Goal: Task Accomplishment & Management: Manage account settings

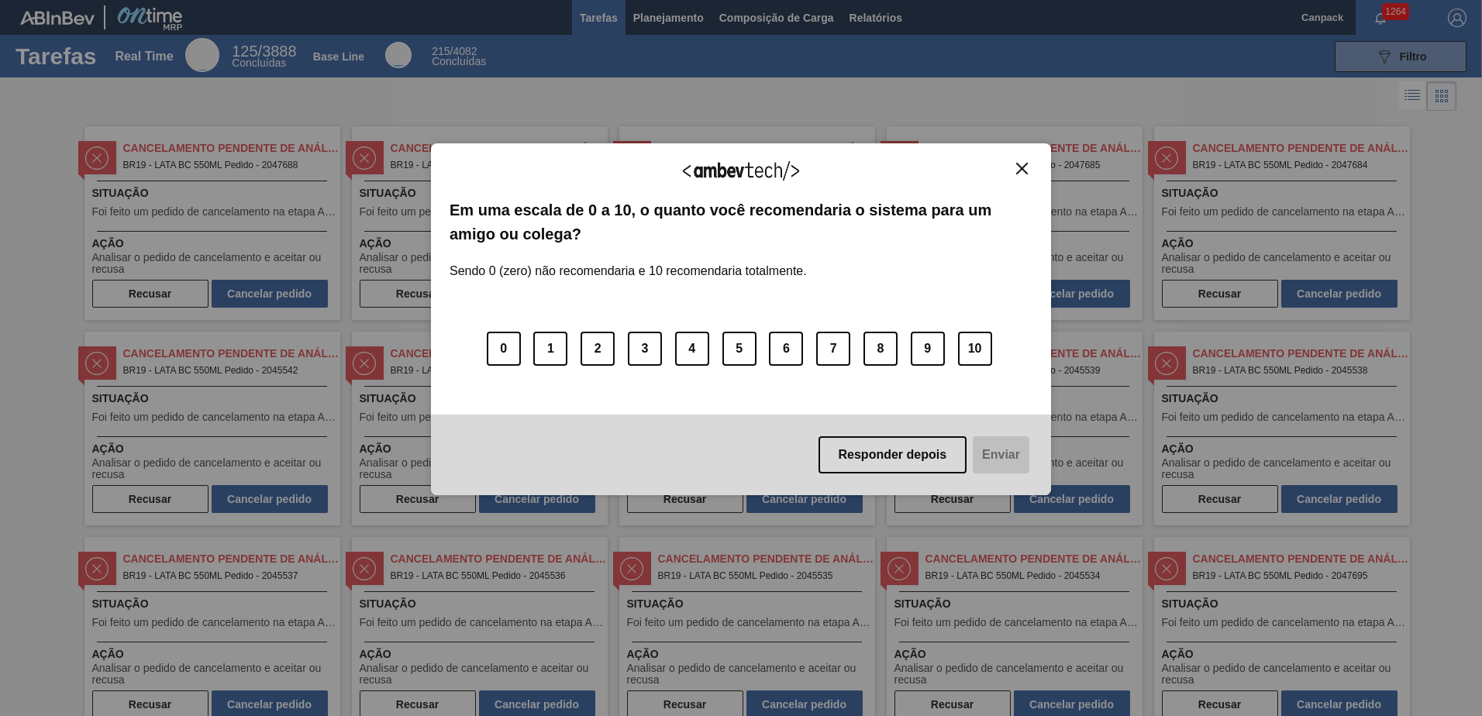
click at [1022, 169] on img "Close" at bounding box center [1022, 169] width 12 height 12
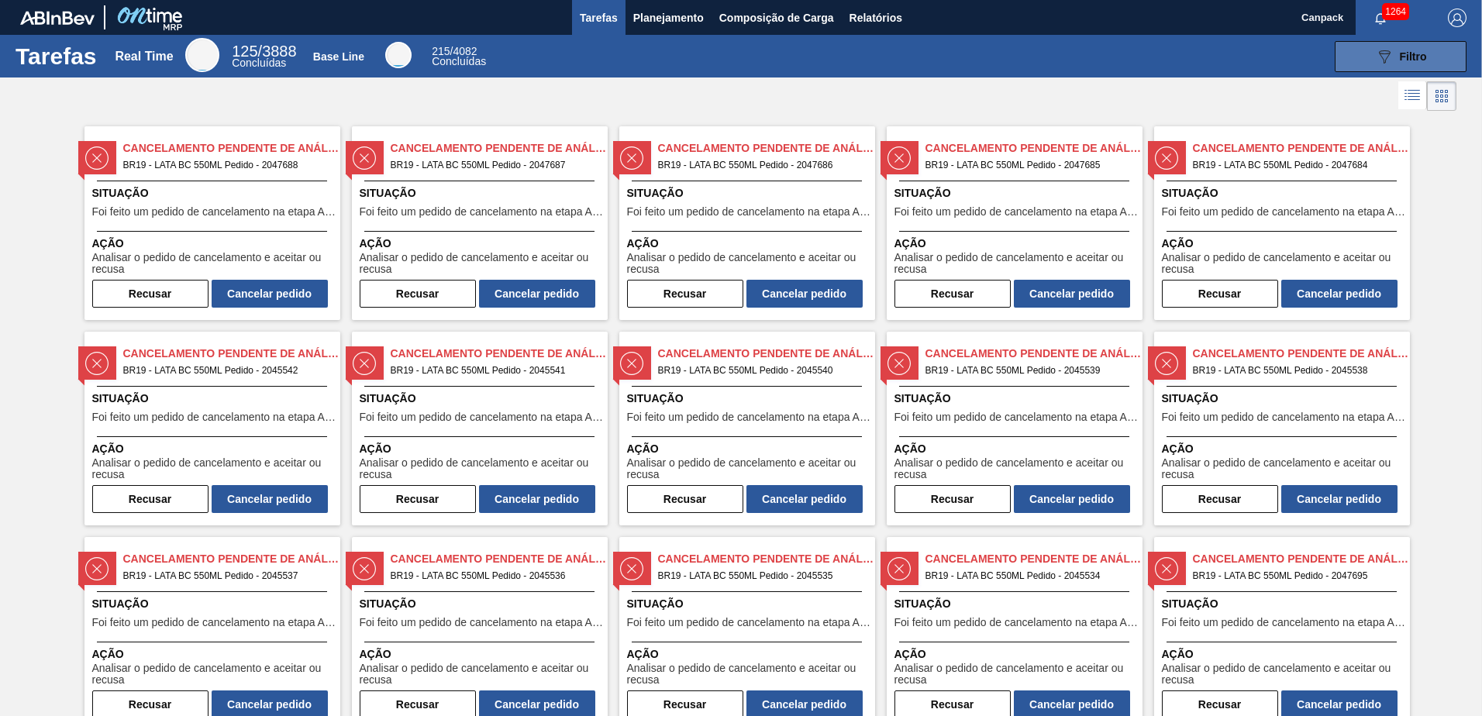
click at [1384, 60] on icon "089F7B8B-B2A5-4AFE-B5C0-19BA573D28AC" at bounding box center [1384, 56] width 19 height 19
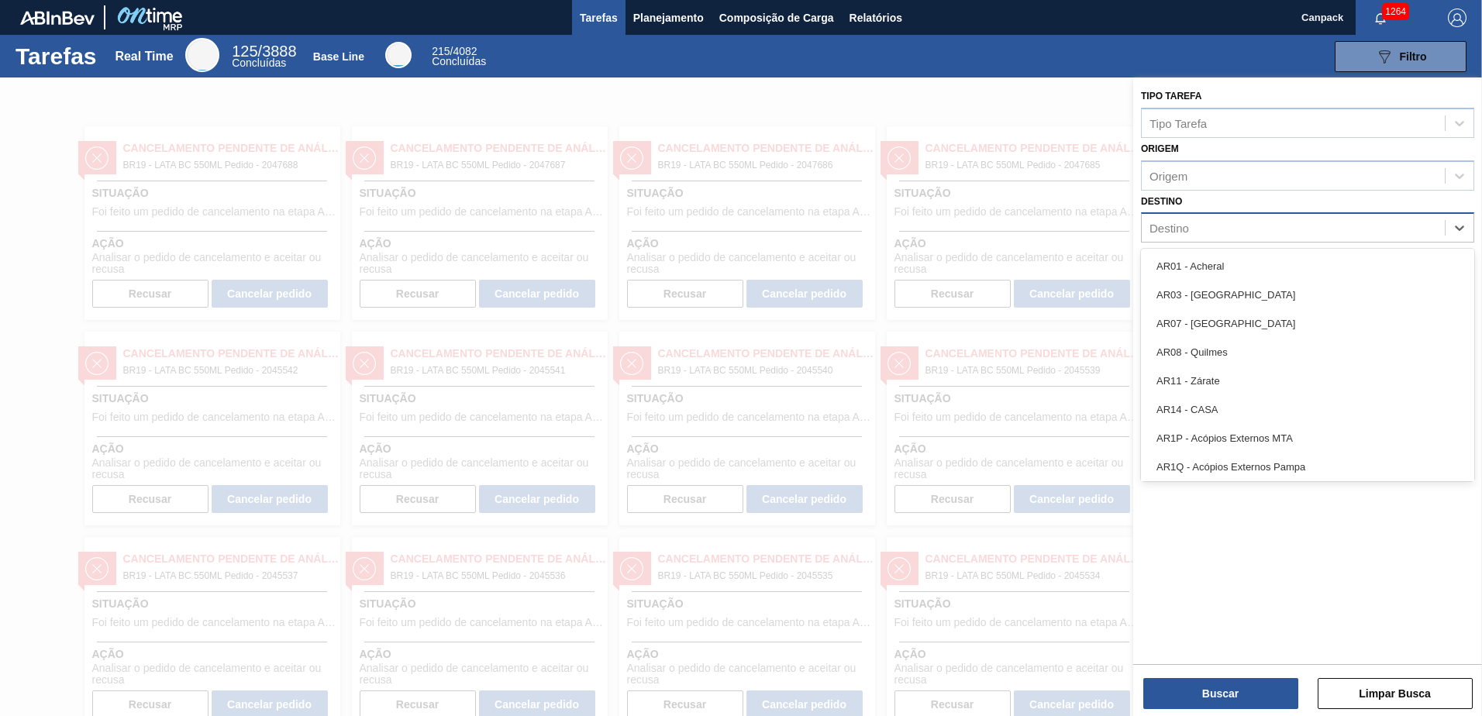
click at [1213, 236] on div "Destino" at bounding box center [1292, 228] width 303 height 22
type input "nova"
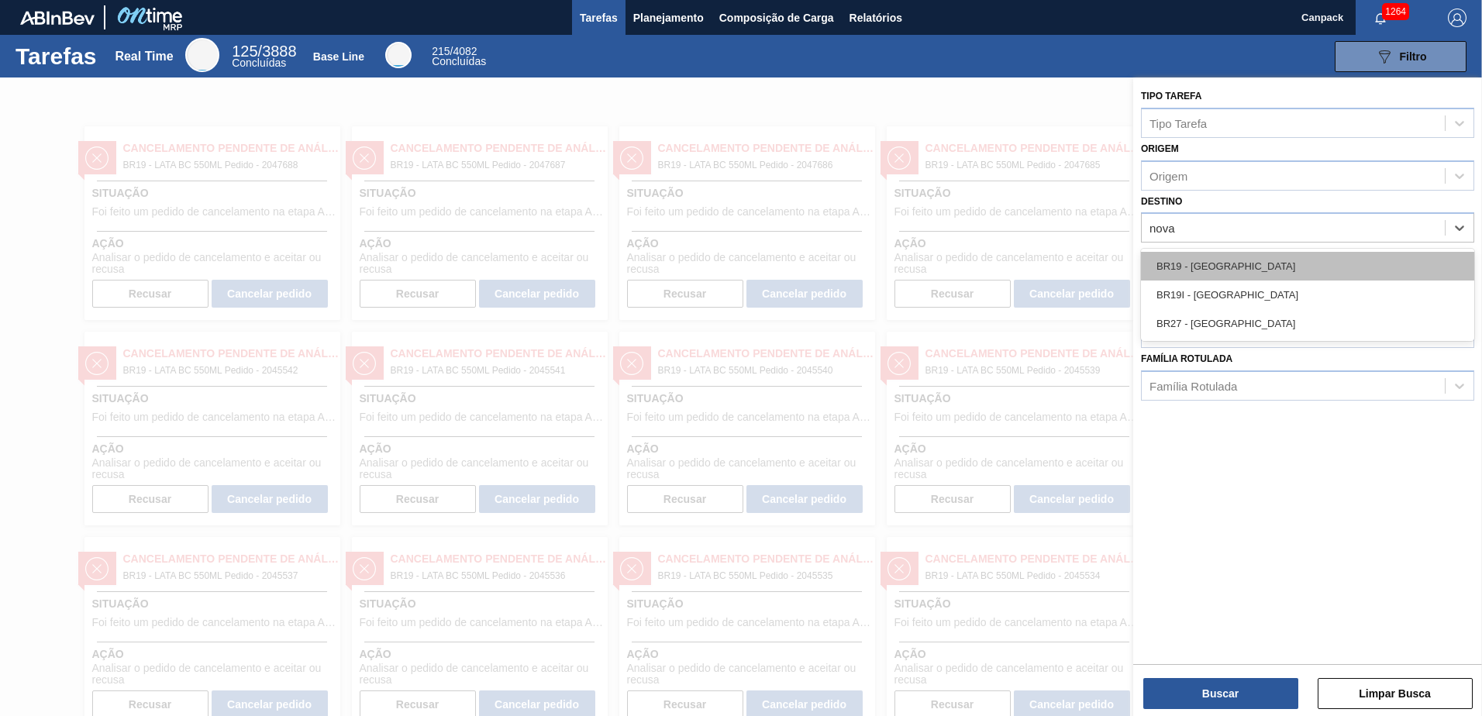
click at [1226, 254] on div "BR19 - Nova Rio" at bounding box center [1307, 266] width 333 height 29
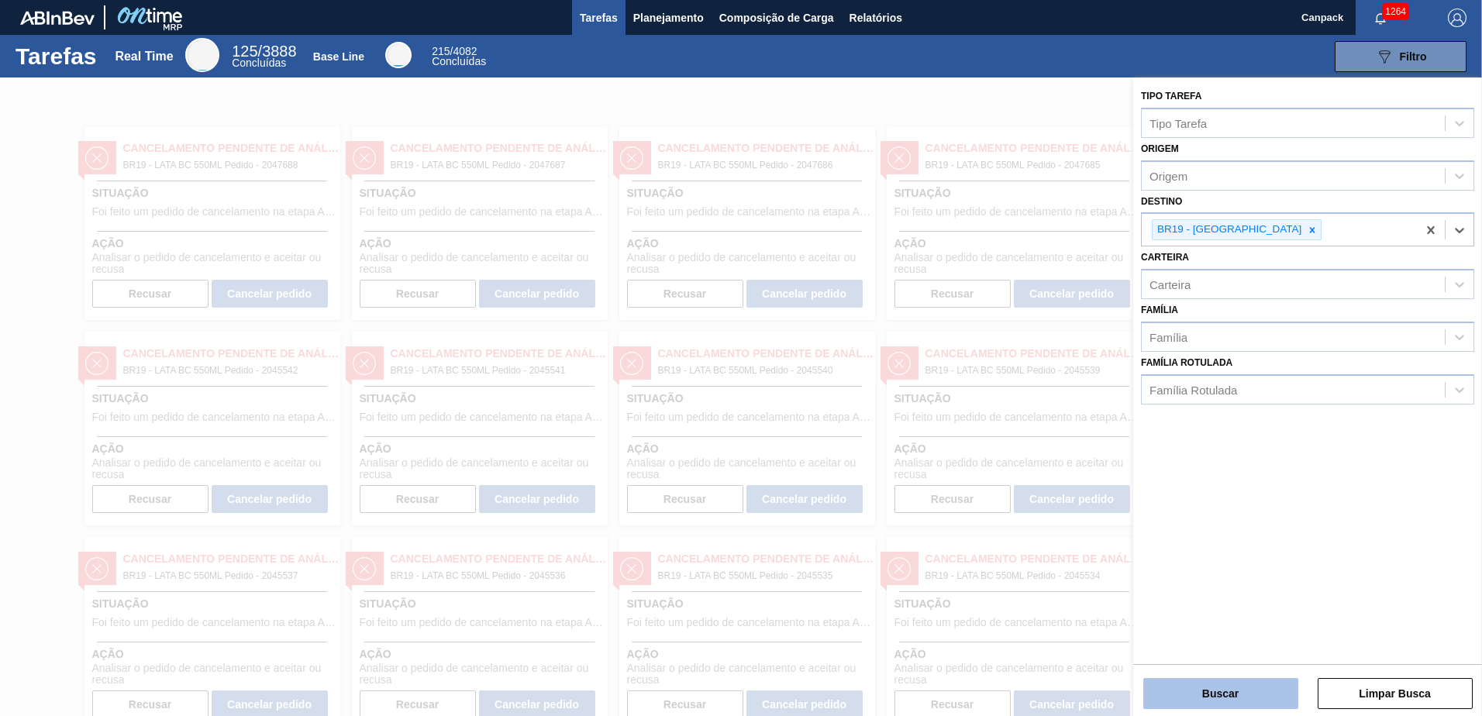
click at [1224, 694] on button "Buscar" at bounding box center [1220, 693] width 155 height 31
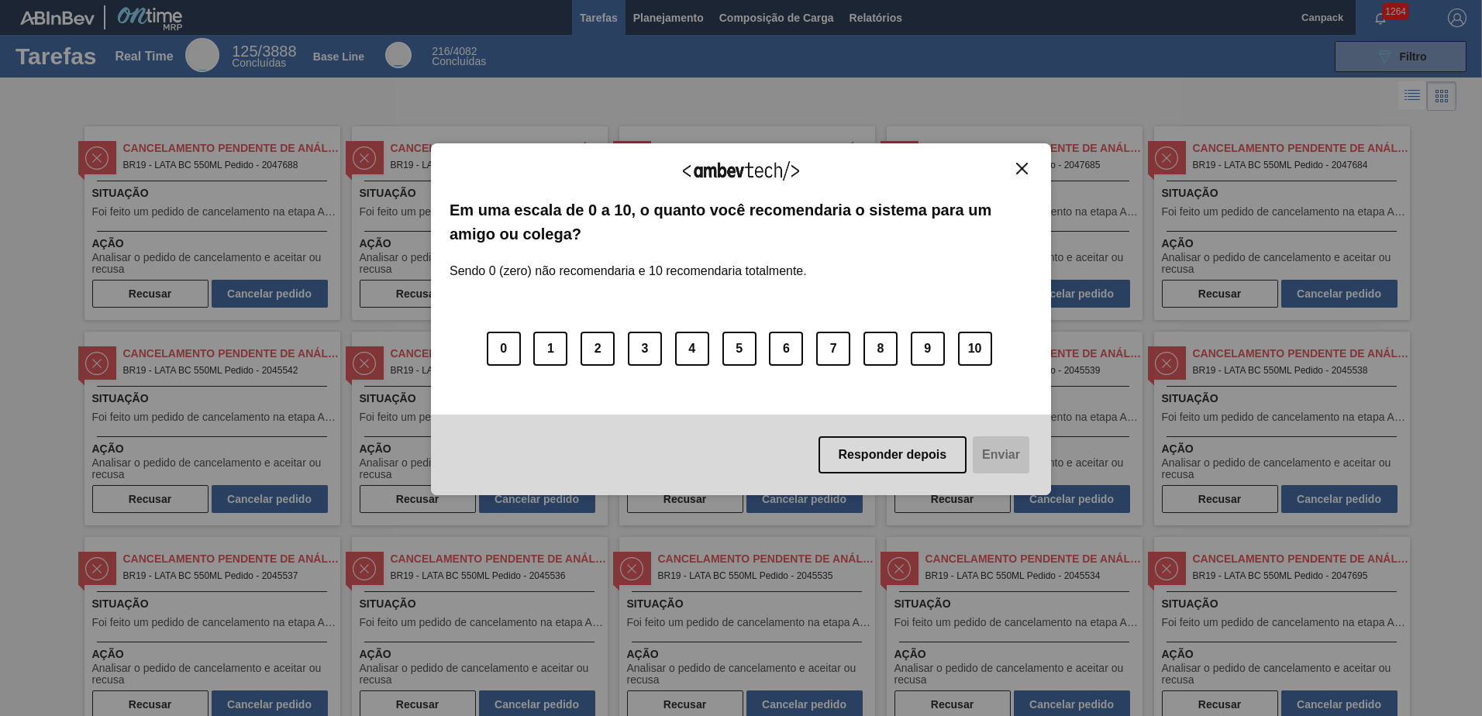
click at [1018, 170] on img "Close" at bounding box center [1022, 169] width 12 height 12
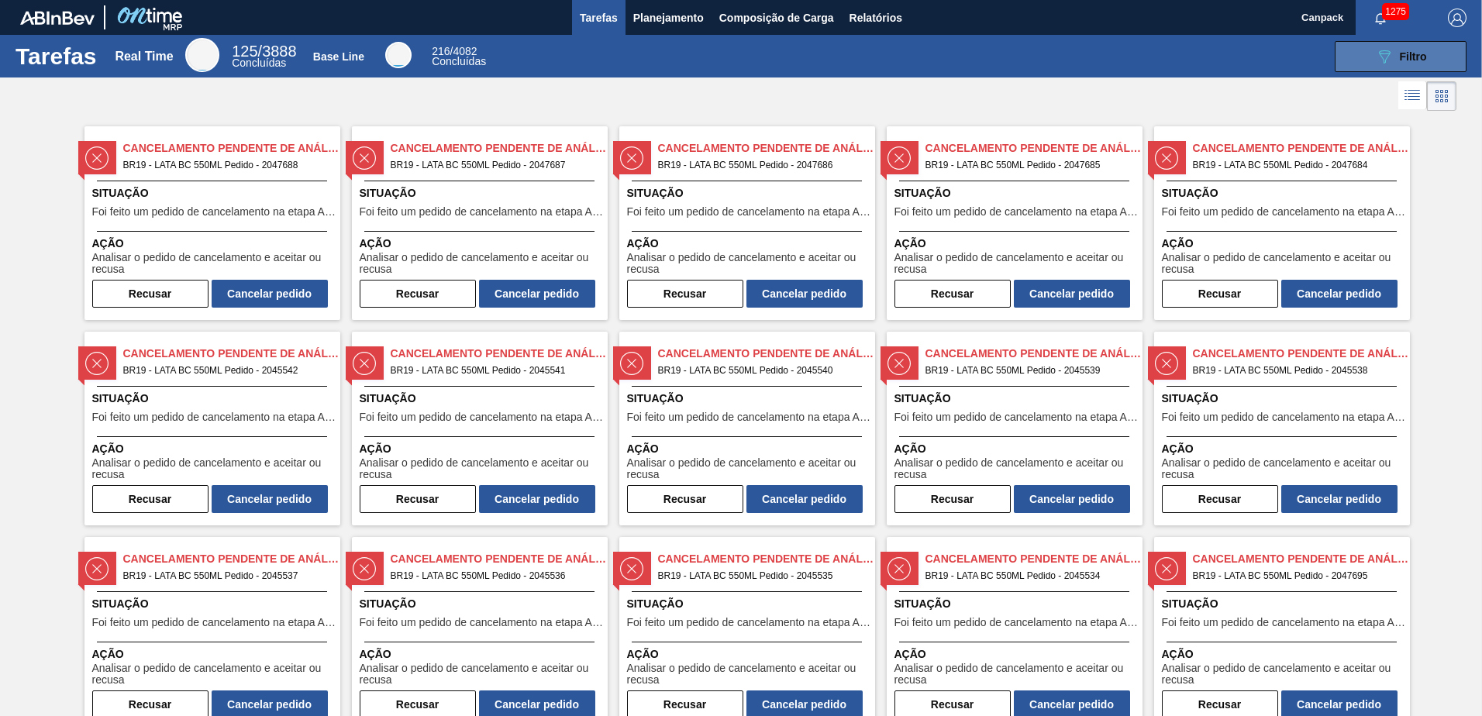
click at [1367, 55] on button "089F7B8B-B2A5-4AFE-B5C0-19BA573D28AC Filtro" at bounding box center [1400, 56] width 132 height 31
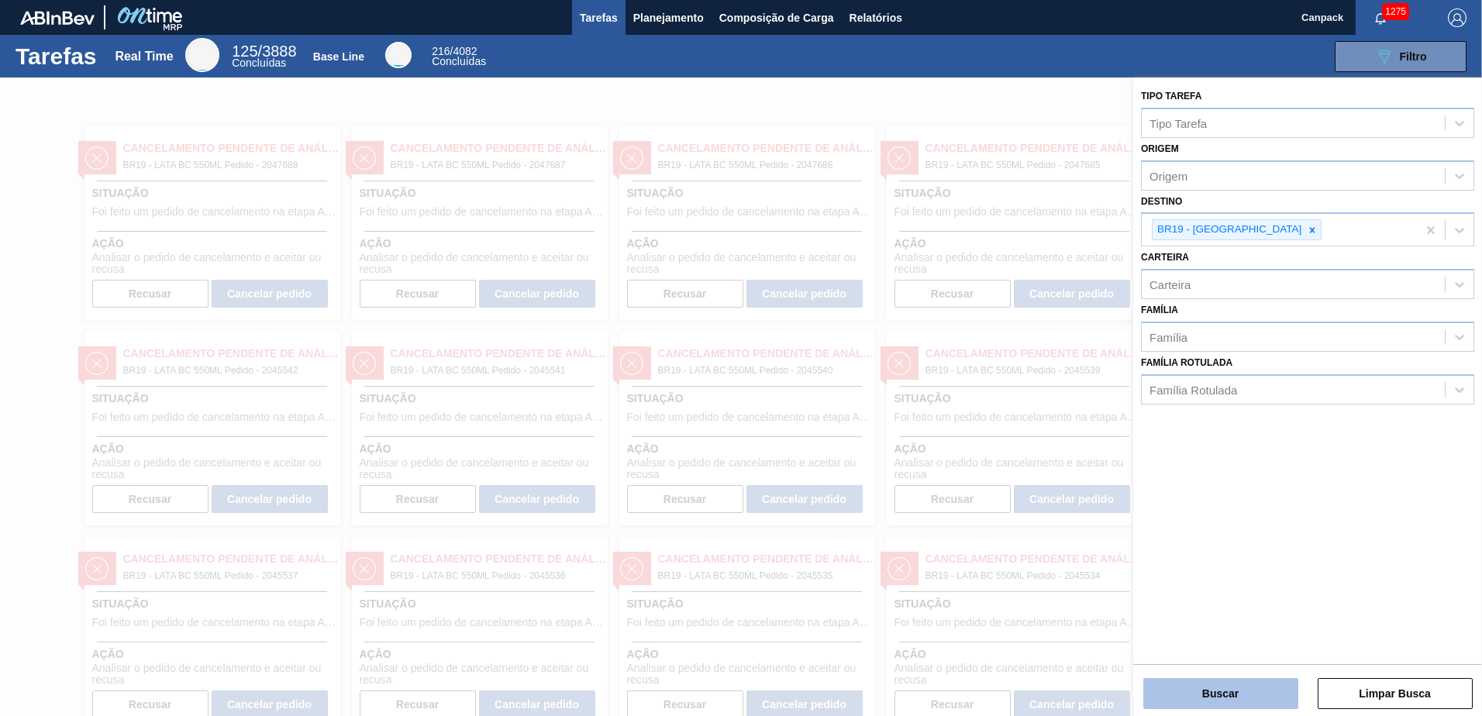
click at [1207, 692] on button "Buscar" at bounding box center [1220, 693] width 155 height 31
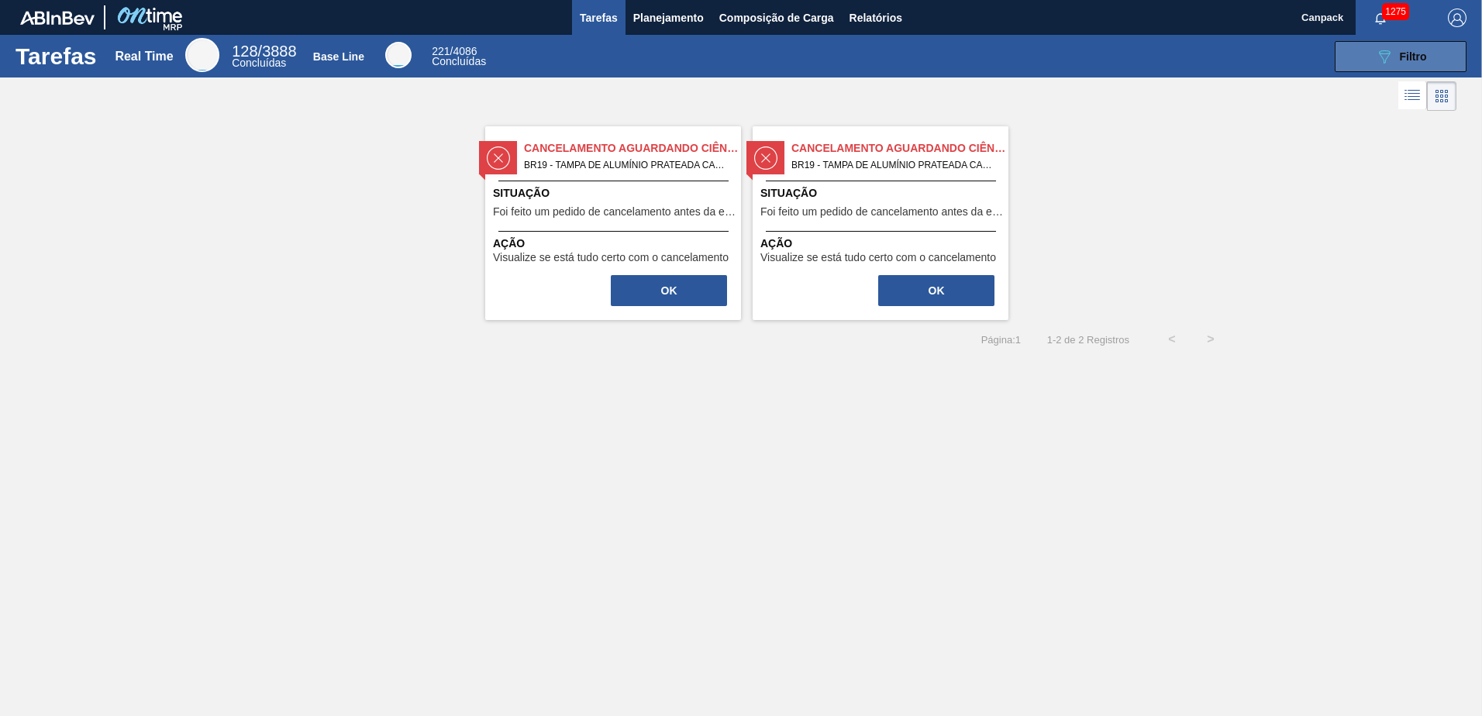
click at [1417, 57] on span "Filtro" at bounding box center [1412, 56] width 27 height 12
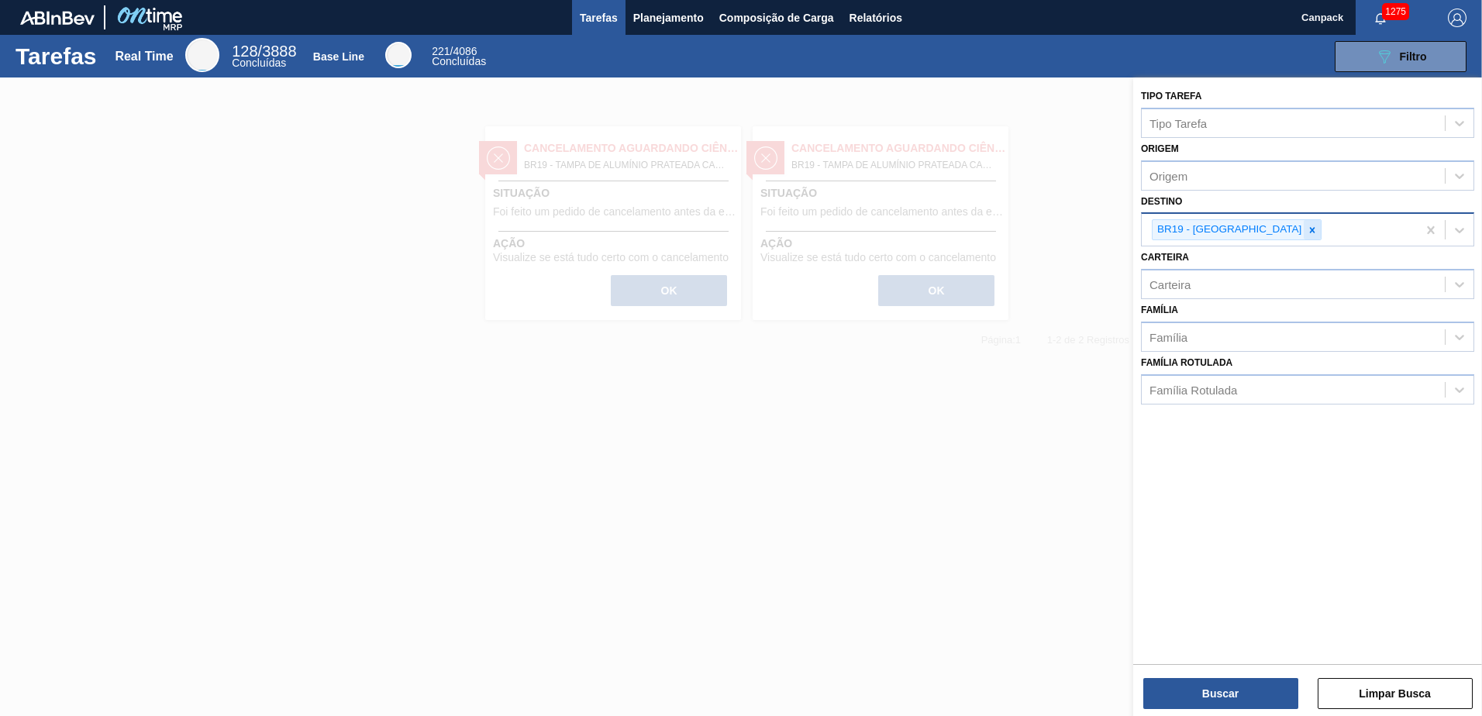
click at [1306, 231] on icon at bounding box center [1311, 230] width 11 height 11
click at [1251, 694] on button "Buscar" at bounding box center [1220, 693] width 155 height 31
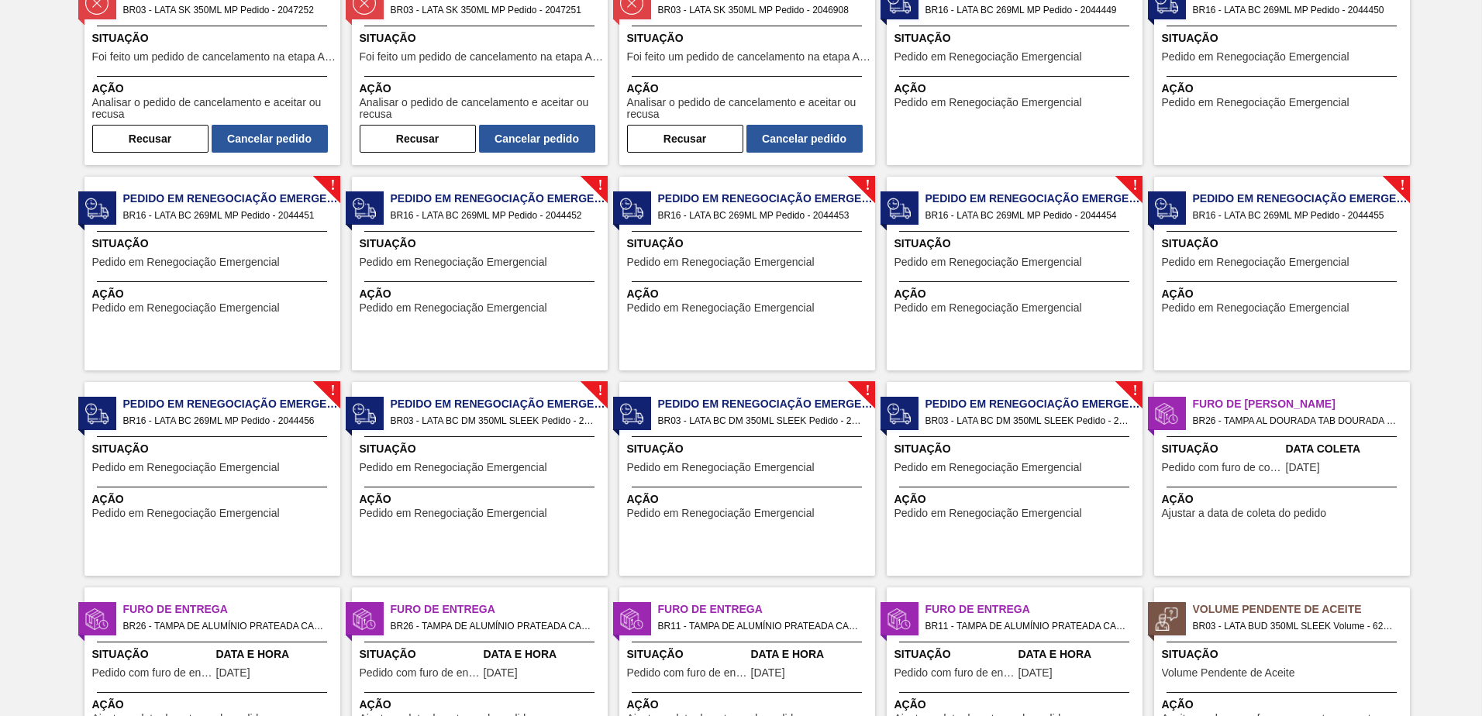
scroll to position [310, 0]
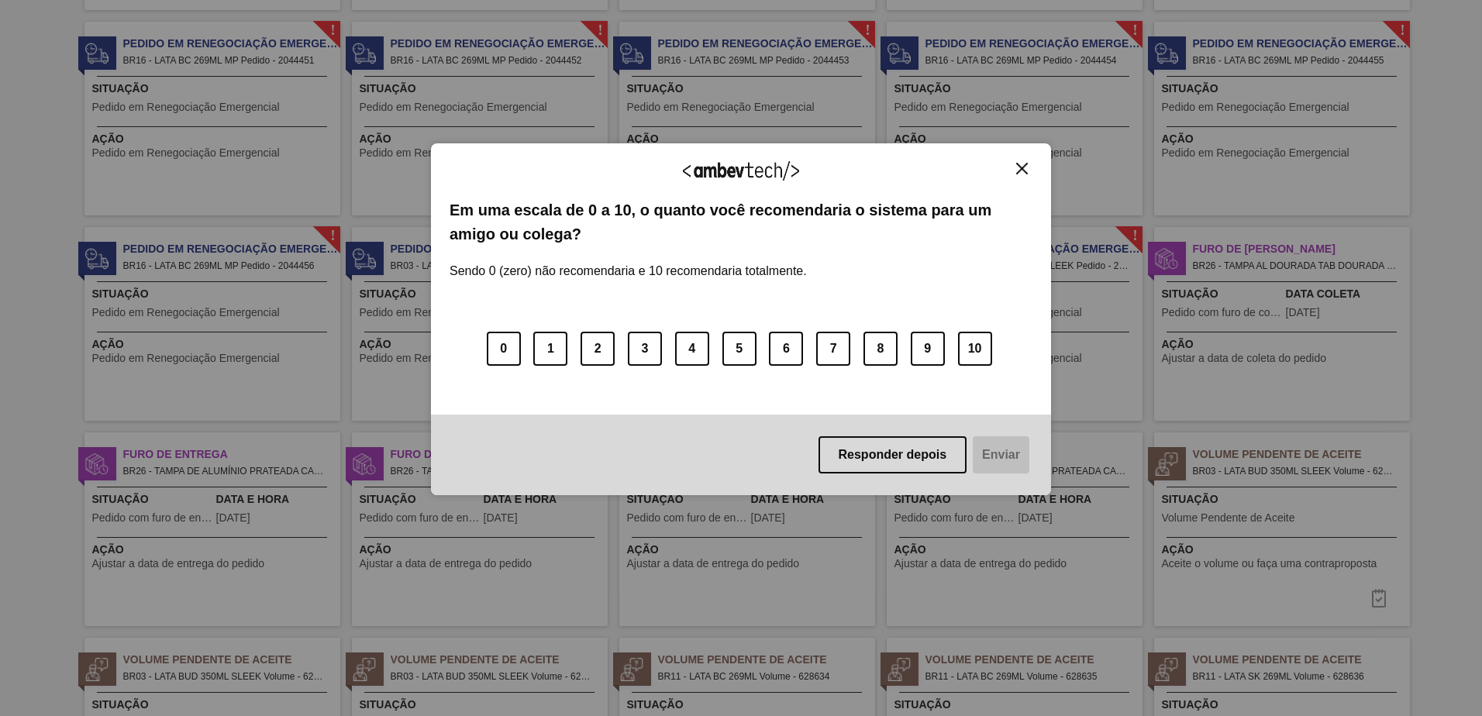
click at [1018, 165] on img "Close" at bounding box center [1022, 169] width 12 height 12
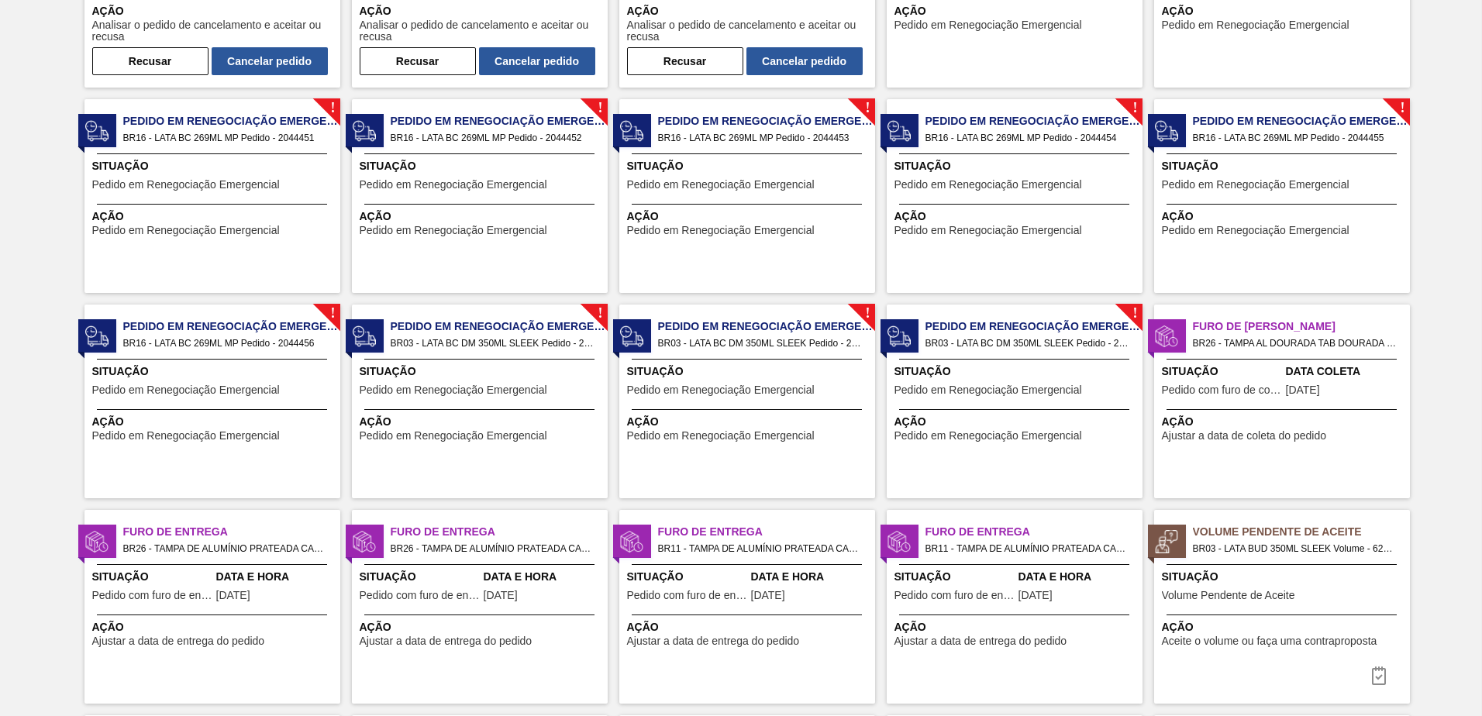
scroll to position [0, 0]
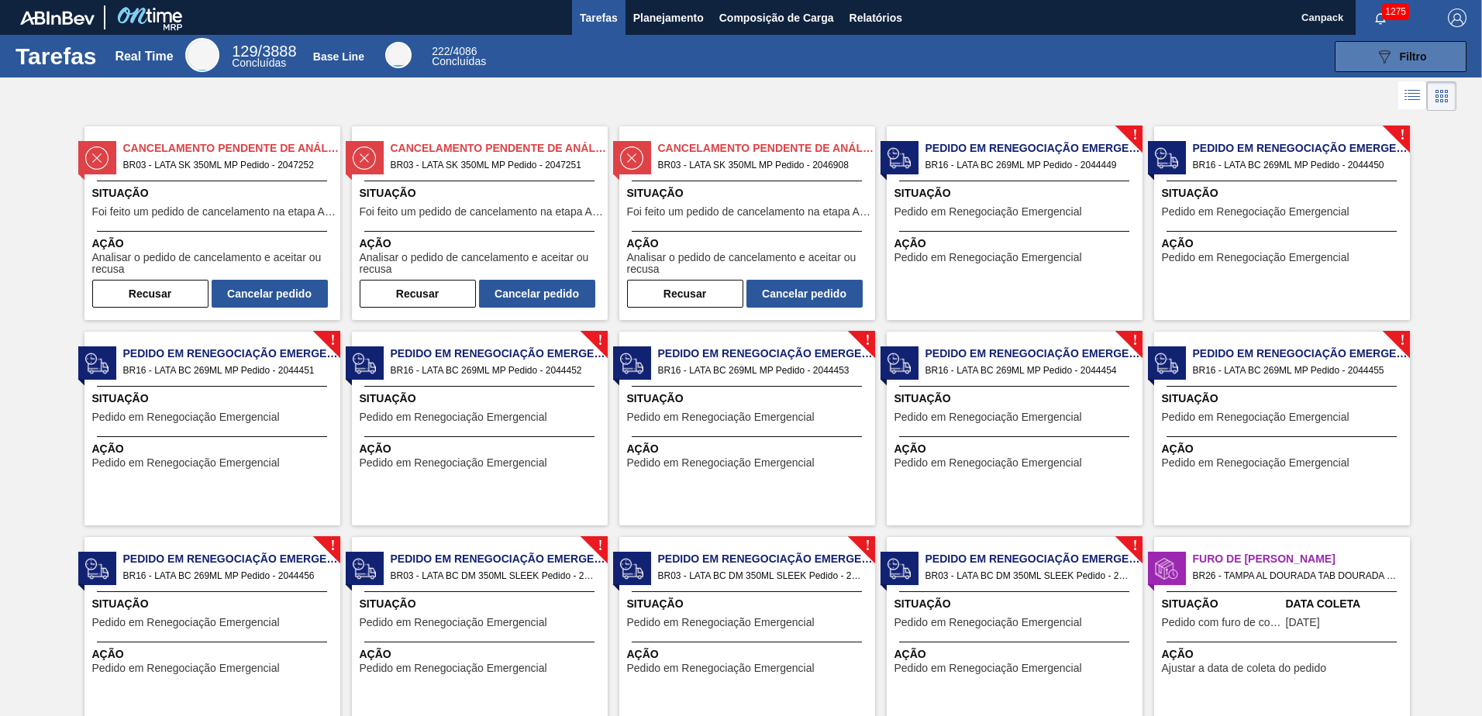
click at [1348, 68] on button "089F7B8B-B2A5-4AFE-B5C0-19BA573D28AC Filtro" at bounding box center [1400, 56] width 132 height 31
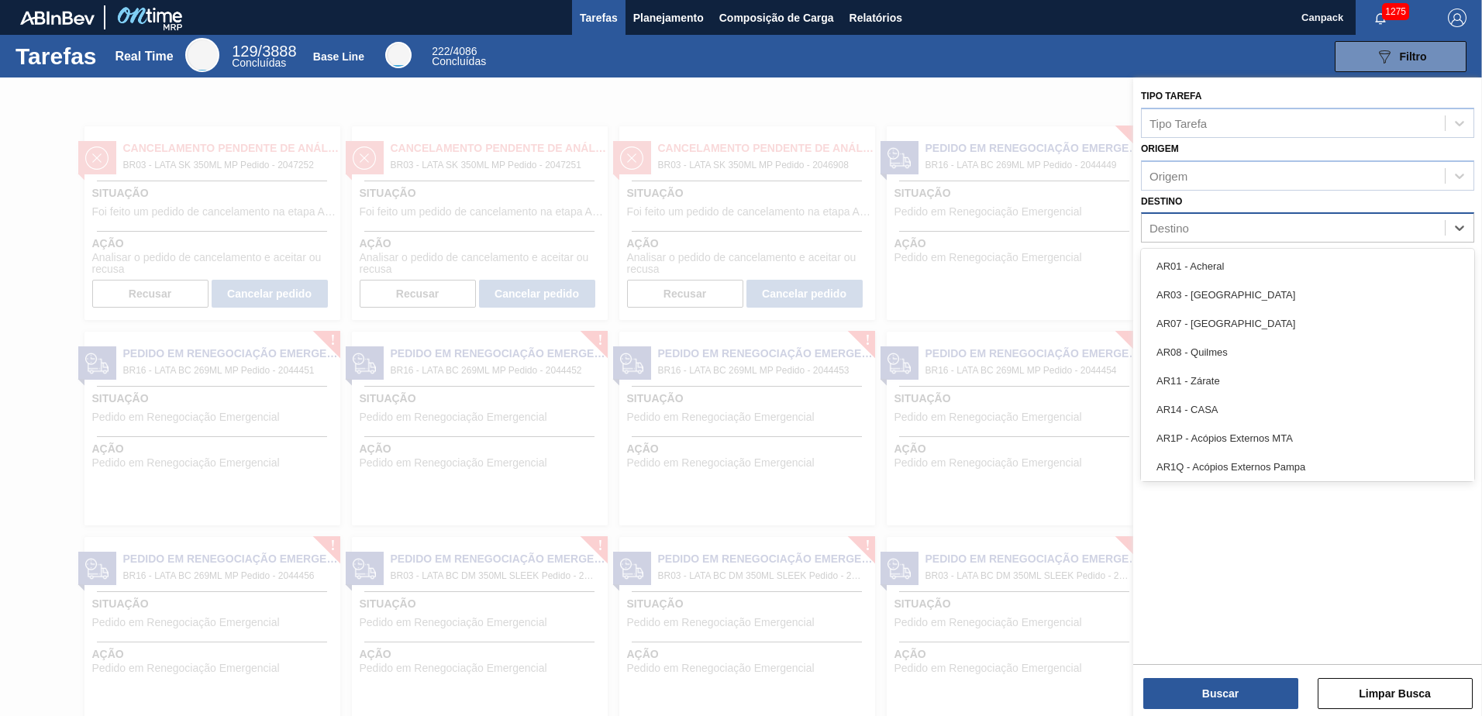
click at [1189, 227] on div "Destino" at bounding box center [1292, 228] width 303 height 22
type input "br16"
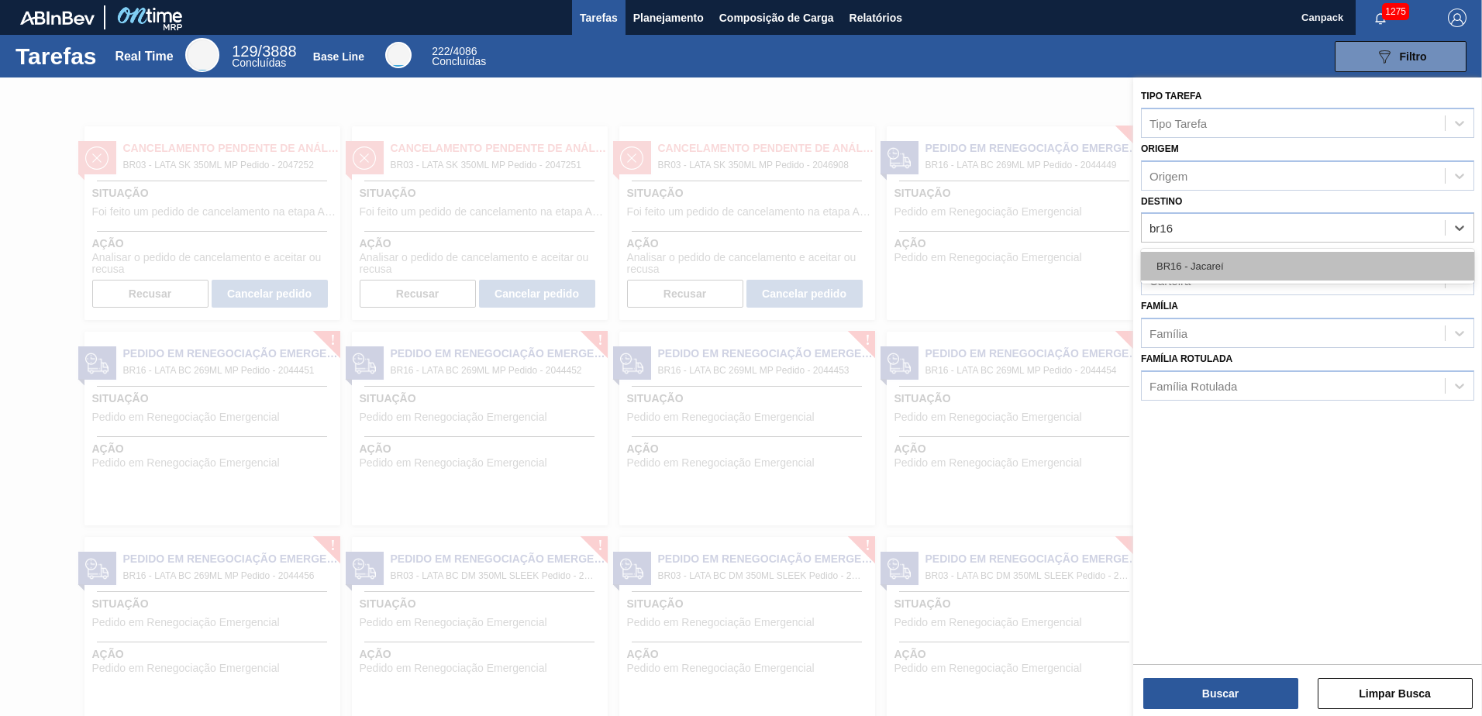
click at [1249, 256] on div "BR16 - Jacareí" at bounding box center [1307, 266] width 333 height 29
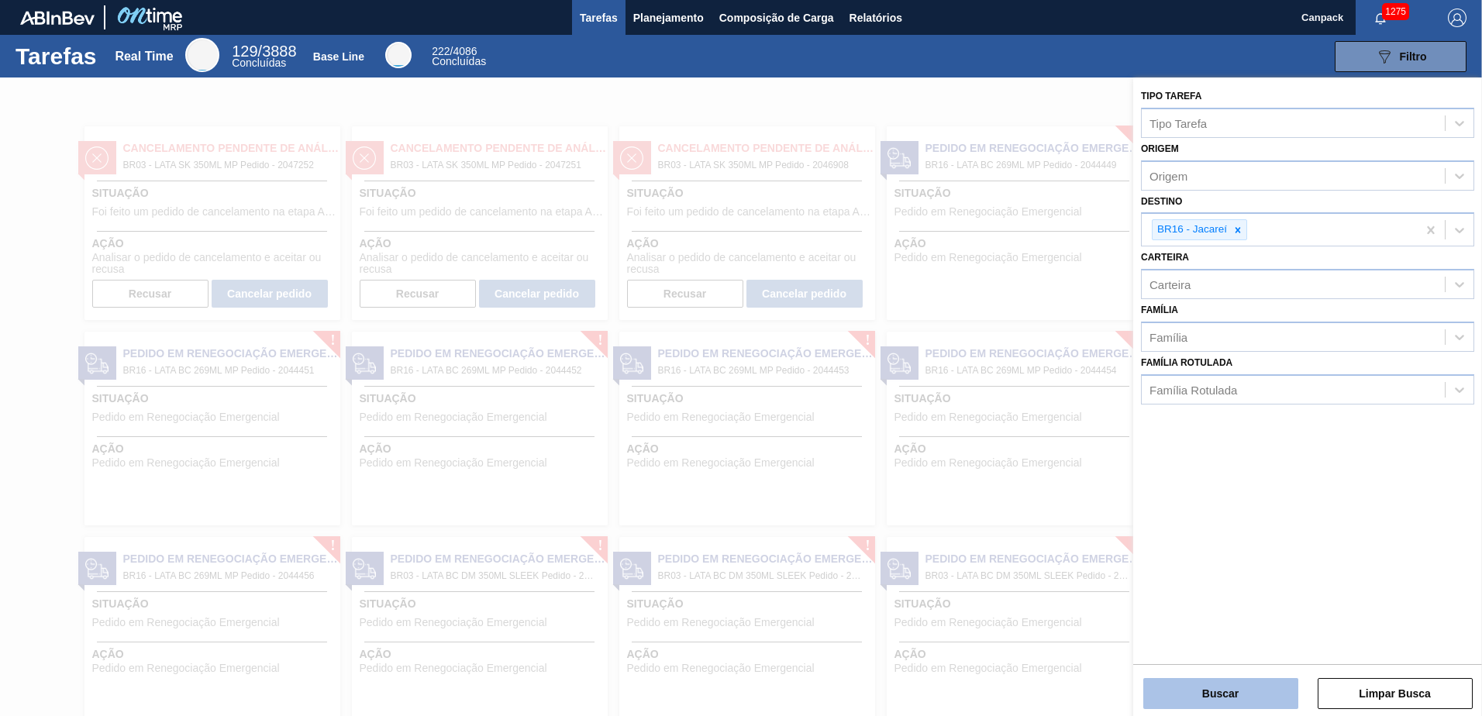
click at [1215, 683] on button "Buscar" at bounding box center [1220, 693] width 155 height 31
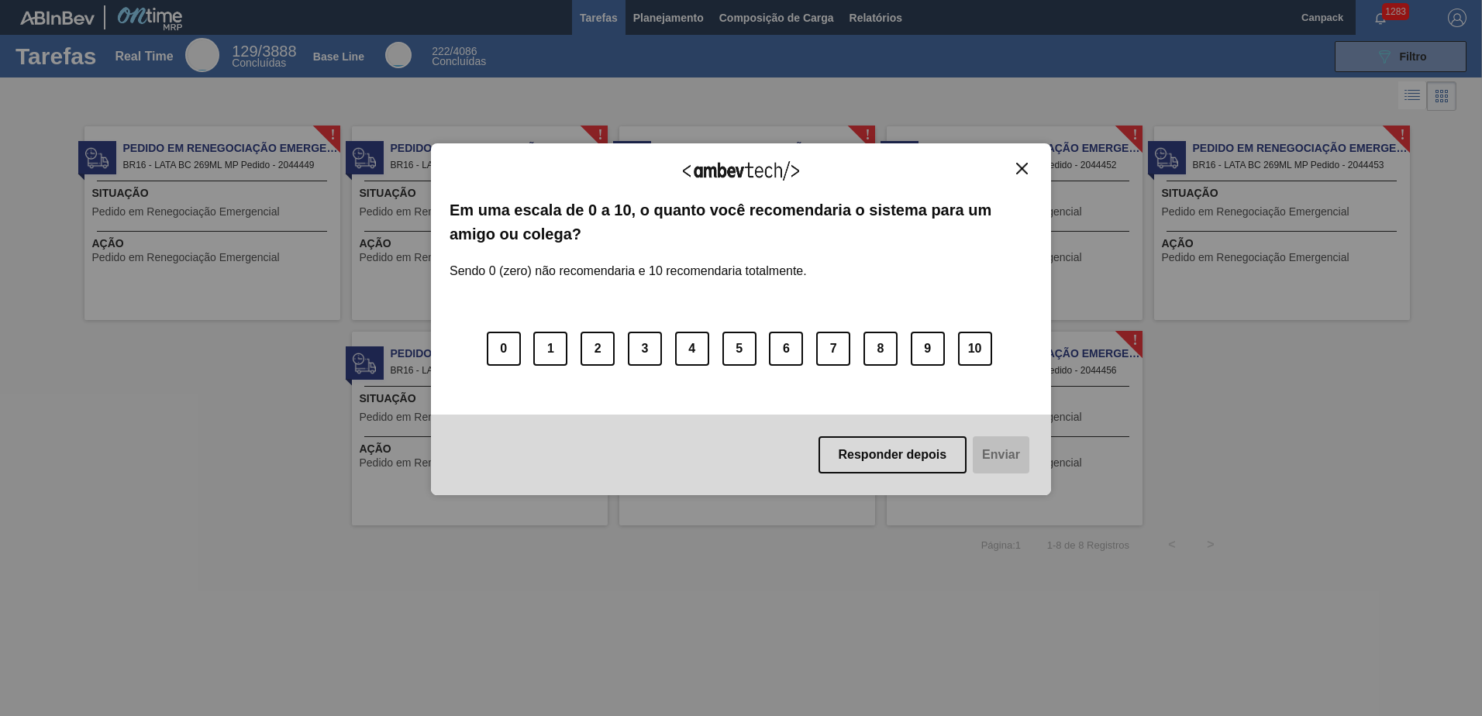
click at [1026, 169] on img "Close" at bounding box center [1022, 169] width 12 height 12
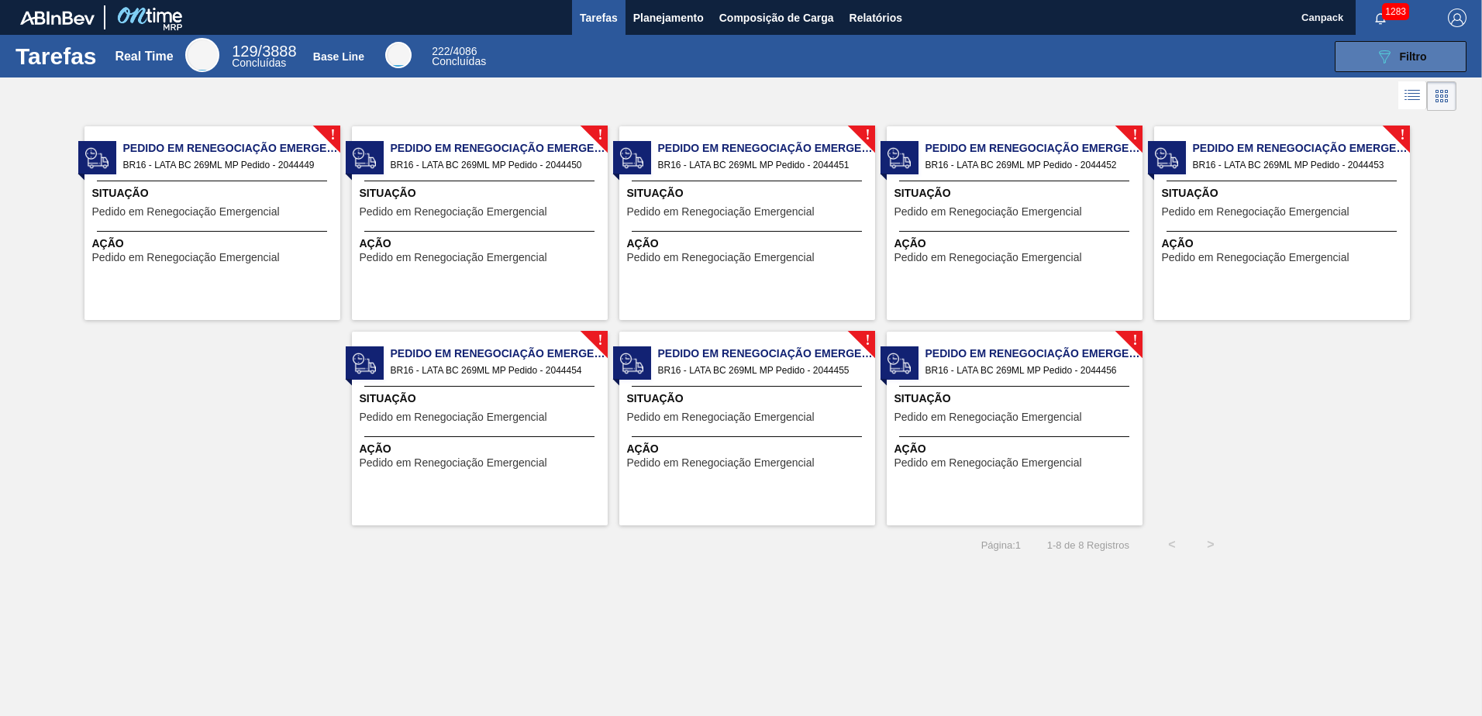
click at [1355, 63] on button "089F7B8B-B2A5-4AFE-B5C0-19BA573D28AC Filtro" at bounding box center [1400, 56] width 132 height 31
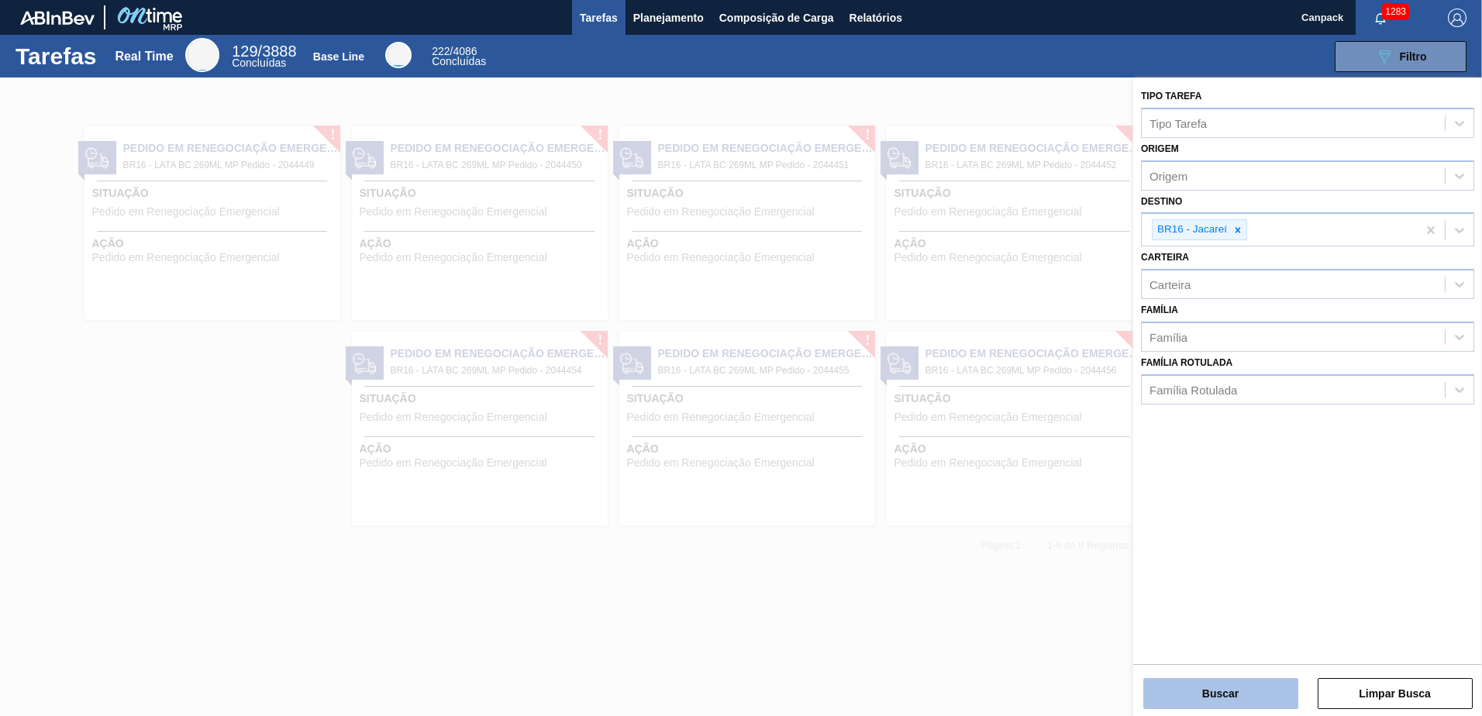
click at [1220, 690] on button "Buscar" at bounding box center [1220, 693] width 155 height 31
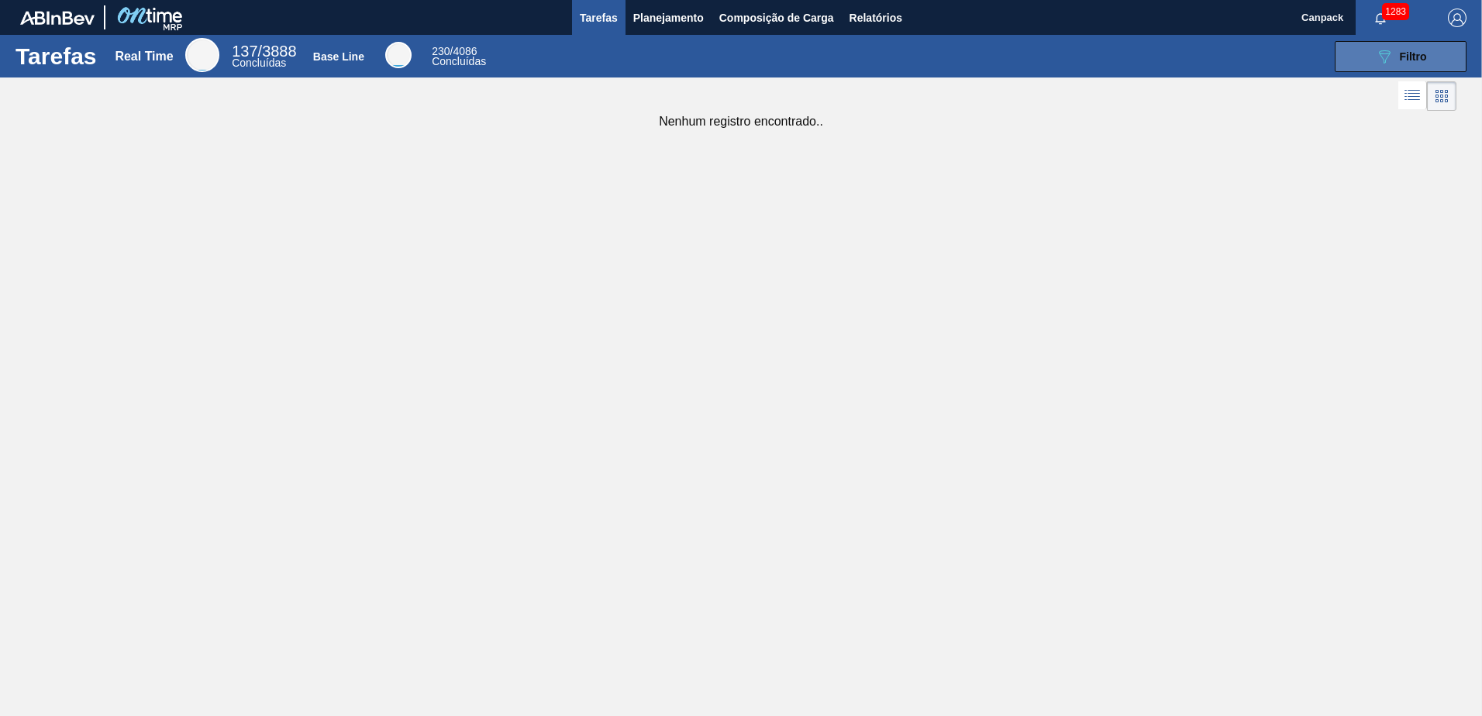
click at [1359, 58] on button "089F7B8B-B2A5-4AFE-B5C0-19BA573D28AC Filtro" at bounding box center [1400, 56] width 132 height 31
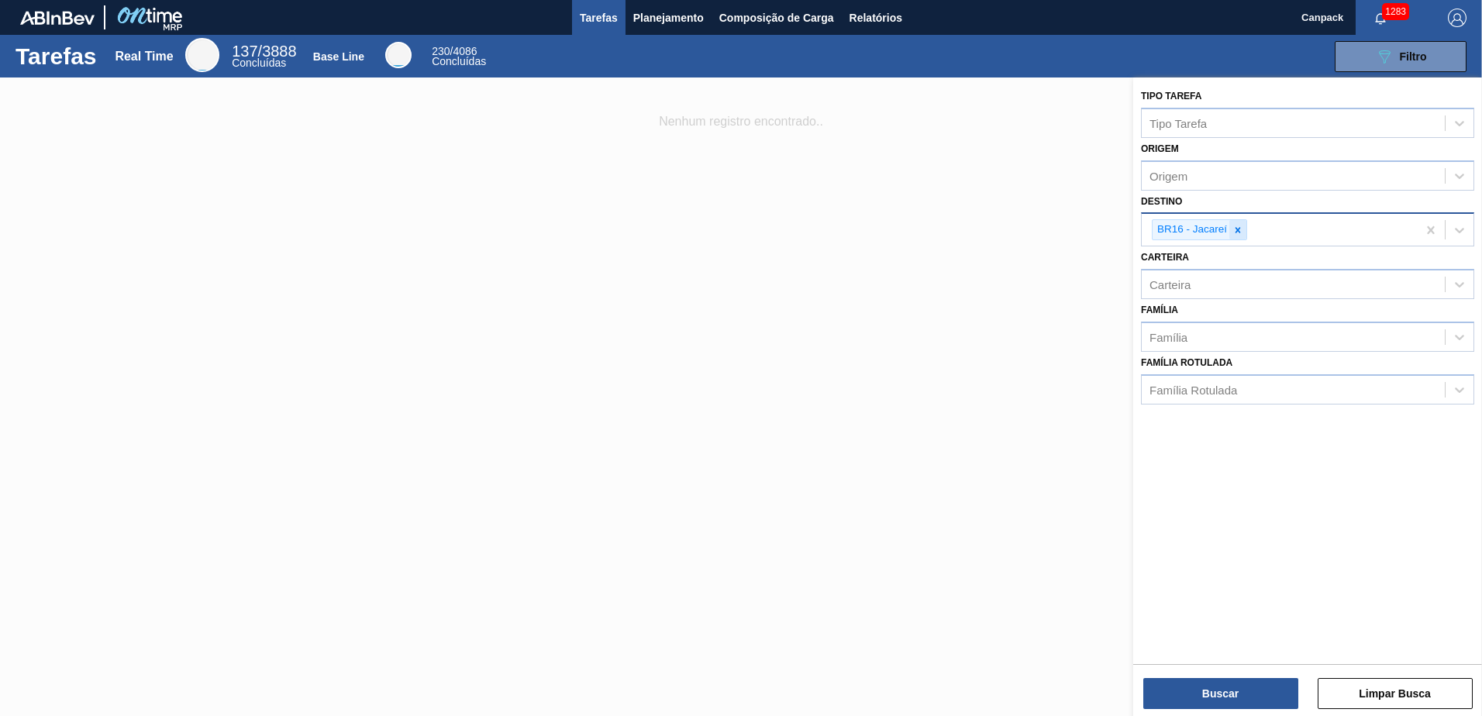
click at [1238, 234] on icon at bounding box center [1237, 230] width 11 height 11
click at [1224, 684] on button "Buscar" at bounding box center [1220, 693] width 155 height 31
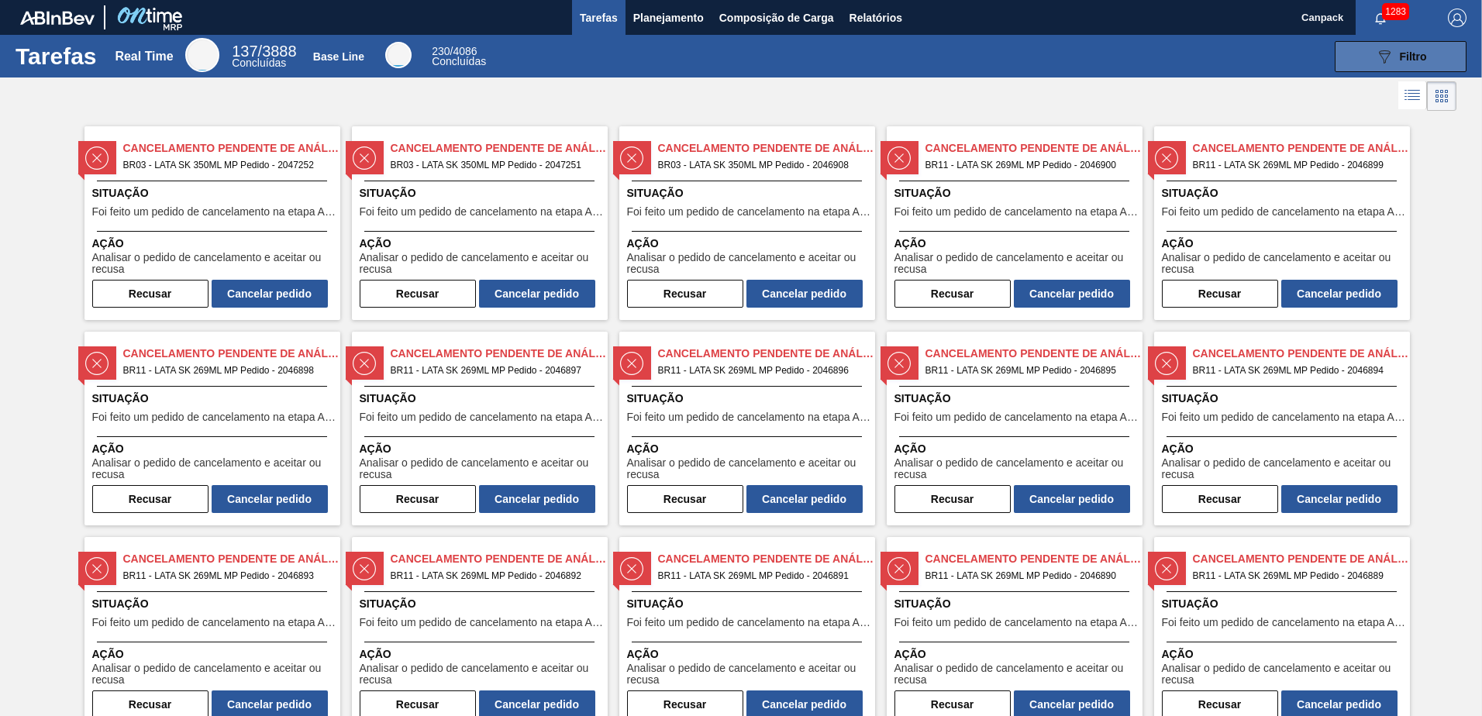
click at [1369, 63] on button "089F7B8B-B2A5-4AFE-B5C0-19BA573D28AC Filtro" at bounding box center [1400, 56] width 132 height 31
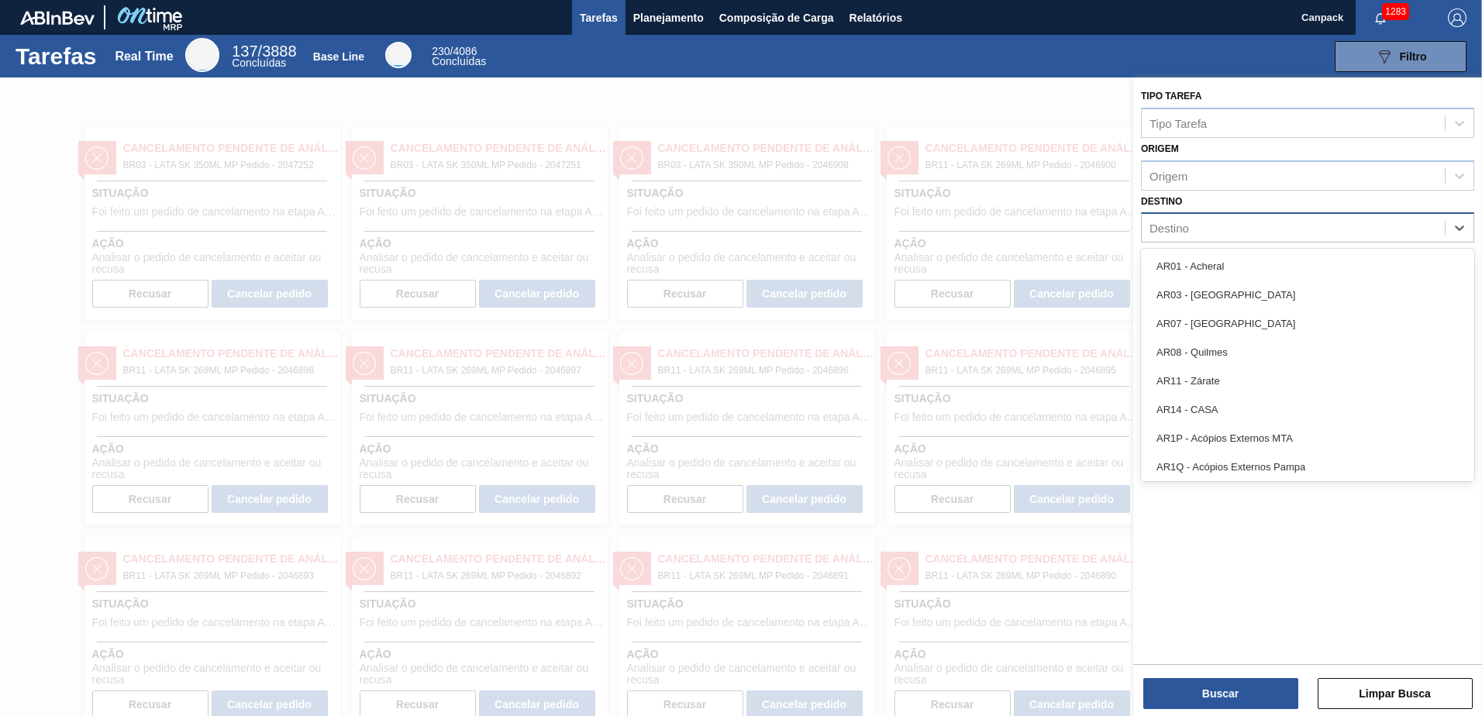
click at [1191, 236] on div "Destino" at bounding box center [1292, 228] width 303 height 22
type input "são"
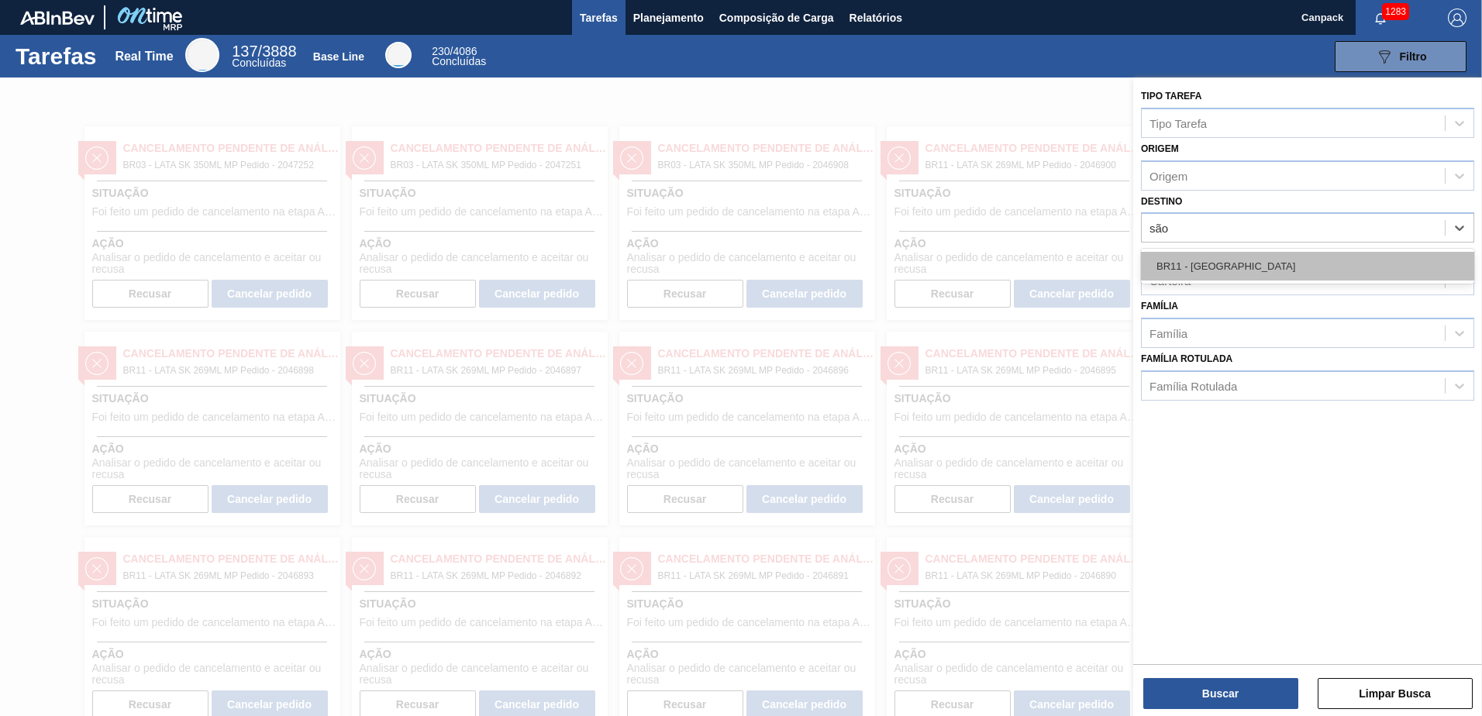
click at [1235, 263] on div "BR11 - São Luís" at bounding box center [1307, 266] width 333 height 29
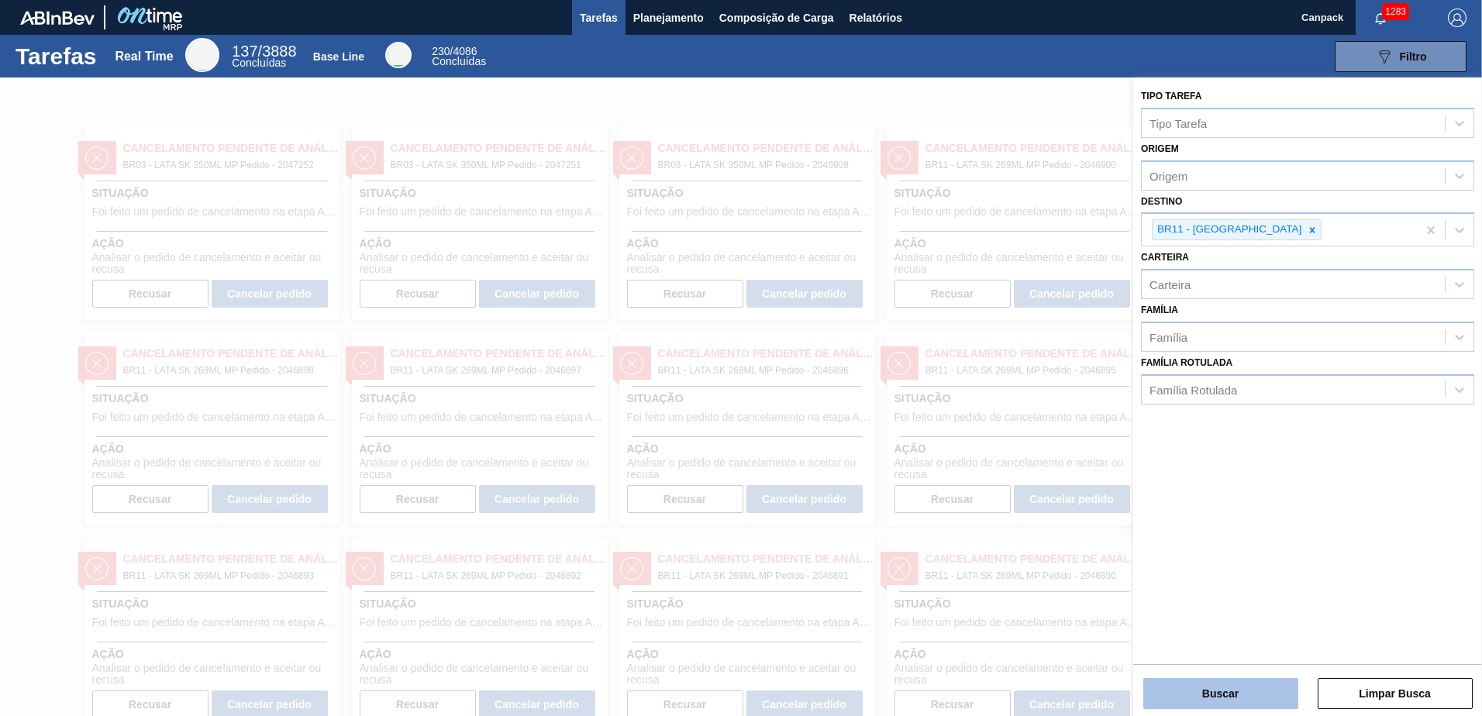
click at [1251, 687] on button "Buscar" at bounding box center [1220, 693] width 155 height 31
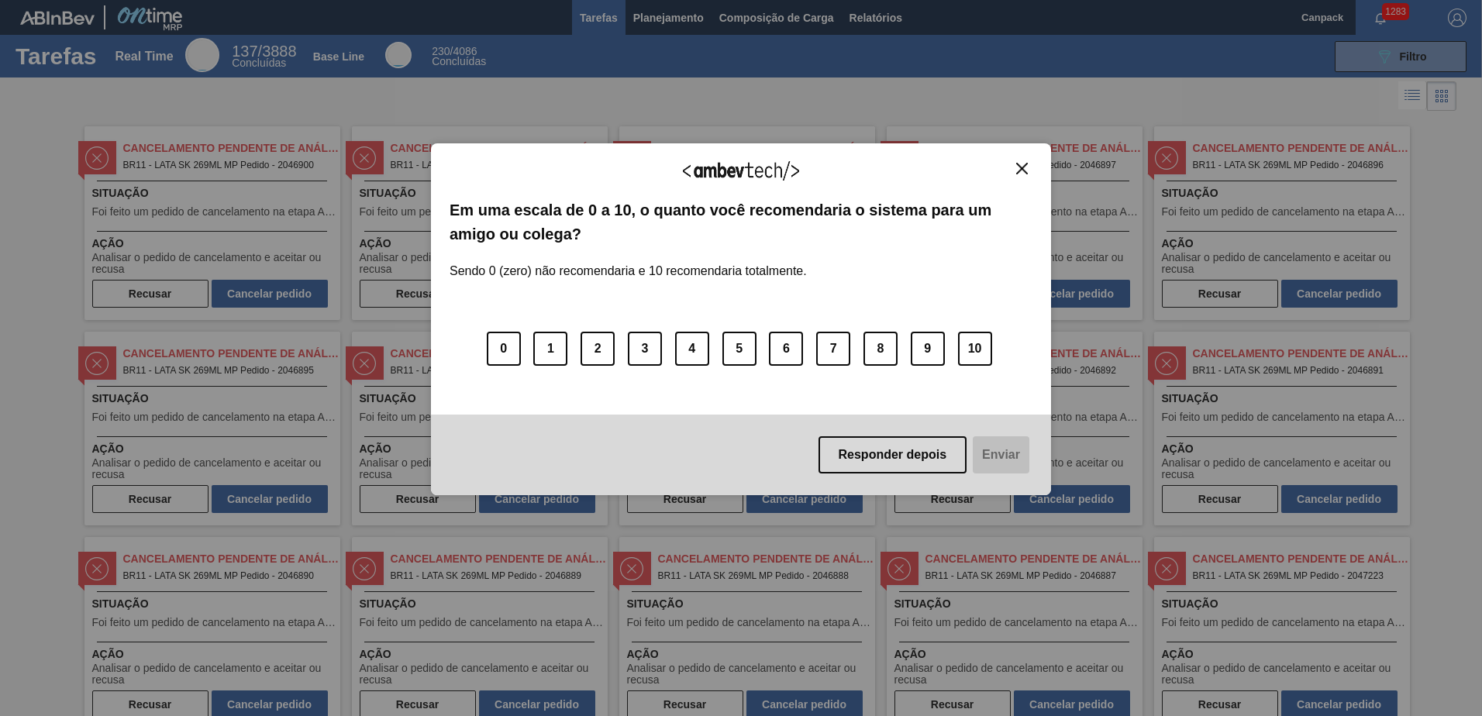
click at [1021, 170] on img "Close" at bounding box center [1022, 169] width 12 height 12
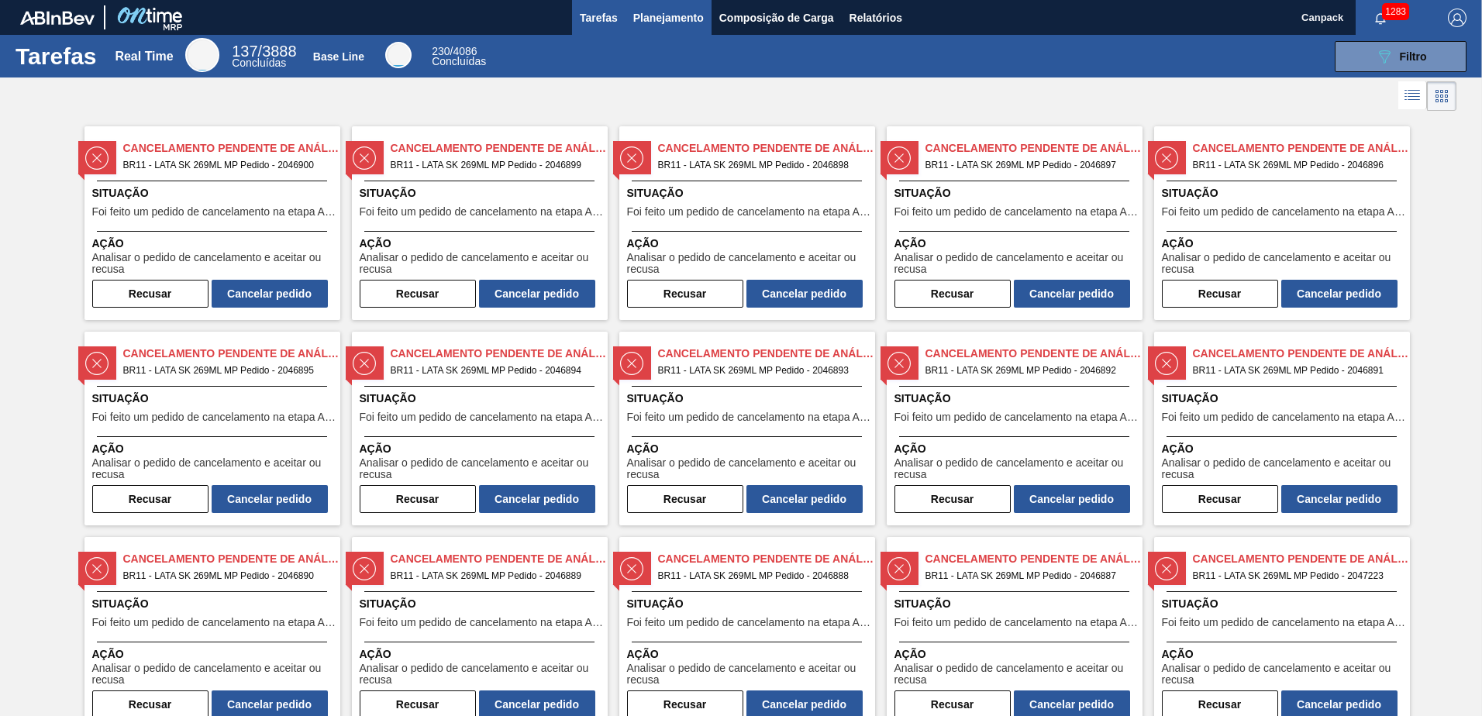
click at [677, 29] on button "Planejamento" at bounding box center [668, 17] width 86 height 35
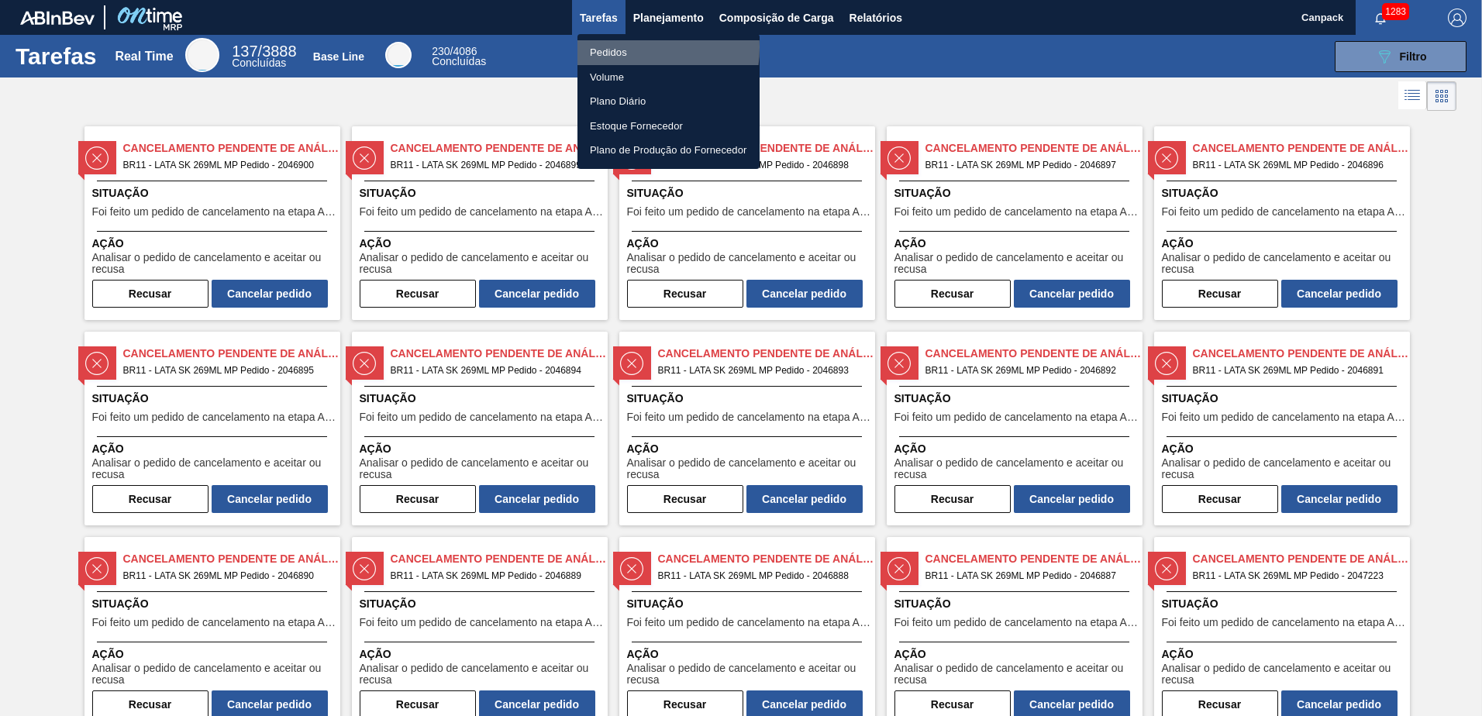
click at [620, 47] on li "Pedidos" at bounding box center [668, 52] width 182 height 25
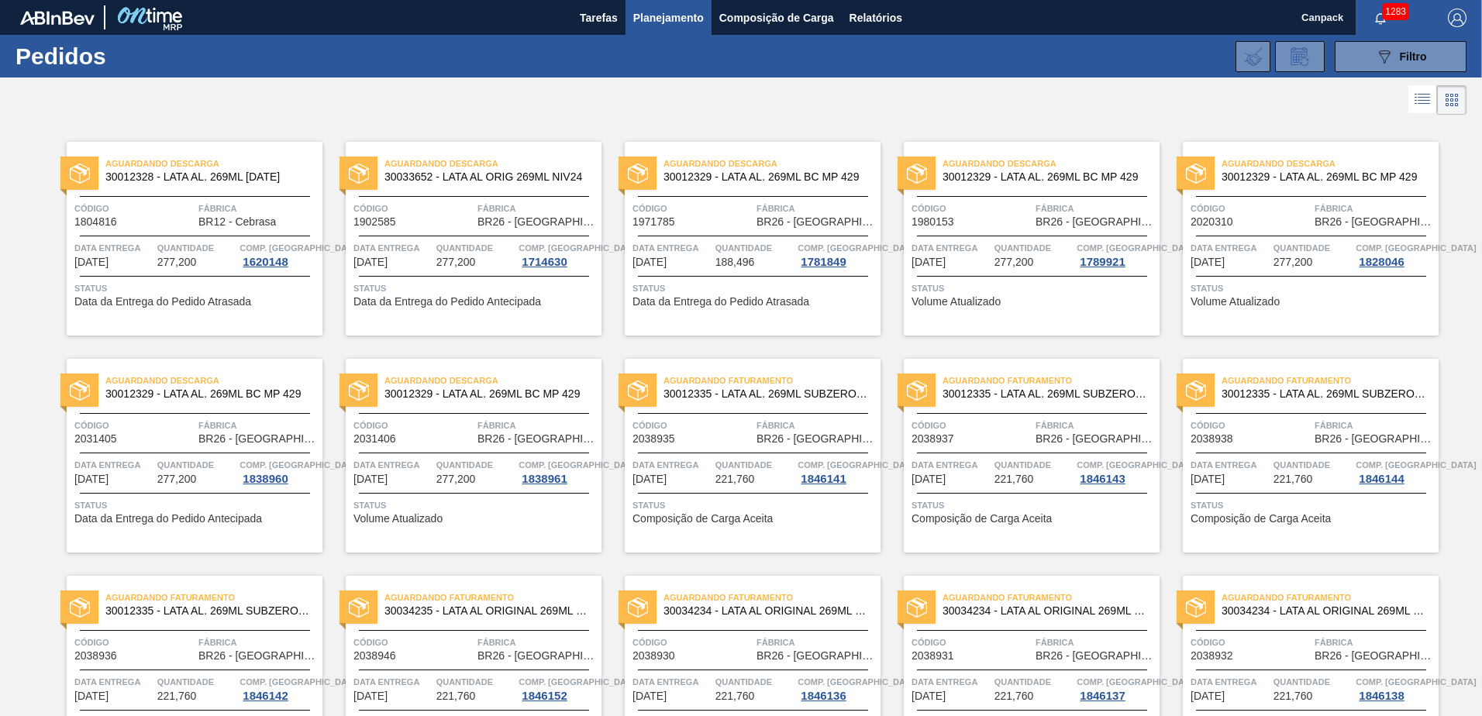
click at [665, 9] on span "Planejamento" at bounding box center [668, 18] width 71 height 19
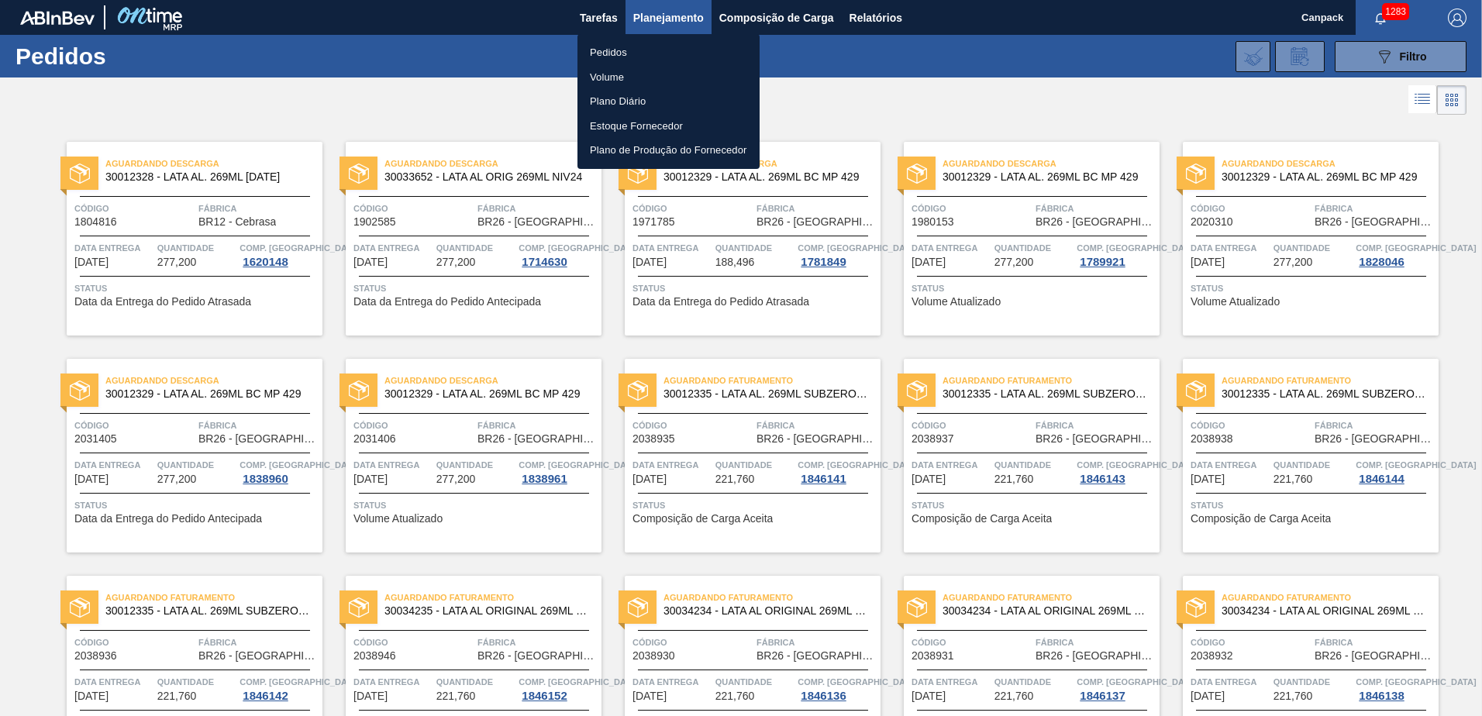
click at [627, 72] on li "Volume" at bounding box center [668, 77] width 182 height 25
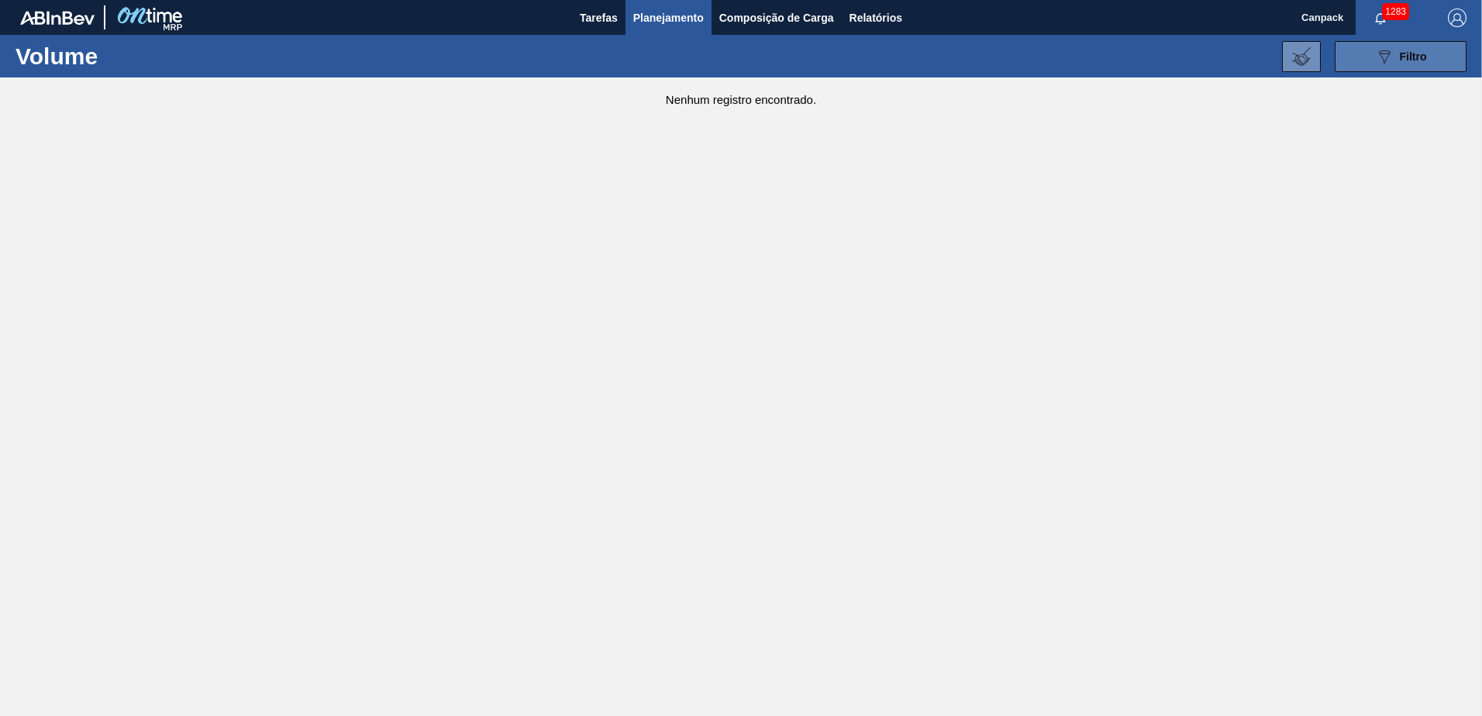
click at [1353, 52] on button "089F7B8B-B2A5-4AFE-B5C0-19BA573D28AC Filtro" at bounding box center [1400, 56] width 132 height 31
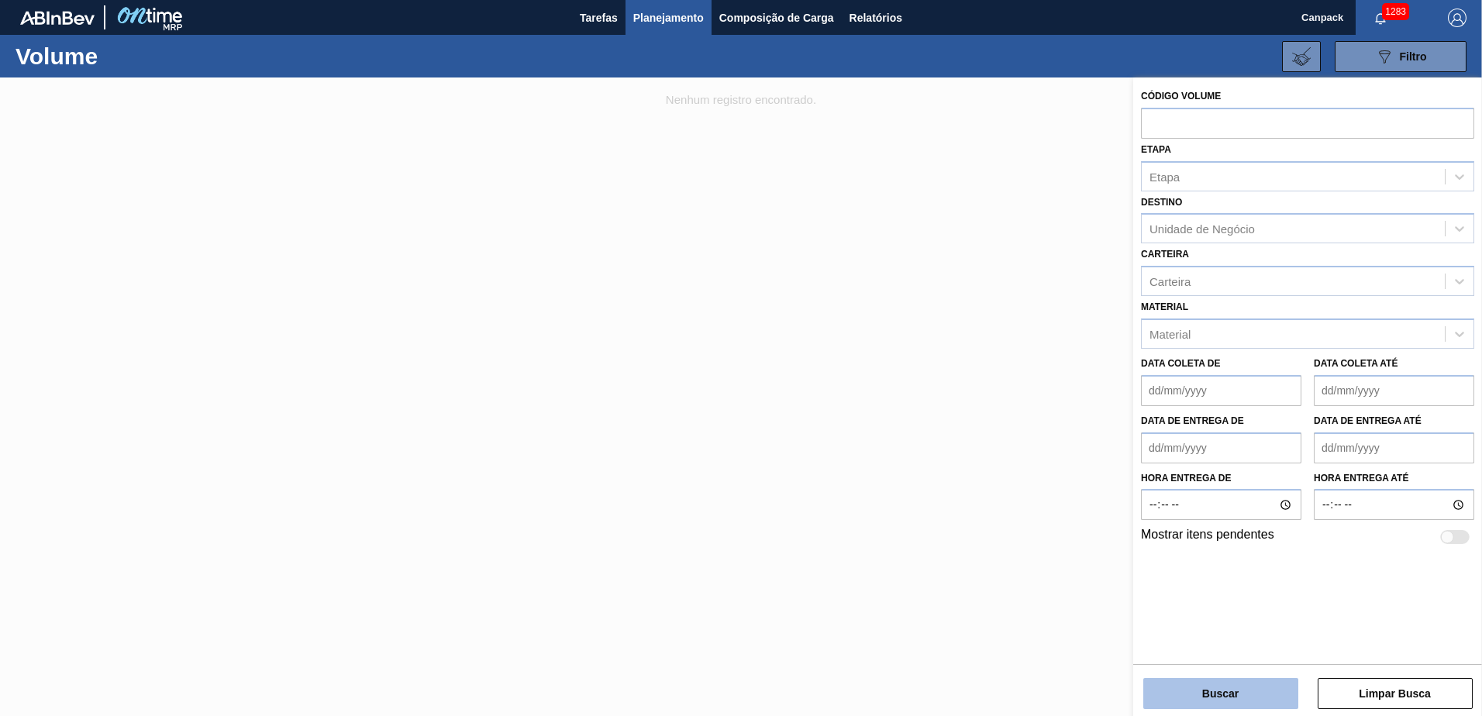
click at [1223, 693] on button "Buscar" at bounding box center [1220, 693] width 155 height 31
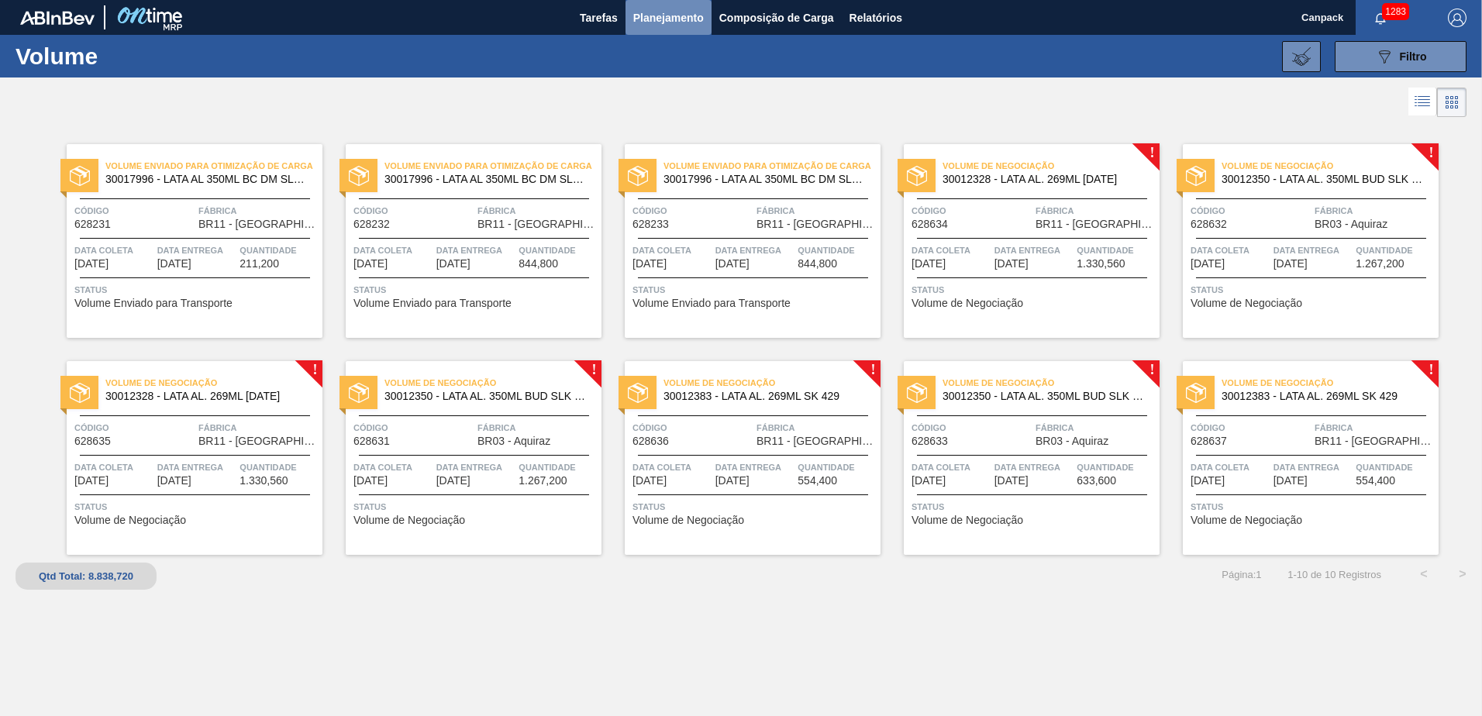
click at [666, 25] on span "Planejamento" at bounding box center [668, 18] width 71 height 19
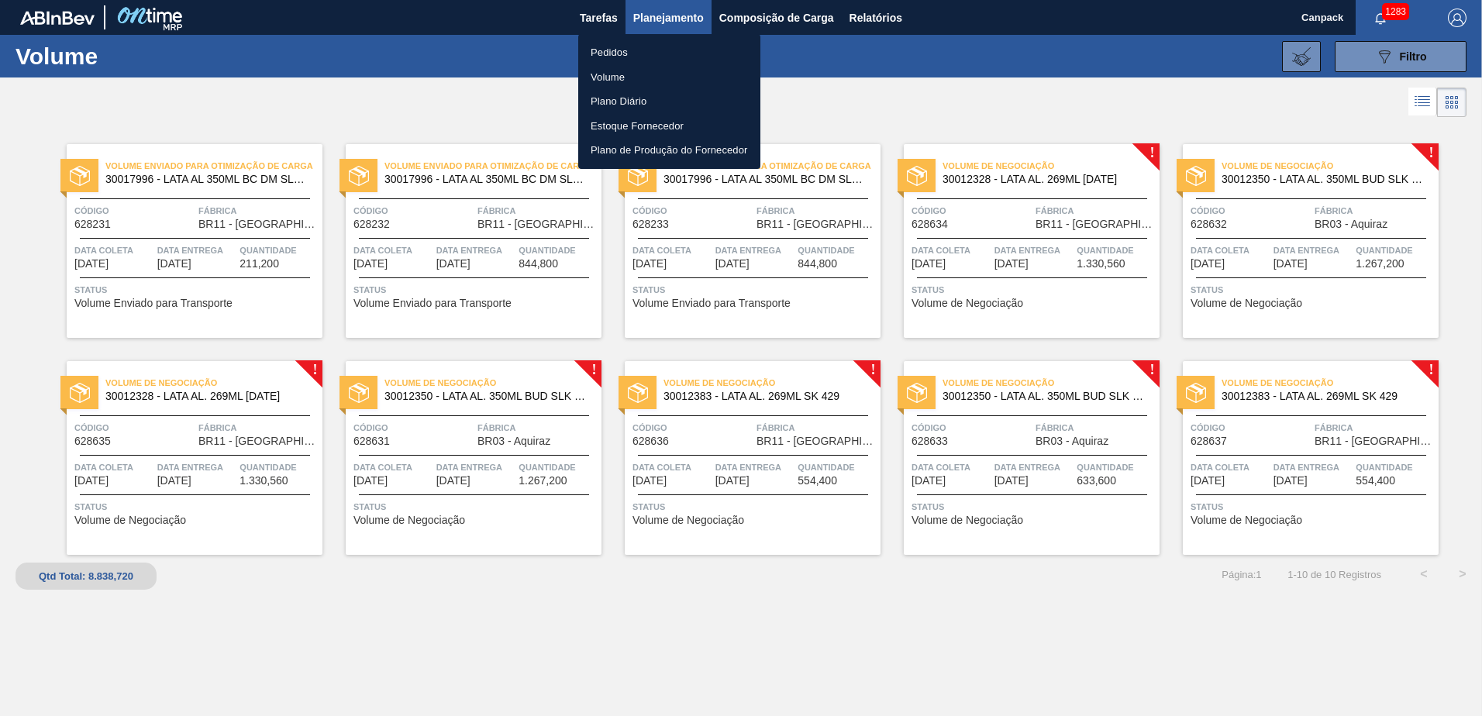
click at [602, 29] on div at bounding box center [741, 358] width 1482 height 716
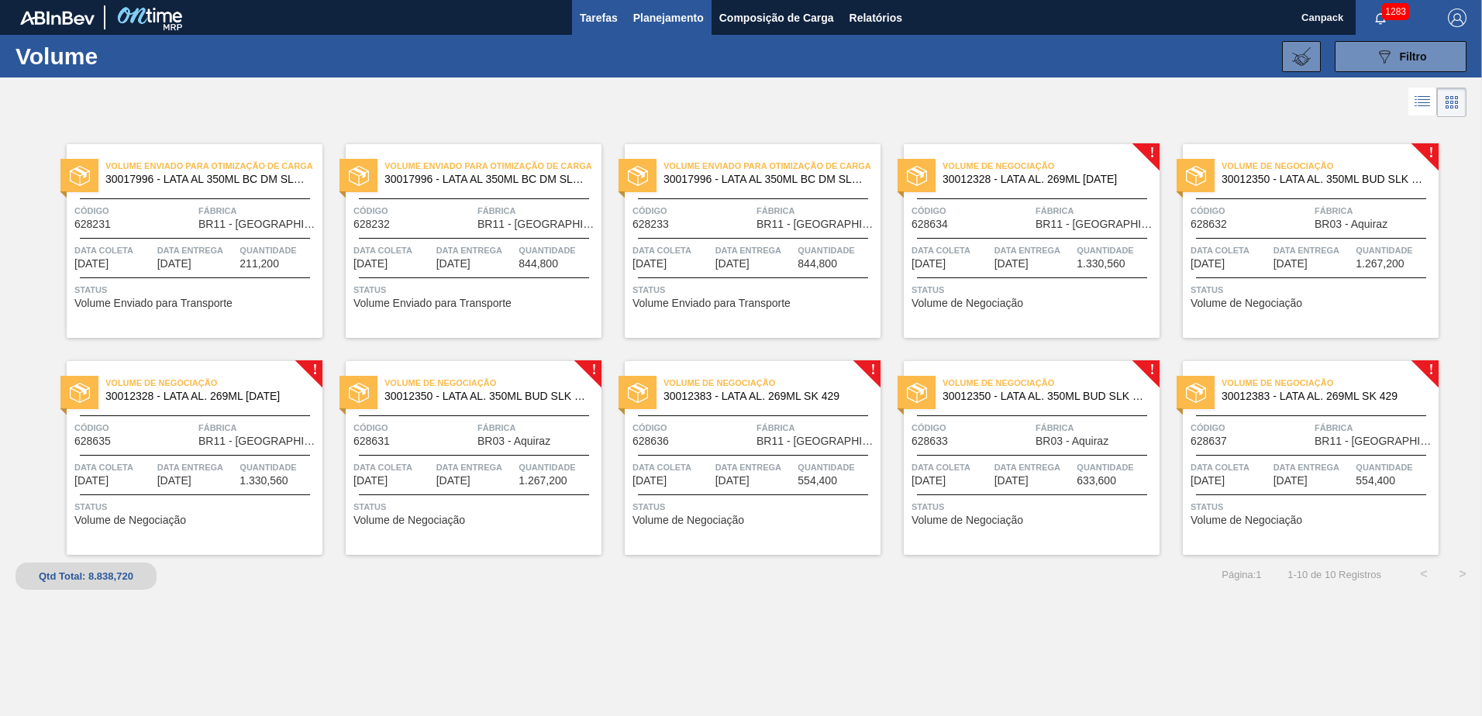
click at [594, 19] on span "Tarefas" at bounding box center [599, 18] width 38 height 19
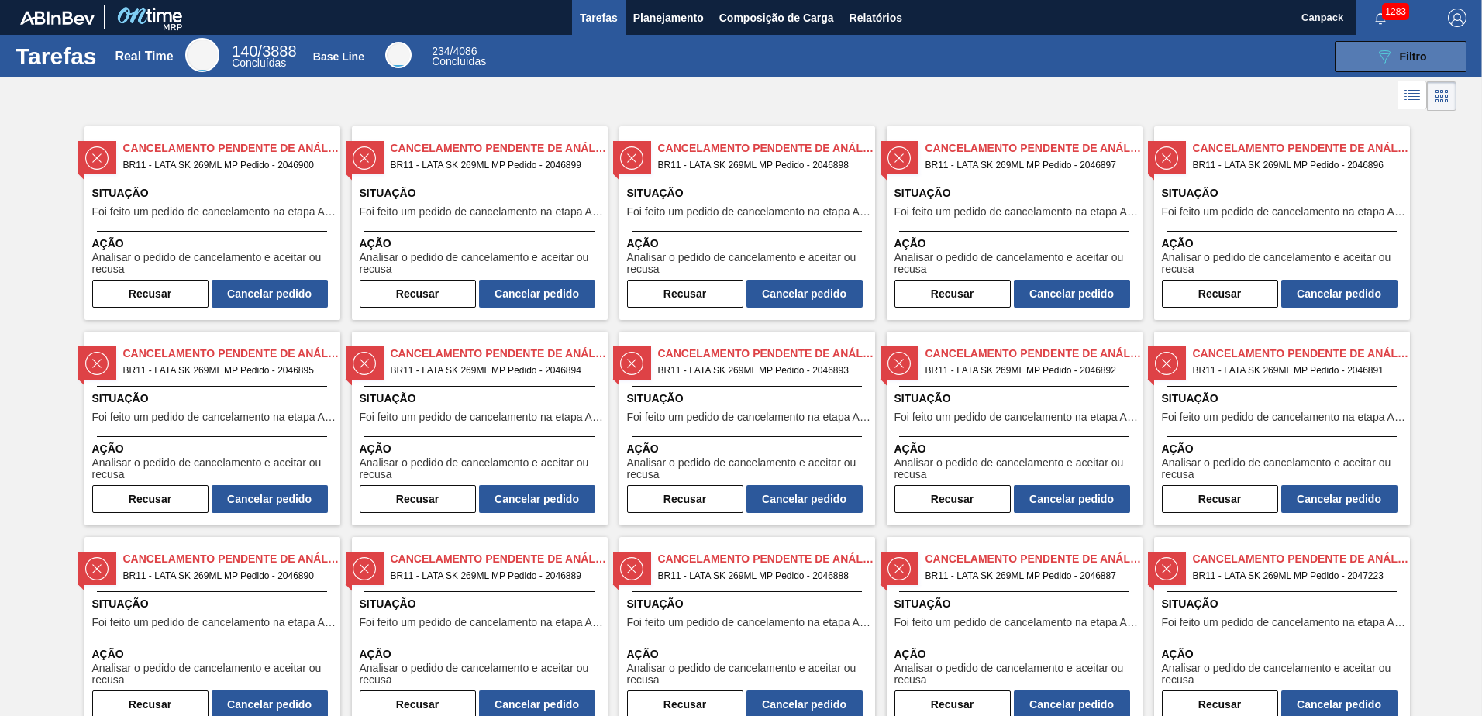
click at [1375, 60] on icon "089F7B8B-B2A5-4AFE-B5C0-19BA573D28AC" at bounding box center [1384, 56] width 19 height 19
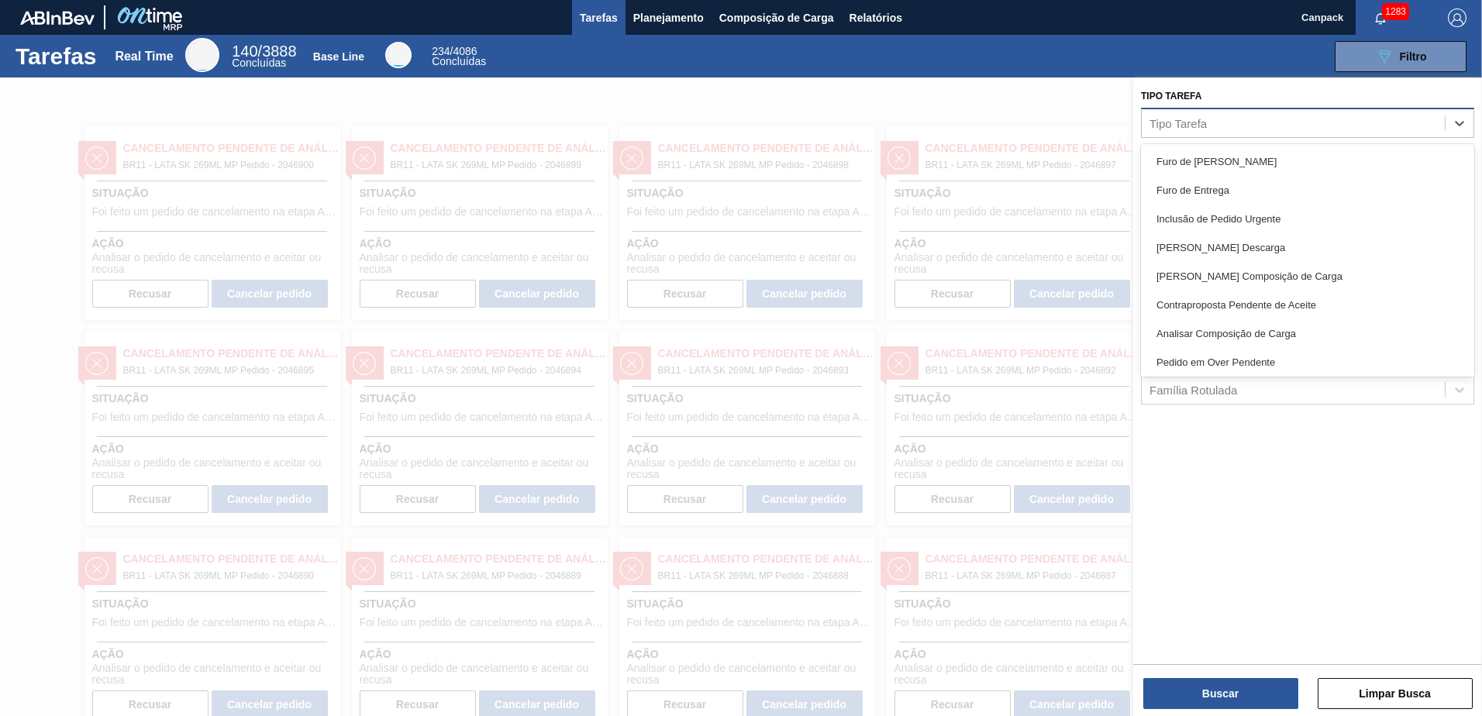
click at [1235, 122] on div "Tipo Tarefa" at bounding box center [1292, 123] width 303 height 22
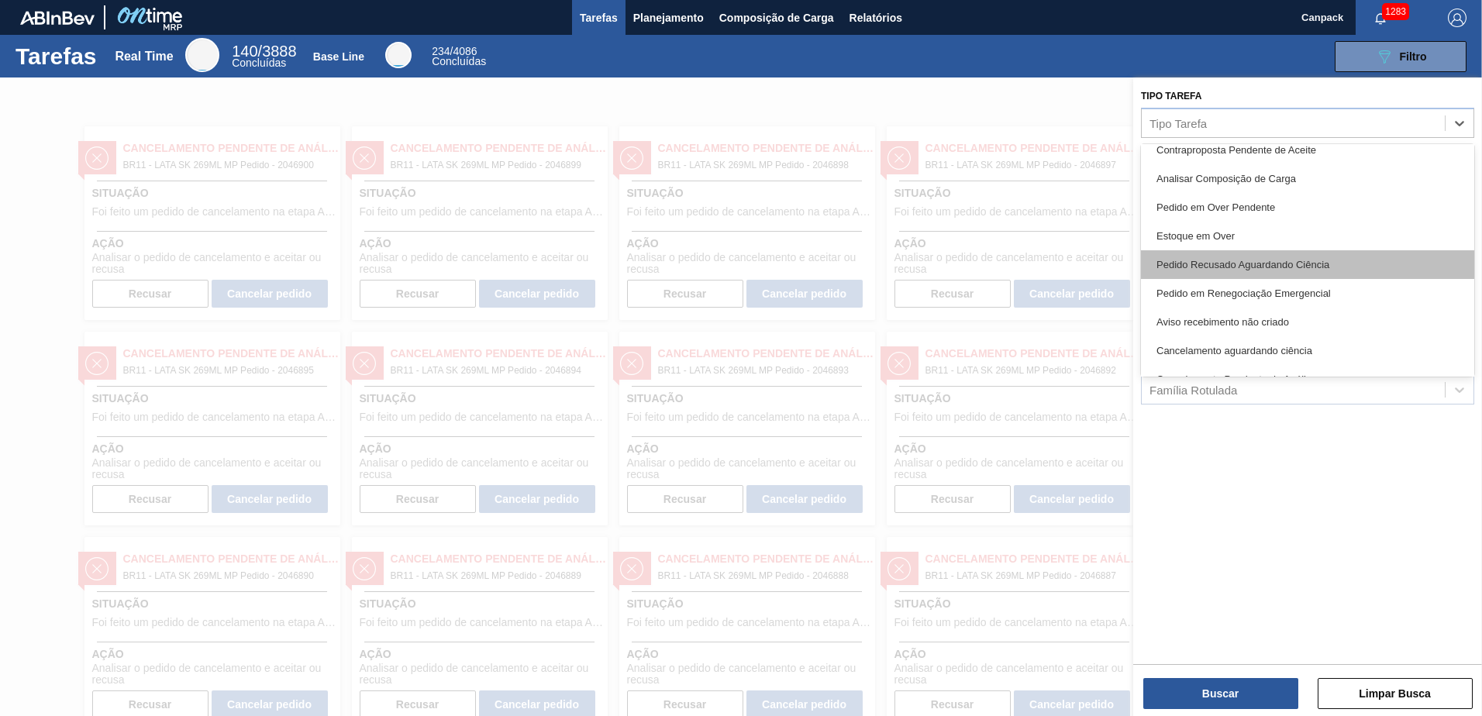
scroll to position [232, 0]
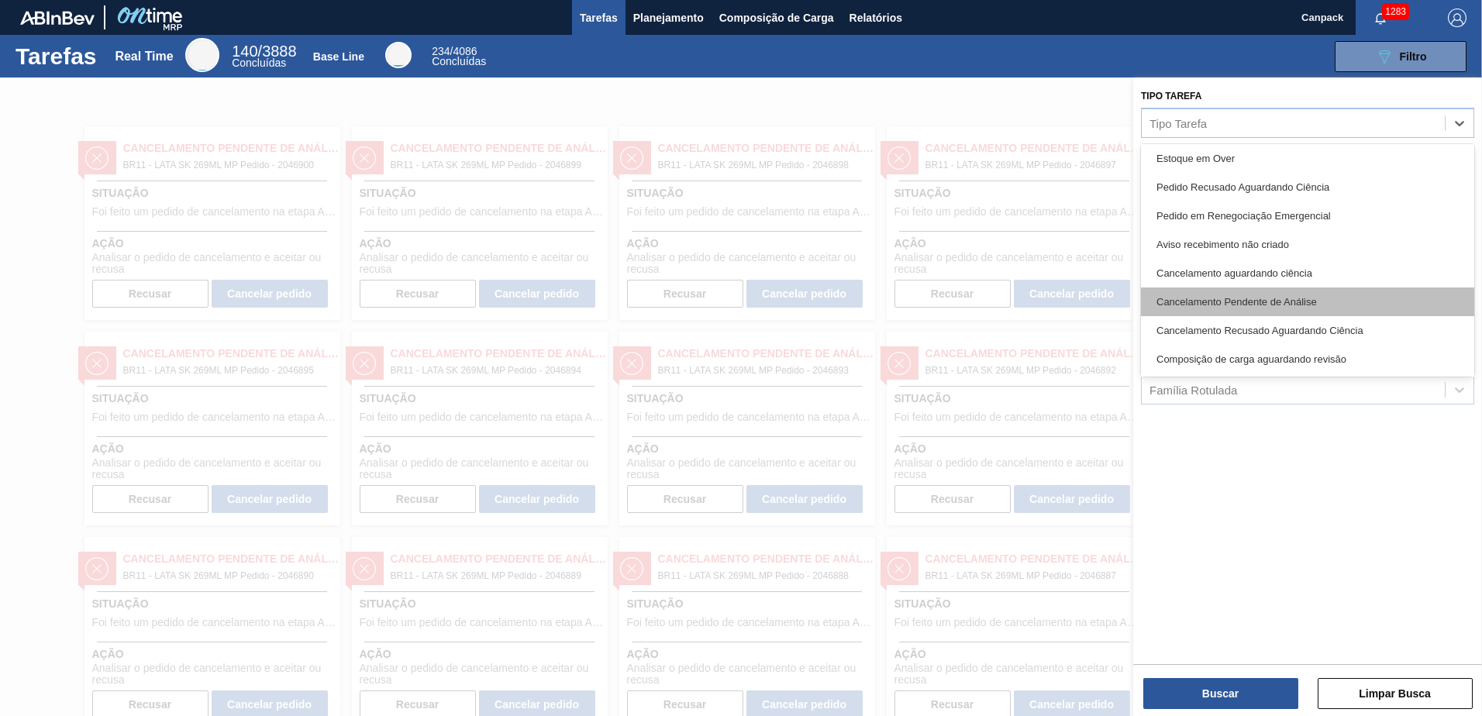
click at [1273, 290] on div "Cancelamento Pendente de Análise" at bounding box center [1307, 301] width 333 height 29
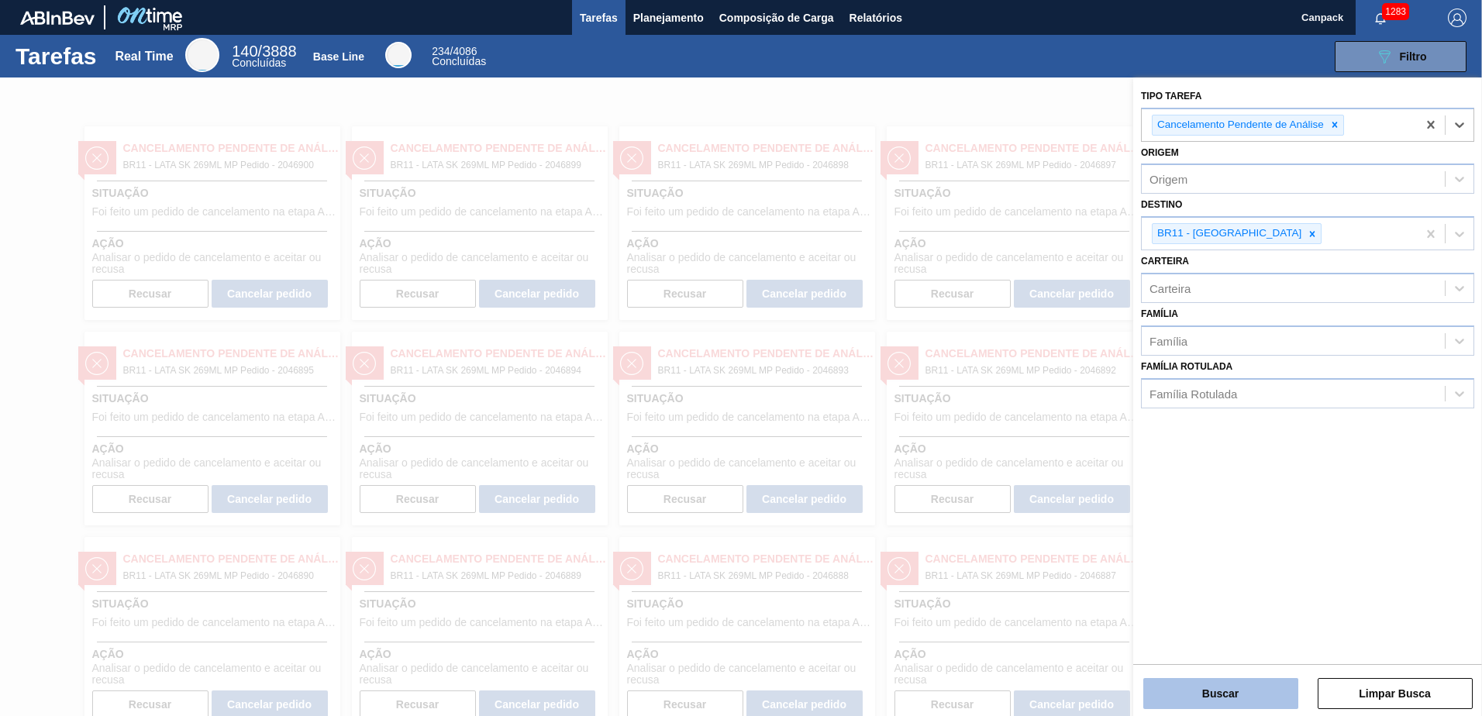
click at [1252, 686] on button "Buscar" at bounding box center [1220, 693] width 155 height 31
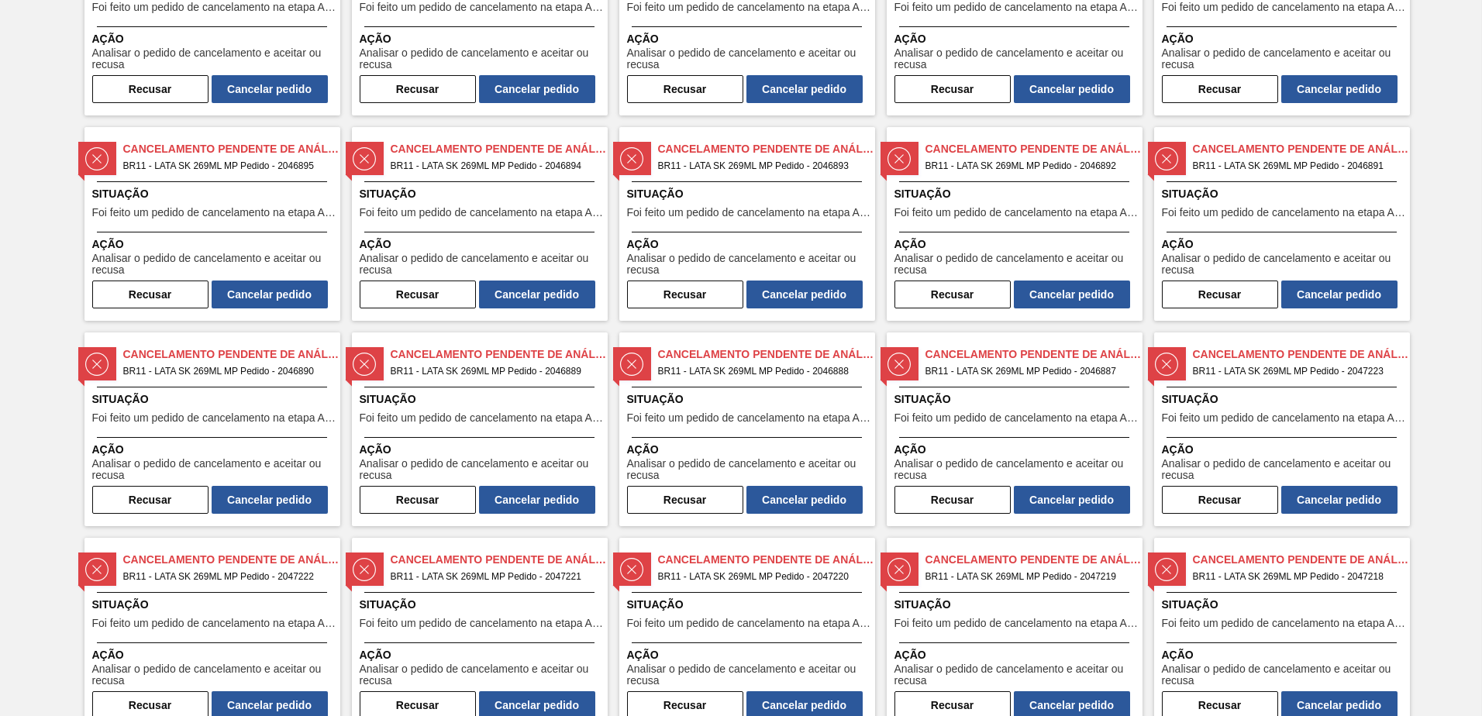
scroll to position [0, 0]
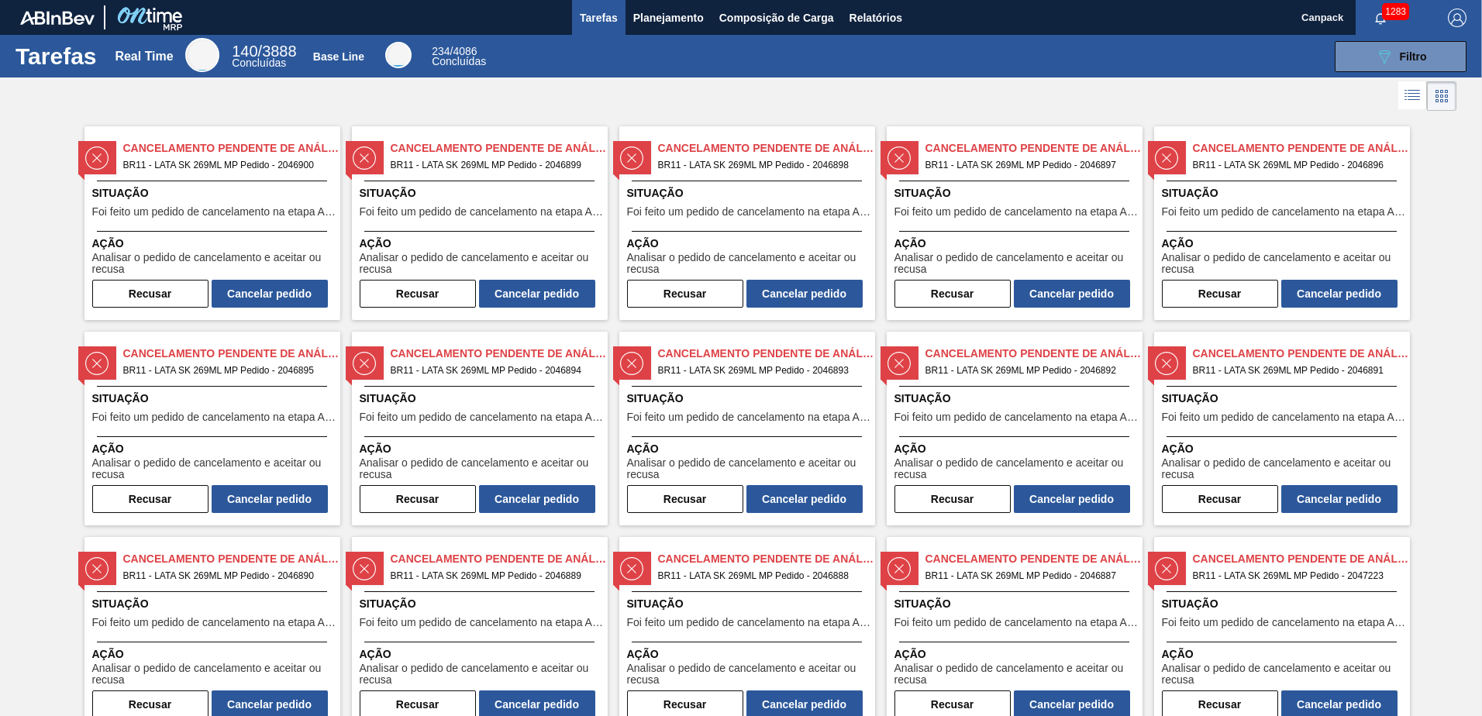
click at [1413, 97] on icon at bounding box center [1413, 96] width 12 height 1
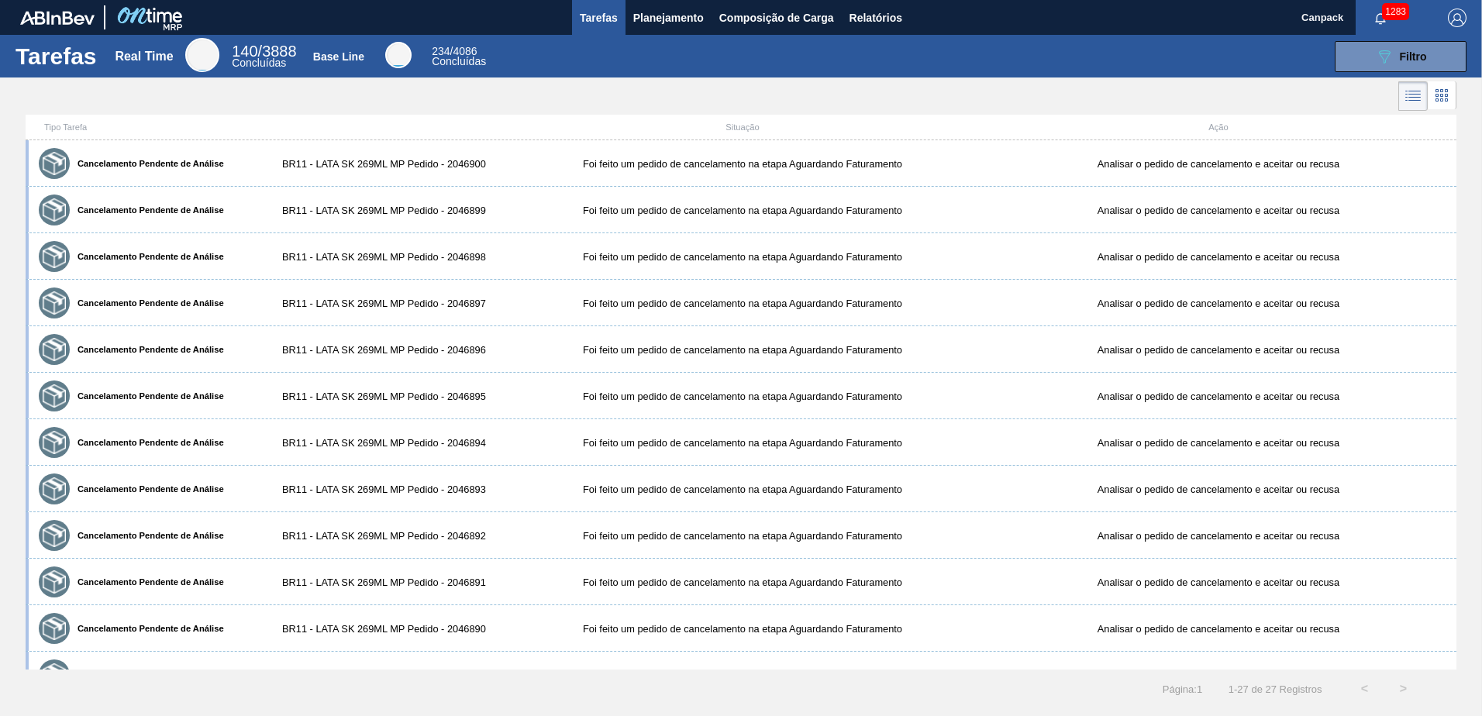
click at [1443, 91] on icon at bounding box center [1441, 90] width 3 height 3
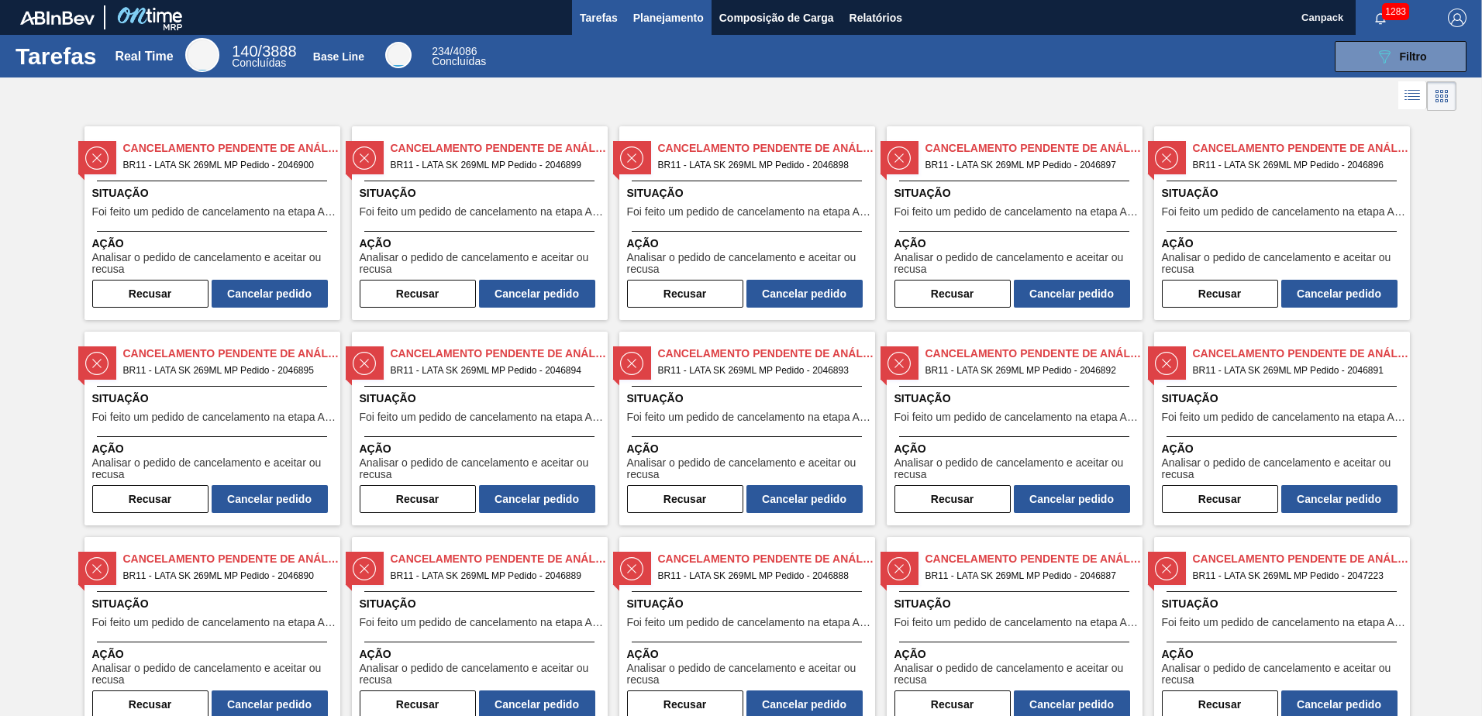
click at [655, 28] on button "Planejamento" at bounding box center [668, 17] width 86 height 35
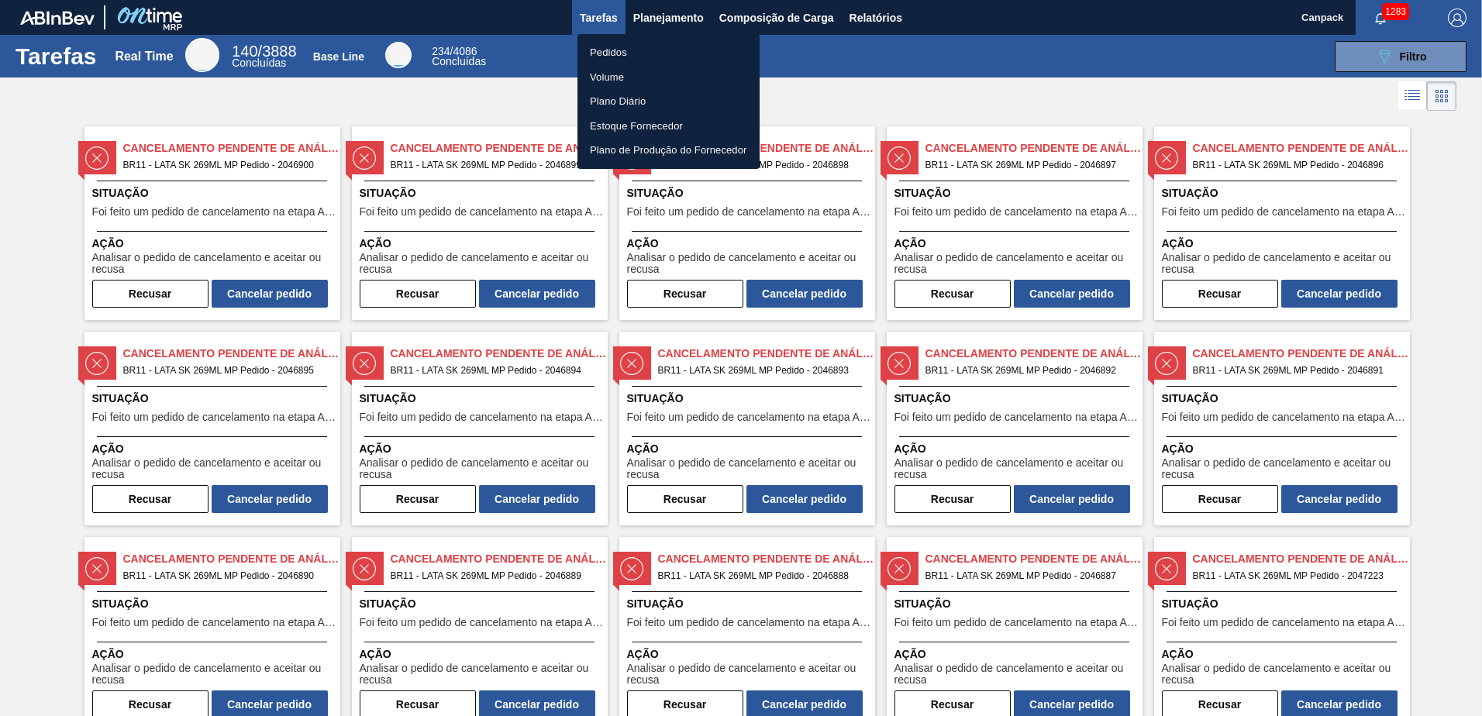
click at [878, 53] on div at bounding box center [741, 358] width 1482 height 716
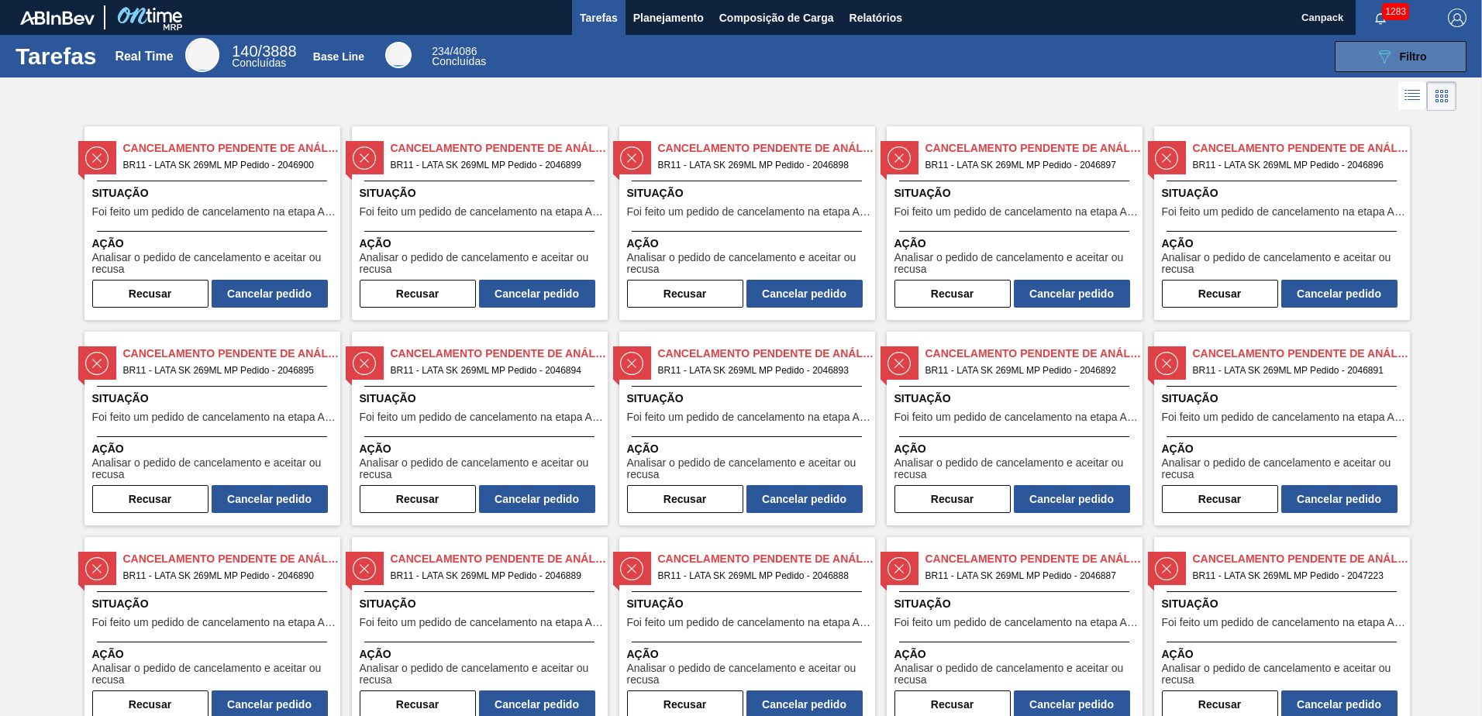
click at [1379, 67] on button "089F7B8B-B2A5-4AFE-B5C0-19BA573D28AC Filtro" at bounding box center [1400, 56] width 132 height 31
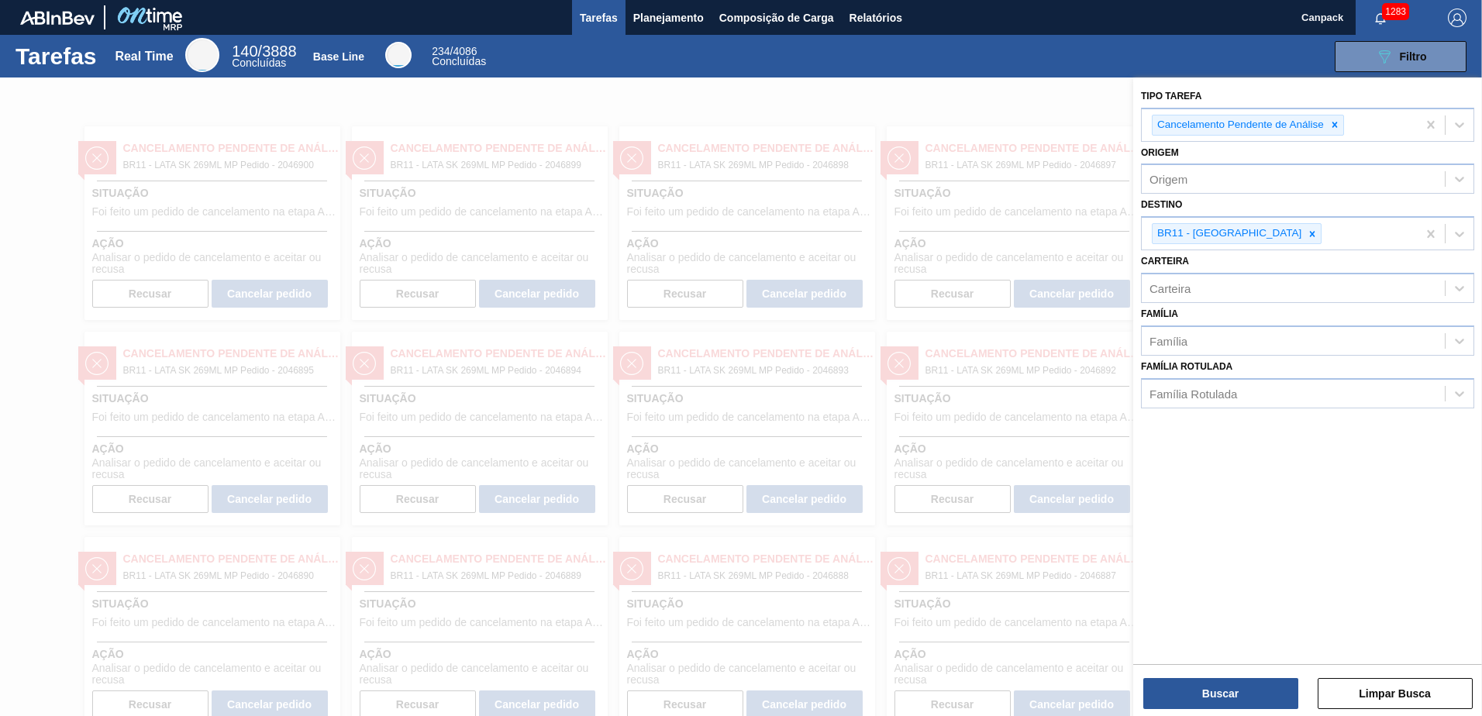
click at [1052, 95] on div at bounding box center [741, 435] width 1482 height 716
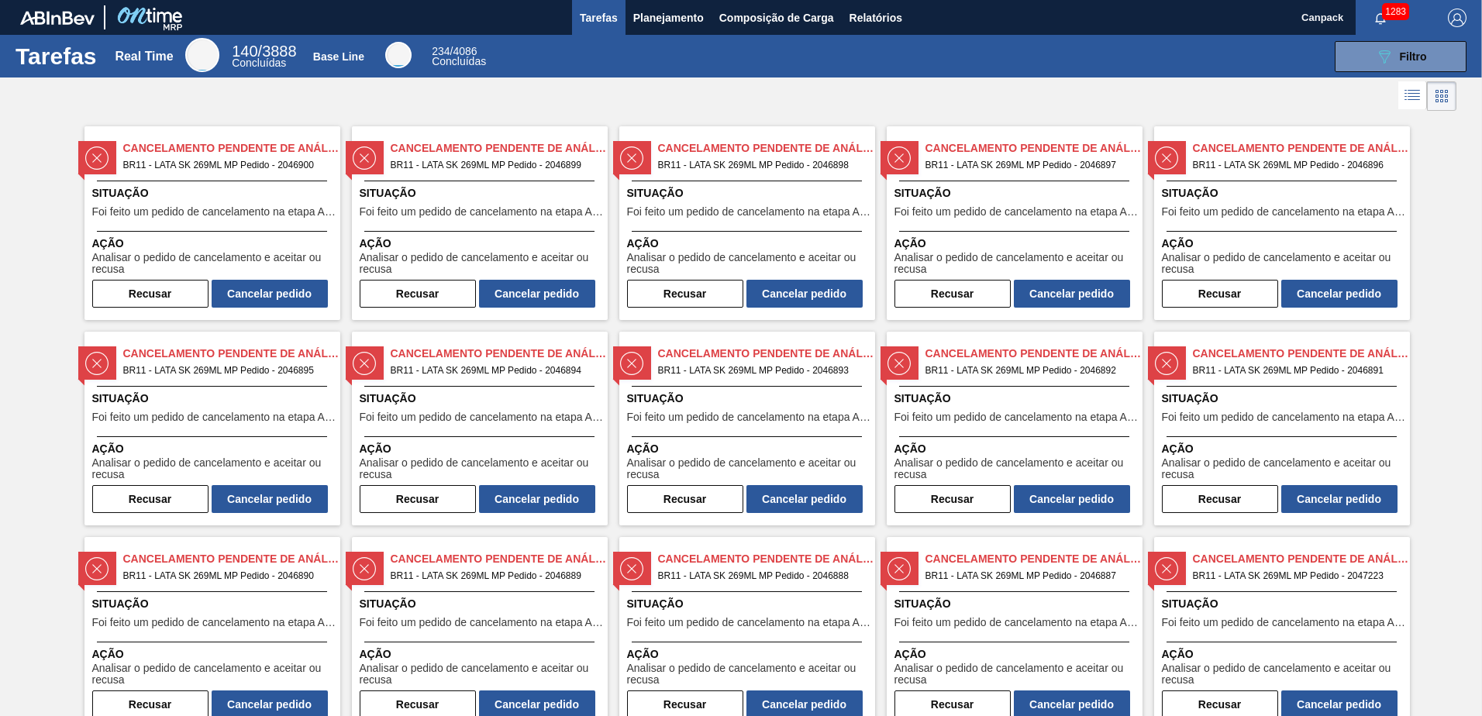
click at [1406, 96] on icon at bounding box center [1412, 95] width 19 height 19
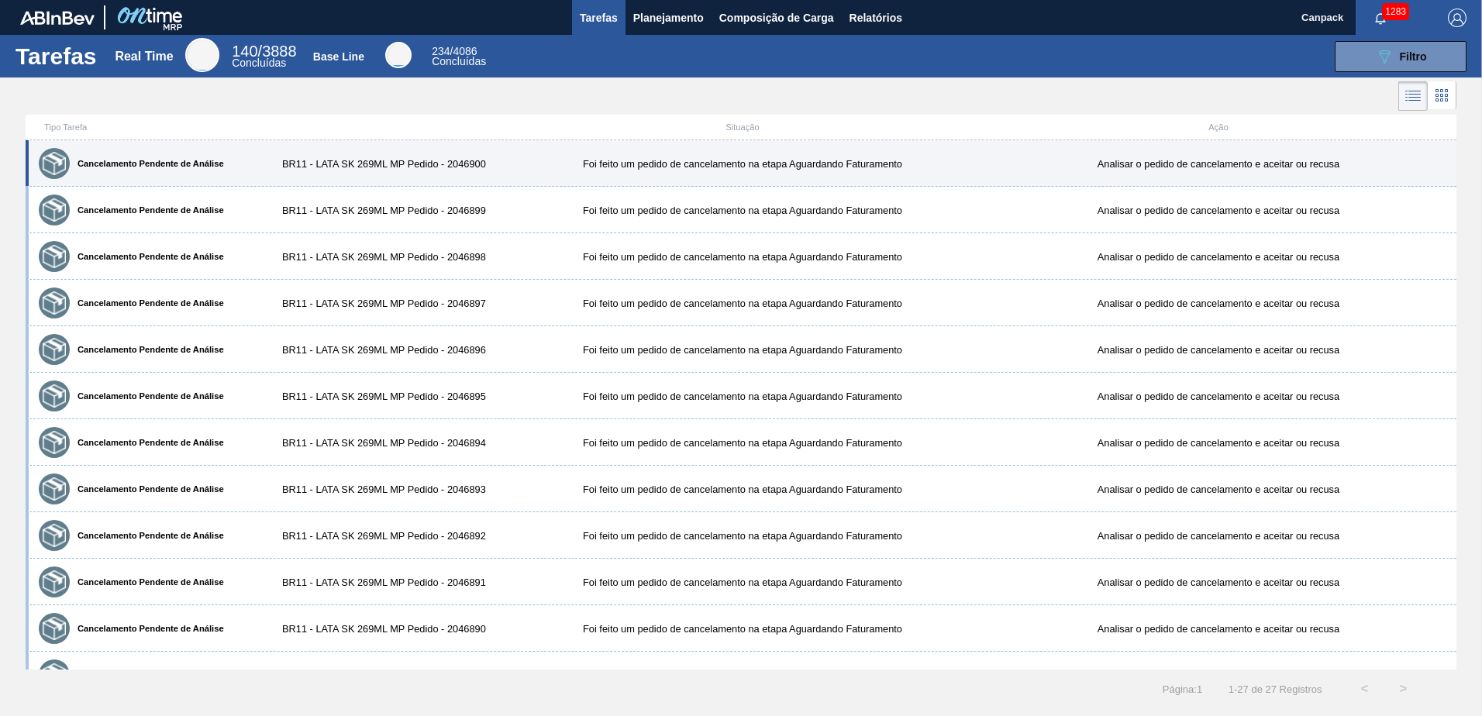
click at [539, 169] on div "Foi feito um pedido de cancelamento na etapa Aguardando Faturamento" at bounding box center [742, 164] width 476 height 12
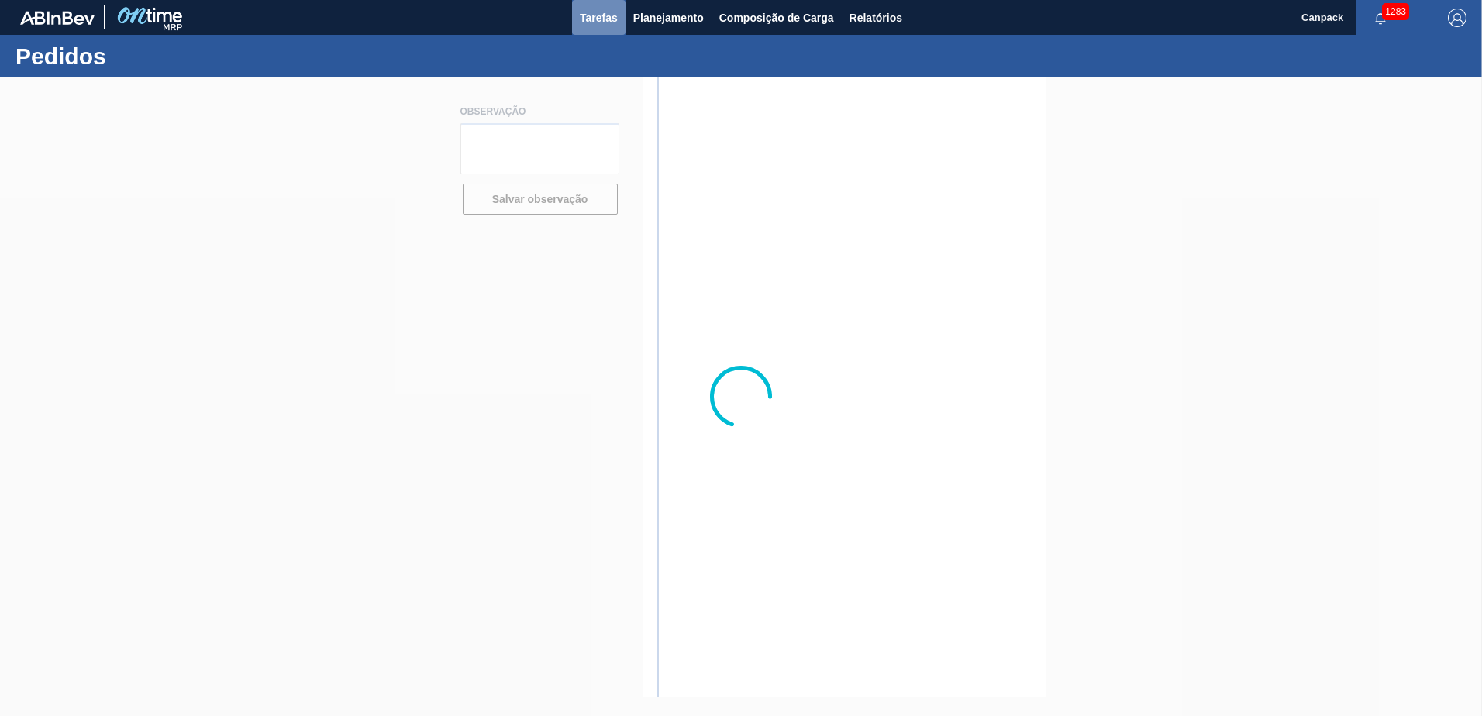
click at [619, 24] on button "Tarefas" at bounding box center [598, 17] width 53 height 35
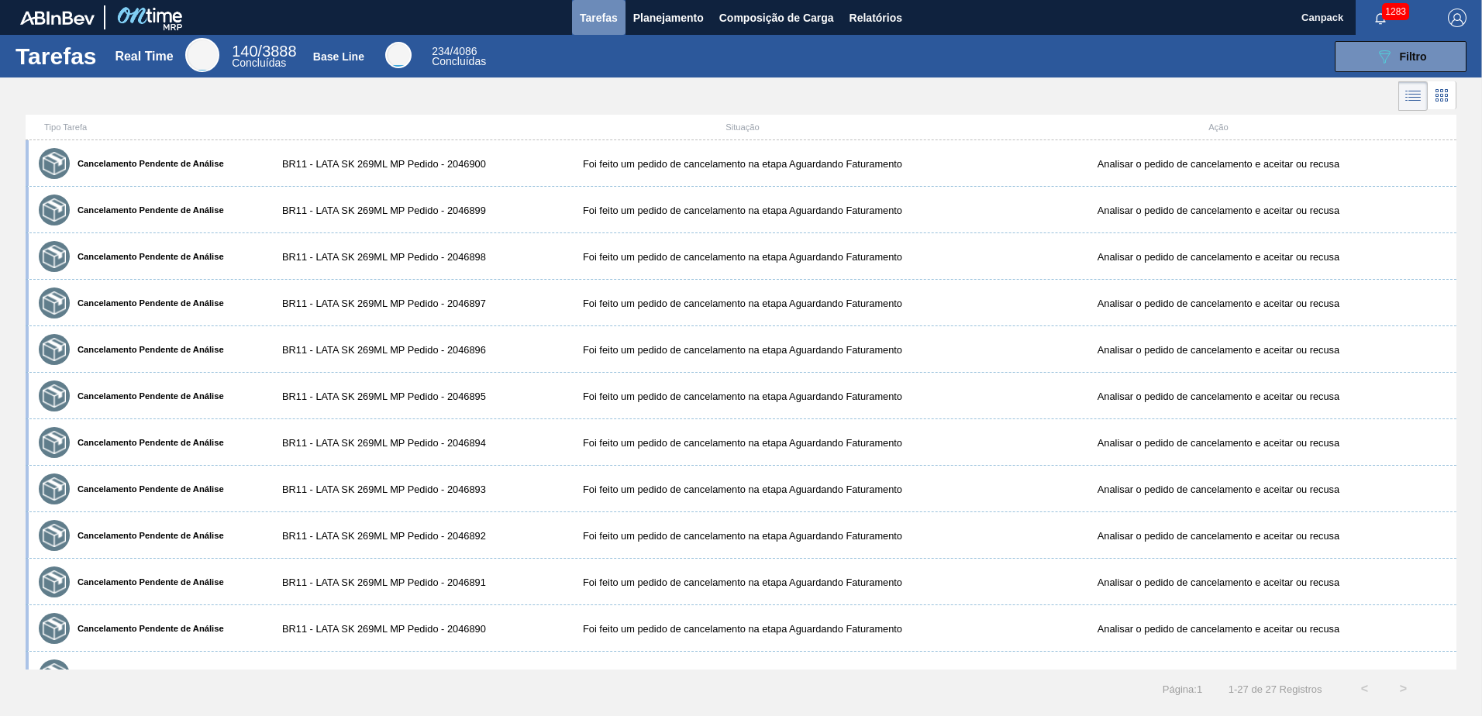
click at [602, 9] on span "Tarefas" at bounding box center [599, 18] width 38 height 19
click at [1453, 96] on li at bounding box center [1441, 95] width 29 height 28
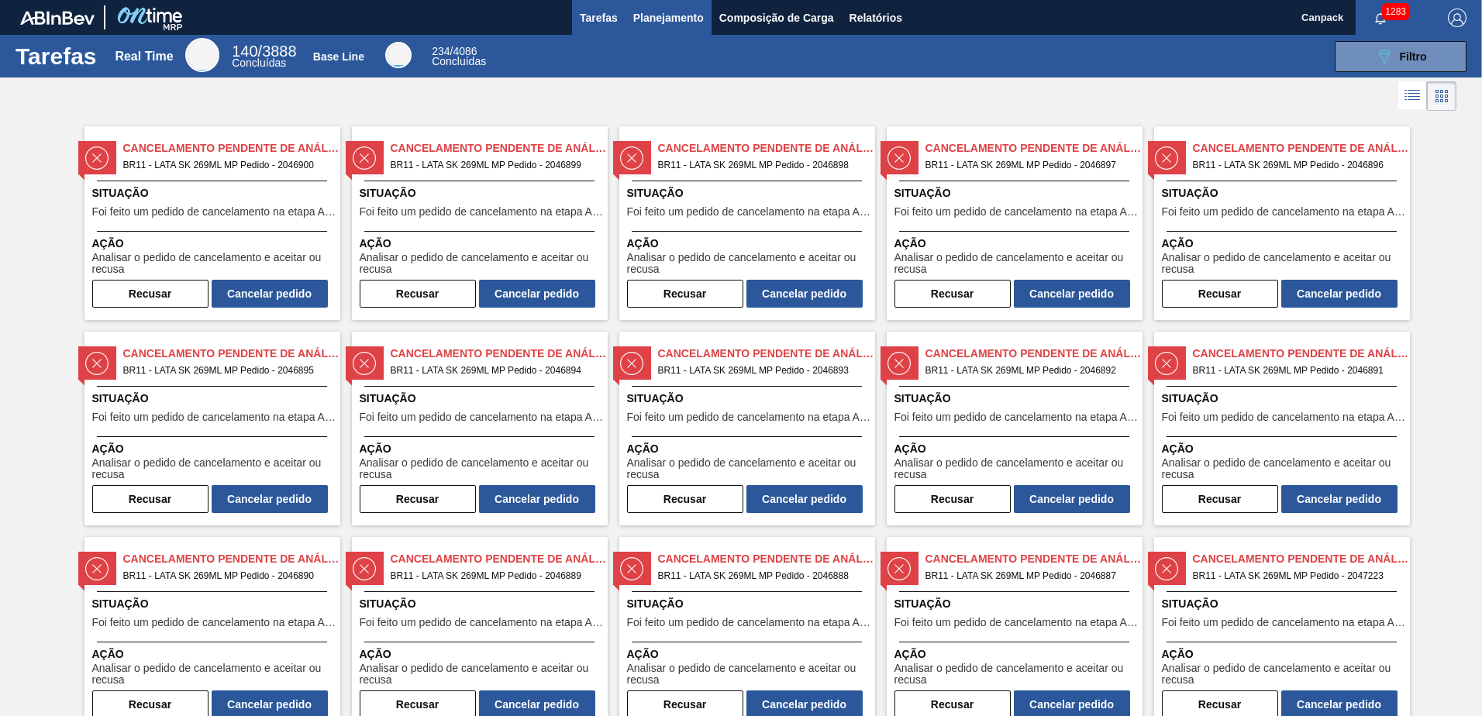
click at [662, 14] on span "Planejamento" at bounding box center [668, 18] width 71 height 19
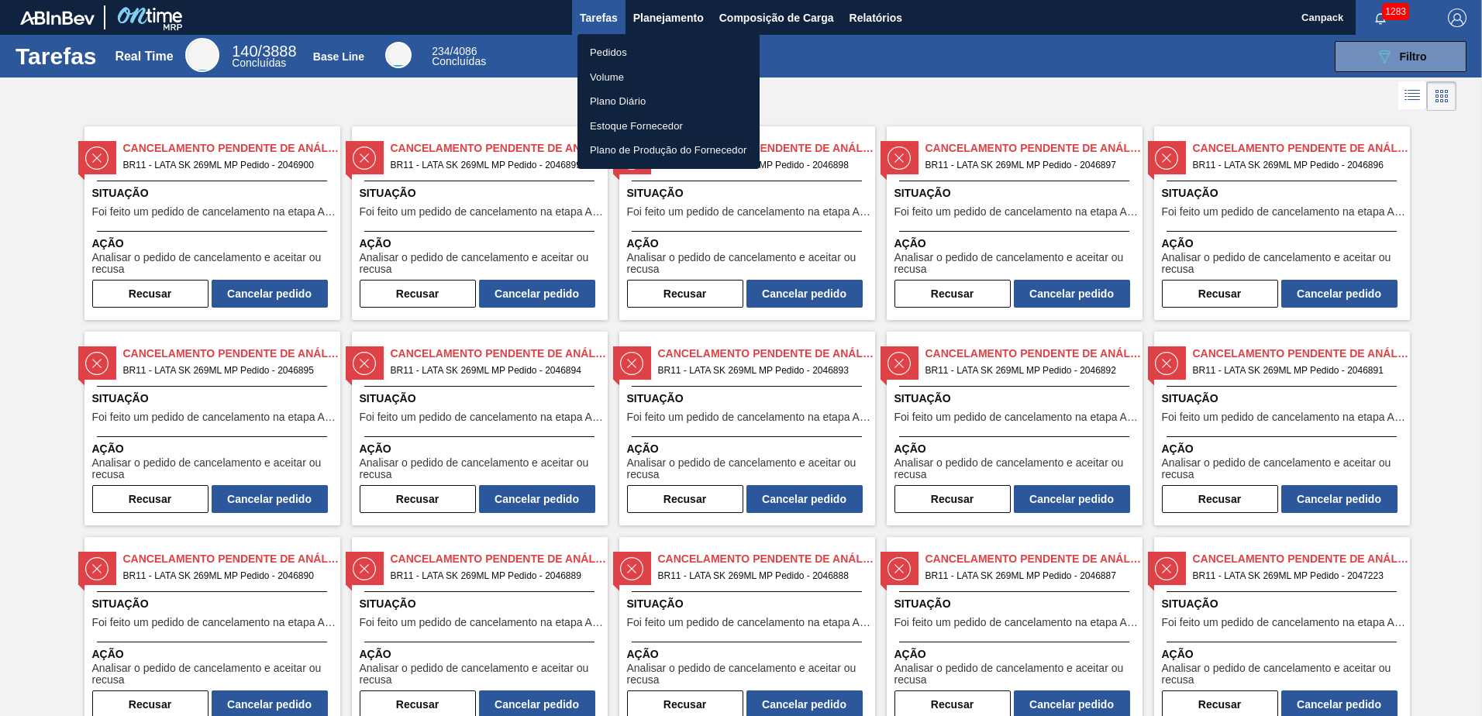
click at [1090, 102] on div at bounding box center [741, 358] width 1482 height 716
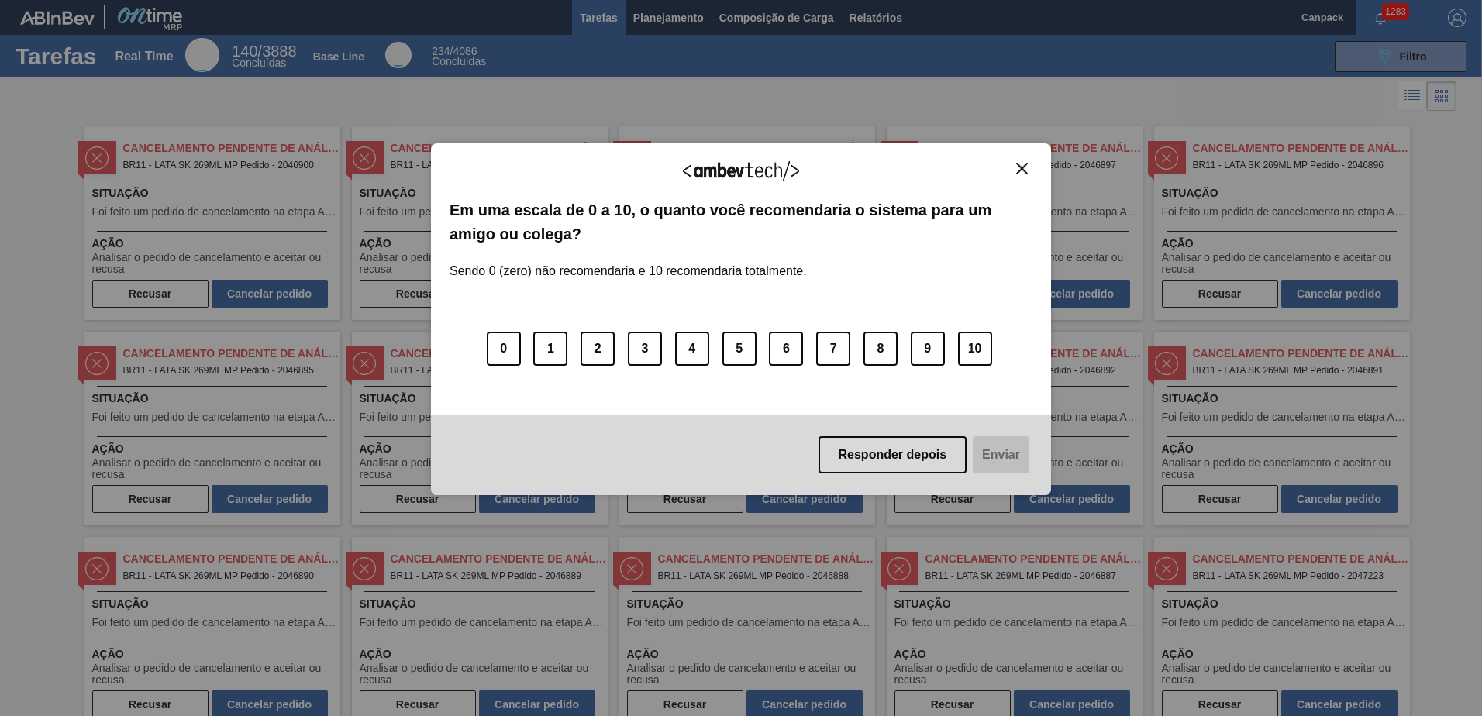
click at [1021, 169] on img "Close" at bounding box center [1022, 169] width 12 height 12
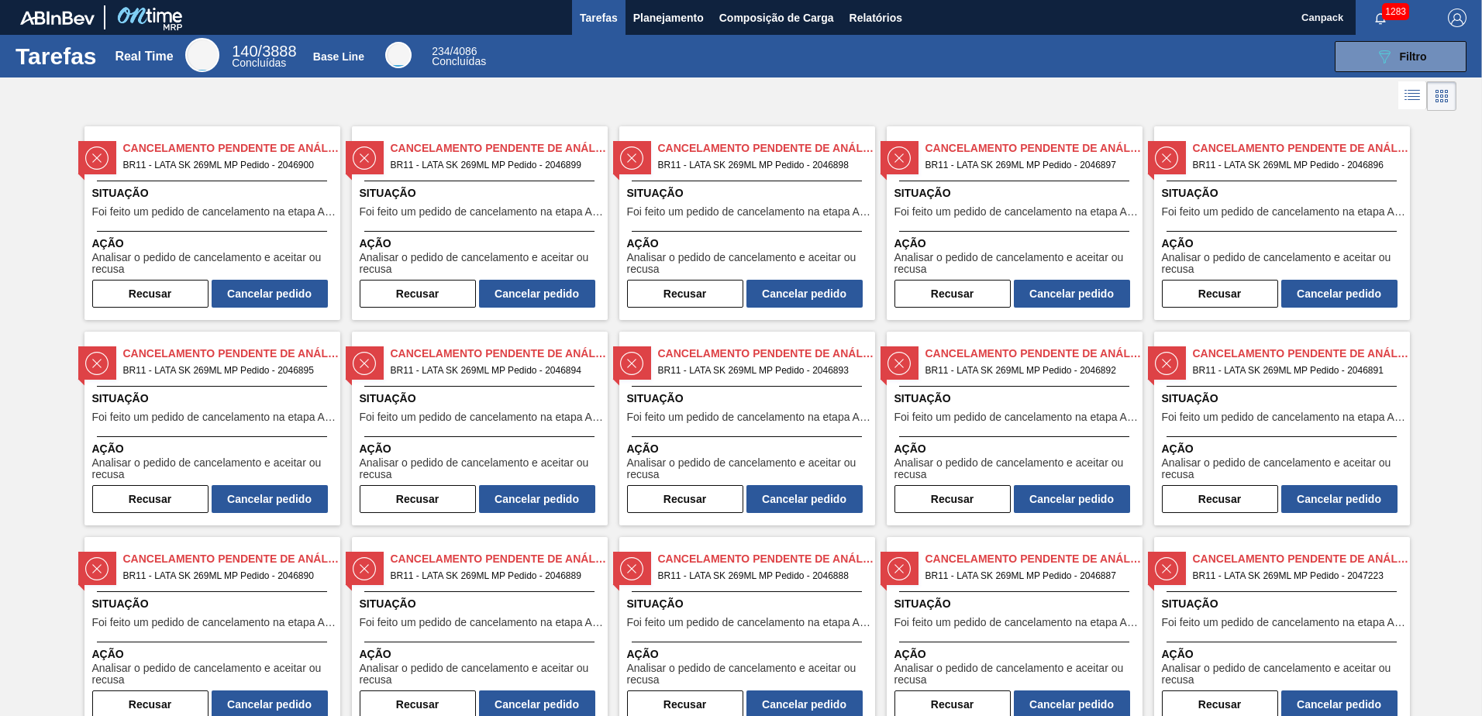
click at [1418, 96] on icon at bounding box center [1412, 95] width 19 height 19
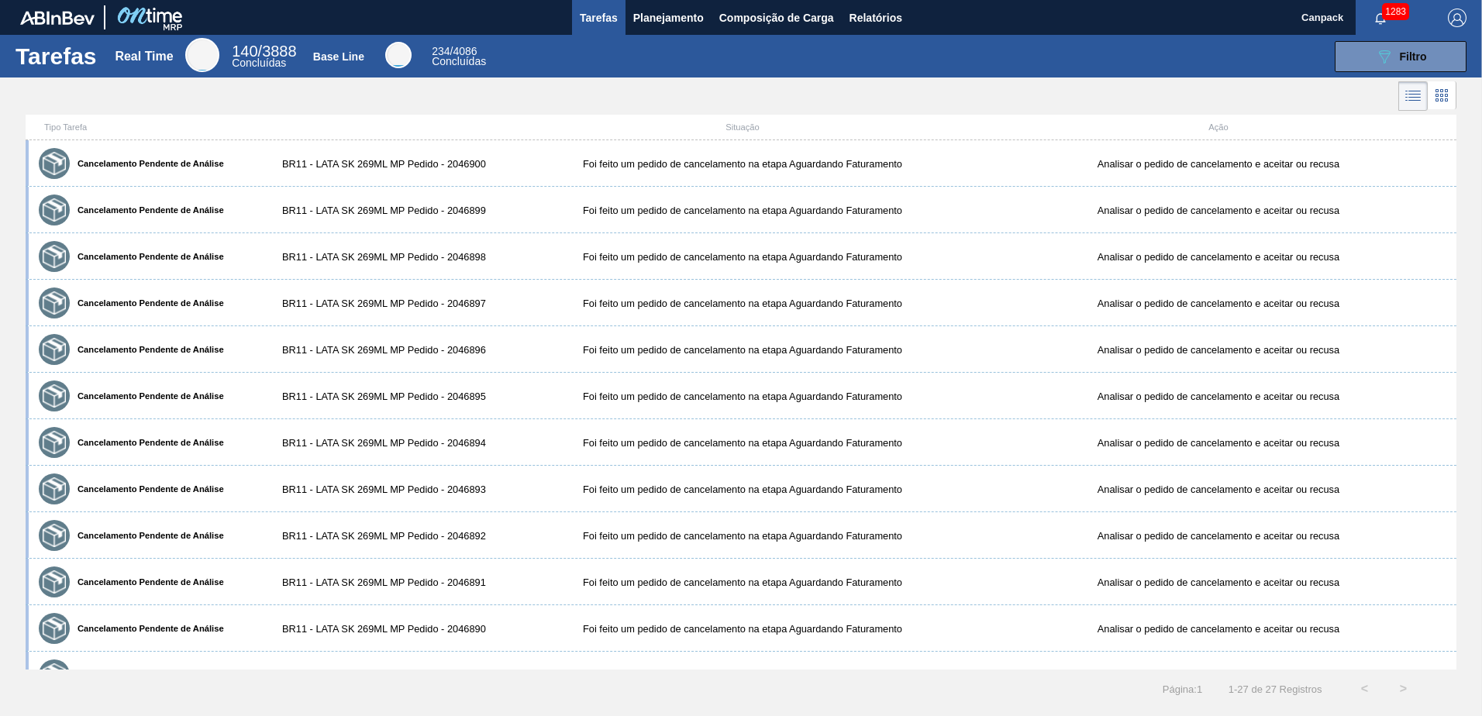
click at [1439, 95] on icon at bounding box center [1441, 95] width 19 height 19
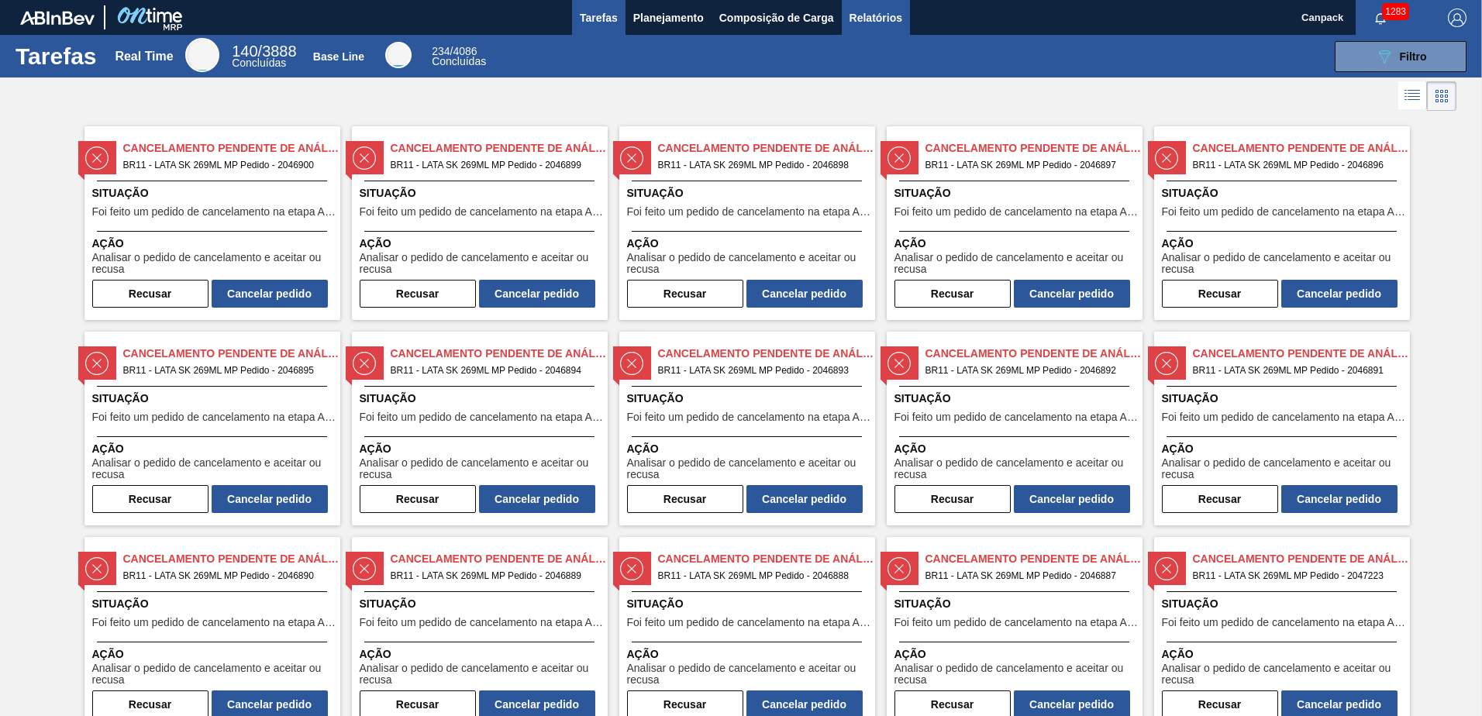
click at [871, 22] on span "Relatórios" at bounding box center [875, 18] width 53 height 19
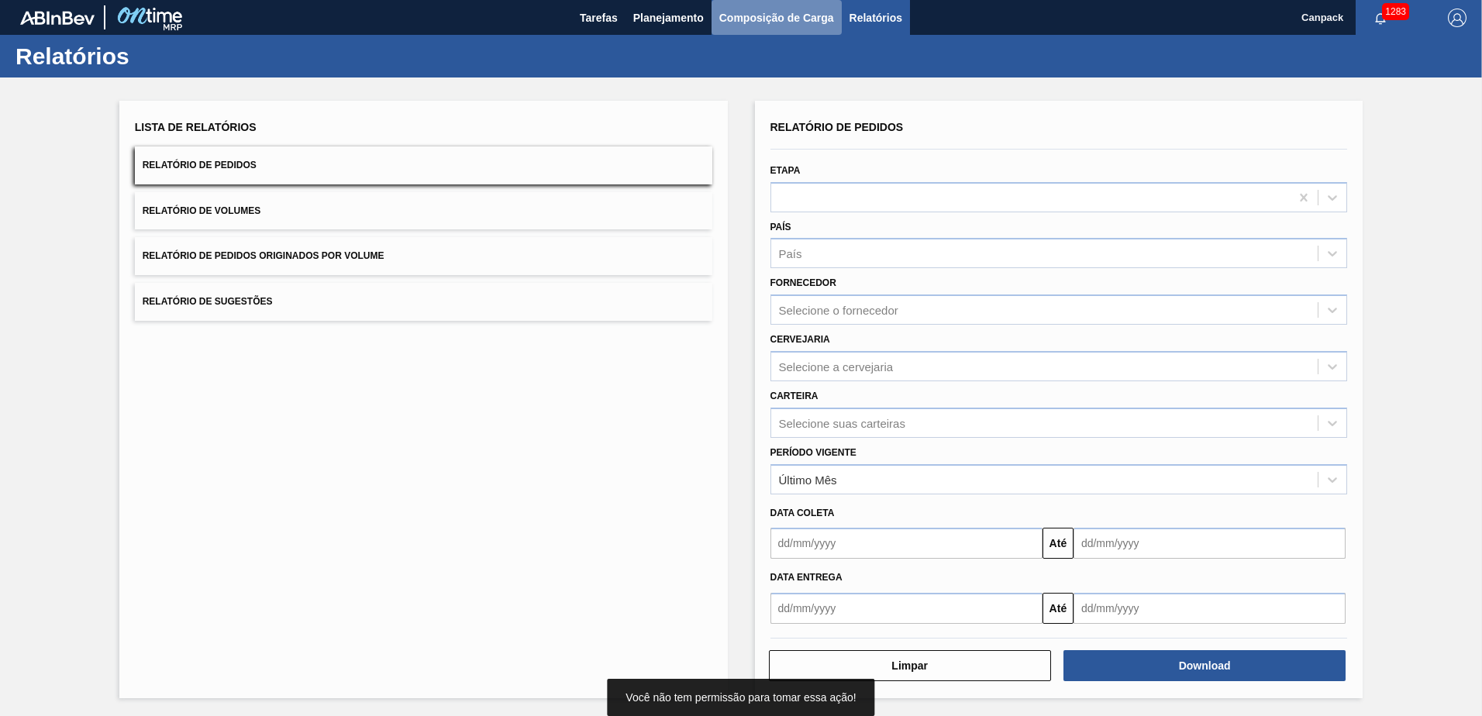
click at [788, 25] on span "Composição de Carga" at bounding box center [776, 18] width 115 height 19
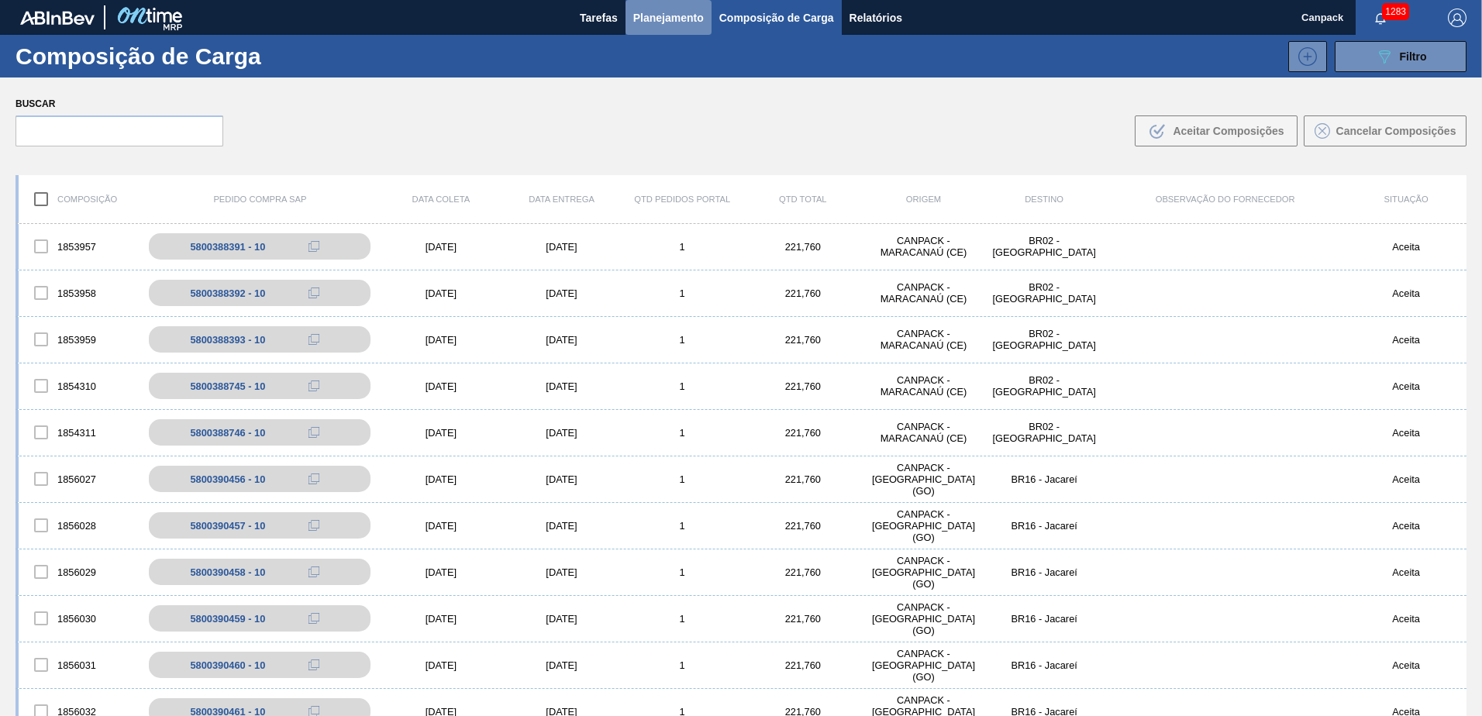
click at [662, 28] on button "Planejamento" at bounding box center [668, 17] width 86 height 35
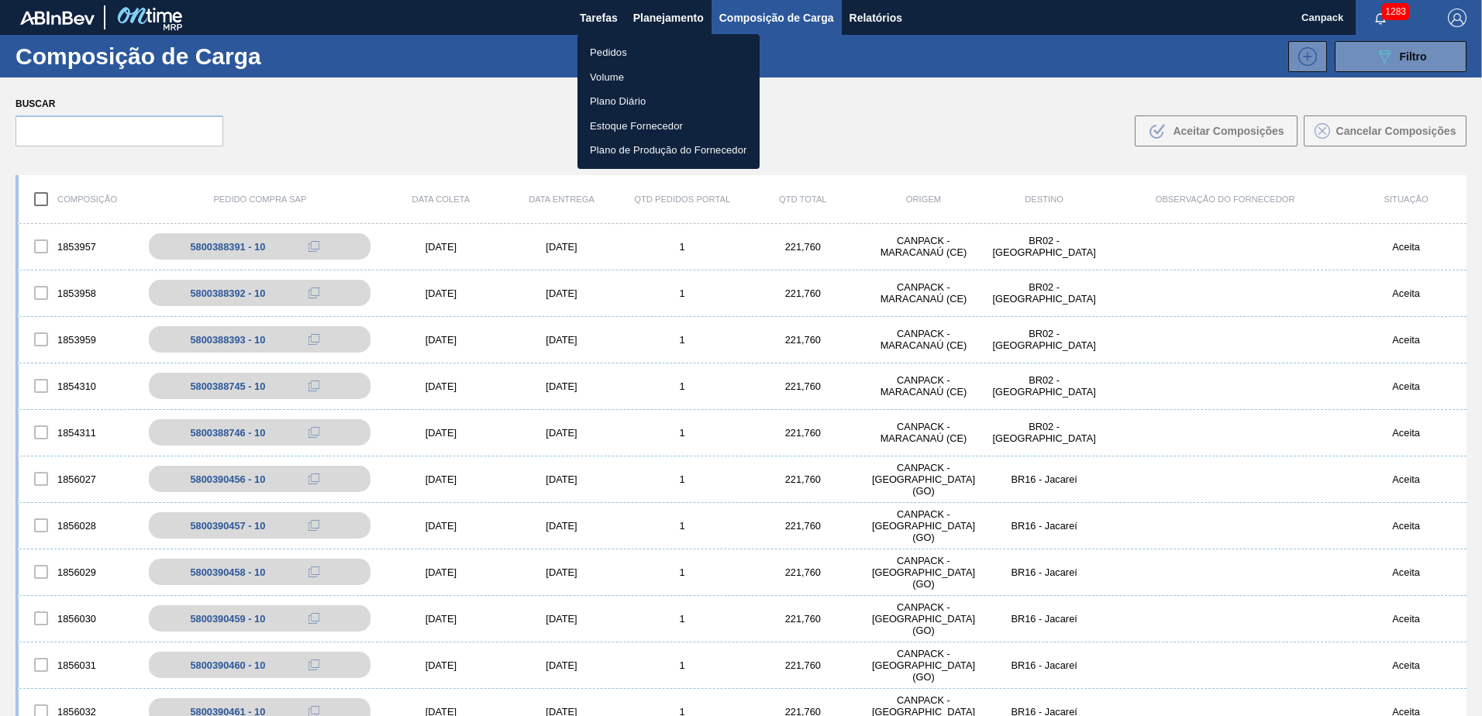
click at [592, 15] on div at bounding box center [741, 358] width 1482 height 716
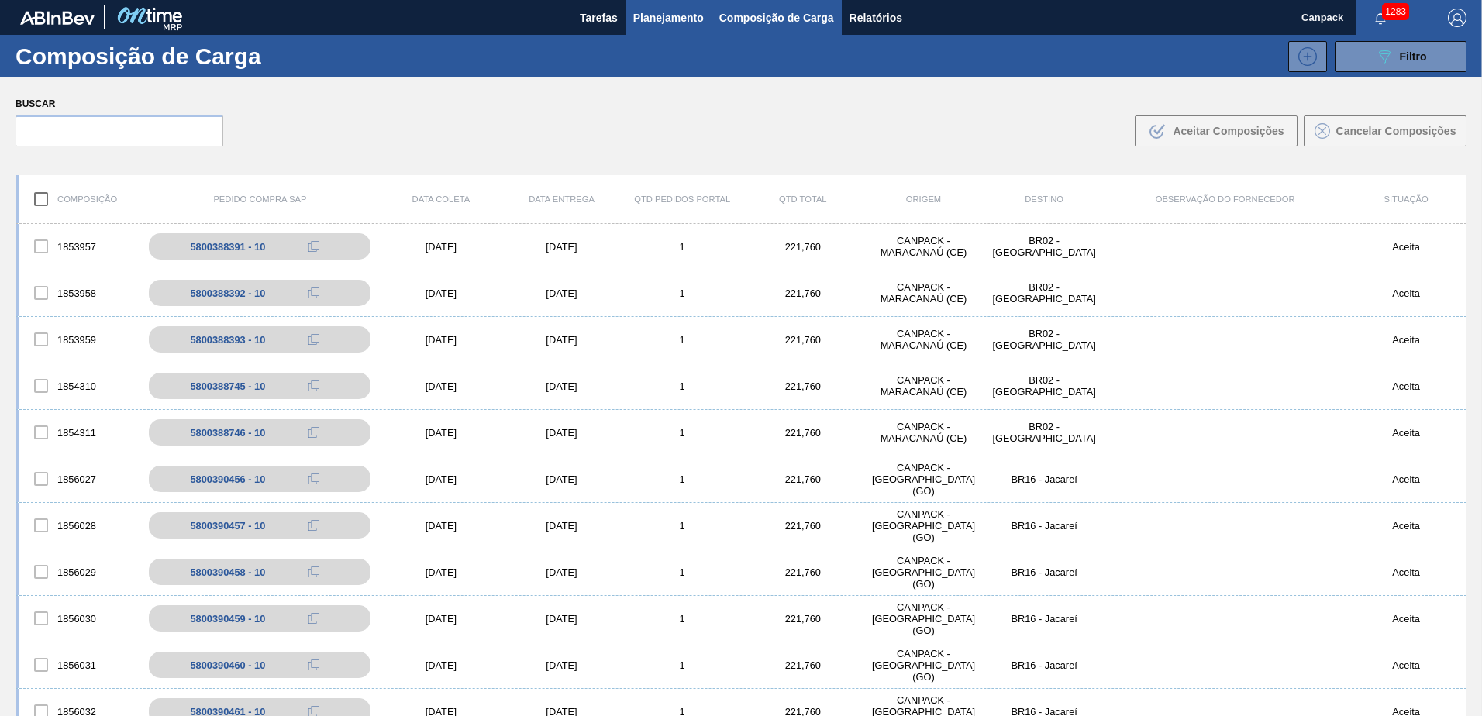
click at [656, 18] on span "Planejamento" at bounding box center [668, 18] width 71 height 19
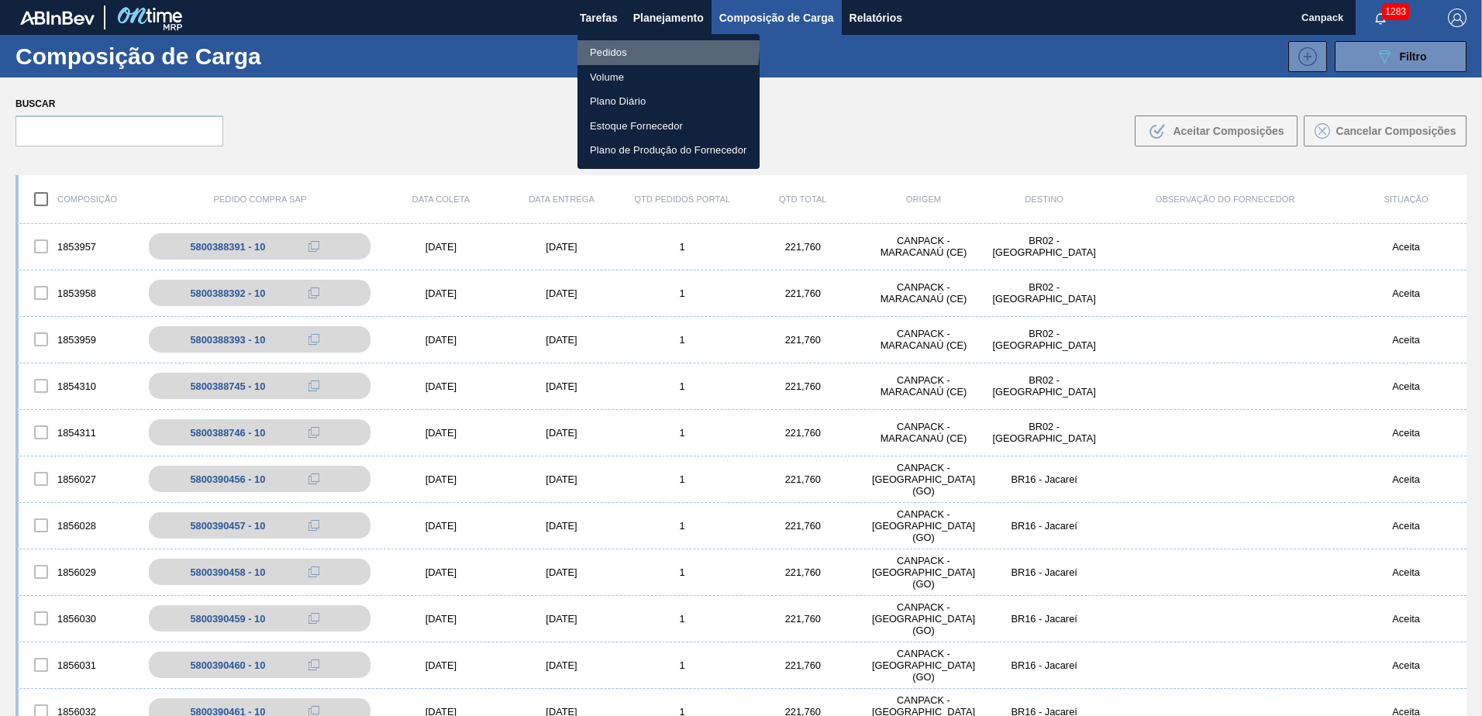
click at [624, 46] on li "Pedidos" at bounding box center [668, 52] width 182 height 25
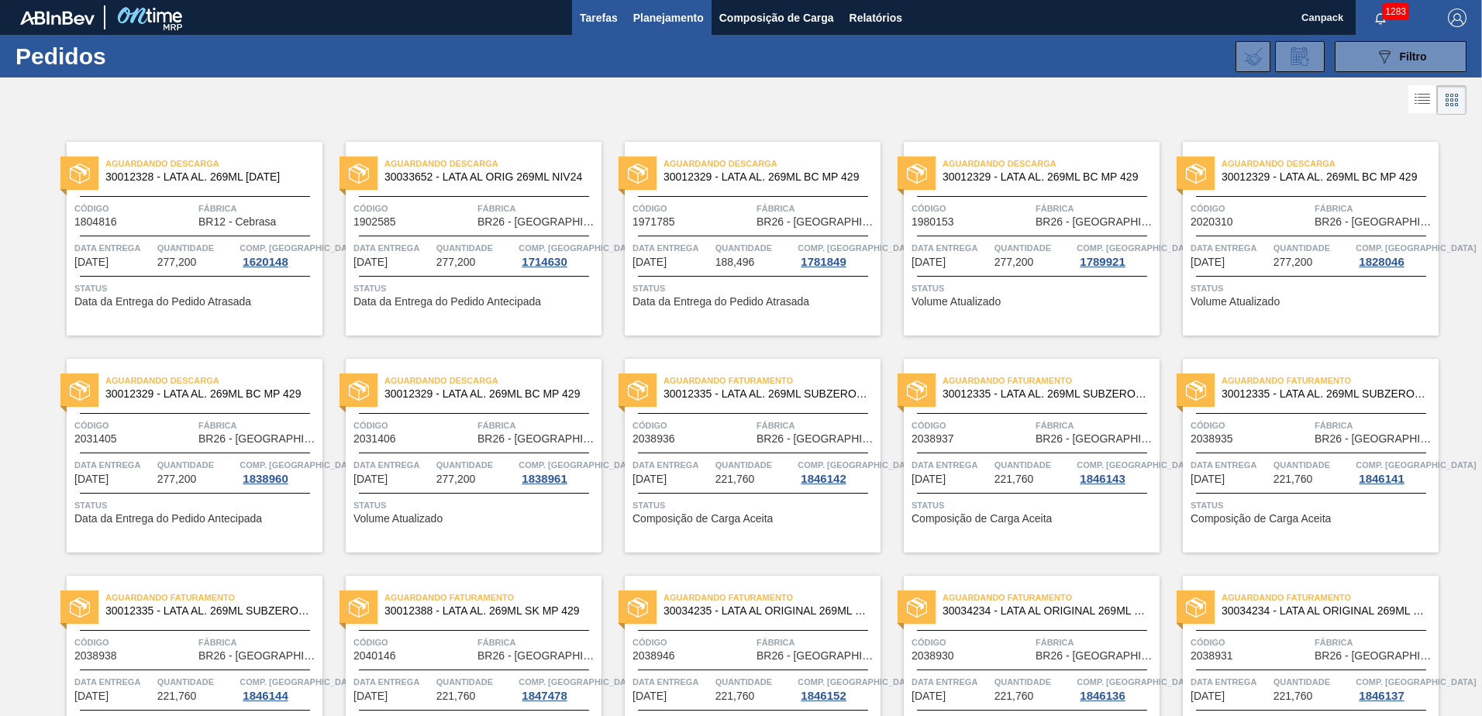
click at [604, 24] on span "Tarefas" at bounding box center [599, 18] width 38 height 19
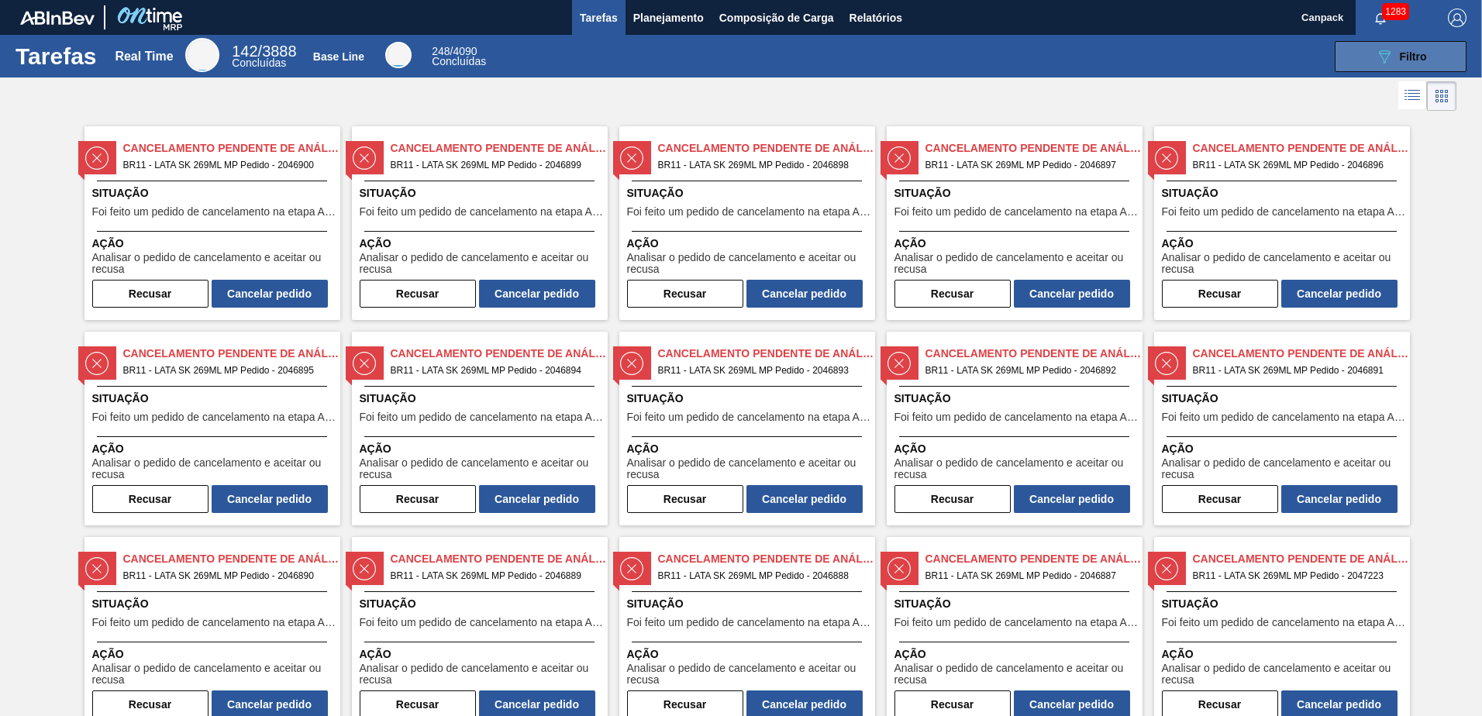
click at [1375, 50] on icon "089F7B8B-B2A5-4AFE-B5C0-19BA573D28AC" at bounding box center [1384, 56] width 19 height 19
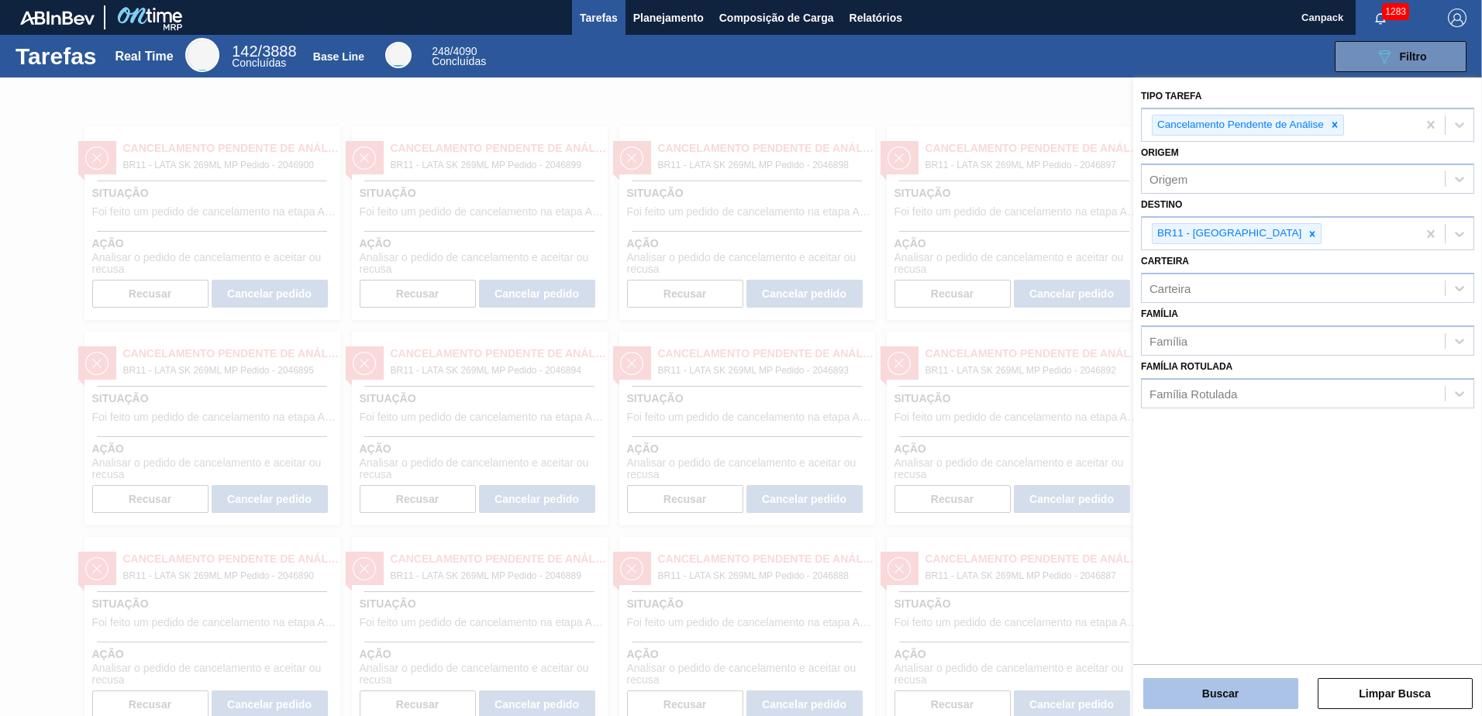
click at [1232, 698] on button "Buscar" at bounding box center [1220, 693] width 155 height 31
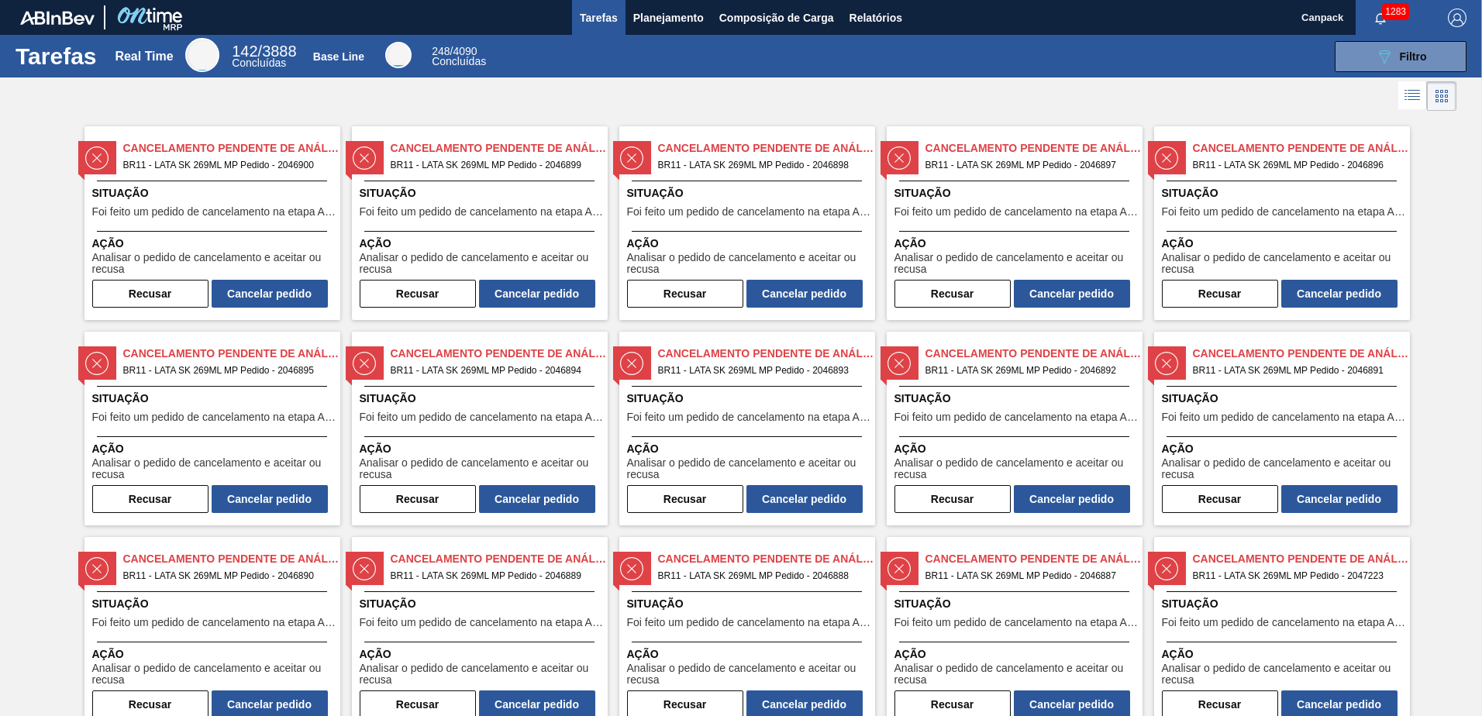
click at [211, 176] on div "Cancelamento Pendente de Análise BR11 - LATA SK 269ML MP Pedido - 2046900 Situa…" at bounding box center [212, 223] width 256 height 194
click at [454, 208] on span "Foi feito um pedido de cancelamento na etapa Aguardando Faturamento" at bounding box center [482, 212] width 244 height 12
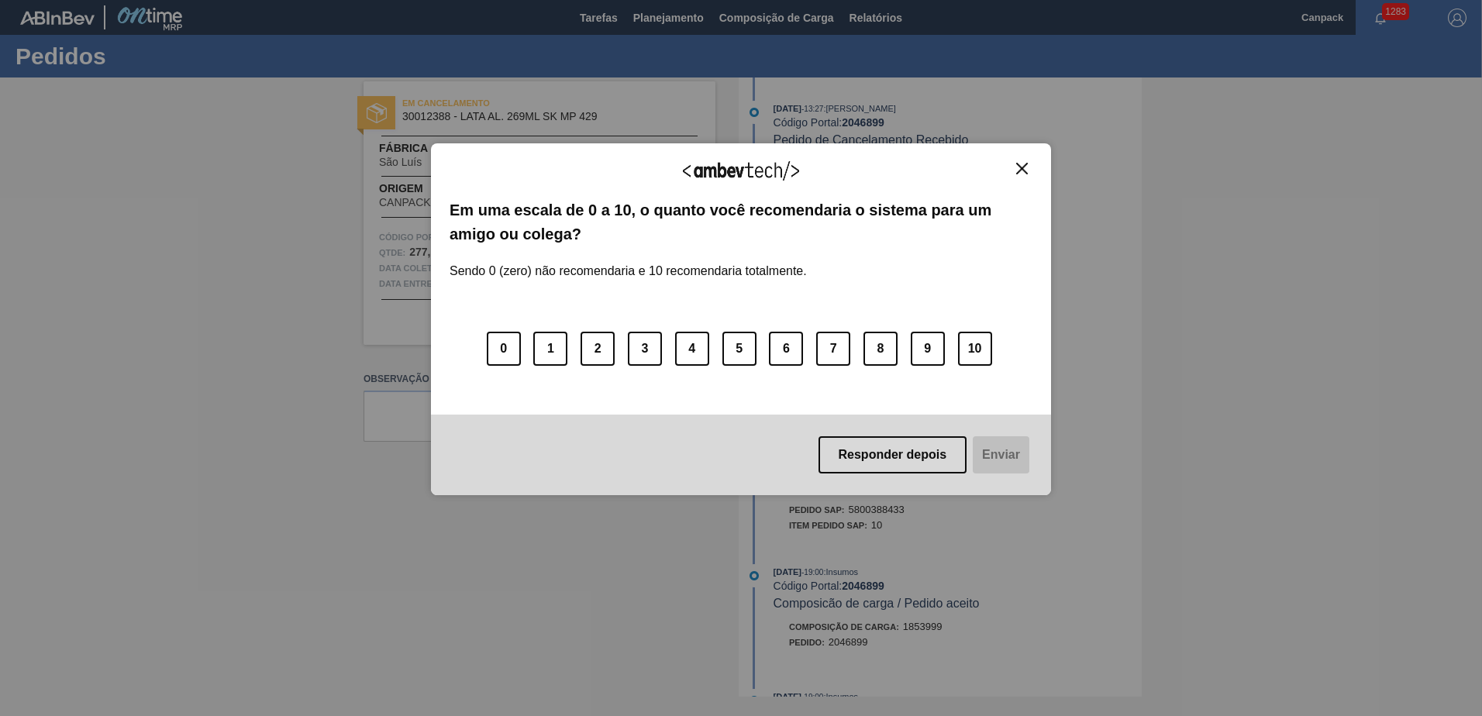
click at [1017, 164] on img "Close" at bounding box center [1022, 169] width 12 height 12
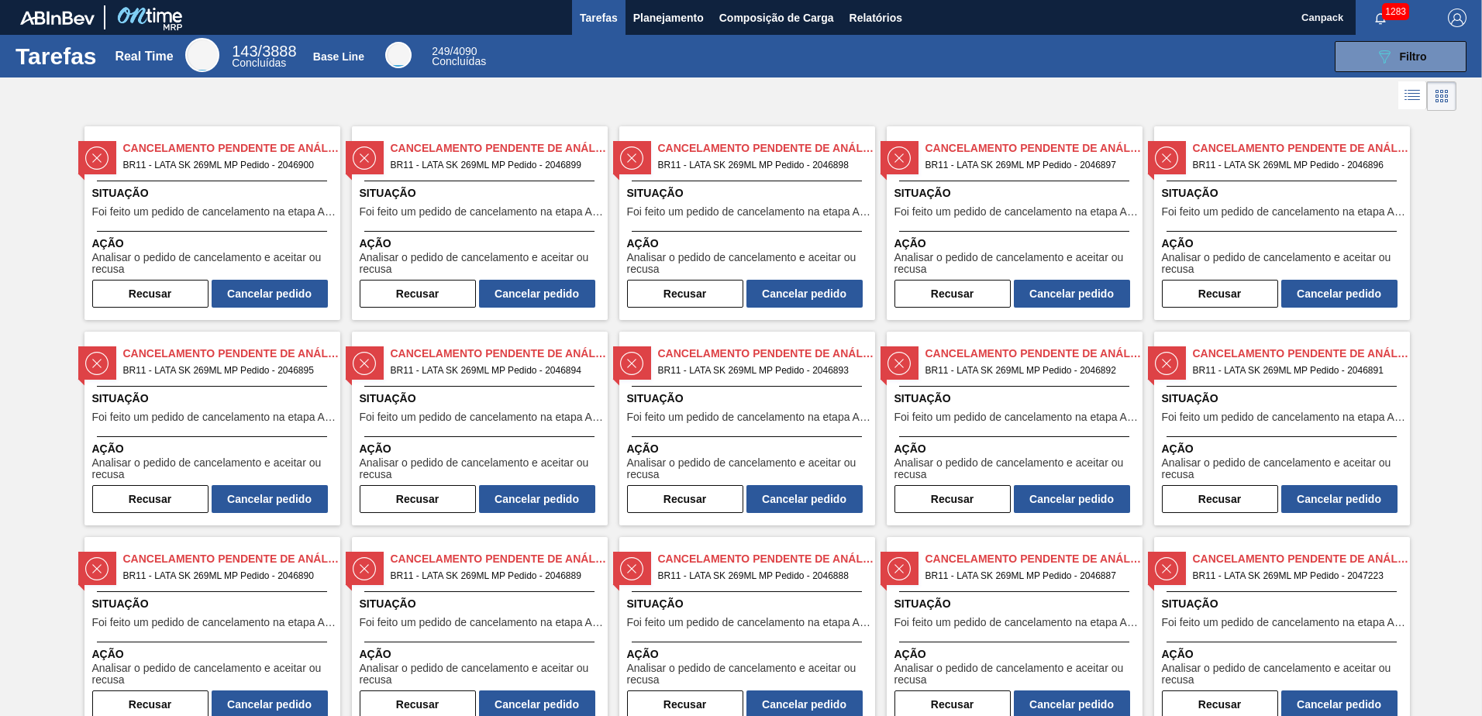
click at [285, 207] on span "Foi feito um pedido de cancelamento na etapa Aguardando Faturamento" at bounding box center [214, 212] width 244 height 12
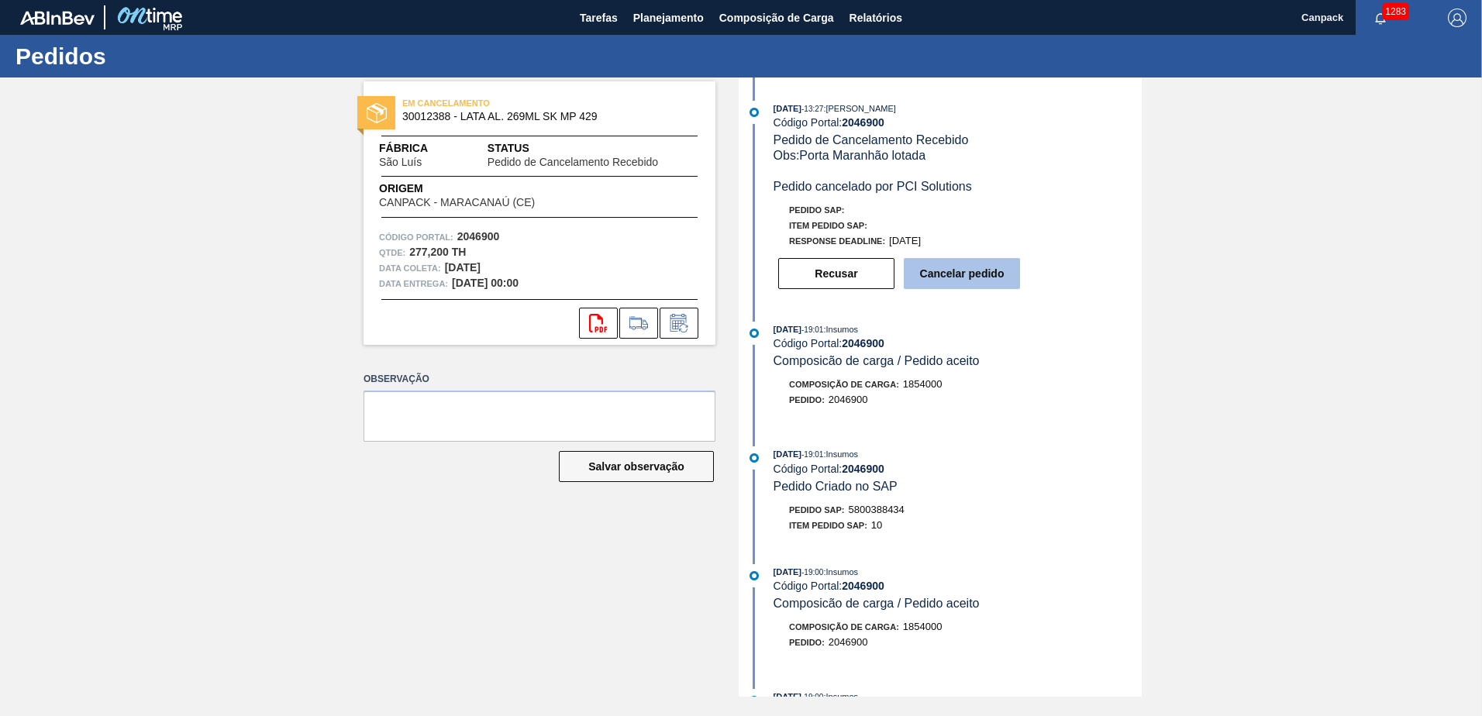
click at [973, 267] on button "Cancelar pedido" at bounding box center [962, 273] width 116 height 31
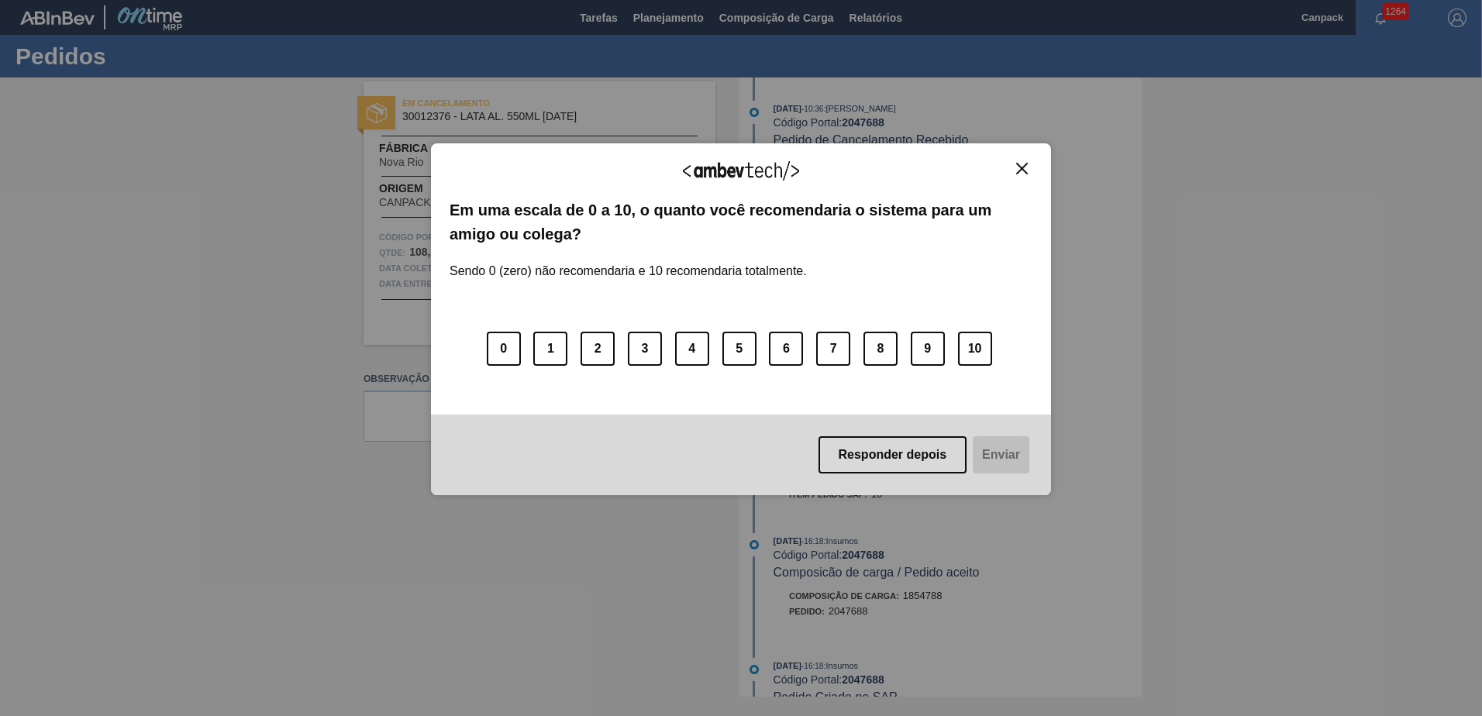
click at [1021, 169] on img "Close" at bounding box center [1022, 169] width 12 height 12
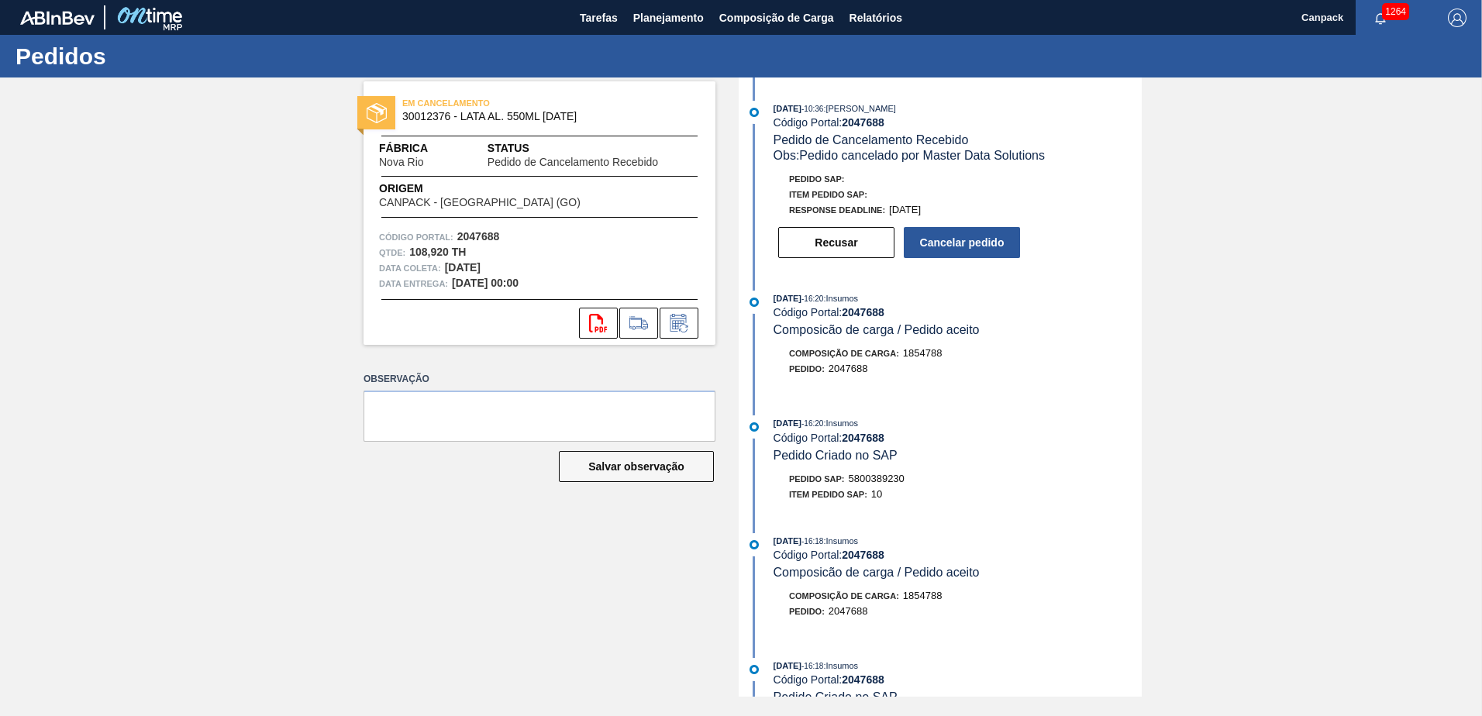
scroll to position [77, 0]
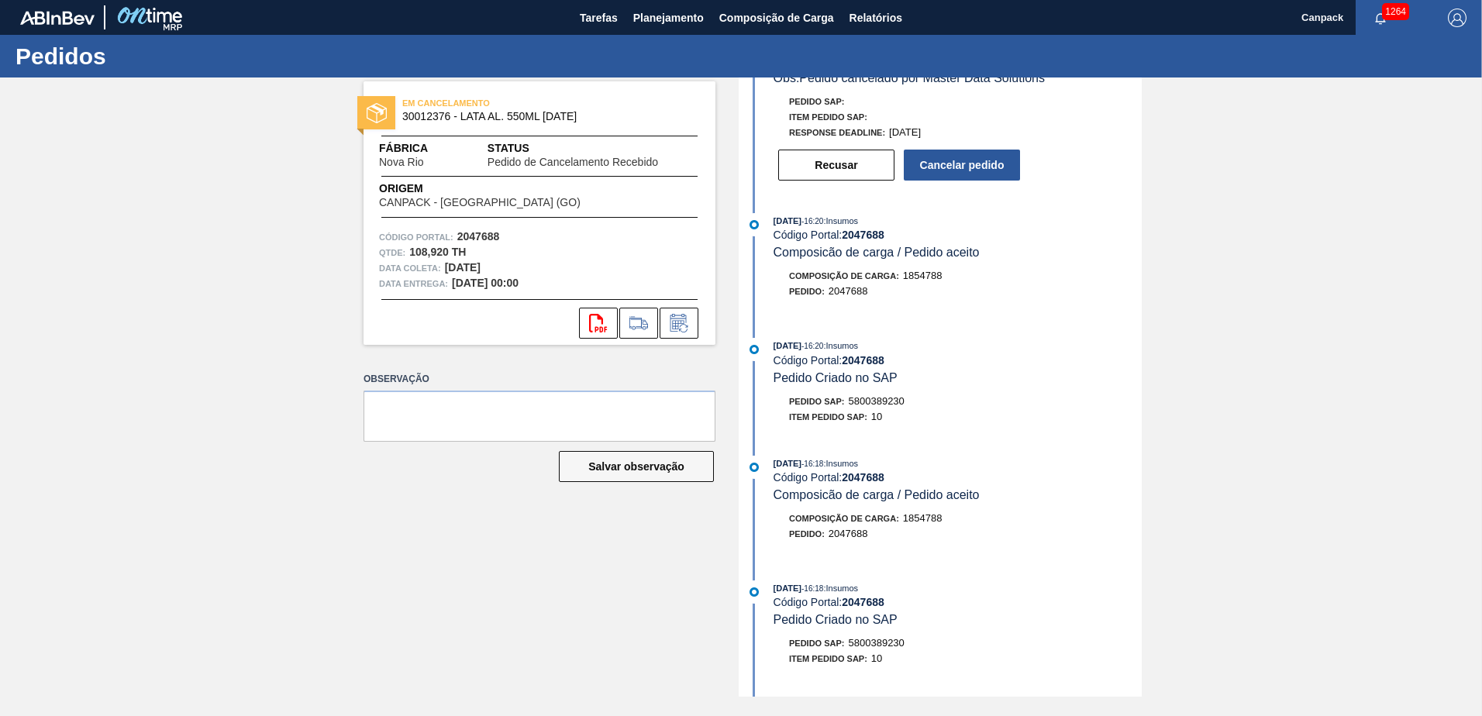
click at [1024, 325] on div "07/10/2025 - 10:36 : IGOR FERREIRA MOURA Código Portal: 2047688 Pedido de Cance…" at bounding box center [941, 309] width 399 height 619
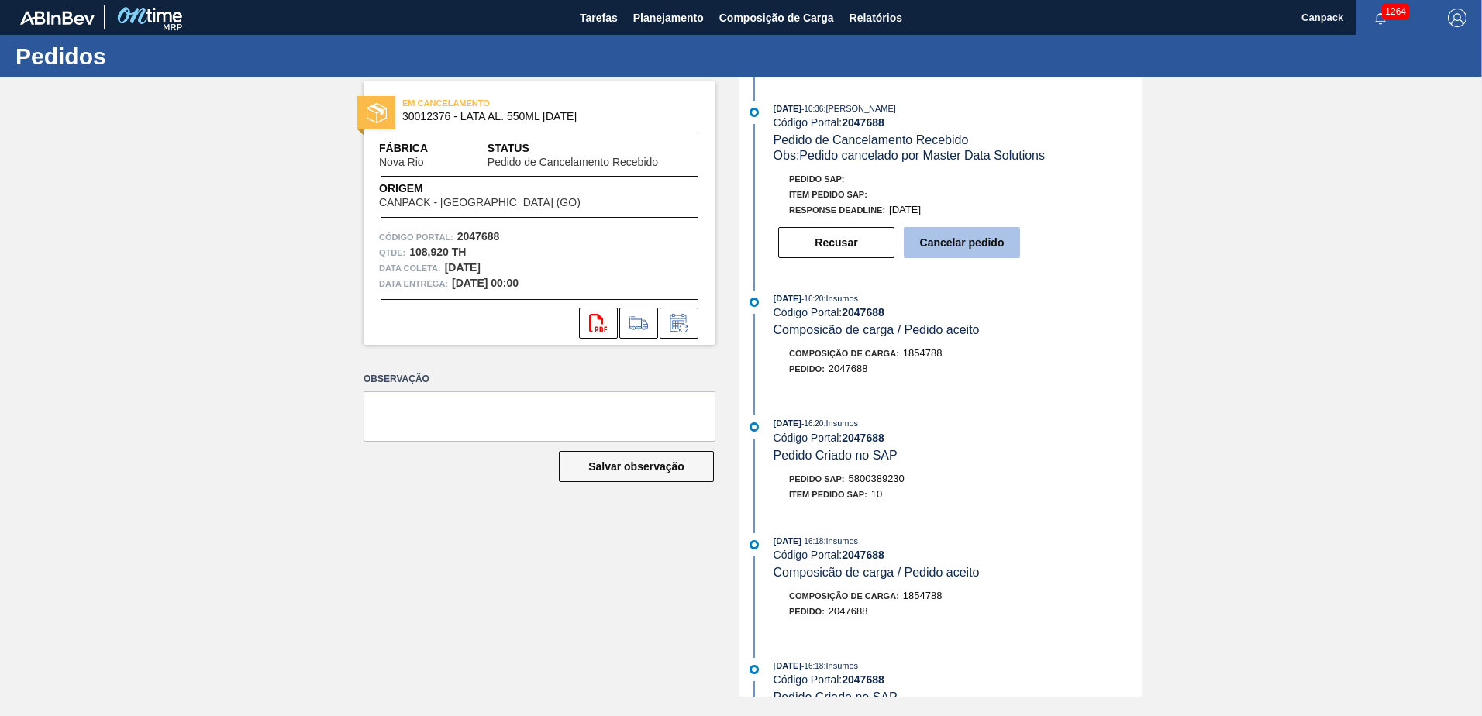
click at [946, 252] on button "Cancelar pedido" at bounding box center [962, 242] width 116 height 31
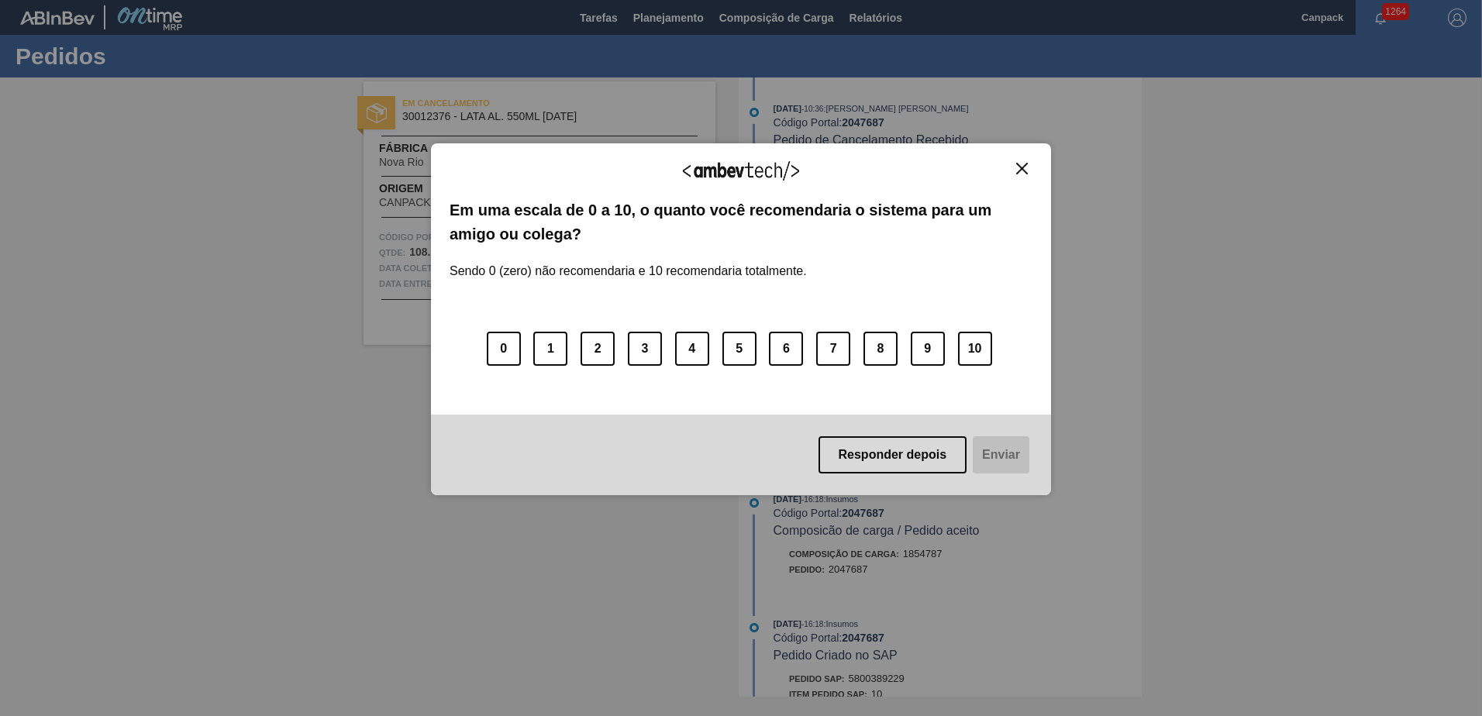
click at [1021, 170] on img "Close" at bounding box center [1022, 169] width 12 height 12
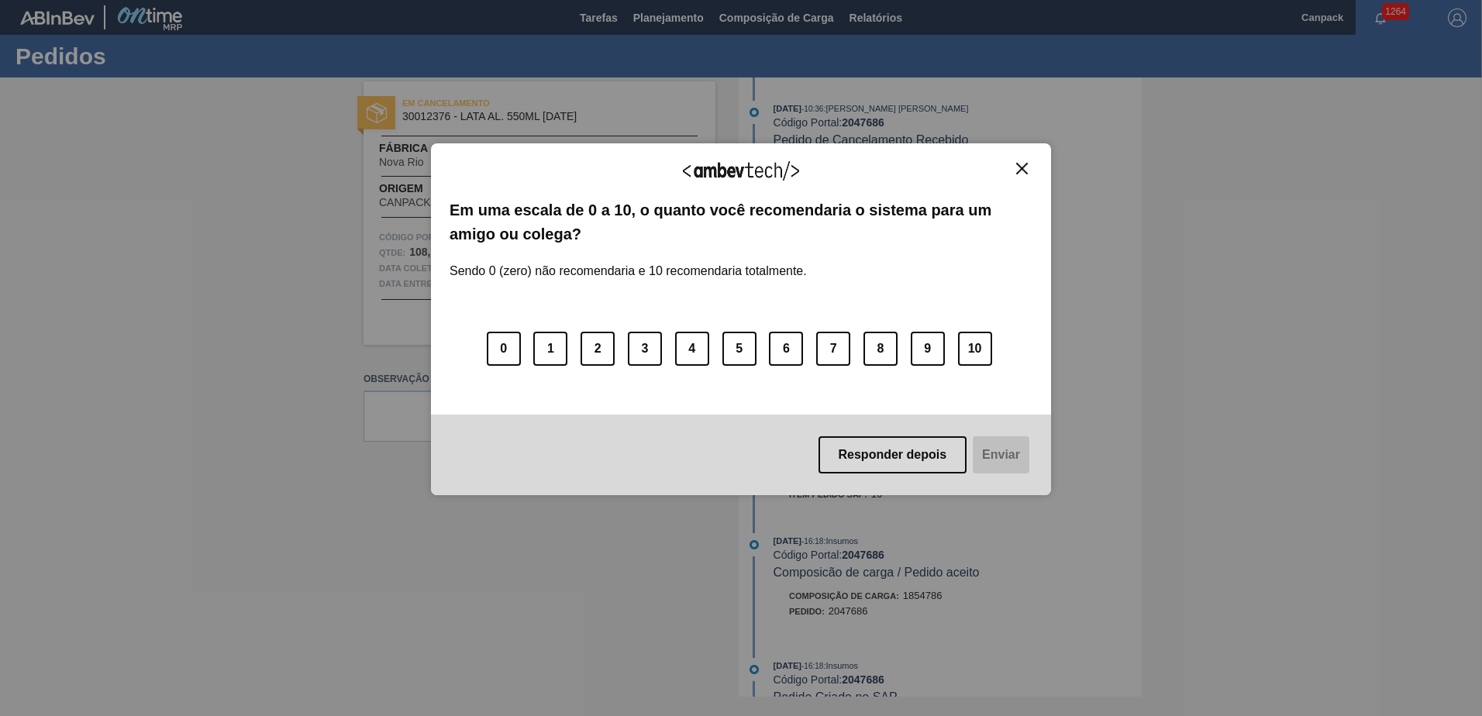
click at [1021, 164] on img "Close" at bounding box center [1022, 169] width 12 height 12
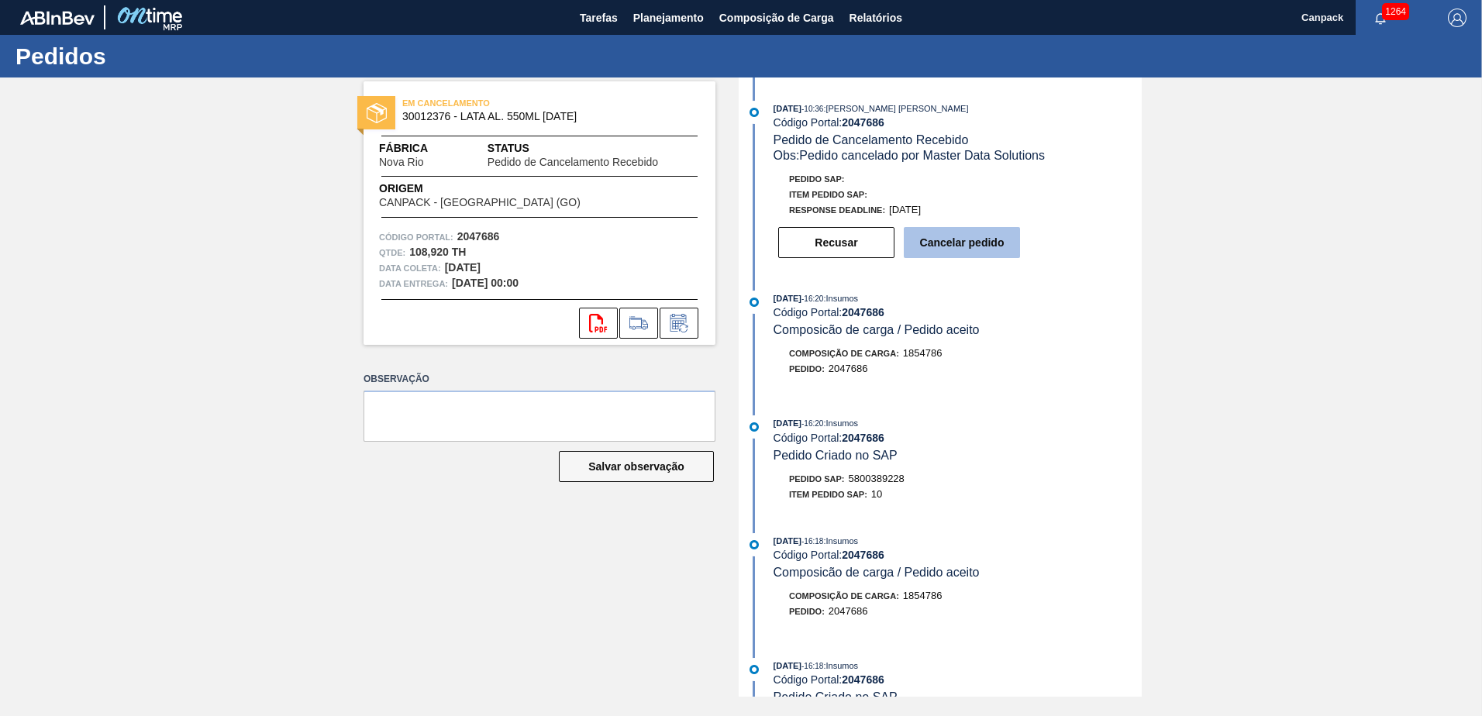
click at [951, 248] on button "Cancelar pedido" at bounding box center [962, 242] width 116 height 31
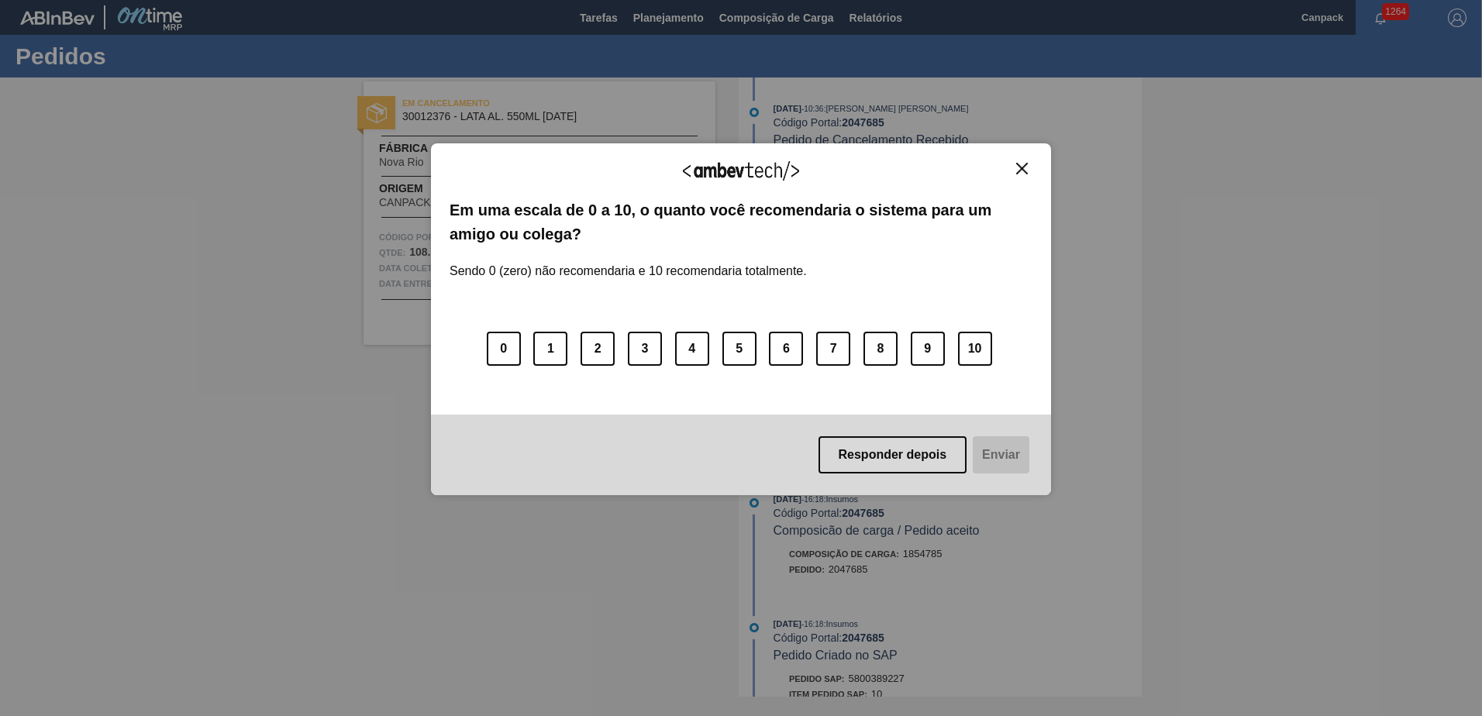
click at [1028, 165] on button "Close" at bounding box center [1021, 168] width 21 height 13
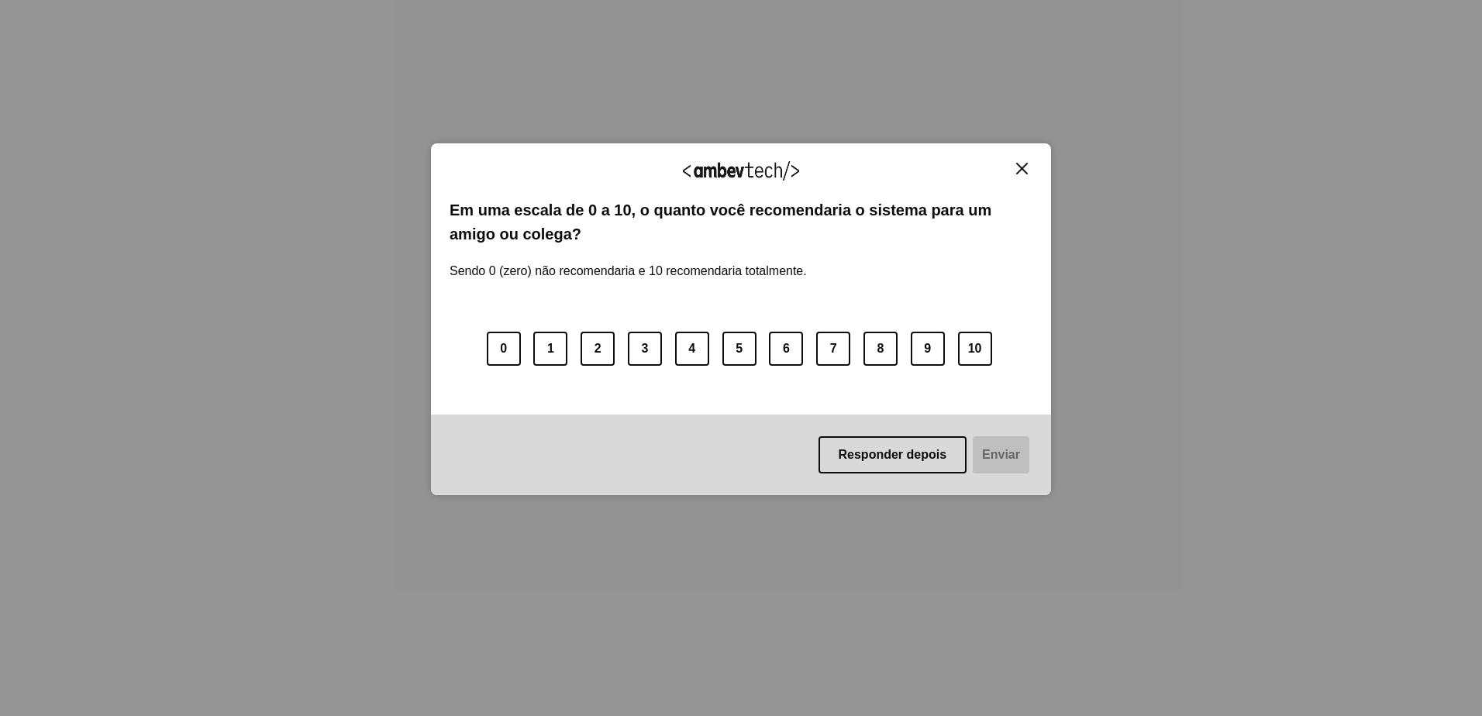
click at [1025, 170] on img "Close" at bounding box center [1022, 169] width 12 height 12
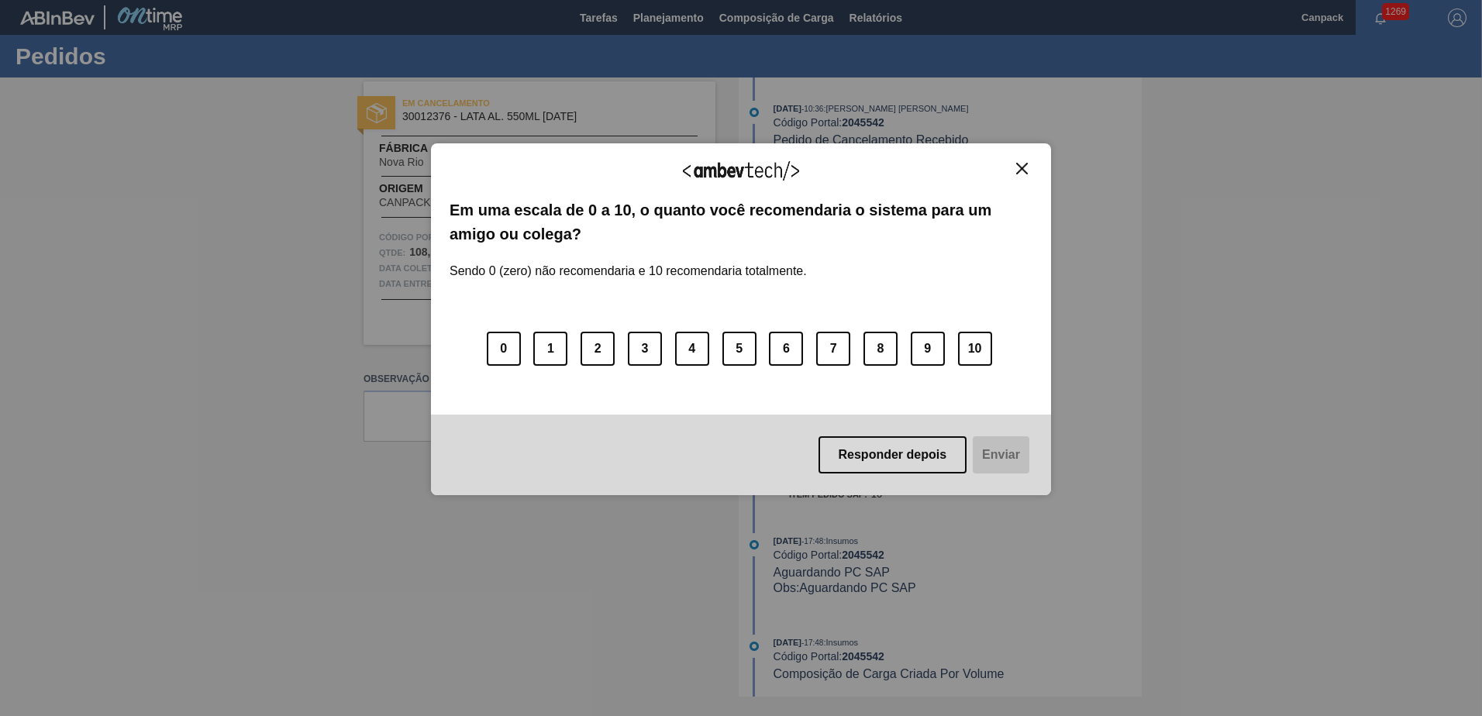
click at [1027, 168] on img "Close" at bounding box center [1022, 169] width 12 height 12
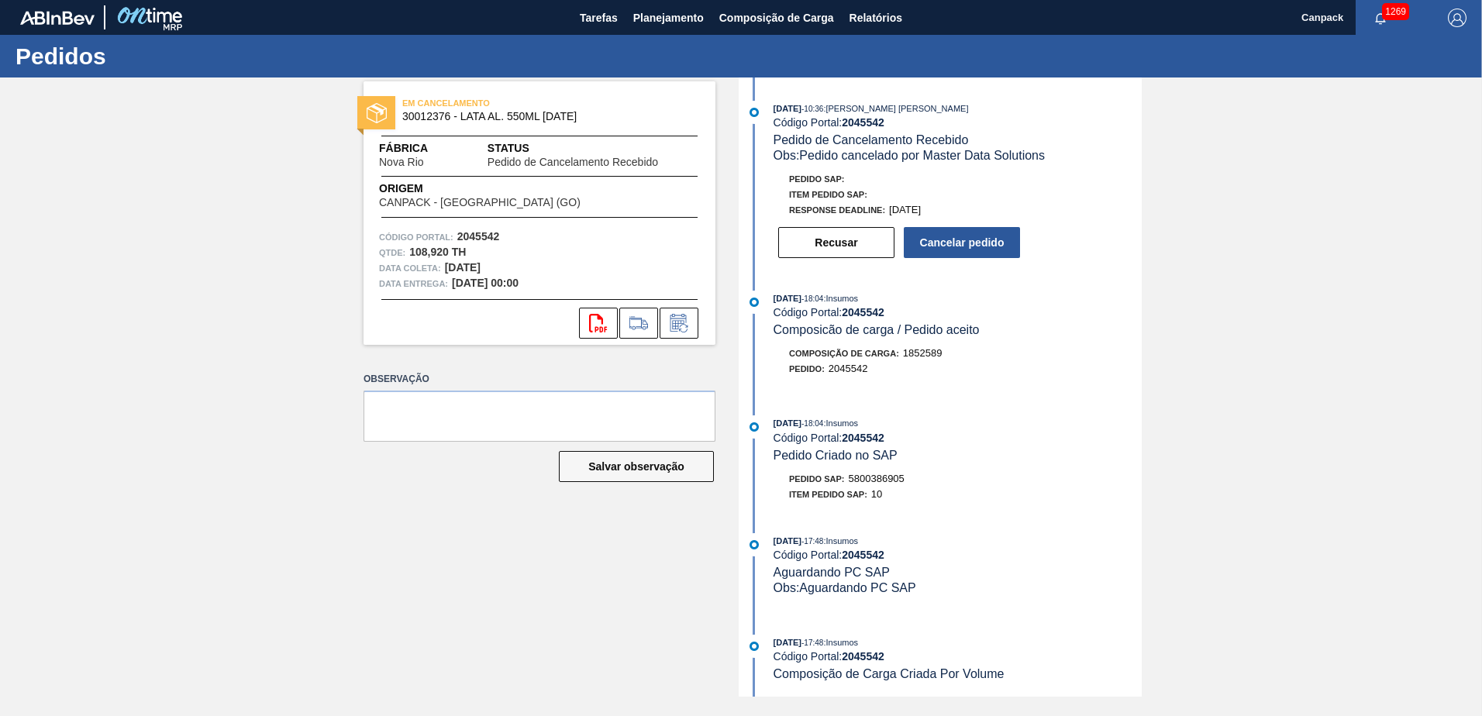
scroll to position [87, 0]
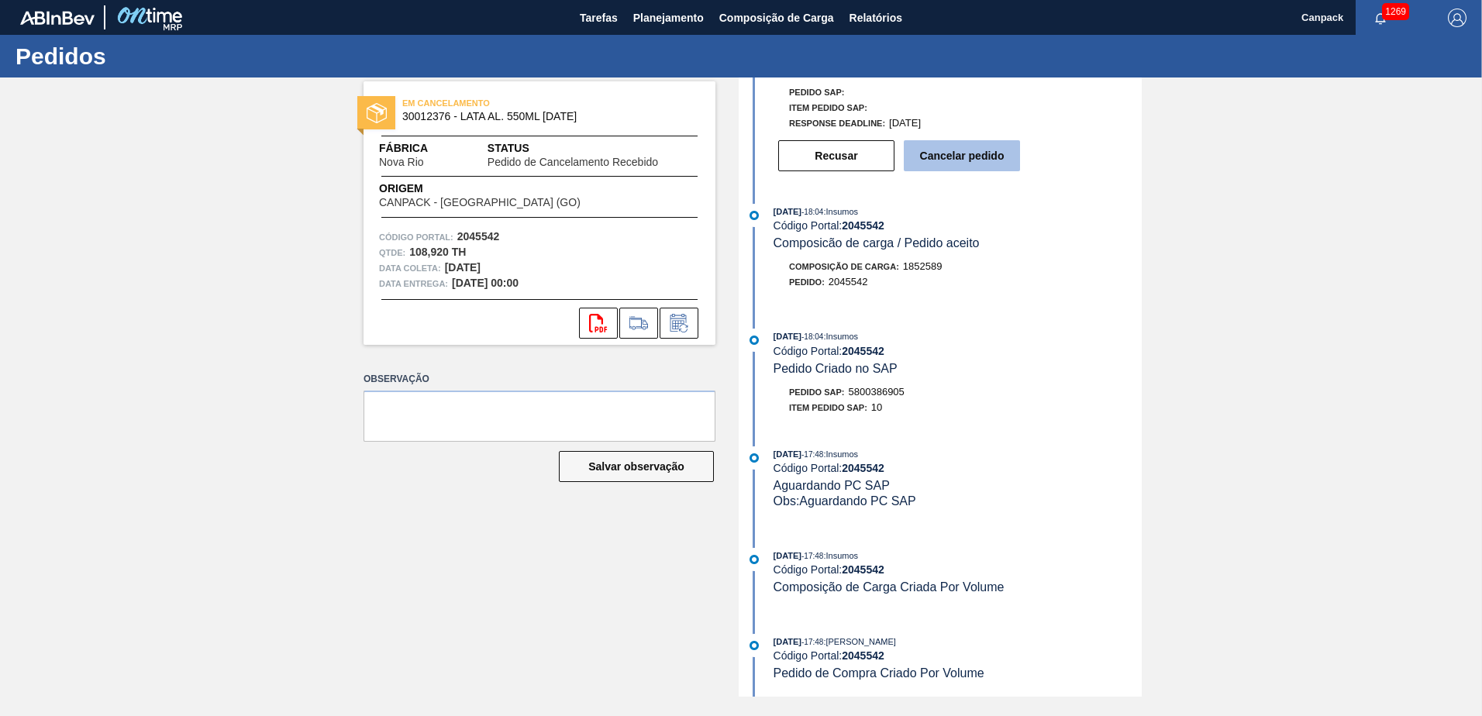
click at [961, 158] on button "Cancelar pedido" at bounding box center [962, 155] width 116 height 31
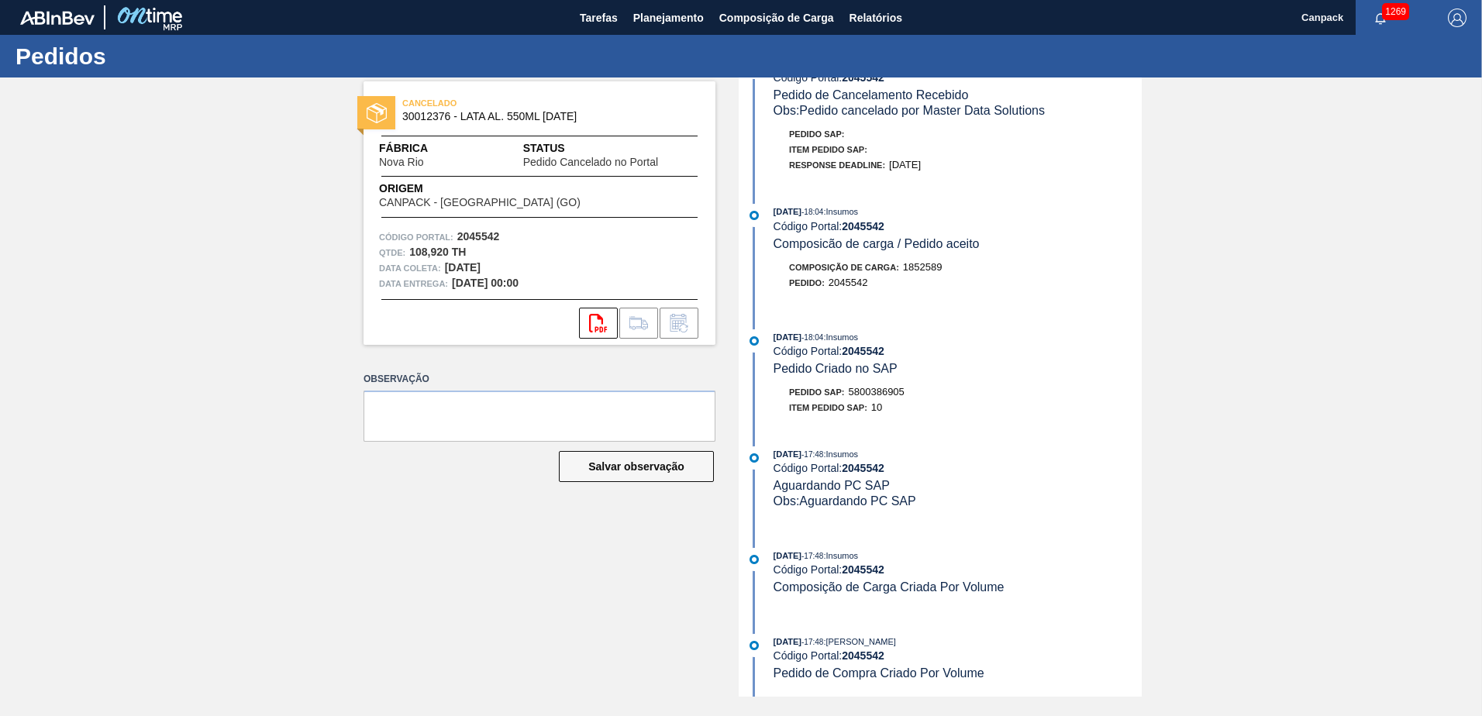
scroll to position [0, 0]
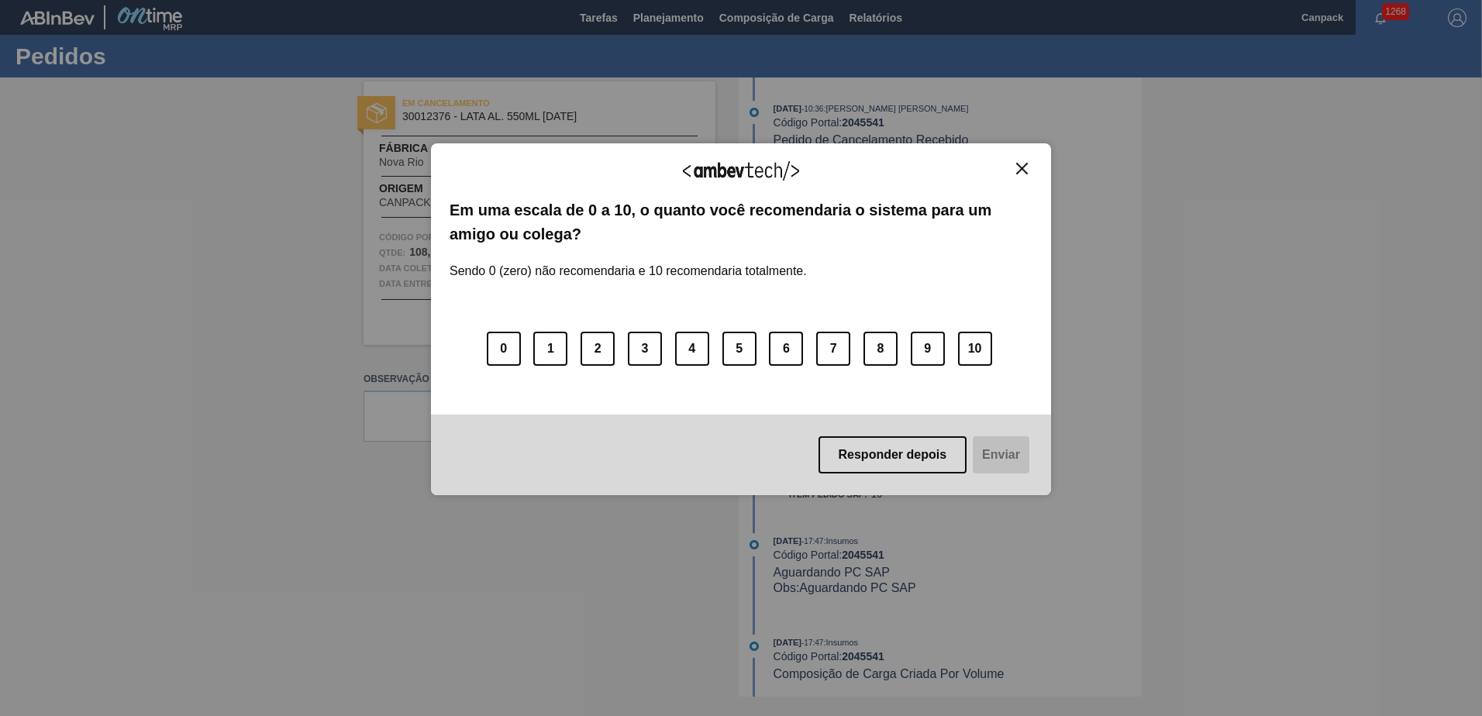
click at [1021, 173] on img "Close" at bounding box center [1022, 169] width 12 height 12
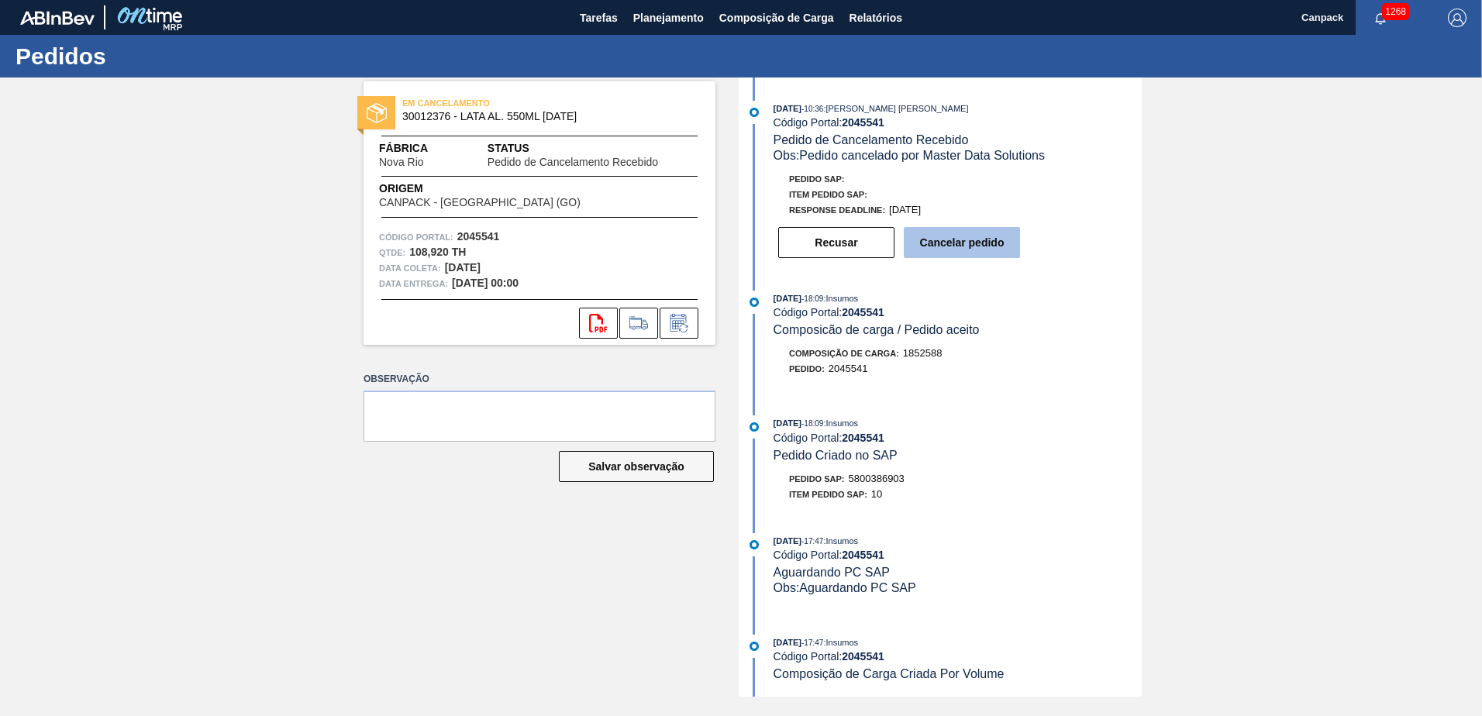
click at [968, 246] on button "Cancelar pedido" at bounding box center [962, 242] width 116 height 31
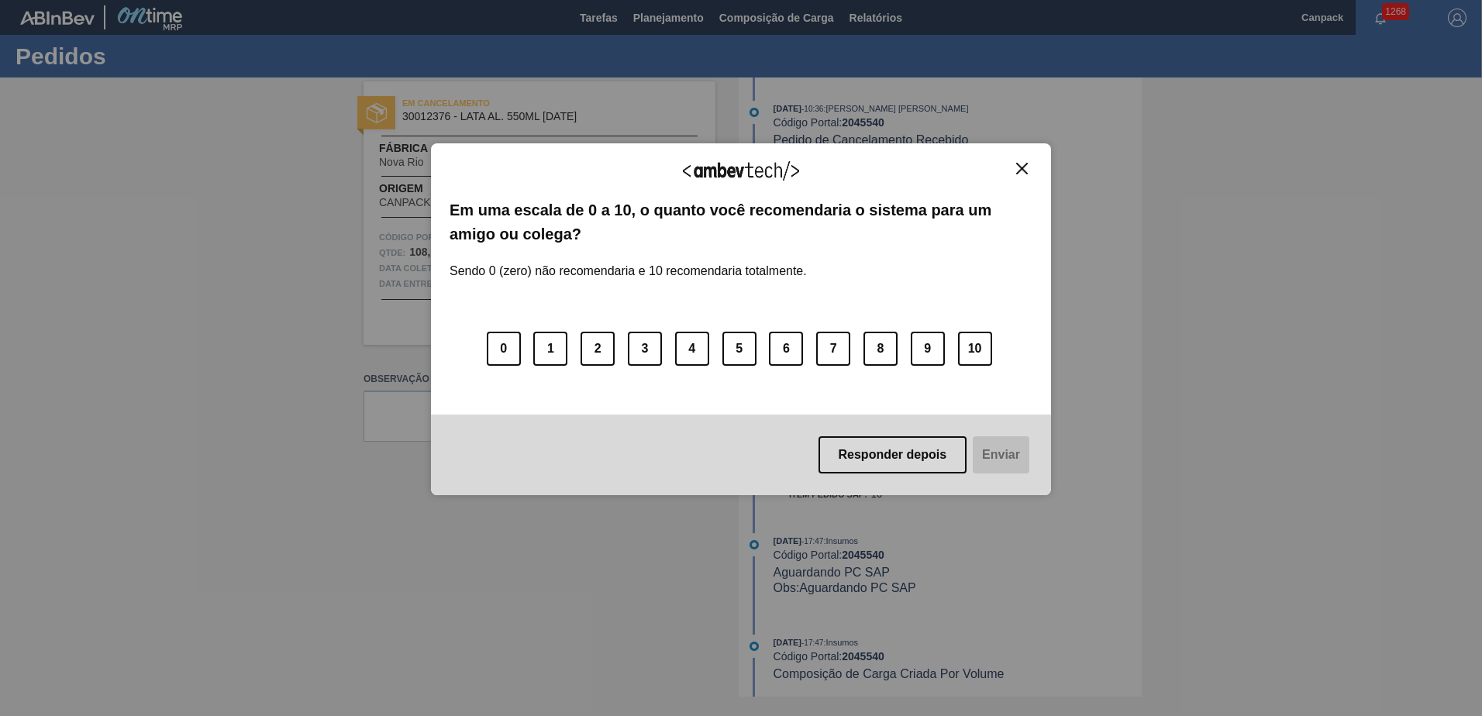
click at [1023, 168] on img "Close" at bounding box center [1022, 169] width 12 height 12
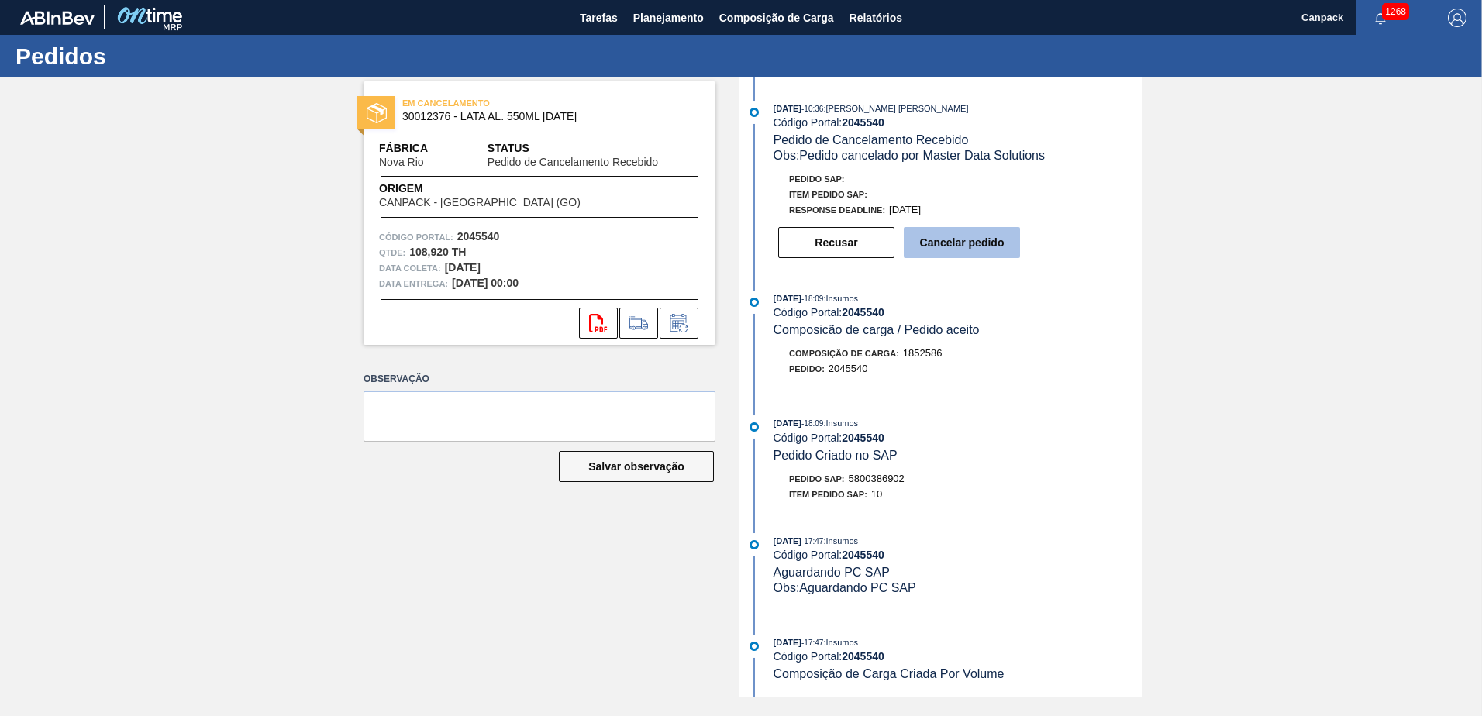
click at [945, 256] on button "Cancelar pedido" at bounding box center [962, 242] width 116 height 31
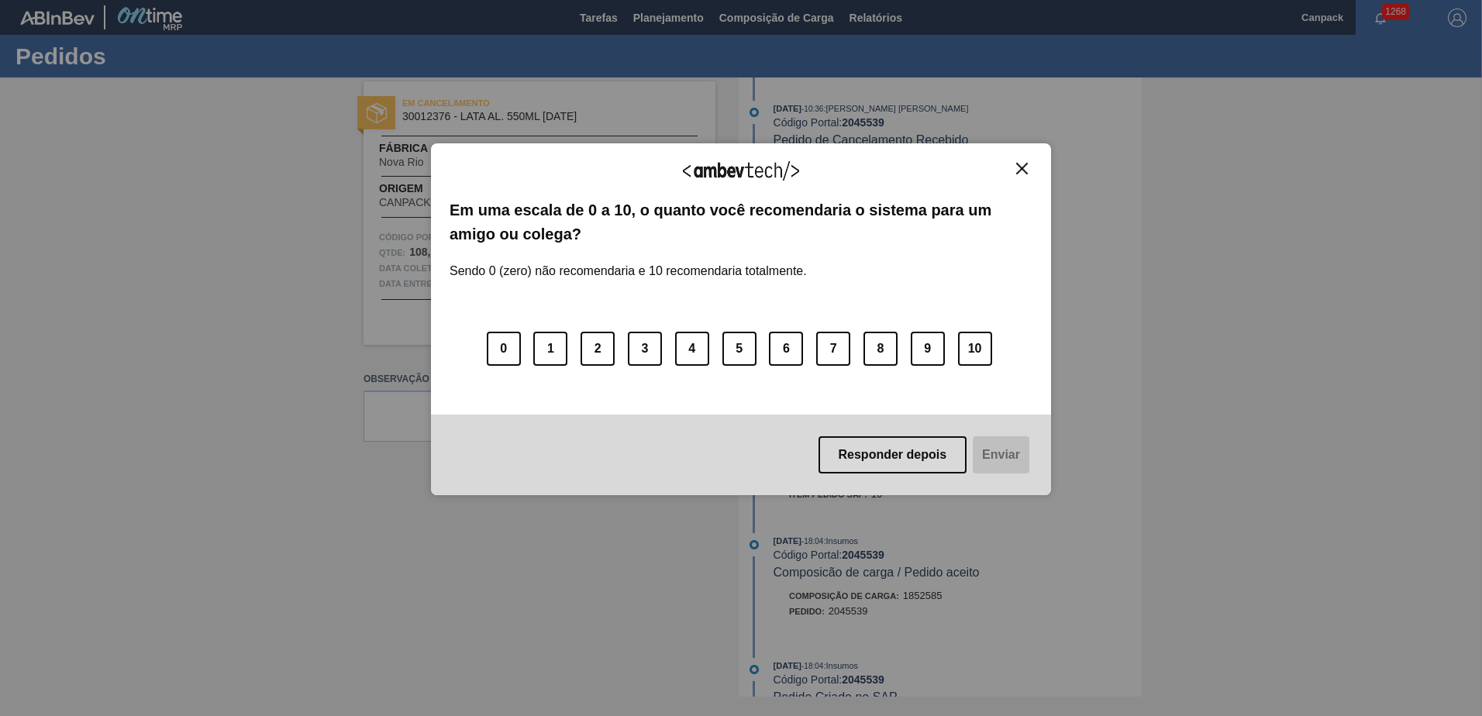
click at [1025, 168] on img "Close" at bounding box center [1022, 169] width 12 height 12
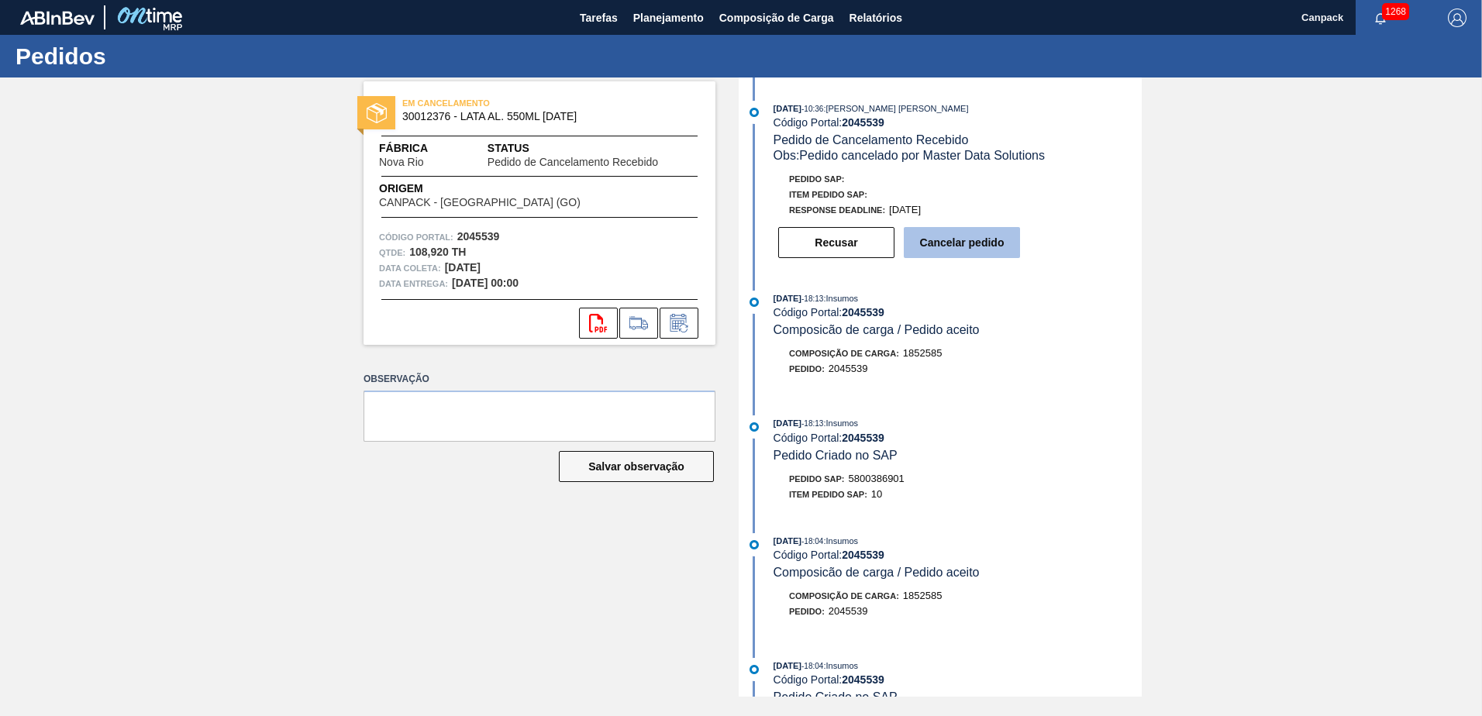
click at [942, 250] on button "Cancelar pedido" at bounding box center [962, 242] width 116 height 31
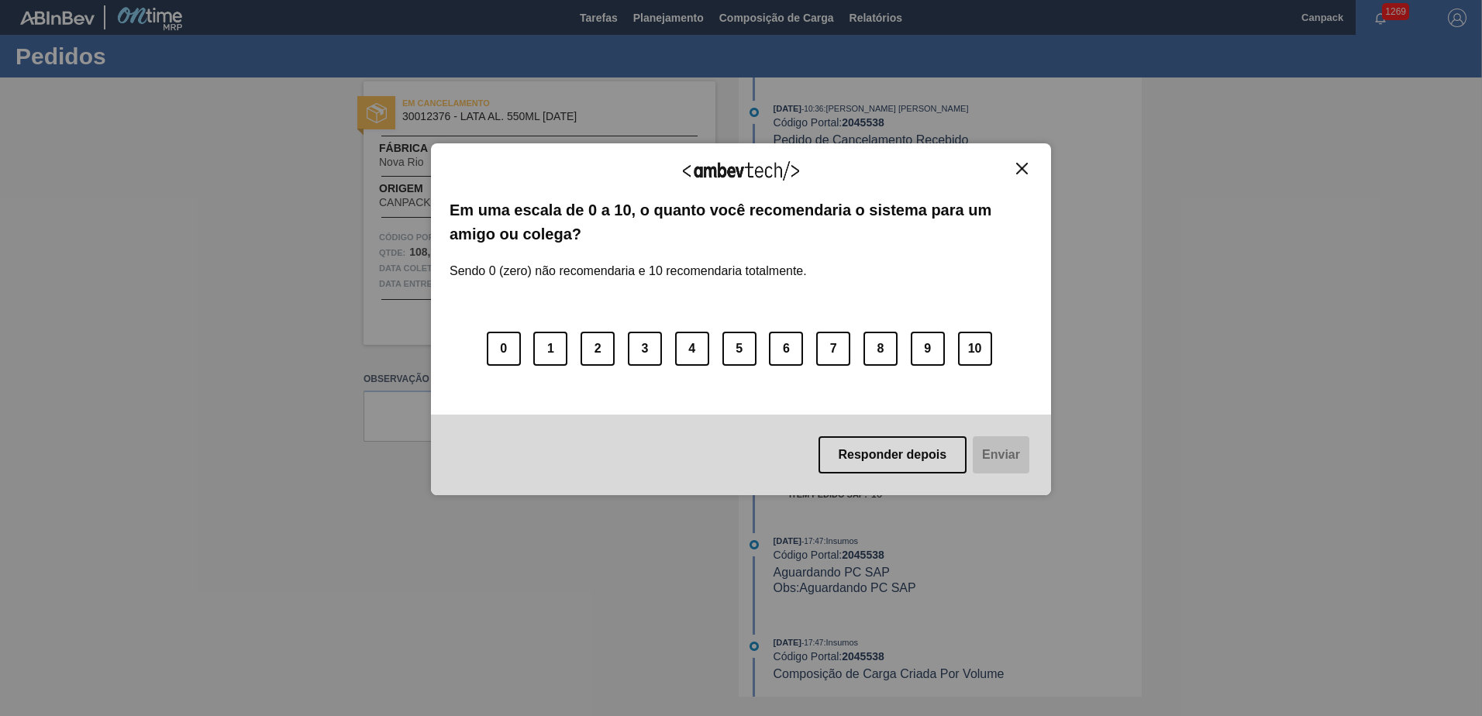
click at [1024, 174] on img "Close" at bounding box center [1022, 169] width 12 height 12
click at [1024, 172] on img "Close" at bounding box center [1022, 169] width 12 height 12
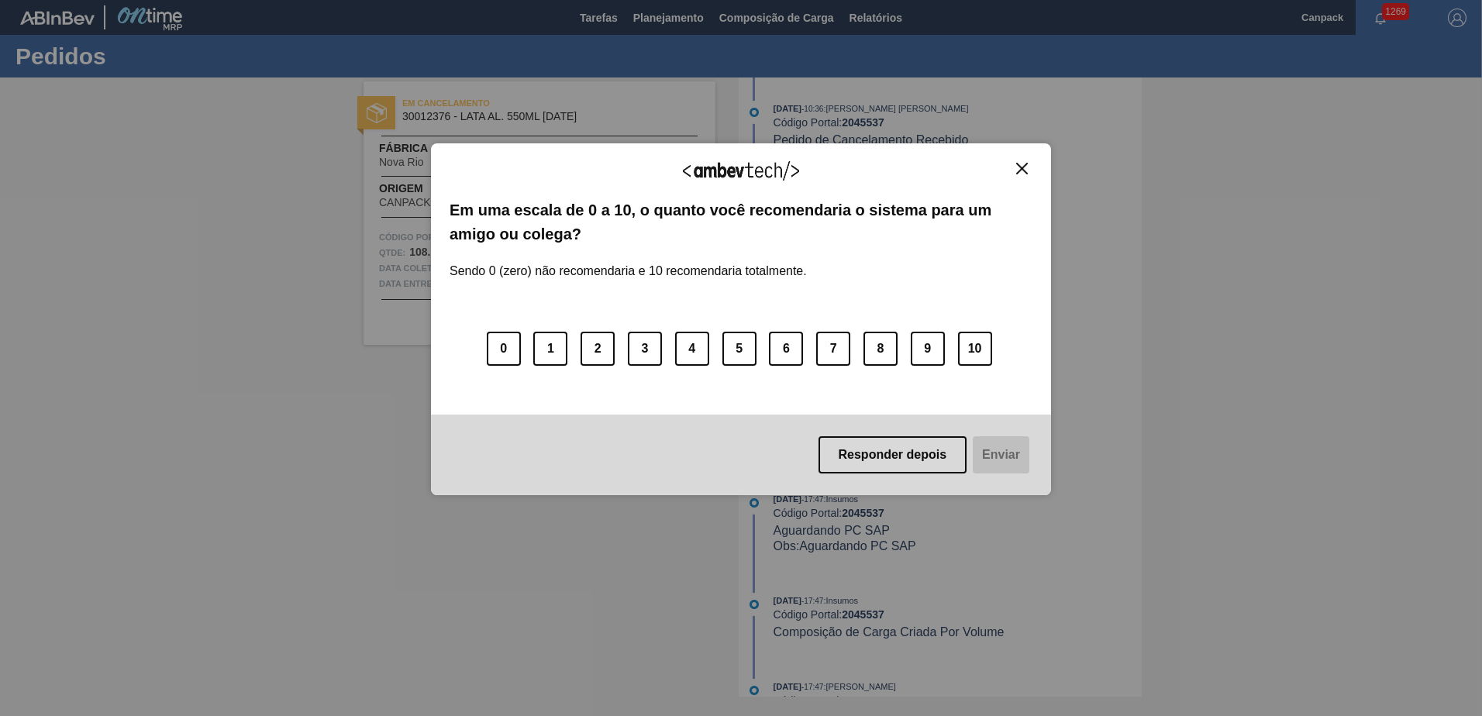
click at [1017, 174] on img "Close" at bounding box center [1022, 169] width 12 height 12
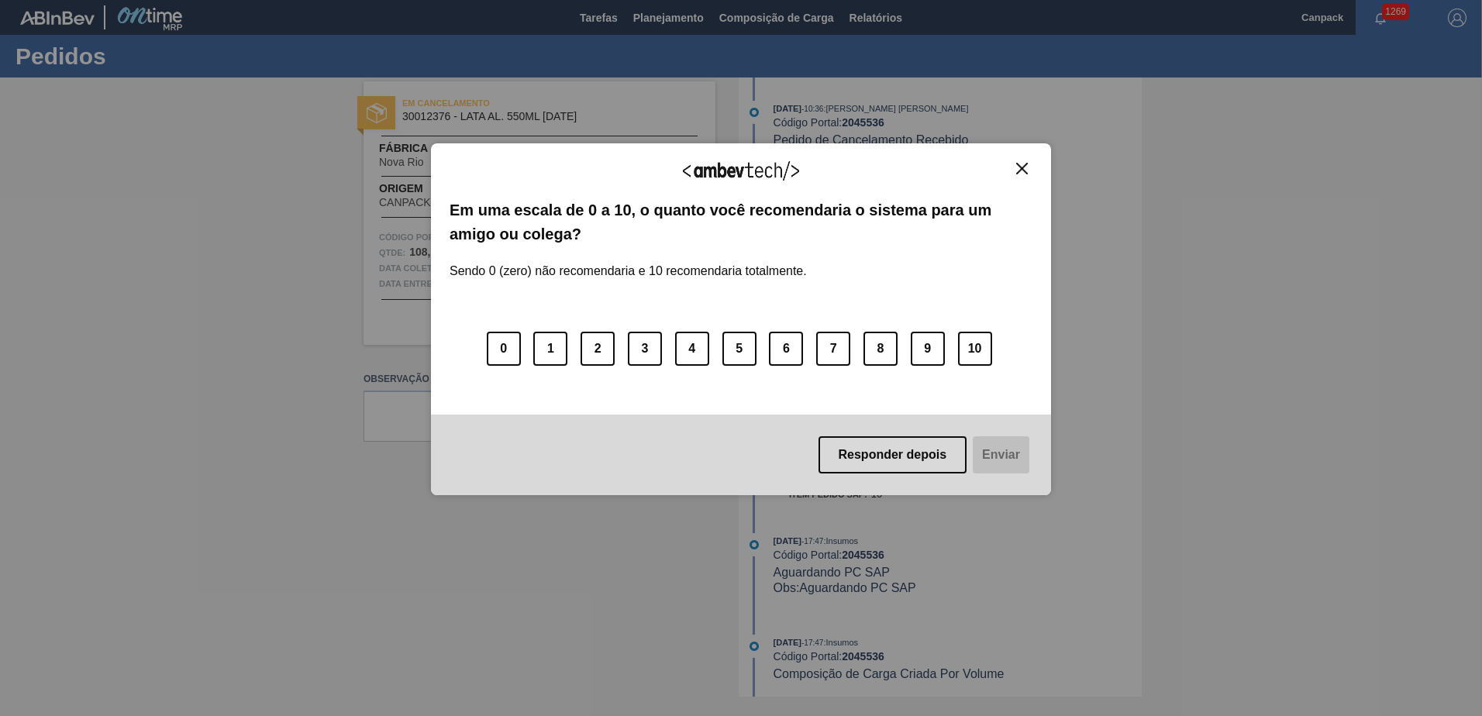
click at [1020, 168] on img "Close" at bounding box center [1022, 169] width 12 height 12
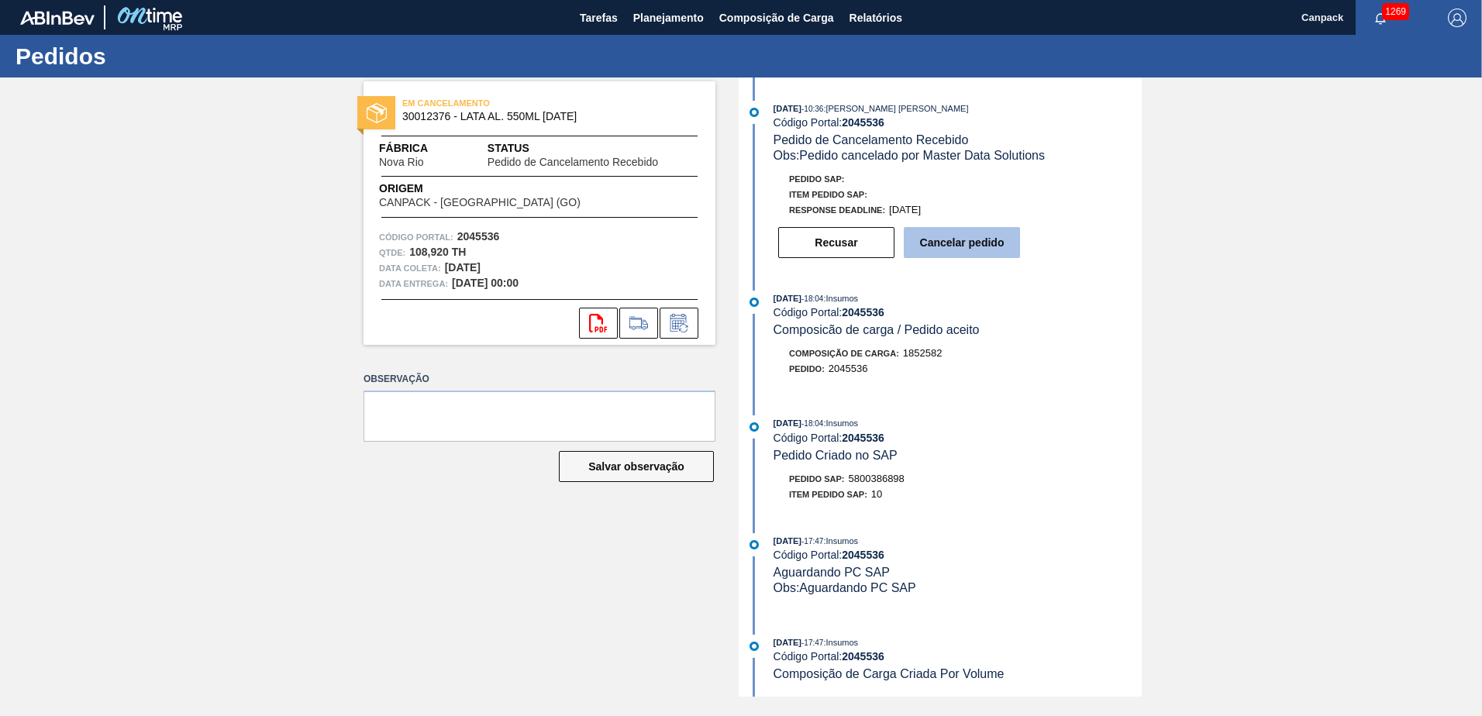
click at [959, 244] on button "Cancelar pedido" at bounding box center [962, 242] width 116 height 31
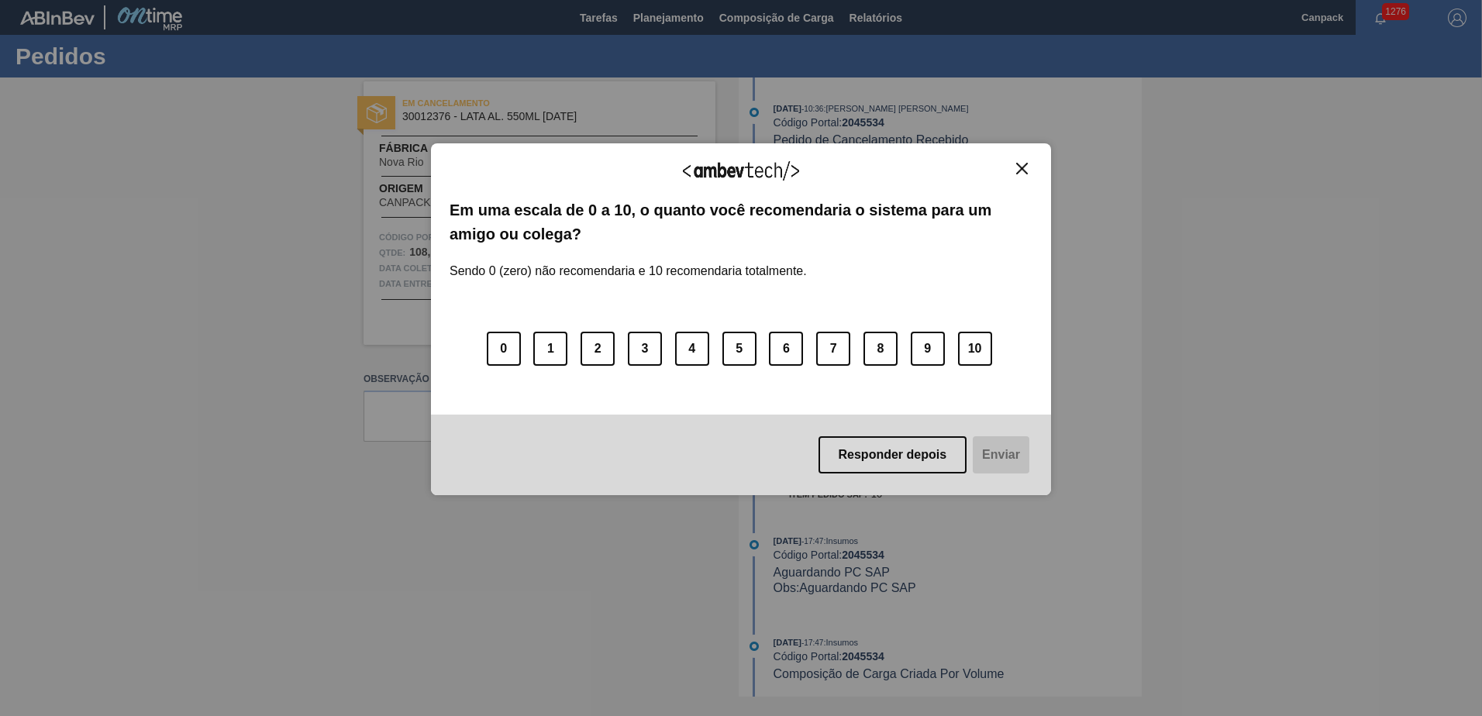
click at [1022, 169] on img "Close" at bounding box center [1022, 169] width 12 height 12
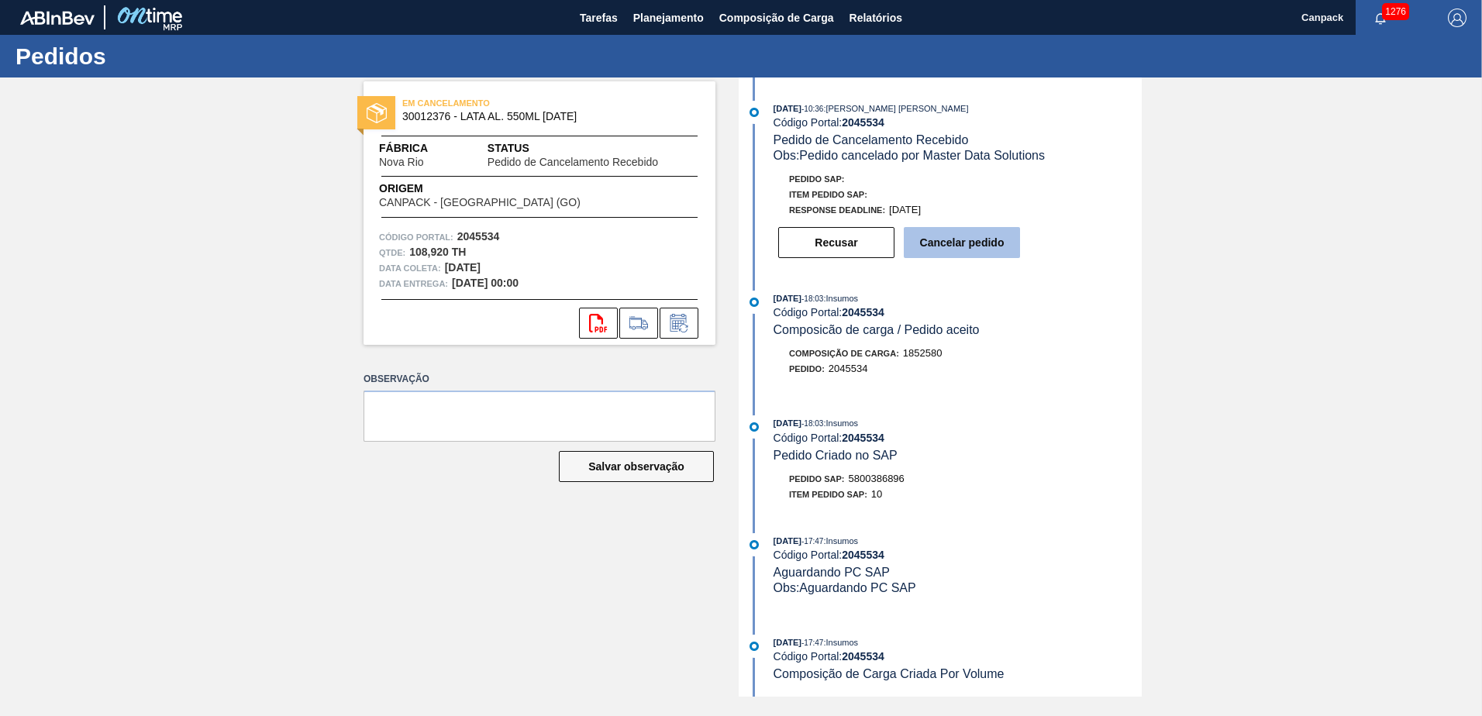
click at [962, 250] on button "Cancelar pedido" at bounding box center [962, 242] width 116 height 31
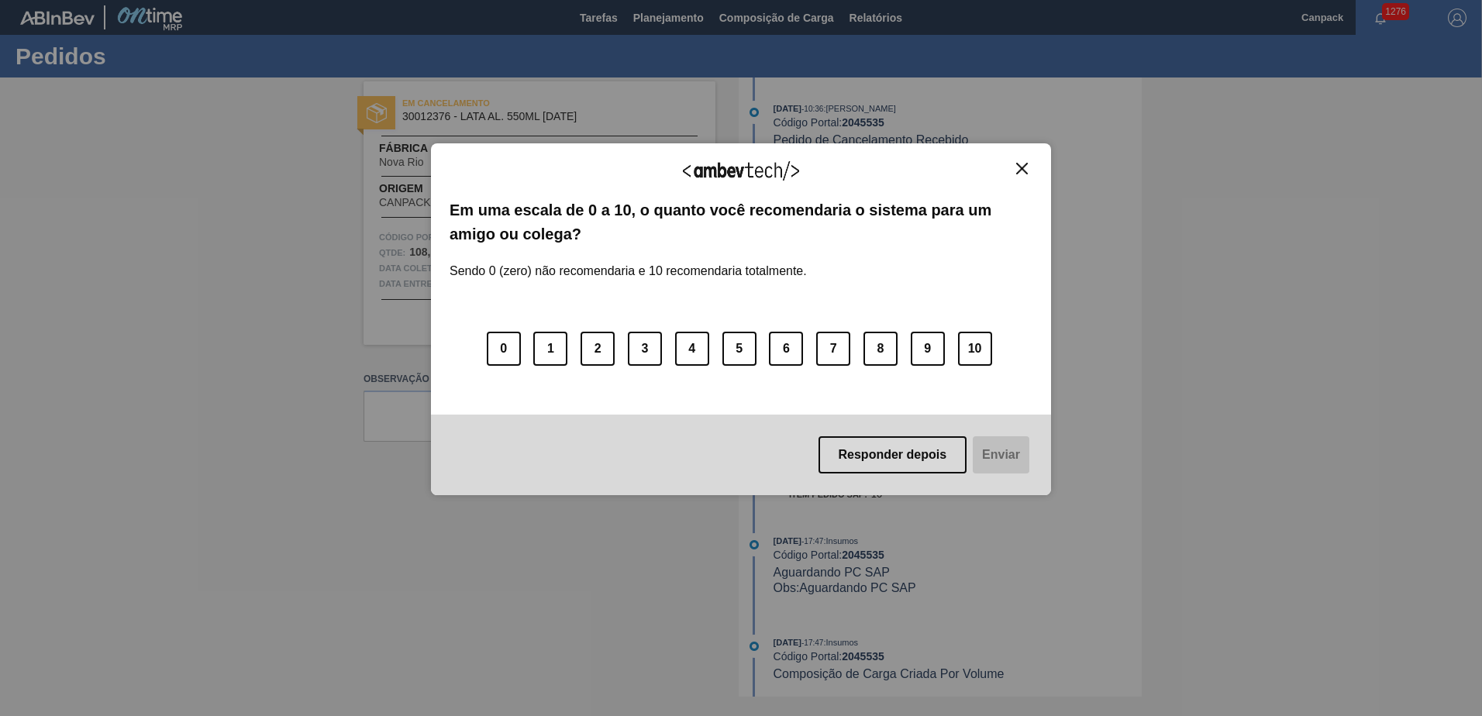
click at [1021, 169] on img "Close" at bounding box center [1022, 169] width 12 height 12
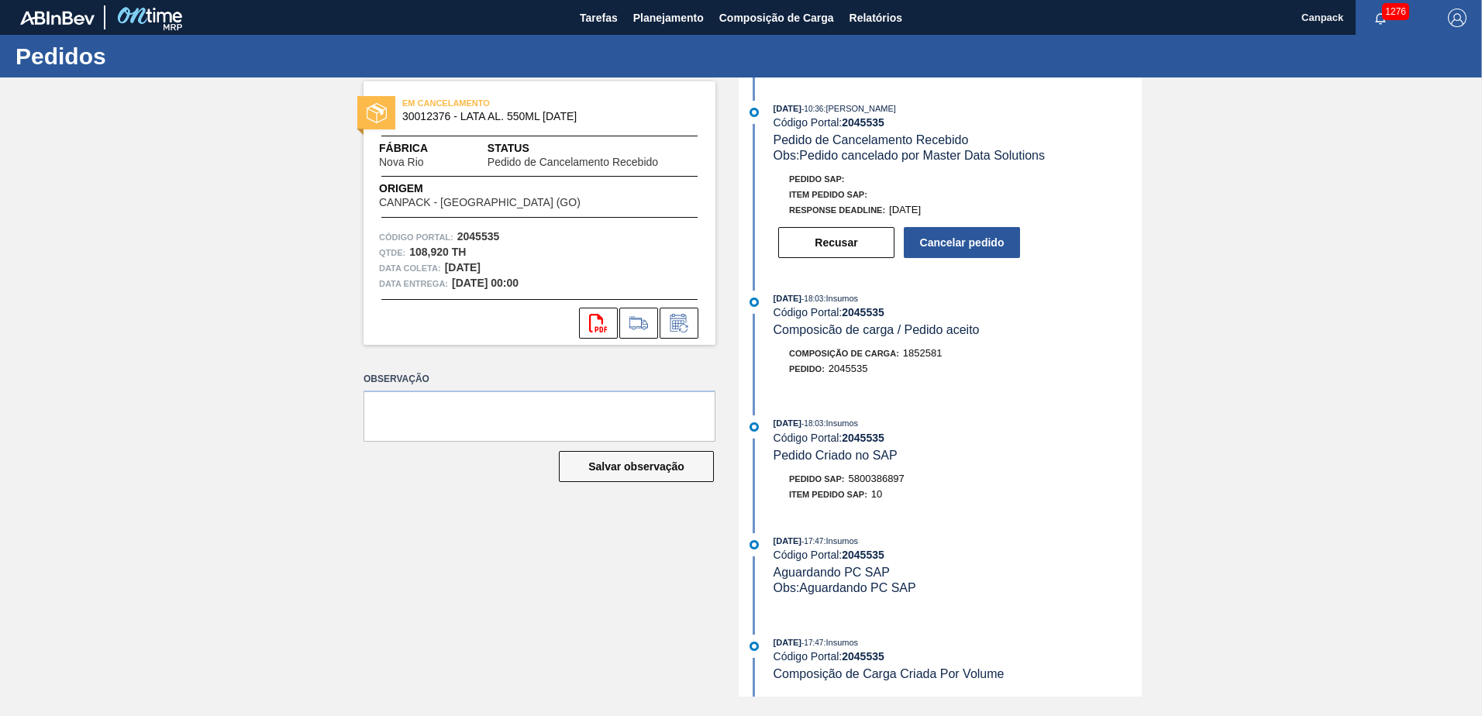
click at [1023, 405] on div "[DATE] 10:36 : [PERSON_NAME] Código Portal: 2045535 Pedido de Cancelamento Rece…" at bounding box center [941, 386] width 399 height 619
click at [975, 248] on button "Cancelar pedido" at bounding box center [962, 242] width 116 height 31
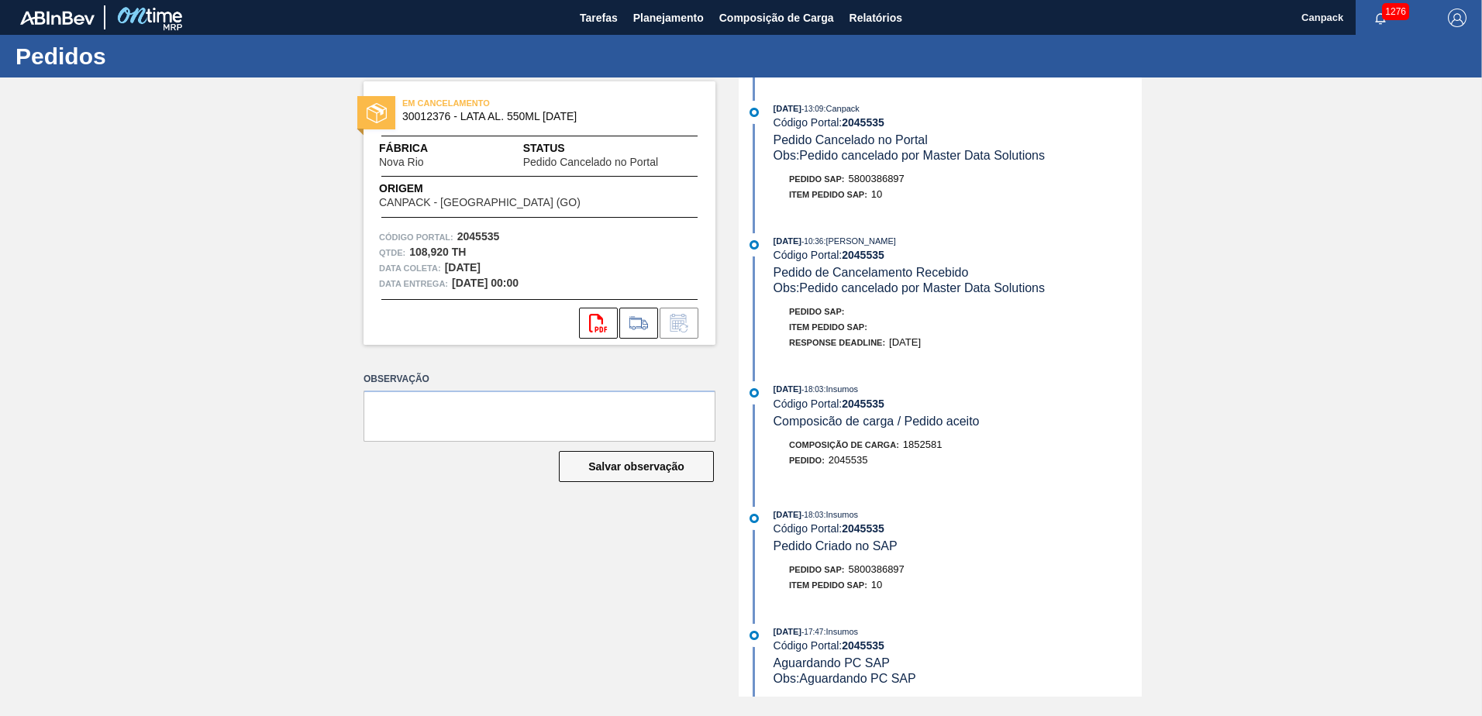
click at [873, 373] on div "[DATE] 13:09 : Canpack Código Portal: 2045535 Pedido Cancelado no Portal Obs: P…" at bounding box center [941, 386] width 399 height 619
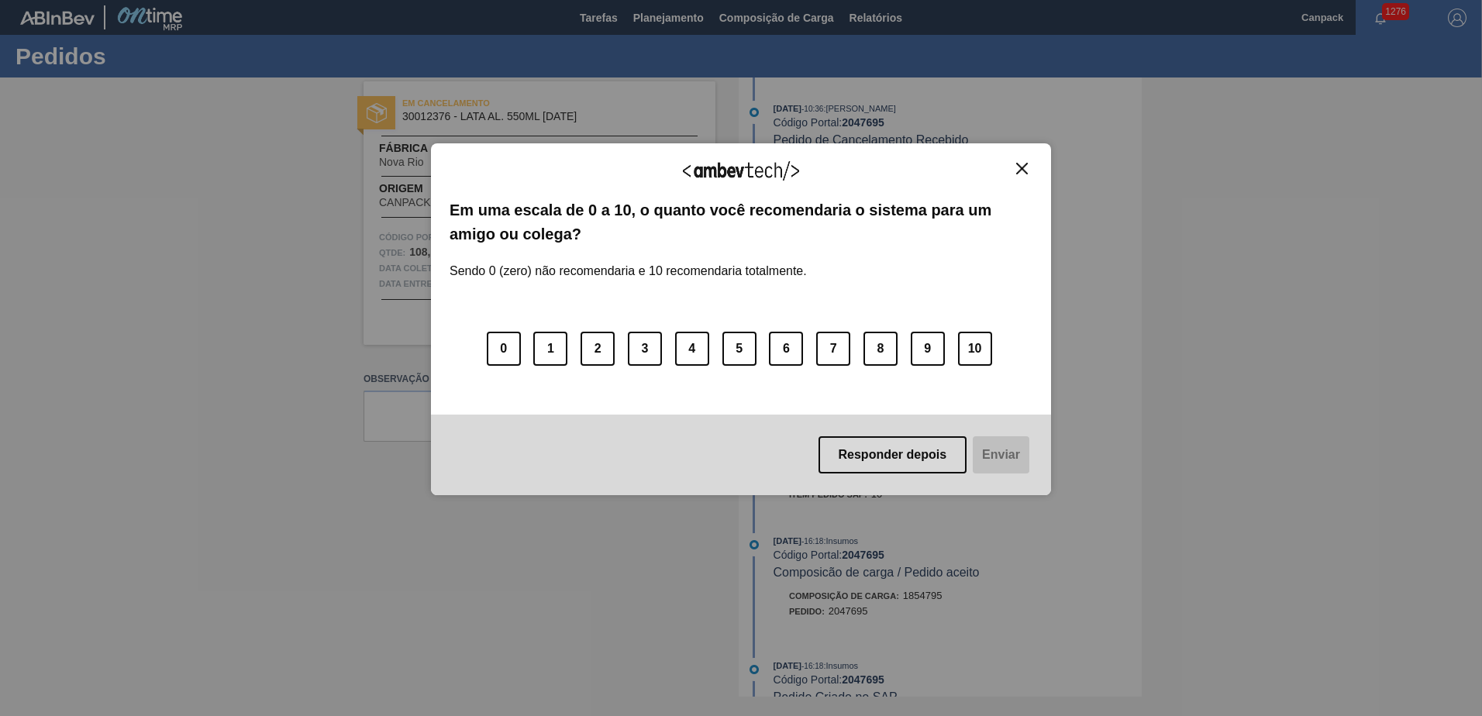
click at [1029, 167] on button "Close" at bounding box center [1021, 168] width 21 height 13
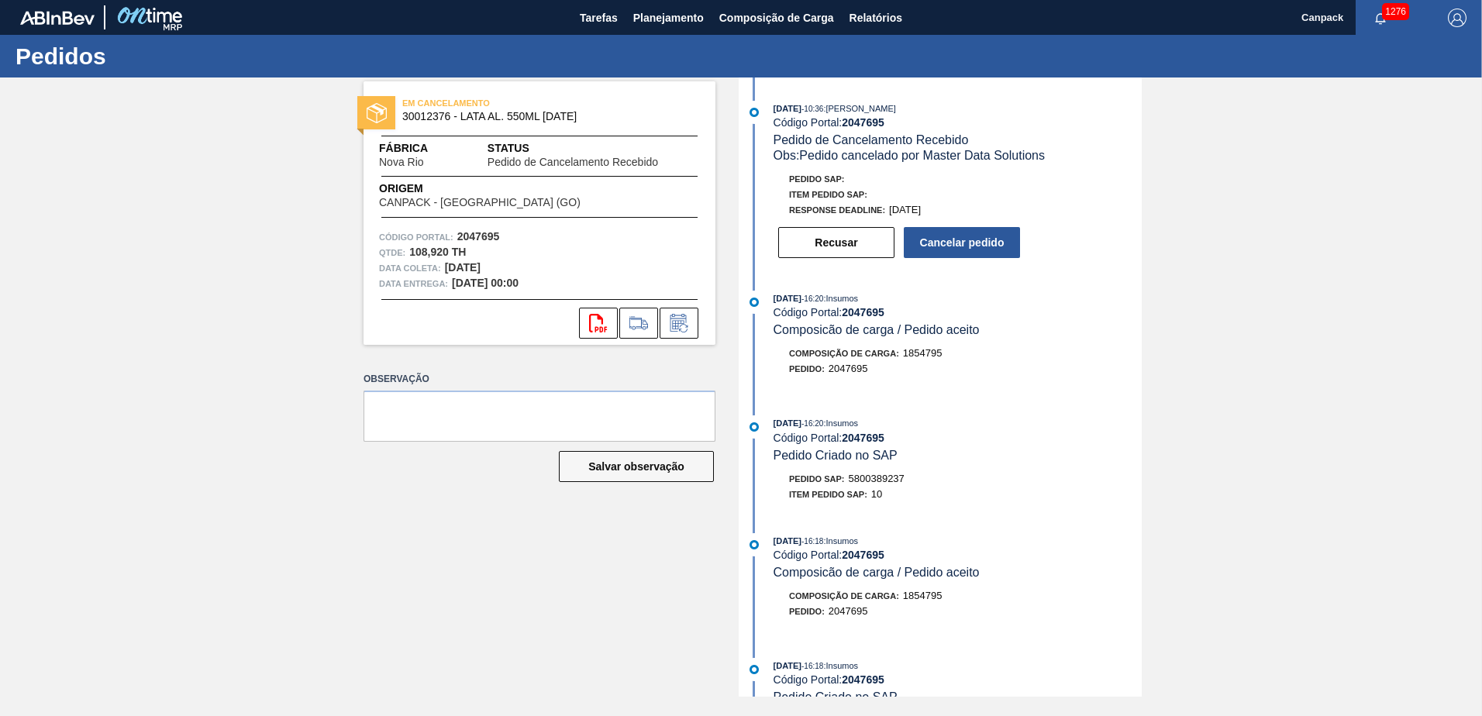
click at [1057, 516] on div "07/10/2025 - 10:36 : IGOR FERREIRA MOURA Código Portal: 2047695 Pedido de Cance…" at bounding box center [941, 386] width 399 height 619
click at [952, 251] on button "Cancelar pedido" at bounding box center [962, 242] width 116 height 31
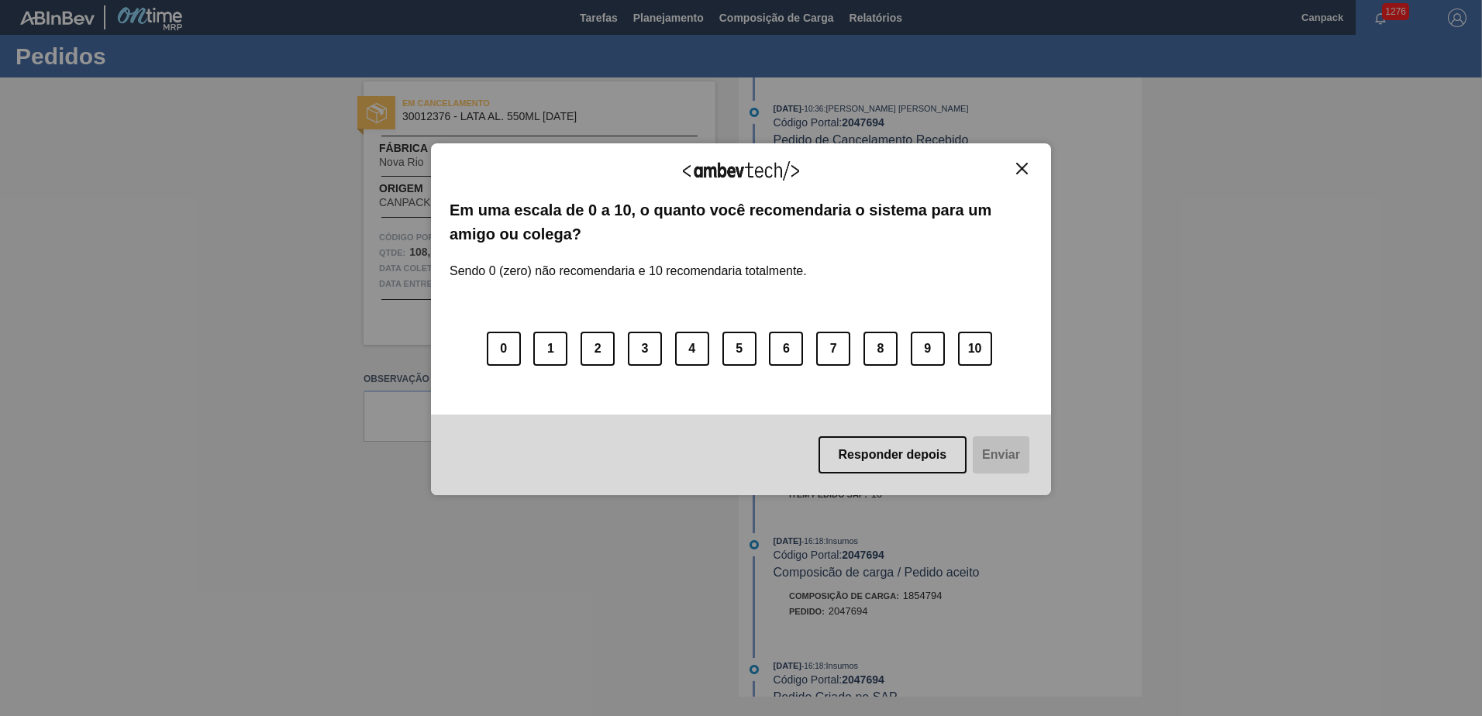
click at [1022, 168] on img "Close" at bounding box center [1022, 169] width 12 height 12
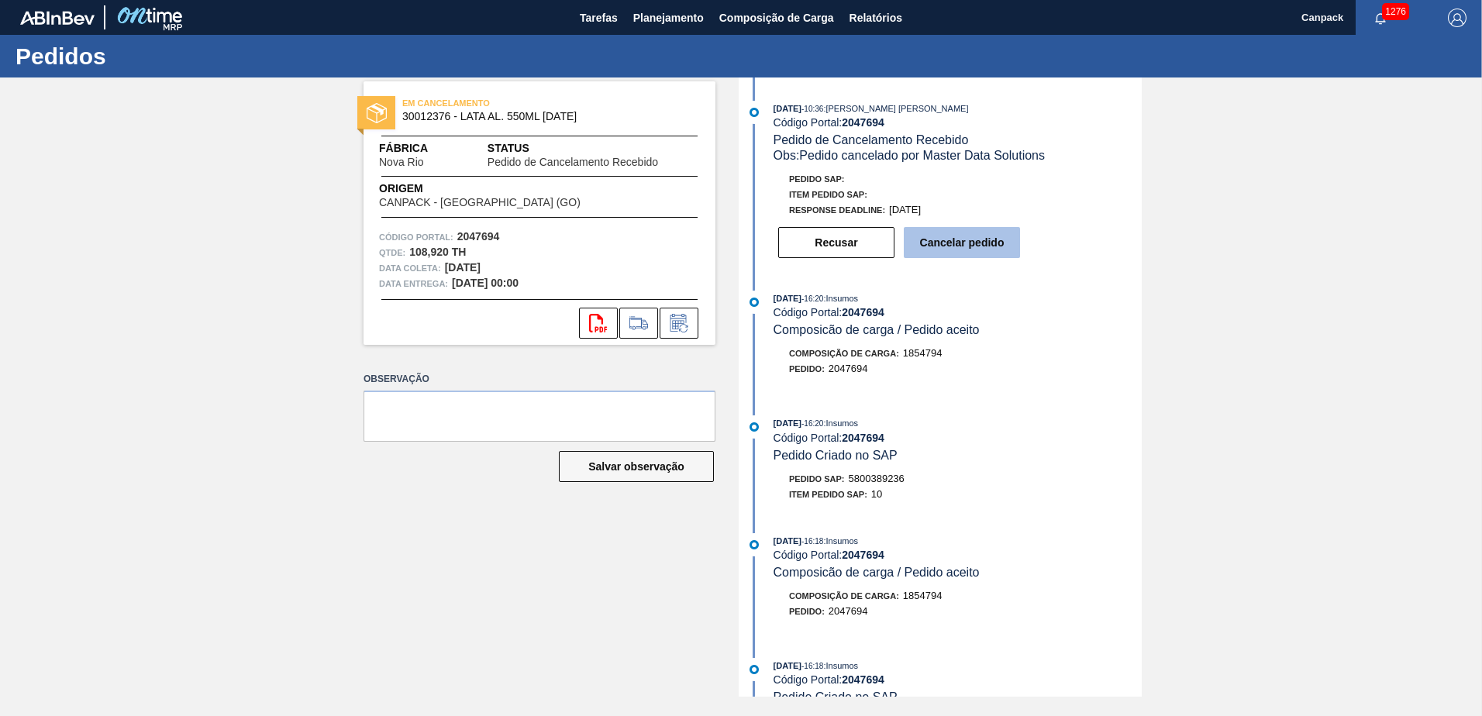
click at [948, 247] on button "Cancelar pedido" at bounding box center [962, 242] width 116 height 31
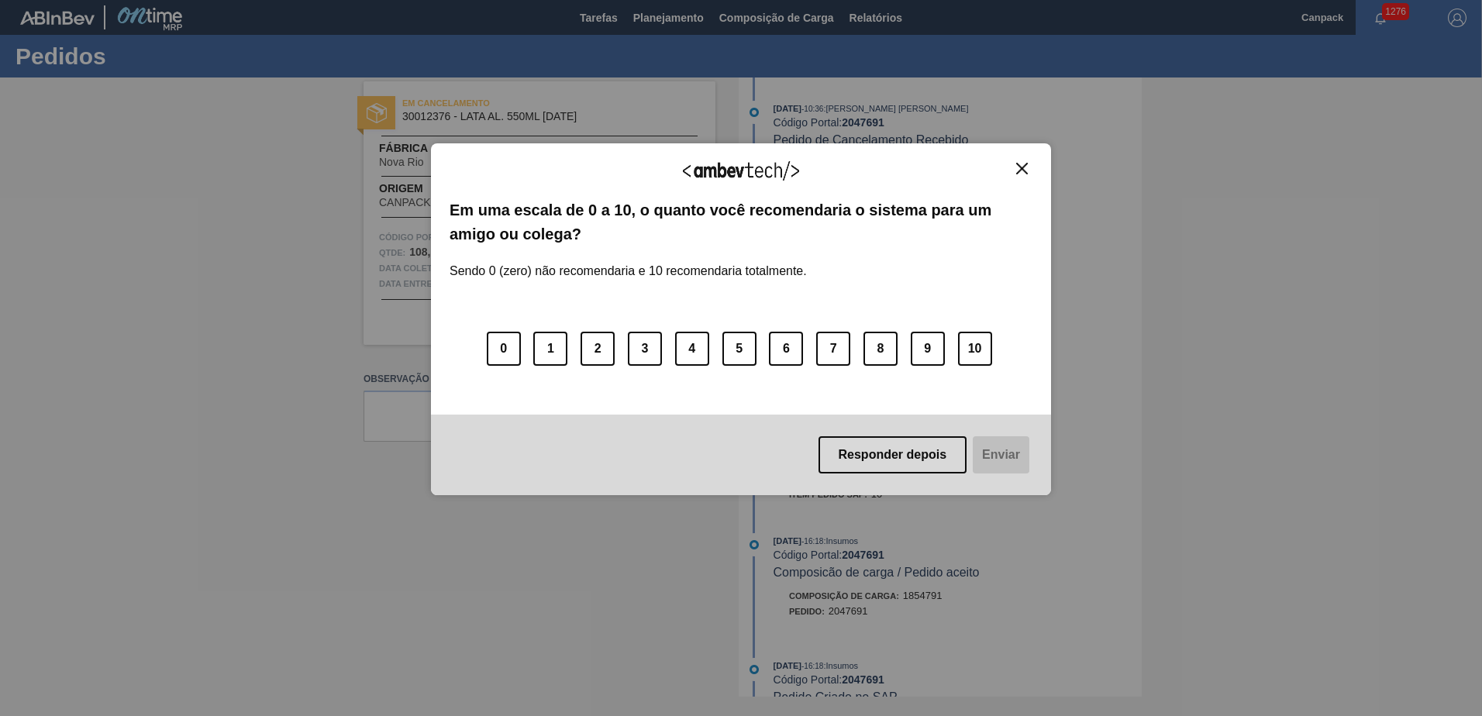
click at [1021, 171] on img "Close" at bounding box center [1022, 169] width 12 height 12
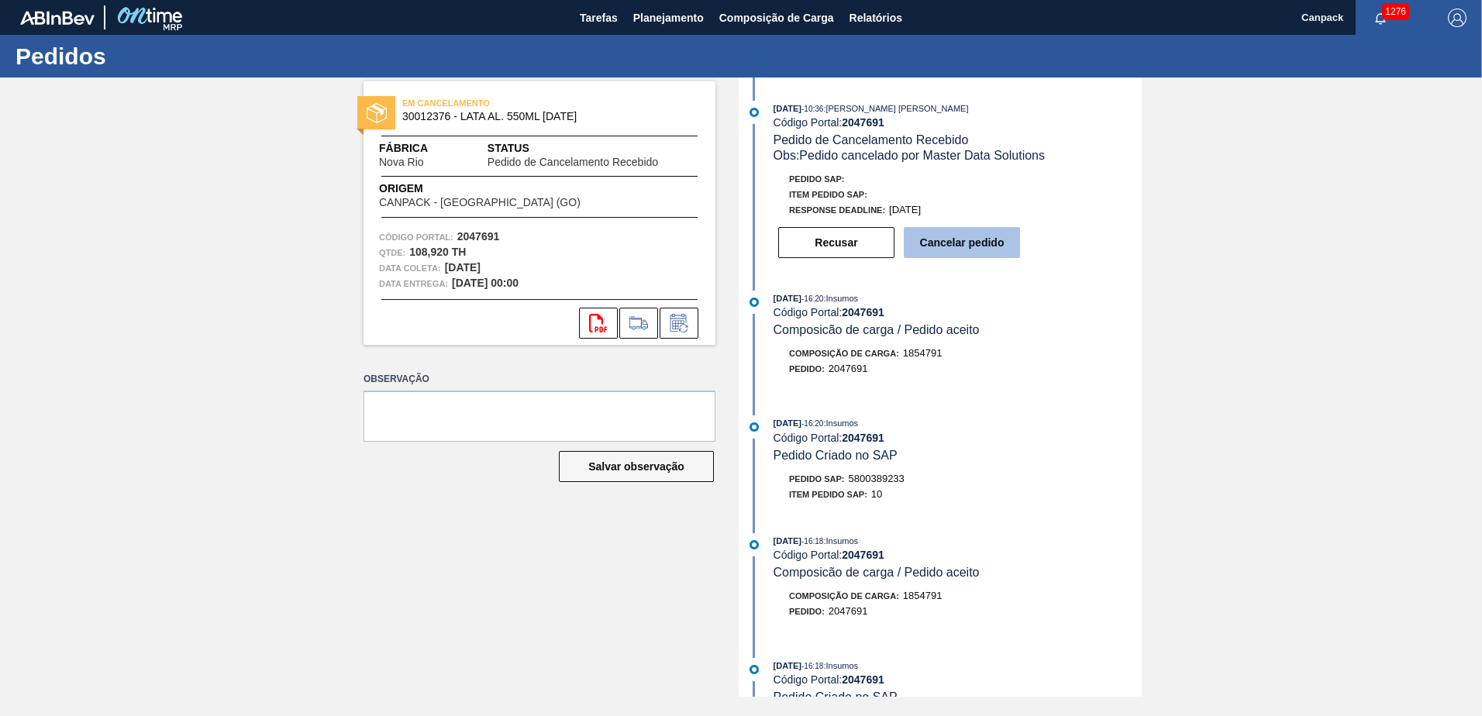
click at [974, 244] on button "Cancelar pedido" at bounding box center [962, 242] width 116 height 31
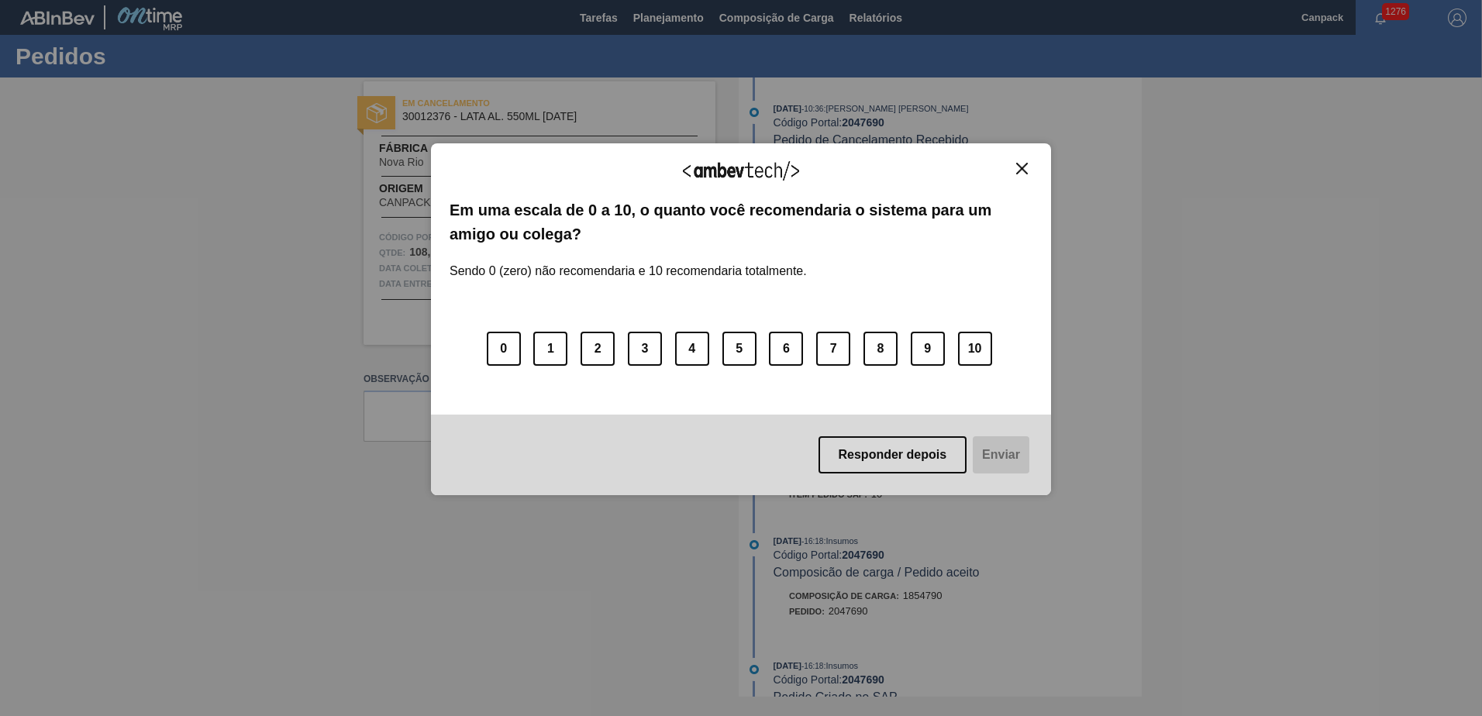
click at [1016, 170] on img "Close" at bounding box center [1022, 169] width 12 height 12
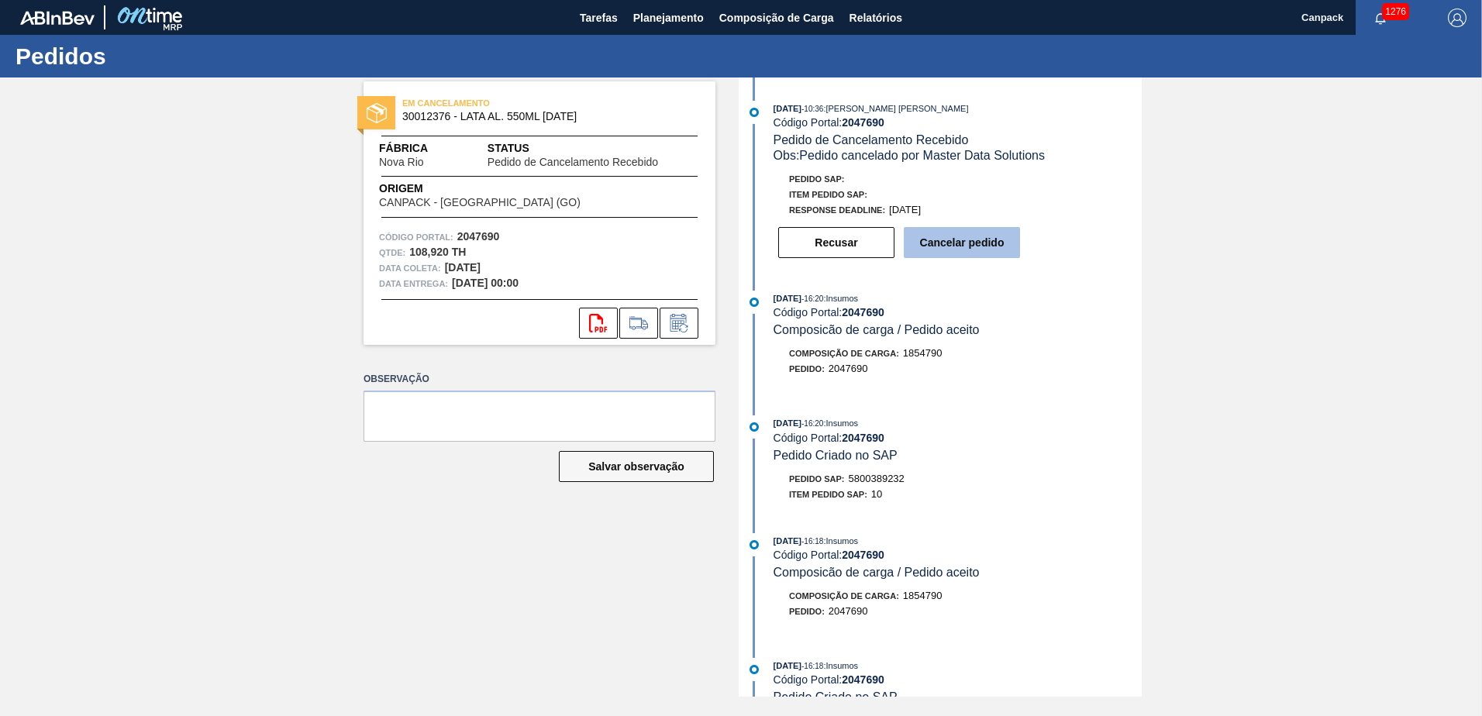
click at [952, 255] on button "Cancelar pedido" at bounding box center [962, 242] width 116 height 31
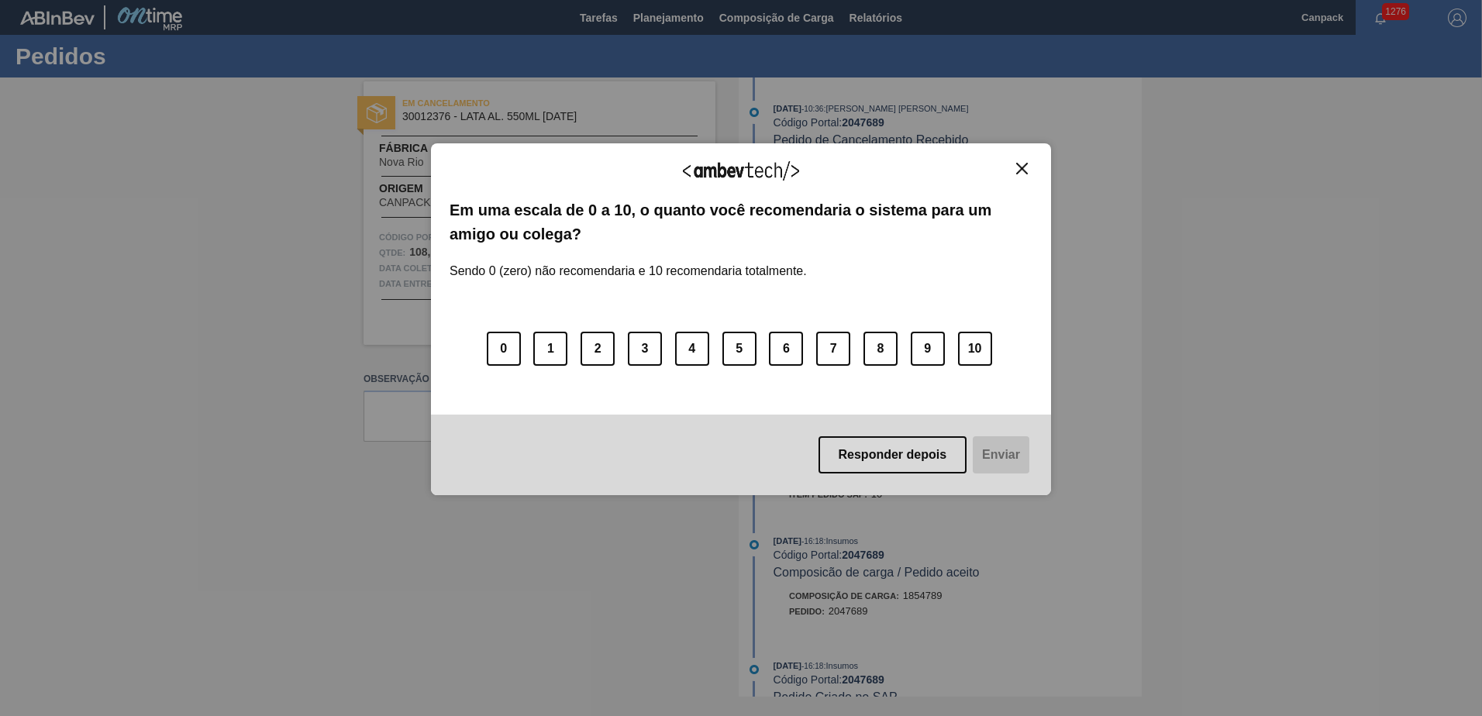
click at [1028, 169] on button "Close" at bounding box center [1021, 168] width 21 height 13
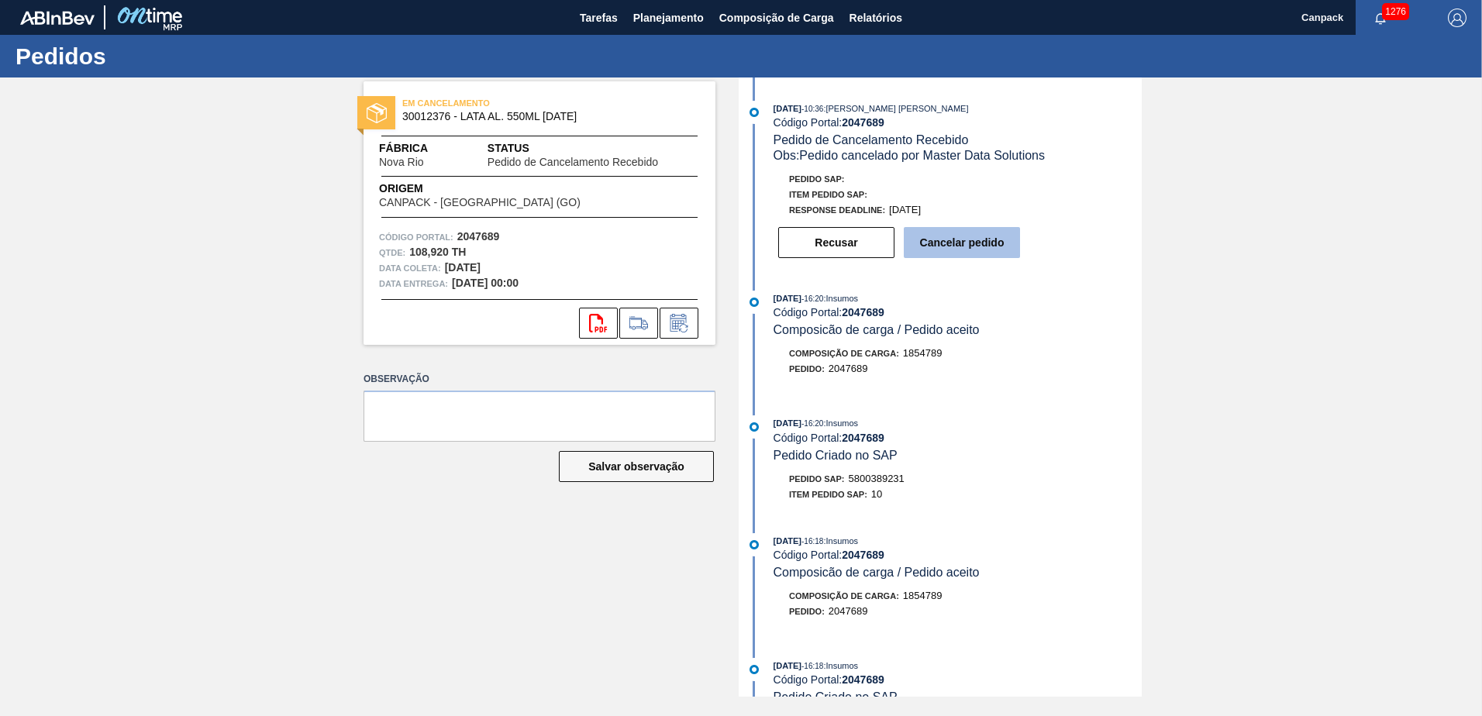
click at [965, 235] on button "Cancelar pedido" at bounding box center [962, 242] width 116 height 31
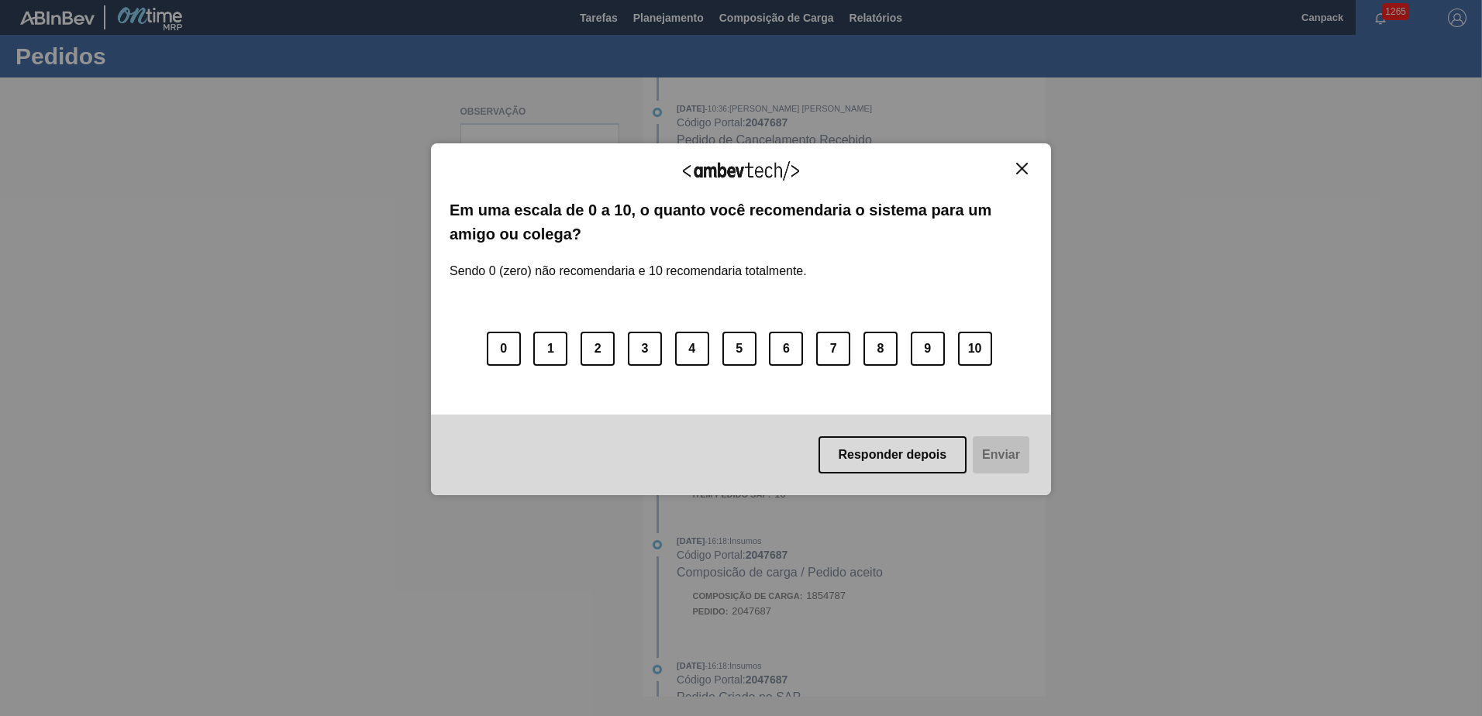
click at [1025, 173] on img "Close" at bounding box center [1022, 169] width 12 height 12
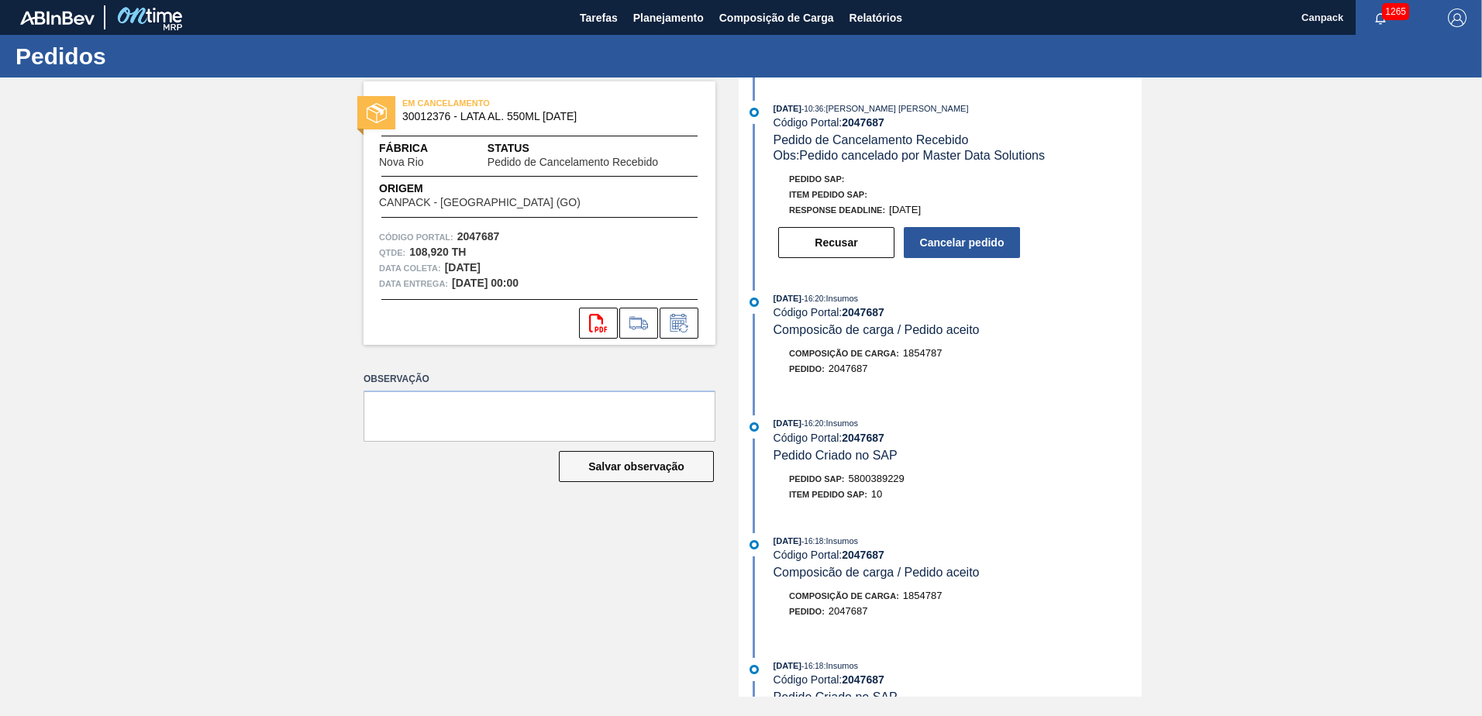
scroll to position [155, 0]
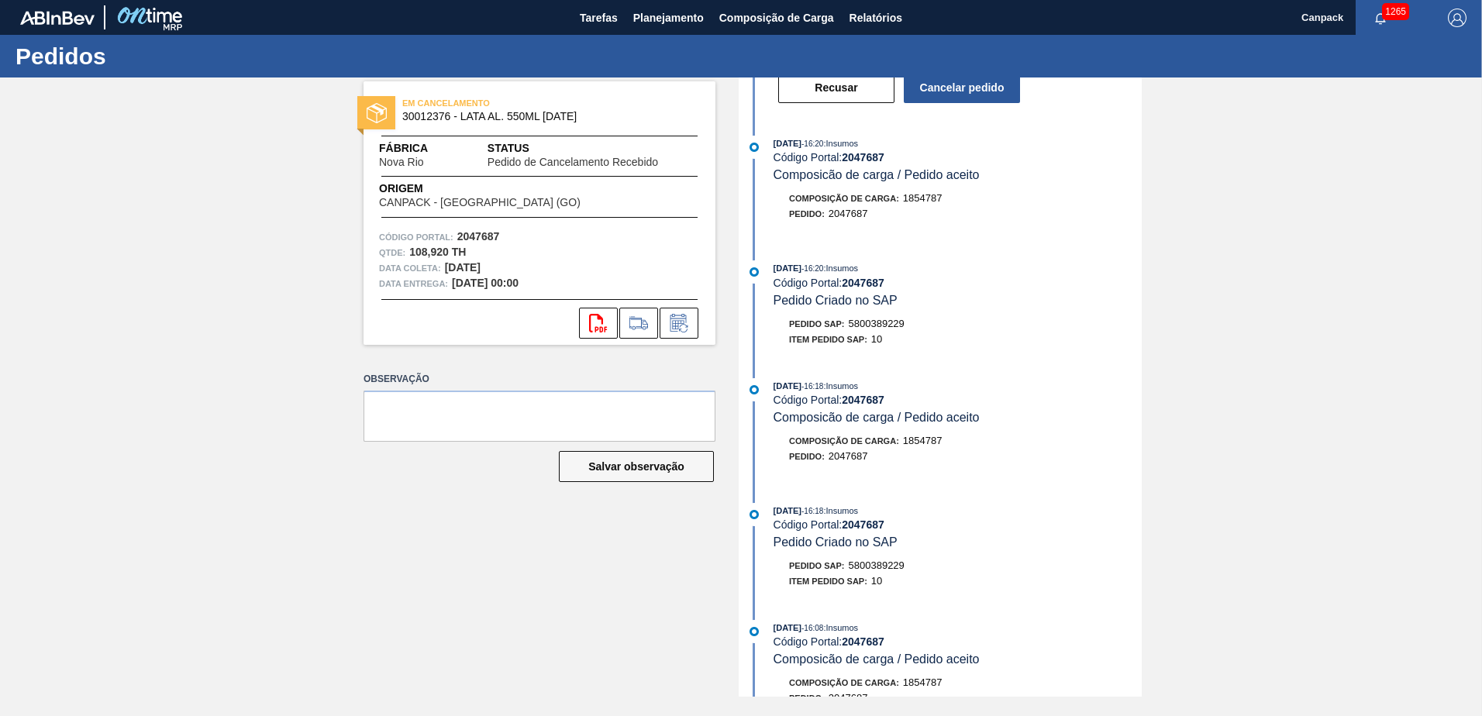
click at [862, 305] on span "Pedido Criado no SAP" at bounding box center [835, 300] width 124 height 13
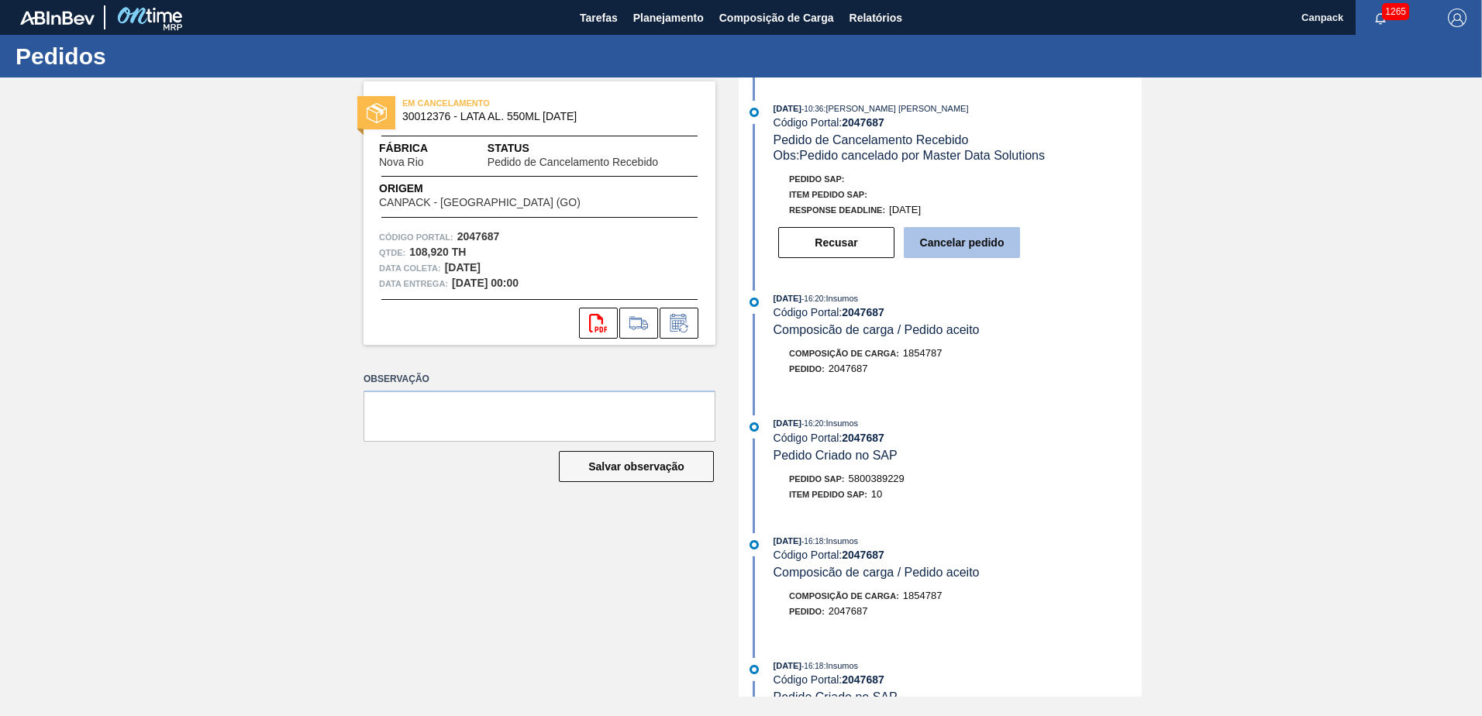
click at [947, 245] on button "Cancelar pedido" at bounding box center [962, 242] width 116 height 31
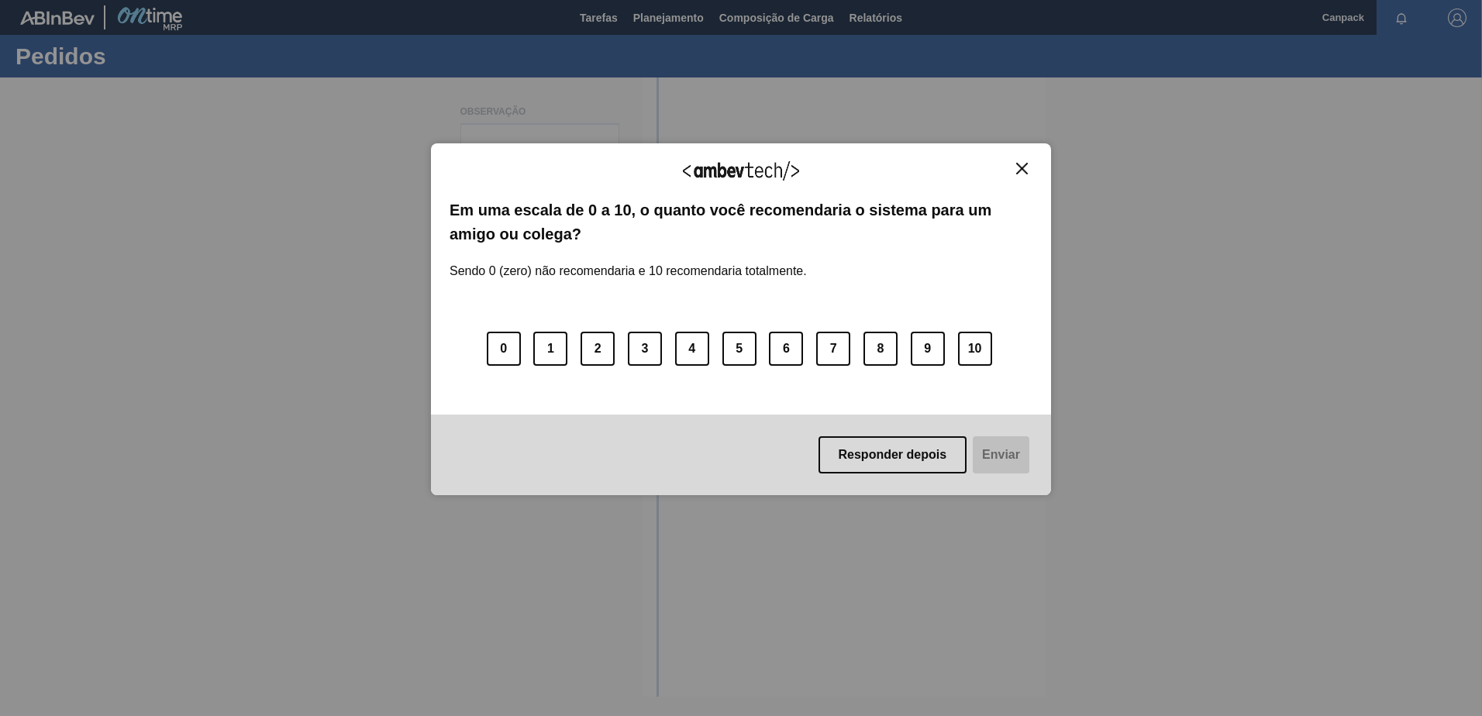
click at [1016, 171] on img "Close" at bounding box center [1022, 169] width 12 height 12
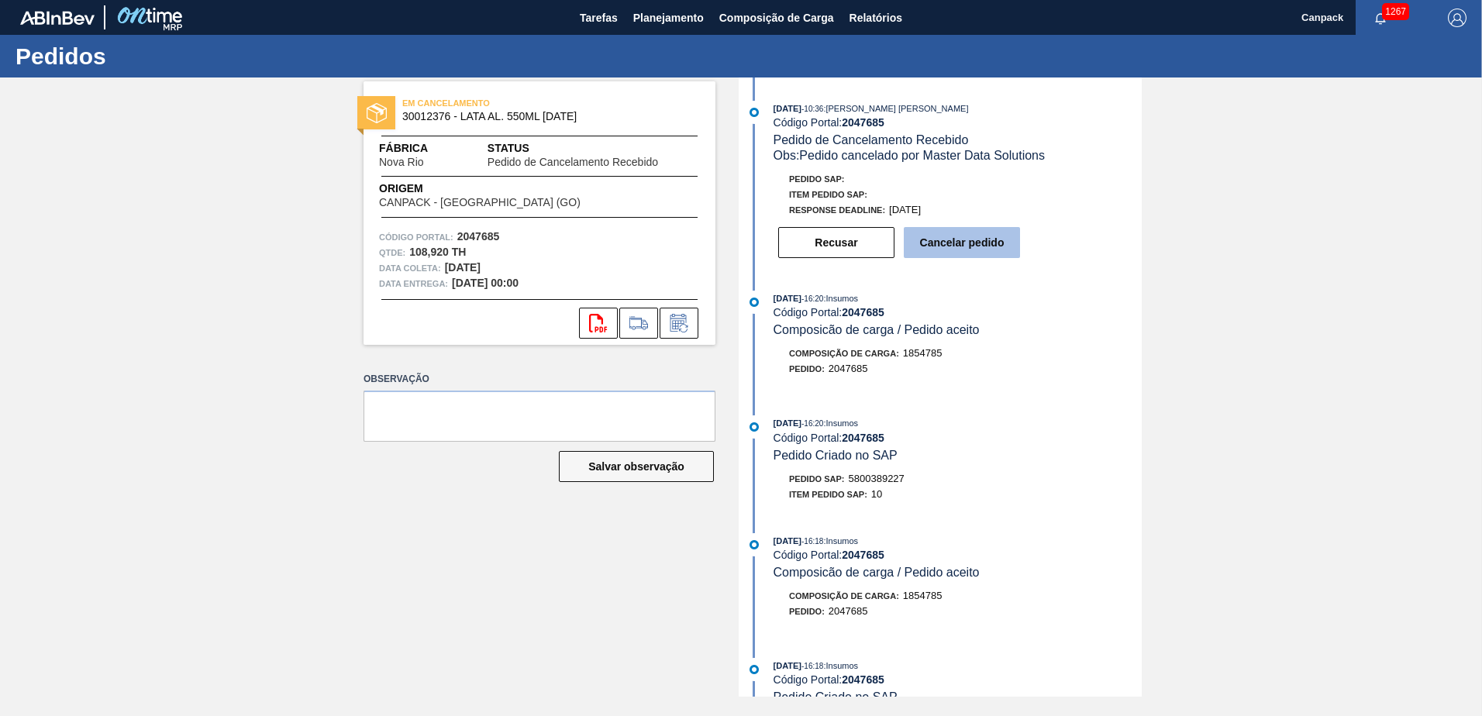
click at [966, 235] on button "Cancelar pedido" at bounding box center [962, 242] width 116 height 31
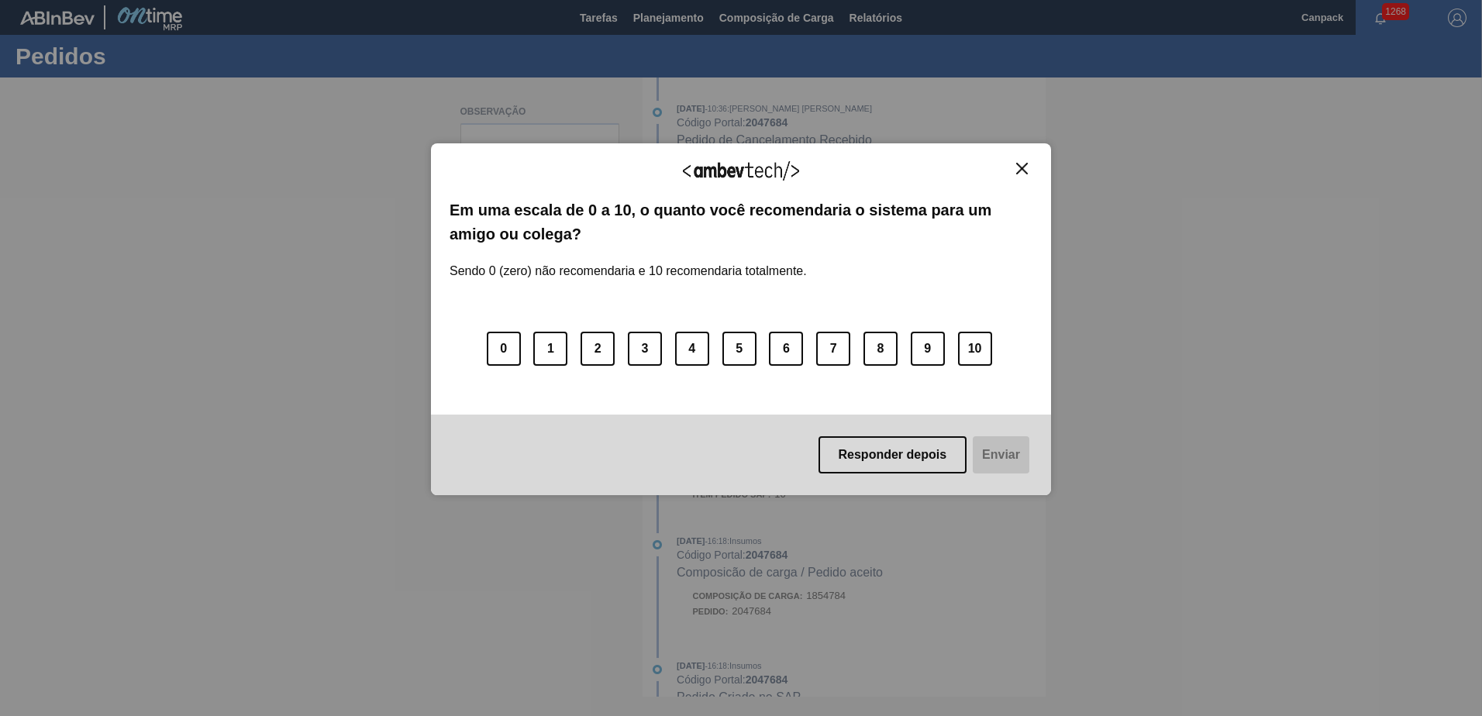
click at [1017, 168] on img "Close" at bounding box center [1022, 169] width 12 height 12
click at [1019, 171] on img "Close" at bounding box center [1022, 169] width 12 height 12
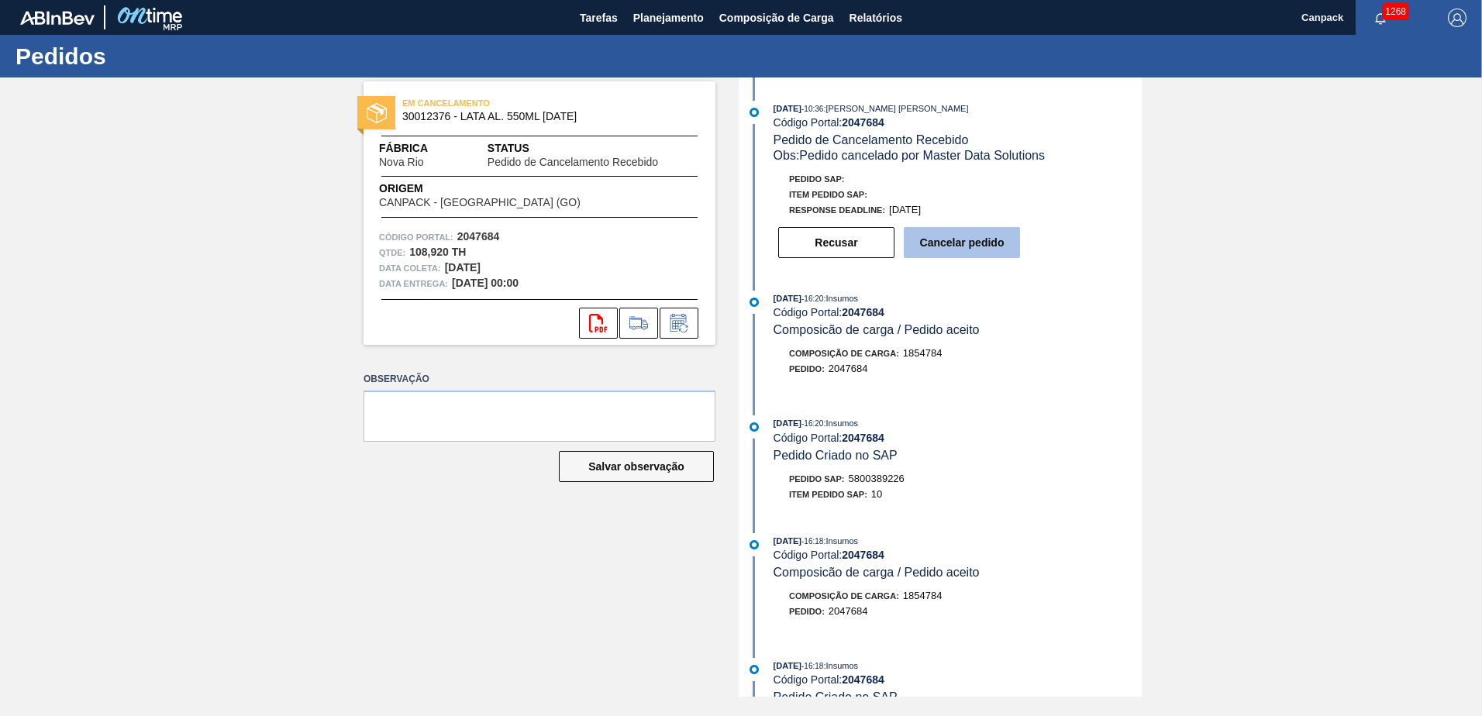
click at [971, 250] on button "Cancelar pedido" at bounding box center [962, 242] width 116 height 31
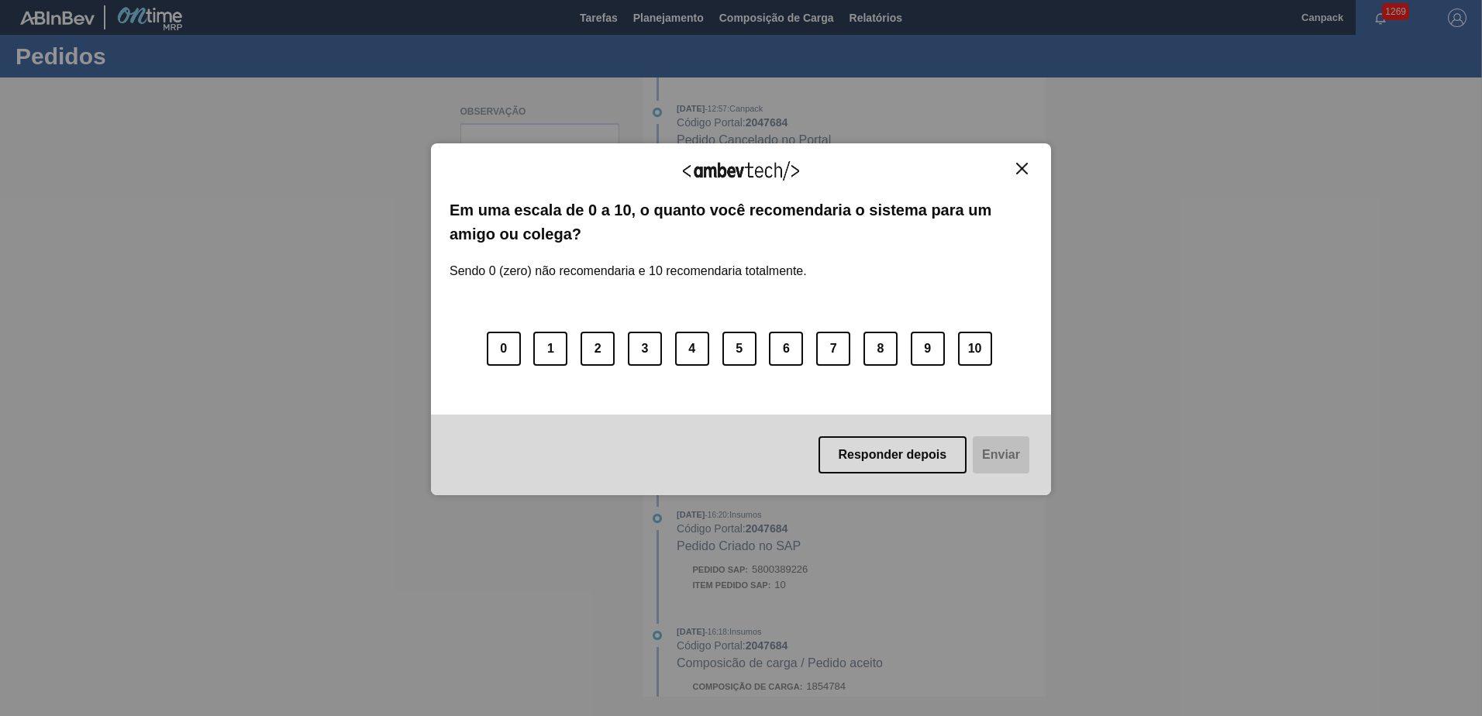
click at [1028, 166] on button "Close" at bounding box center [1021, 168] width 21 height 13
click at [1014, 170] on button "Close" at bounding box center [1021, 168] width 21 height 13
click at [1024, 170] on img "Close" at bounding box center [1022, 169] width 12 height 12
click at [1022, 170] on img "Close" at bounding box center [1022, 169] width 12 height 12
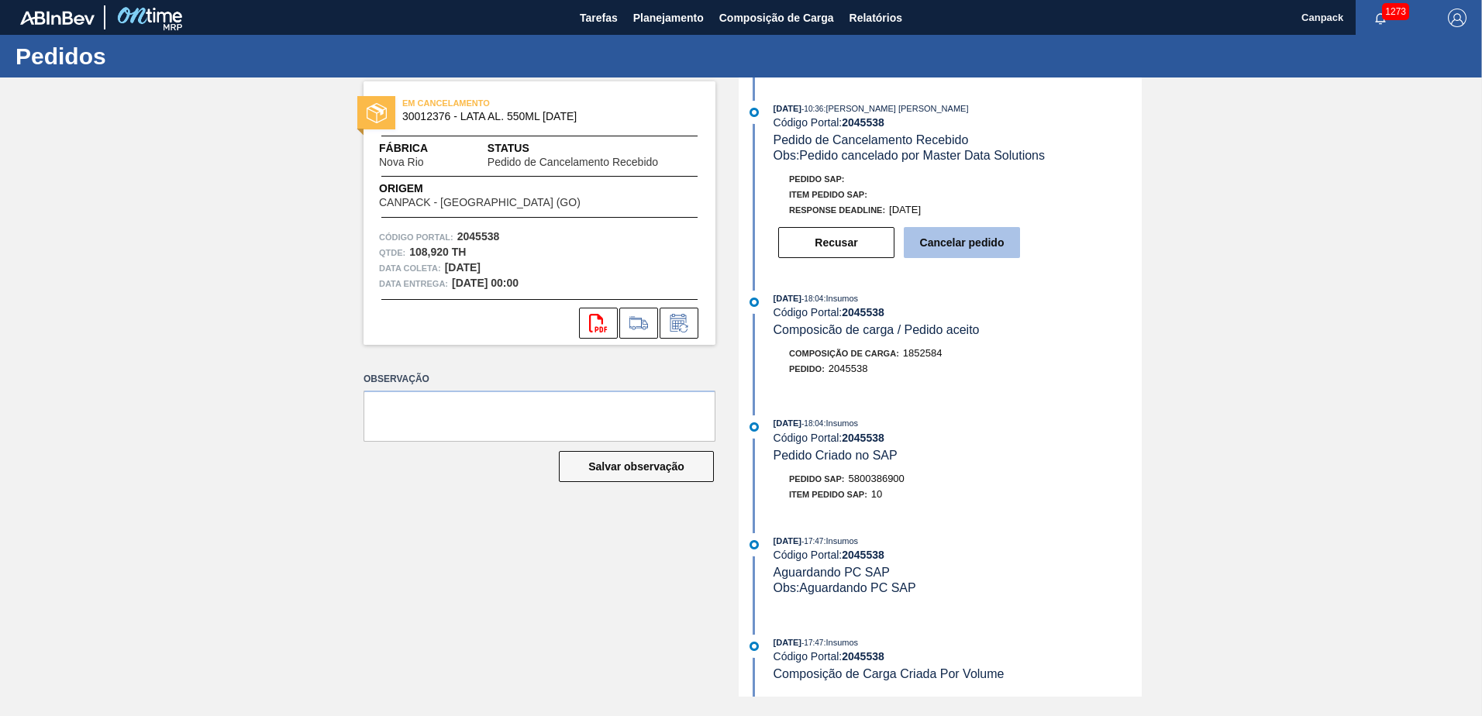
click at [986, 246] on button "Cancelar pedido" at bounding box center [962, 242] width 116 height 31
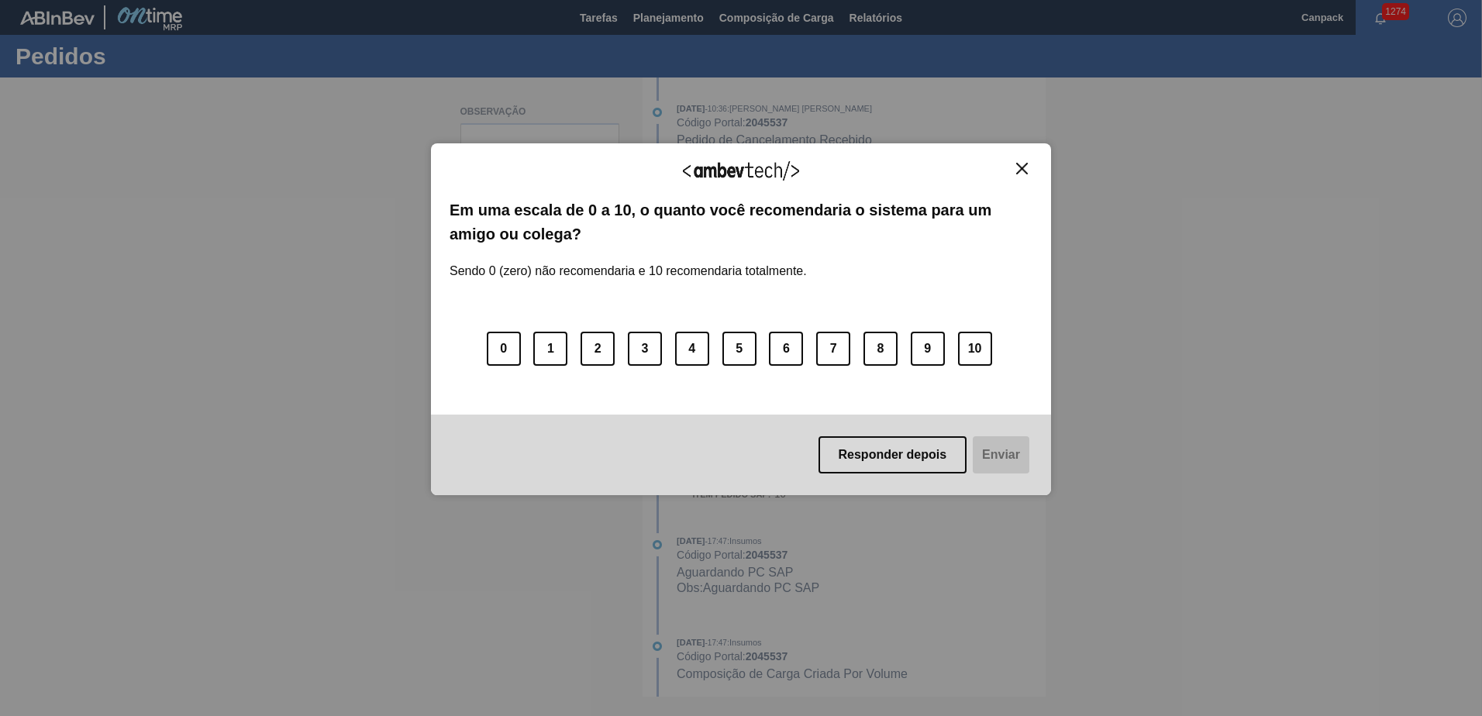
click at [1025, 167] on img "Close" at bounding box center [1022, 169] width 12 height 12
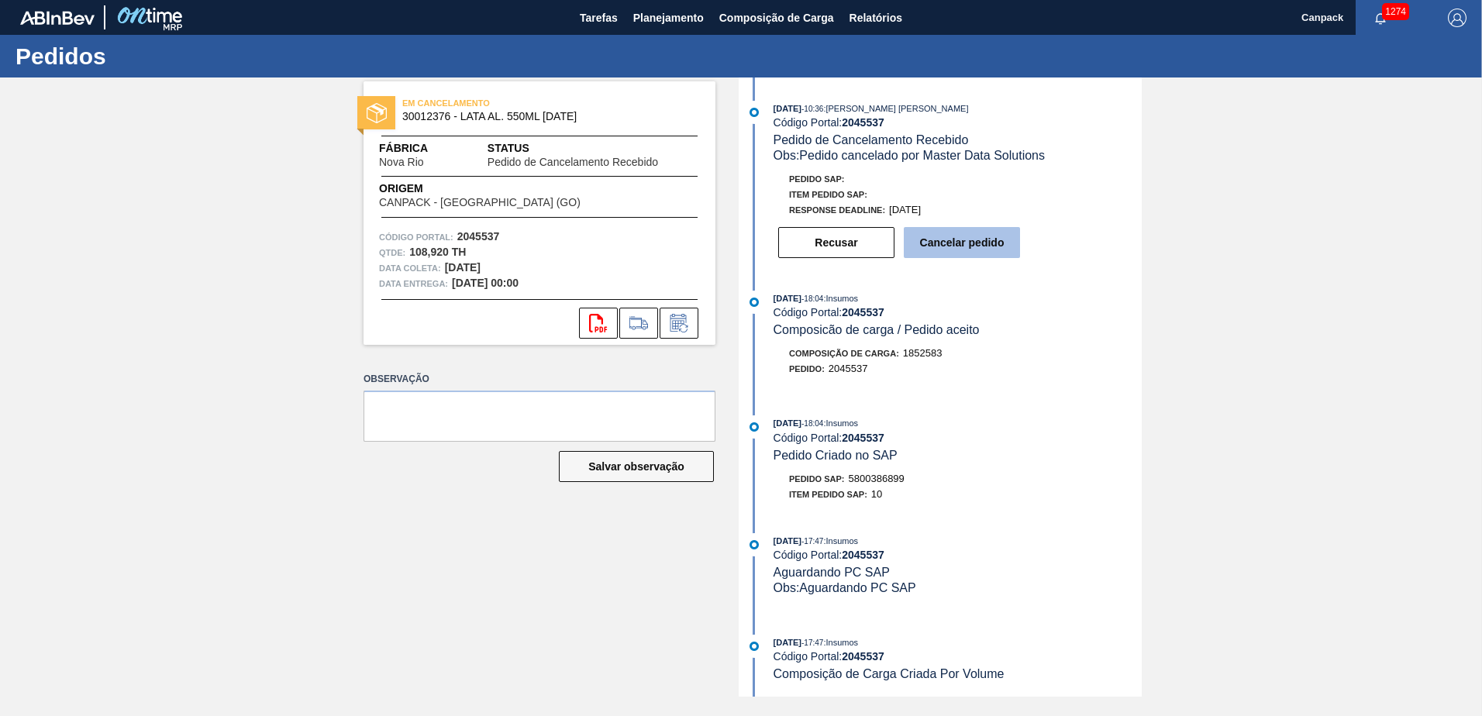
click at [979, 250] on button "Cancelar pedido" at bounding box center [962, 242] width 116 height 31
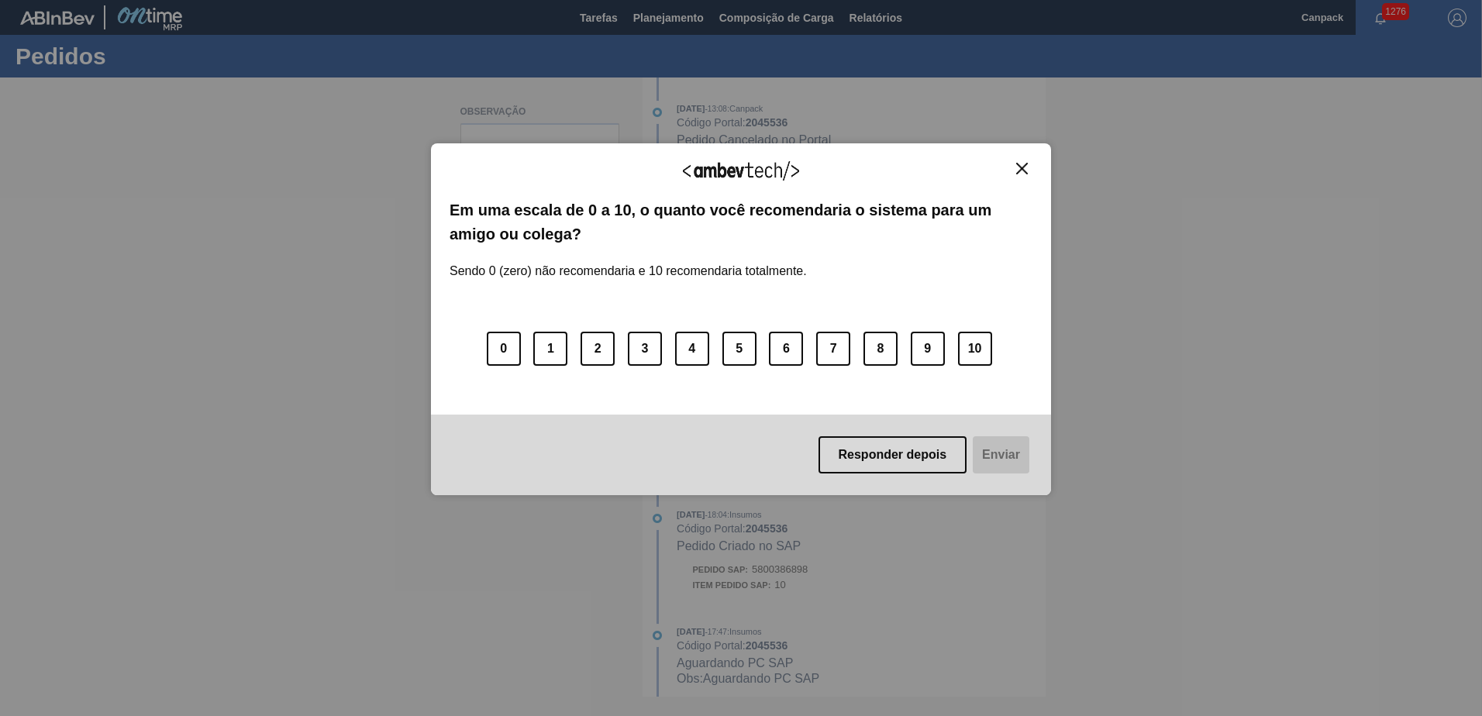
click at [1023, 167] on img "Close" at bounding box center [1022, 169] width 12 height 12
click at [1024, 170] on img "Close" at bounding box center [1022, 169] width 12 height 12
click at [1025, 165] on img "Close" at bounding box center [1022, 169] width 12 height 12
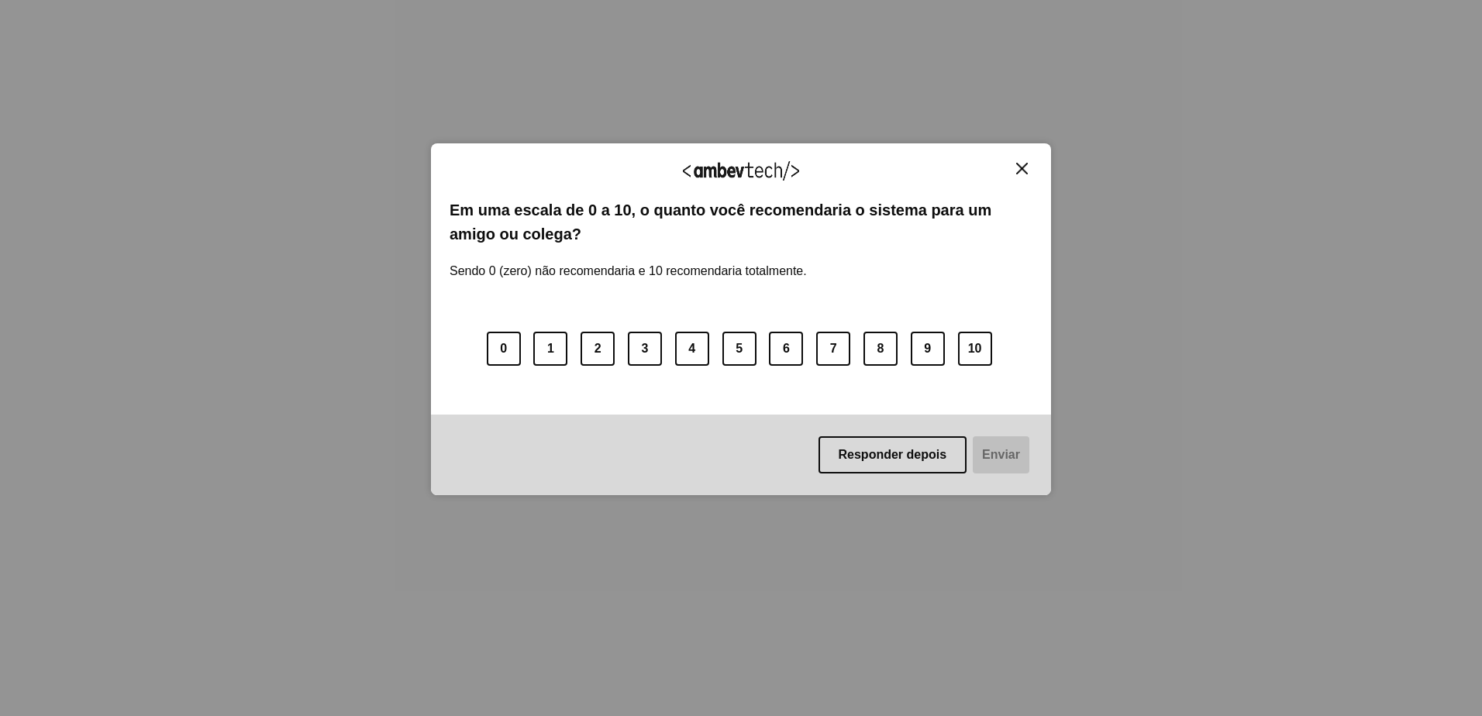
click at [1025, 166] on img "Close" at bounding box center [1022, 169] width 12 height 12
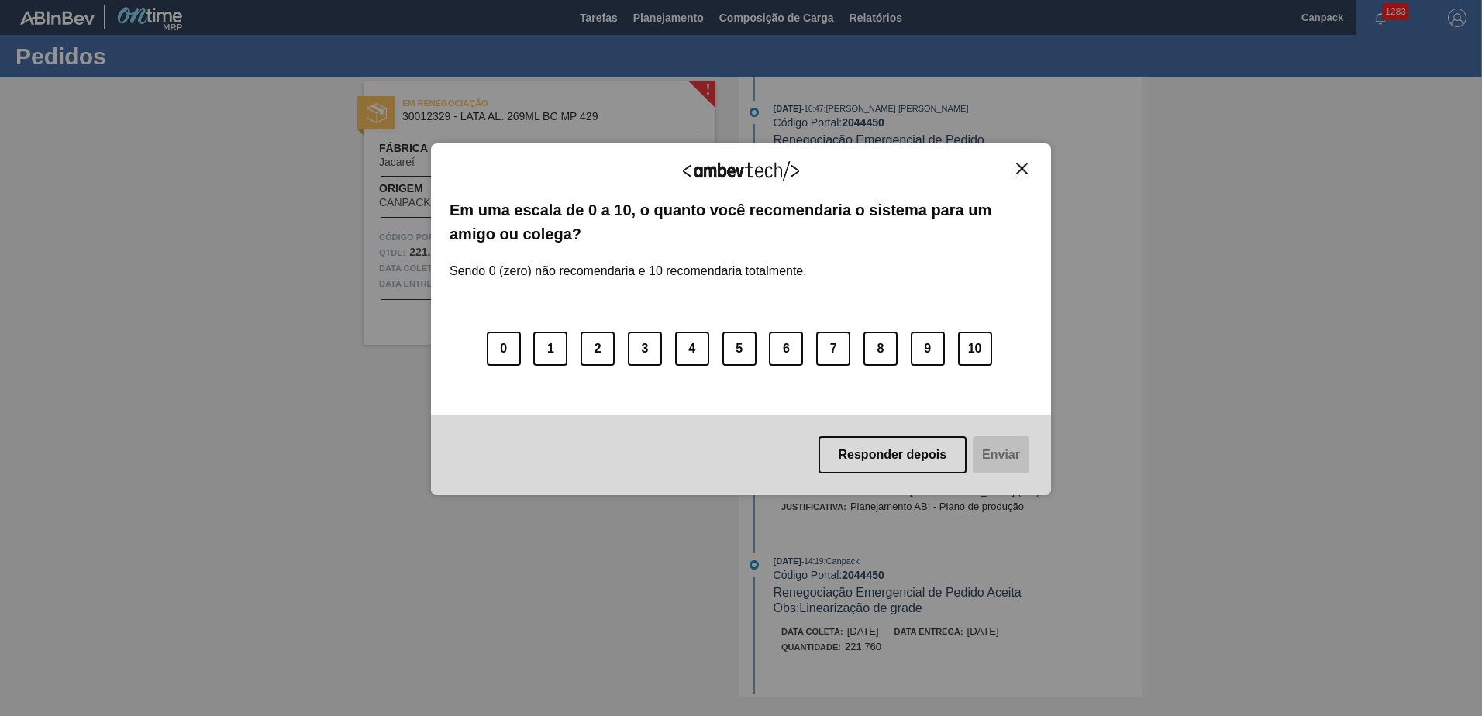
click at [1021, 171] on img "Close" at bounding box center [1022, 169] width 12 height 12
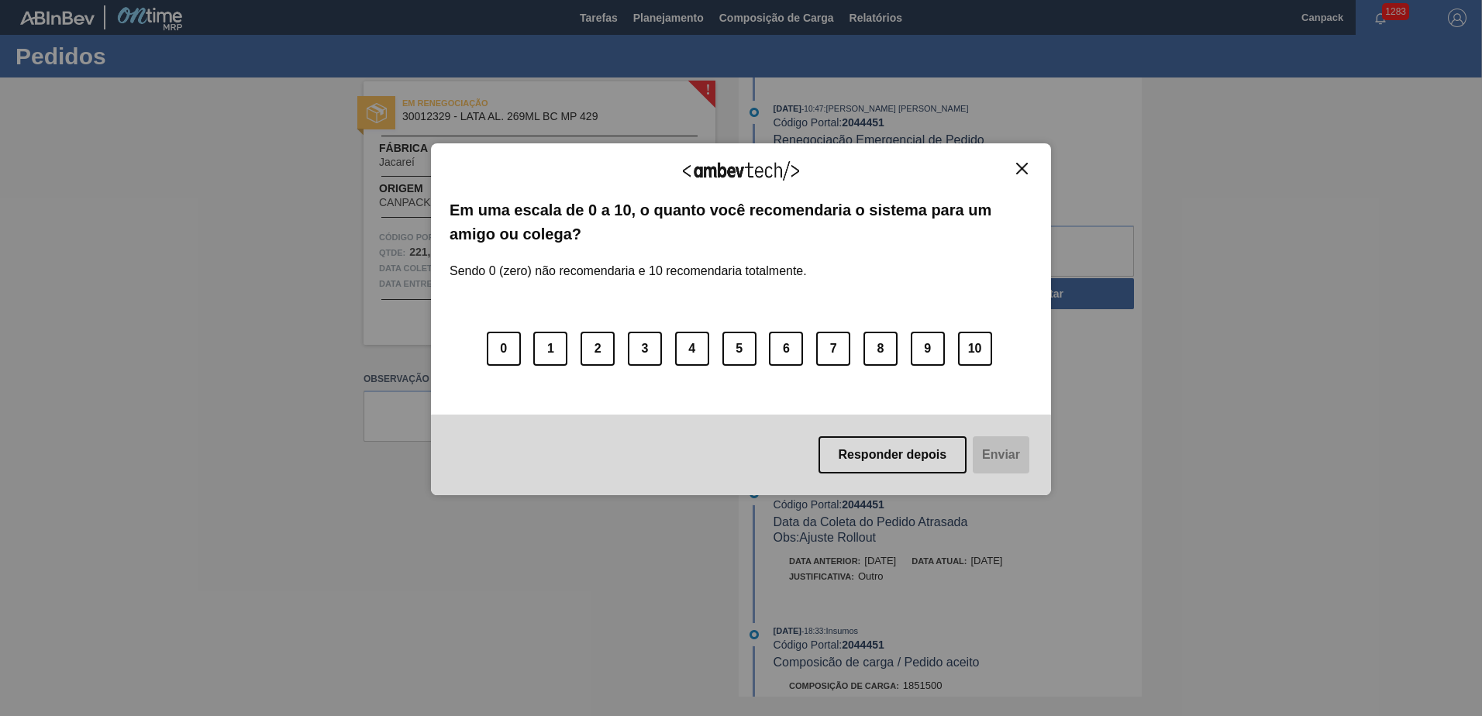
click at [1019, 166] on img "Close" at bounding box center [1022, 169] width 12 height 12
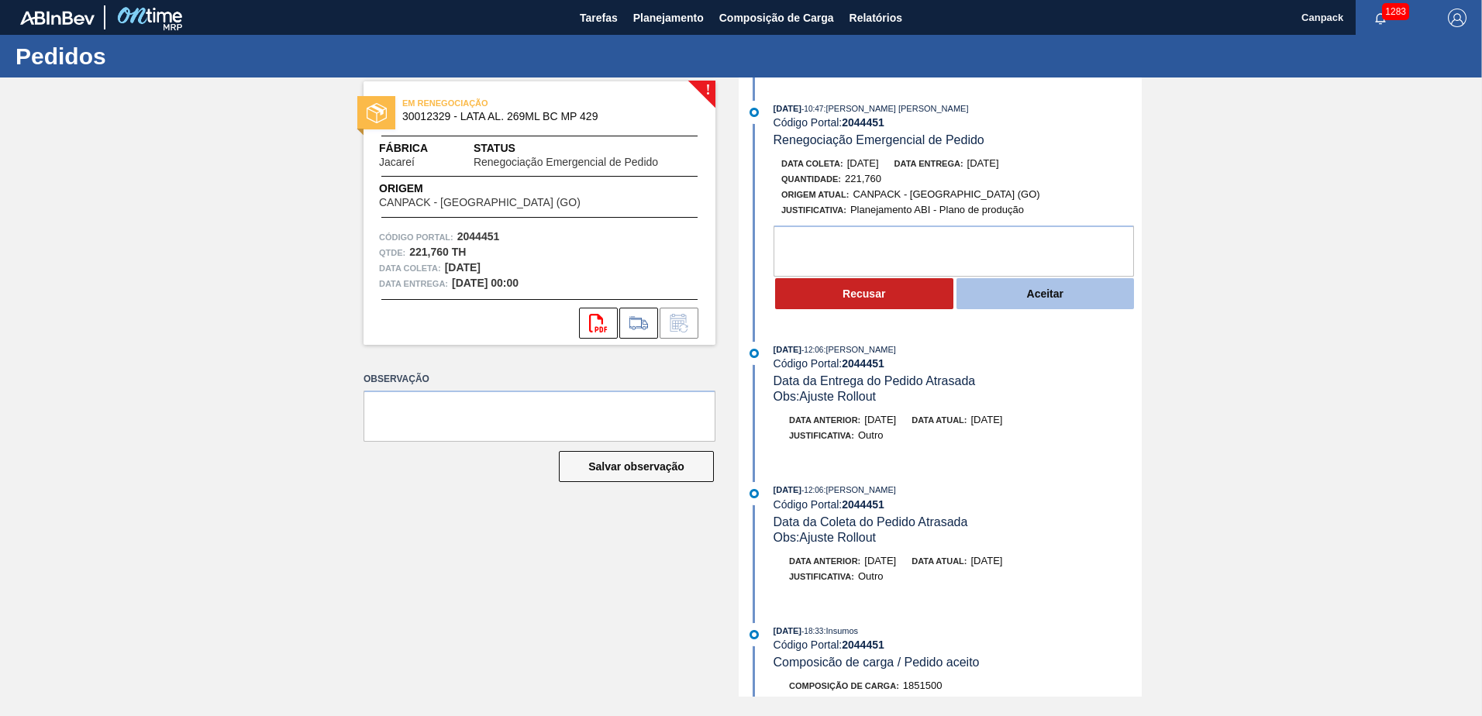
click at [1055, 299] on button "Aceitar" at bounding box center [1045, 293] width 178 height 31
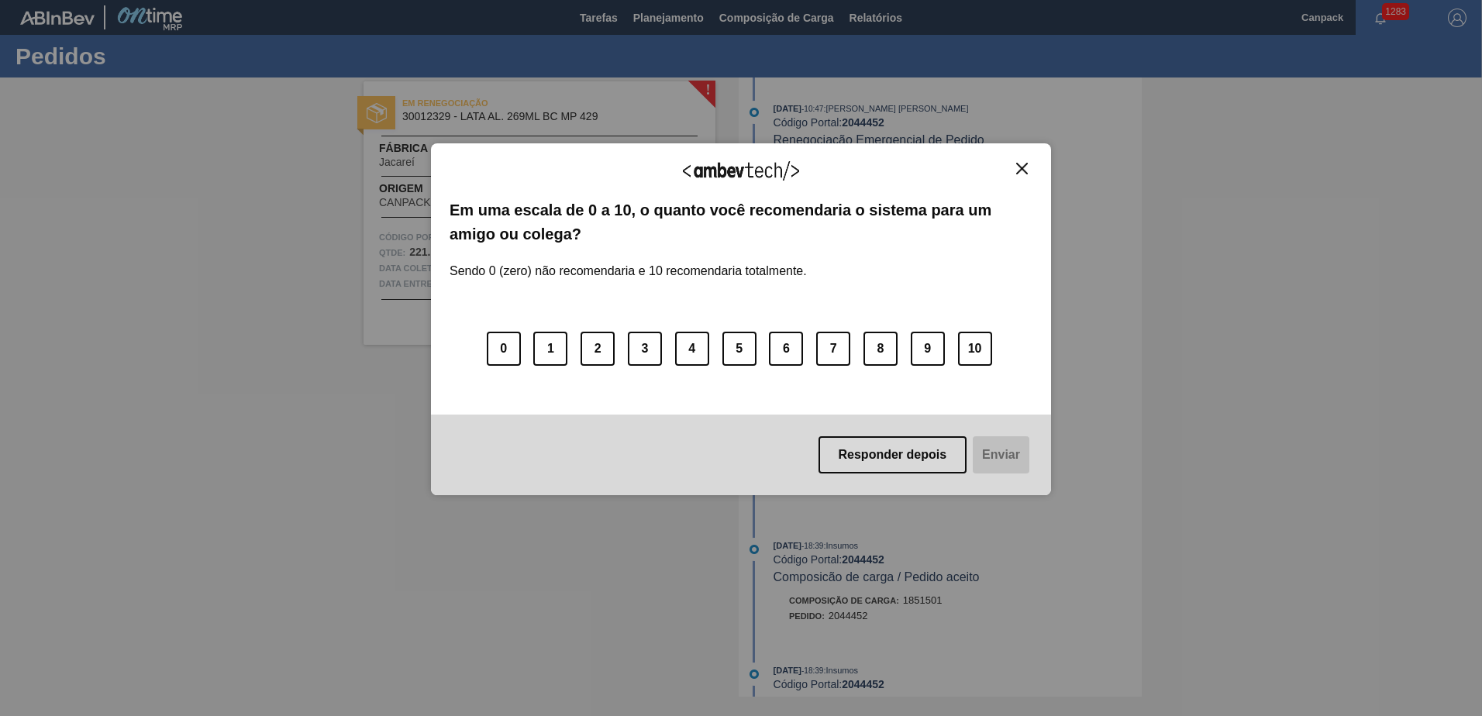
click at [1017, 170] on img "Close" at bounding box center [1022, 169] width 12 height 12
click at [1028, 170] on button "Close" at bounding box center [1021, 168] width 21 height 13
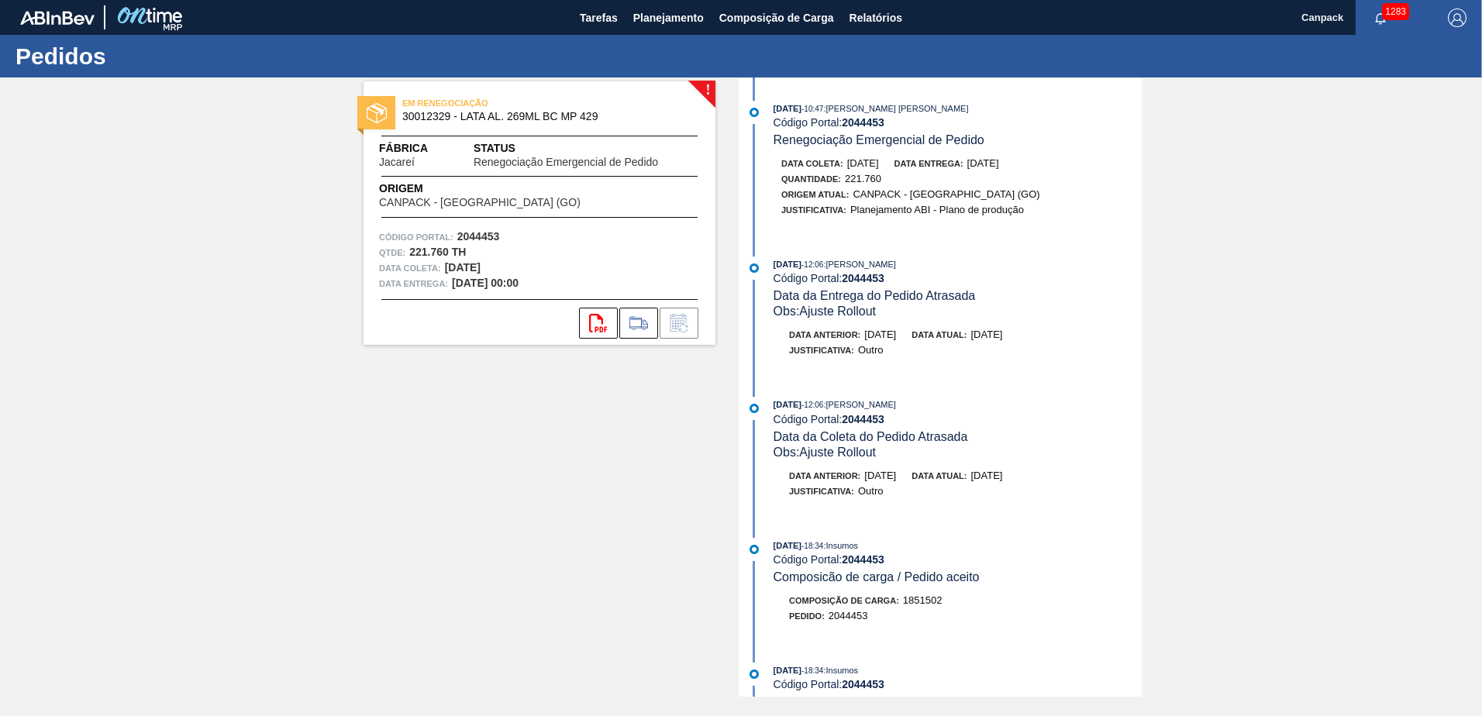
click at [896, 400] on span ": MARILIA RIBEIRO BALARDIN" at bounding box center [859, 404] width 73 height 9
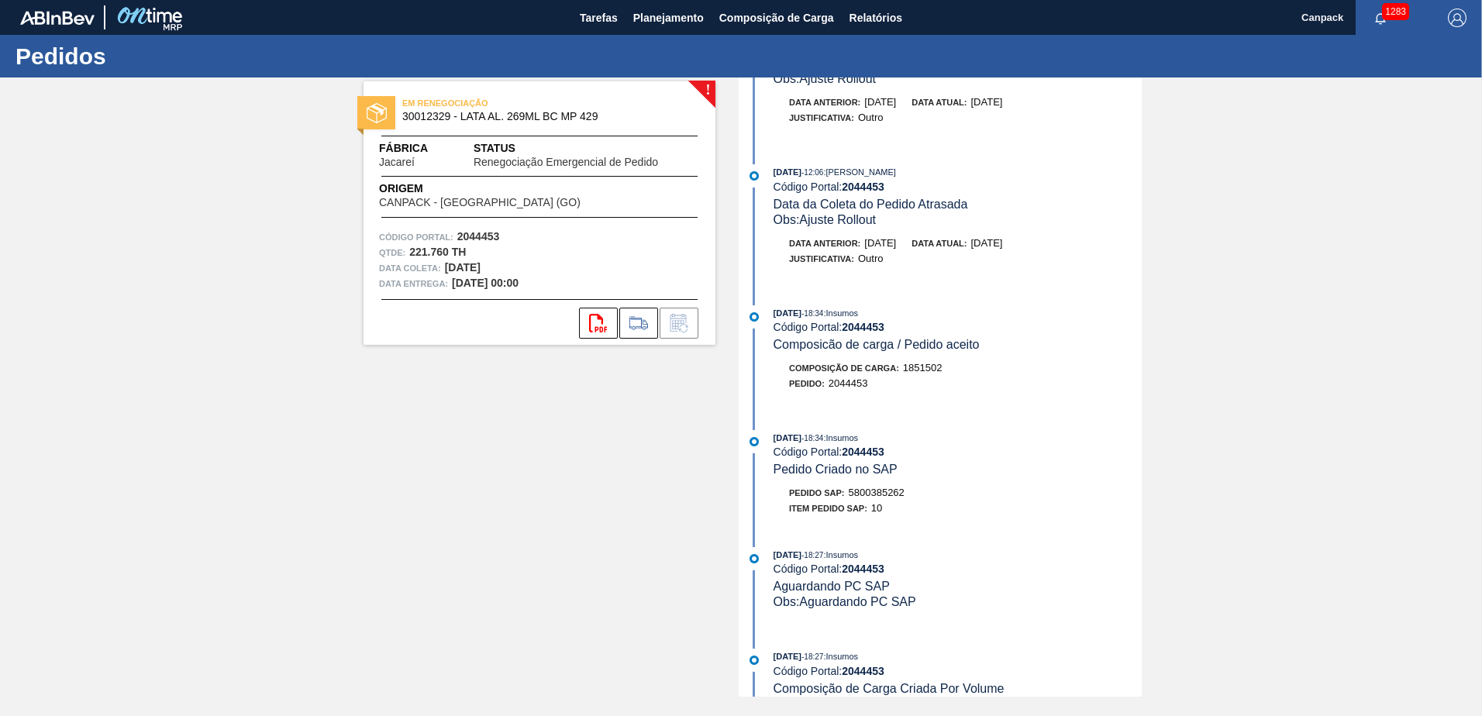
scroll to position [310, 0]
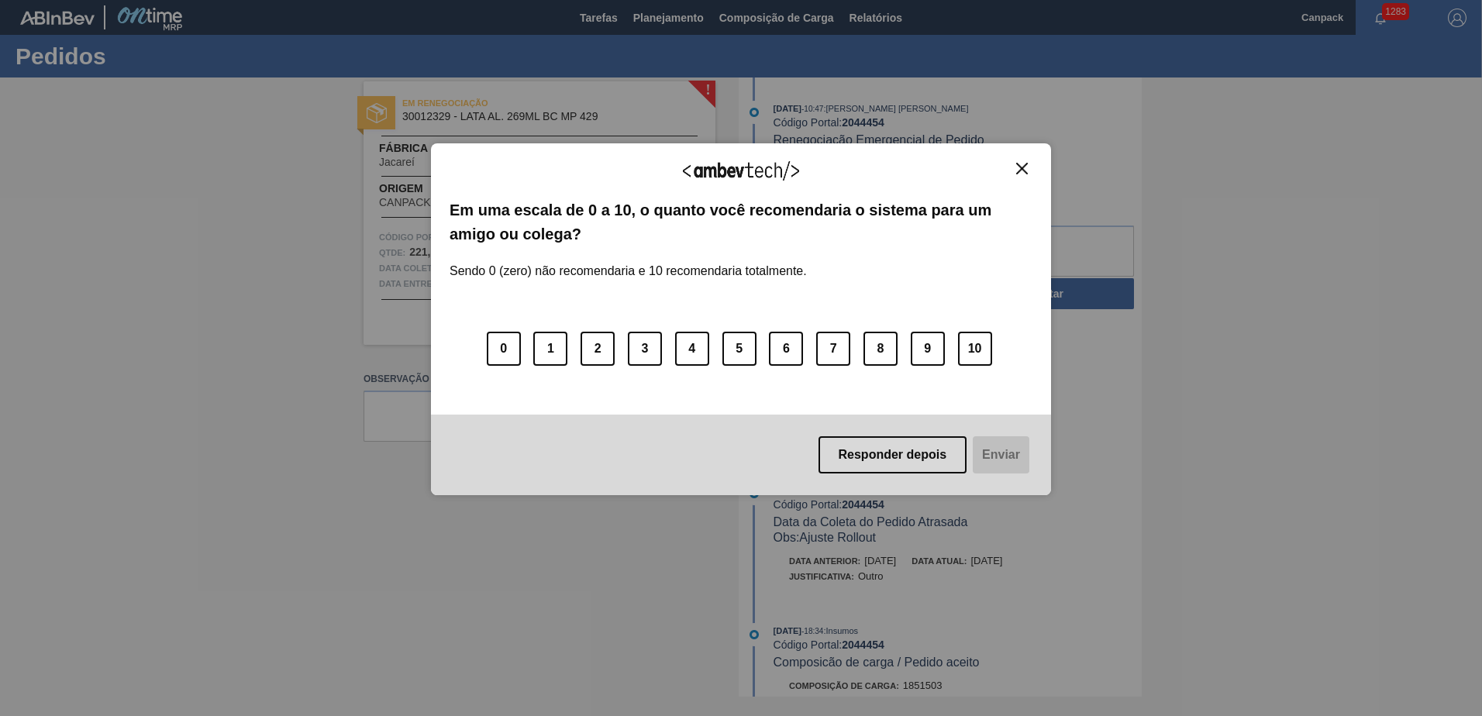
click at [1026, 163] on img "Close" at bounding box center [1022, 169] width 12 height 12
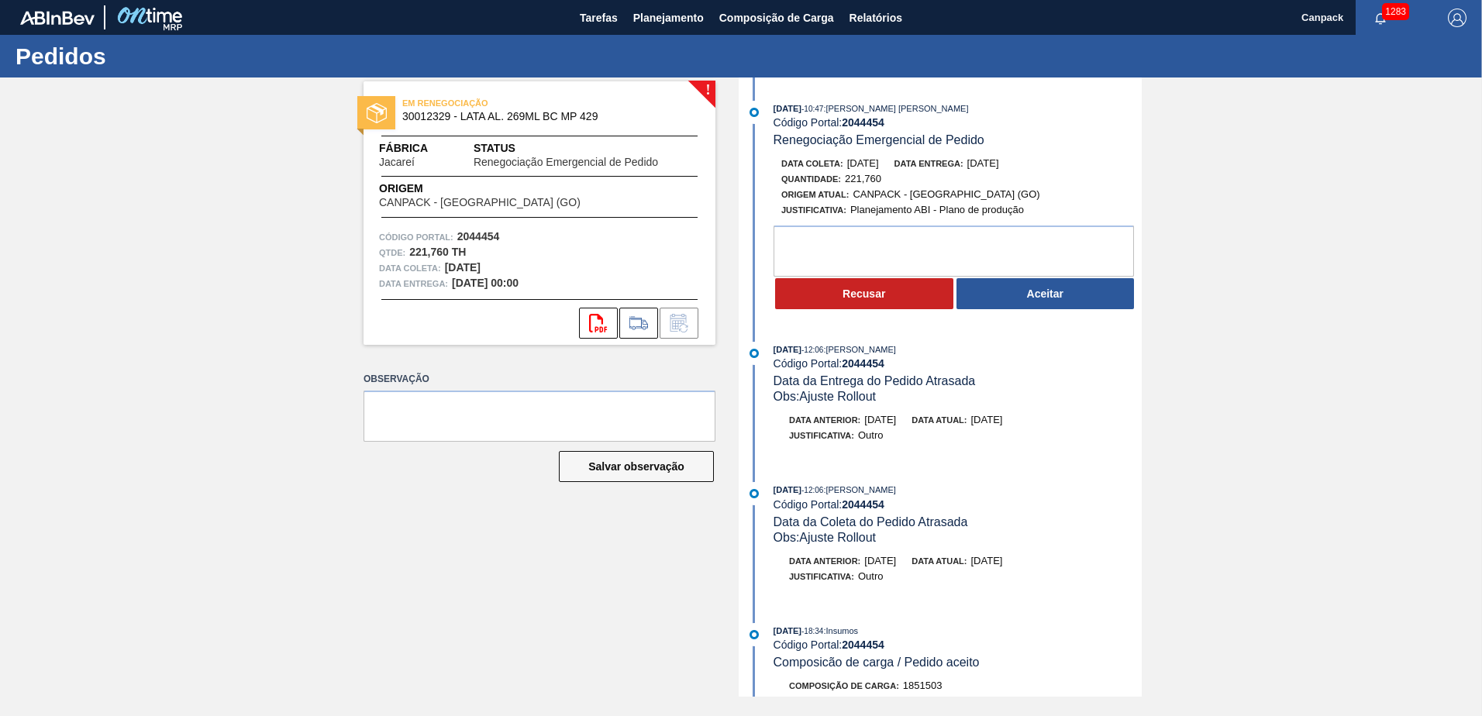
click at [1067, 295] on button "Aceitar" at bounding box center [1045, 293] width 178 height 31
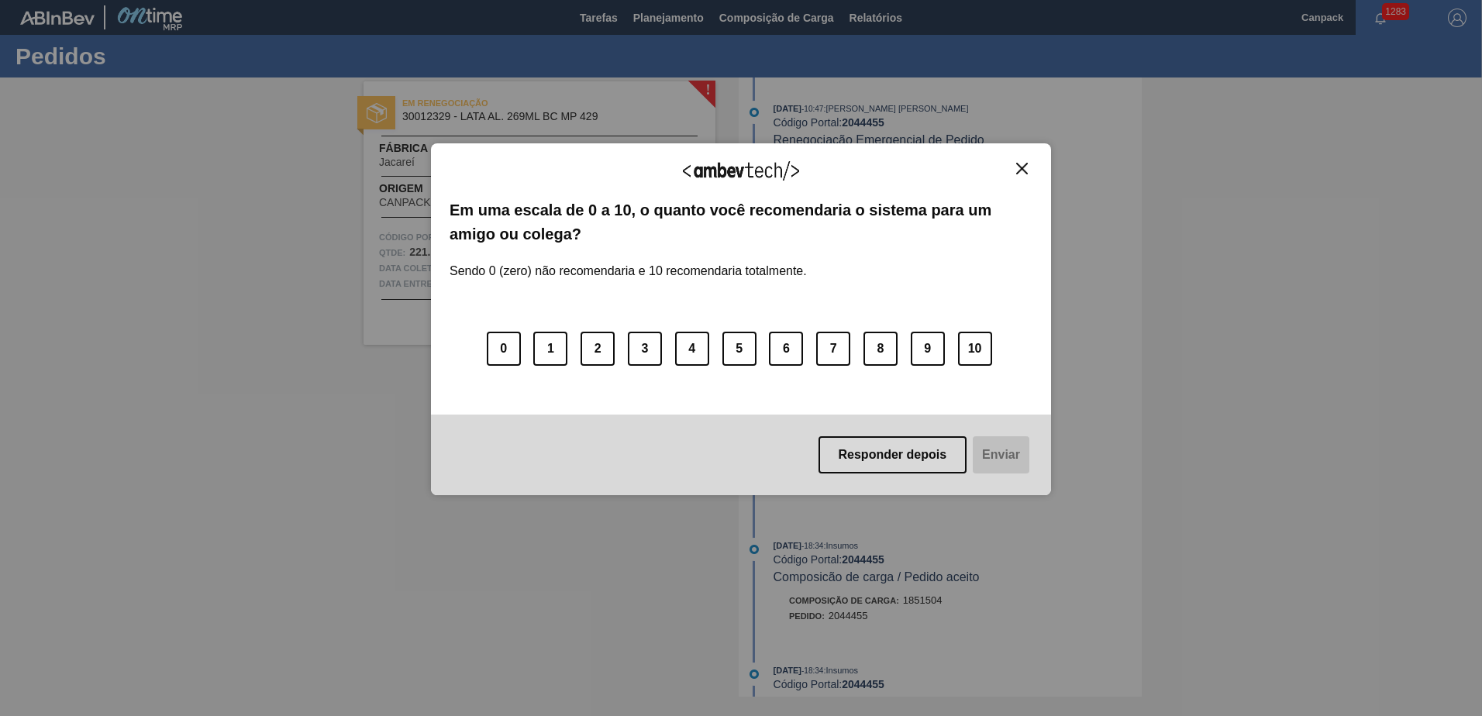
click at [1025, 170] on img "Close" at bounding box center [1022, 169] width 12 height 12
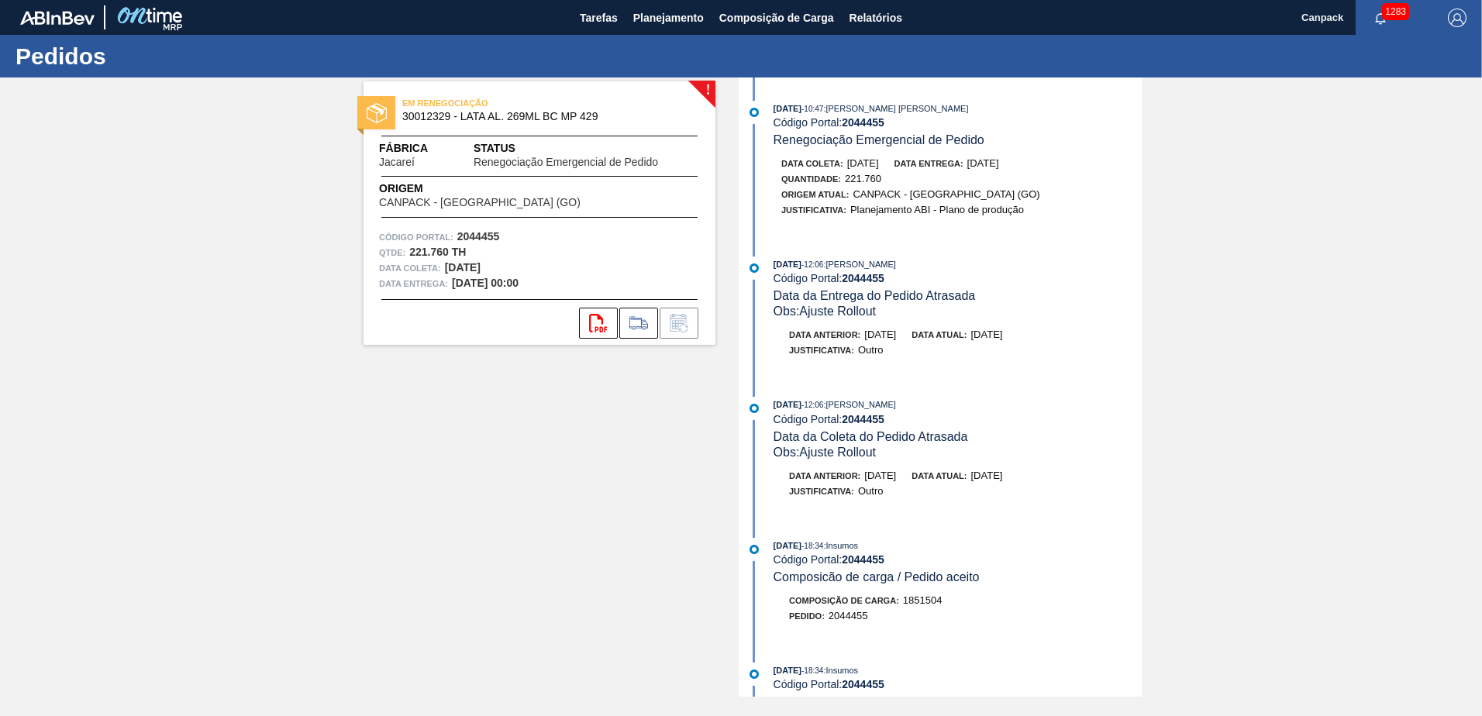
scroll to position [310, 0]
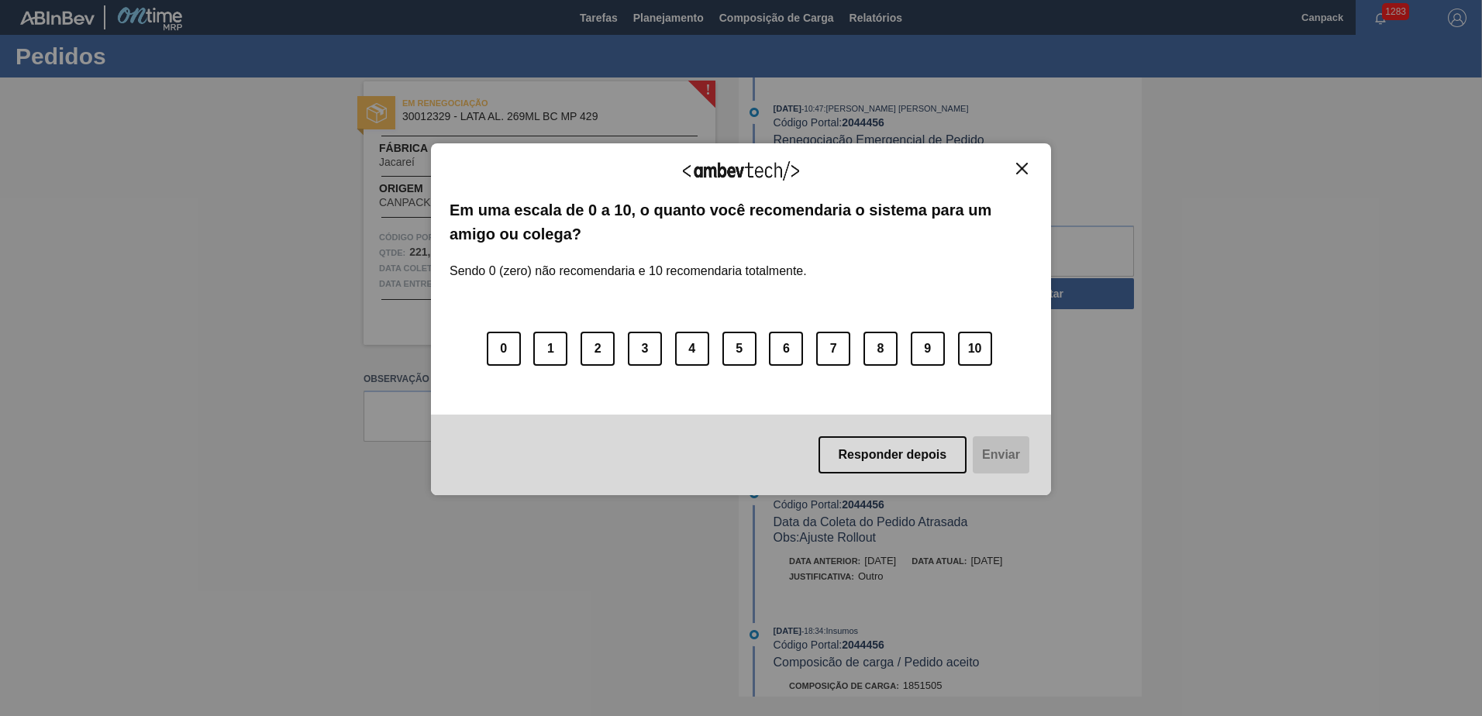
click at [1020, 169] on img "Close" at bounding box center [1022, 169] width 12 height 12
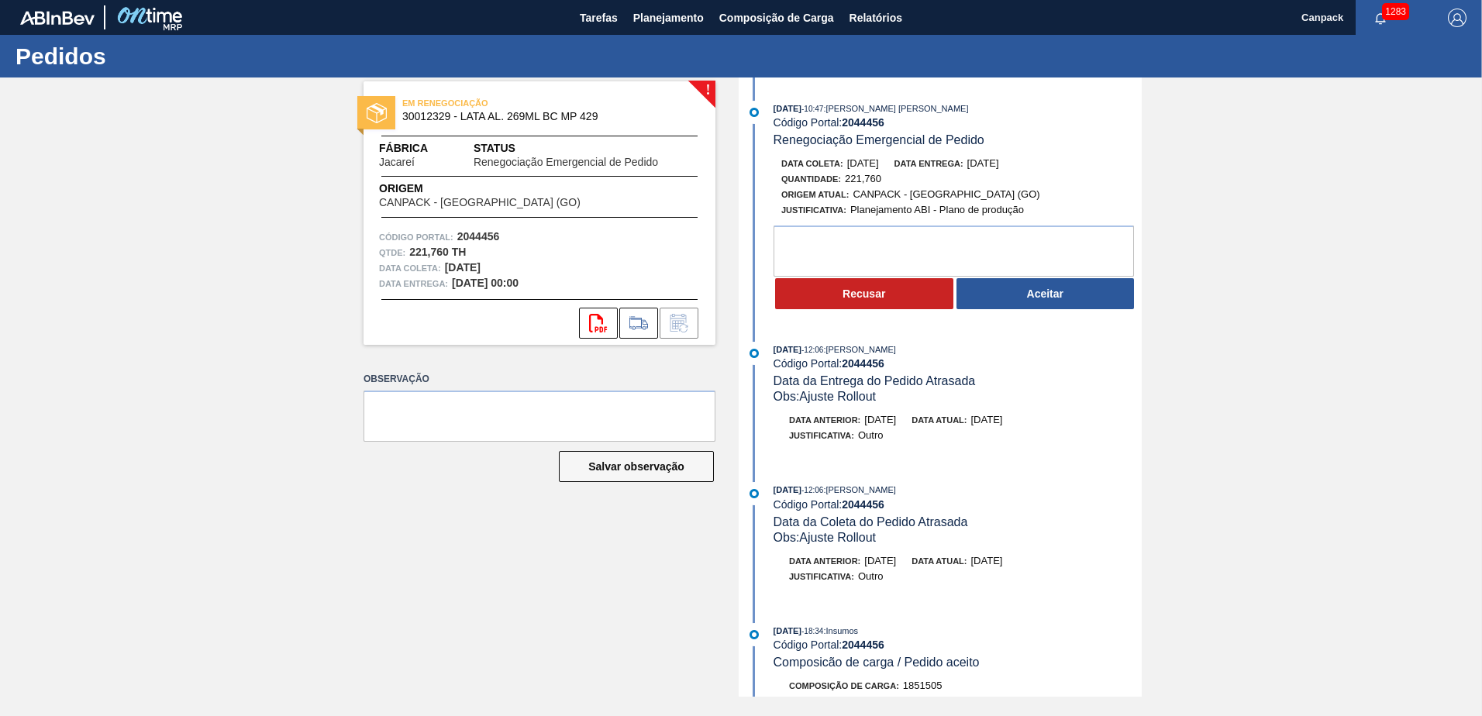
click at [1034, 298] on button "Aceitar" at bounding box center [1045, 293] width 178 height 31
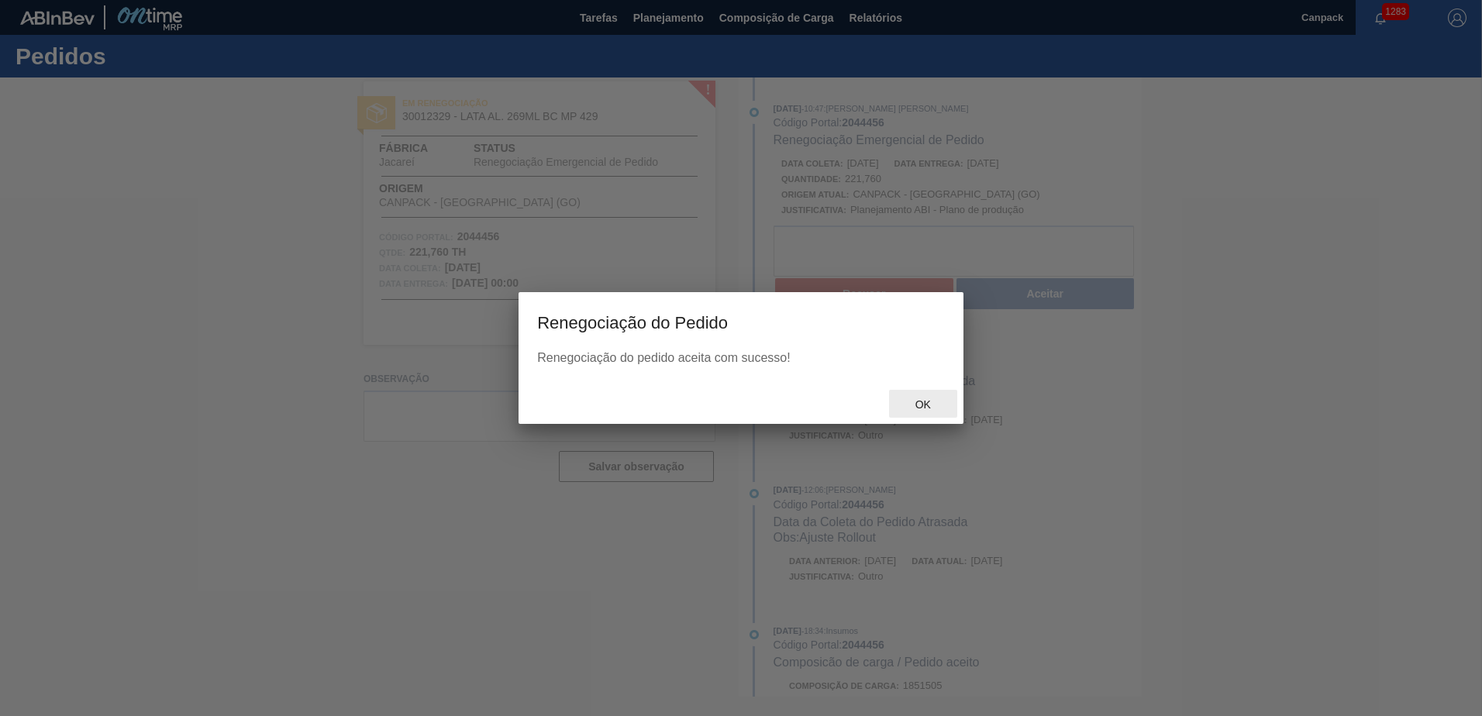
click at [934, 405] on span "Ok" at bounding box center [923, 404] width 40 height 12
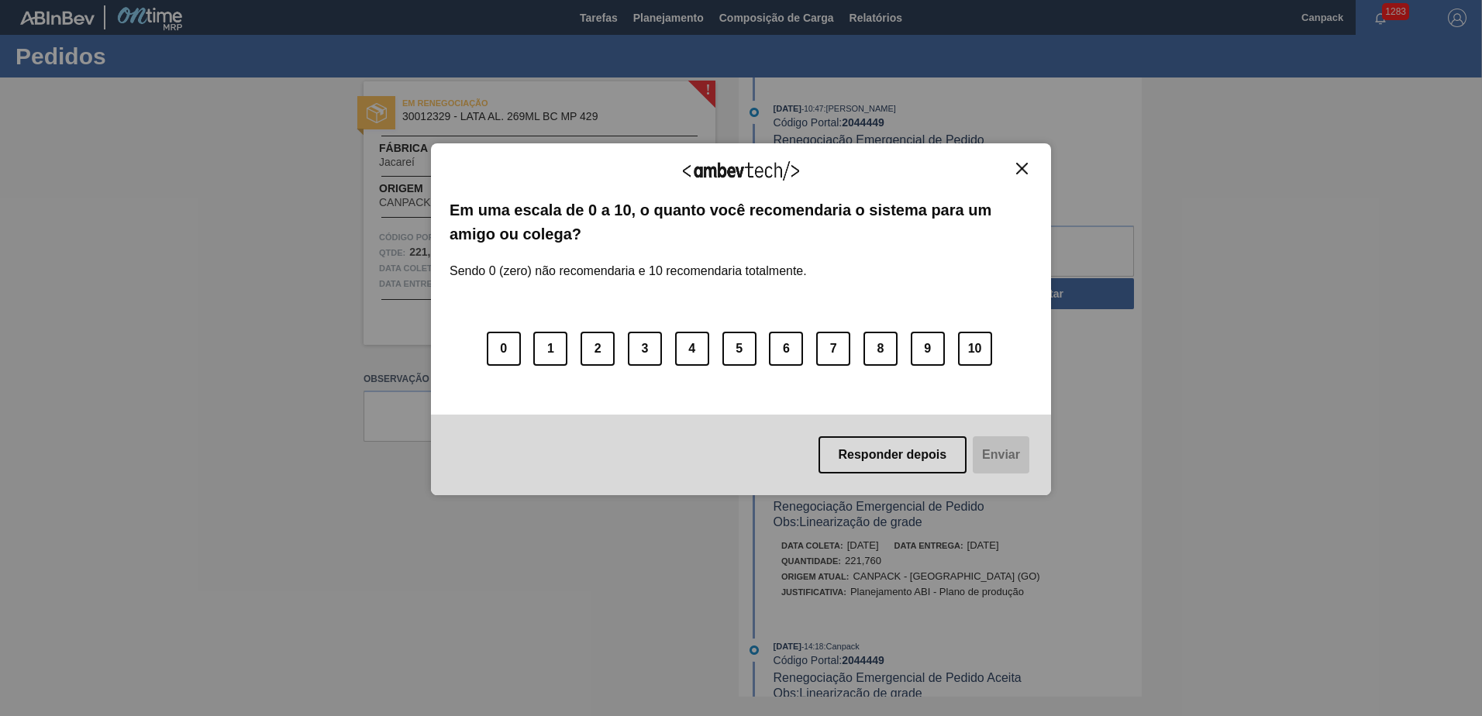
click at [1028, 171] on button "Close" at bounding box center [1021, 168] width 21 height 13
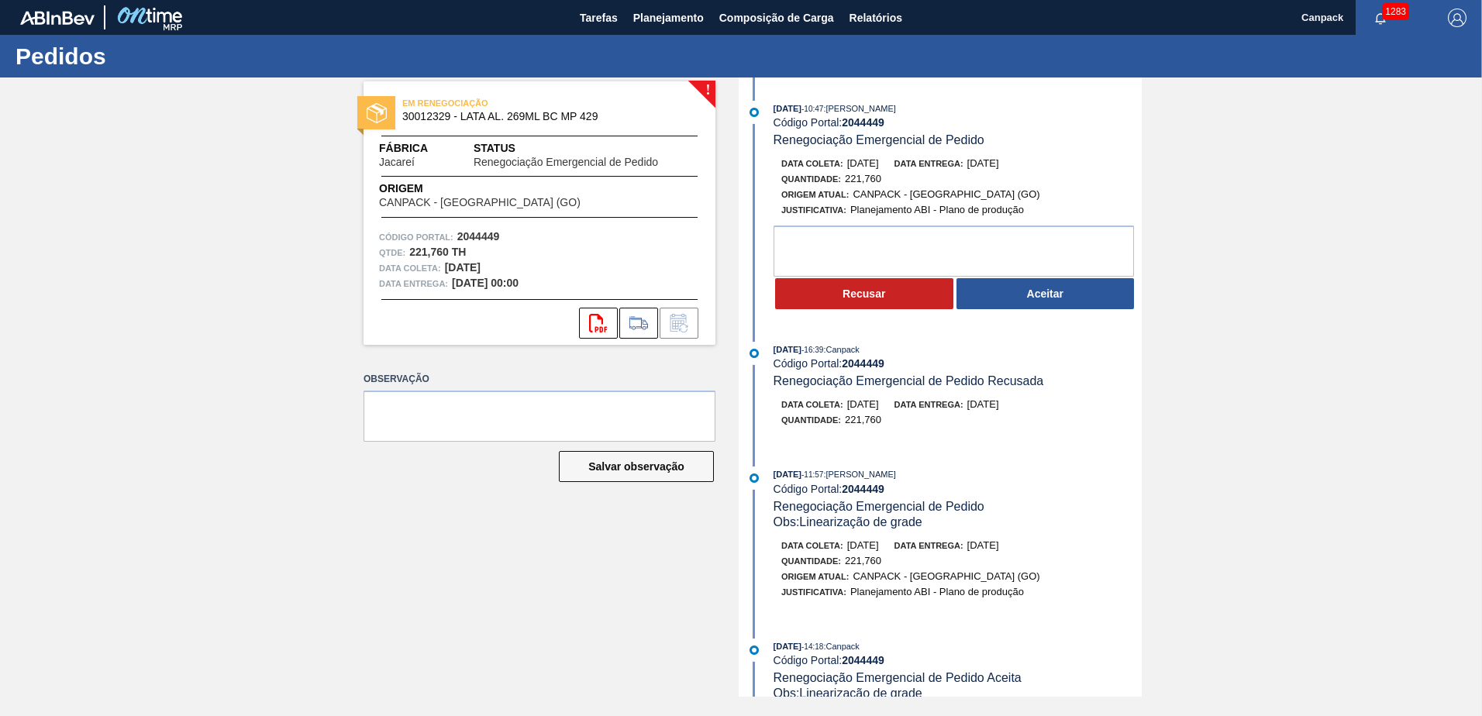
click at [1011, 436] on div "06/10/2025 - 16:39 : Canpack Código Portal: 2044449 Renegociação Emergencial de…" at bounding box center [941, 393] width 399 height 102
click at [1041, 297] on button "Aceitar" at bounding box center [1045, 293] width 178 height 31
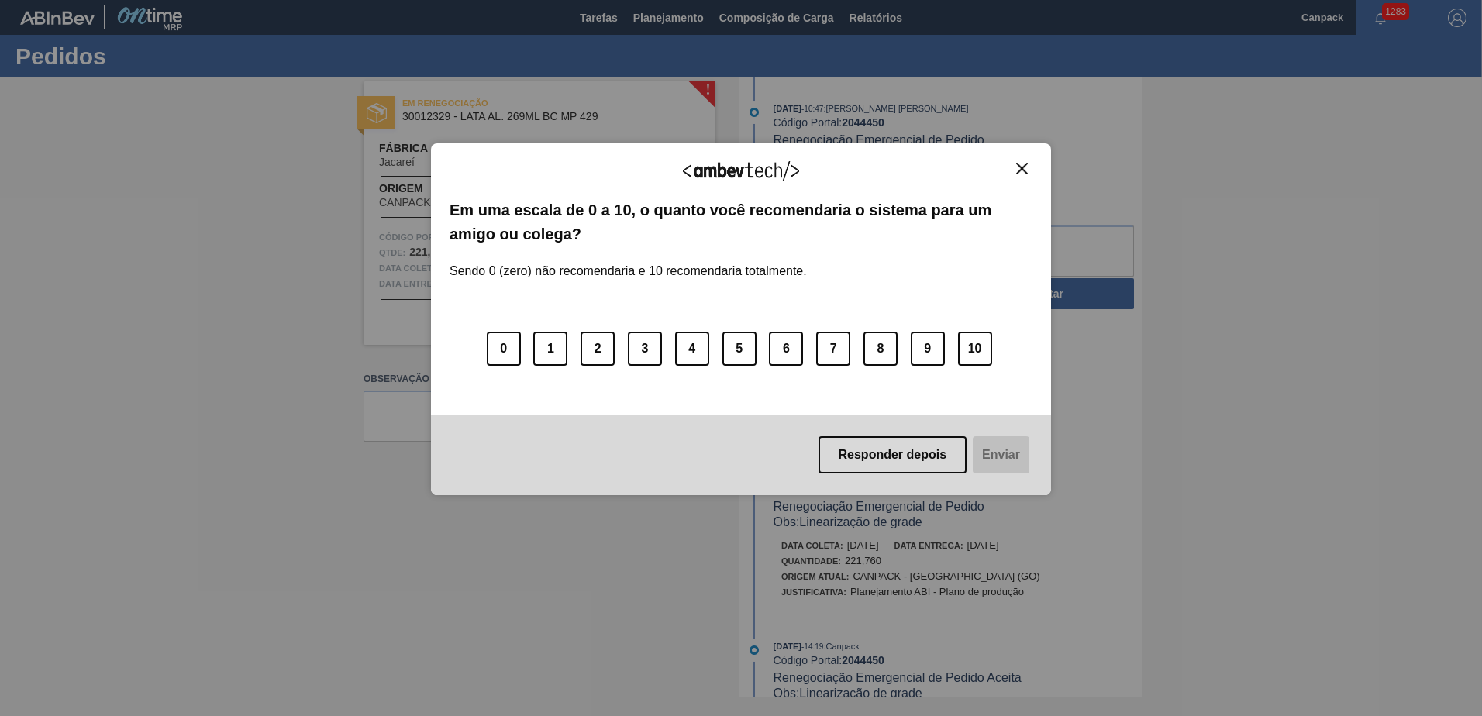
click at [1022, 166] on img "Close" at bounding box center [1022, 169] width 12 height 12
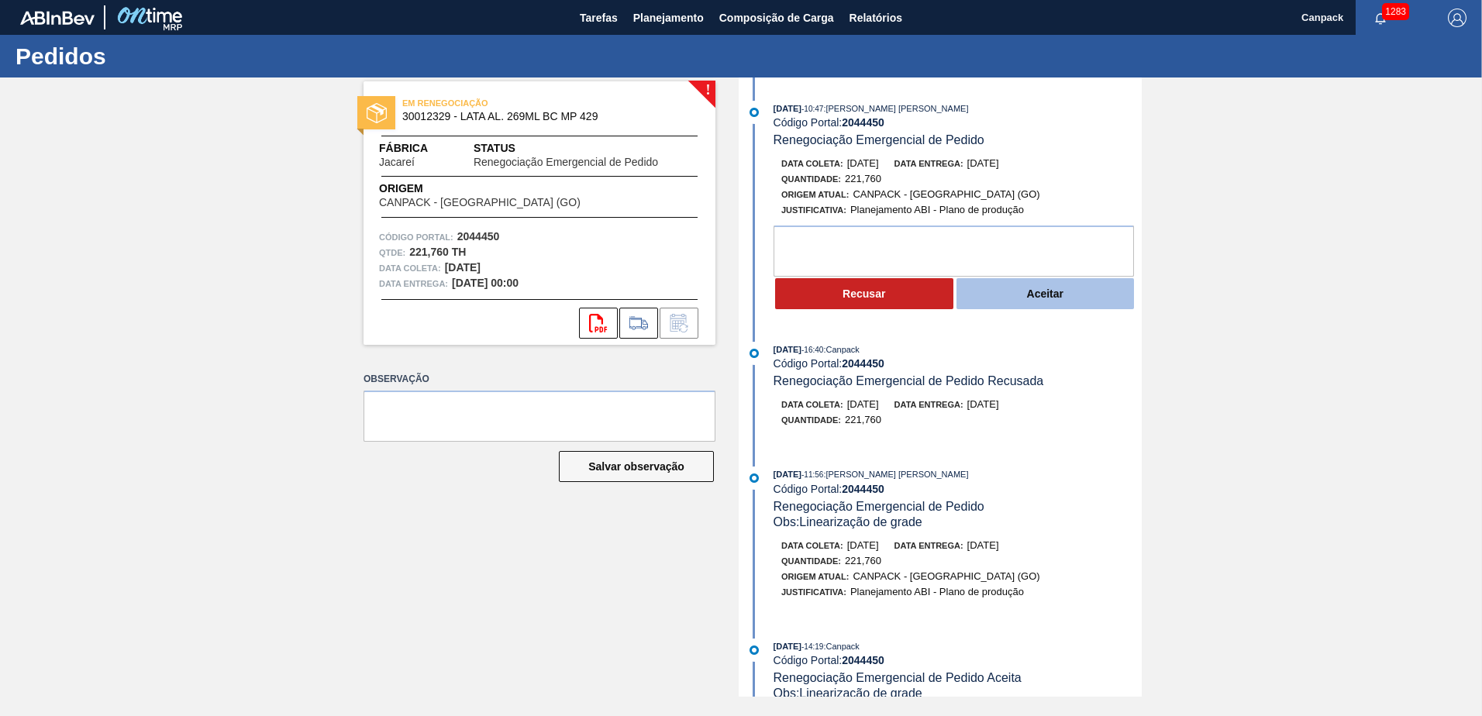
click at [1026, 299] on button "Aceitar" at bounding box center [1045, 293] width 178 height 31
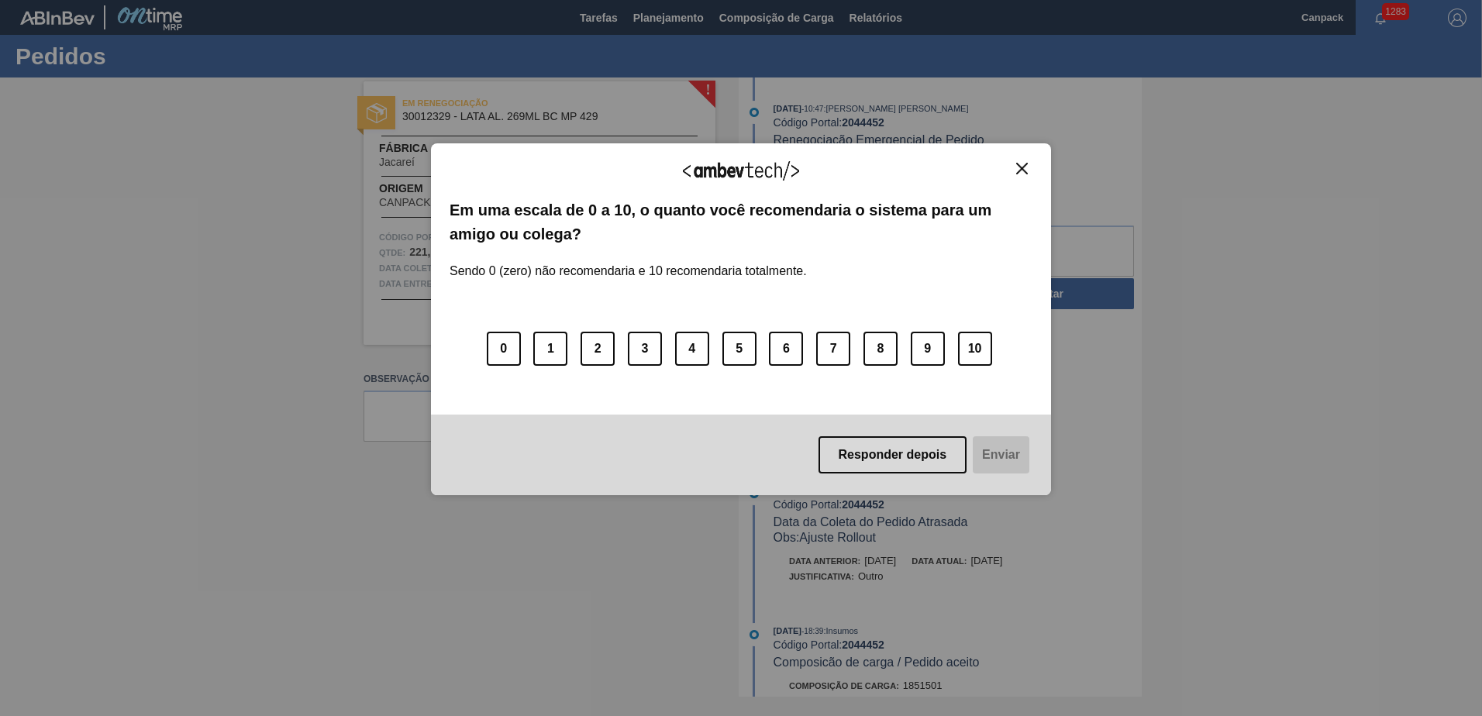
click at [1024, 168] on img "Close" at bounding box center [1022, 169] width 12 height 12
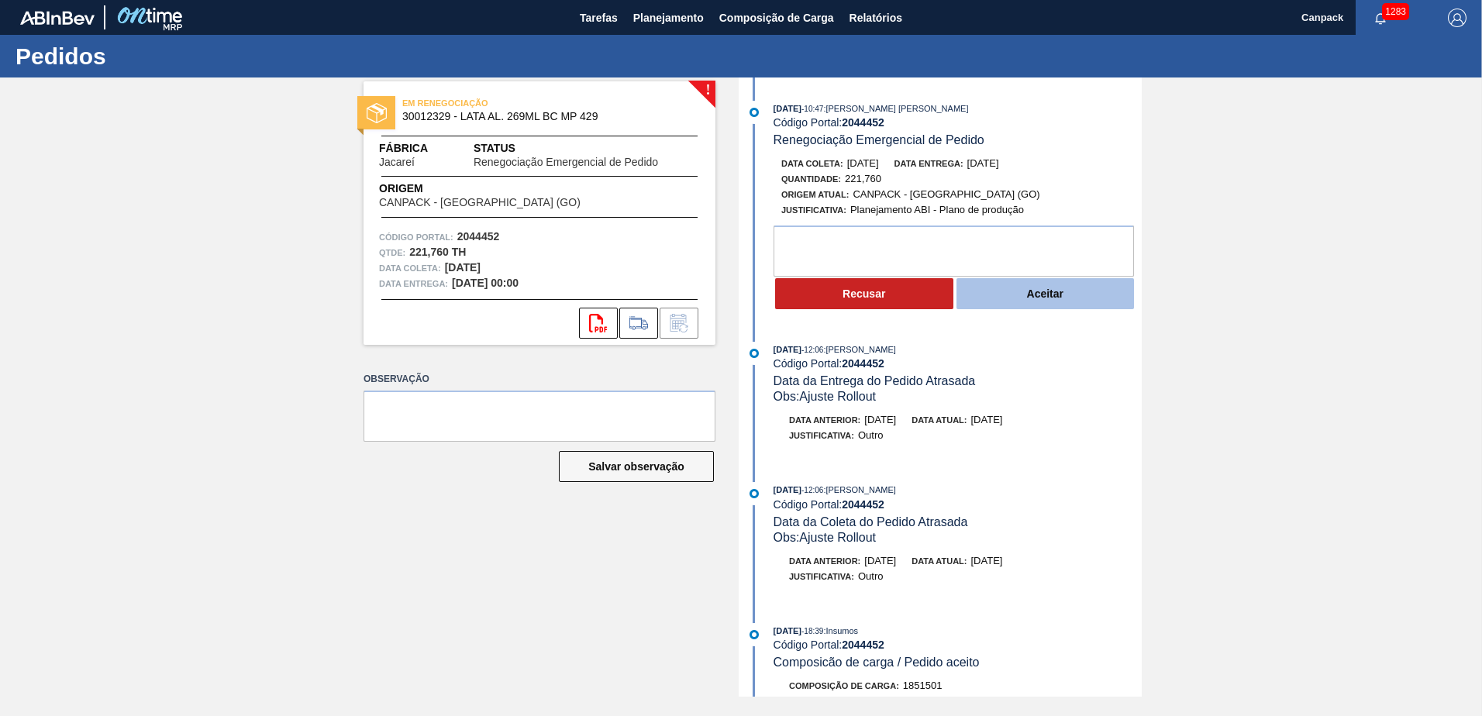
click at [1074, 295] on button "Aceitar" at bounding box center [1045, 293] width 178 height 31
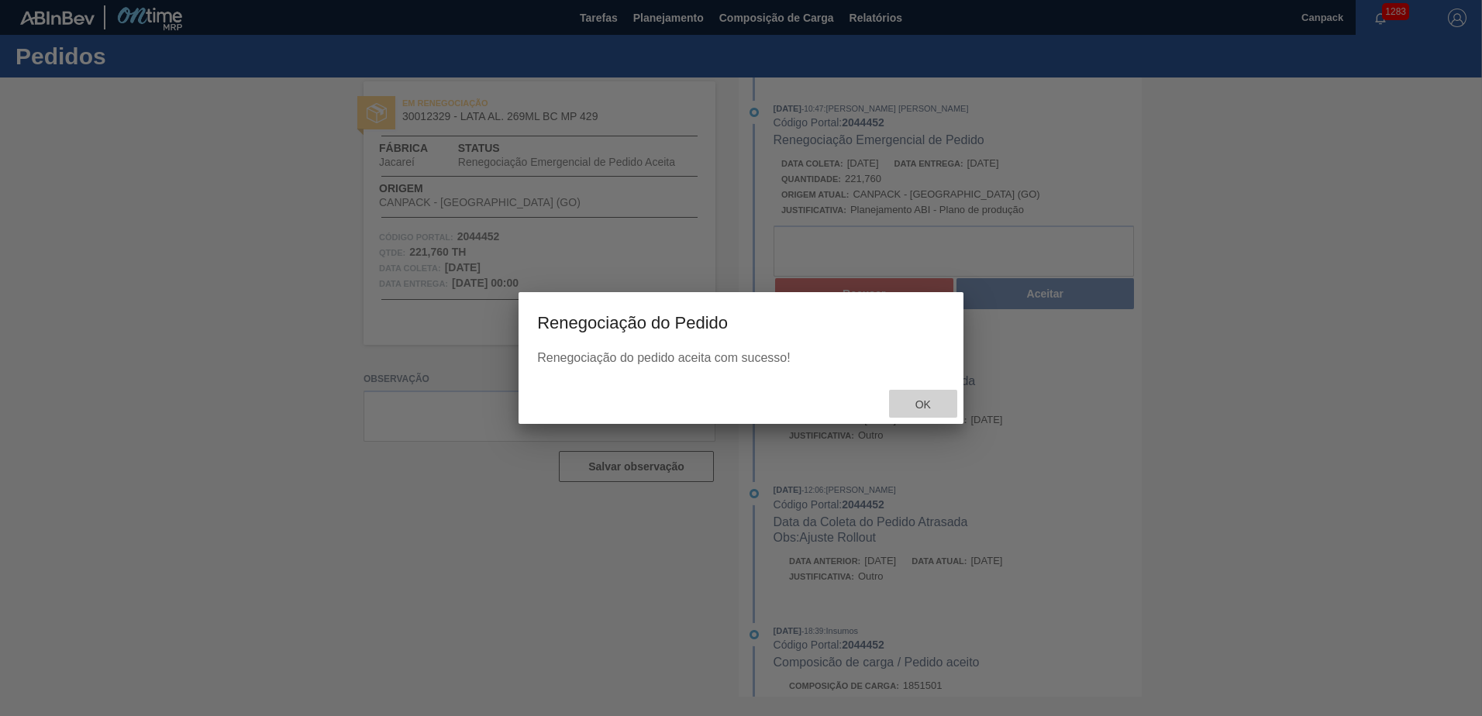
click at [926, 398] on div "Ok" at bounding box center [923, 404] width 68 height 29
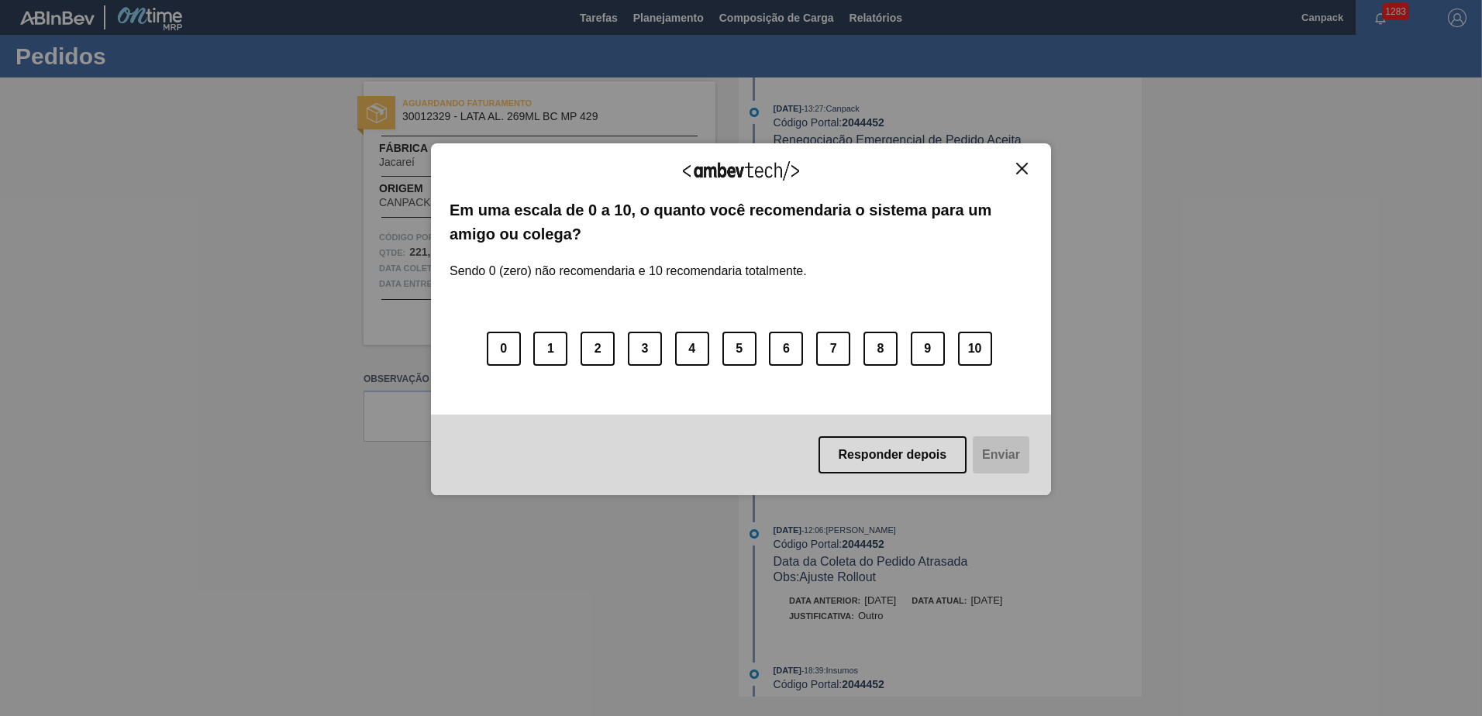
click at [1028, 168] on button "Close" at bounding box center [1021, 168] width 21 height 13
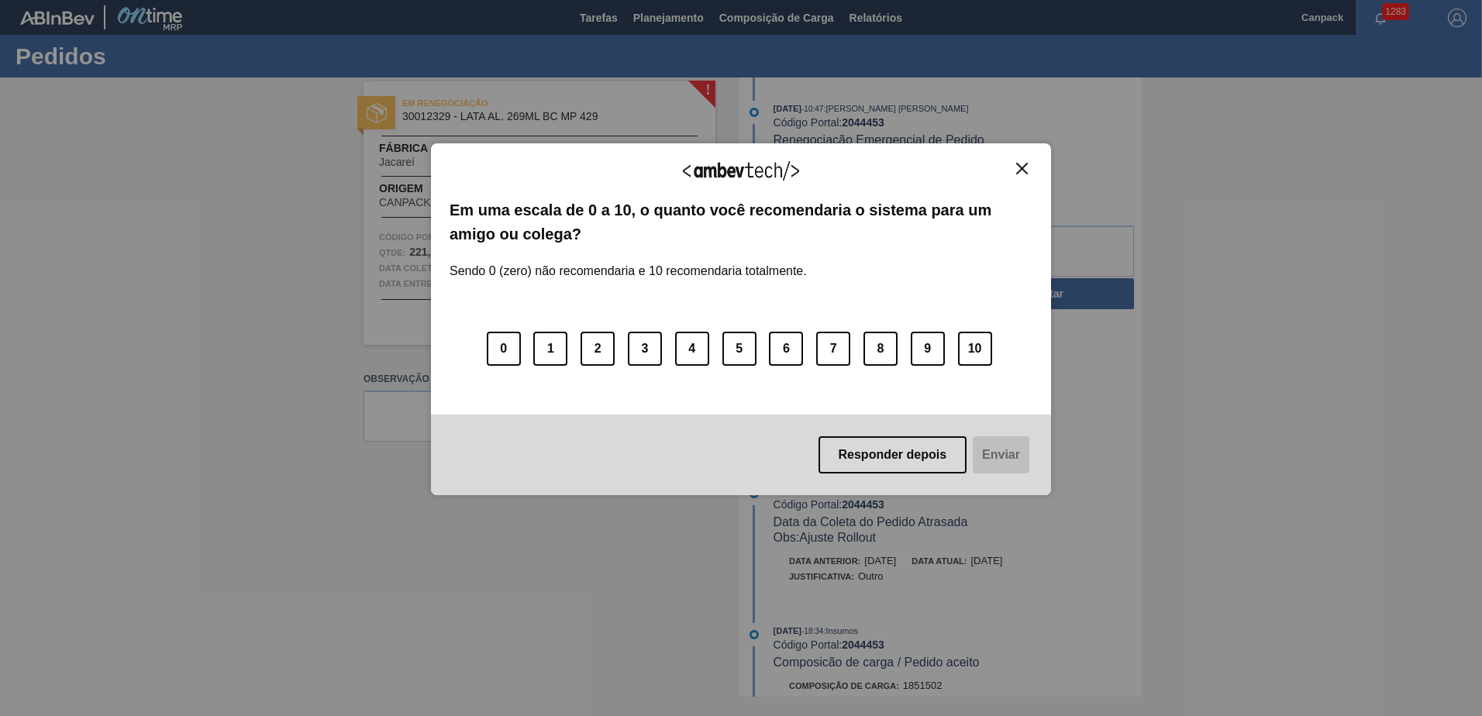
click at [1021, 165] on img "Close" at bounding box center [1022, 169] width 12 height 12
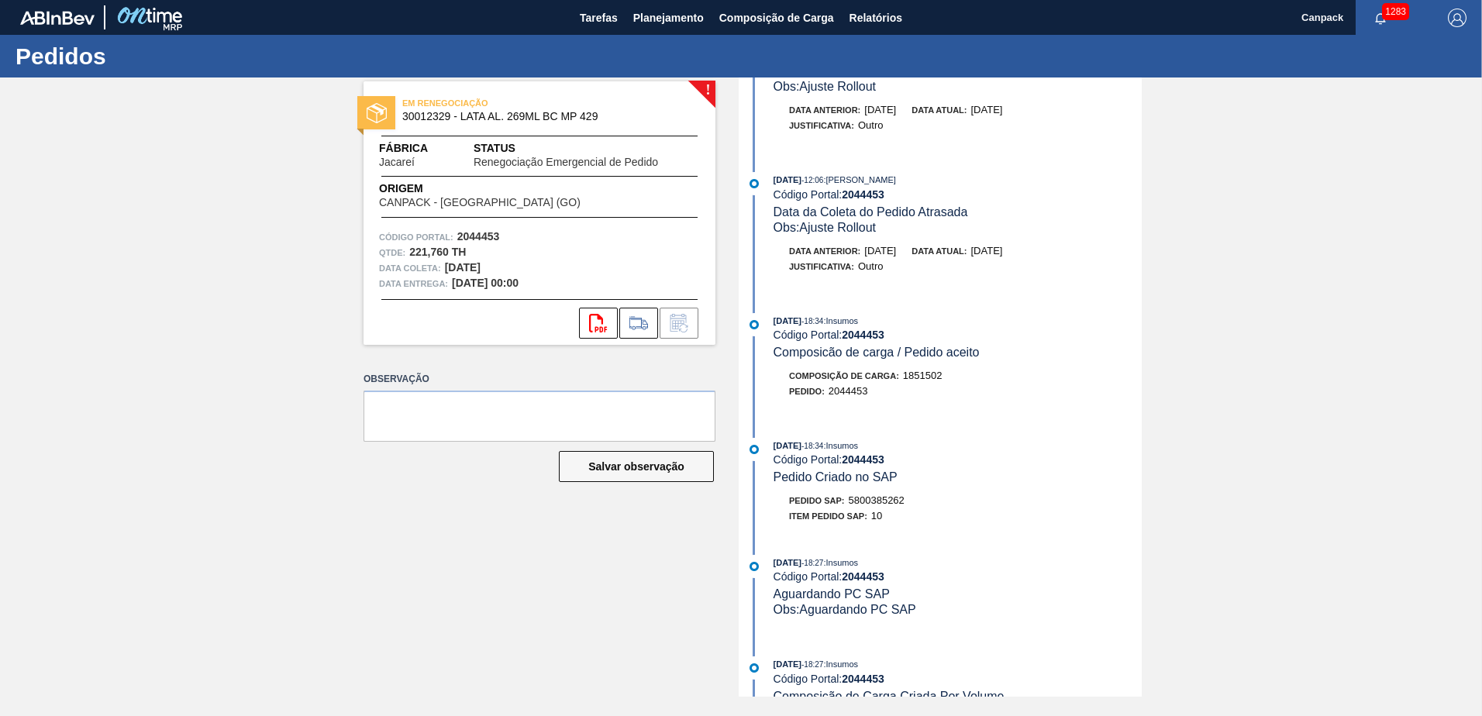
scroll to position [387, 0]
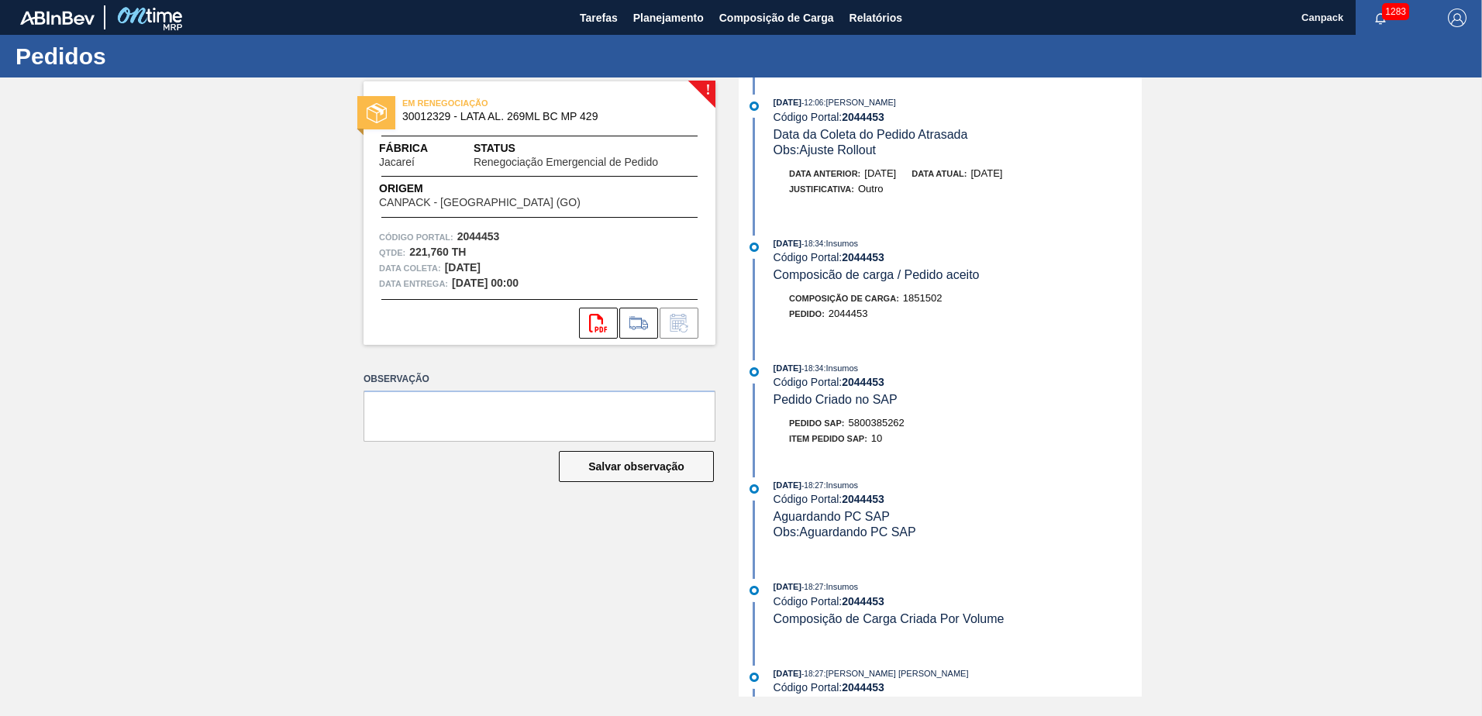
click at [1000, 377] on div "Código Portal: 2044453" at bounding box center [957, 382] width 368 height 12
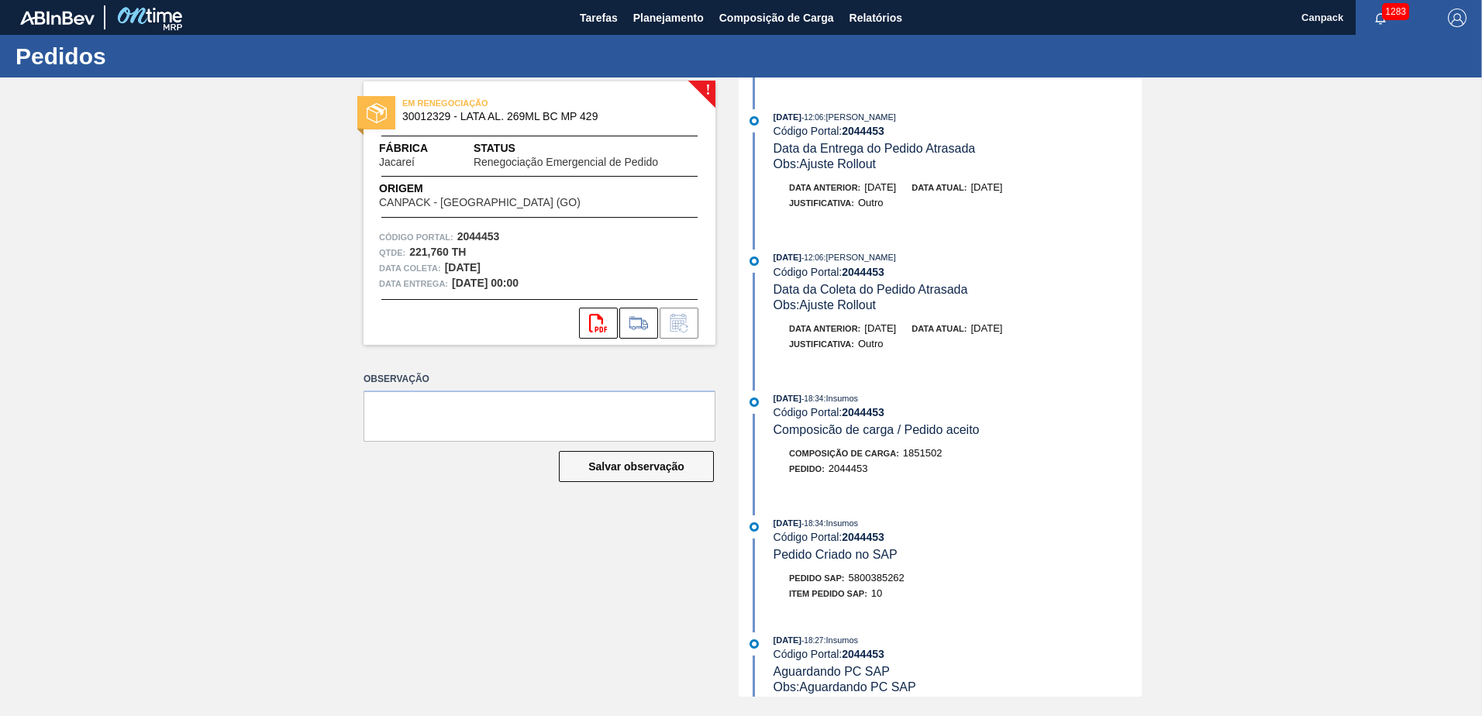
scroll to position [0, 0]
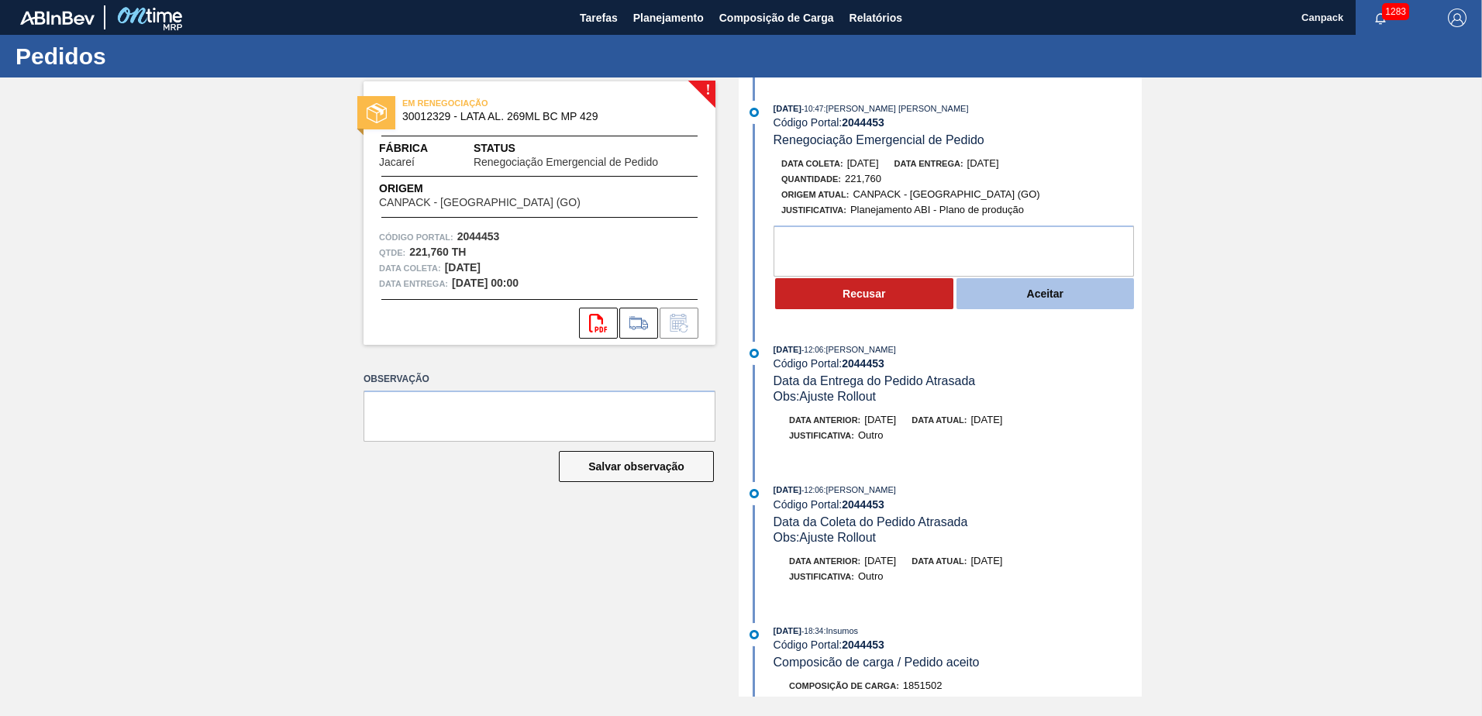
click at [1069, 299] on button "Aceitar" at bounding box center [1045, 293] width 178 height 31
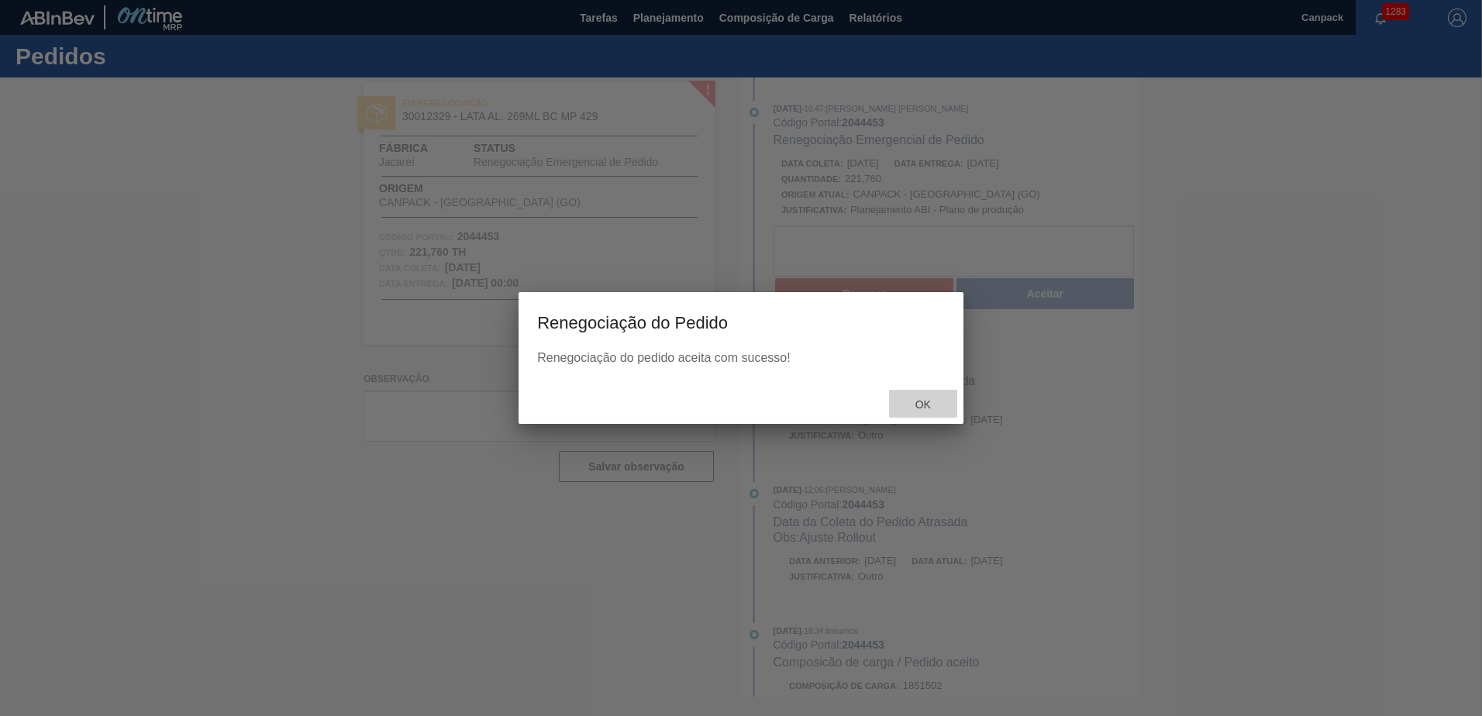
click at [923, 408] on span "Ok" at bounding box center [923, 404] width 40 height 12
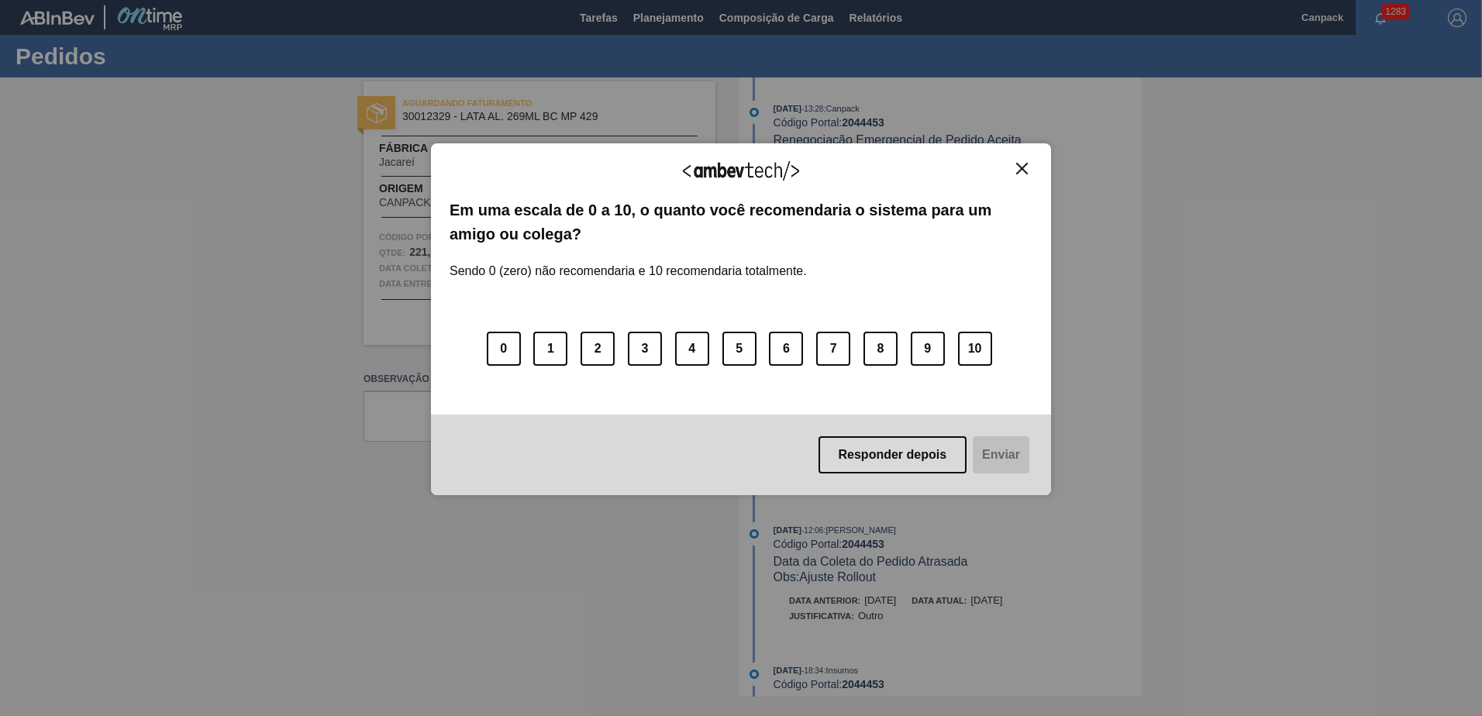
click at [1021, 167] on img "Close" at bounding box center [1022, 169] width 12 height 12
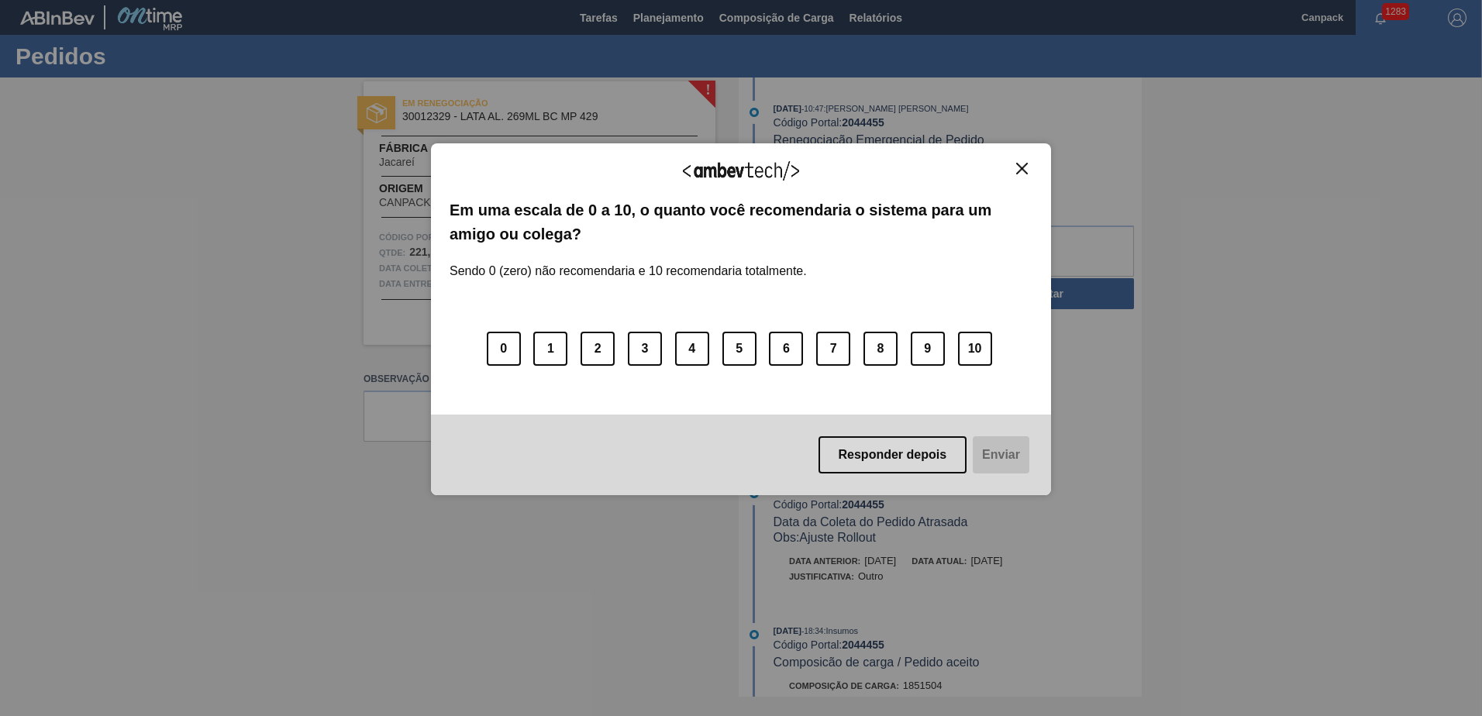
click at [1022, 167] on img "Close" at bounding box center [1022, 169] width 12 height 12
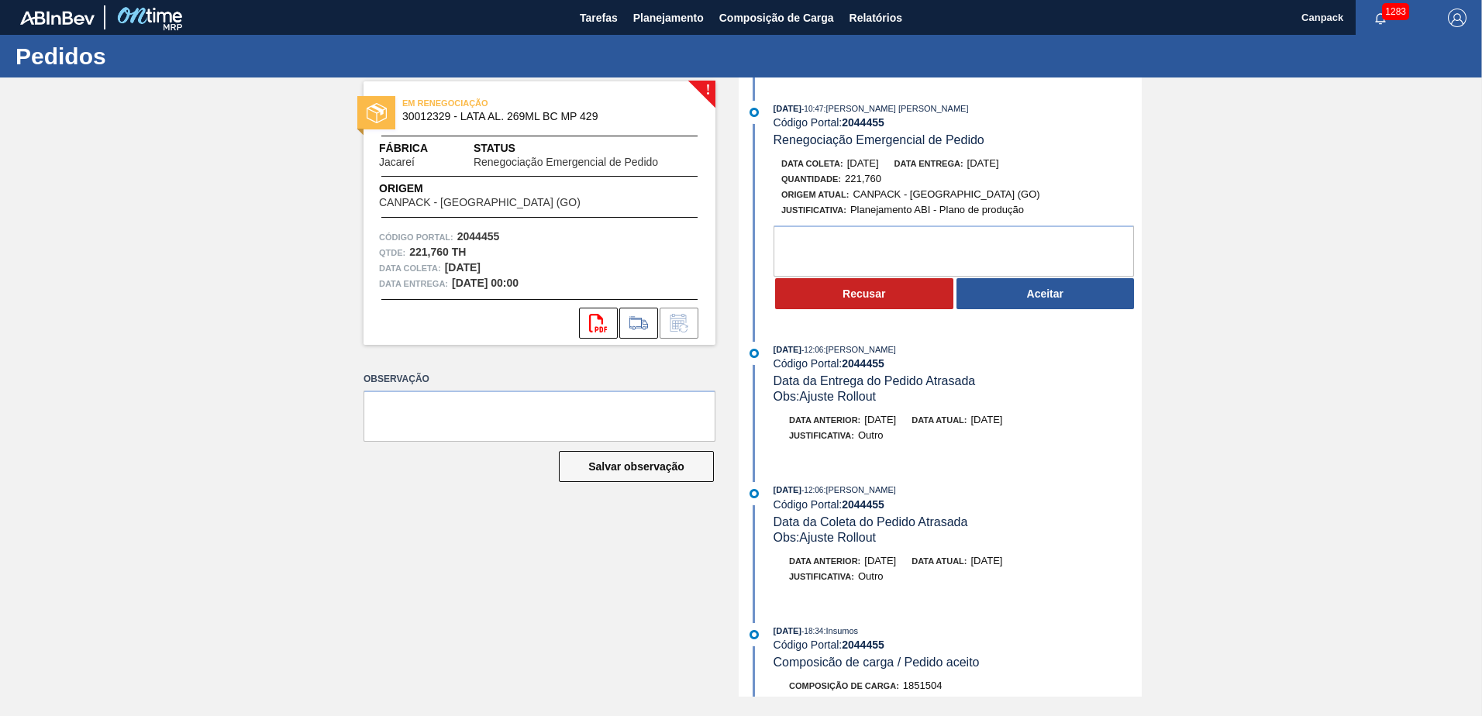
click at [986, 305] on button "Aceitar" at bounding box center [1045, 293] width 178 height 31
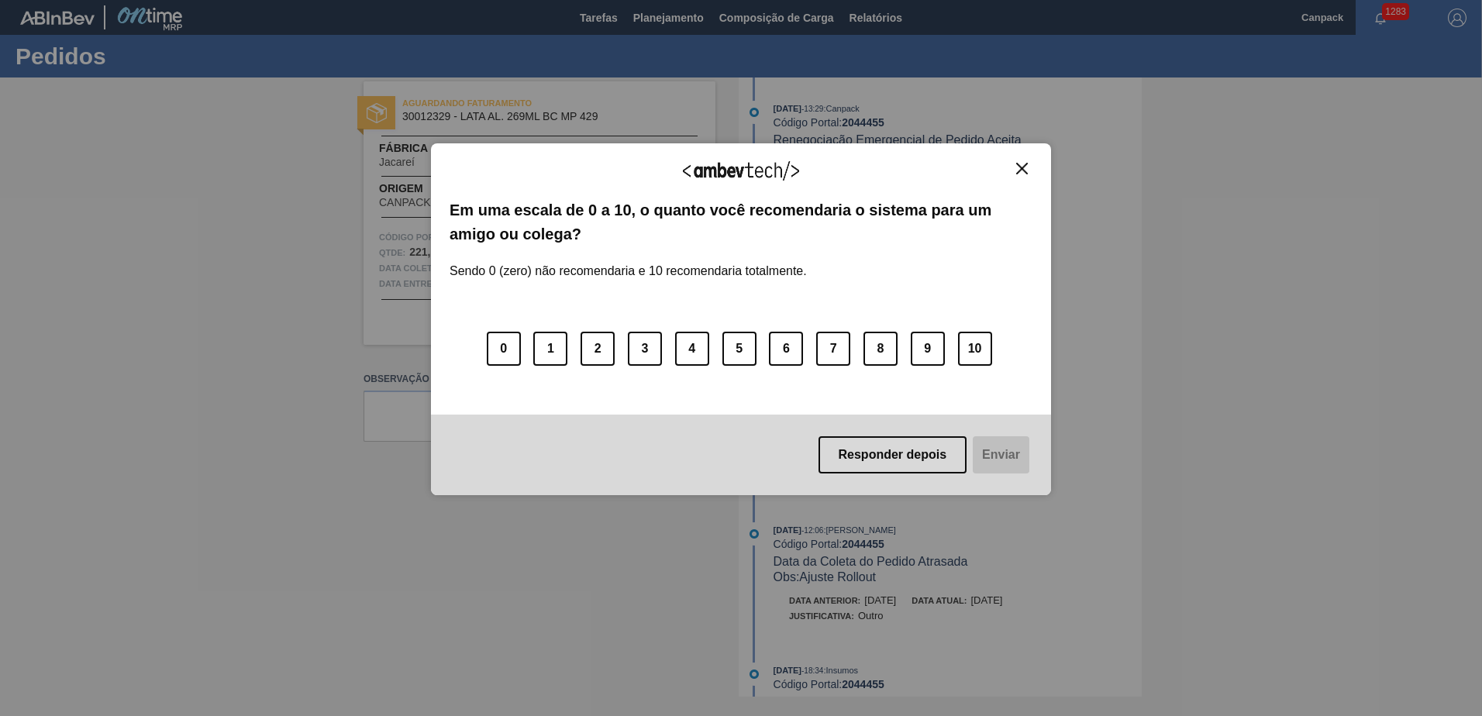
click at [1022, 170] on img "Close" at bounding box center [1022, 169] width 12 height 12
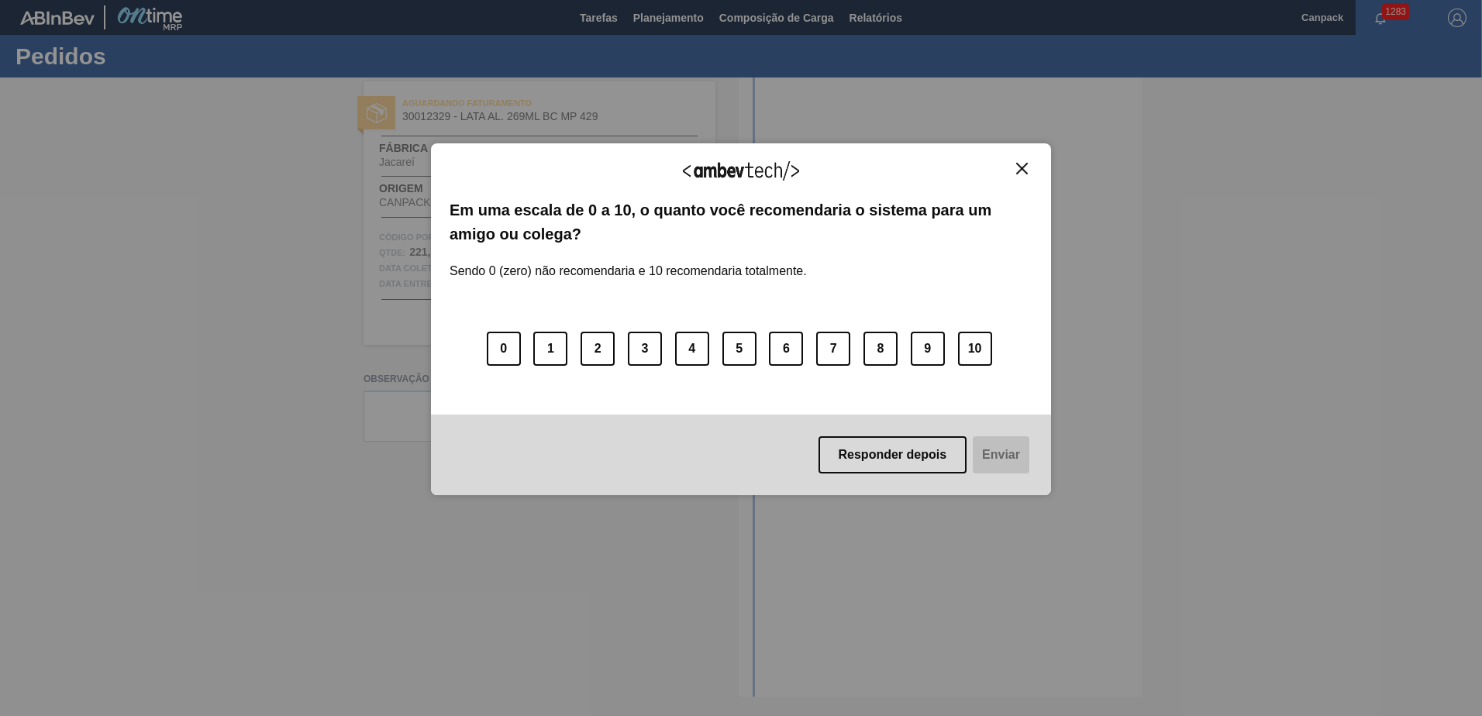
click at [1028, 166] on button "Close" at bounding box center [1021, 168] width 21 height 13
click at [1024, 170] on img "Close" at bounding box center [1022, 169] width 12 height 12
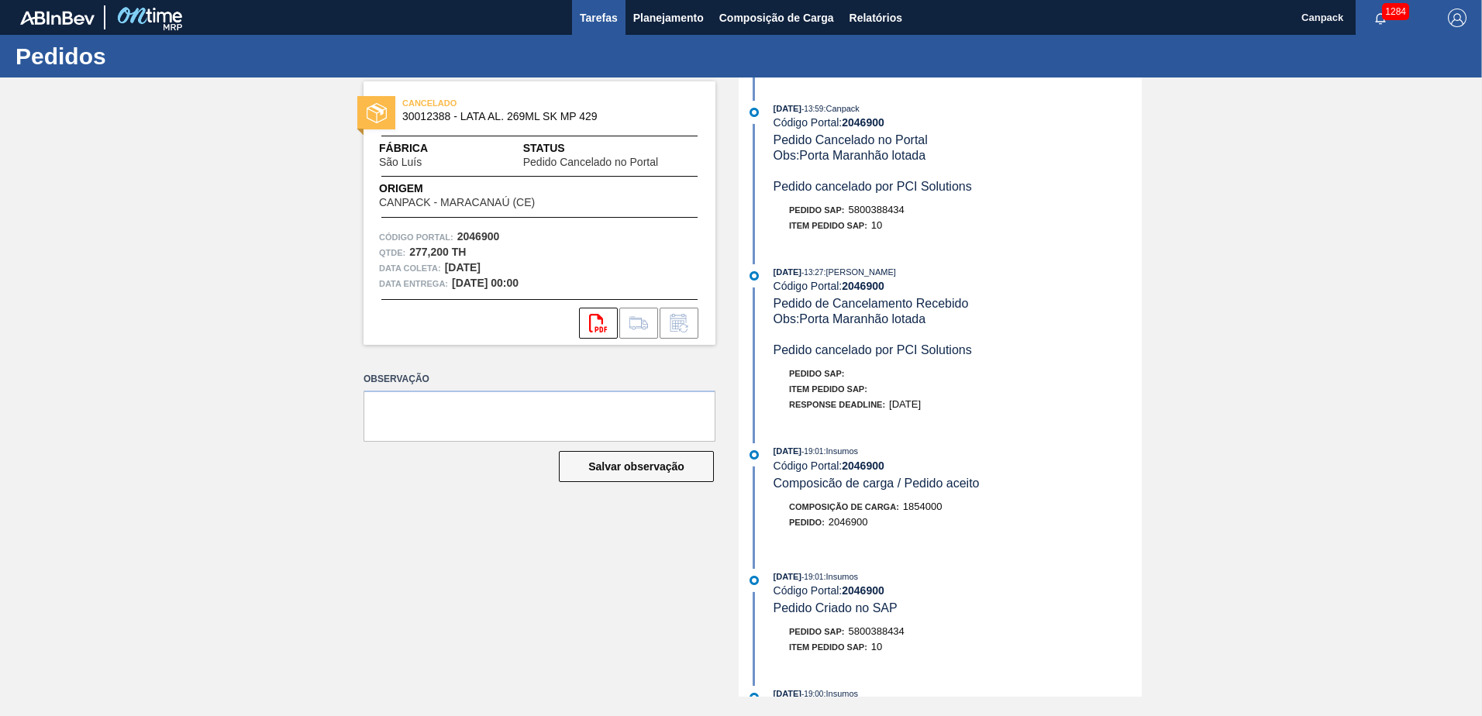
click at [605, 21] on span "Tarefas" at bounding box center [599, 18] width 38 height 19
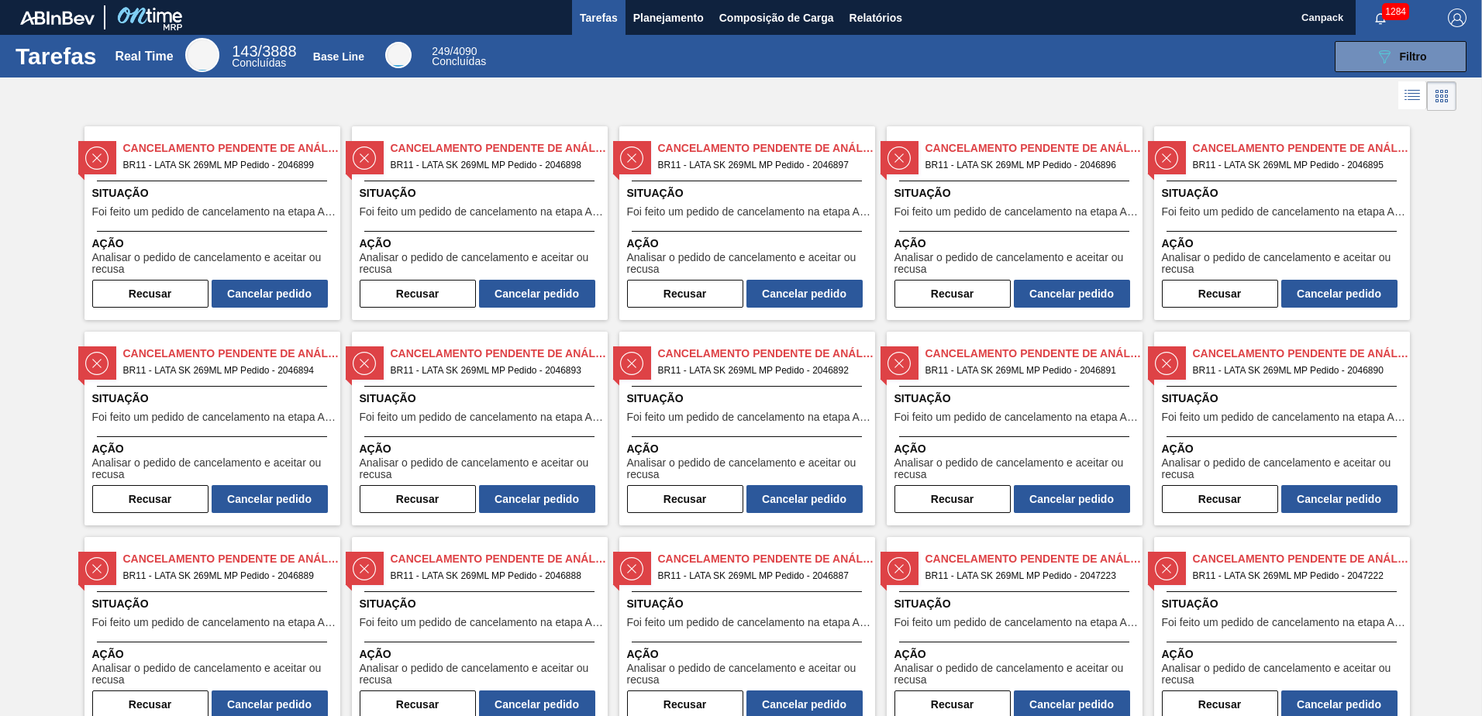
click at [191, 210] on span "Foi feito um pedido de cancelamento na etapa Aguardando Faturamento" at bounding box center [214, 212] width 244 height 12
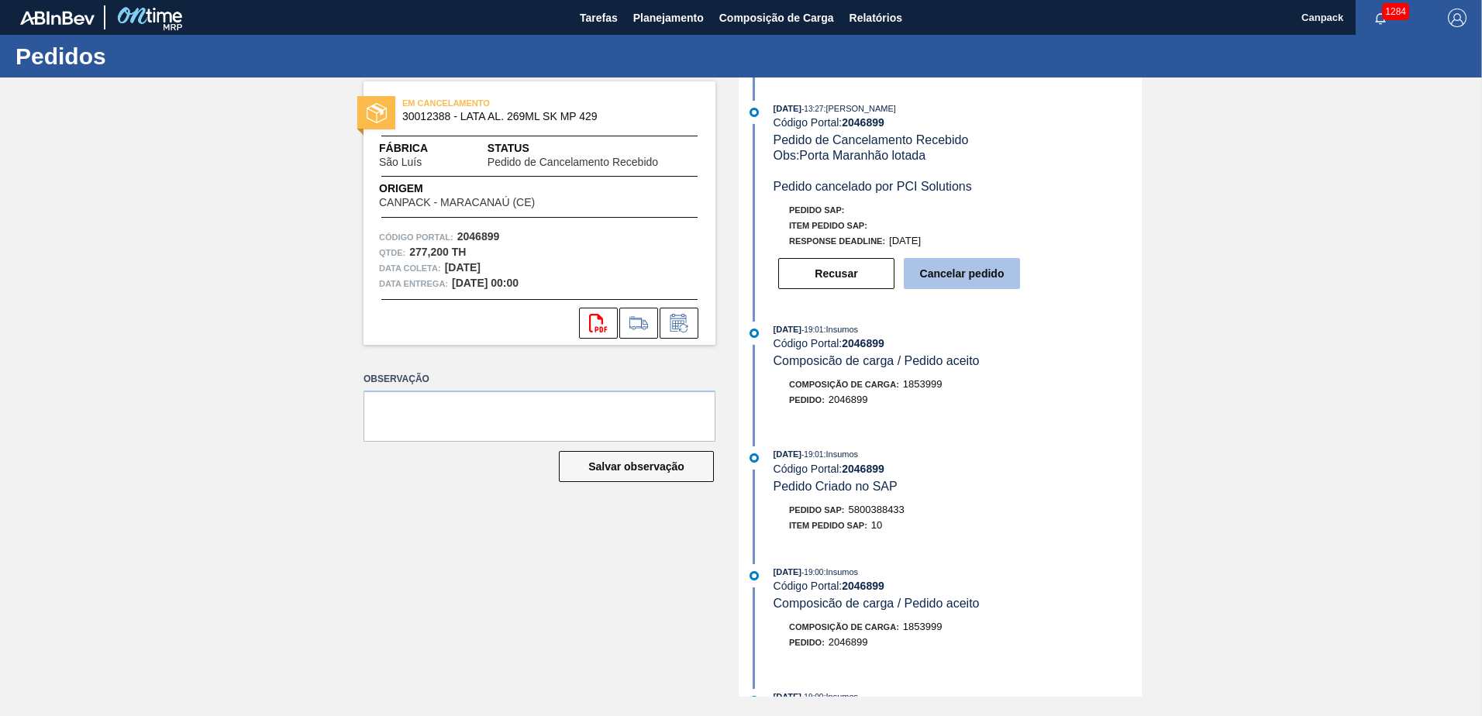
click at [1005, 279] on button "Cancelar pedido" at bounding box center [962, 273] width 116 height 31
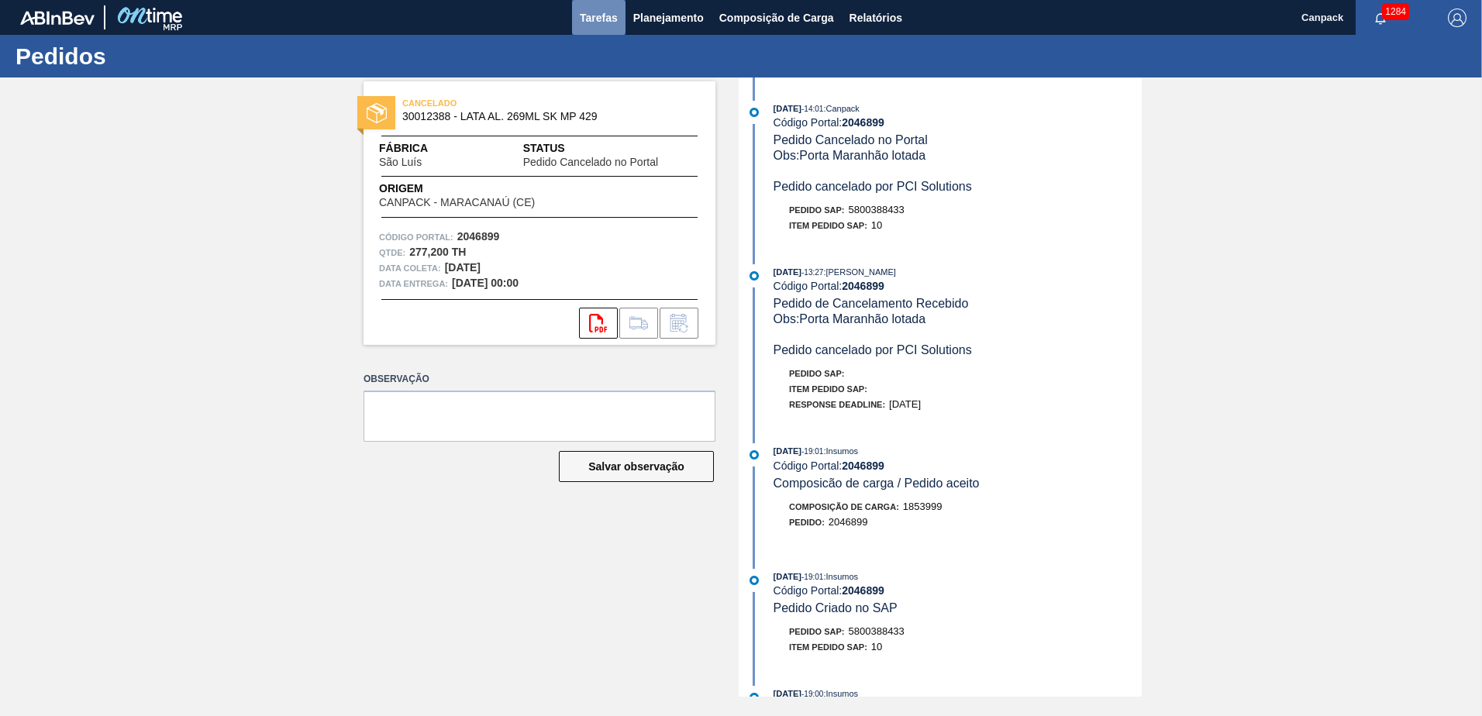
click at [600, 22] on span "Tarefas" at bounding box center [599, 18] width 38 height 19
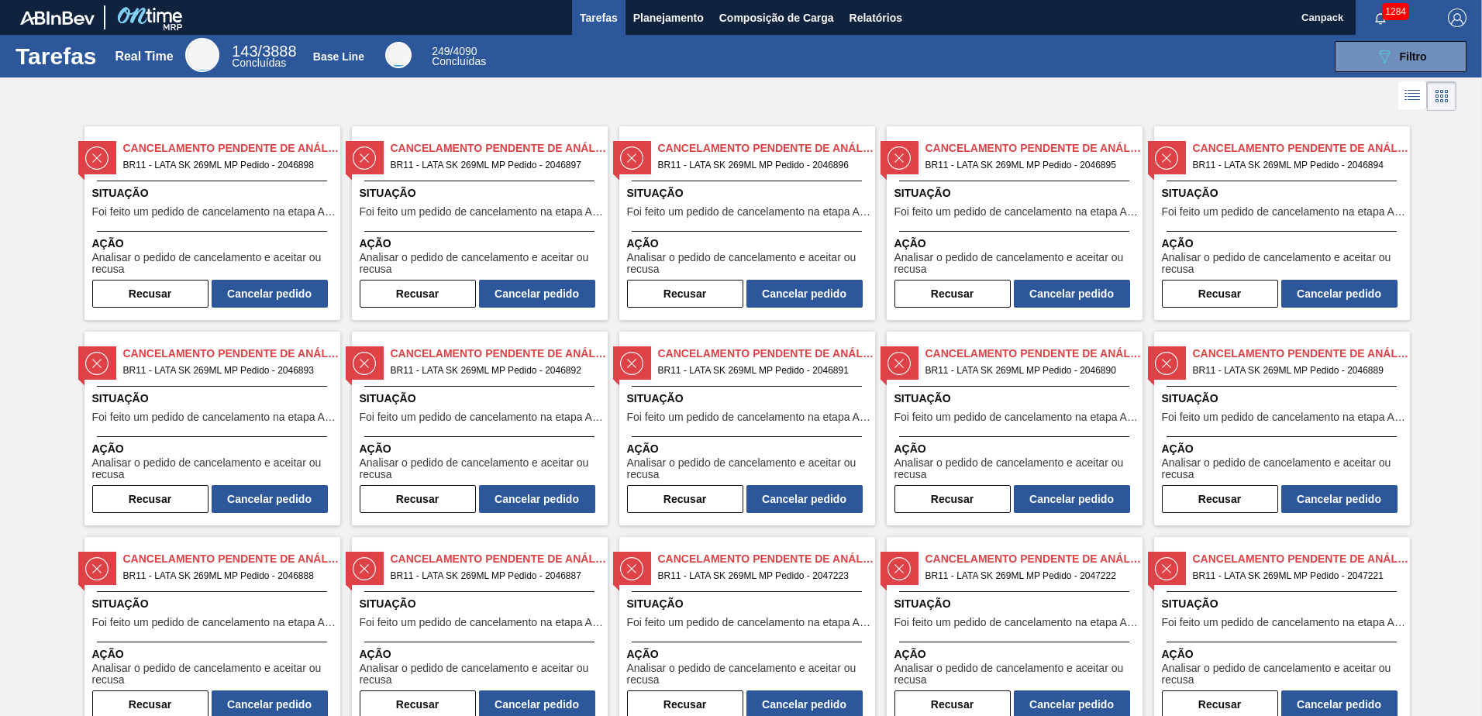
click at [248, 176] on div "Cancelamento Pendente de Análise BR11 - LATA SK 269ML MP Pedido - 2046898 Situa…" at bounding box center [212, 223] width 256 height 194
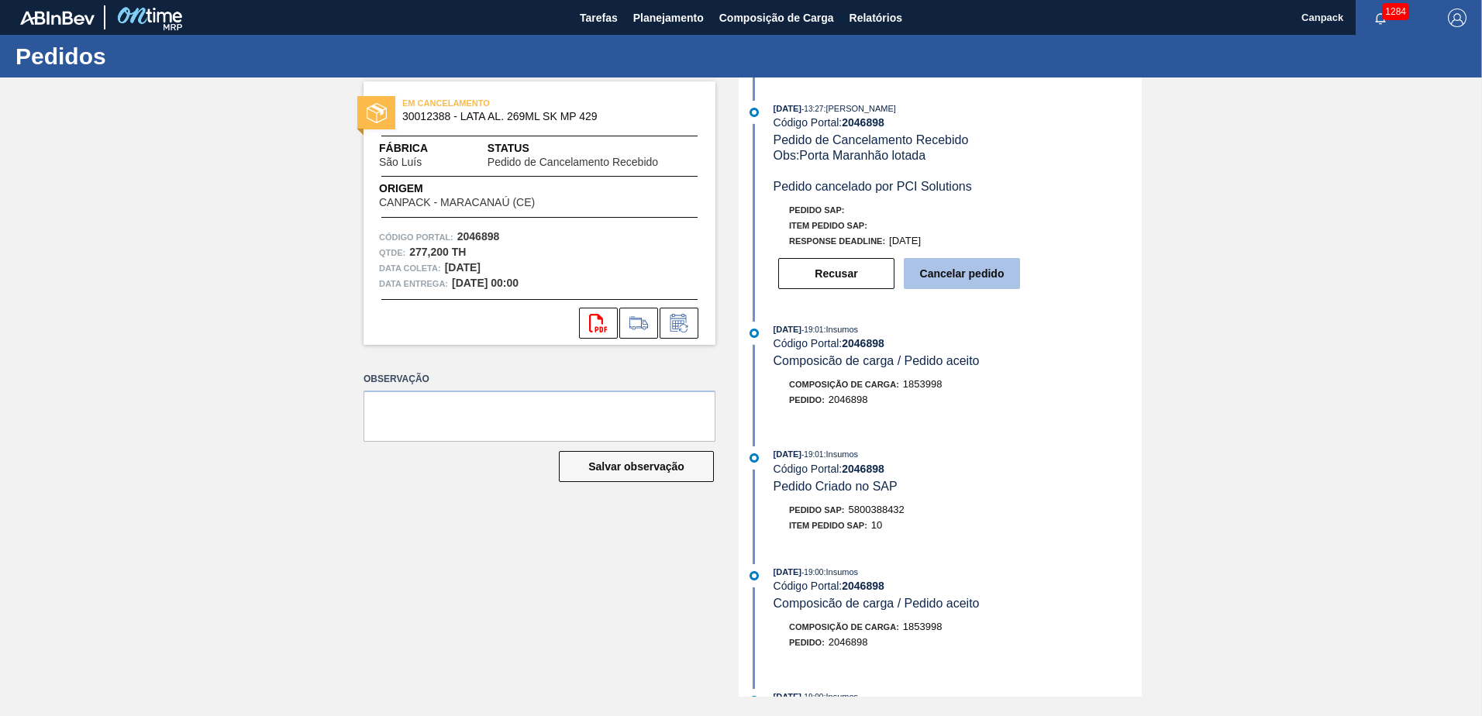
click at [966, 283] on button "Cancelar pedido" at bounding box center [962, 273] width 116 height 31
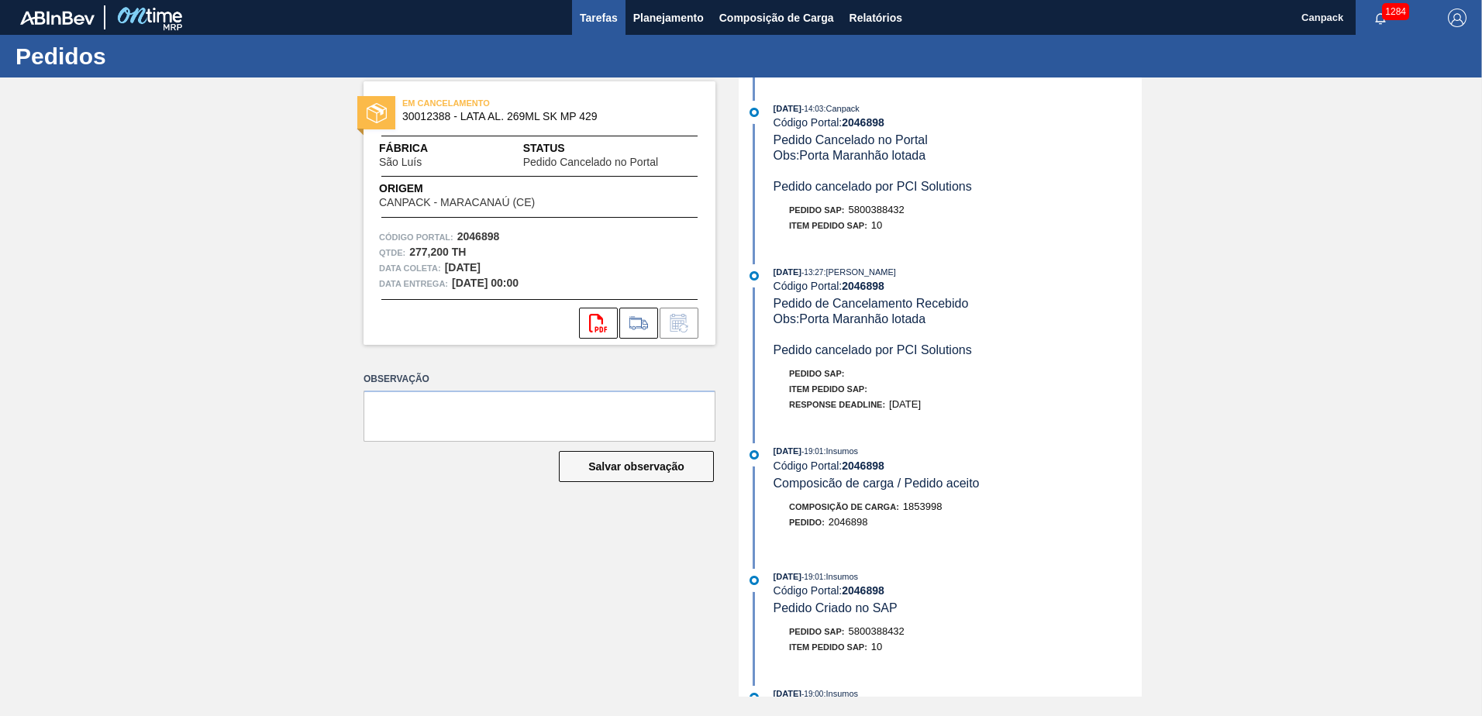
click at [597, 29] on button "Tarefas" at bounding box center [598, 17] width 53 height 35
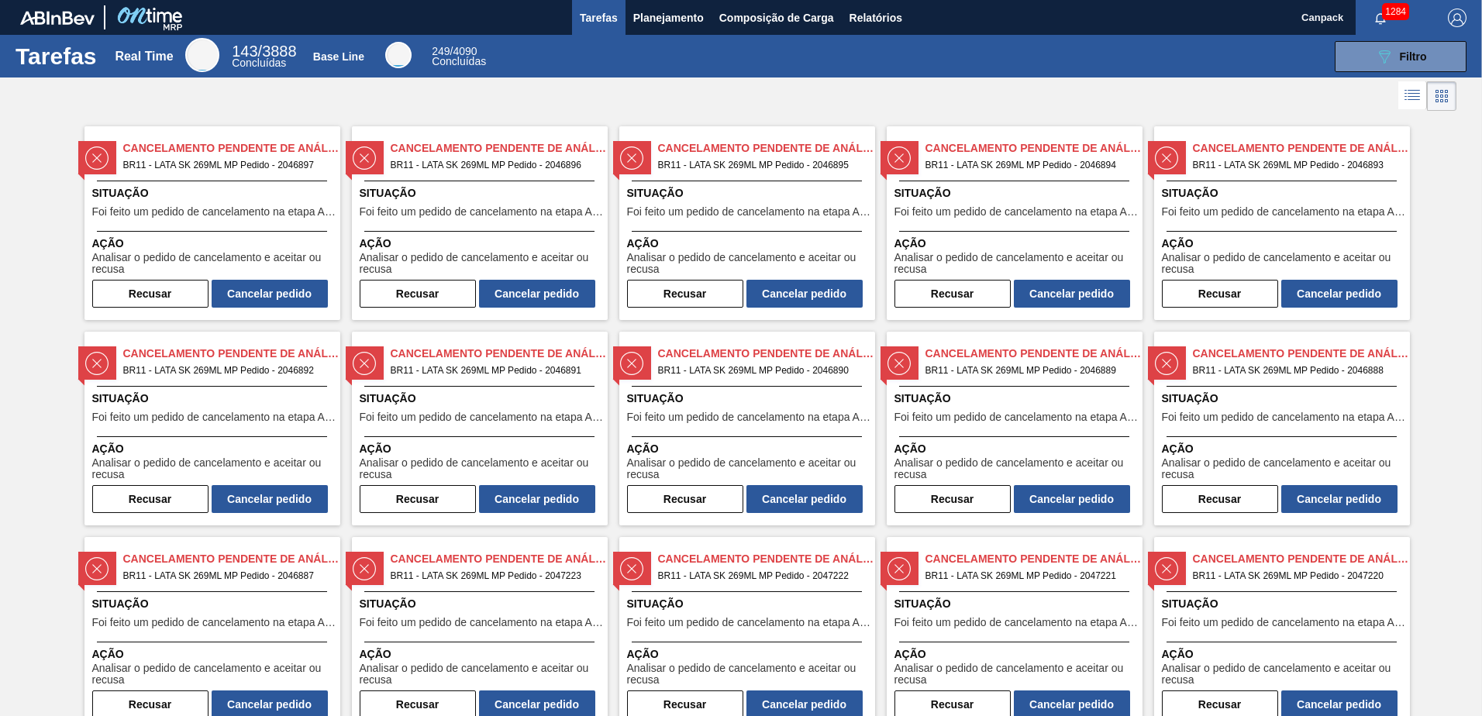
click at [272, 195] on span "Situação" at bounding box center [214, 193] width 244 height 16
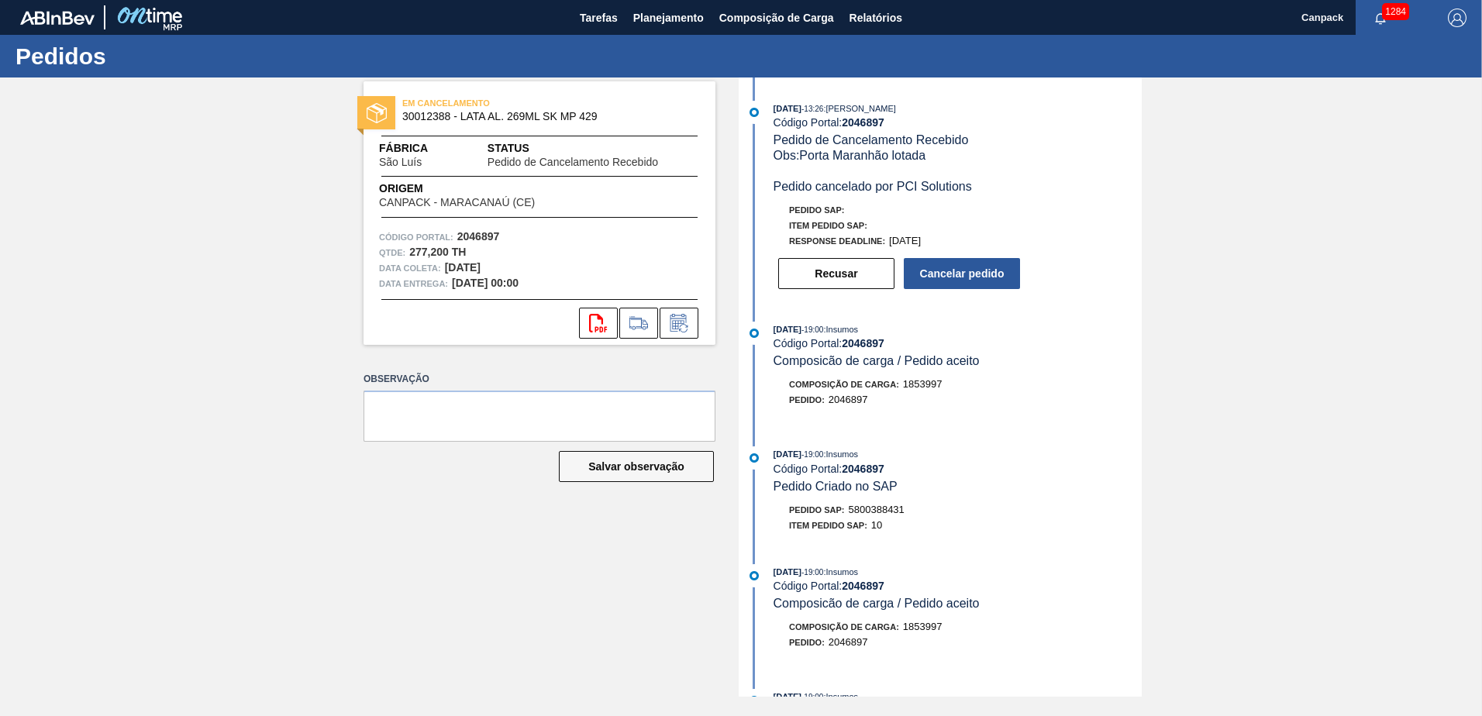
click at [971, 405] on div "Pedido : 2046897" at bounding box center [957, 399] width 368 height 15
click at [959, 283] on button "Cancelar pedido" at bounding box center [962, 273] width 116 height 31
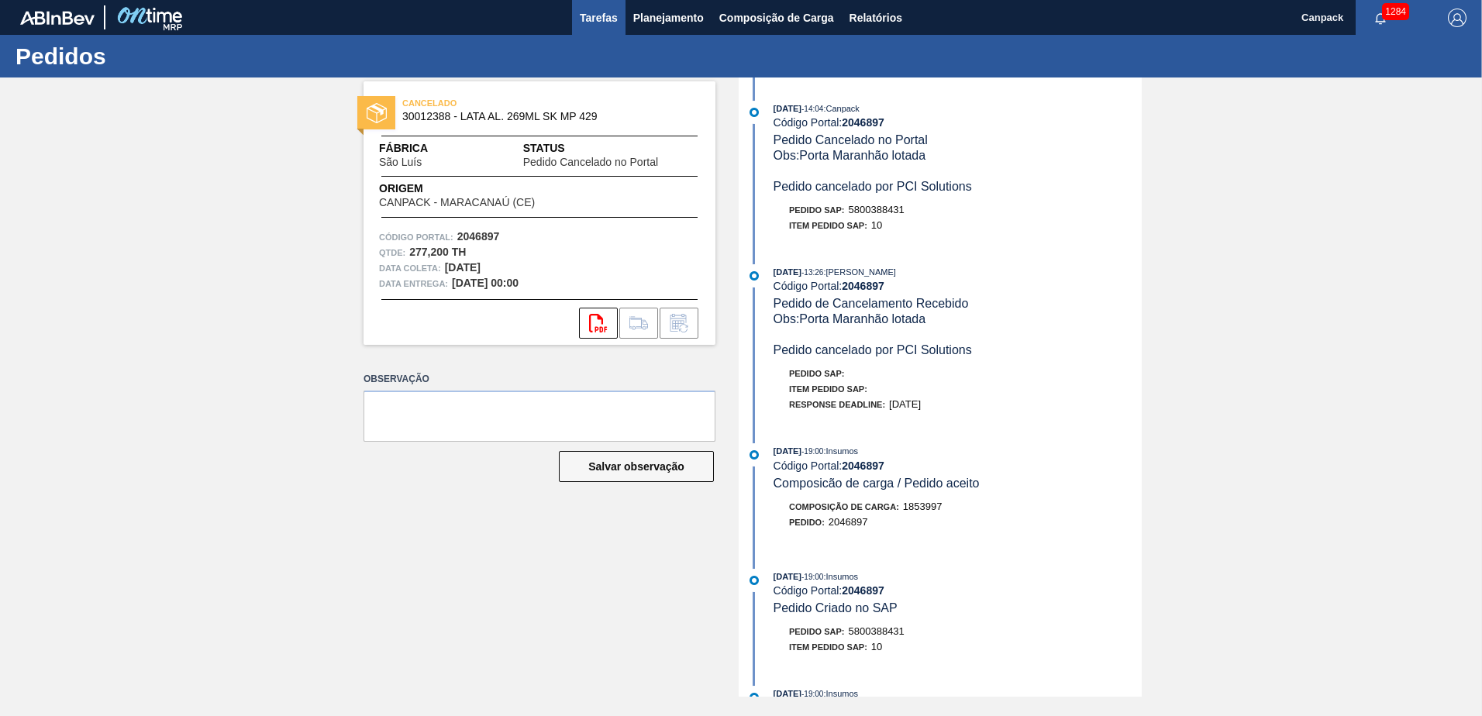
click at [596, 22] on span "Tarefas" at bounding box center [599, 18] width 38 height 19
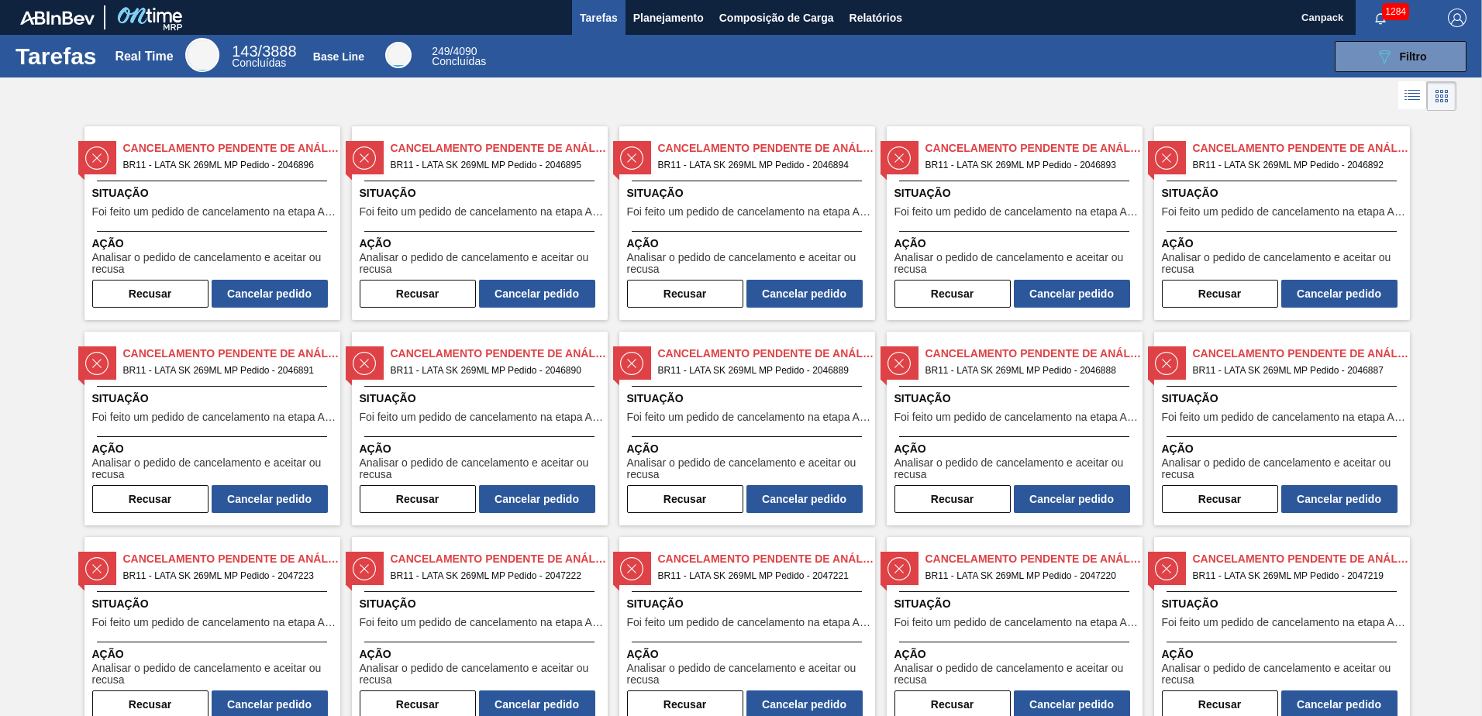
click at [219, 214] on span "Foi feito um pedido de cancelamento na etapa Aguardando Faturamento" at bounding box center [214, 212] width 244 height 12
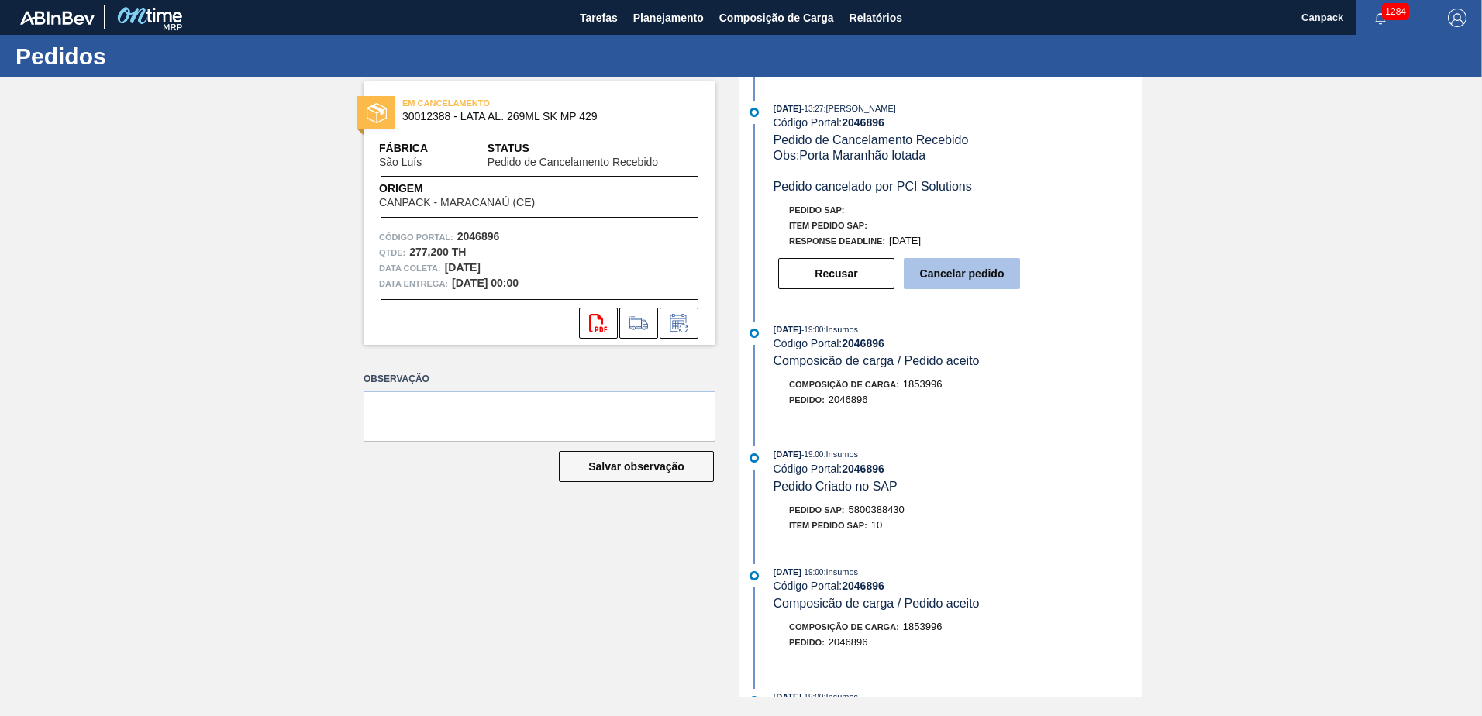
click at [938, 281] on button "Cancelar pedido" at bounding box center [962, 273] width 116 height 31
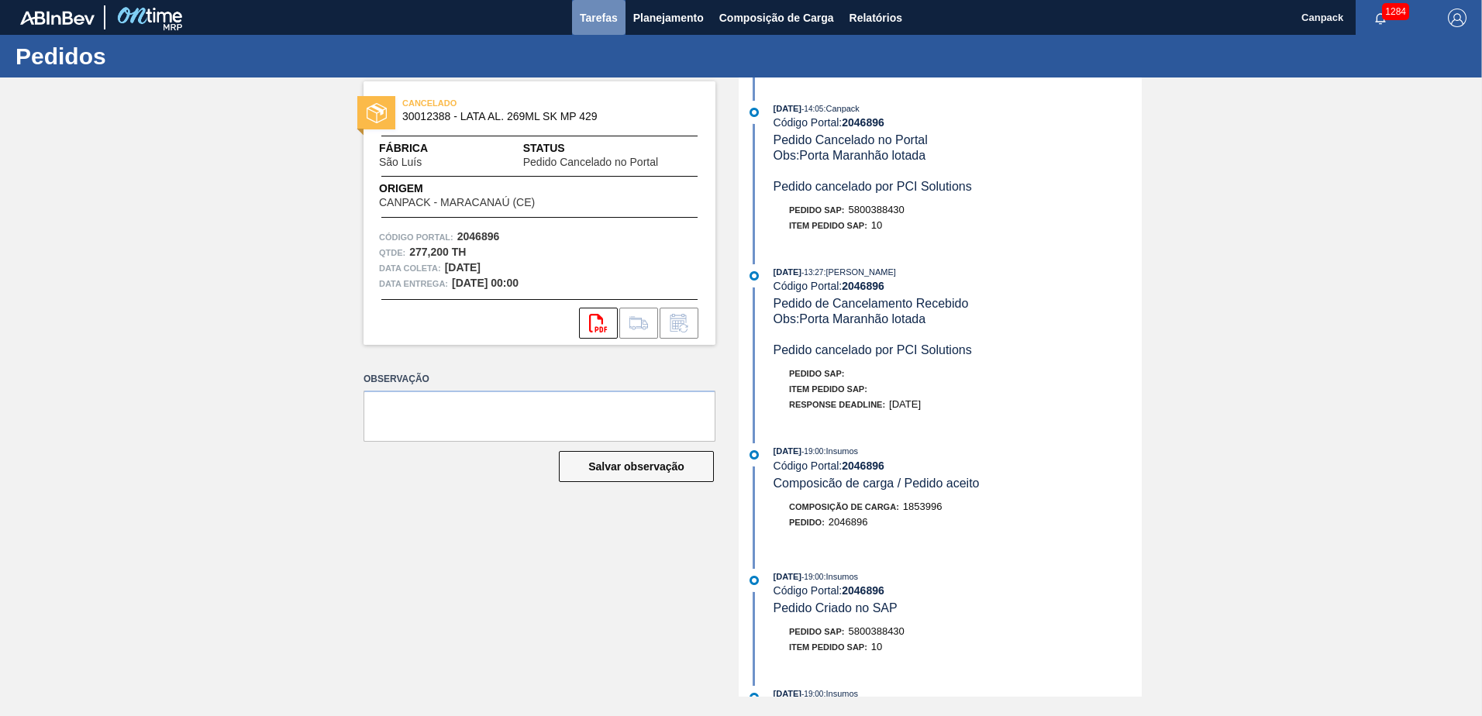
click at [594, 24] on span "Tarefas" at bounding box center [599, 18] width 38 height 19
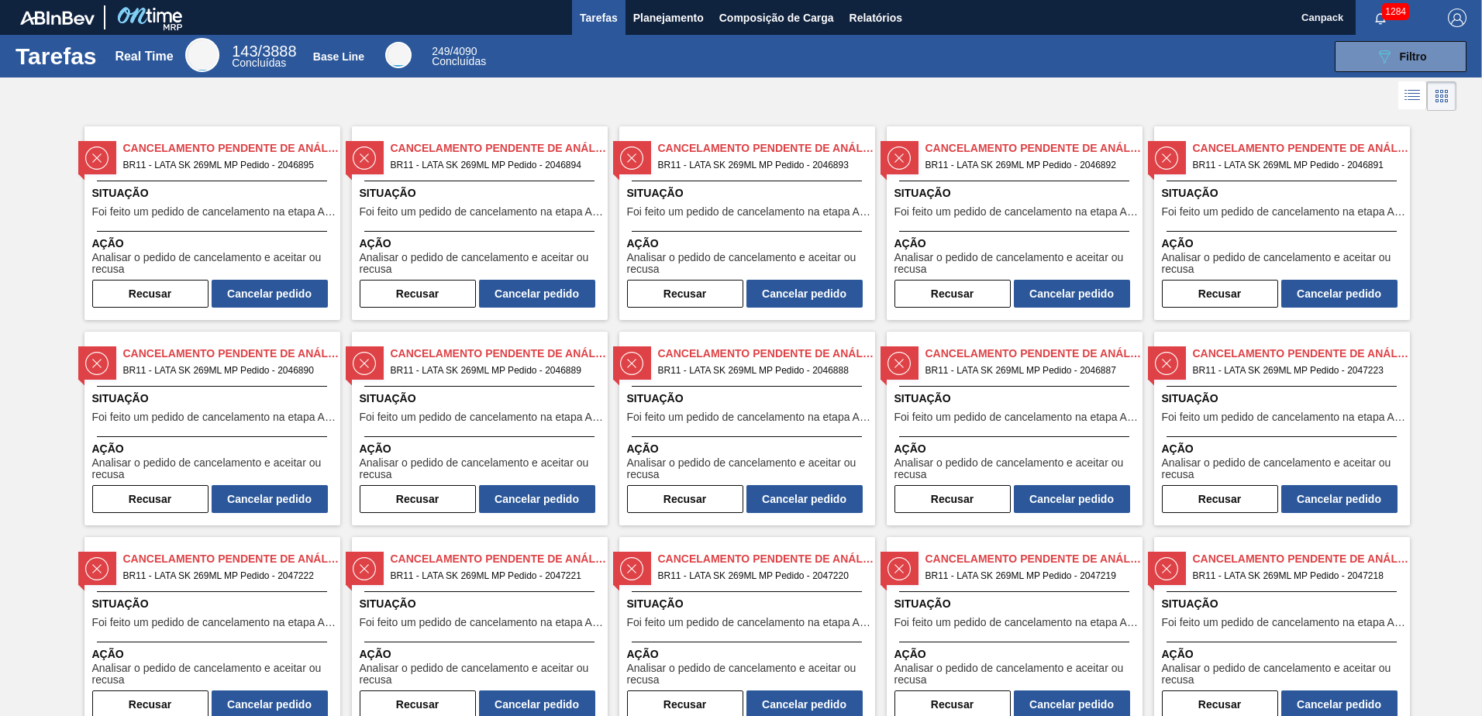
click at [275, 178] on div "Cancelamento Pendente de Análise BR11 - LATA SK 269ML MP Pedido - 2046895 Situa…" at bounding box center [212, 223] width 256 height 194
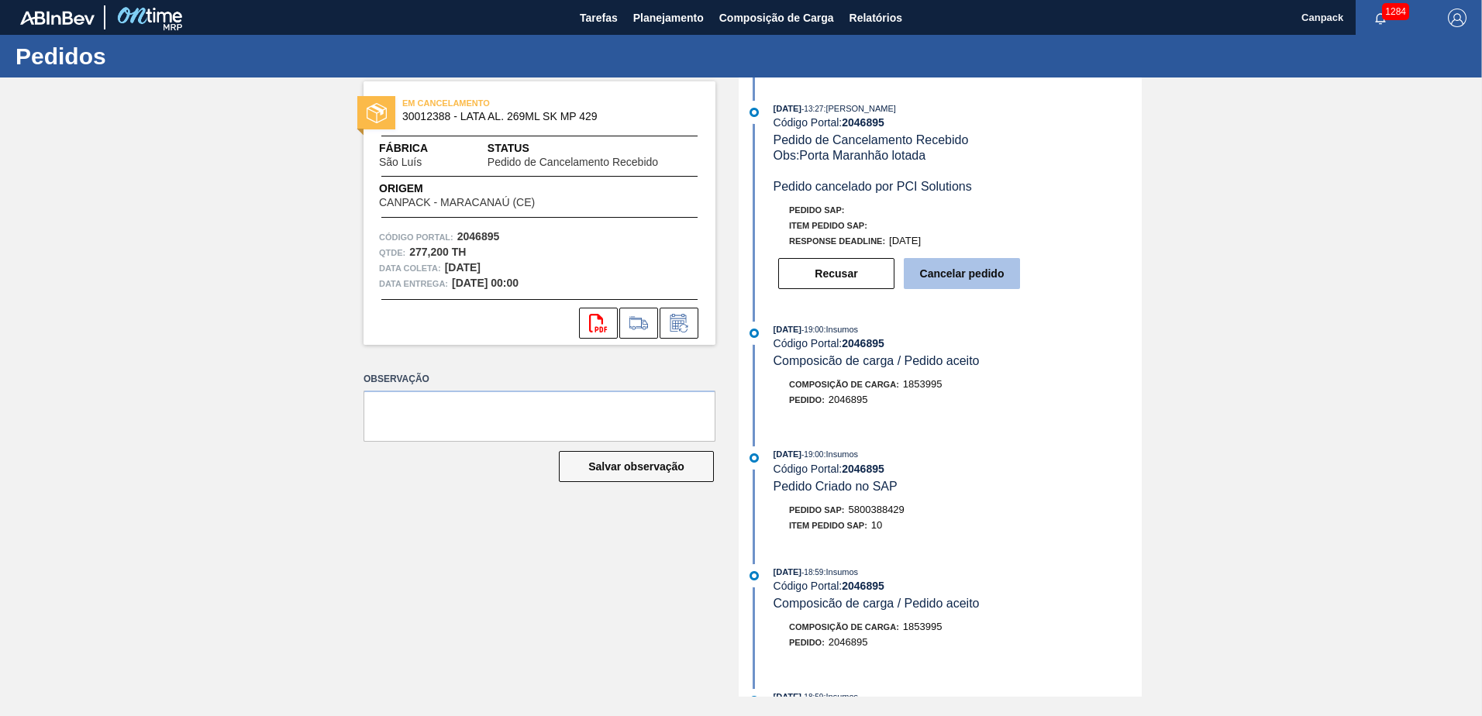
click at [976, 275] on button "Cancelar pedido" at bounding box center [962, 273] width 116 height 31
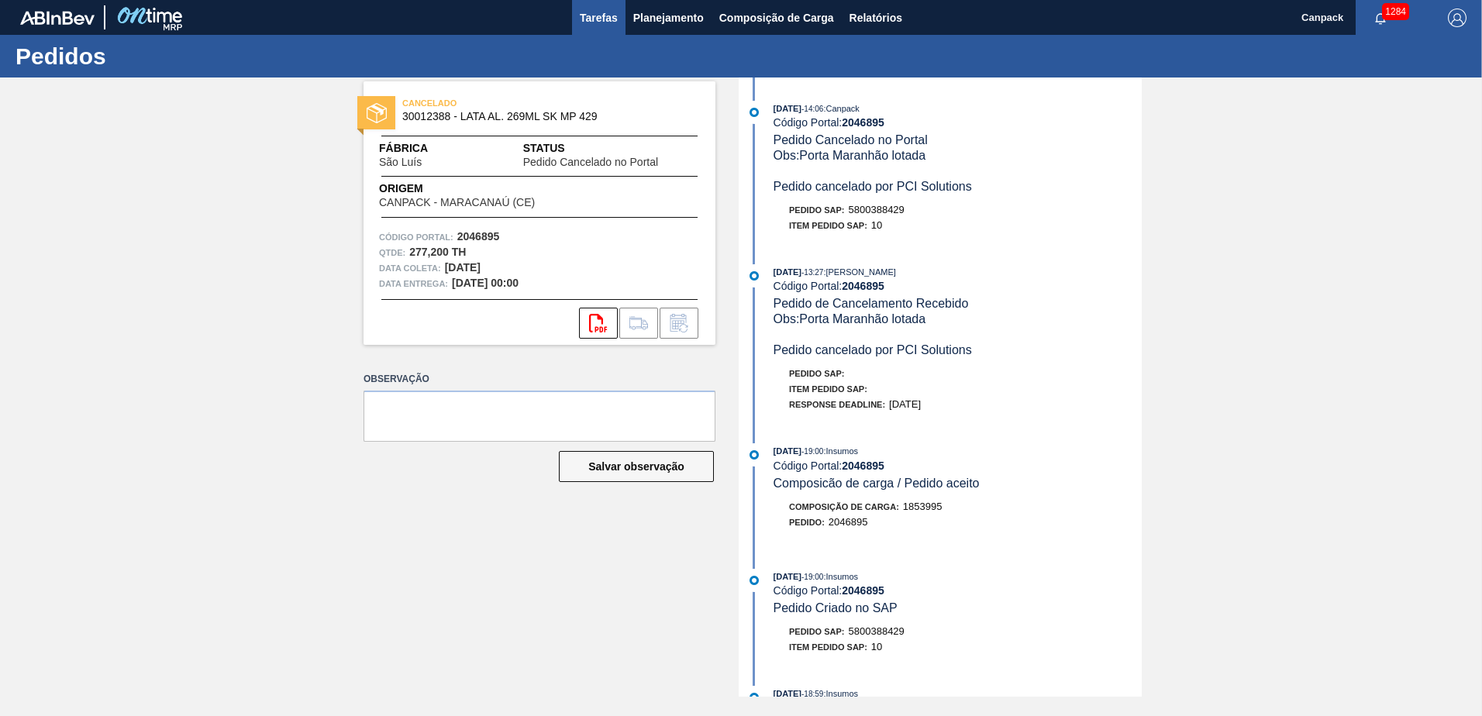
click at [594, 26] on span "Tarefas" at bounding box center [599, 18] width 38 height 19
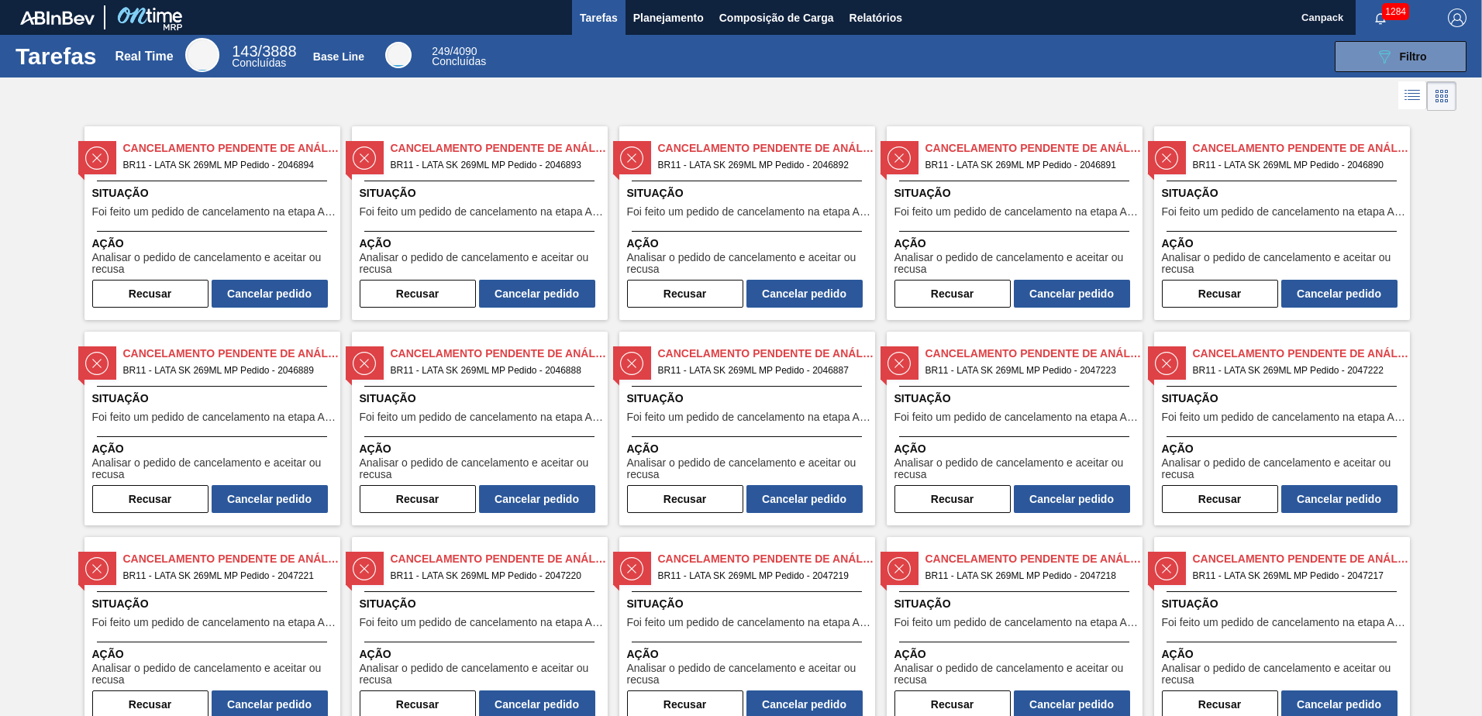
click at [247, 194] on span "Situação" at bounding box center [214, 193] width 244 height 16
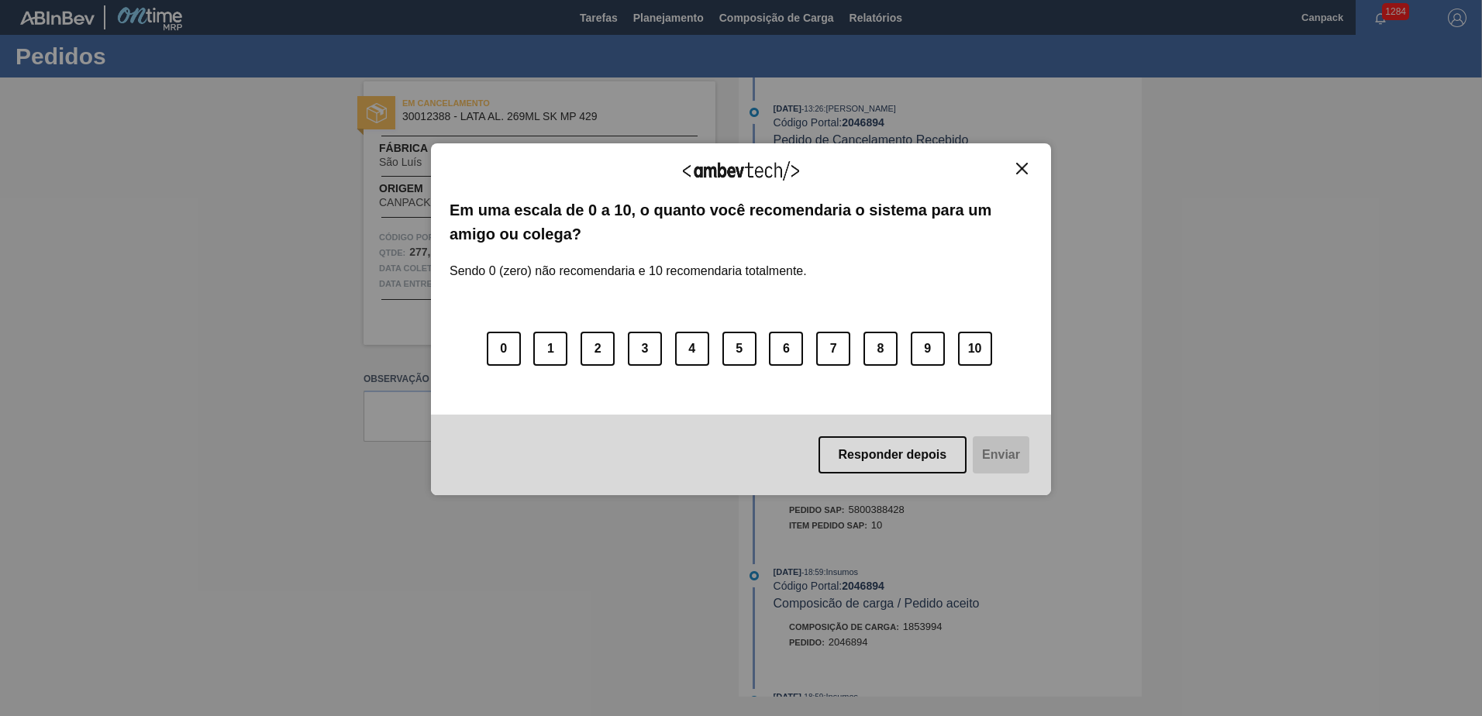
click at [1018, 171] on img "Close" at bounding box center [1022, 169] width 12 height 12
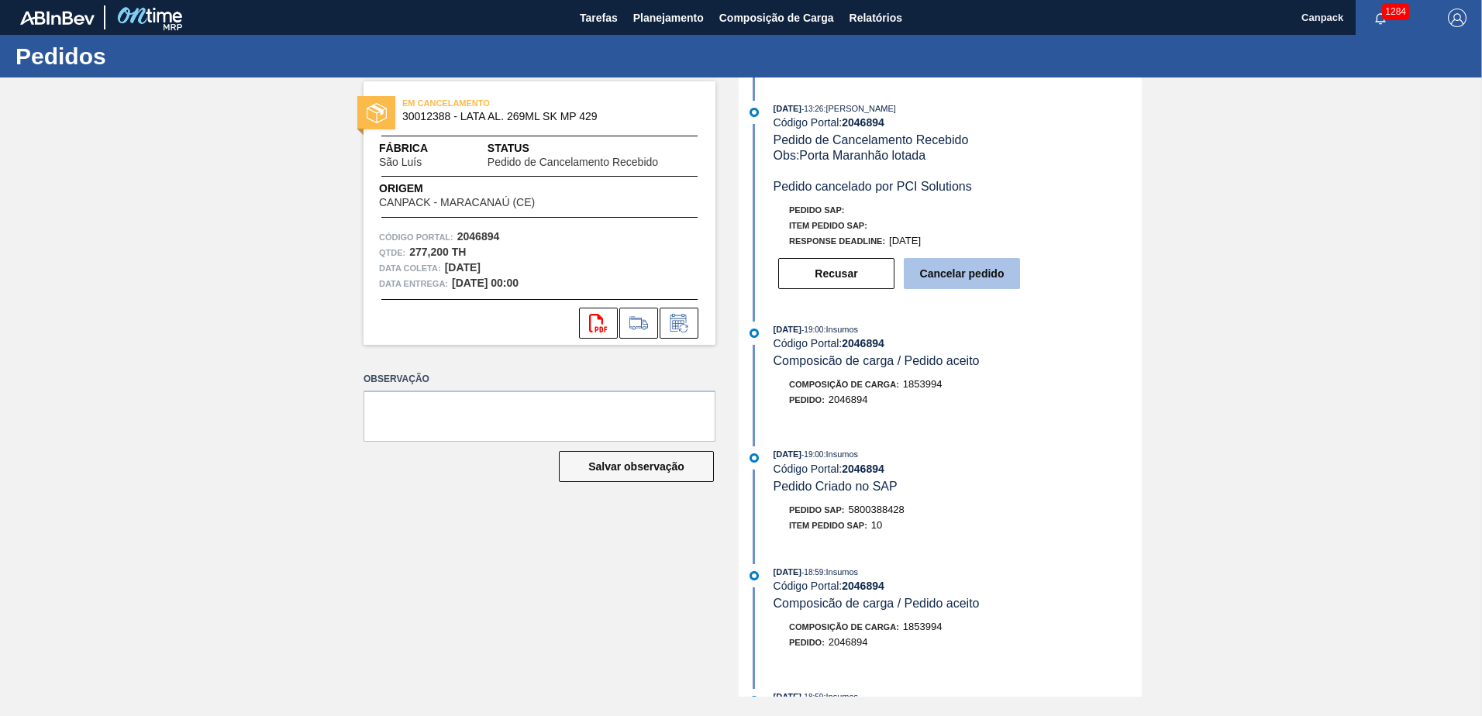
click at [985, 276] on button "Cancelar pedido" at bounding box center [962, 273] width 116 height 31
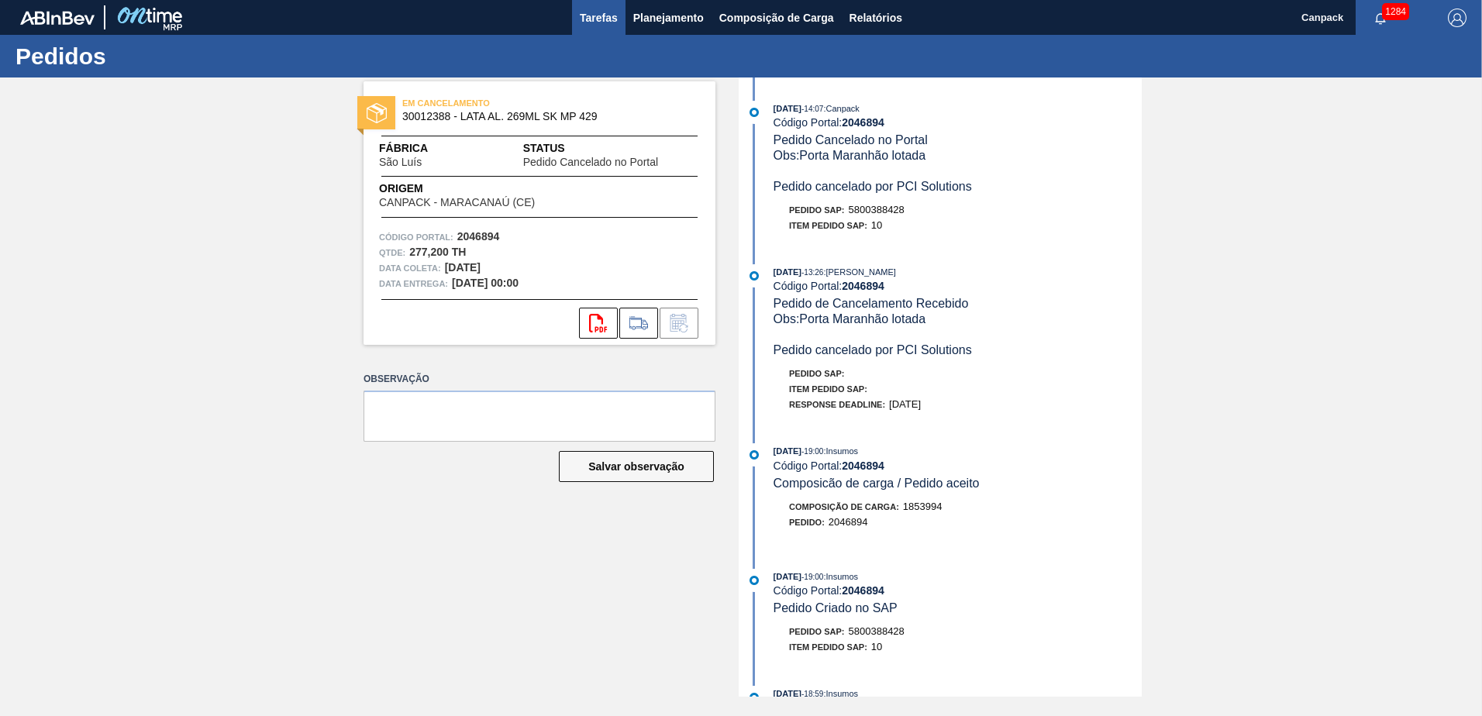
click at [590, 27] on button "Tarefas" at bounding box center [598, 17] width 53 height 35
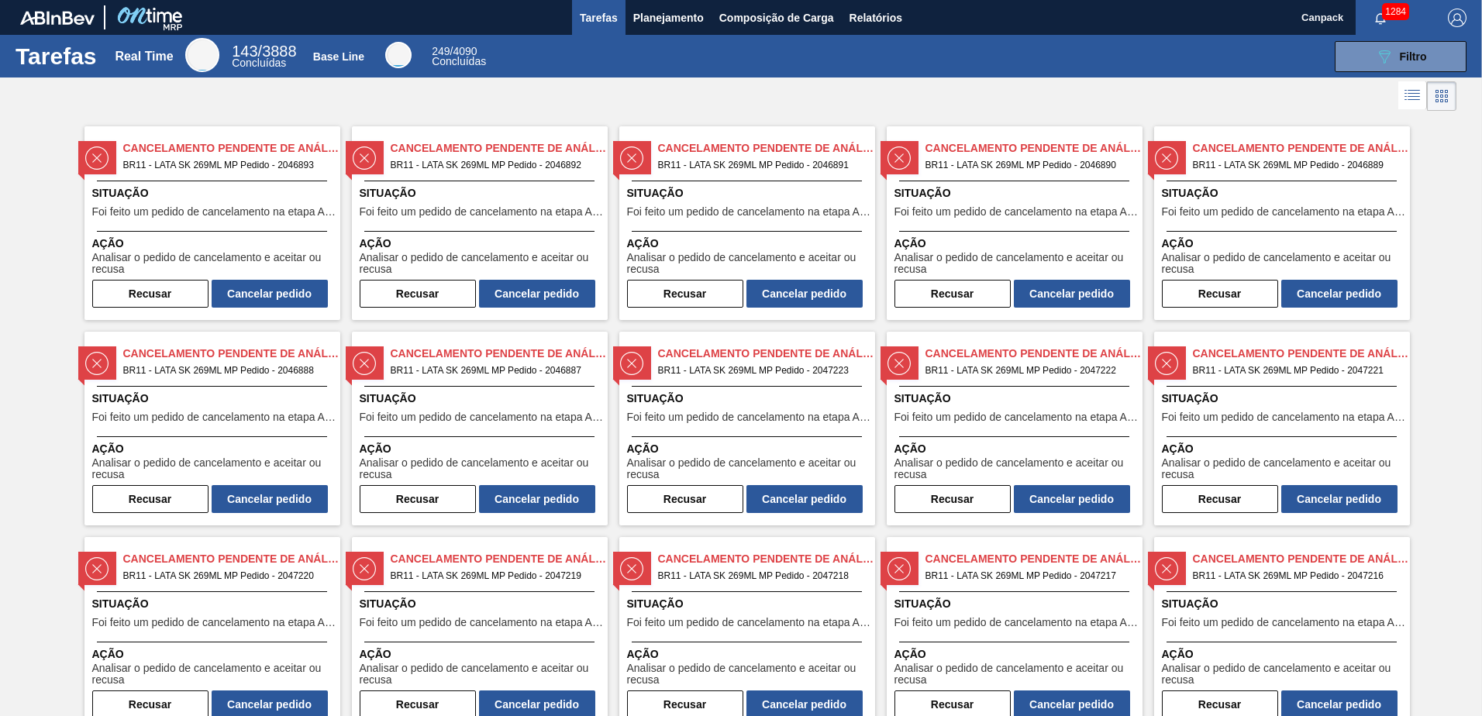
click at [290, 202] on div "Situação Foi feito um pedido de cancelamento na etapa Aguardando Faturamento" at bounding box center [214, 204] width 244 height 38
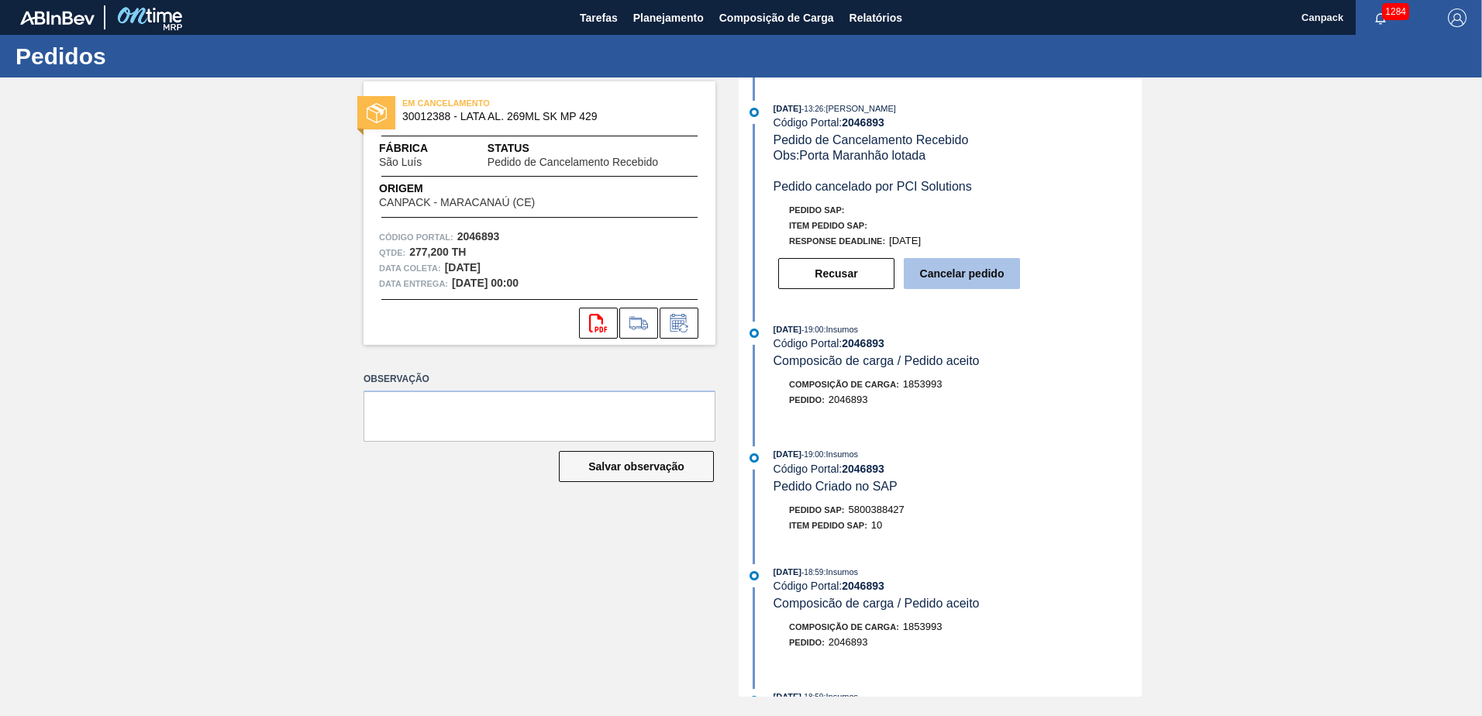
click at [966, 284] on button "Cancelar pedido" at bounding box center [962, 273] width 116 height 31
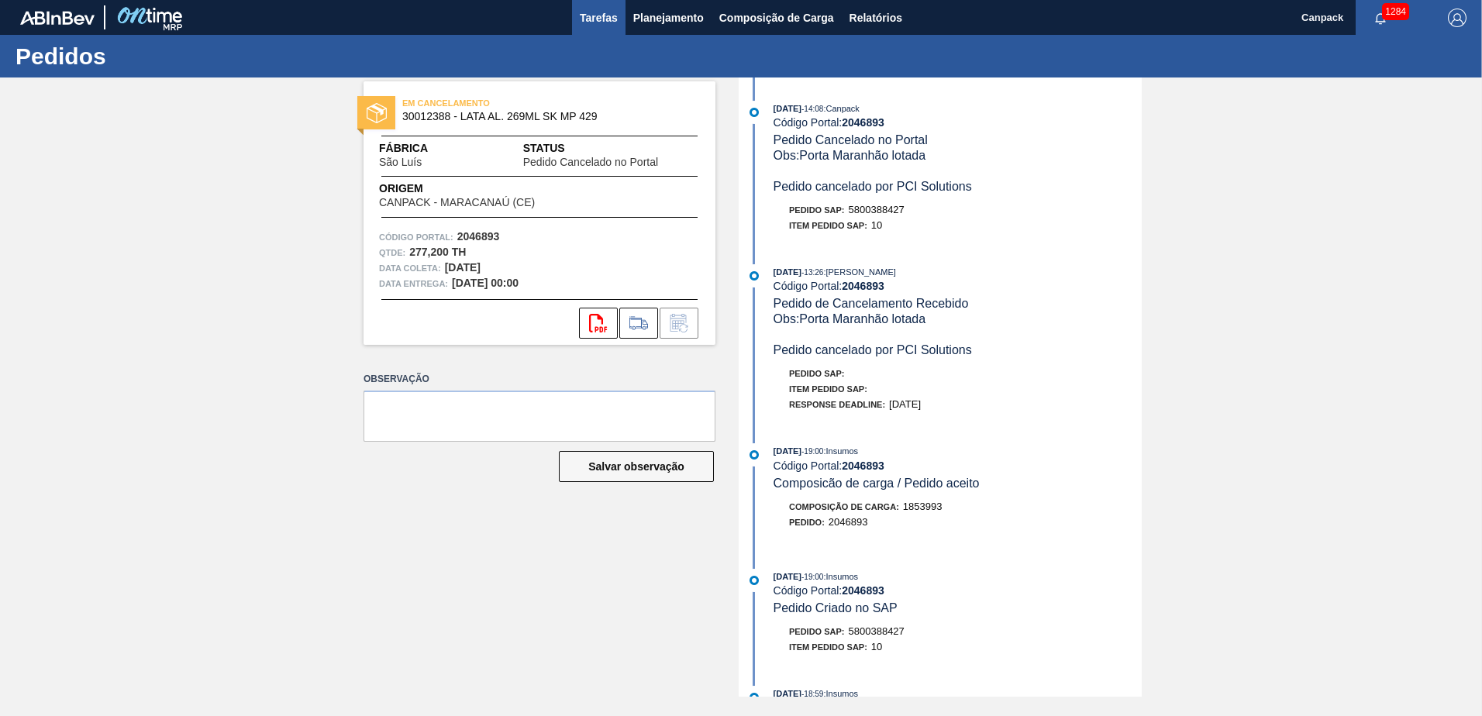
click at [601, 29] on button "Tarefas" at bounding box center [598, 17] width 53 height 35
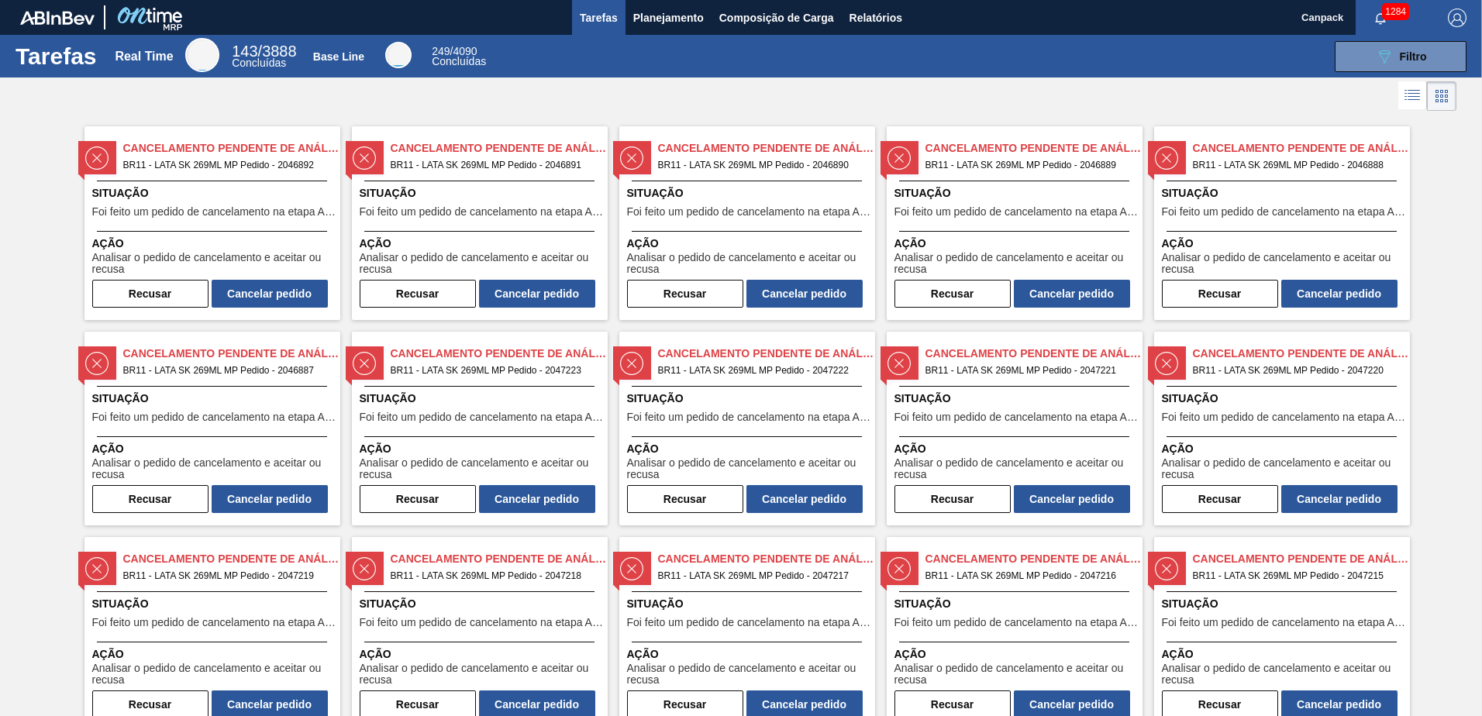
click at [268, 195] on span "Situação" at bounding box center [214, 193] width 244 height 16
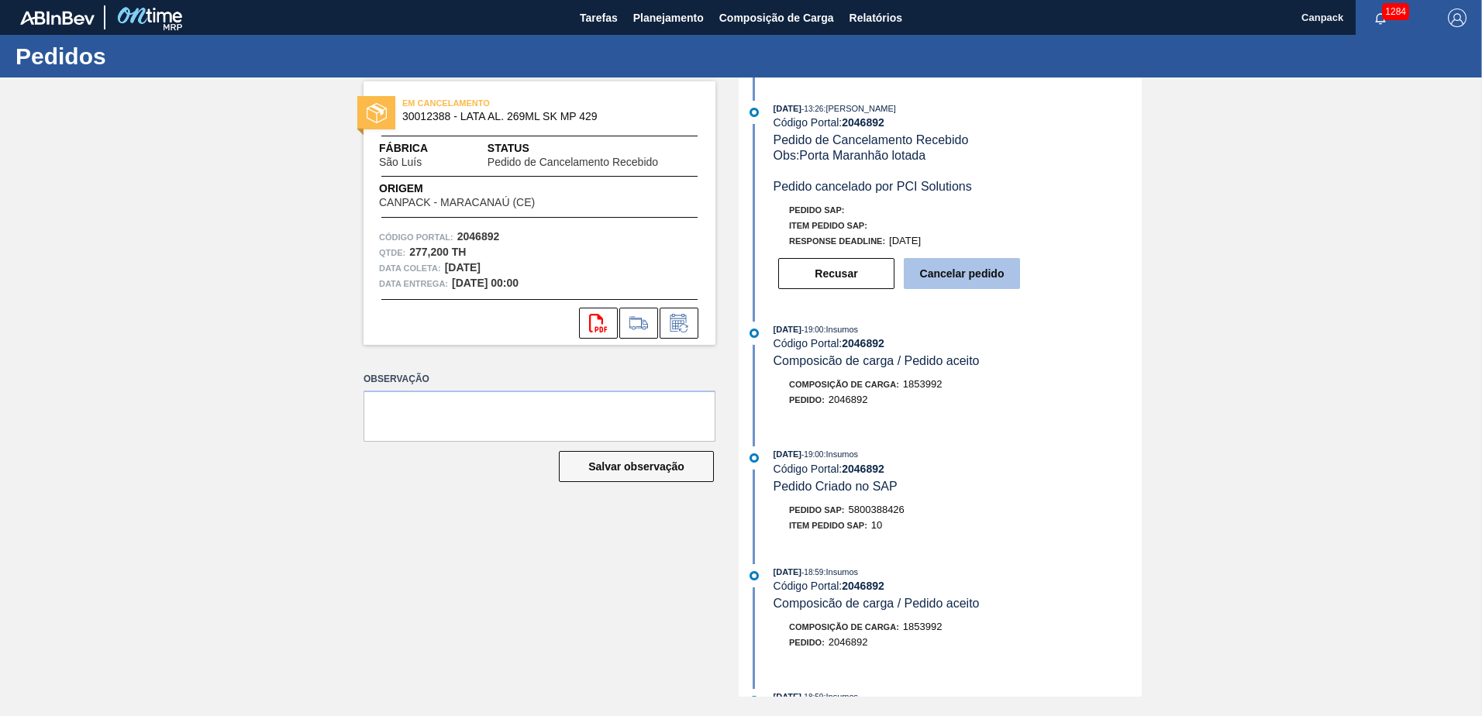
click at [983, 274] on button "Cancelar pedido" at bounding box center [962, 273] width 116 height 31
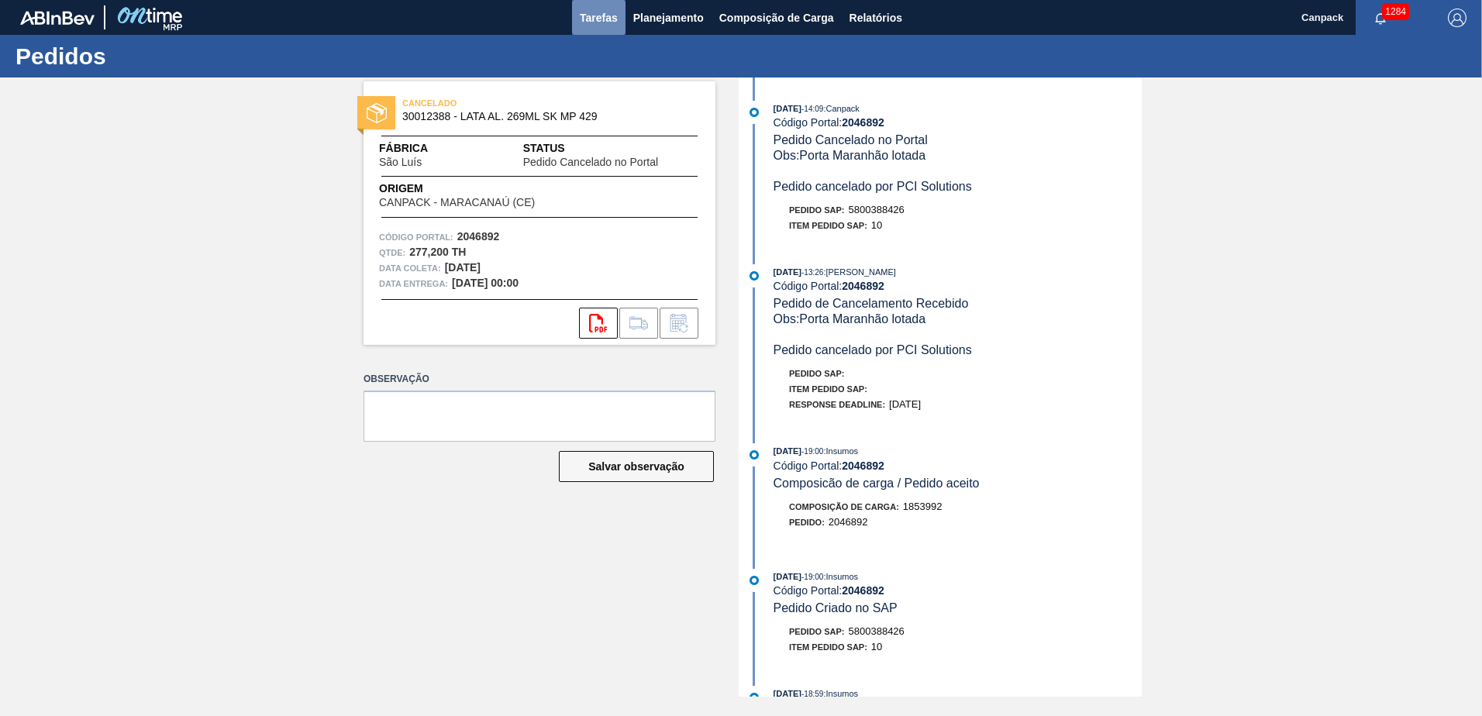
click at [588, 26] on span "Tarefas" at bounding box center [599, 18] width 38 height 19
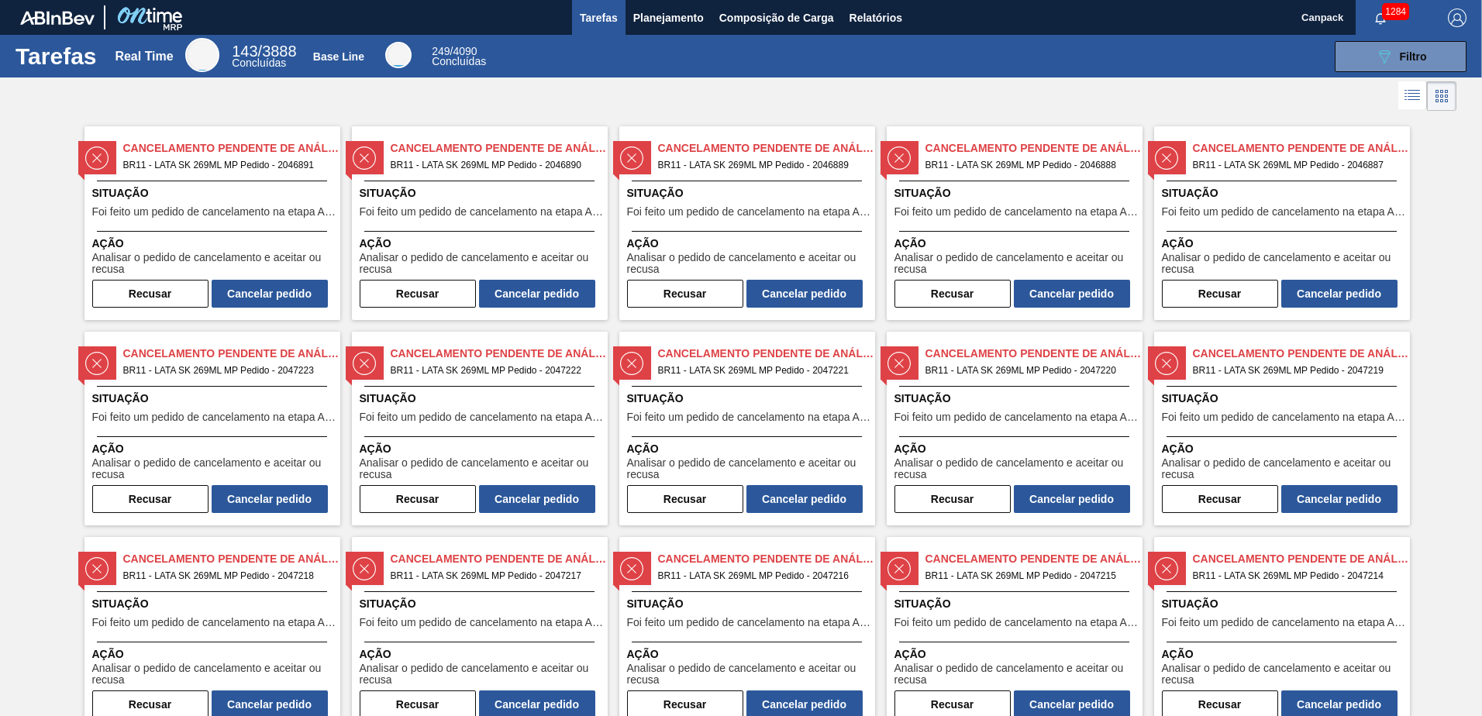
click at [188, 204] on div "Situação Foi feito um pedido de cancelamento na etapa Aguardando Faturamento" at bounding box center [214, 204] width 244 height 38
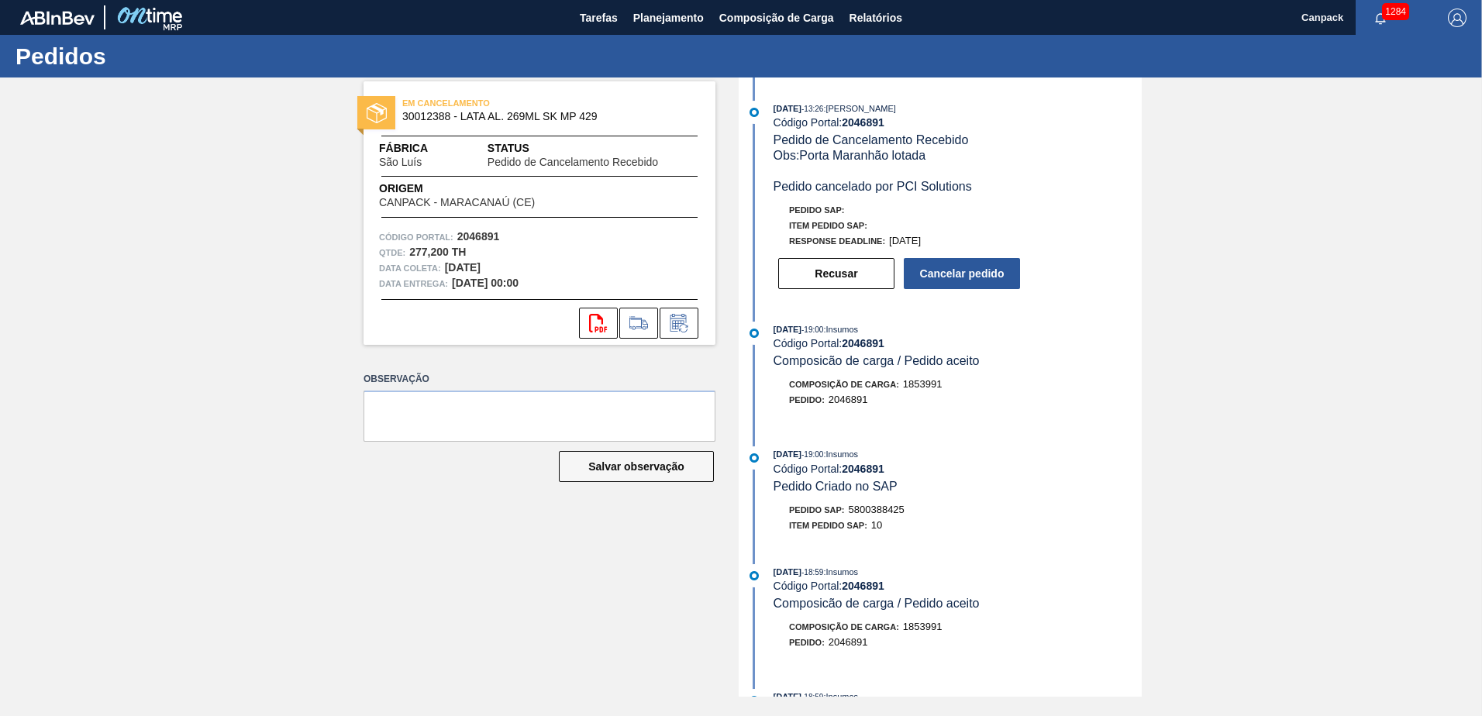
click at [944, 523] on div "Item pedido SAP: 10" at bounding box center [957, 525] width 368 height 15
click at [942, 277] on button "Cancelar pedido" at bounding box center [962, 273] width 116 height 31
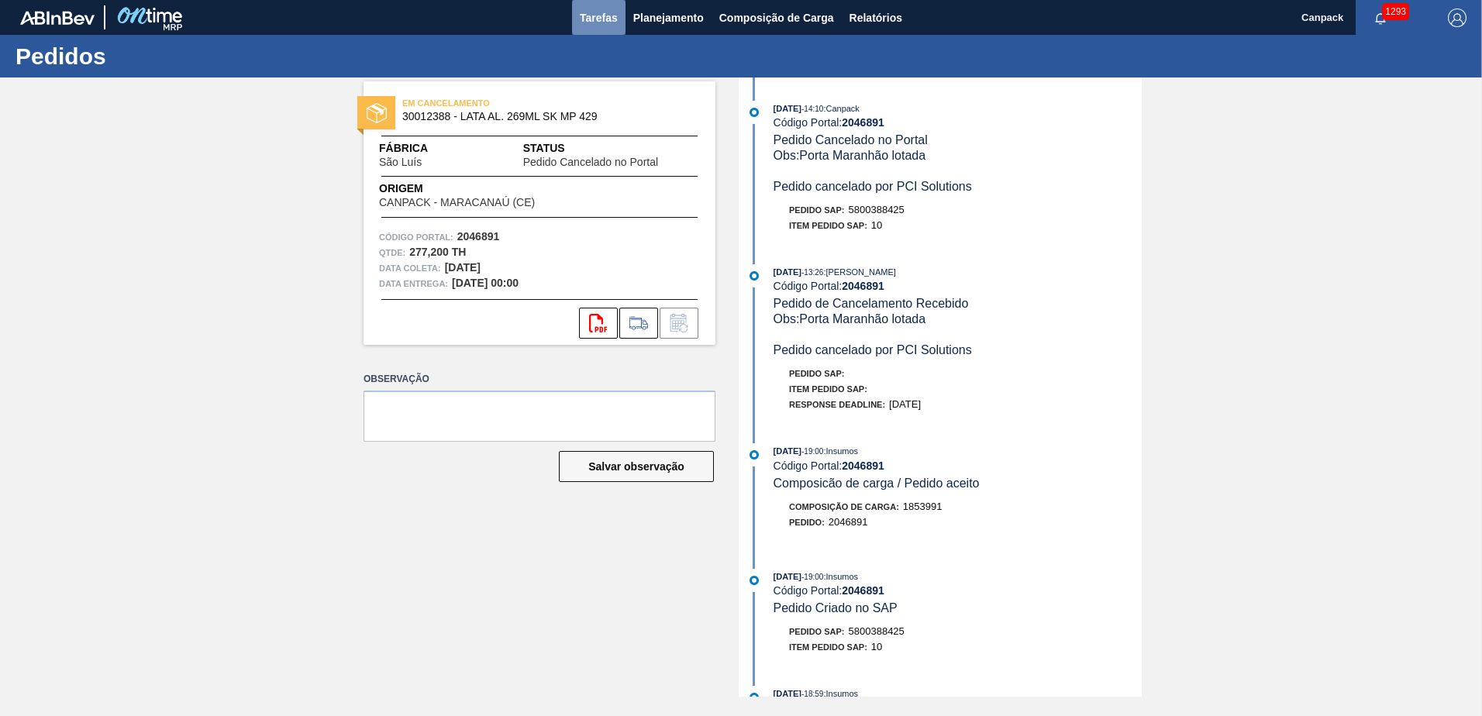
click at [583, 24] on span "Tarefas" at bounding box center [599, 18] width 38 height 19
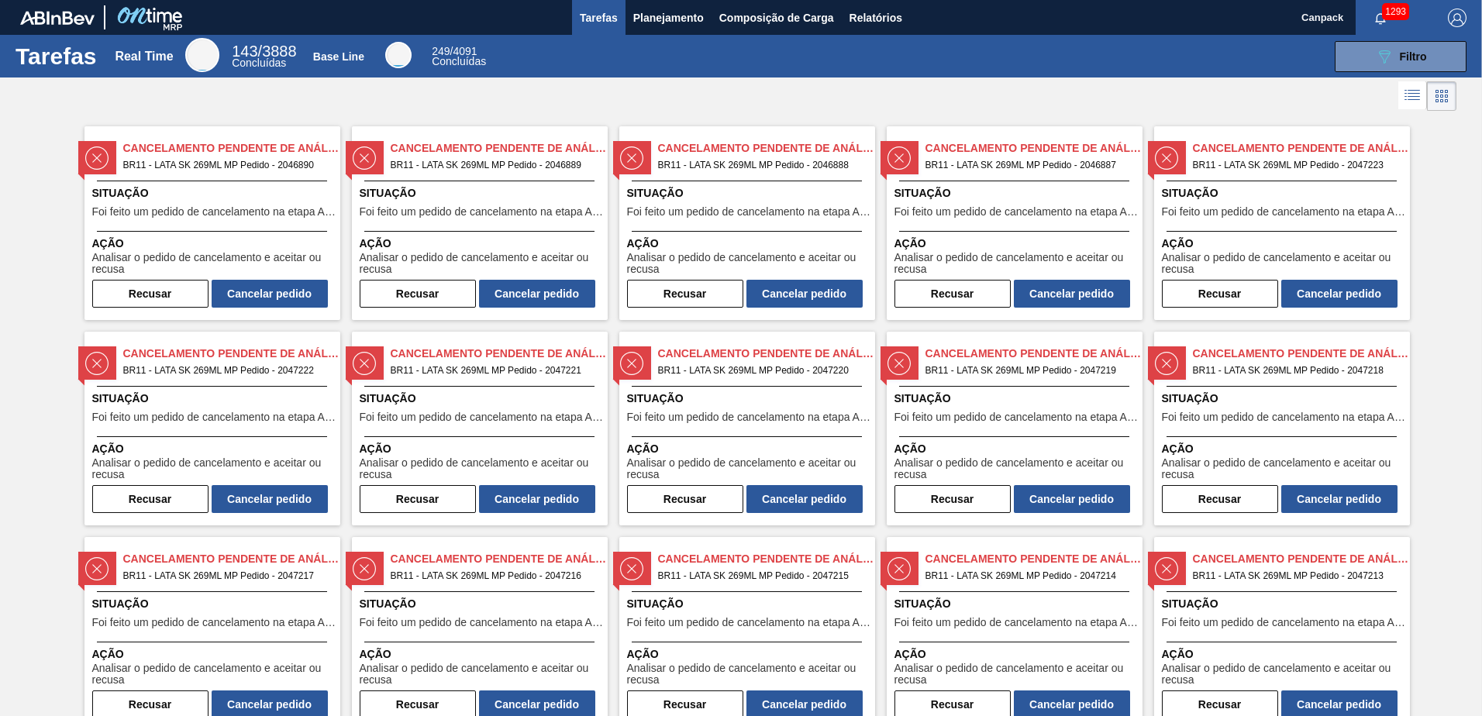
click at [285, 209] on span "Foi feito um pedido de cancelamento na etapa Aguardando Faturamento" at bounding box center [214, 212] width 244 height 12
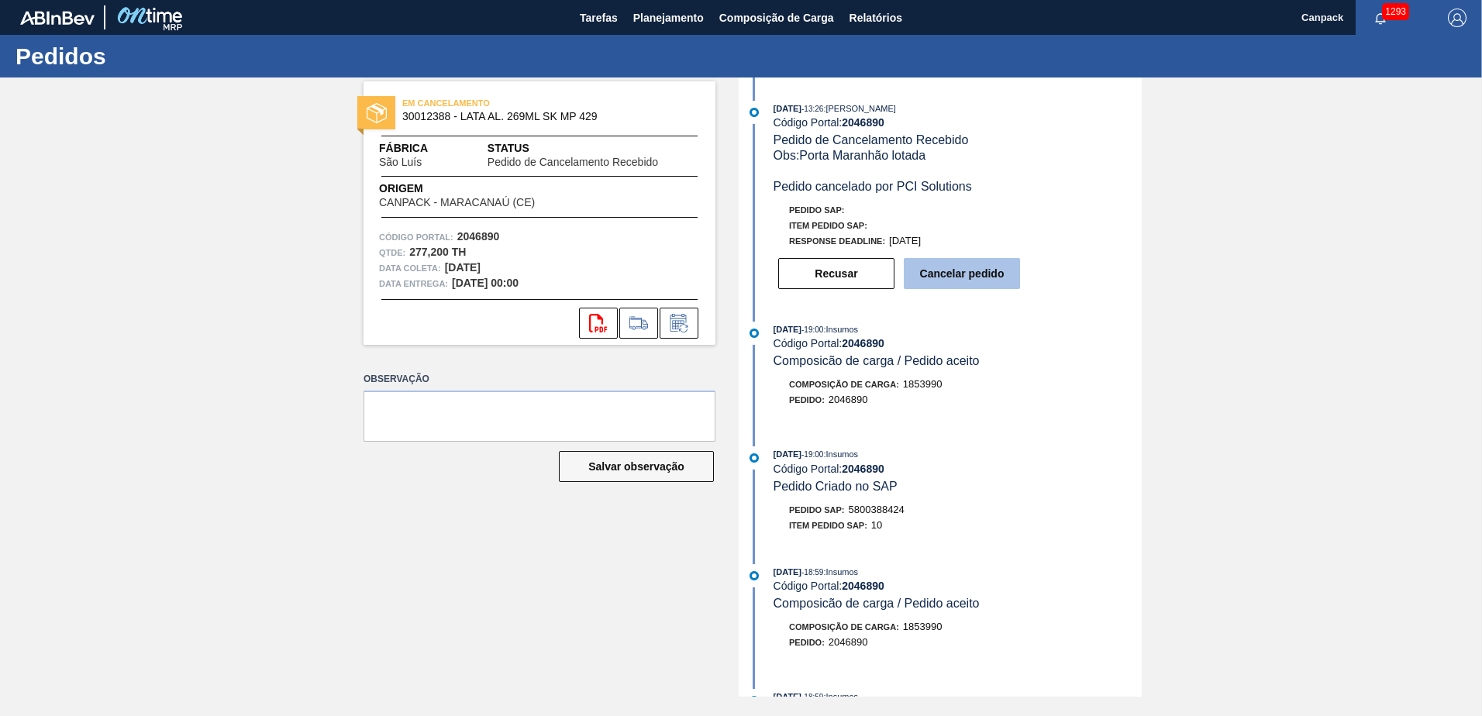
click at [955, 265] on button "Cancelar pedido" at bounding box center [962, 273] width 116 height 31
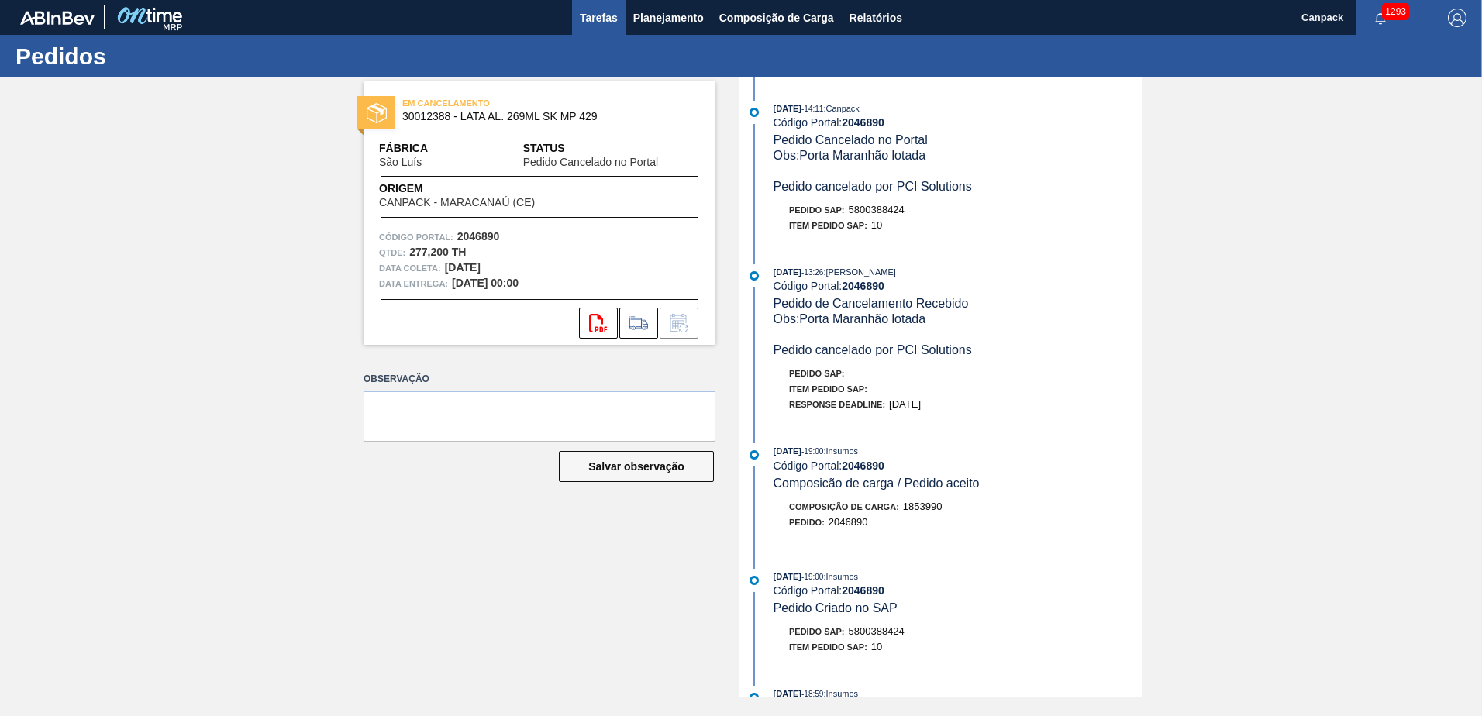
click at [606, 30] on button "Tarefas" at bounding box center [598, 17] width 53 height 35
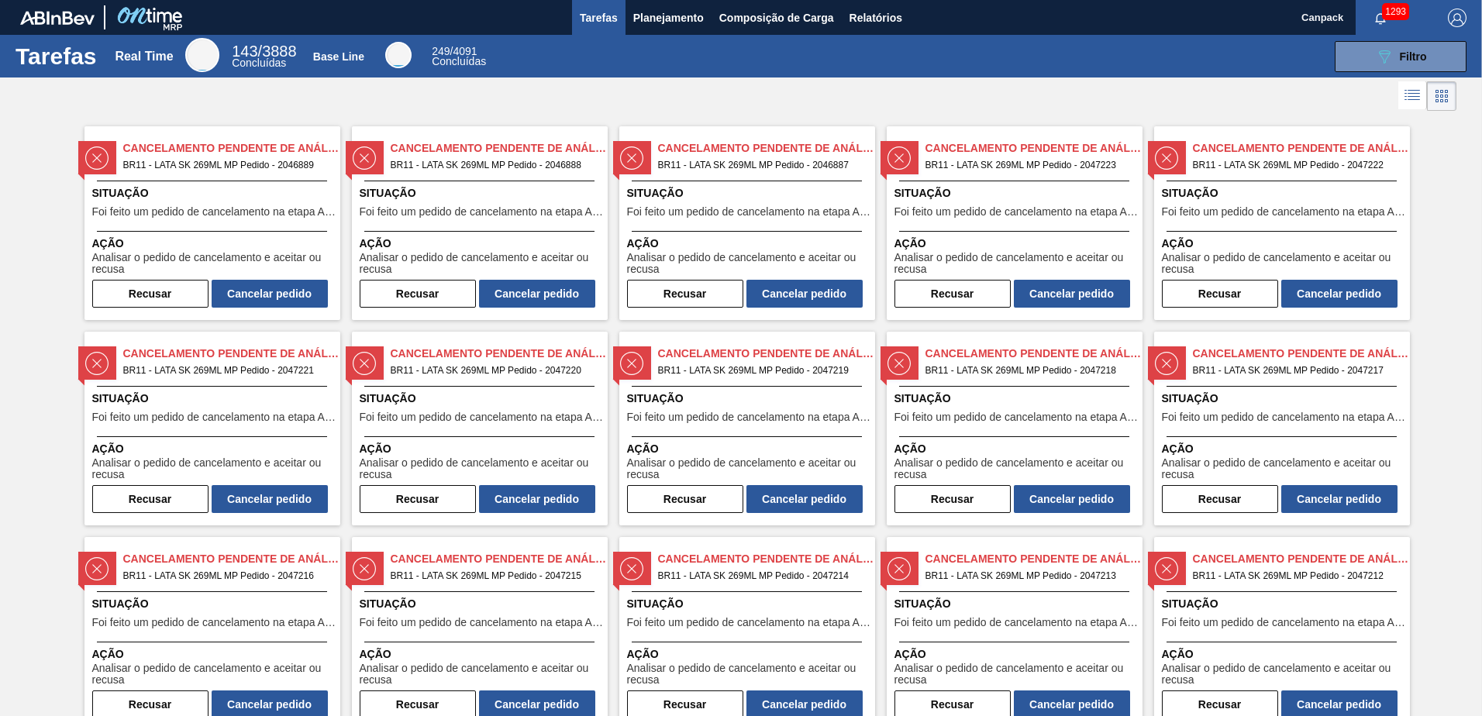
click at [286, 194] on span "Situação" at bounding box center [214, 193] width 244 height 16
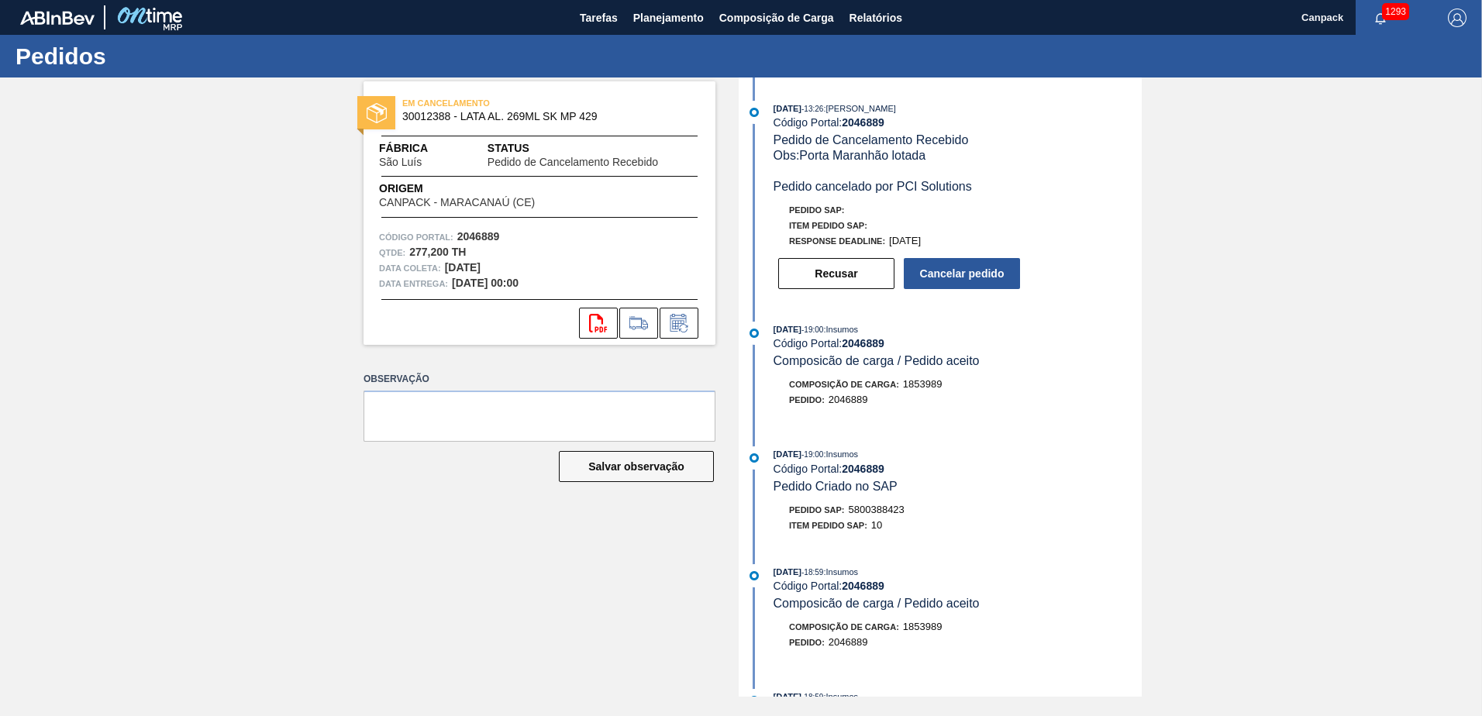
click at [974, 553] on div "07/10/2025 - 13:26 : MARILIA RIBEIRO BALARDIN Código Portal: 2046889 Pedido de …" at bounding box center [941, 386] width 399 height 619
click at [961, 279] on button "Cancelar pedido" at bounding box center [962, 273] width 116 height 31
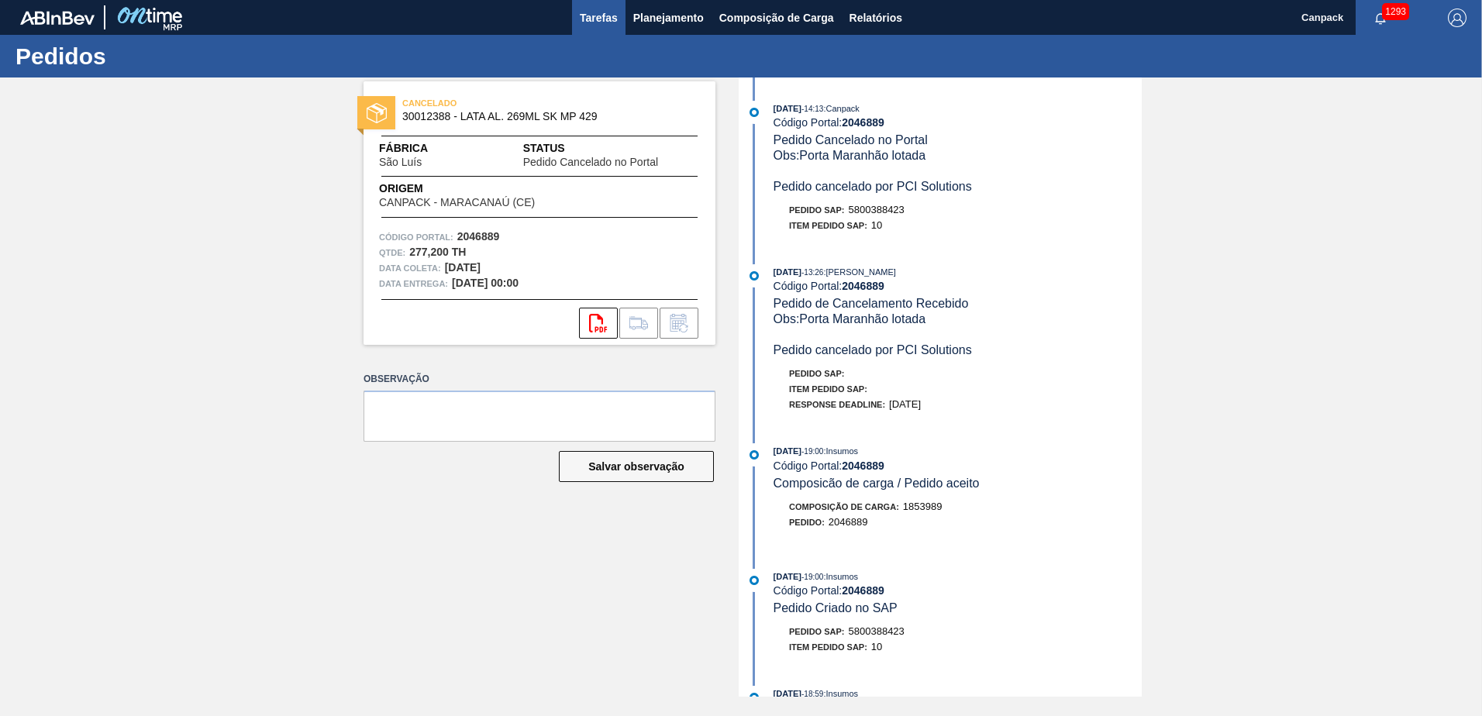
click at [612, 22] on span "Tarefas" at bounding box center [599, 18] width 38 height 19
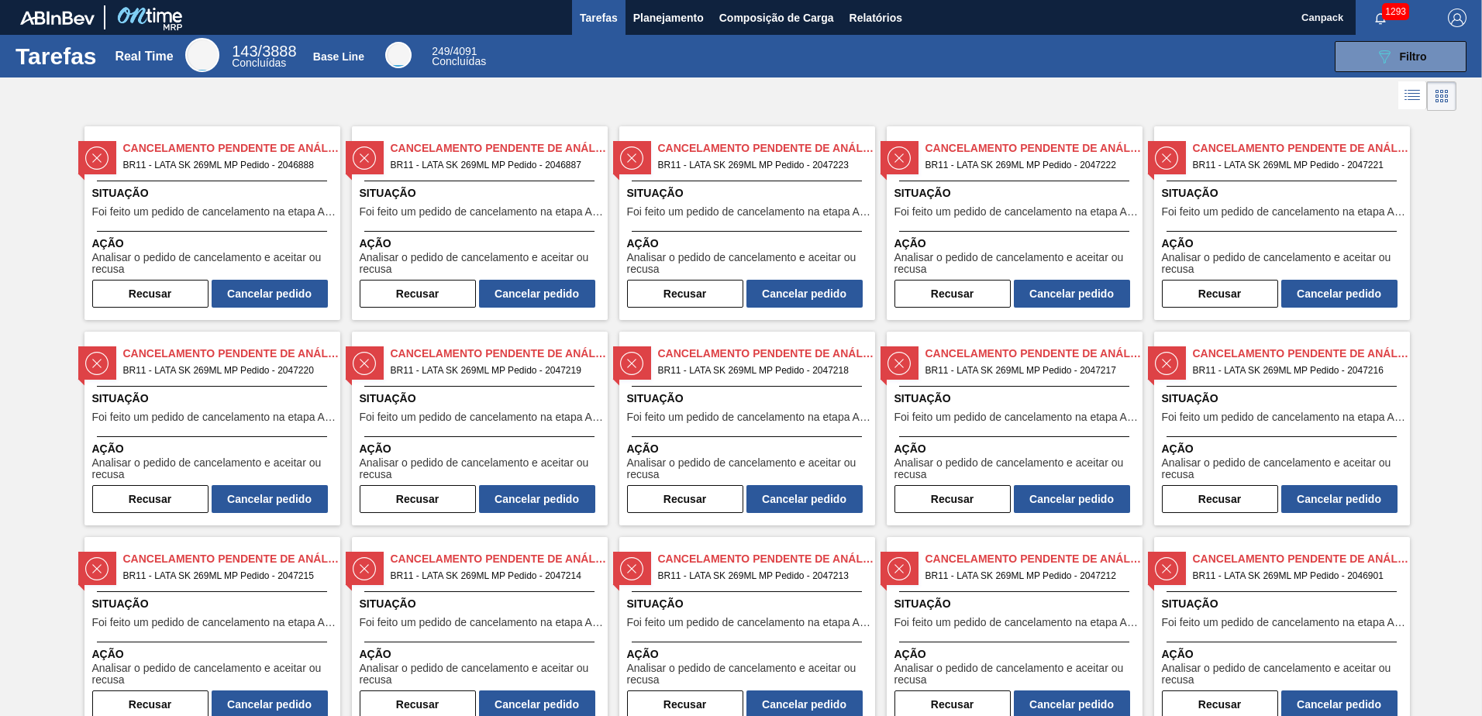
click at [267, 219] on div "Situação Foi feito um pedido de cancelamento na etapa Aguardando Faturamento" at bounding box center [214, 204] width 244 height 38
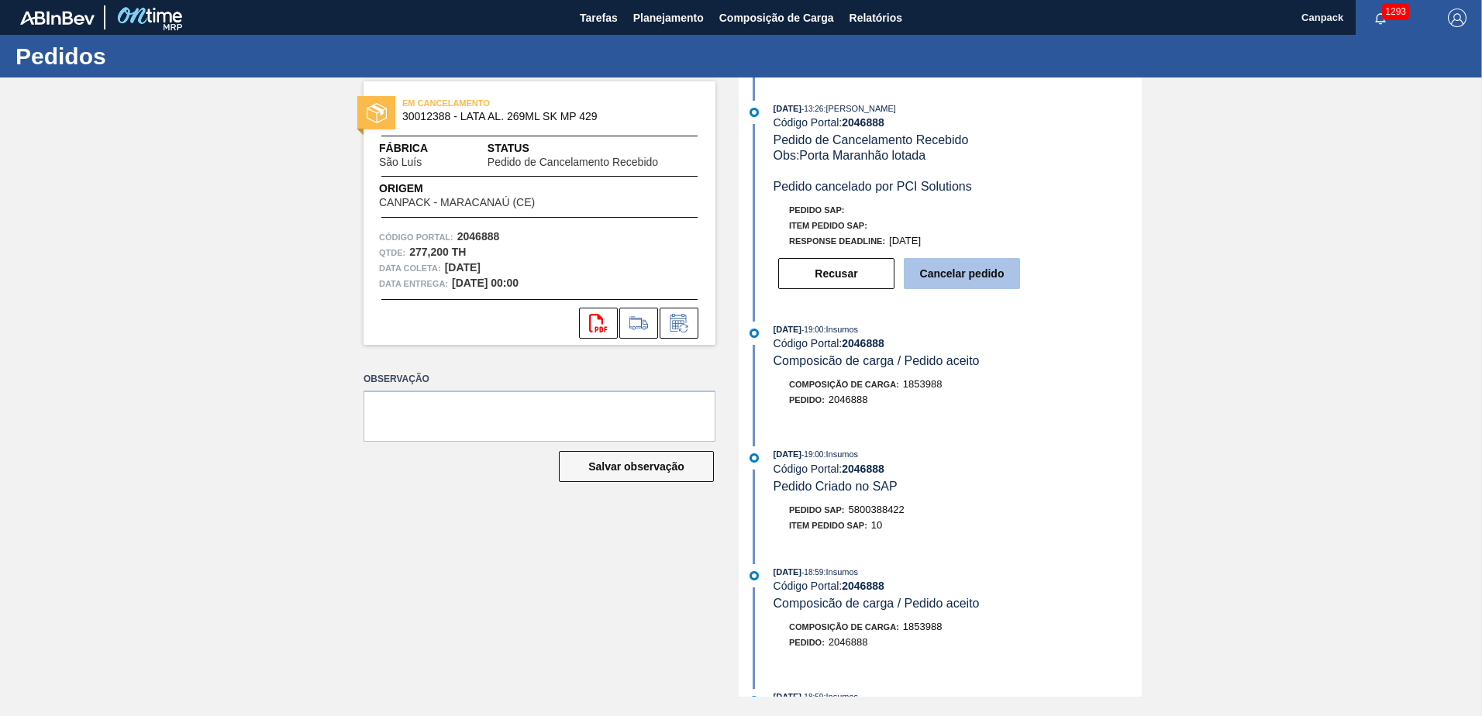
click at [976, 288] on button "Cancelar pedido" at bounding box center [962, 273] width 116 height 31
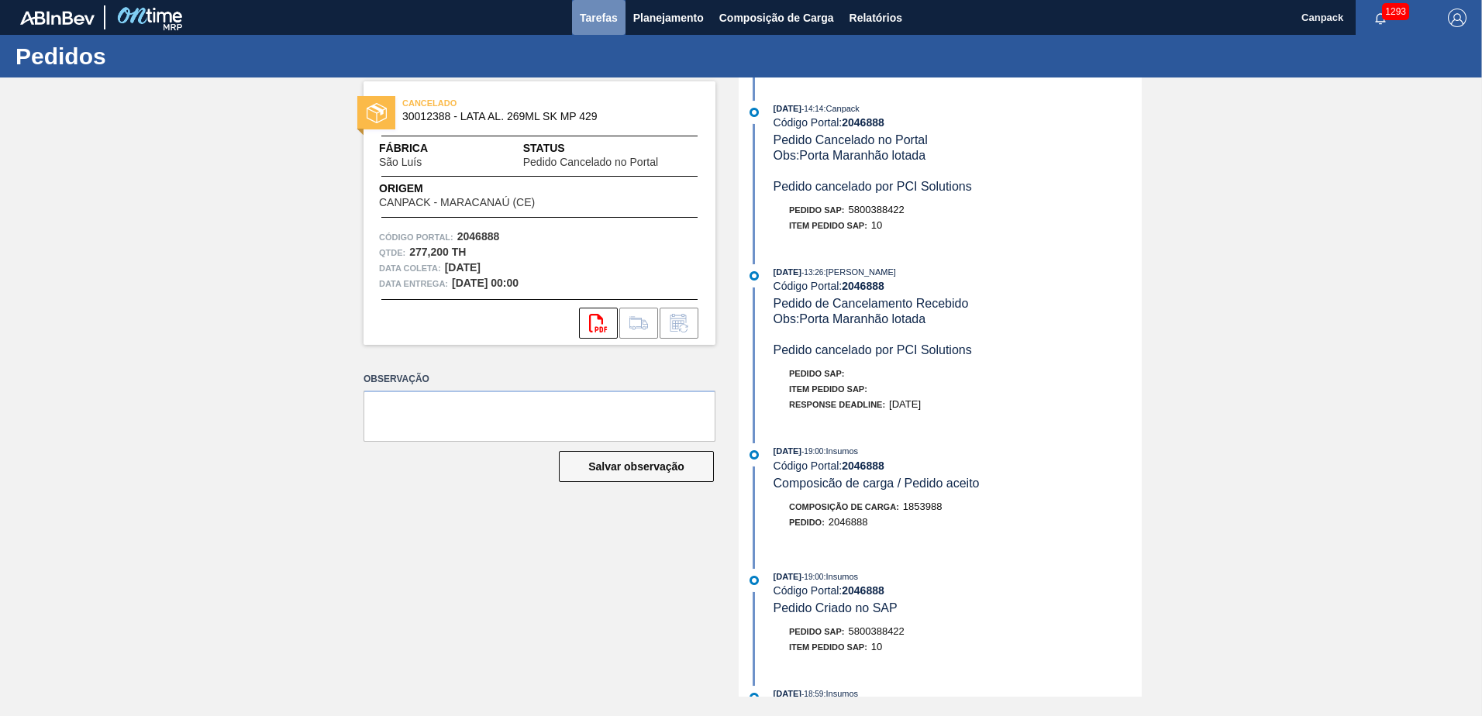
click at [606, 30] on button "Tarefas" at bounding box center [598, 17] width 53 height 35
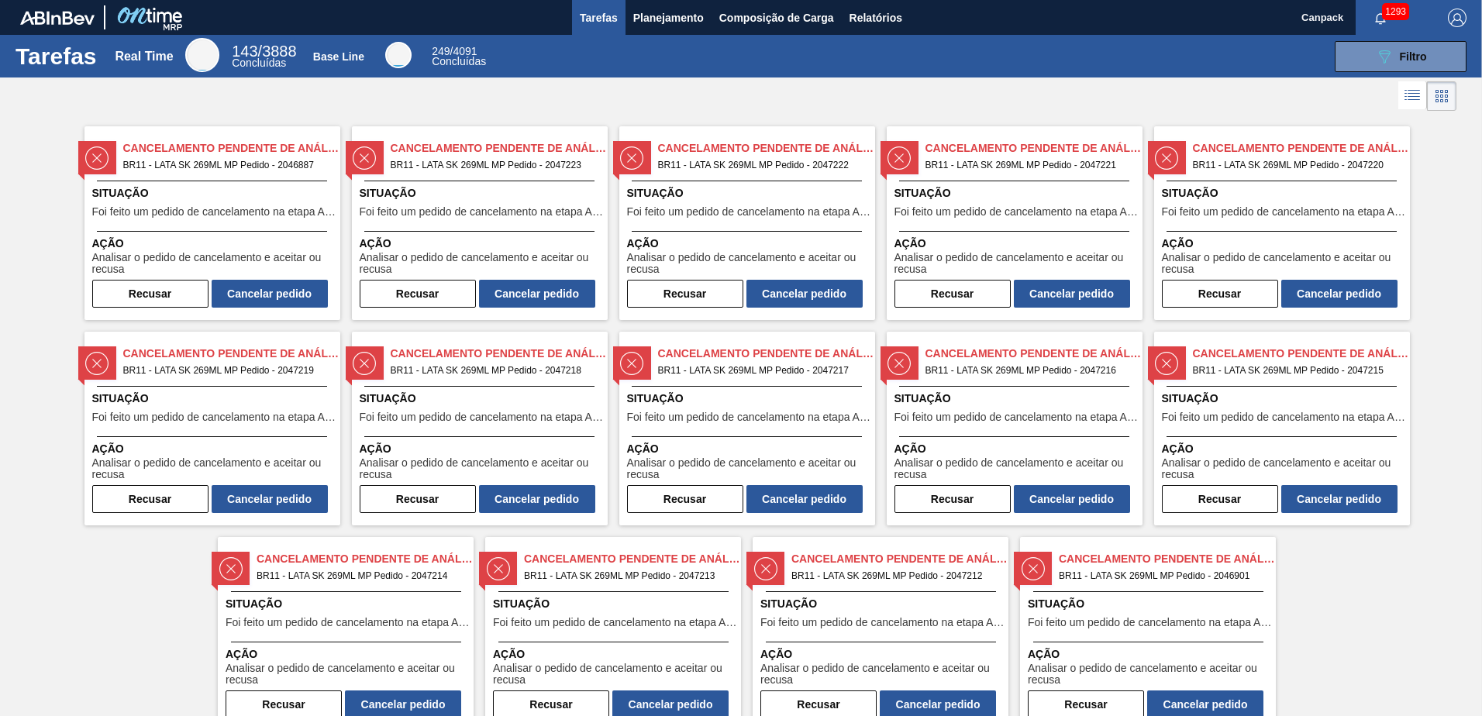
click at [266, 238] on span "Ação" at bounding box center [214, 244] width 244 height 16
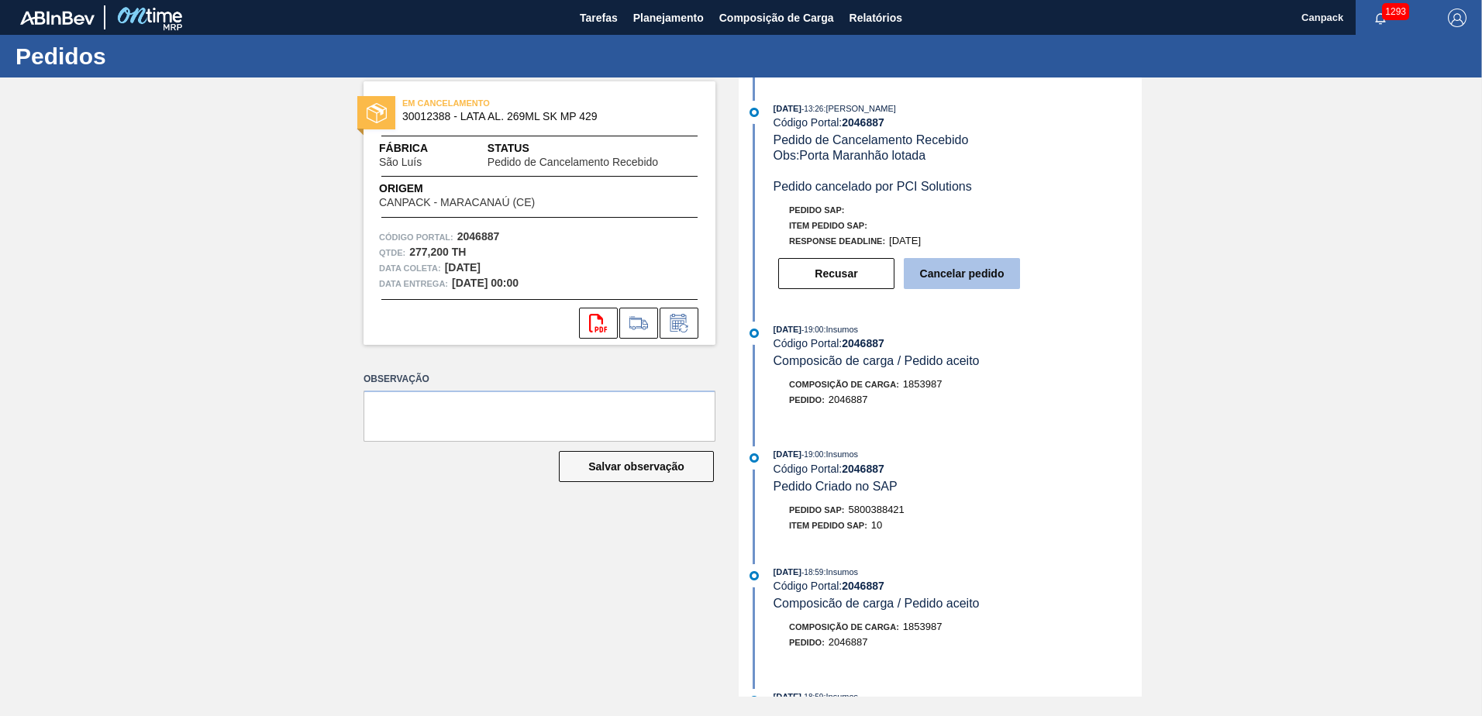
click at [953, 271] on button "Cancelar pedido" at bounding box center [962, 273] width 116 height 31
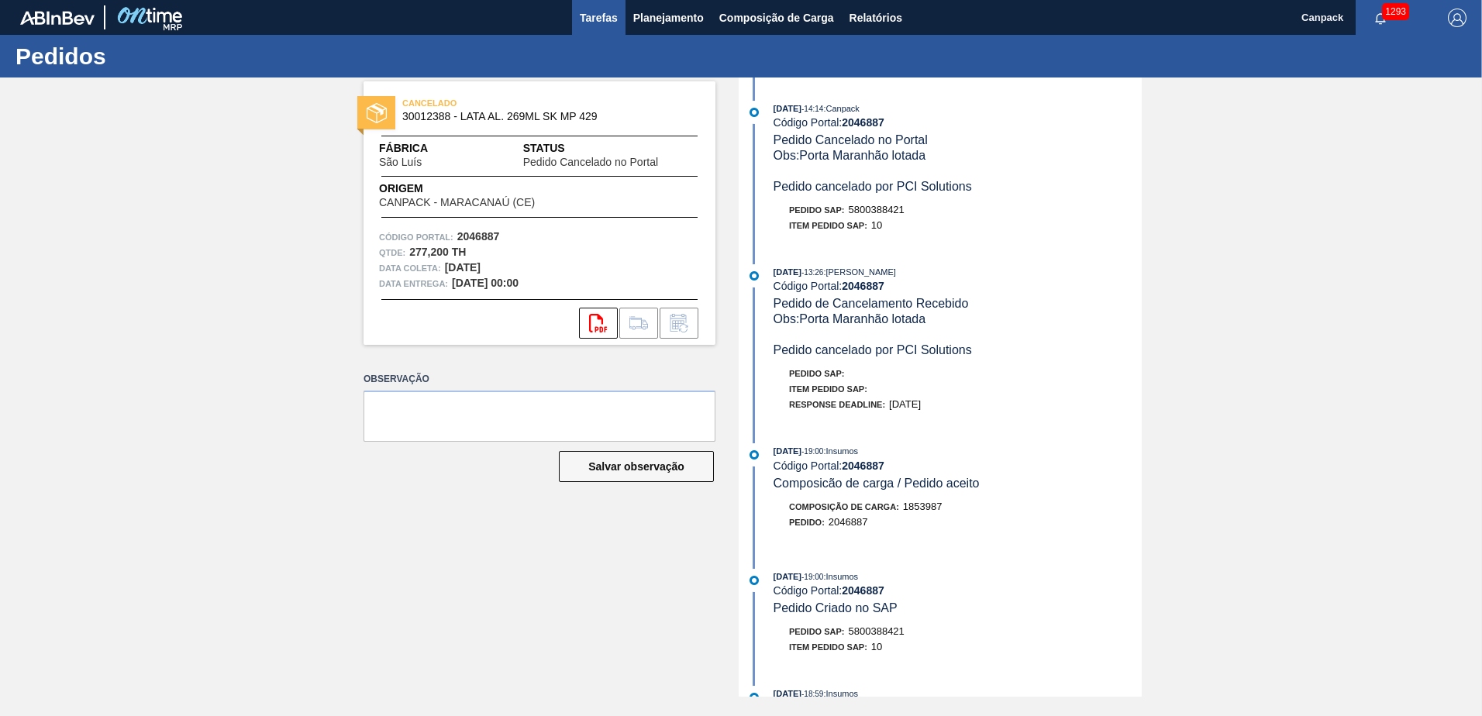
click at [600, 26] on button "Tarefas" at bounding box center [598, 17] width 53 height 35
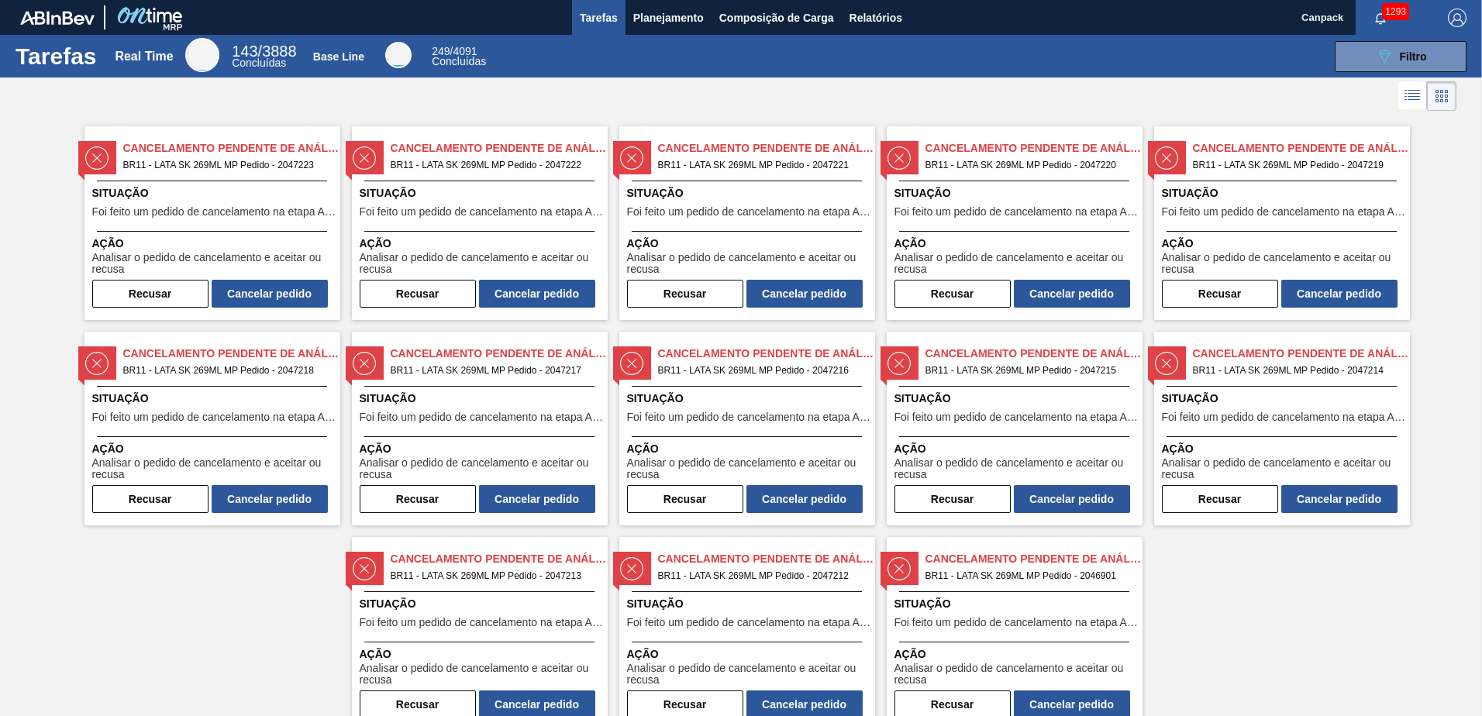
click at [291, 189] on span "Situação" at bounding box center [214, 193] width 244 height 16
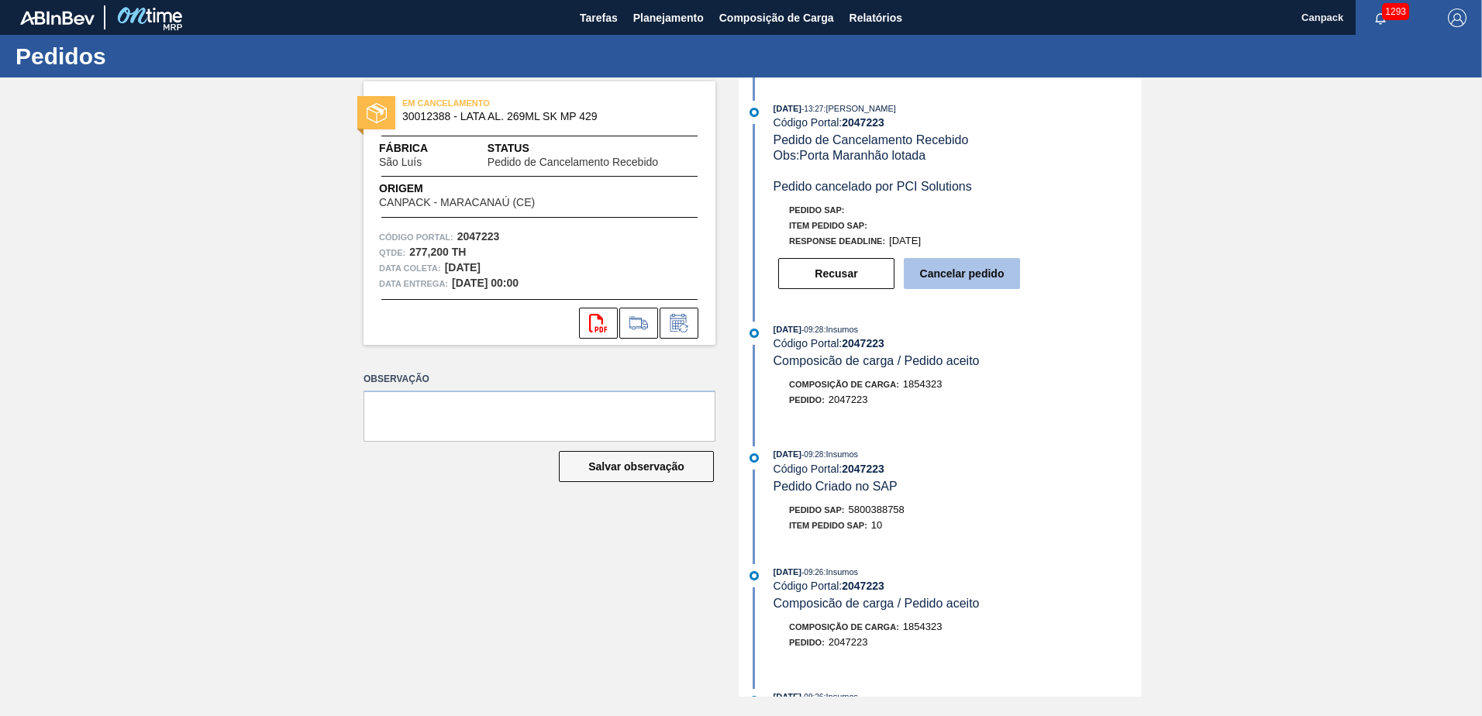
click at [1003, 283] on button "Cancelar pedido" at bounding box center [962, 273] width 116 height 31
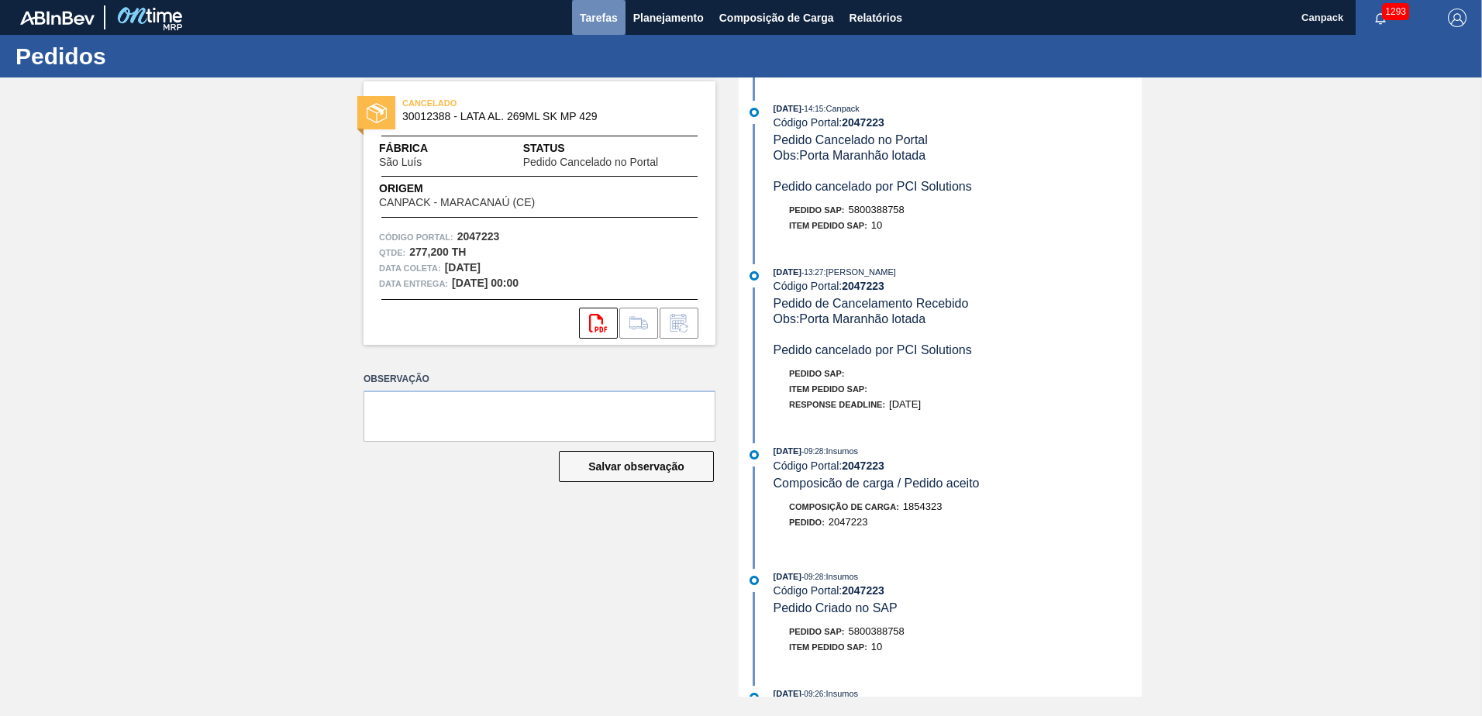
click at [604, 26] on span "Tarefas" at bounding box center [599, 18] width 38 height 19
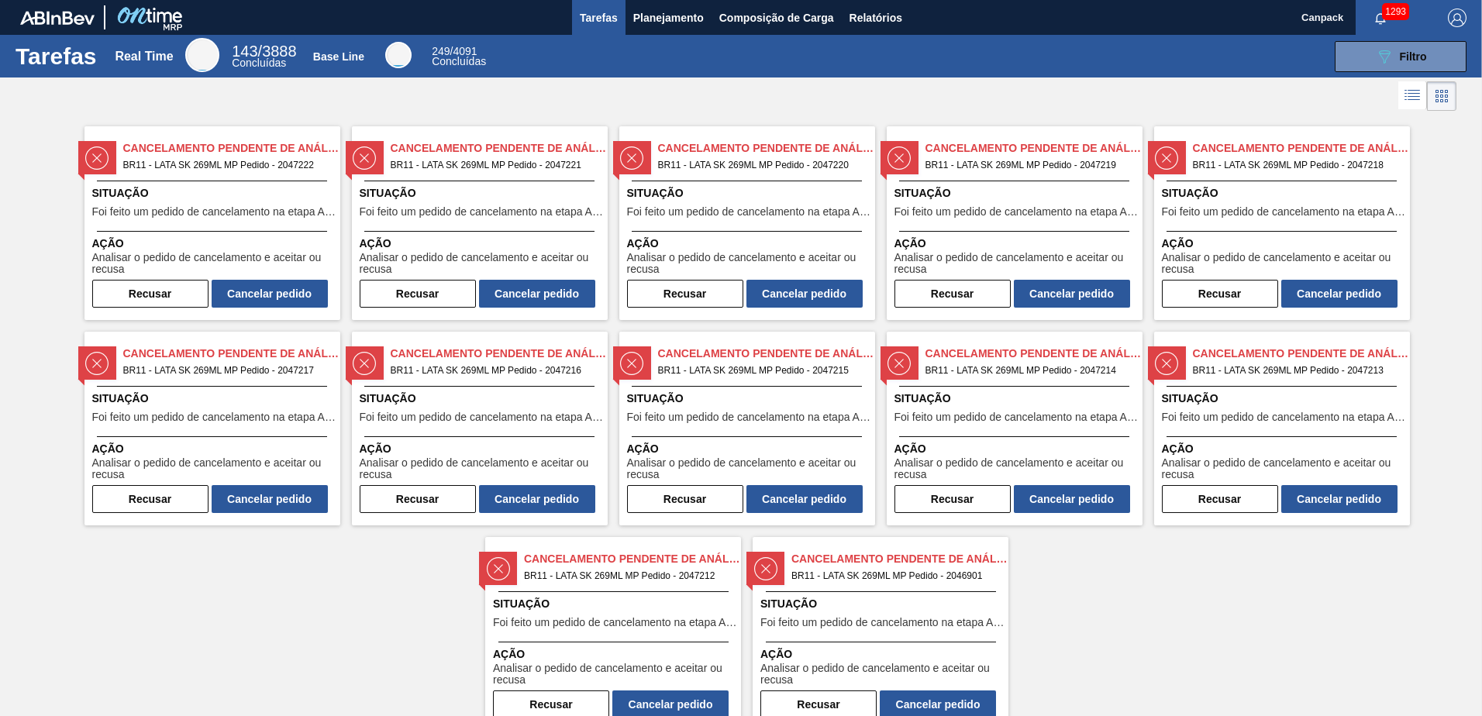
click at [222, 227] on div "Cancelamento Pendente de Análise BR11 - LATA SK 269ML MP Pedido - 2047222 Situa…" at bounding box center [212, 223] width 256 height 194
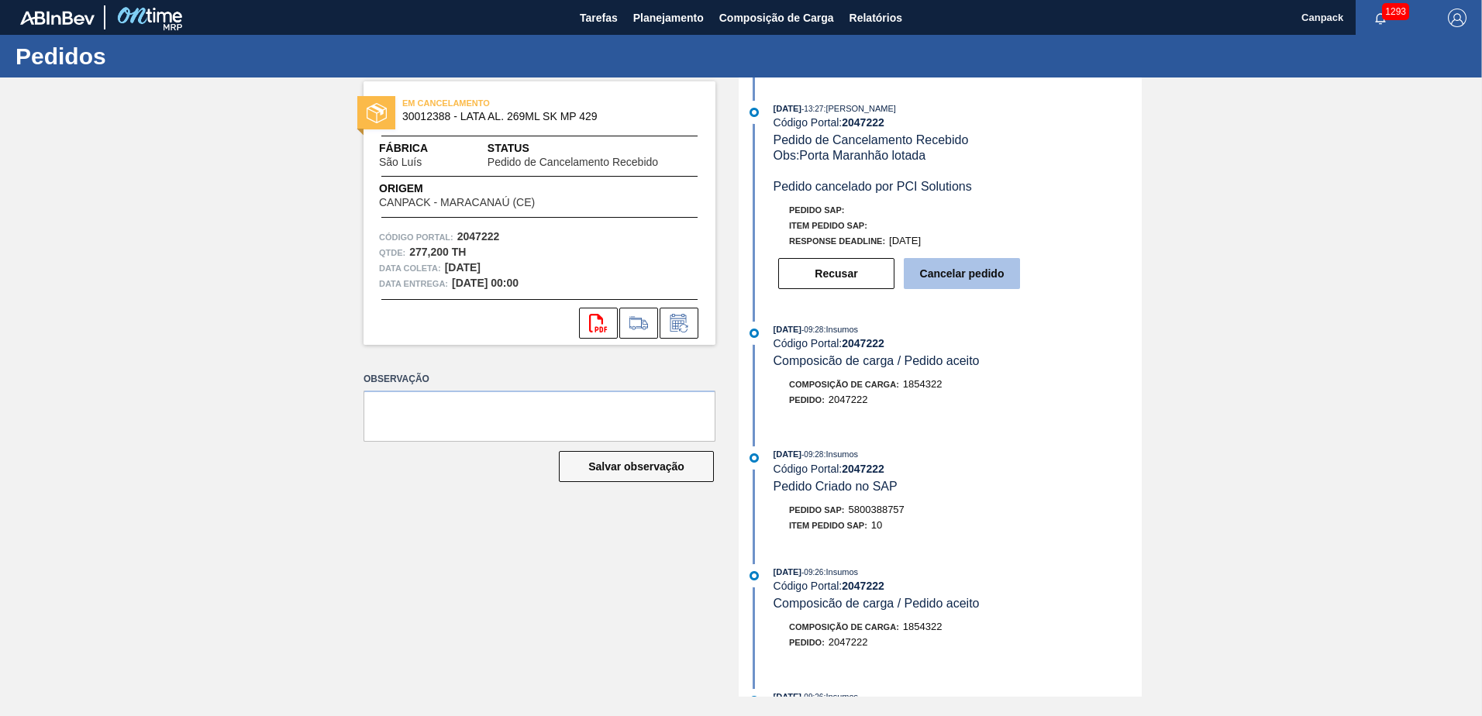
click at [942, 270] on button "Cancelar pedido" at bounding box center [962, 273] width 116 height 31
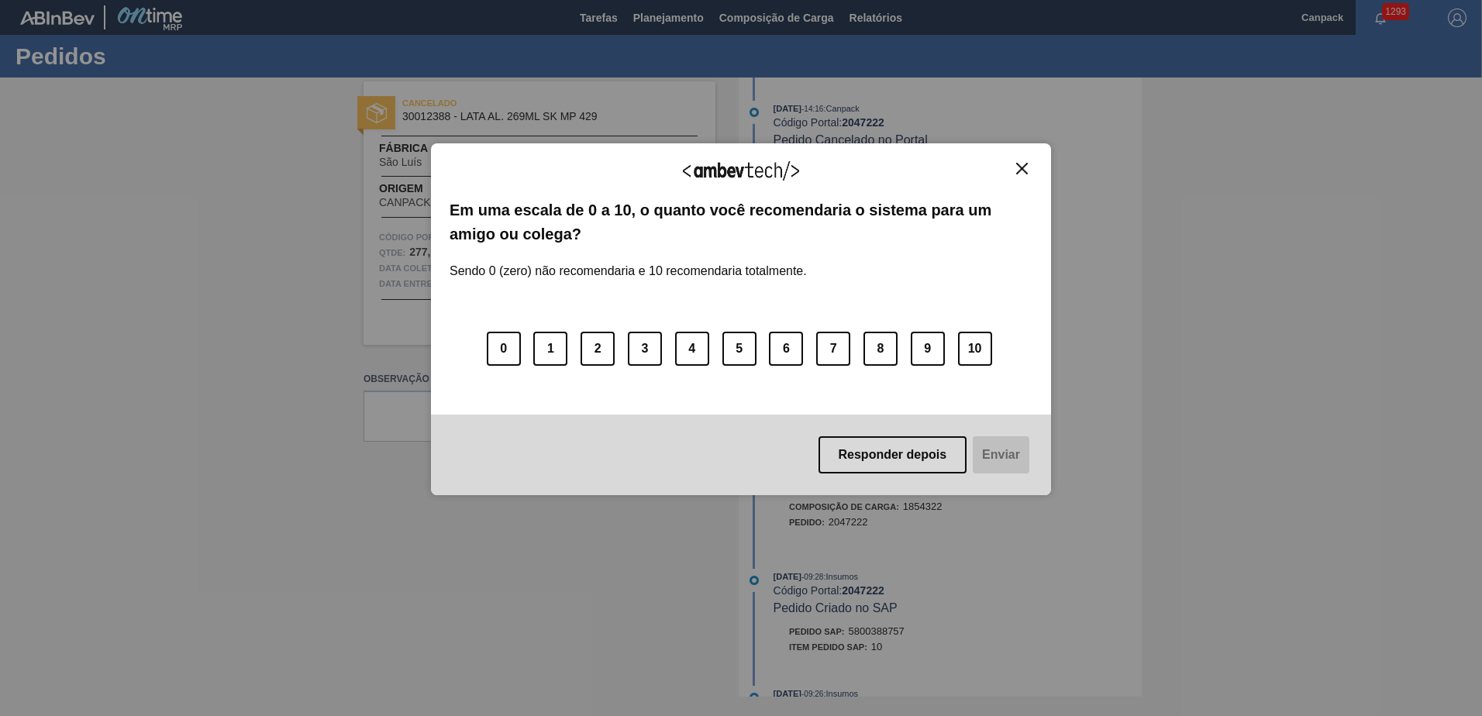
click at [1017, 172] on img "Close" at bounding box center [1022, 169] width 12 height 12
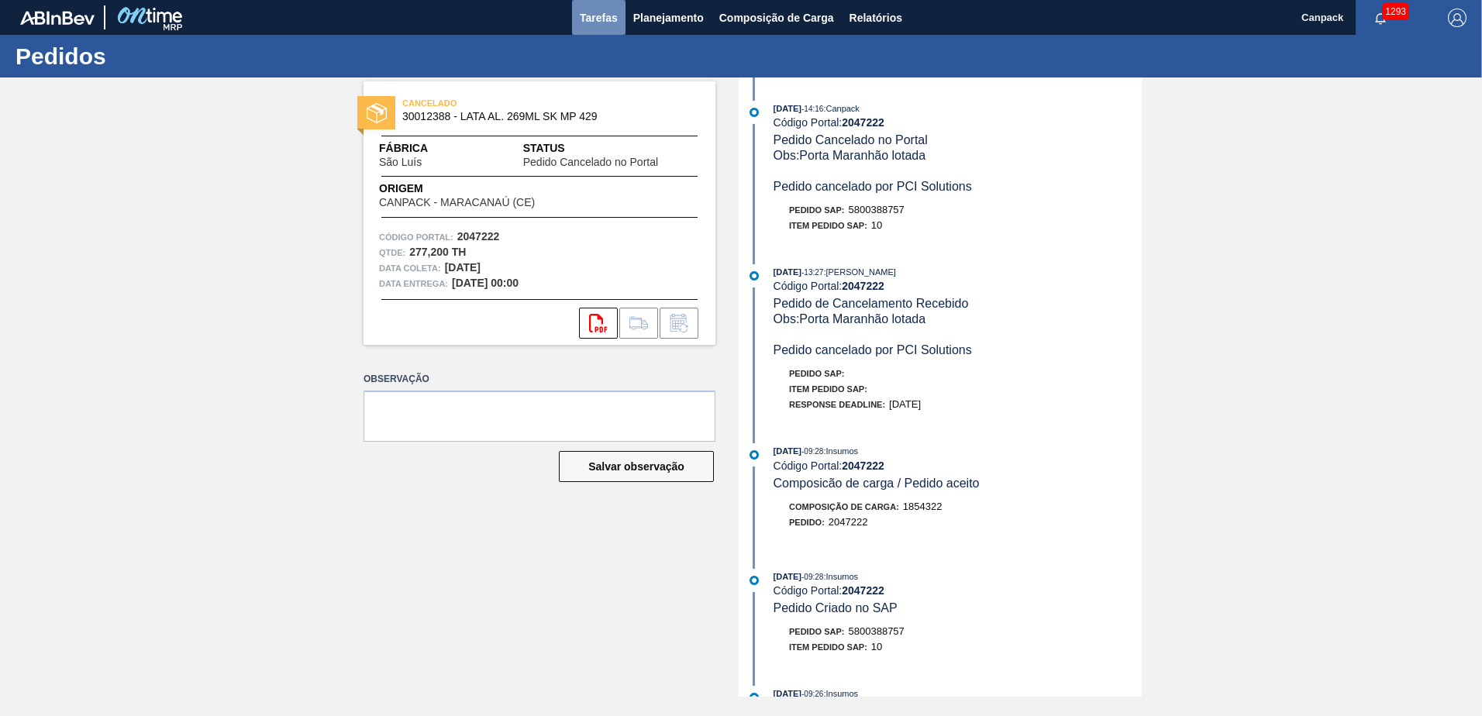
click at [607, 29] on button "Tarefas" at bounding box center [598, 17] width 53 height 35
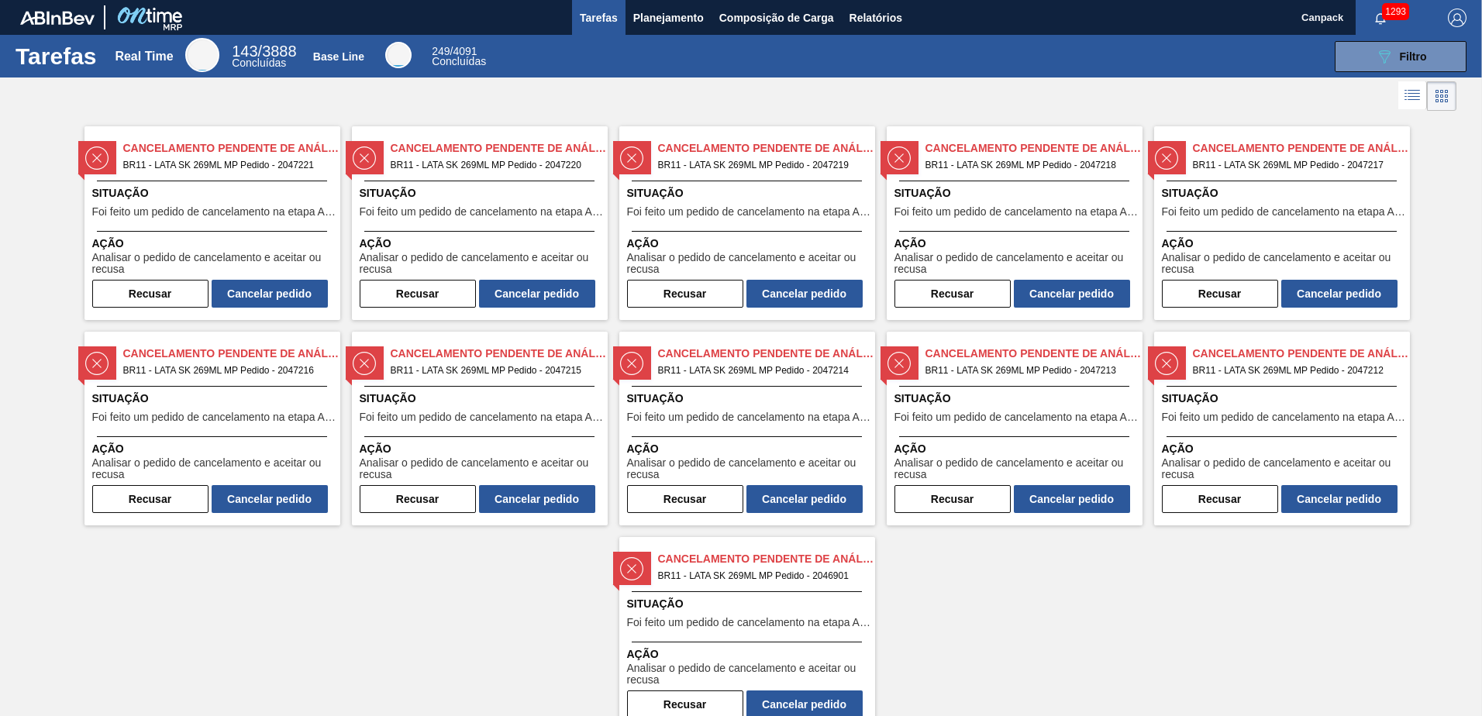
click at [221, 167] on span "BR11 - LATA SK 269ML MP Pedido - 2047221" at bounding box center [225, 165] width 205 height 17
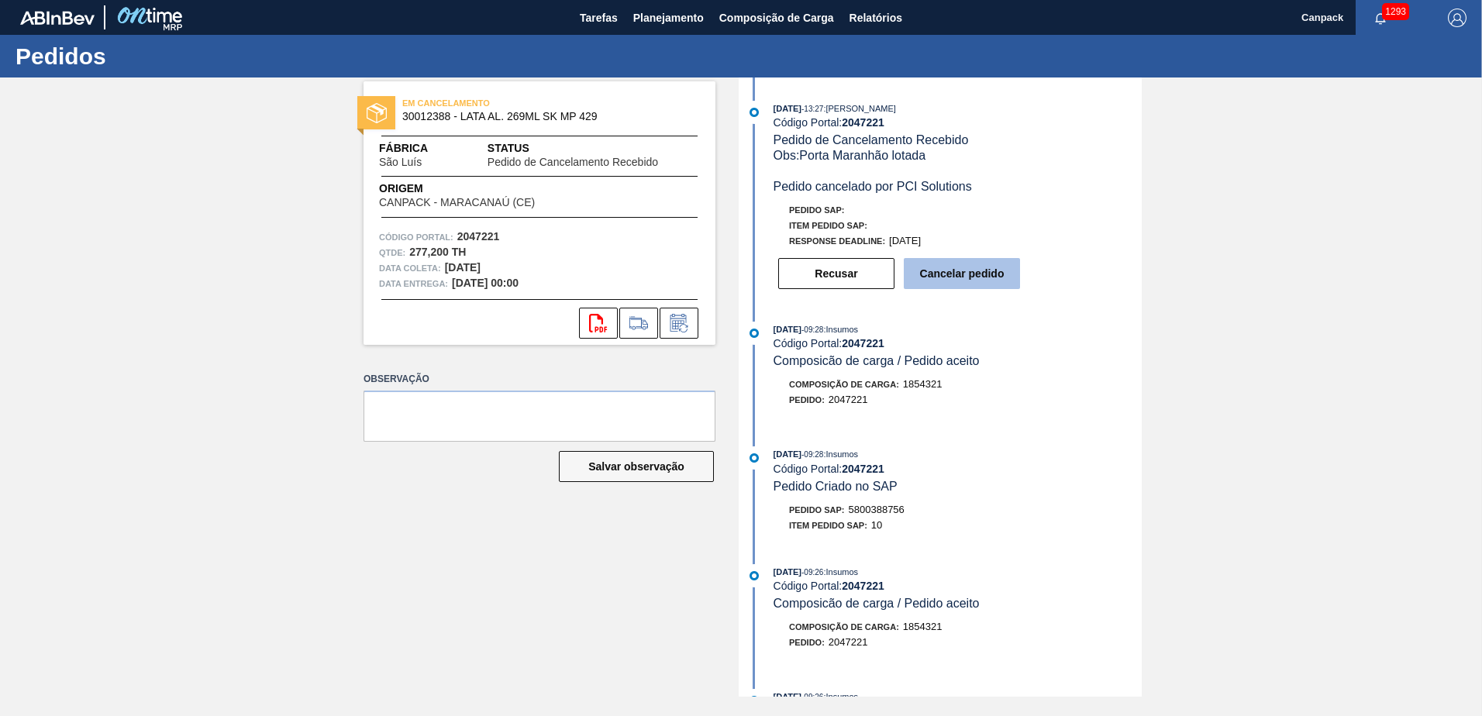
click at [950, 281] on button "Cancelar pedido" at bounding box center [962, 273] width 116 height 31
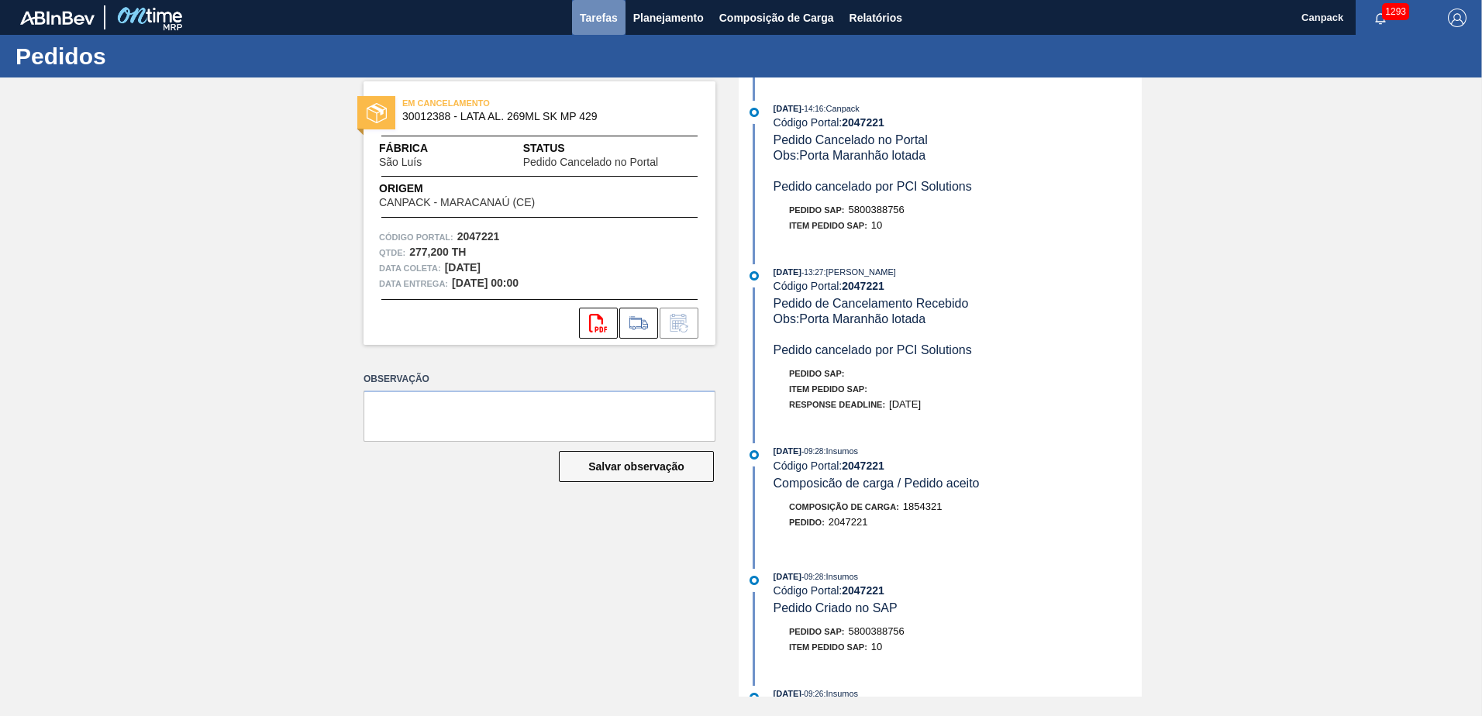
click at [588, 21] on span "Tarefas" at bounding box center [599, 18] width 38 height 19
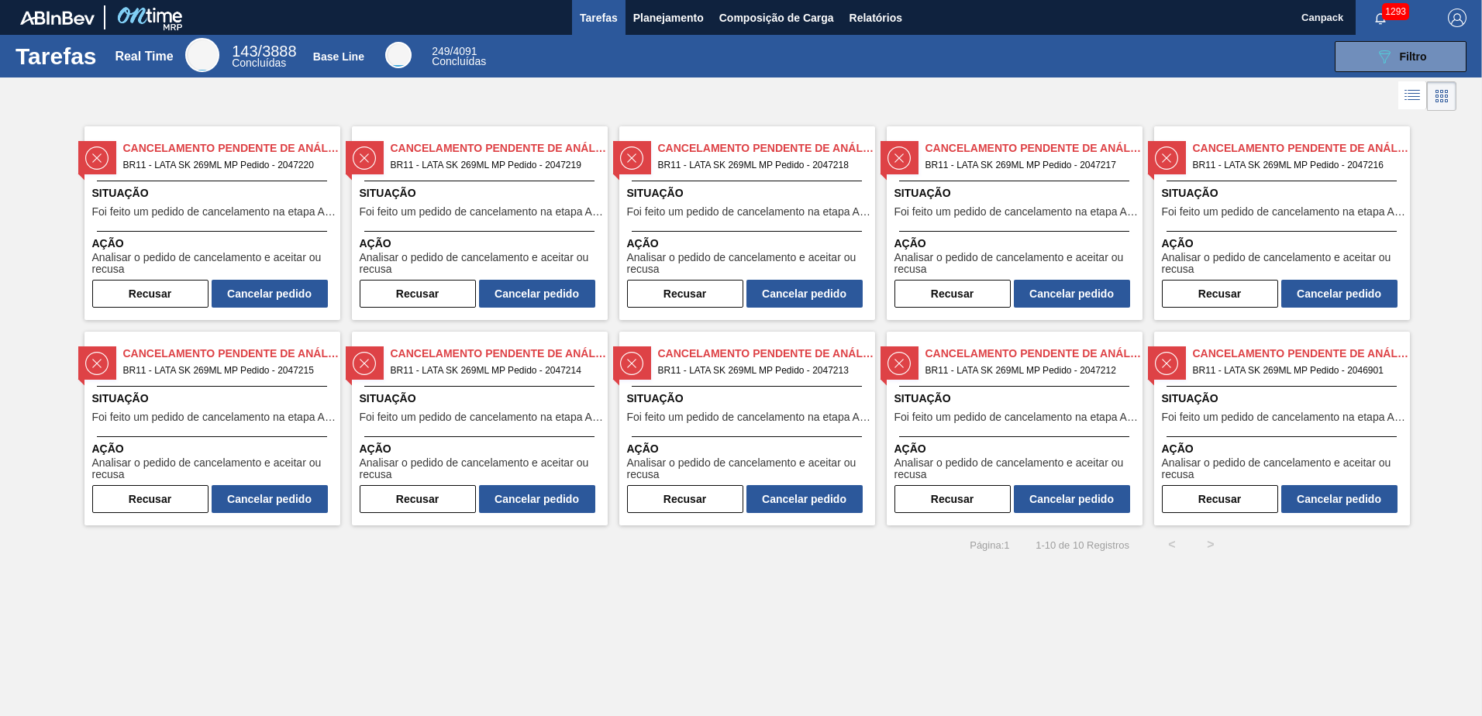
click at [284, 217] on span "Foi feito um pedido de cancelamento na etapa Aguardando Faturamento" at bounding box center [214, 212] width 244 height 12
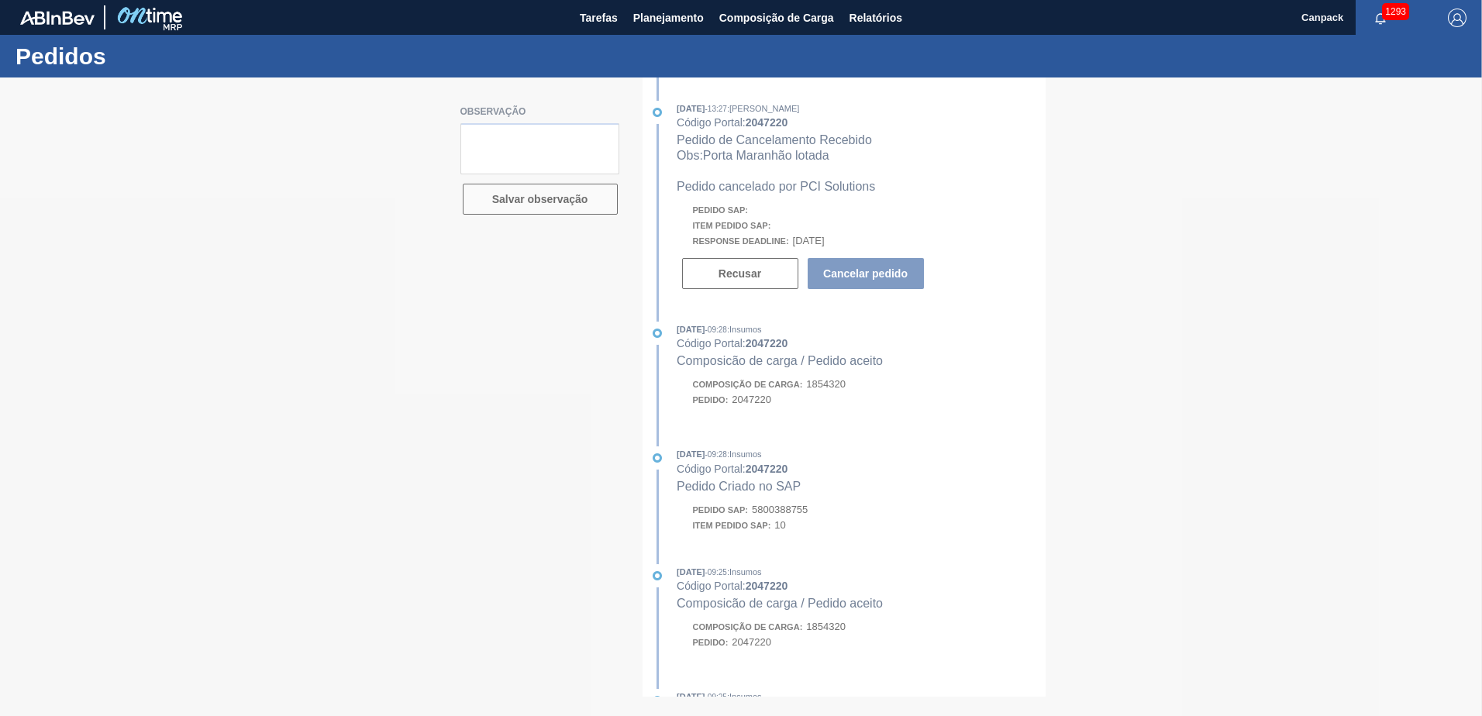
click at [917, 477] on div at bounding box center [741, 396] width 1482 height 639
click at [914, 446] on div at bounding box center [741, 396] width 1482 height 639
click at [963, 198] on div at bounding box center [741, 396] width 1482 height 639
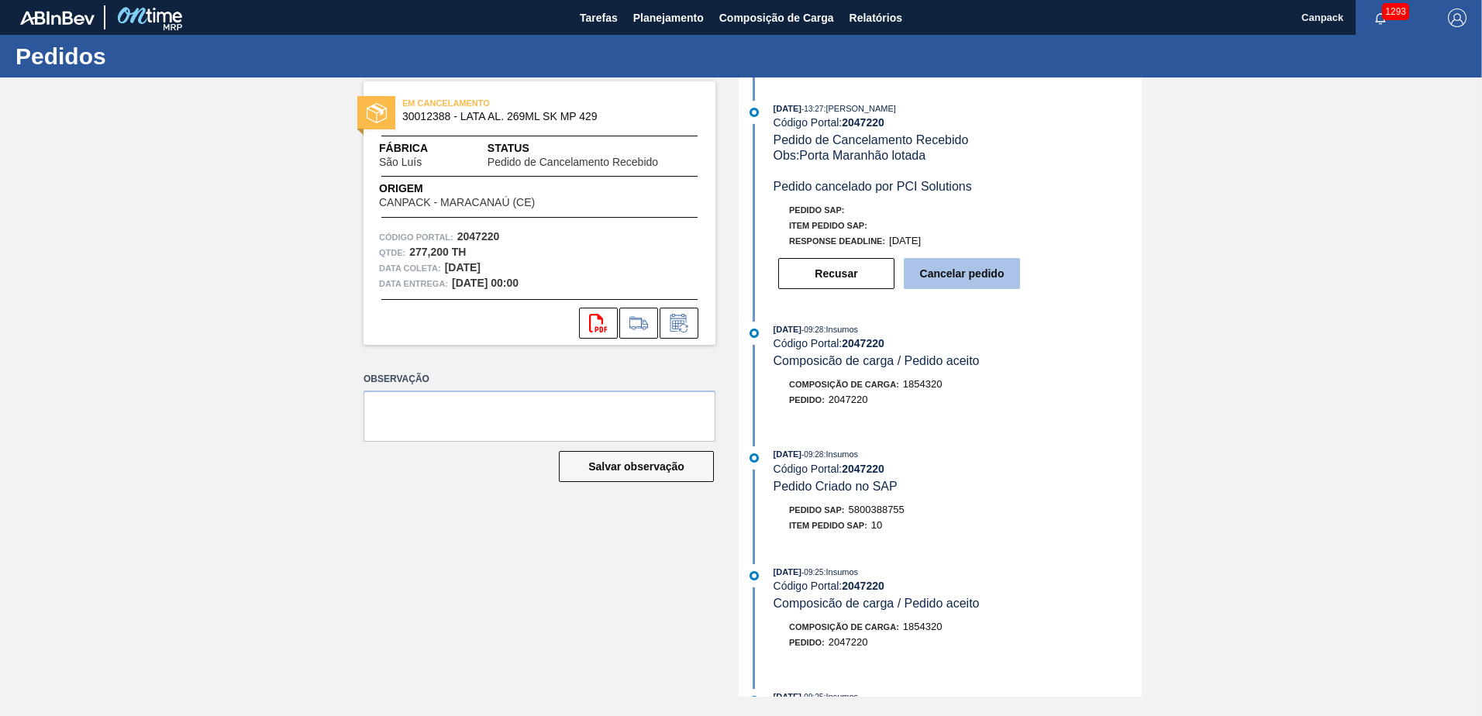
click at [967, 282] on button "Cancelar pedido" at bounding box center [962, 273] width 116 height 31
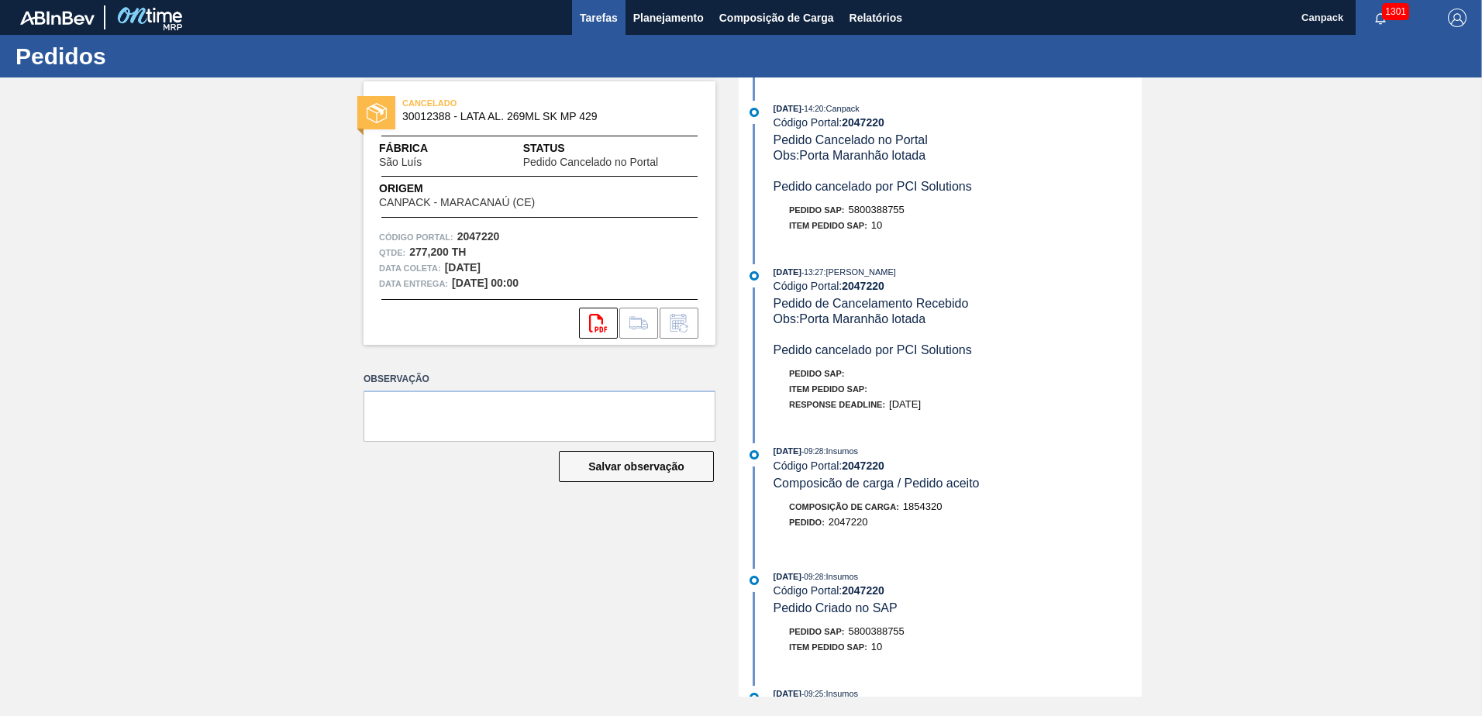
click at [613, 26] on span "Tarefas" at bounding box center [599, 18] width 38 height 19
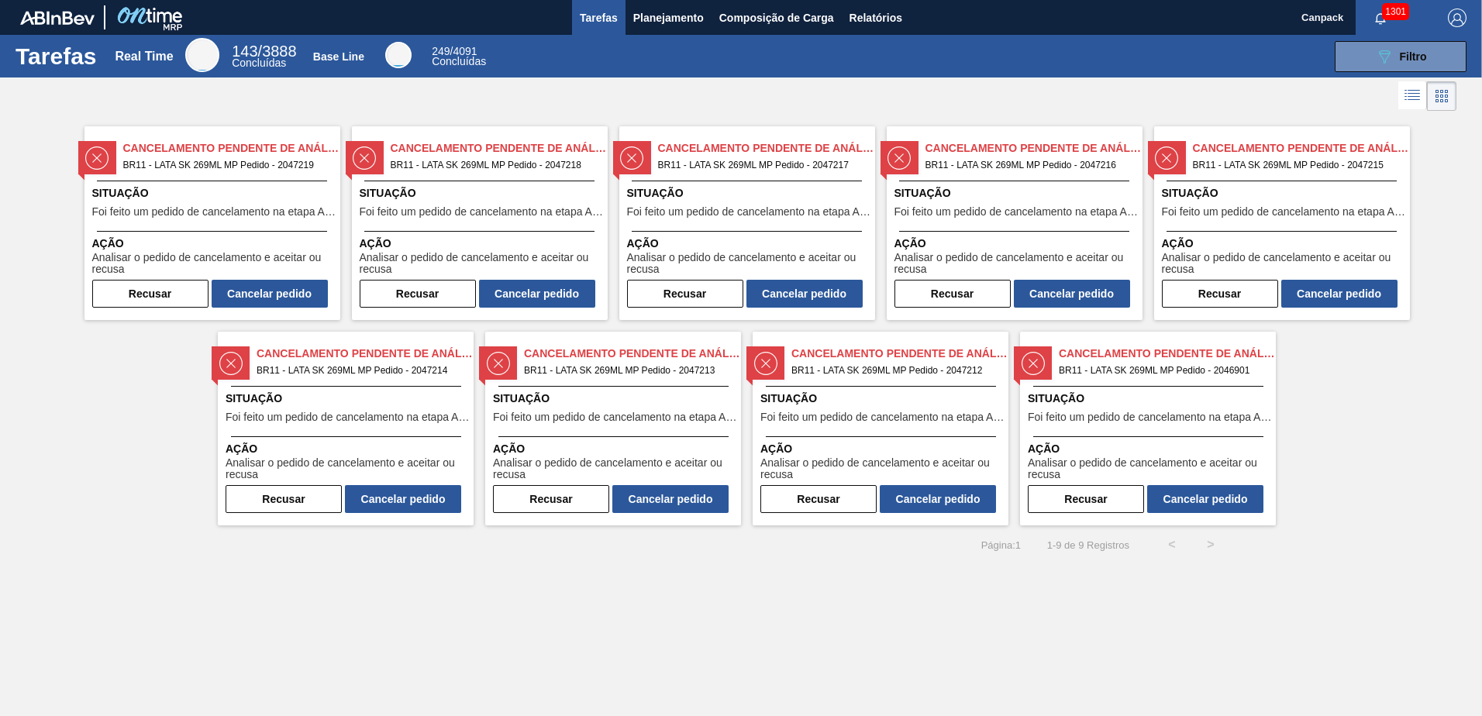
click at [263, 221] on div "Situação Foi feito um pedido de cancelamento na etapa Aguardando Faturamento" at bounding box center [214, 204] width 244 height 38
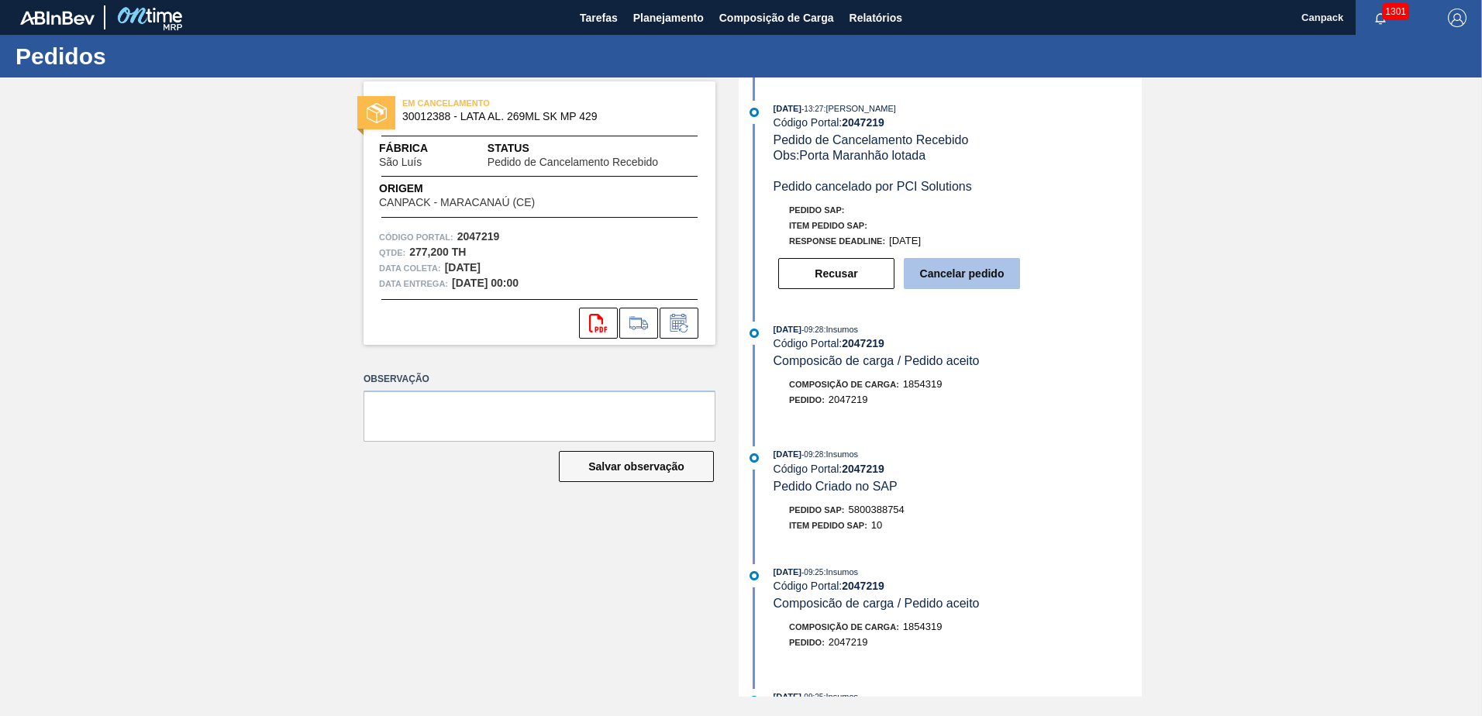
click at [972, 276] on button "Cancelar pedido" at bounding box center [962, 273] width 116 height 31
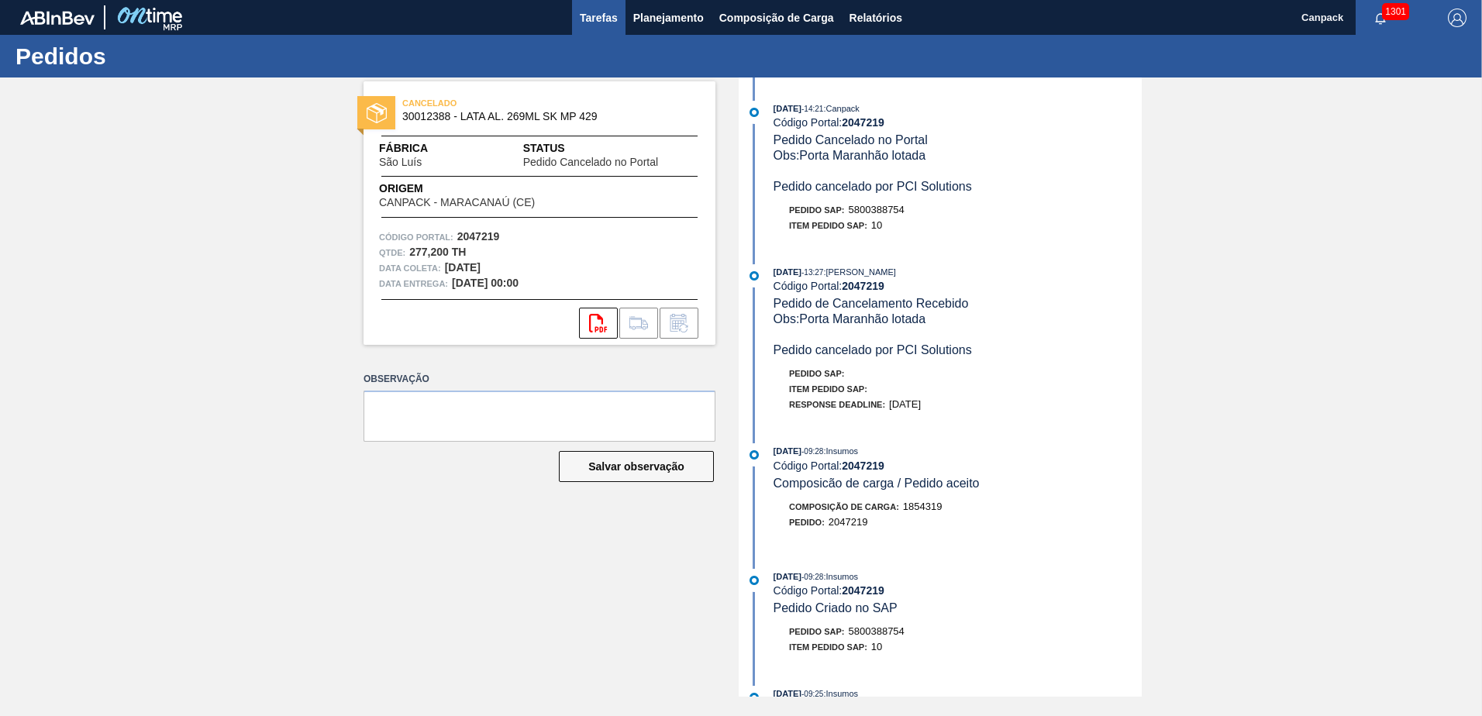
click at [608, 18] on span "Tarefas" at bounding box center [599, 18] width 38 height 19
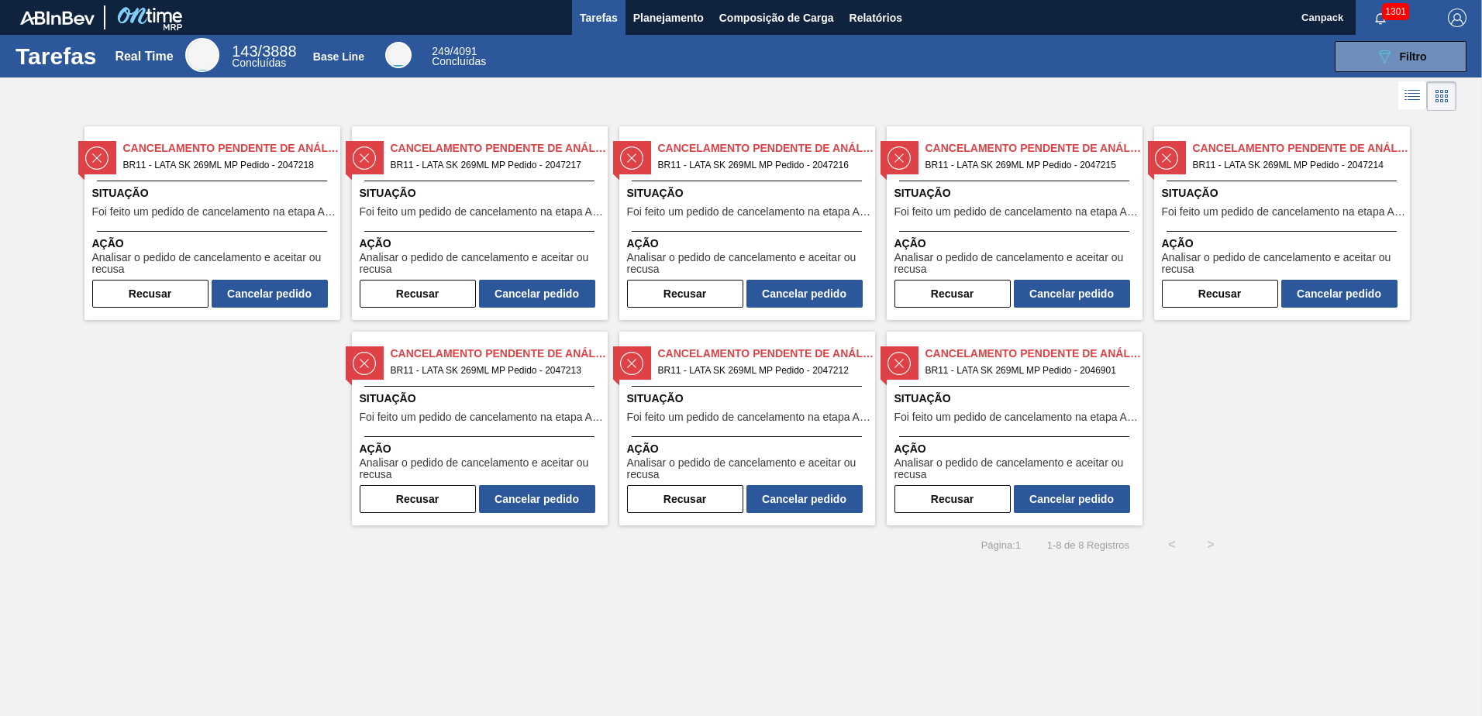
click at [243, 178] on div "Cancelamento Pendente de Análise BR11 - LATA SK 269ML MP Pedido - 2047218 Situa…" at bounding box center [212, 223] width 256 height 194
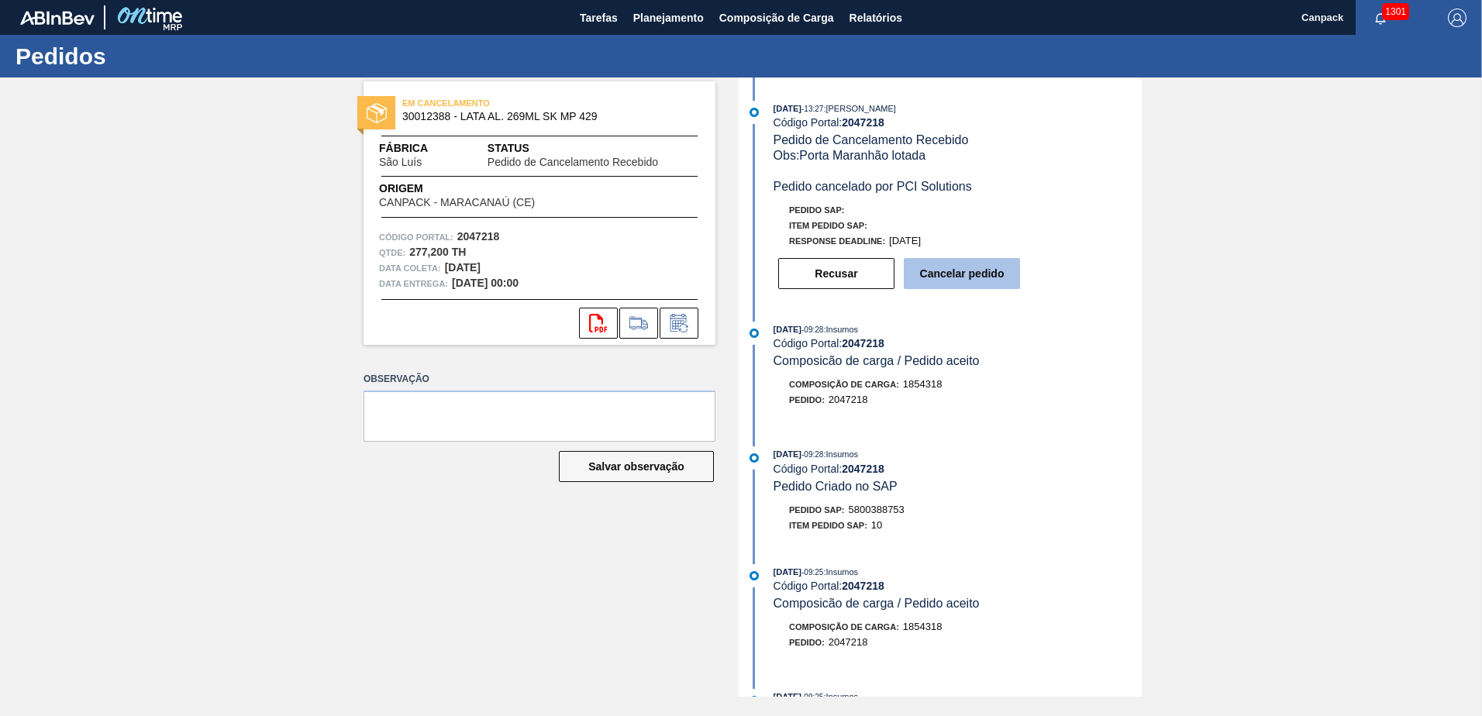
click at [952, 277] on button "Cancelar pedido" at bounding box center [962, 273] width 116 height 31
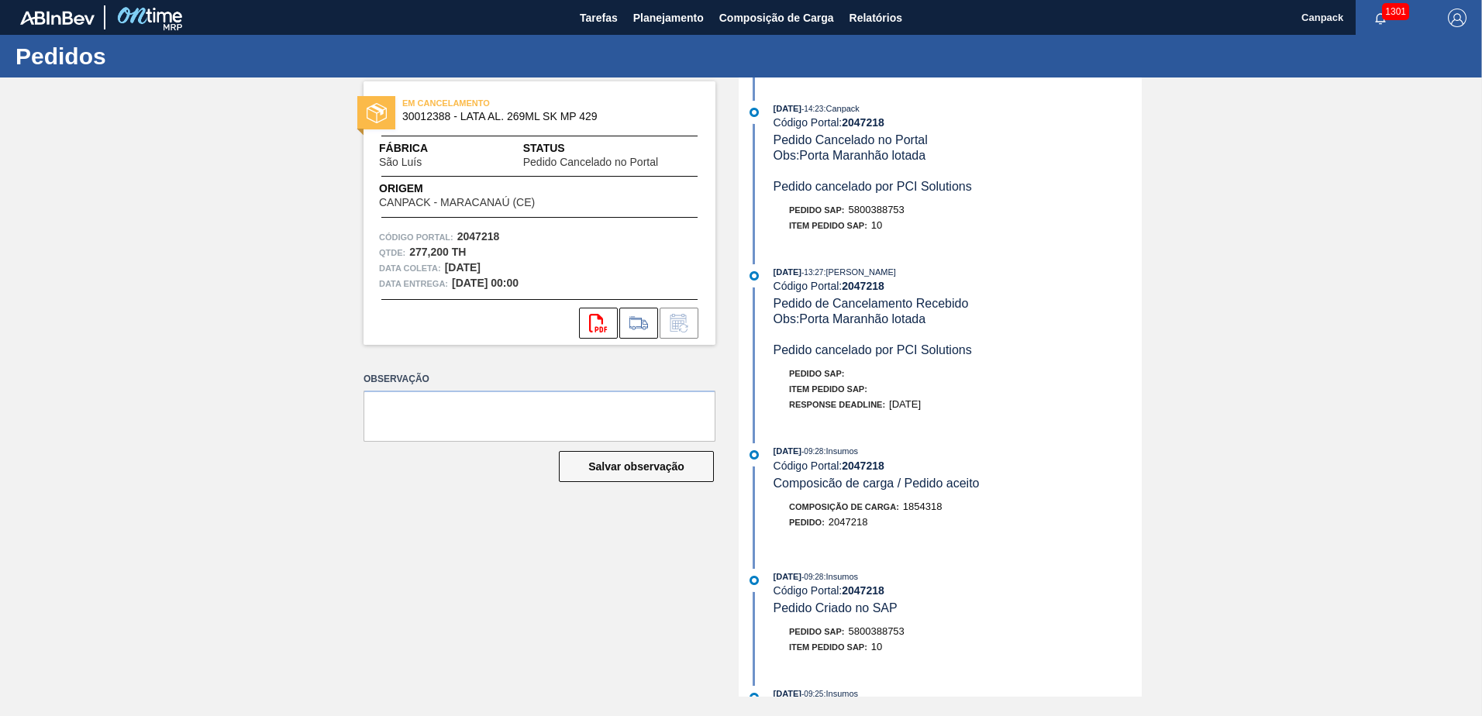
click at [869, 284] on strong "2047218" at bounding box center [863, 286] width 43 height 12
click at [589, 29] on button "Tarefas" at bounding box center [598, 17] width 53 height 35
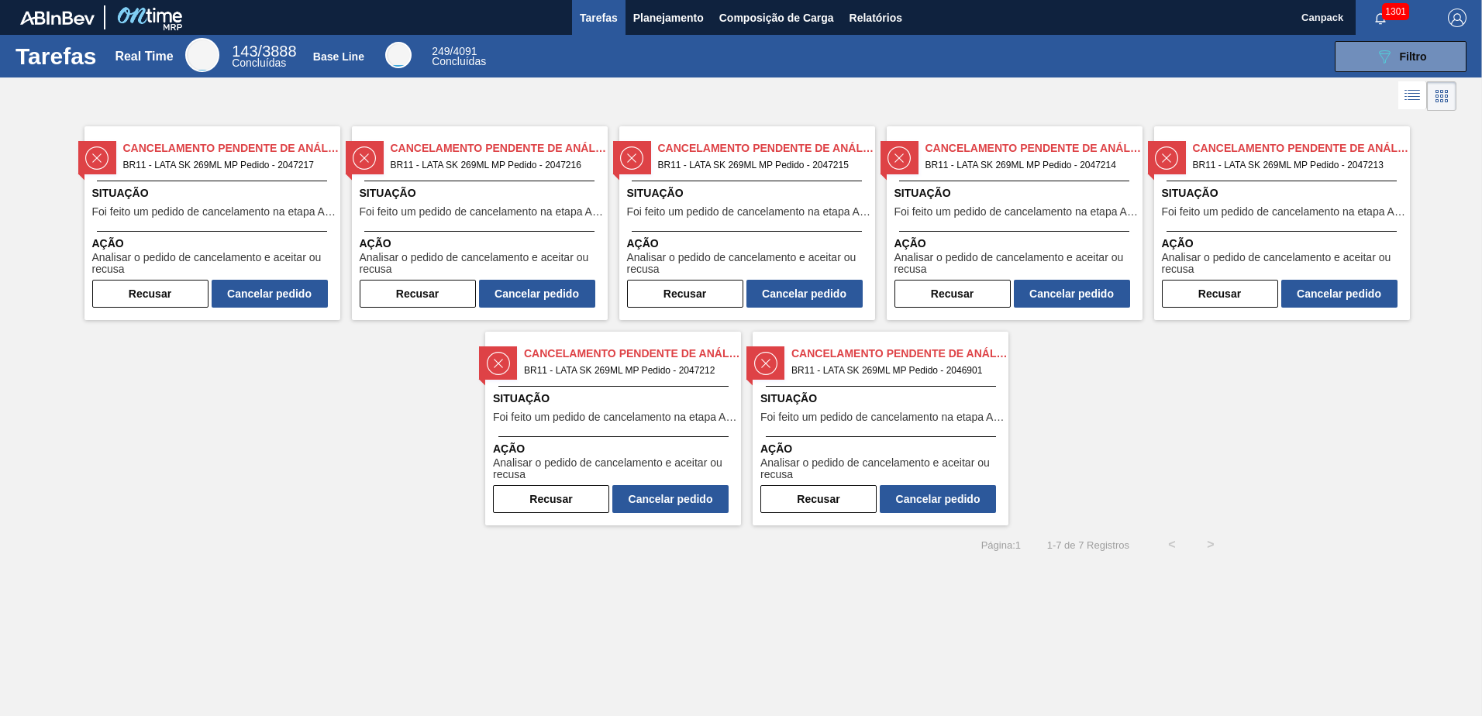
click at [204, 198] on span "Situação" at bounding box center [214, 193] width 244 height 16
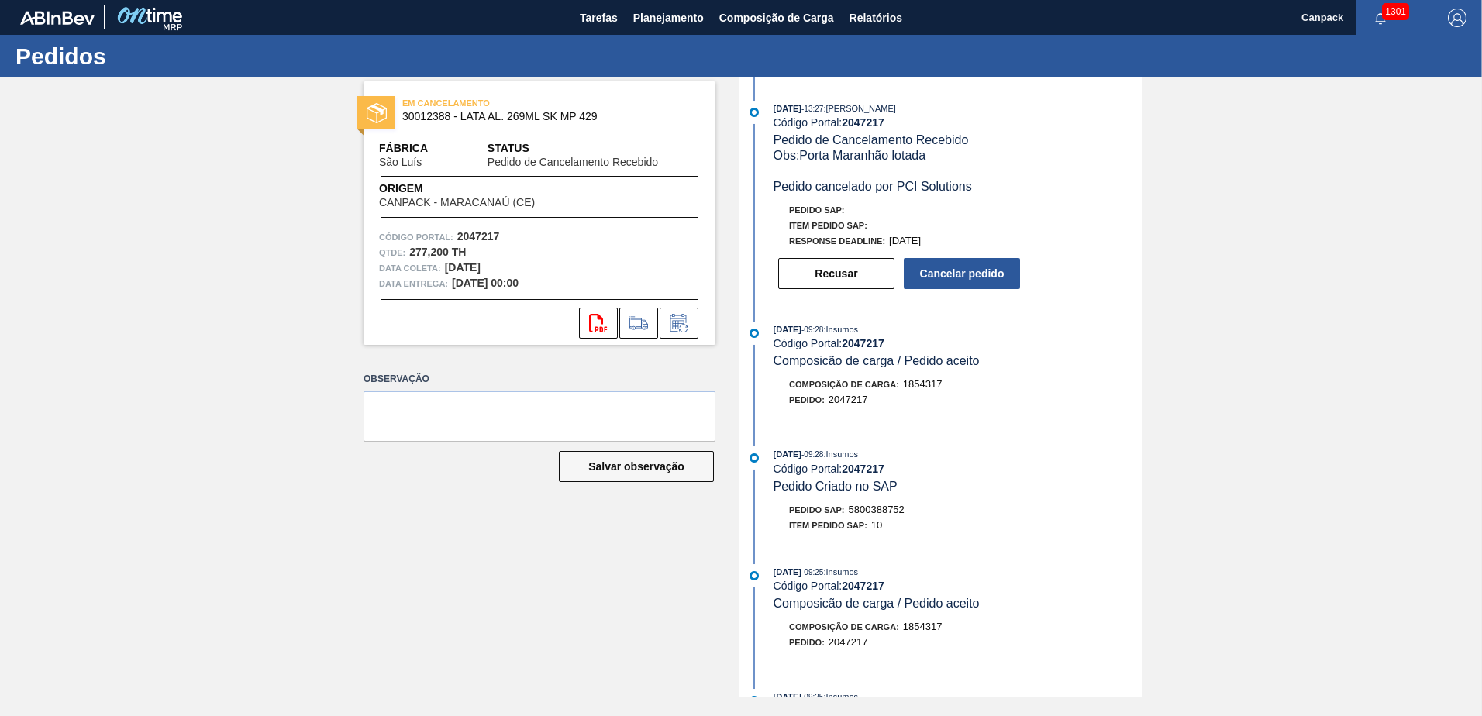
click at [985, 480] on div "04/10/2025 - 09:28 : Insumos Código Portal: 2047217 Pedido Criado no SAP" at bounding box center [957, 469] width 368 height 47
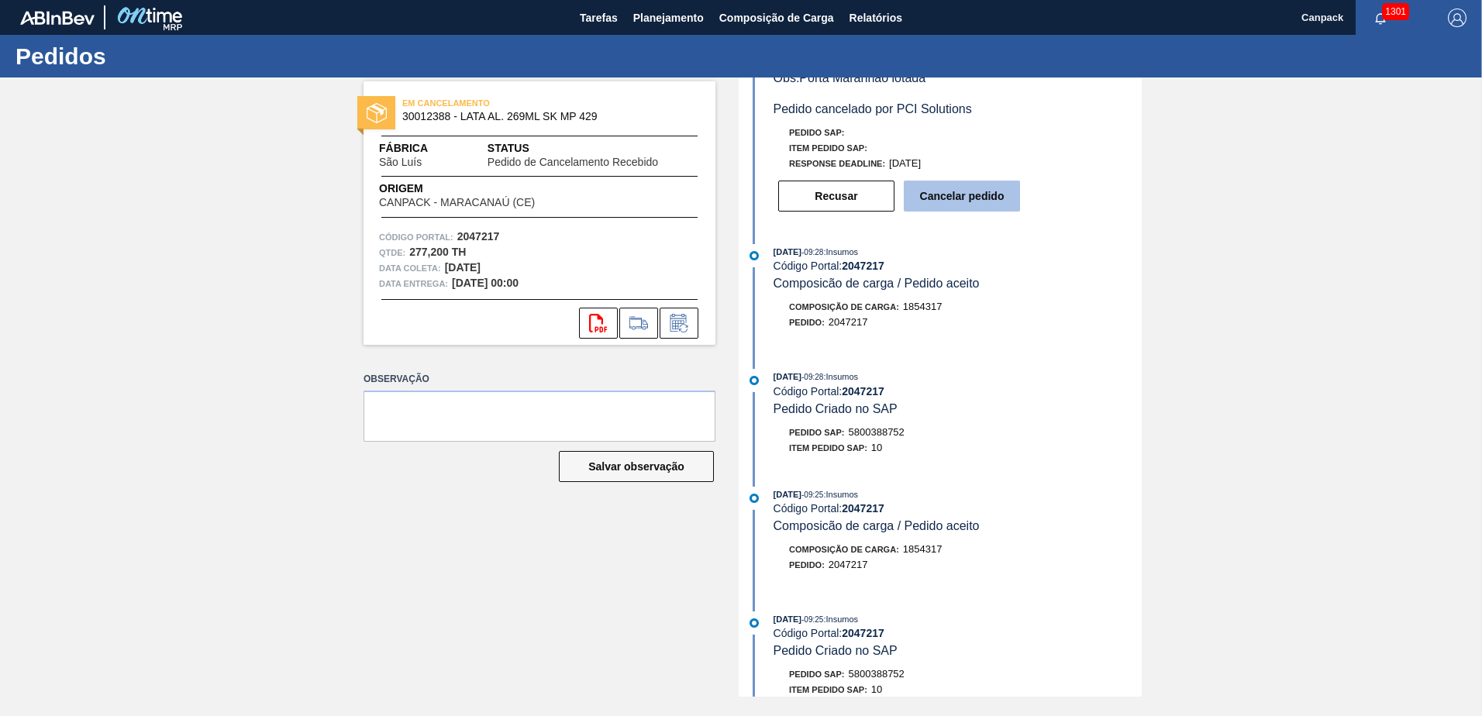
click at [956, 205] on button "Cancelar pedido" at bounding box center [962, 196] width 116 height 31
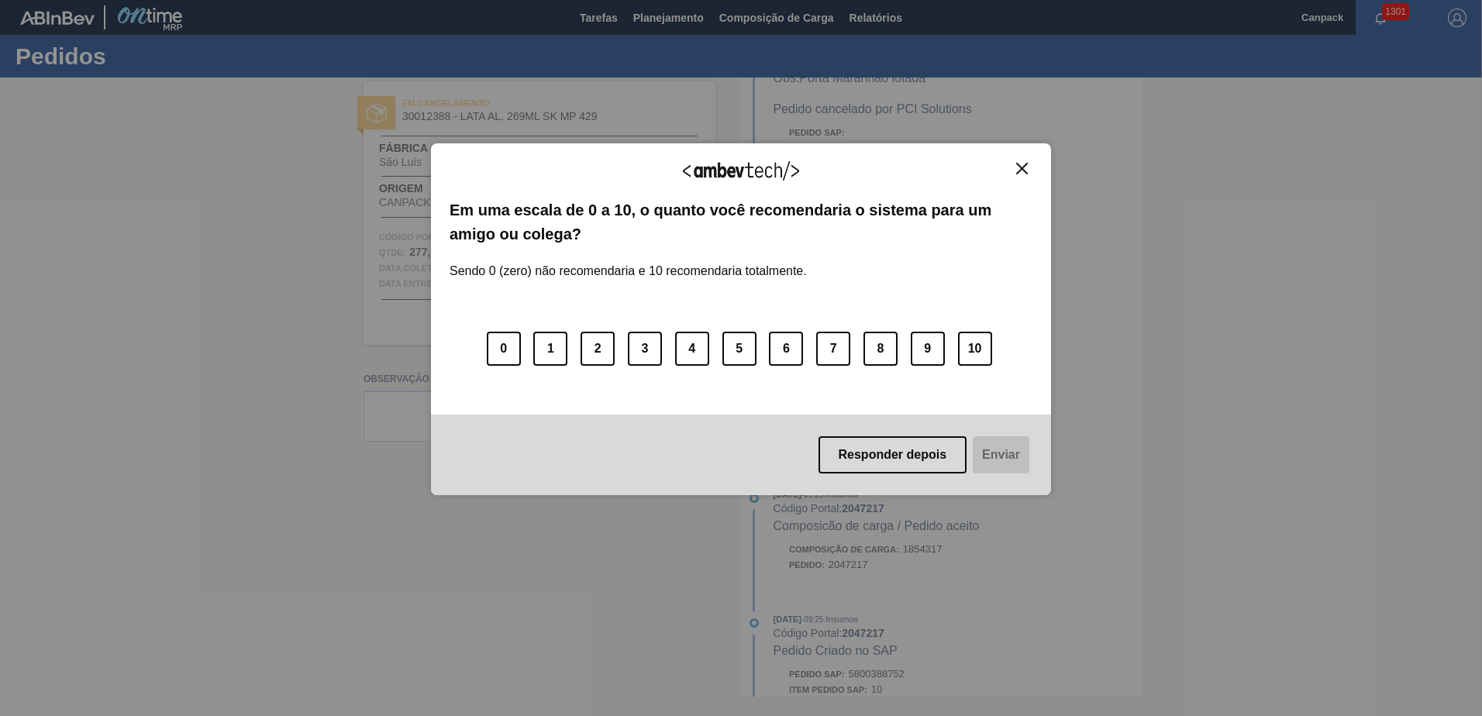
click at [1021, 173] on img "Close" at bounding box center [1022, 169] width 12 height 12
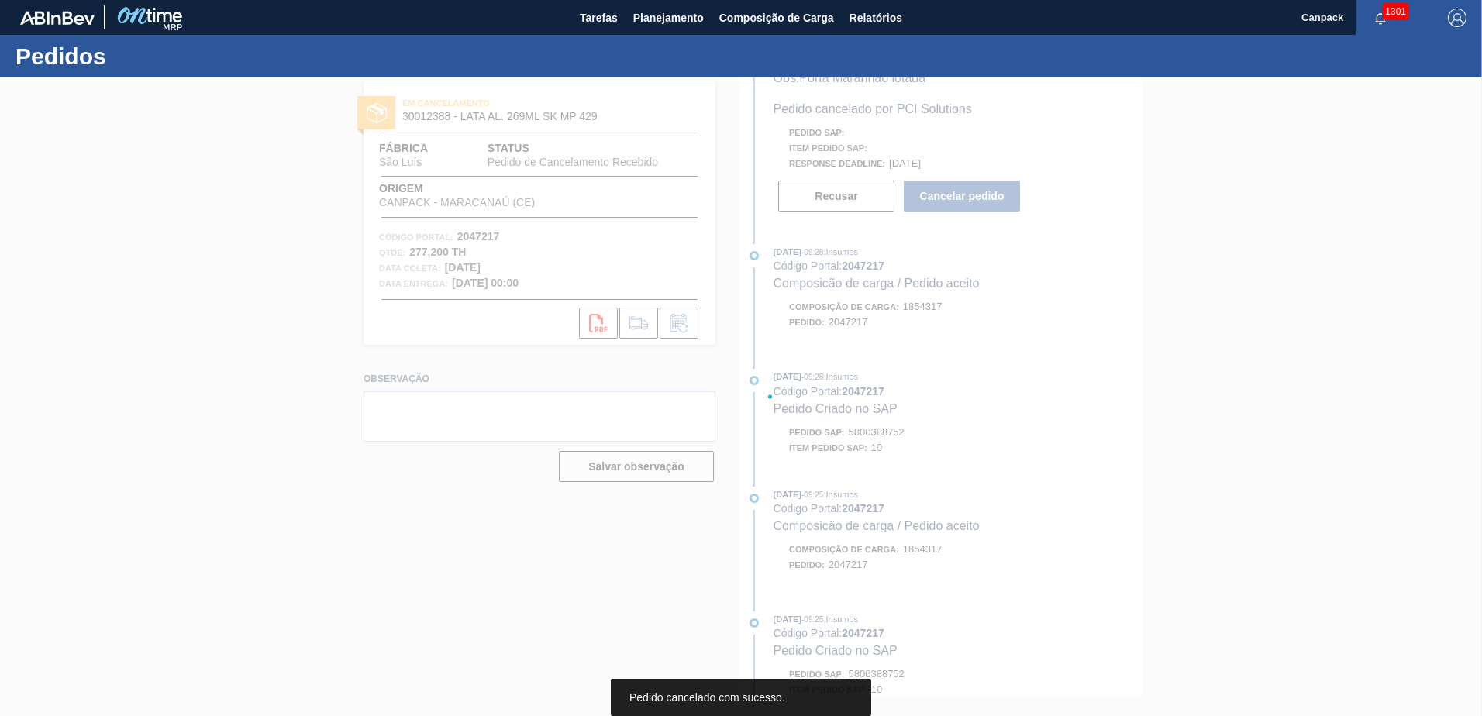
scroll to position [241, 0]
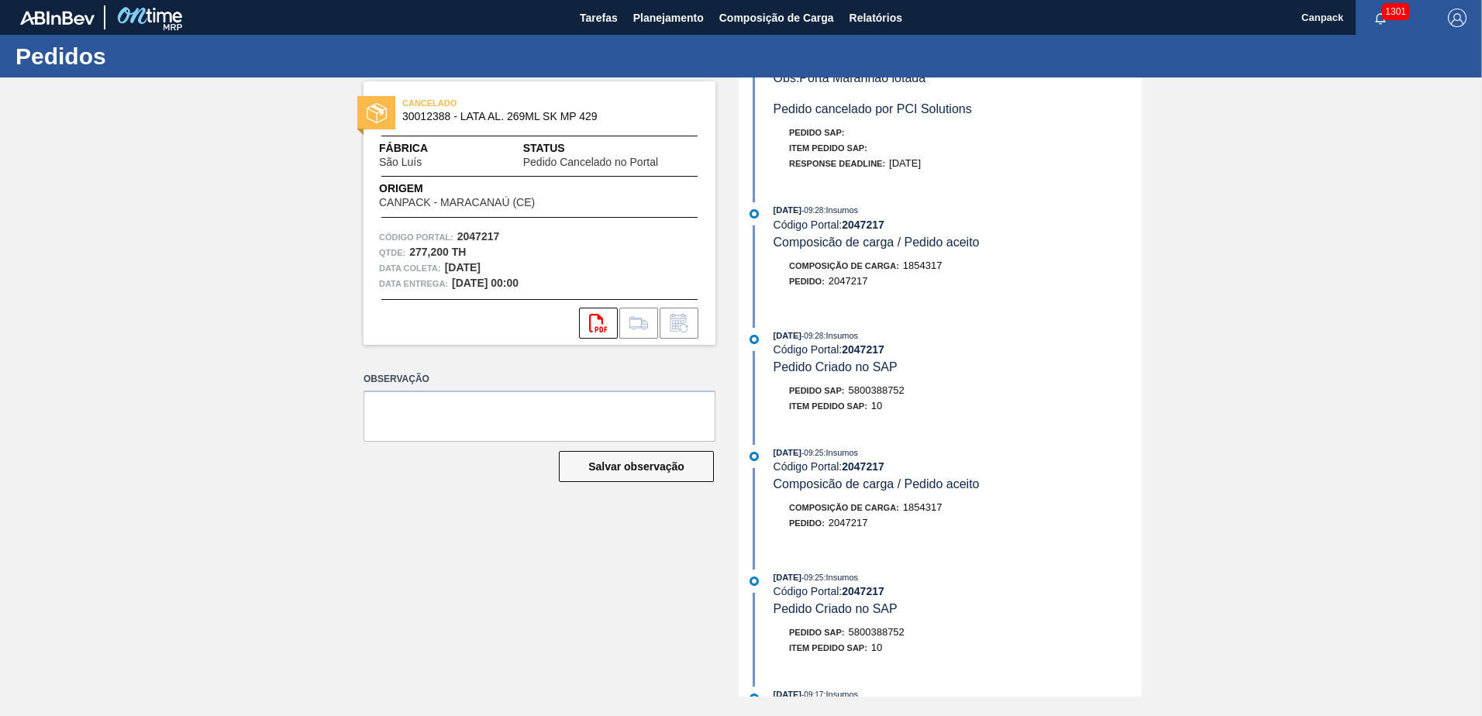
click at [1062, 332] on div "04/10/2025 - 09:28 : Insumos" at bounding box center [957, 335] width 368 height 15
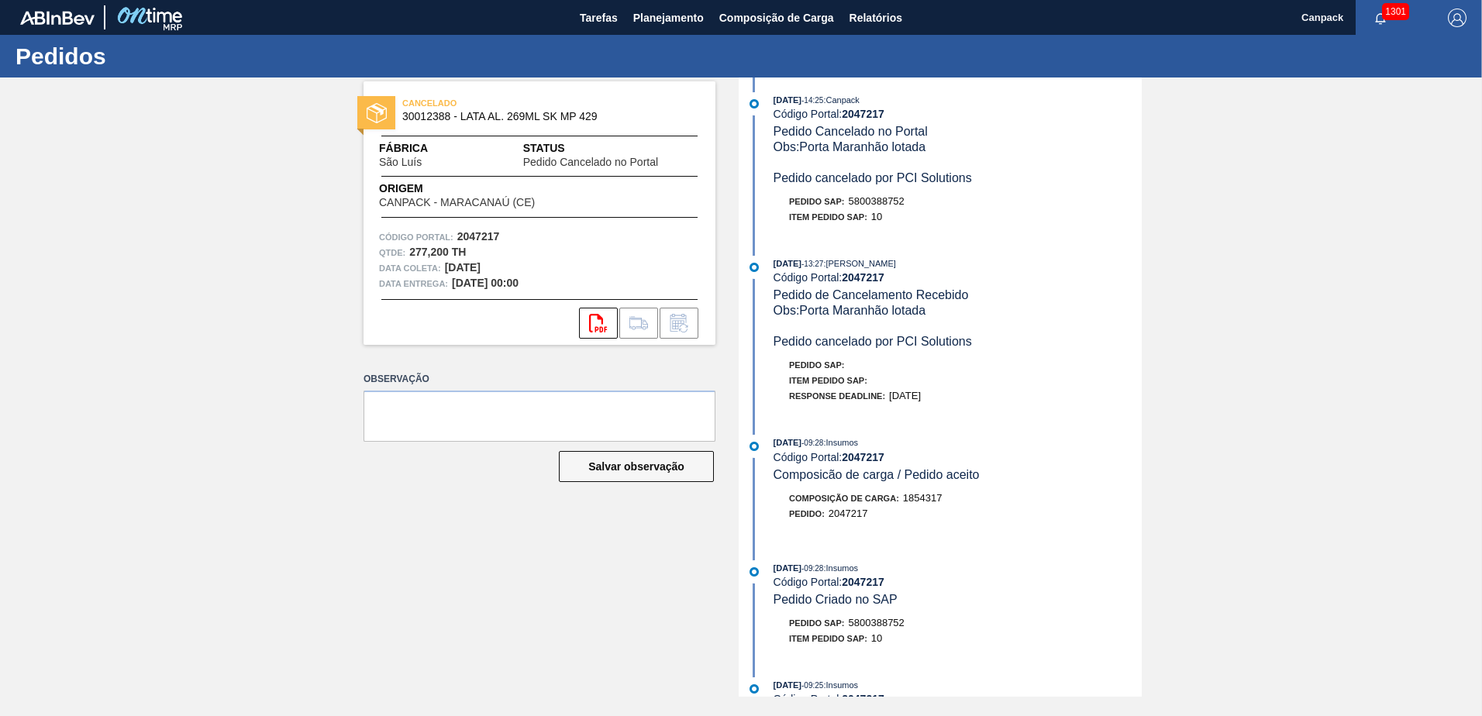
scroll to position [0, 0]
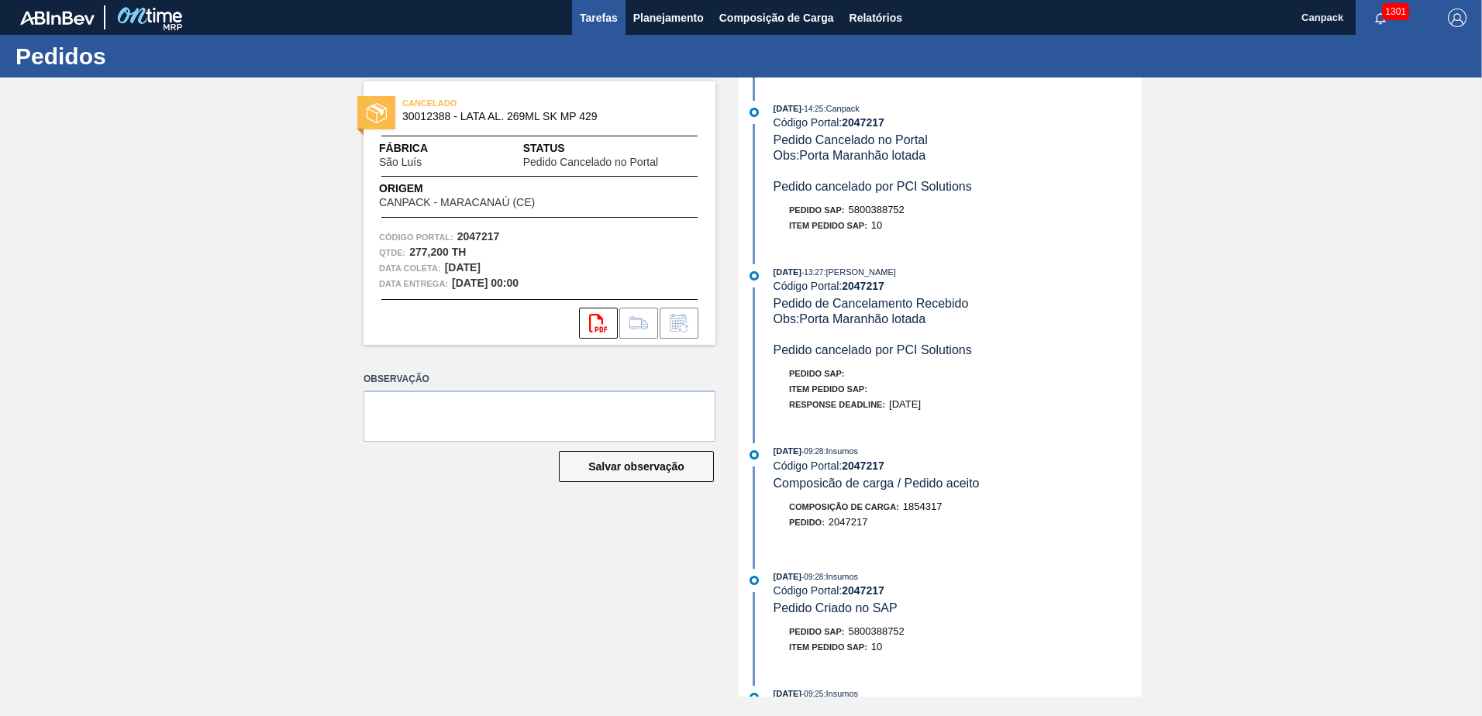
click at [587, 22] on span "Tarefas" at bounding box center [599, 18] width 38 height 19
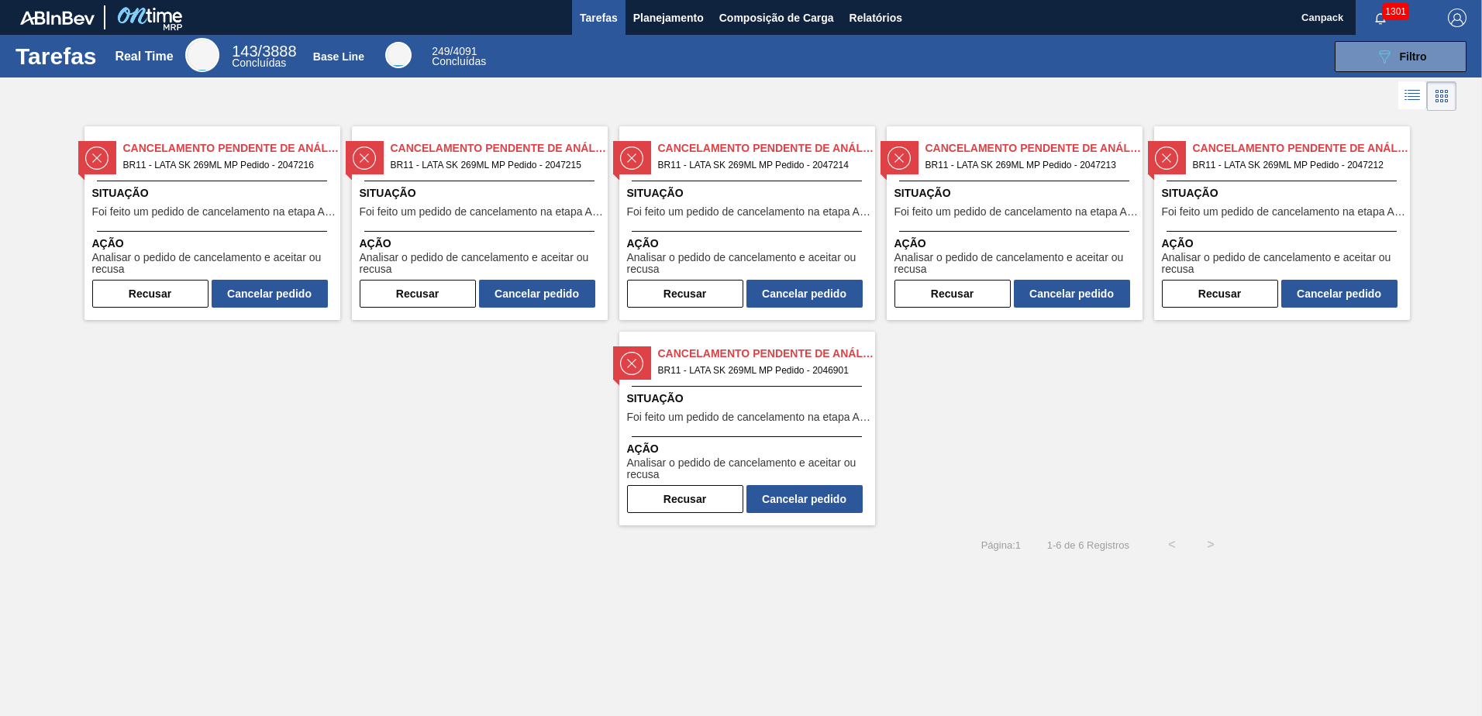
click at [239, 205] on div "Situação Foi feito um pedido de cancelamento na etapa Aguardando Faturamento" at bounding box center [214, 204] width 244 height 38
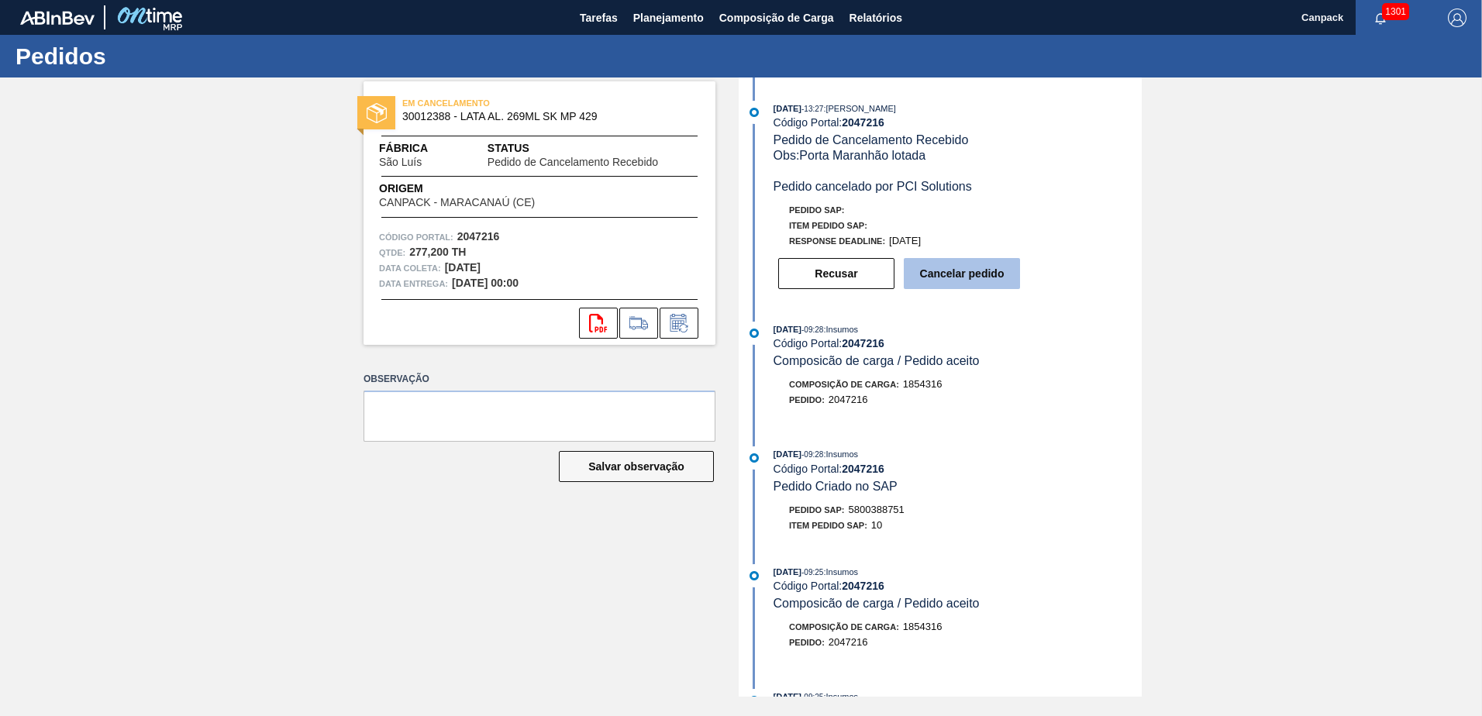
click at [972, 287] on button "Cancelar pedido" at bounding box center [962, 273] width 116 height 31
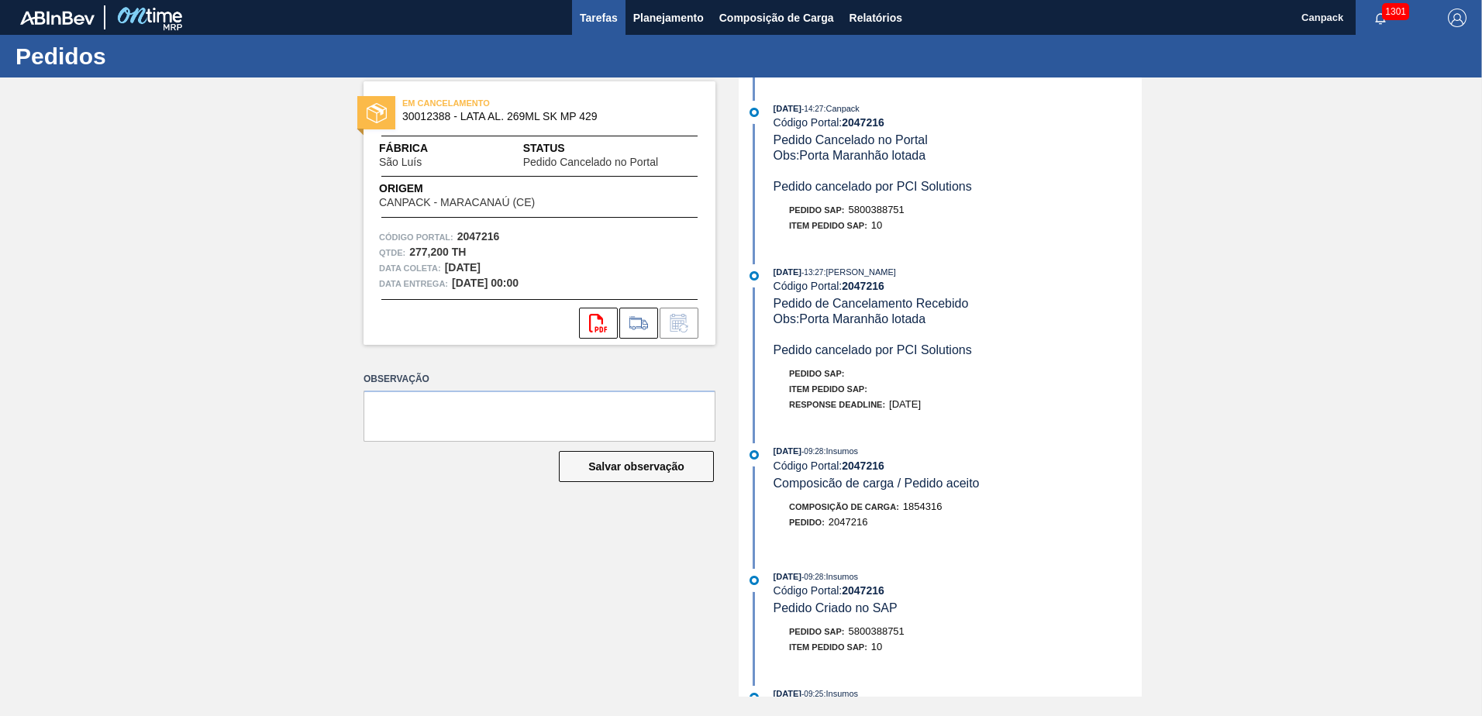
click at [604, 28] on button "Tarefas" at bounding box center [598, 17] width 53 height 35
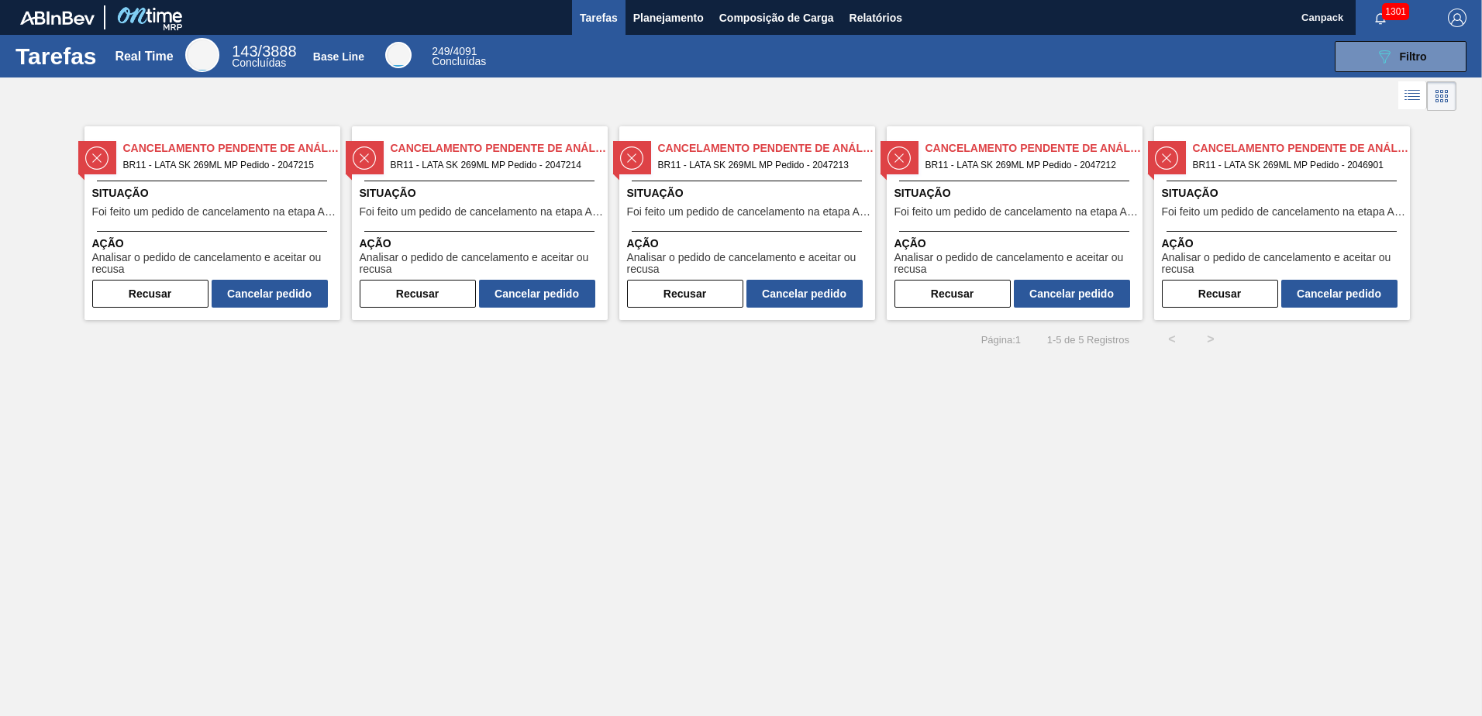
click at [243, 185] on span "Situação" at bounding box center [214, 193] width 244 height 16
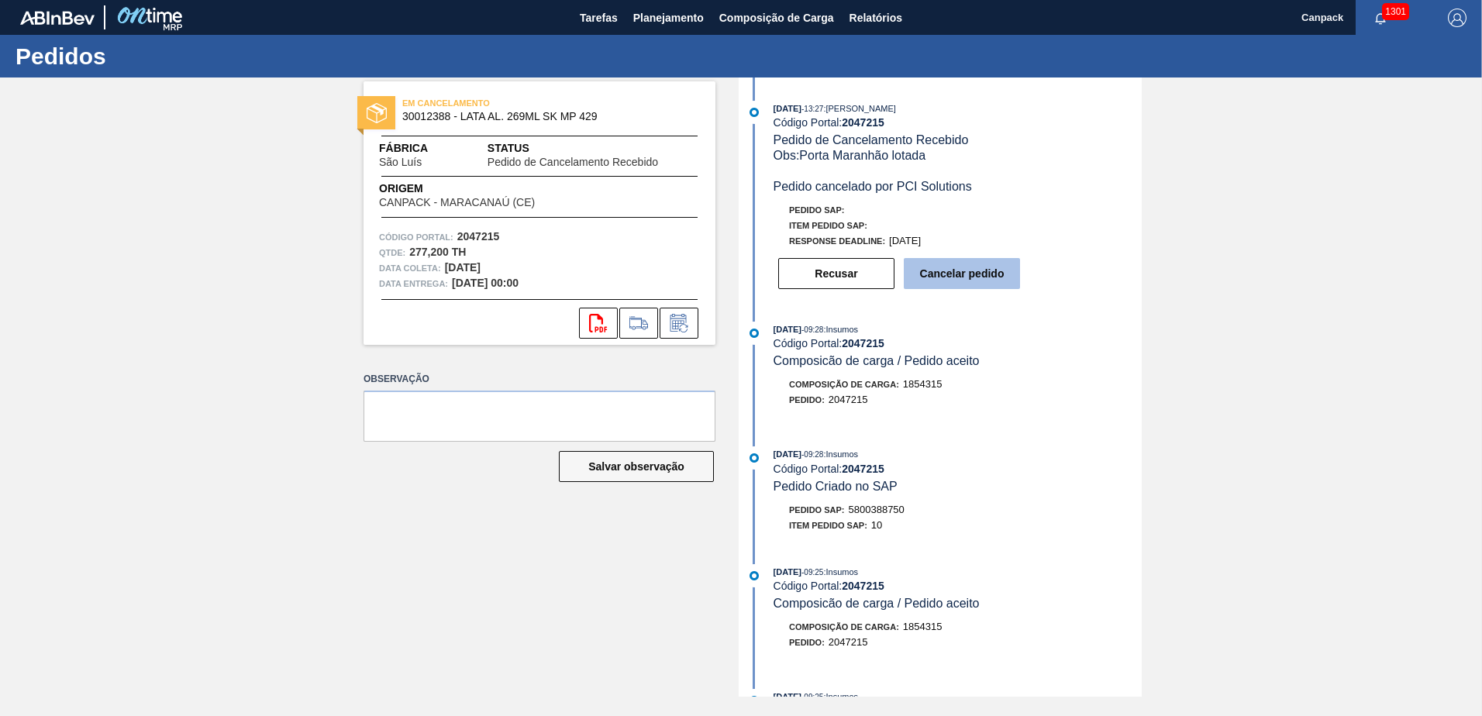
click at [987, 282] on button "Cancelar pedido" at bounding box center [962, 273] width 116 height 31
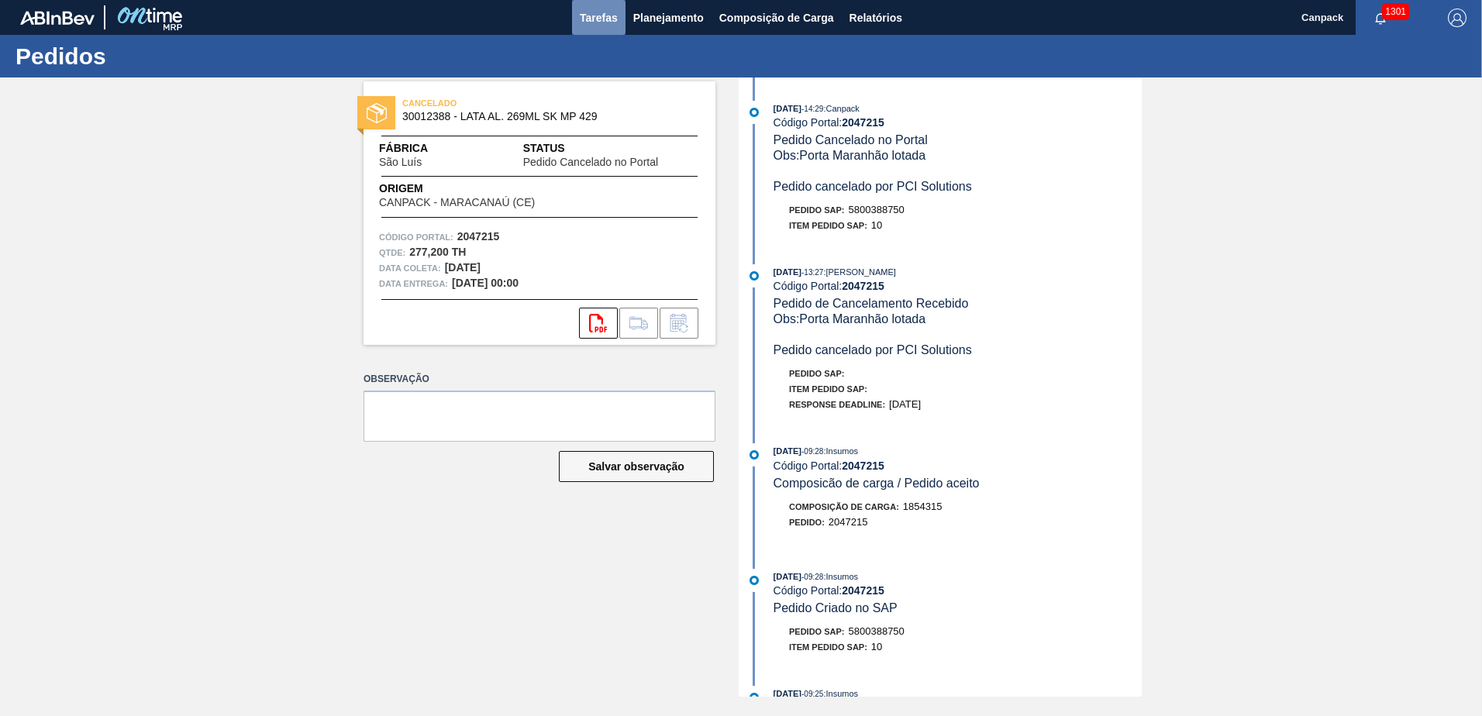
click at [611, 25] on span "Tarefas" at bounding box center [599, 18] width 38 height 19
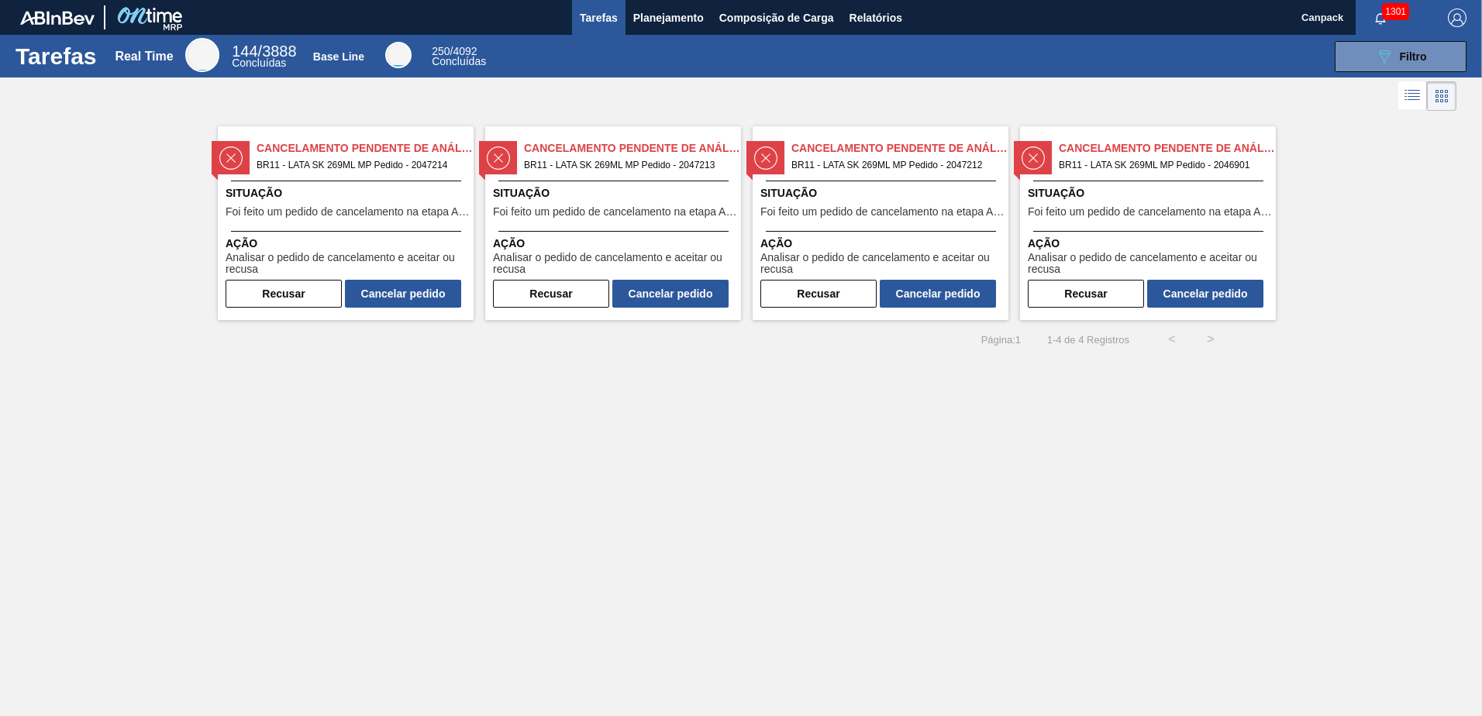
click at [374, 174] on span "BR11 - LATA SK 269ML MP Pedido - 2047214" at bounding box center [358, 165] width 205 height 17
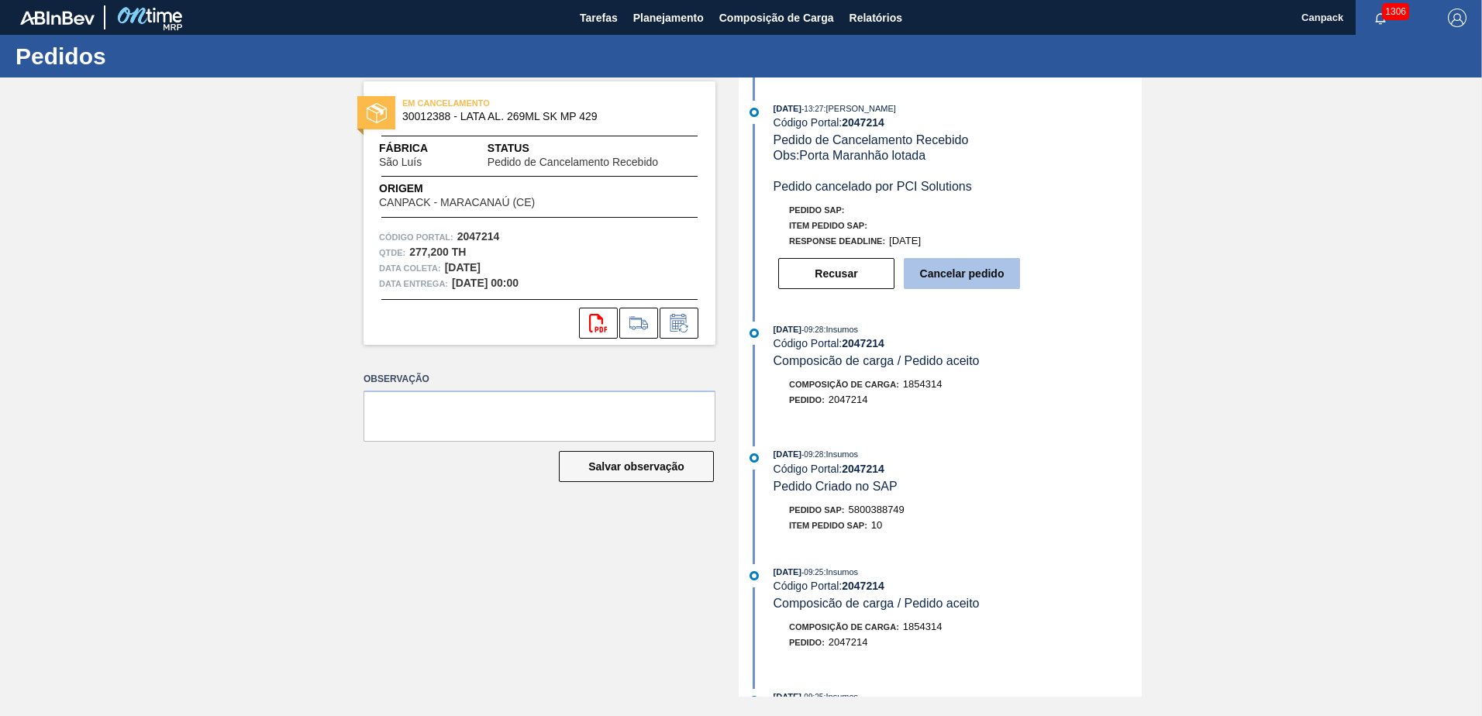
click at [970, 277] on button "Cancelar pedido" at bounding box center [962, 273] width 116 height 31
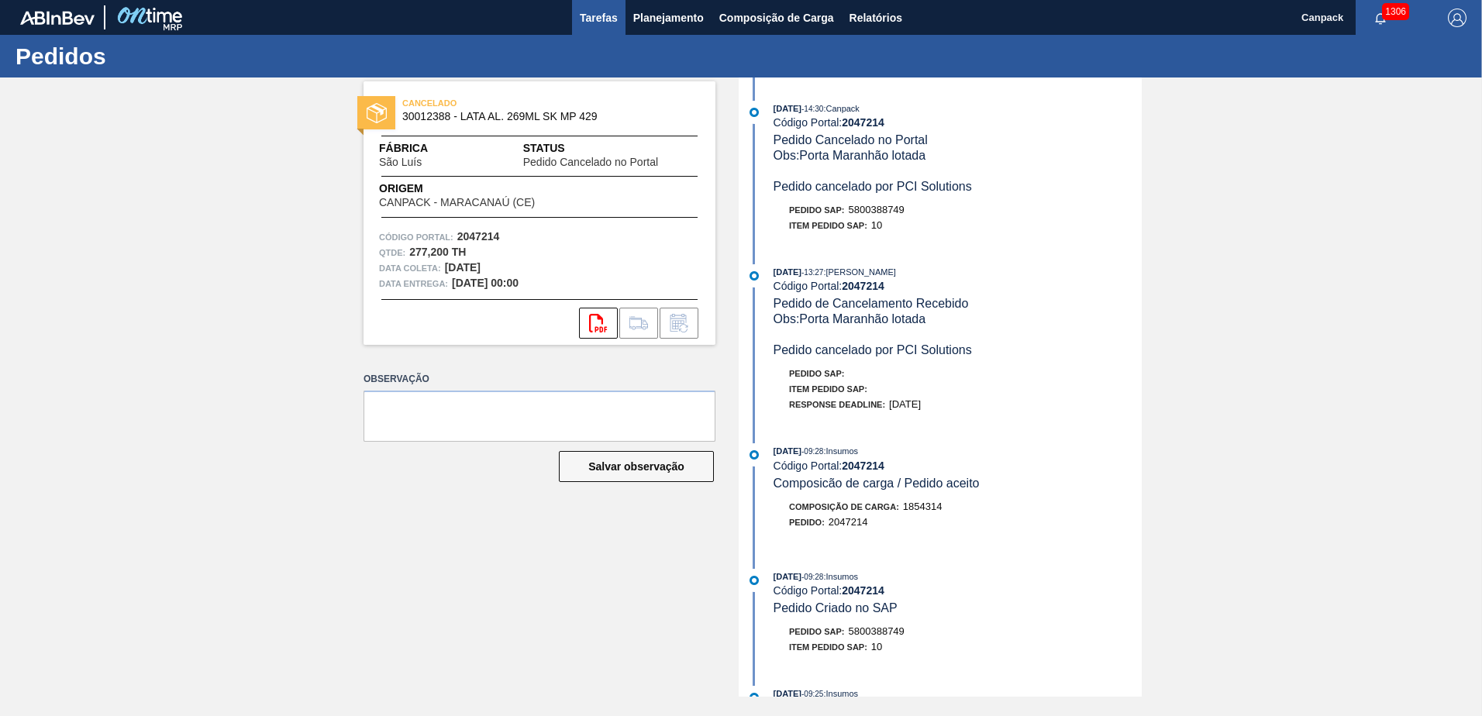
click at [592, 26] on span "Tarefas" at bounding box center [599, 18] width 38 height 19
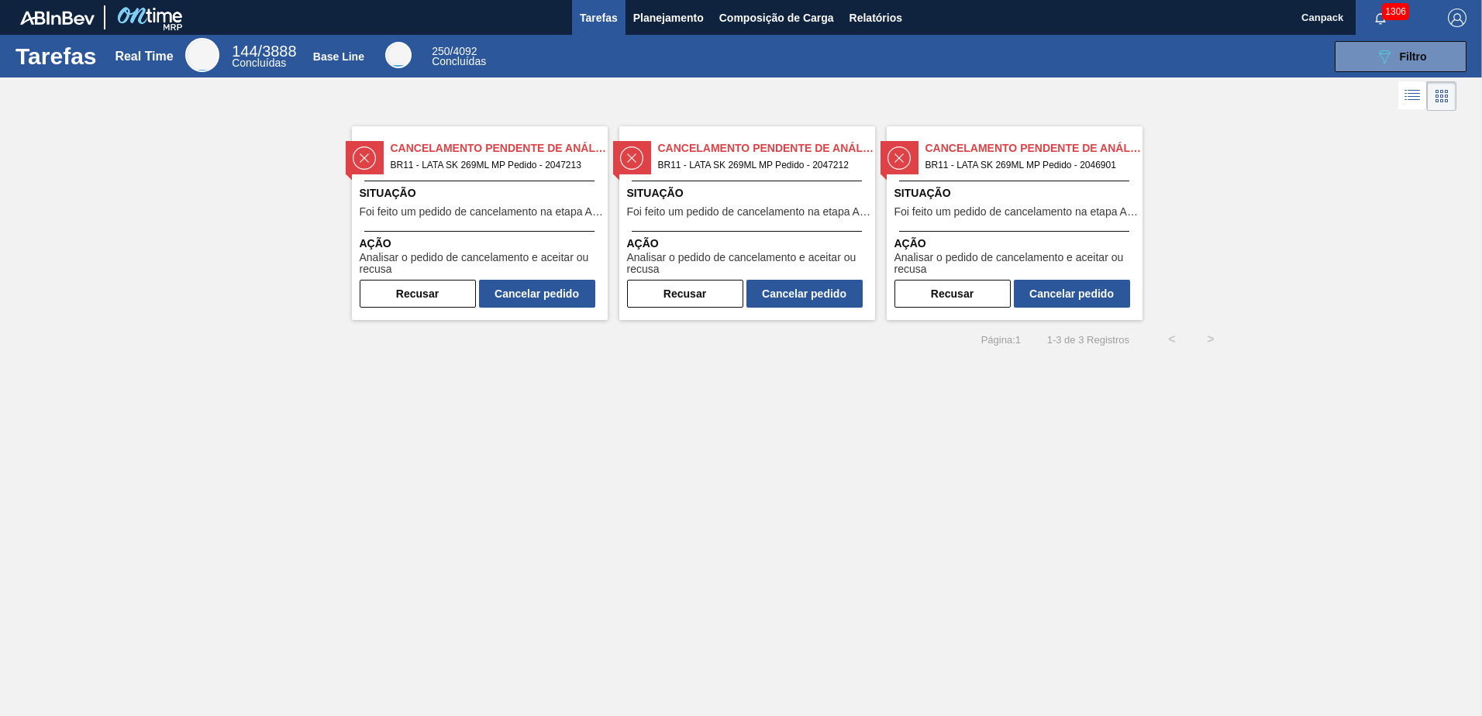
click at [535, 189] on span "Situação" at bounding box center [482, 193] width 244 height 16
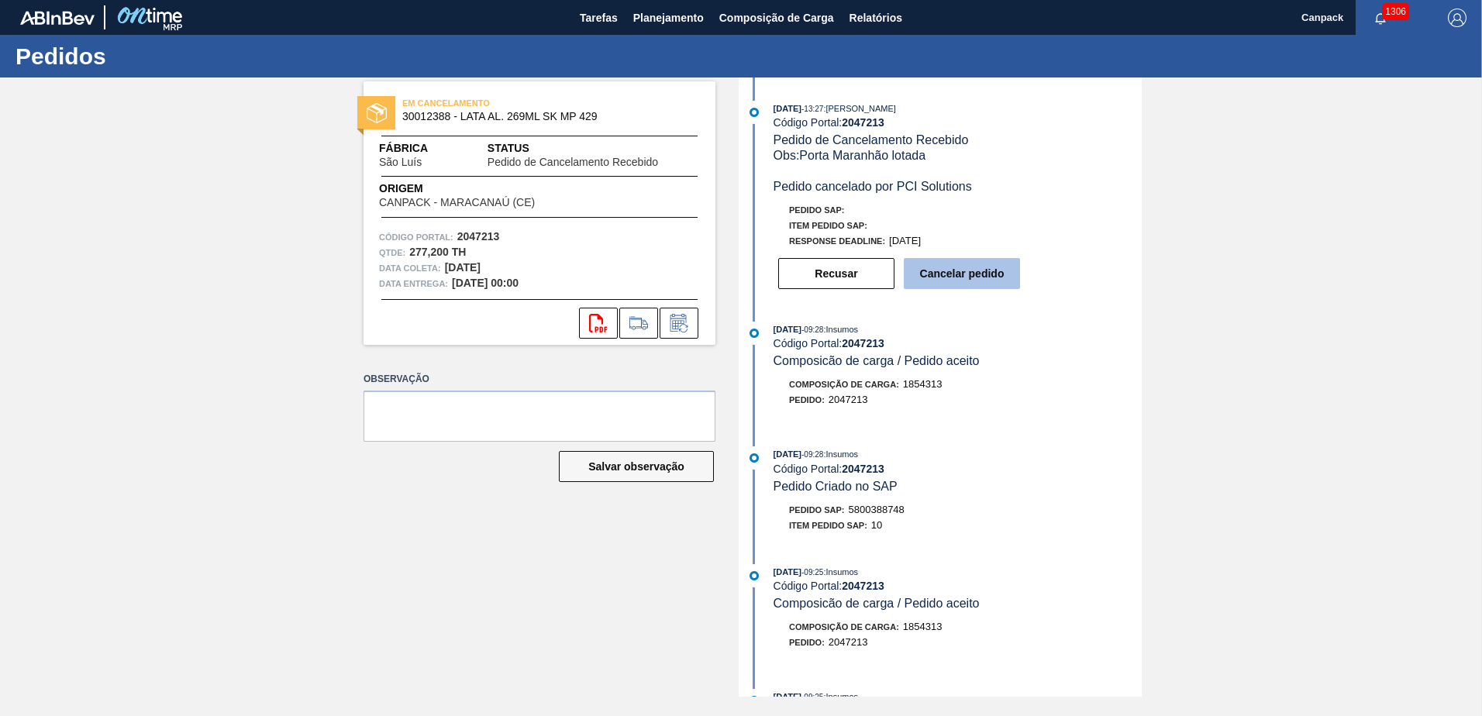
click at [943, 284] on button "Cancelar pedido" at bounding box center [962, 273] width 116 height 31
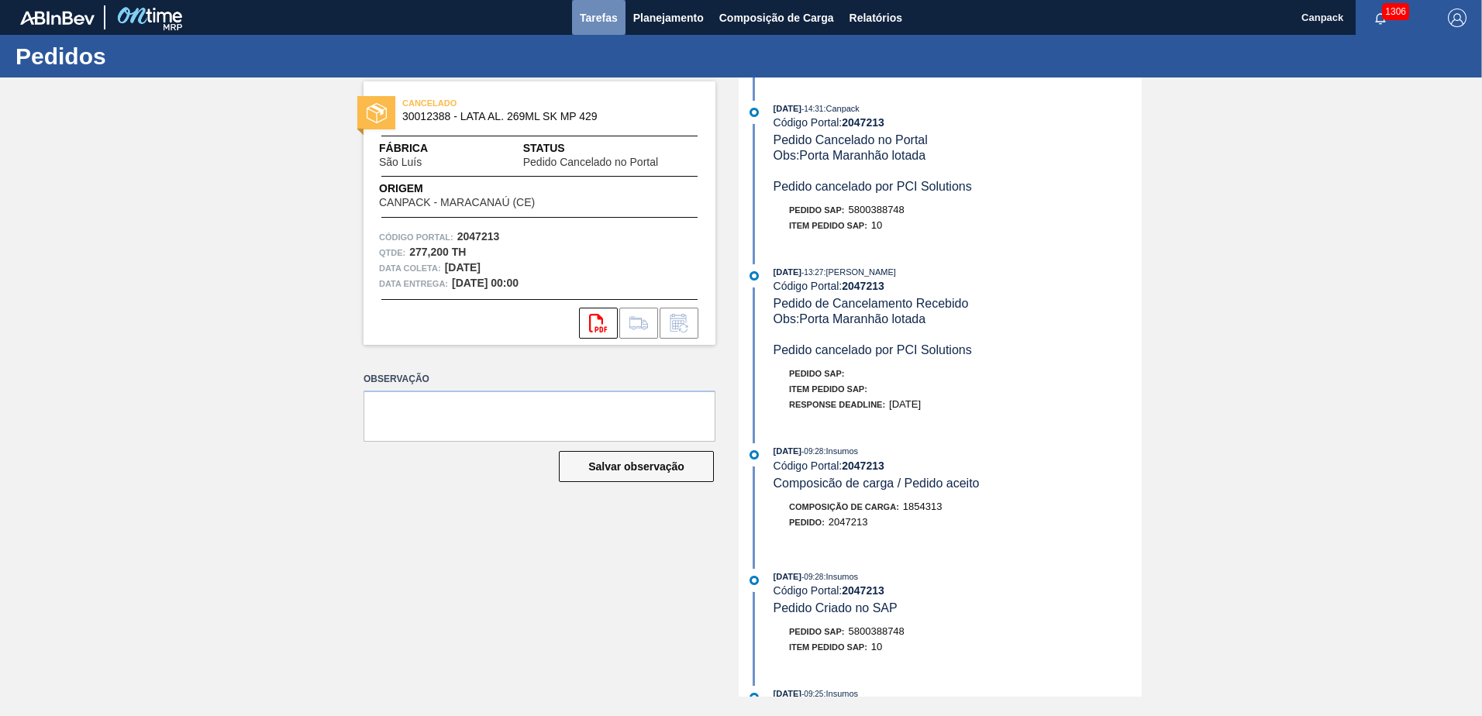
click at [587, 22] on span "Tarefas" at bounding box center [599, 18] width 38 height 19
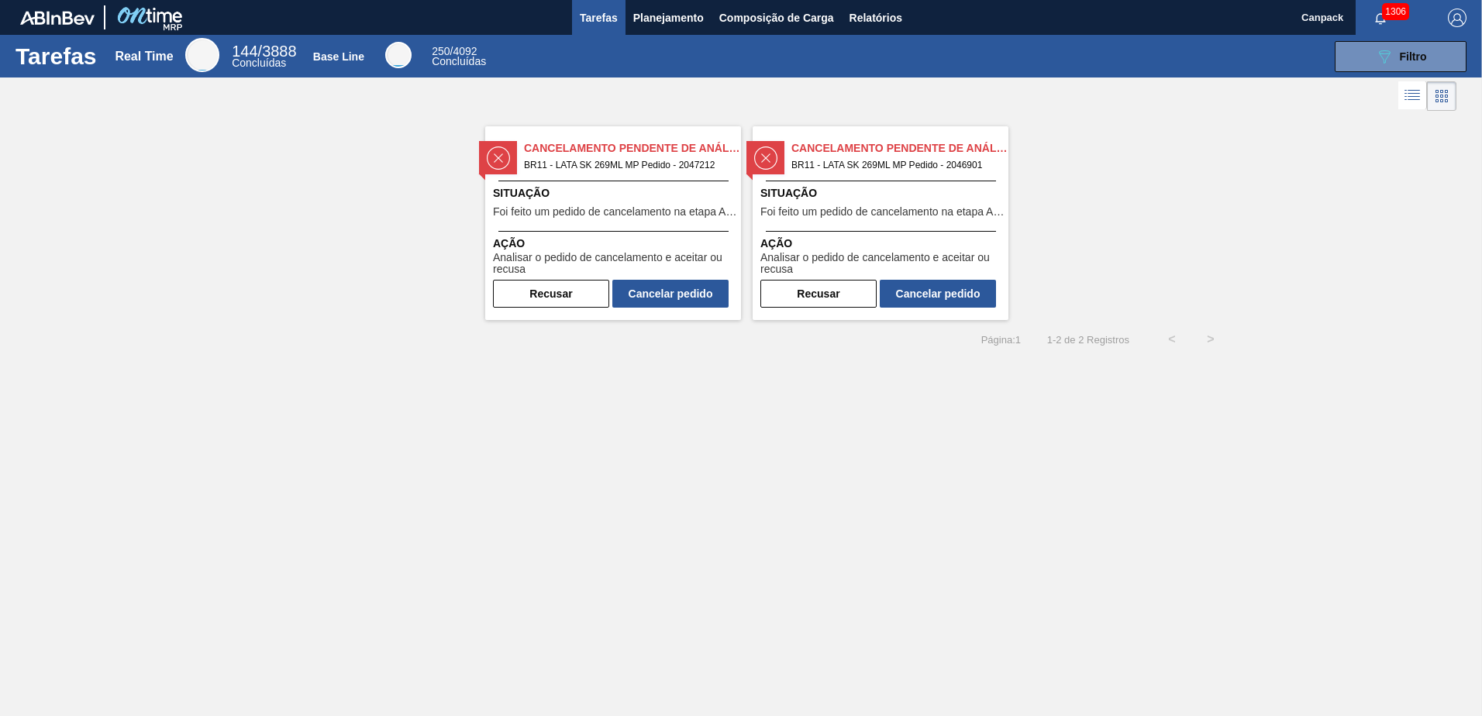
click at [690, 202] on div "Situação Foi feito um pedido de cancelamento na etapa Aguardando Faturamento" at bounding box center [615, 204] width 244 height 38
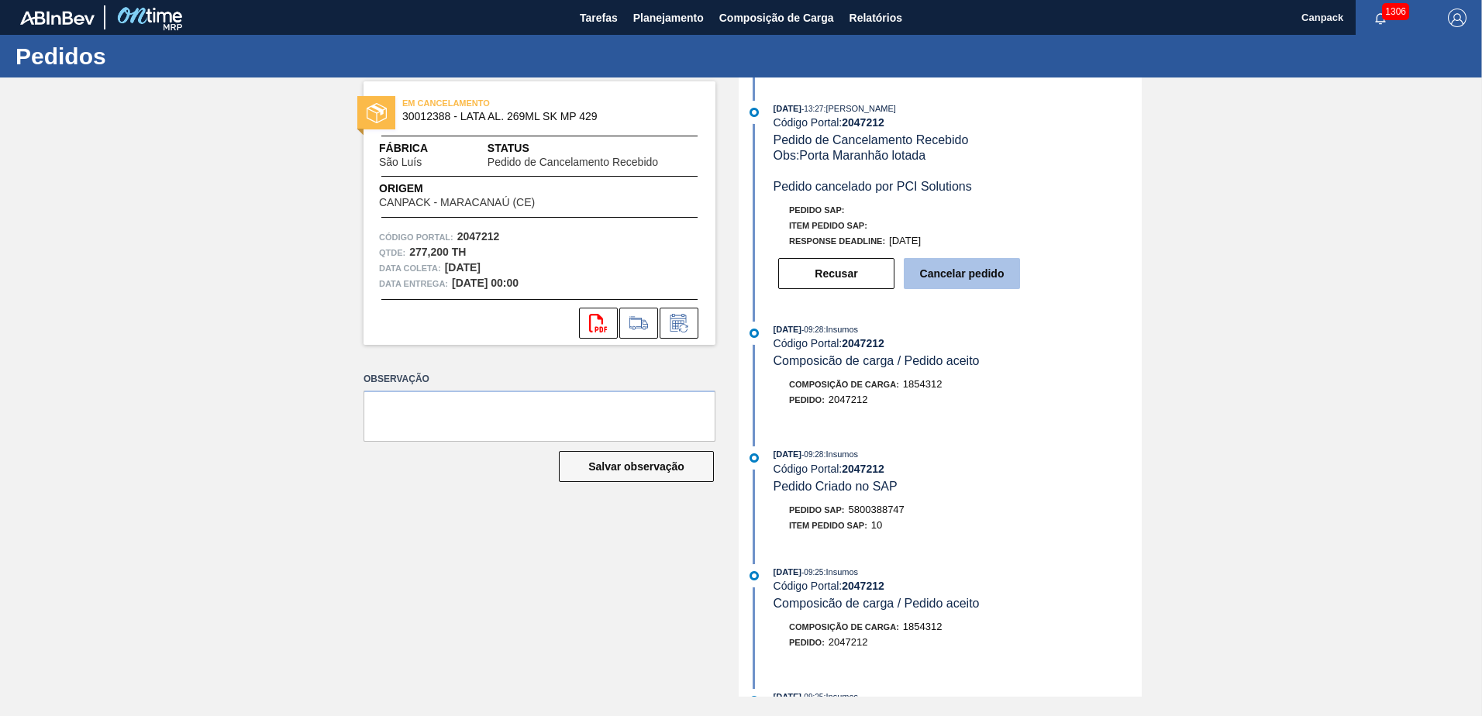
click at [959, 277] on button "Cancelar pedido" at bounding box center [962, 273] width 116 height 31
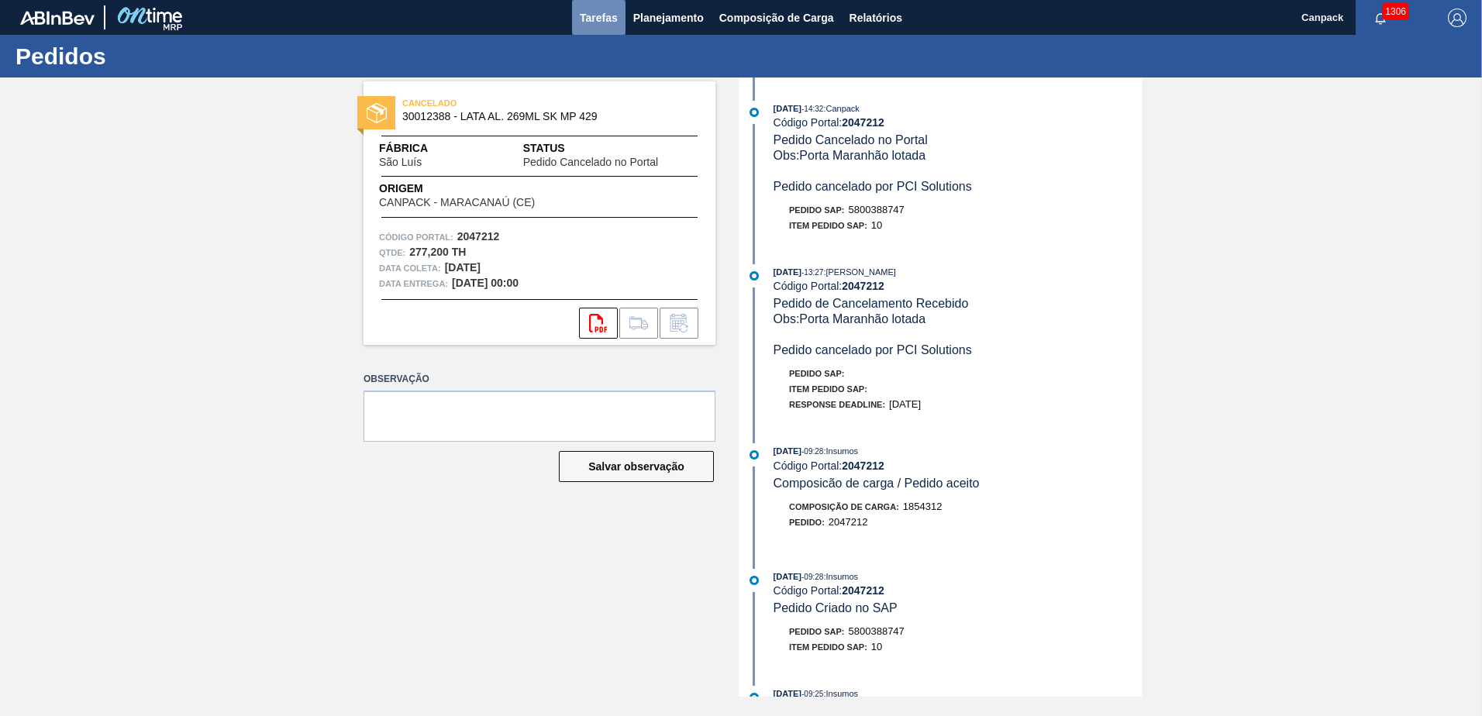
click at [612, 25] on span "Tarefas" at bounding box center [599, 18] width 38 height 19
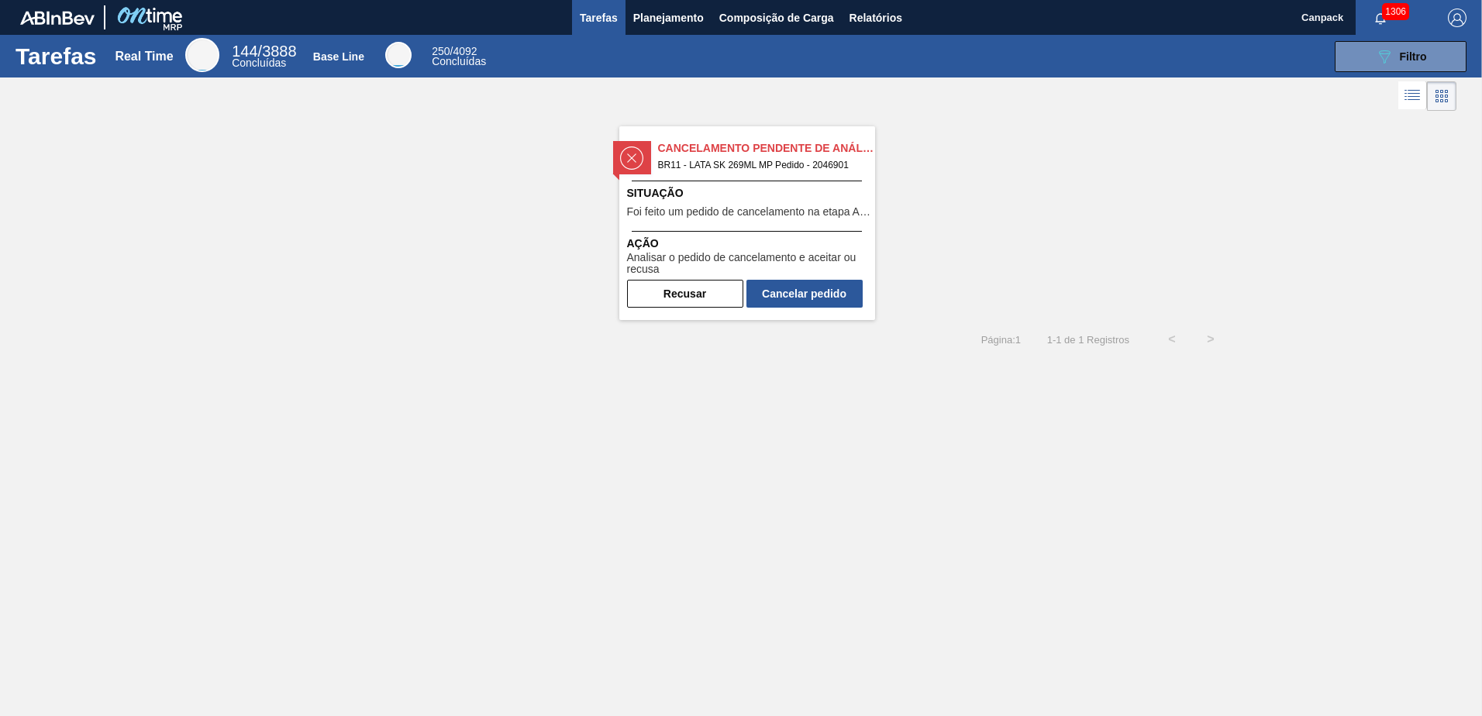
click at [708, 185] on div "Cancelamento Pendente de Análise BR11 - LATA SK 269ML MP Pedido - 2046901 Situa…" at bounding box center [747, 223] width 256 height 194
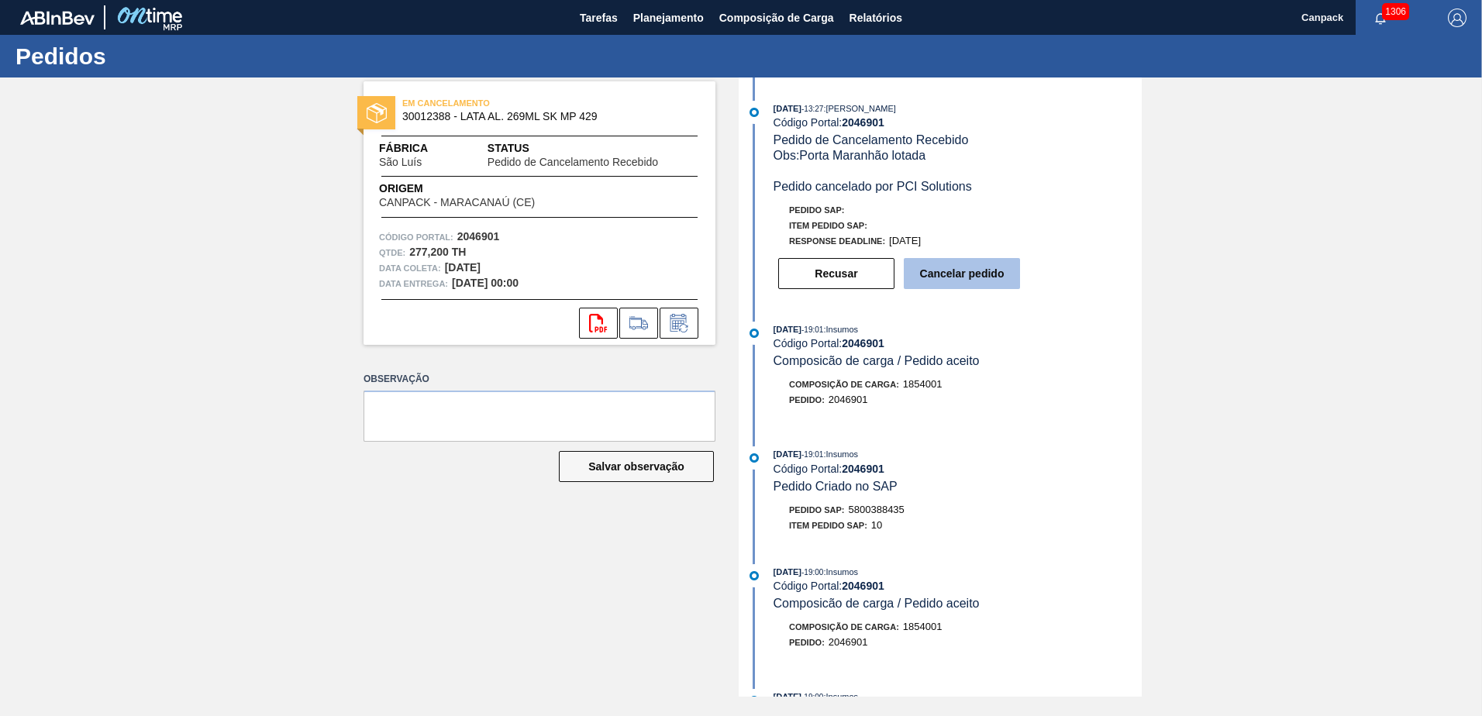
click at [956, 284] on button "Cancelar pedido" at bounding box center [962, 273] width 116 height 31
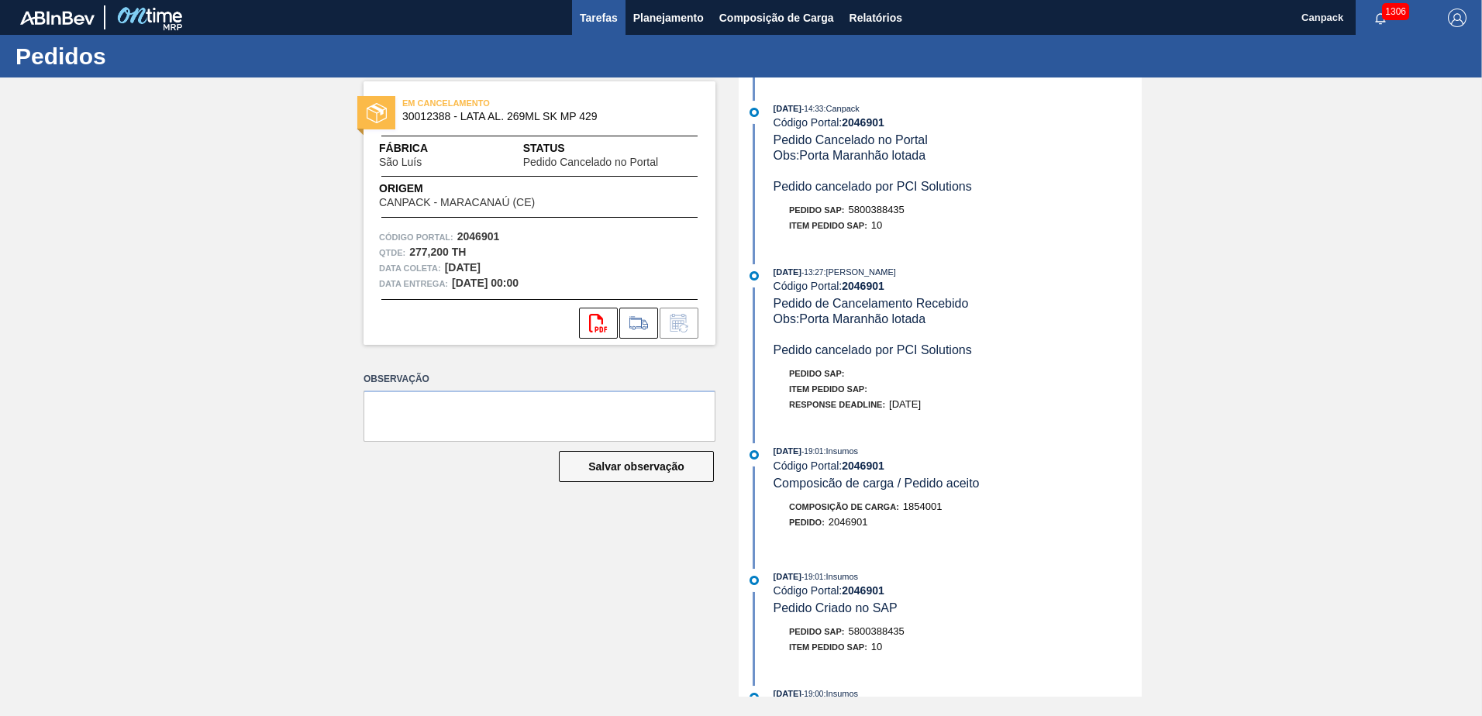
click at [619, 19] on button "Tarefas" at bounding box center [598, 17] width 53 height 35
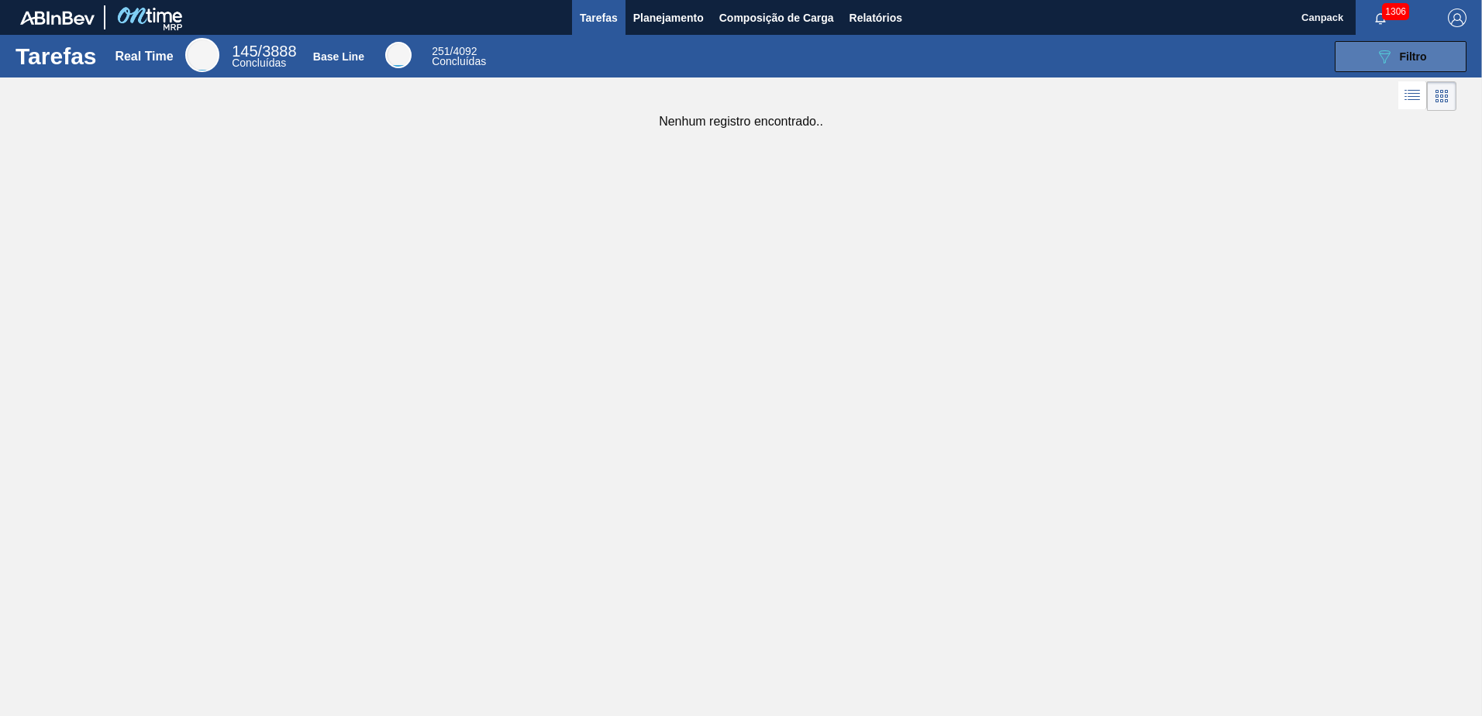
click at [1369, 64] on button "089F7B8B-B2A5-4AFE-B5C0-19BA573D28AC Filtro" at bounding box center [1400, 56] width 132 height 31
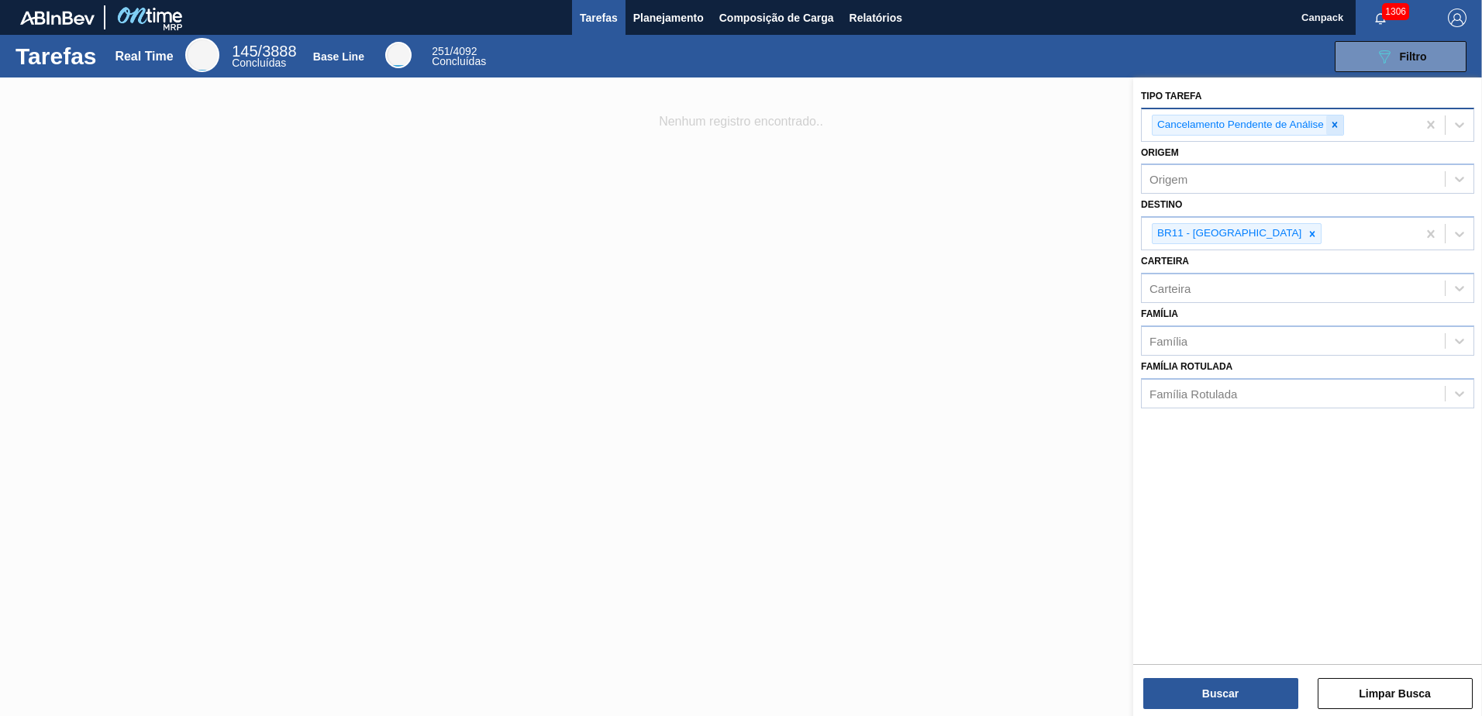
click at [1329, 124] on icon at bounding box center [1334, 124] width 11 height 11
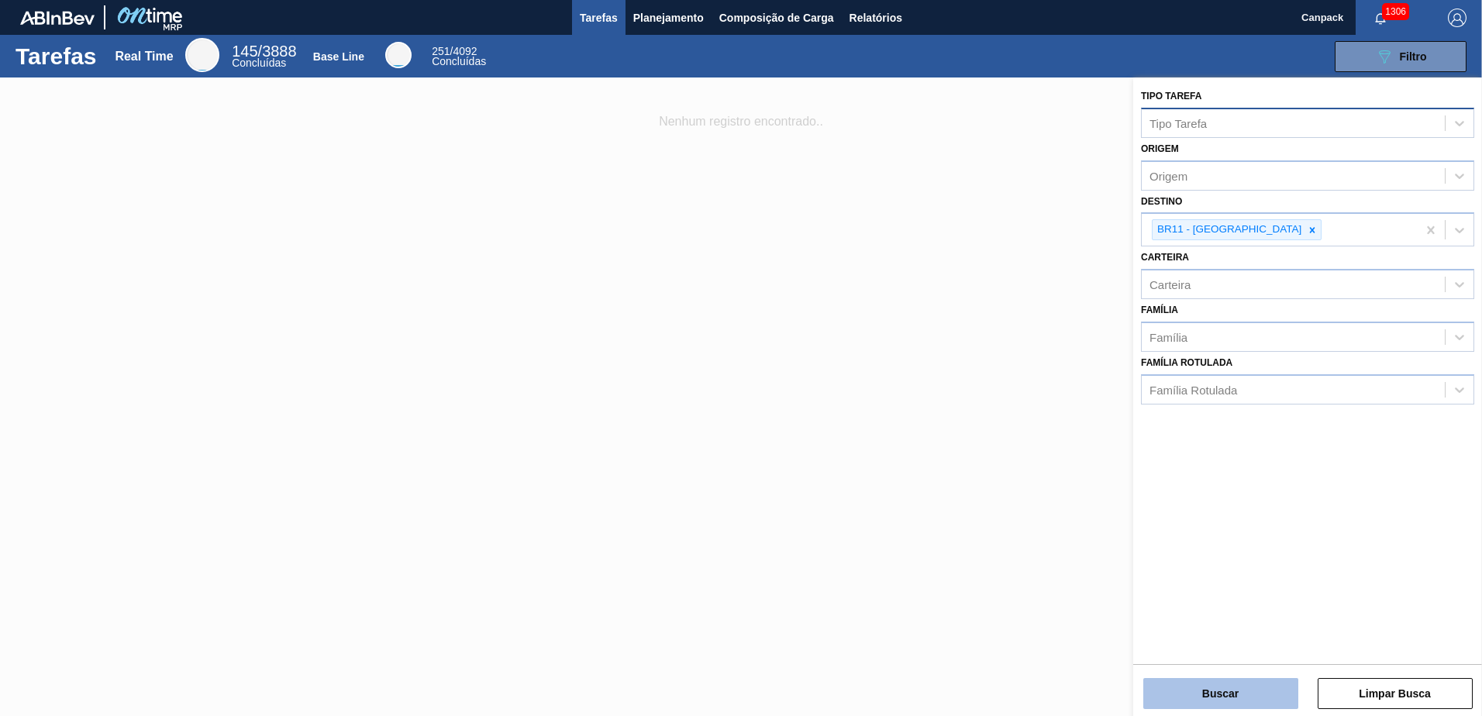
click at [1230, 697] on button "Buscar" at bounding box center [1220, 693] width 155 height 31
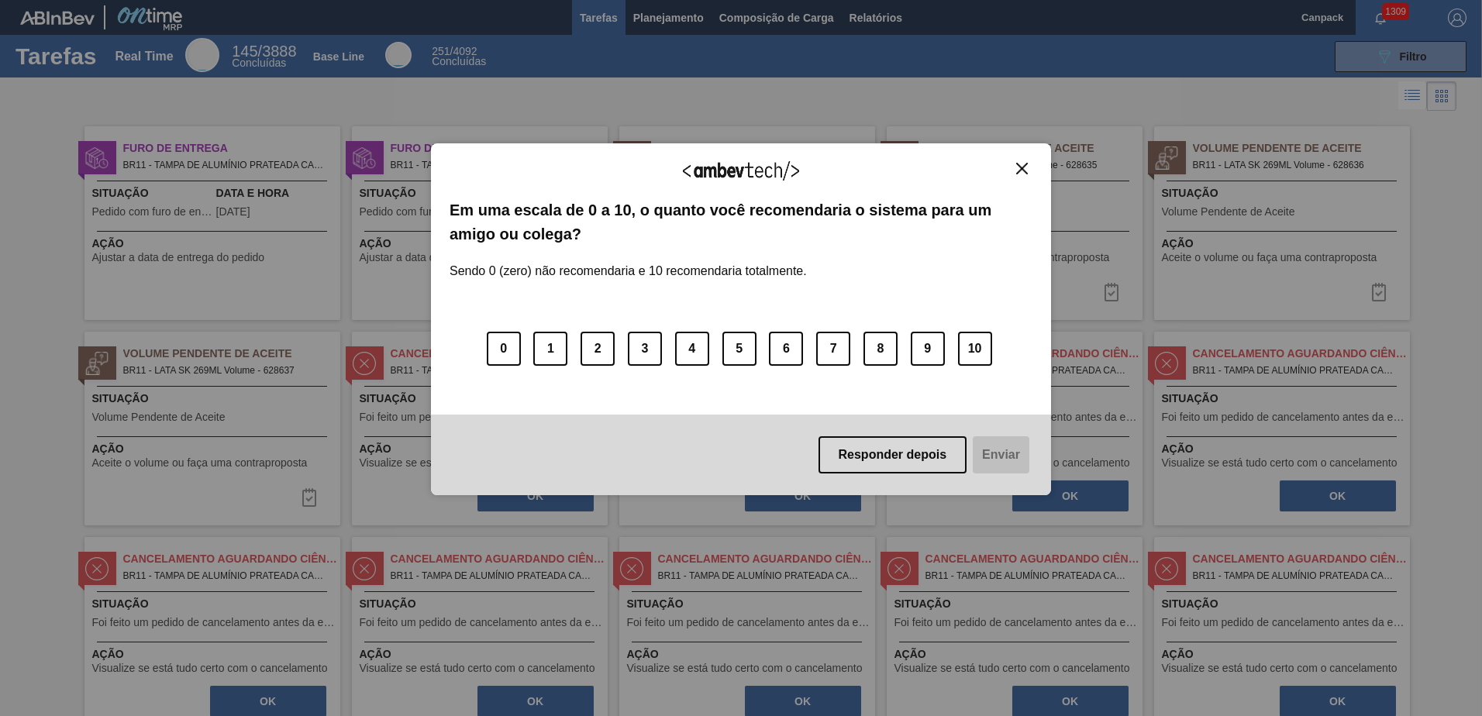
click at [1016, 167] on img "Close" at bounding box center [1022, 169] width 12 height 12
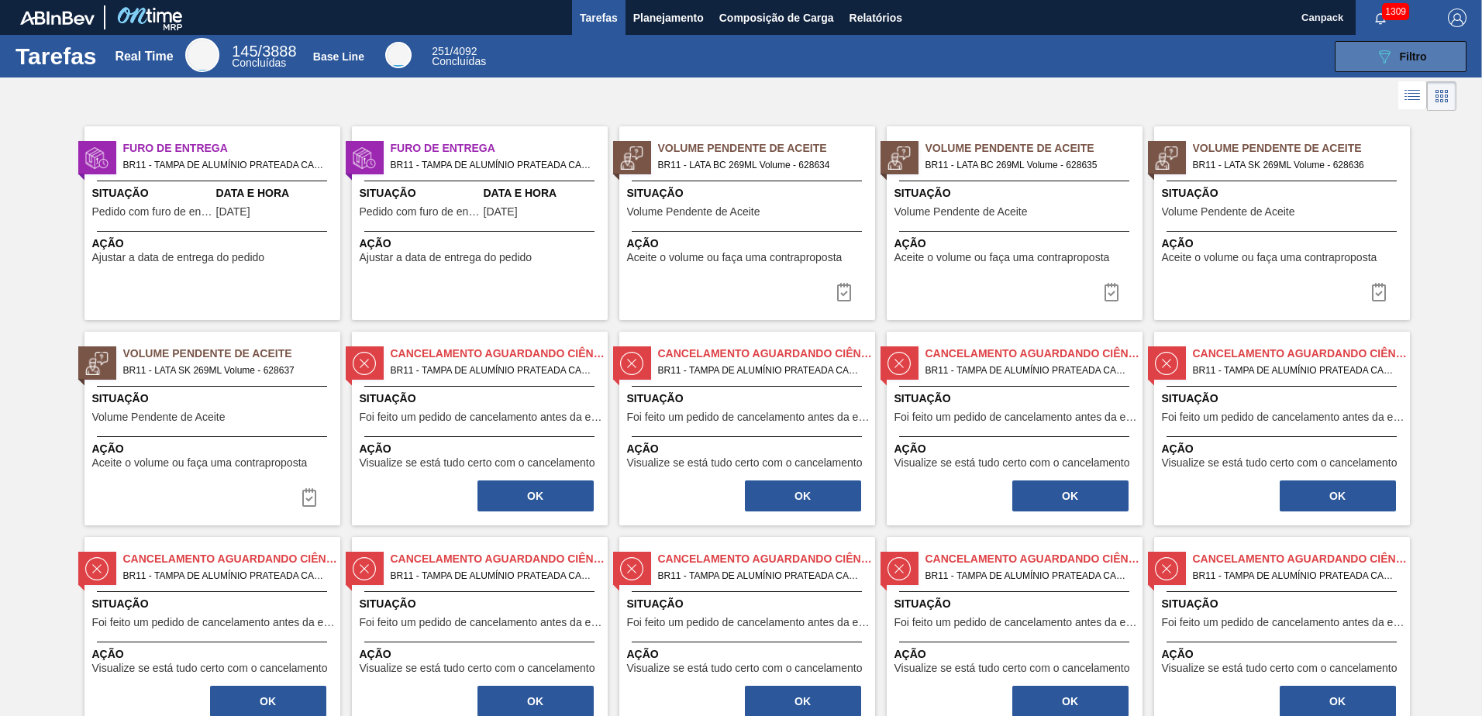
click at [1350, 52] on button "089F7B8B-B2A5-4AFE-B5C0-19BA573D28AC Filtro" at bounding box center [1400, 56] width 132 height 31
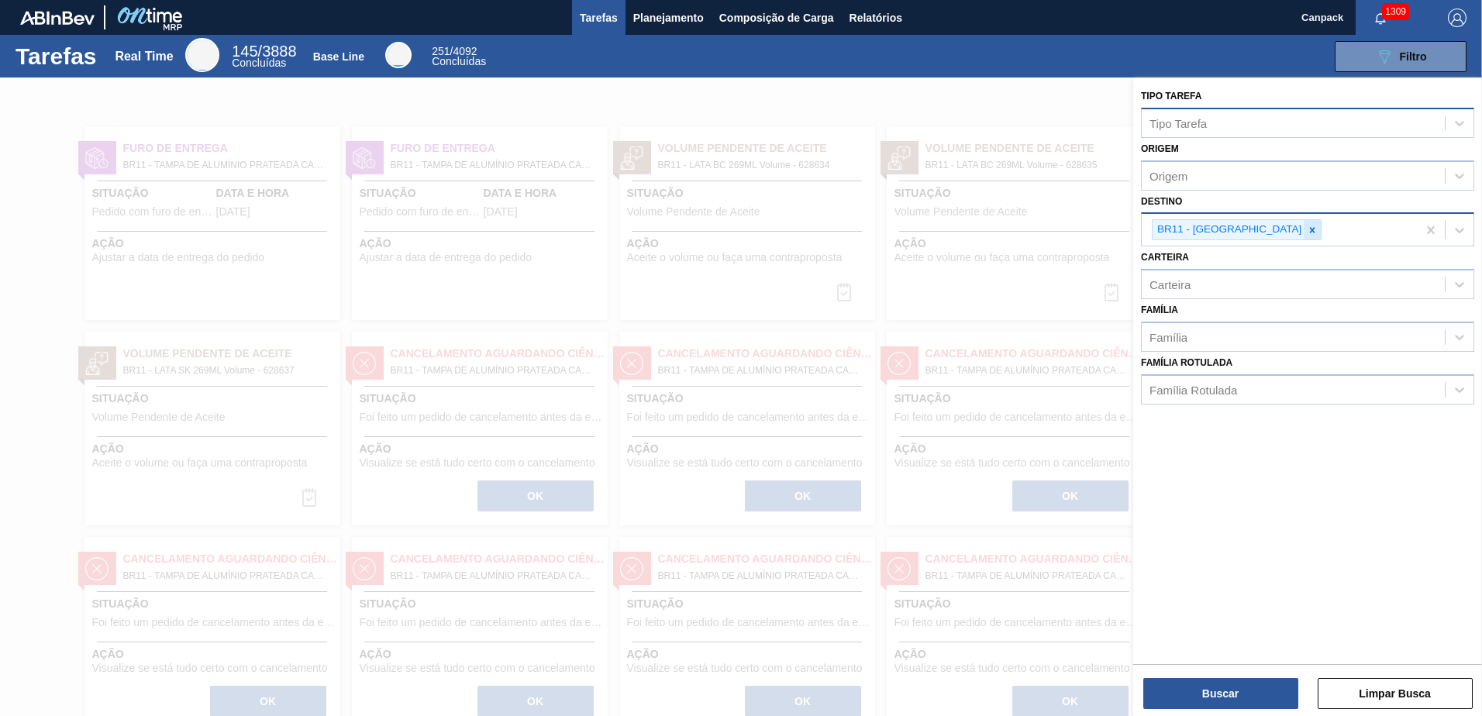
click at [1303, 236] on div at bounding box center [1311, 229] width 17 height 19
click at [1215, 691] on button "Buscar" at bounding box center [1220, 693] width 155 height 31
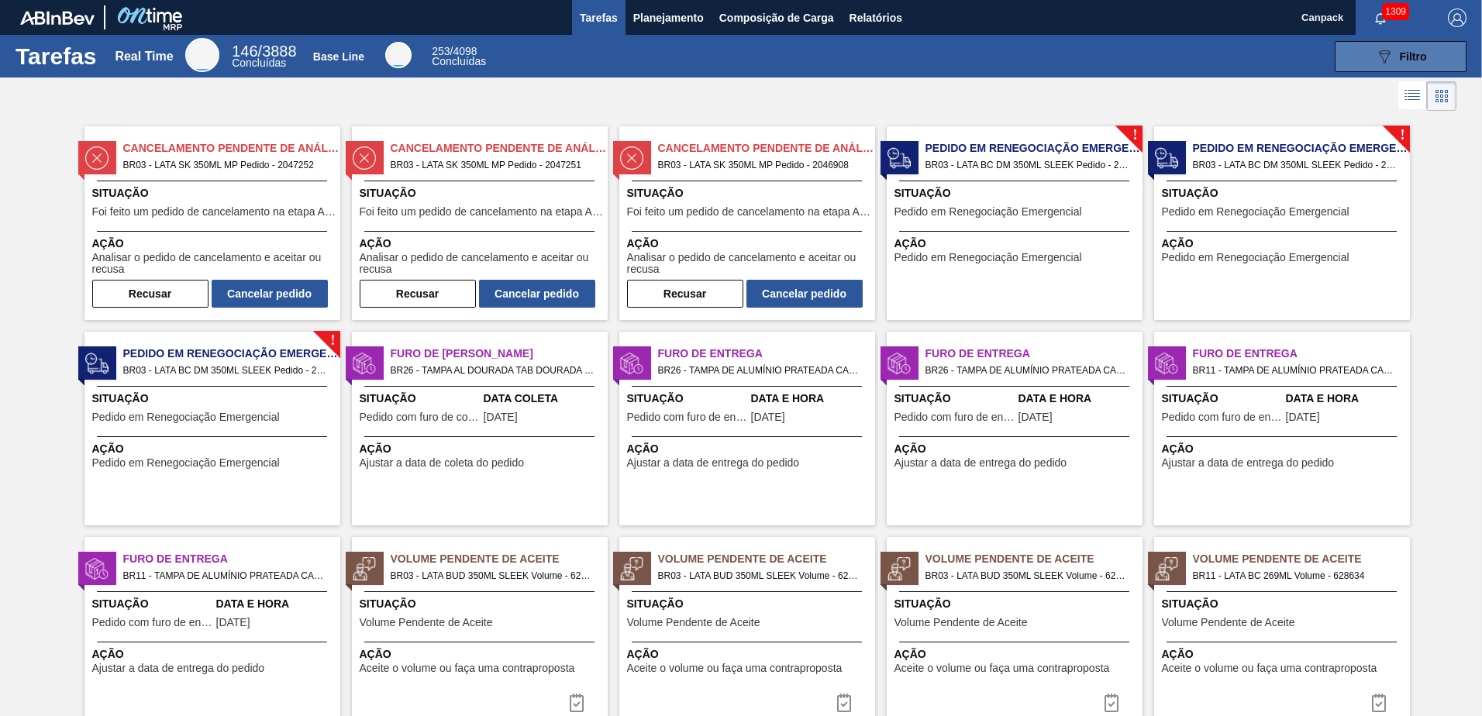
click at [1379, 70] on button "089F7B8B-B2A5-4AFE-B5C0-19BA573D28AC Filtro" at bounding box center [1400, 56] width 132 height 31
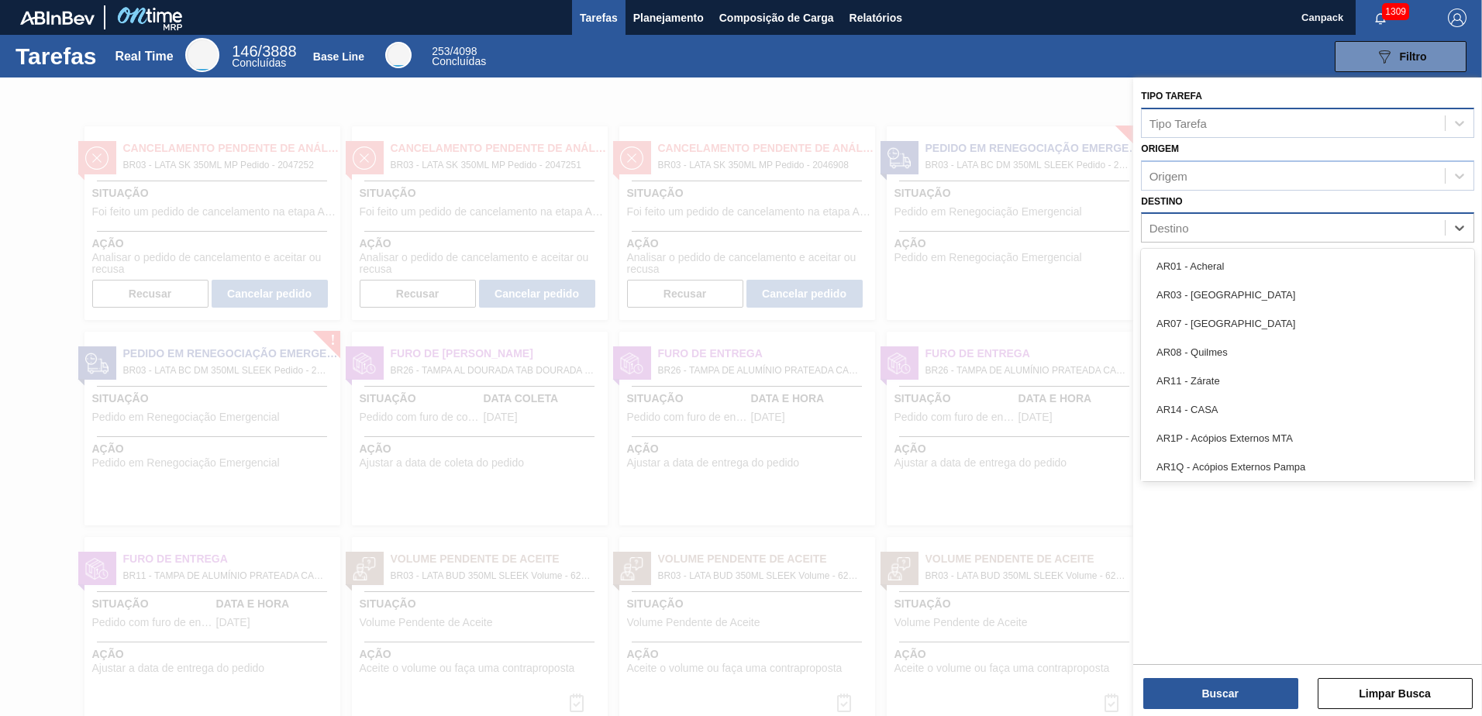
click at [1189, 233] on div "Destino" at bounding box center [1292, 228] width 303 height 22
type input "aqu"
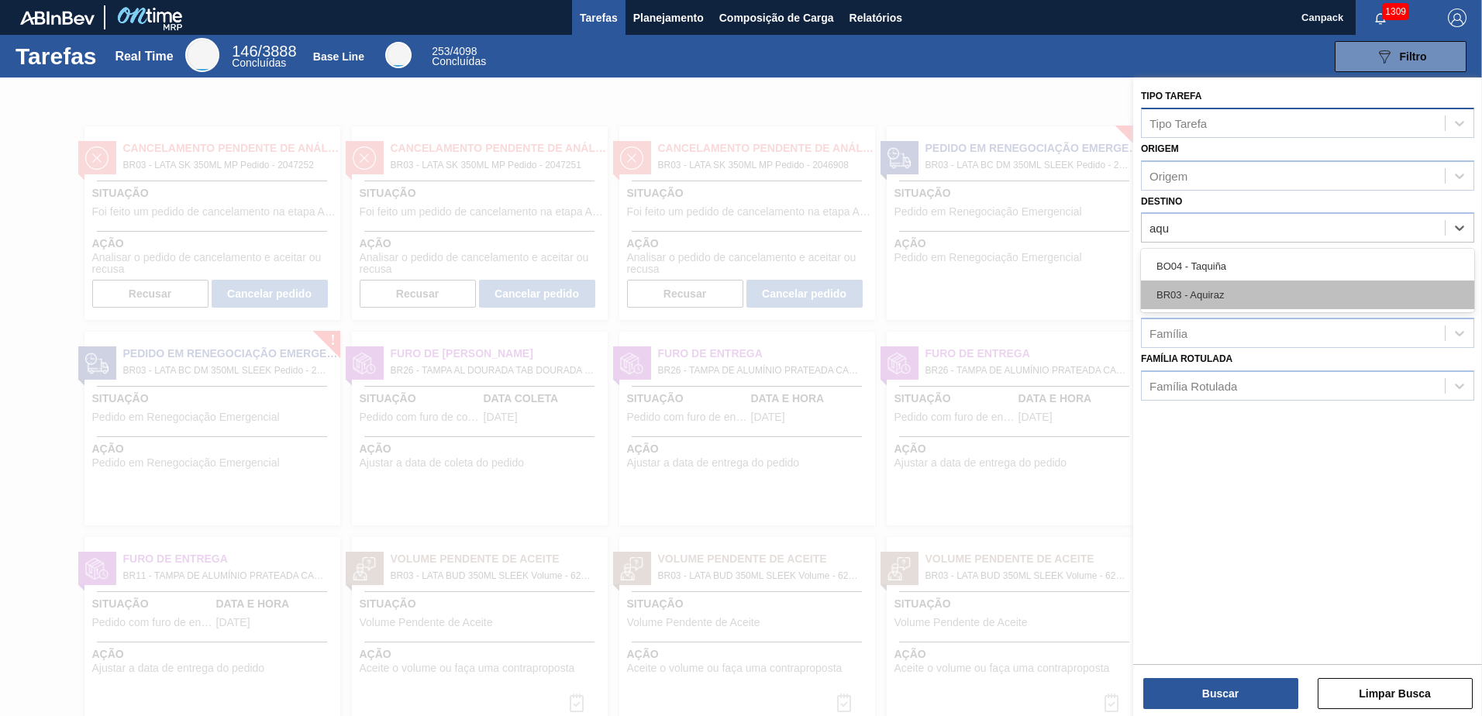
click at [1201, 289] on div "BR03 - Aquiraz" at bounding box center [1307, 295] width 333 height 29
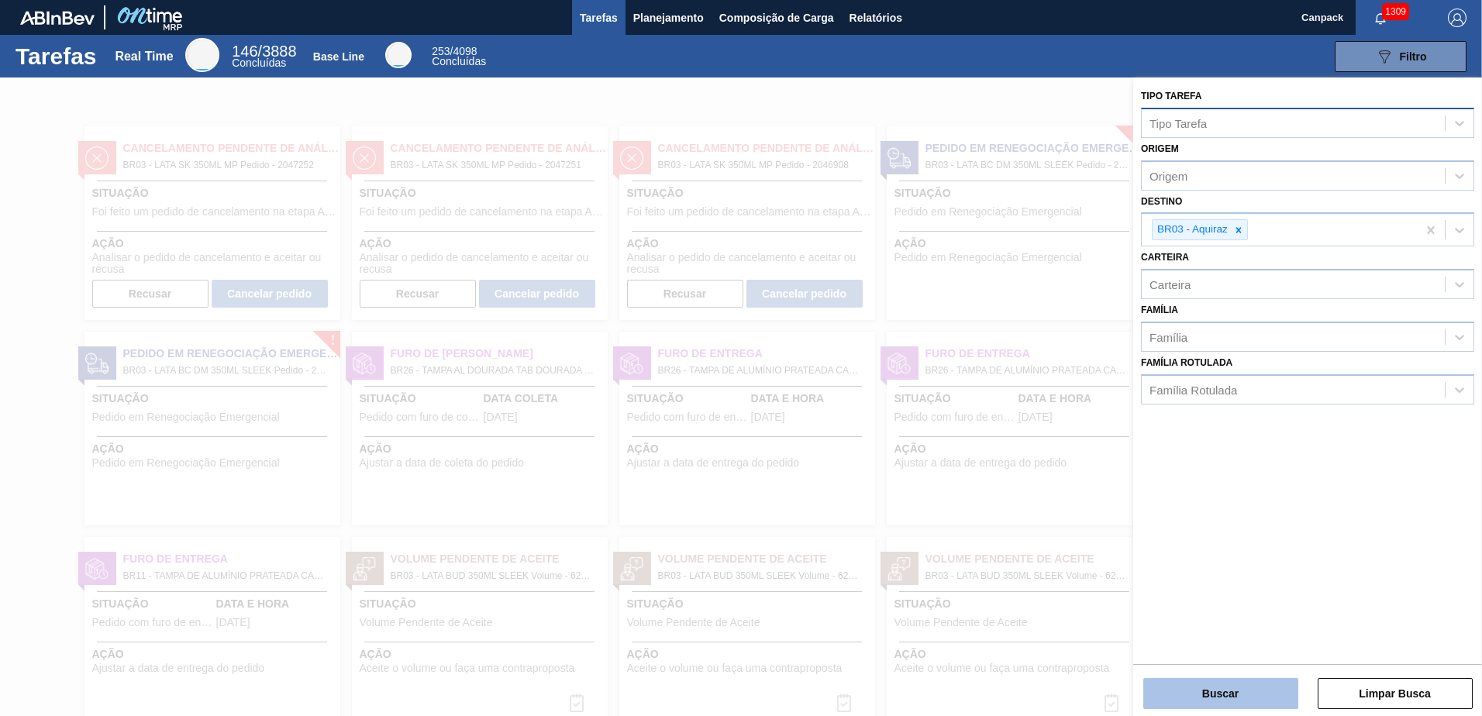
click at [1217, 693] on button "Buscar" at bounding box center [1220, 693] width 155 height 31
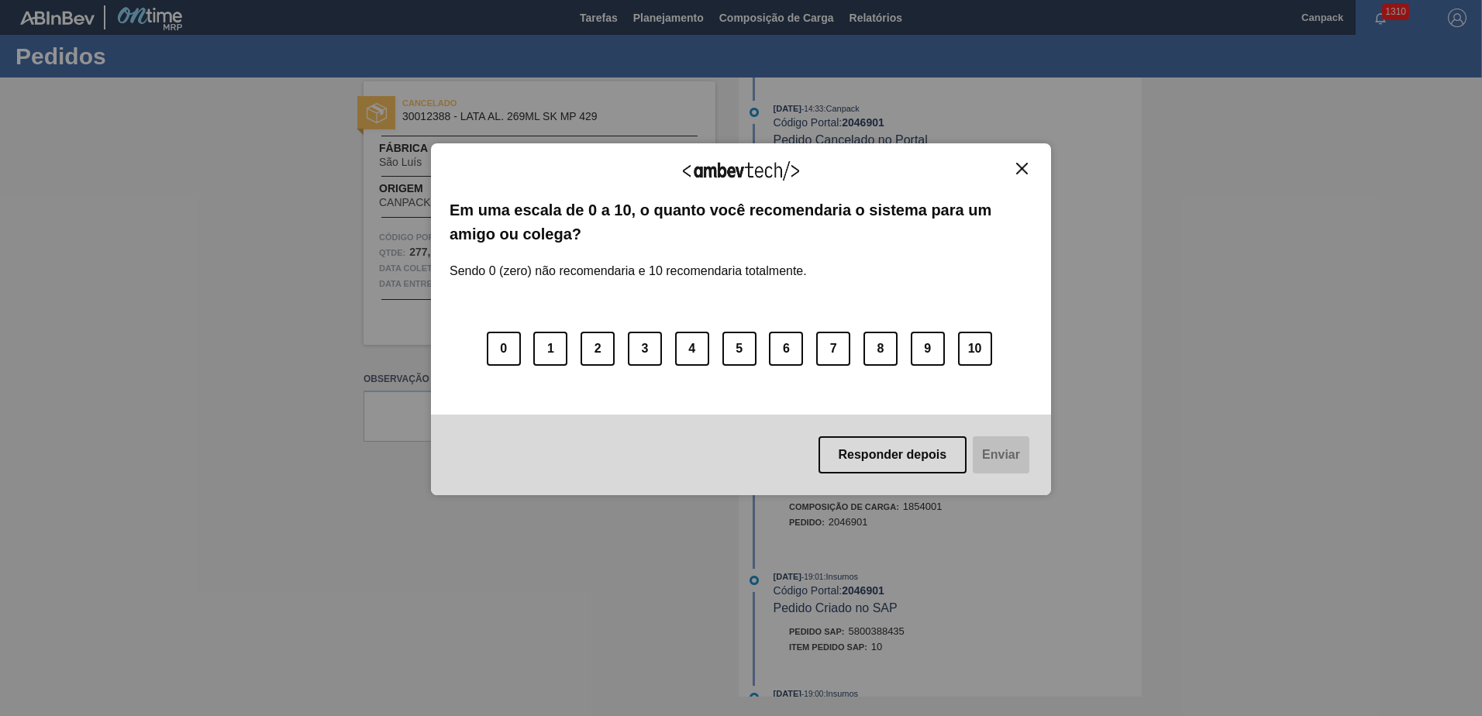
click at [1015, 168] on button "Close" at bounding box center [1021, 168] width 21 height 13
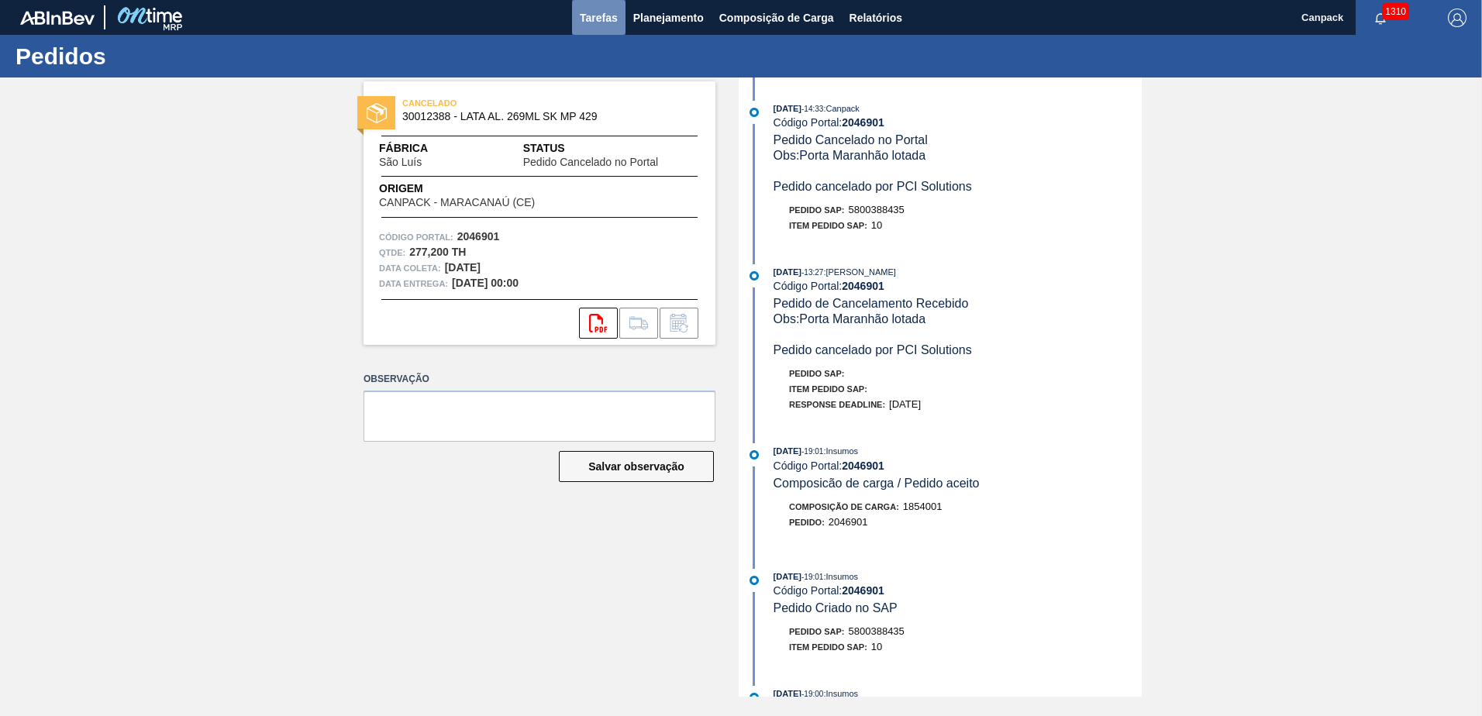
click at [582, 20] on span "Tarefas" at bounding box center [599, 18] width 38 height 19
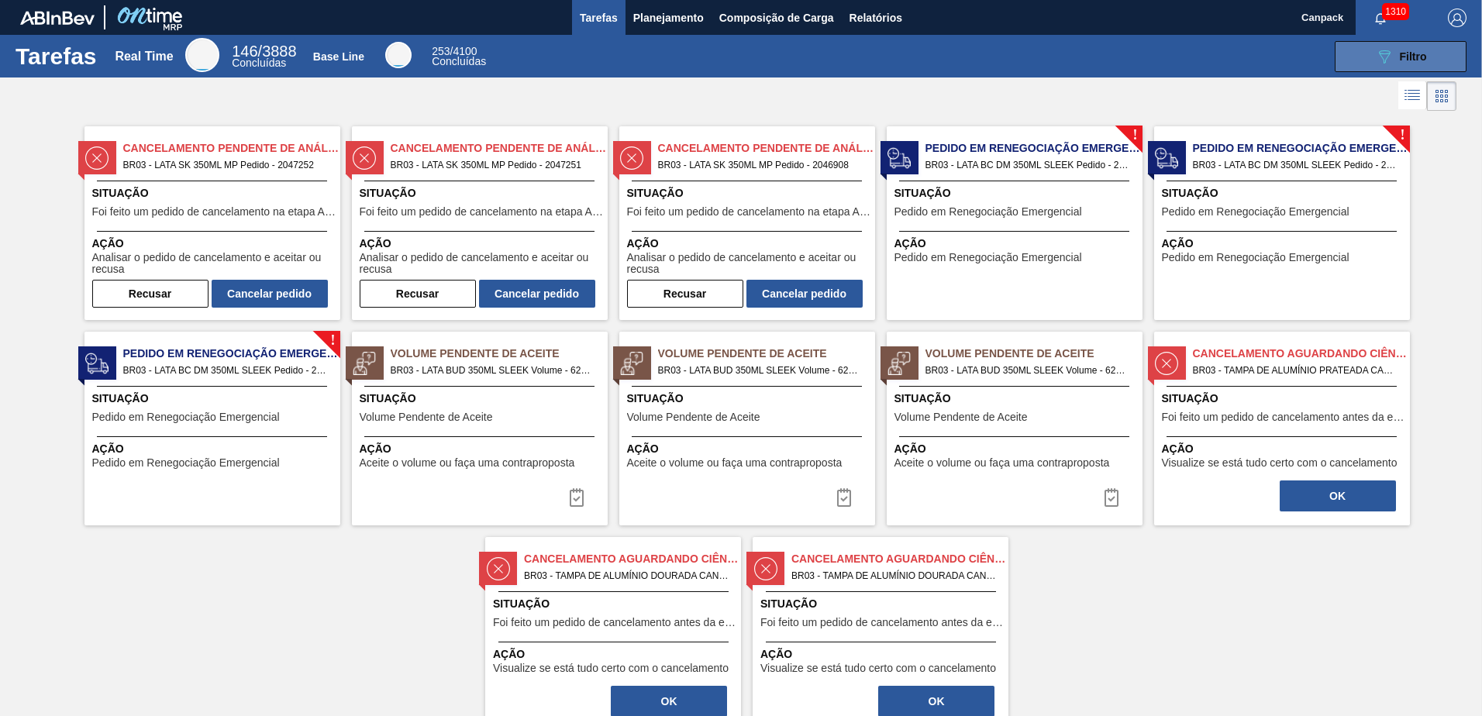
click at [1392, 67] on button "089F7B8B-B2A5-4AFE-B5C0-19BA573D28AC Filtro" at bounding box center [1400, 56] width 132 height 31
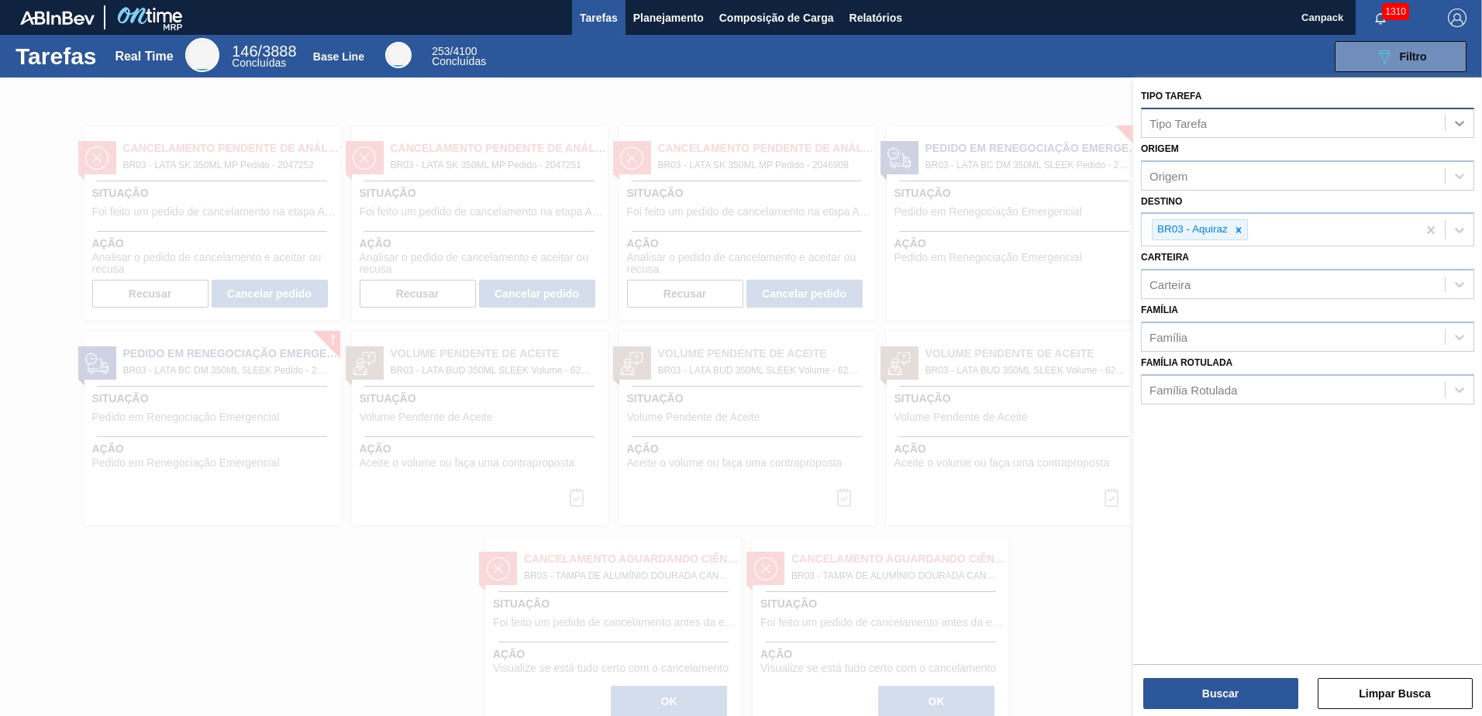
click at [1469, 129] on div at bounding box center [1459, 123] width 28 height 28
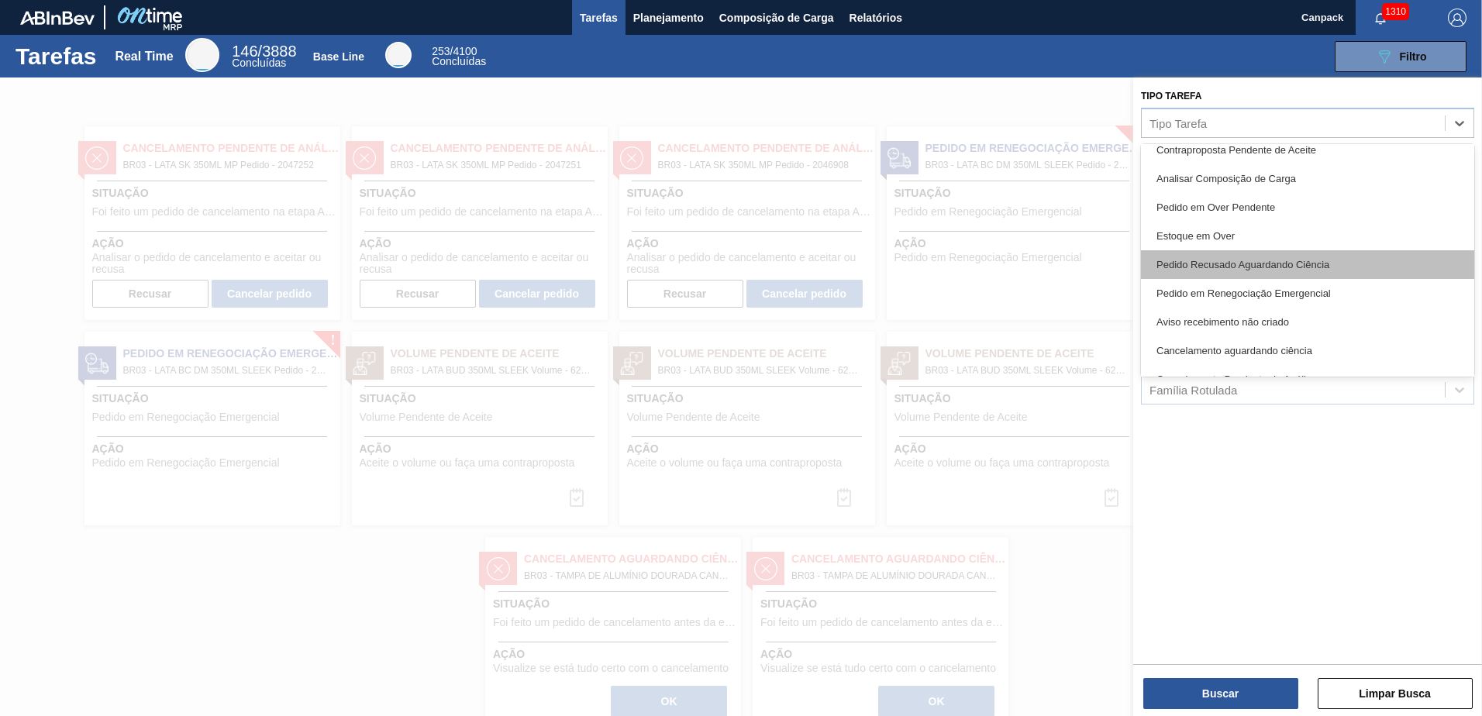
scroll to position [310, 0]
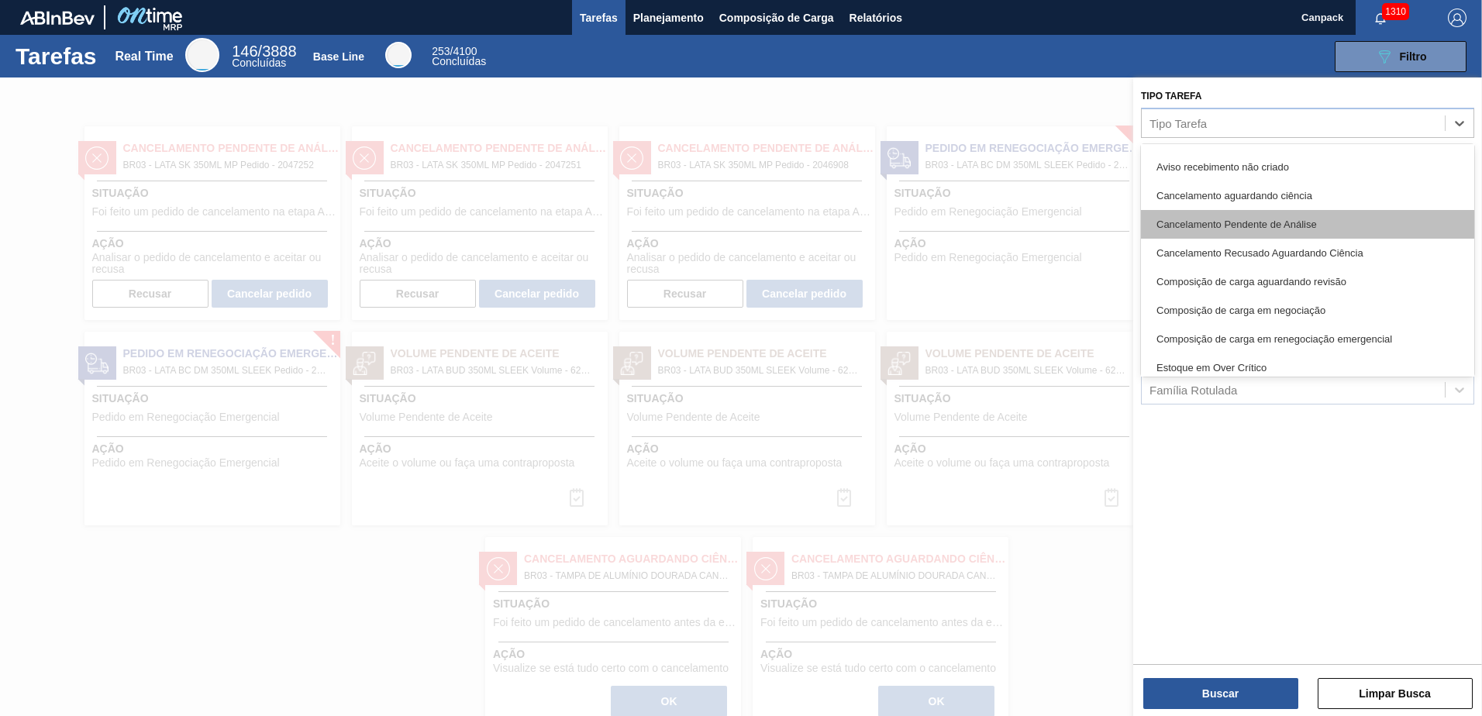
click at [1296, 222] on div "Cancelamento Pendente de Análise" at bounding box center [1307, 224] width 333 height 29
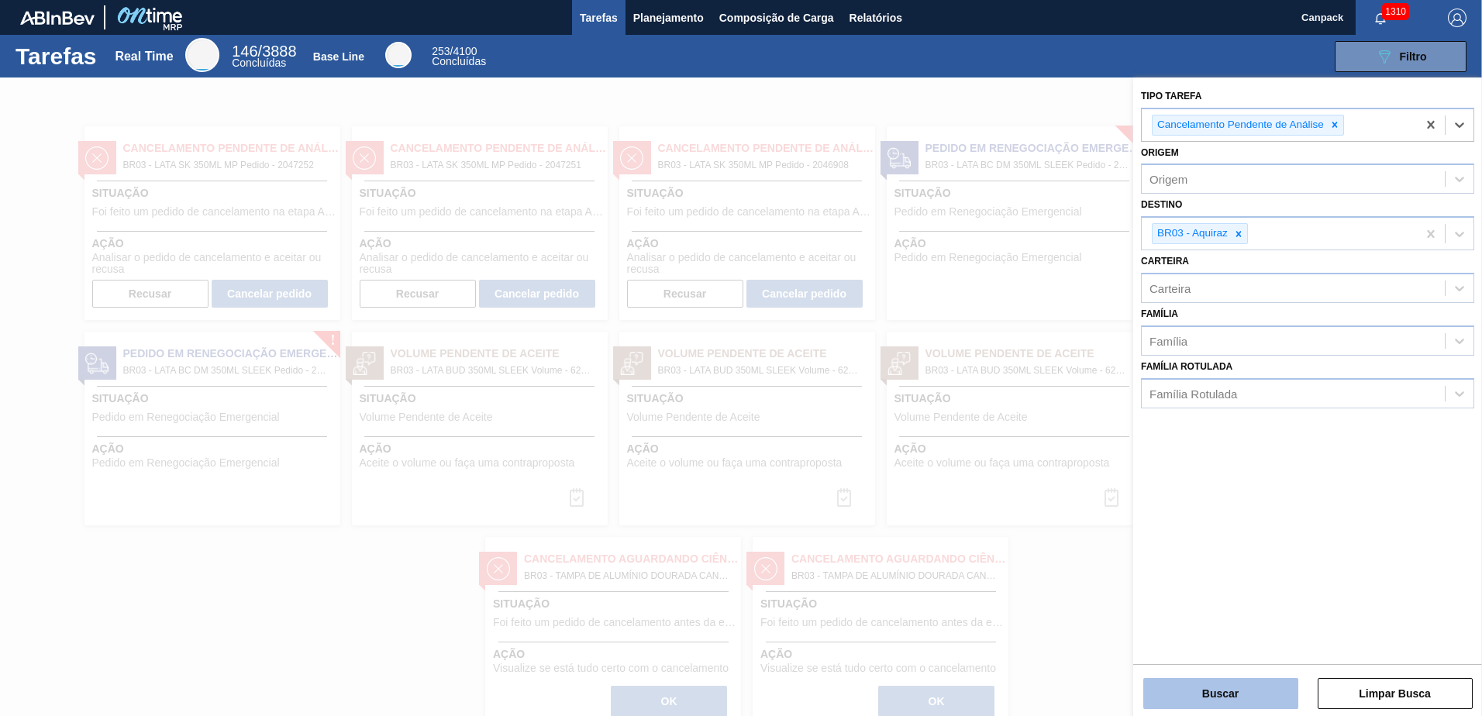
click at [1239, 689] on button "Buscar" at bounding box center [1220, 693] width 155 height 31
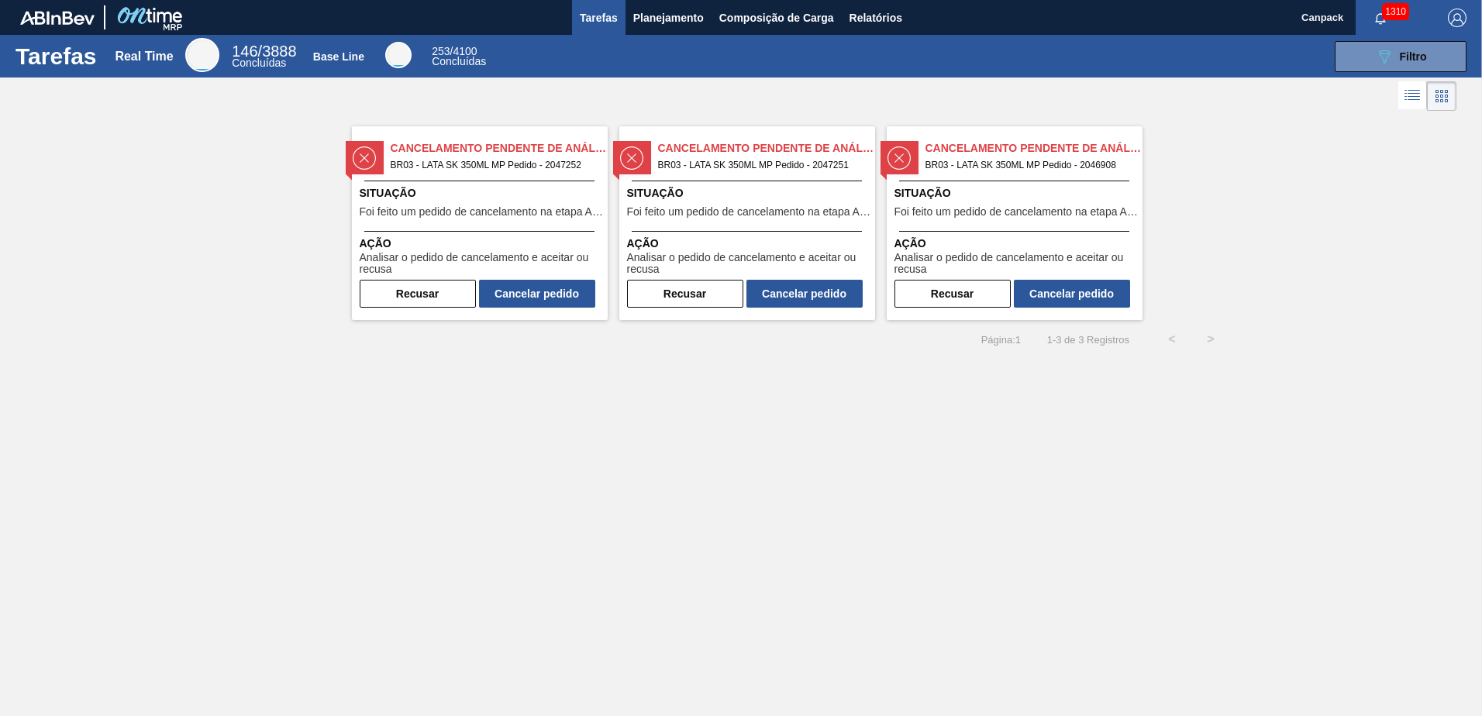
click at [473, 186] on span "Situação" at bounding box center [482, 193] width 244 height 16
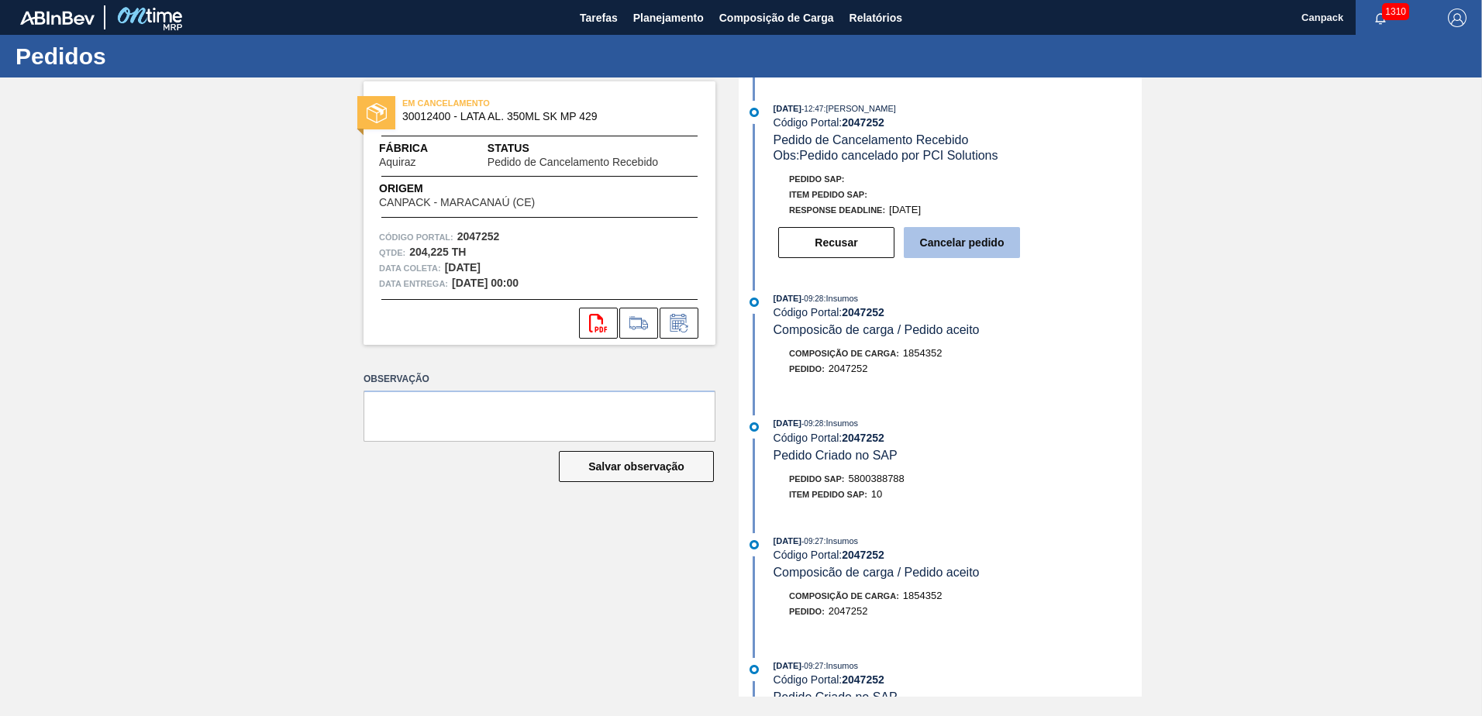
click at [997, 253] on button "Cancelar pedido" at bounding box center [962, 242] width 116 height 31
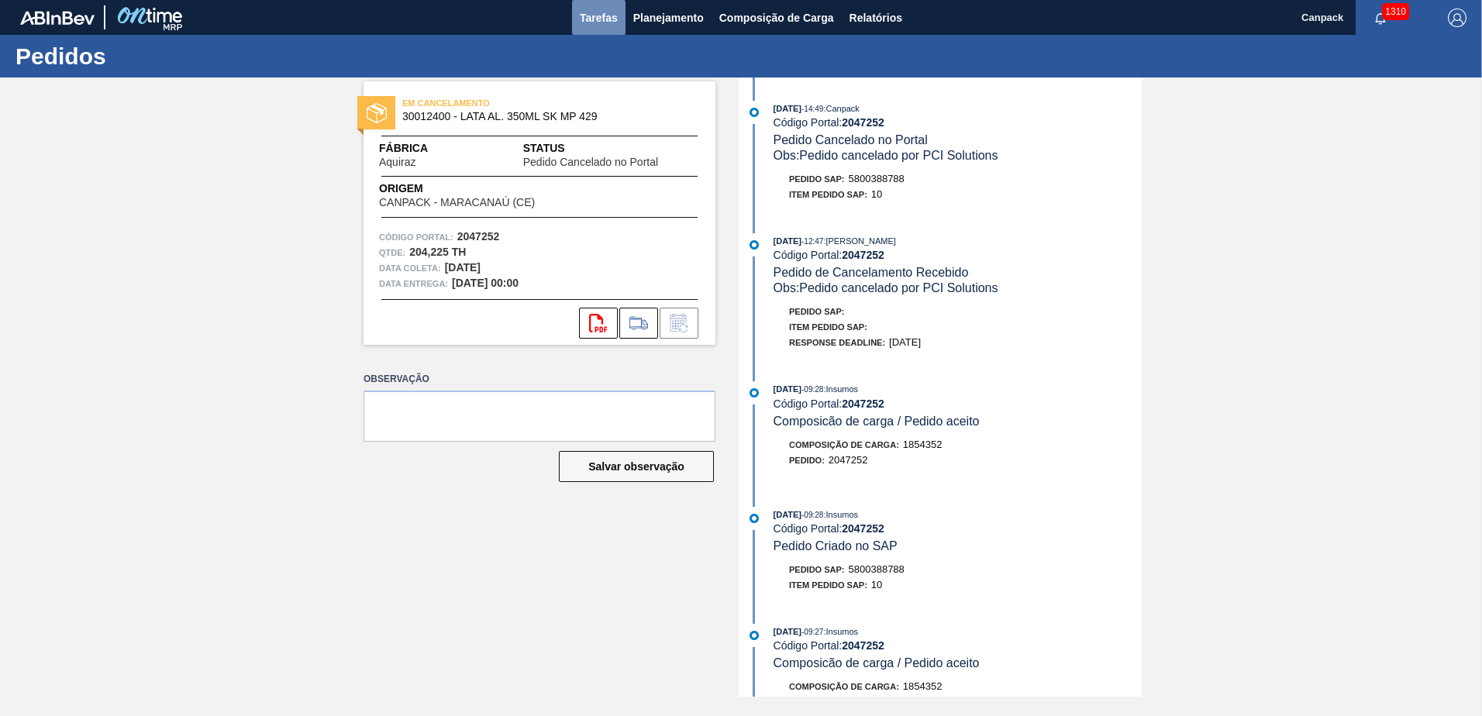
click at [593, 22] on span "Tarefas" at bounding box center [599, 18] width 38 height 19
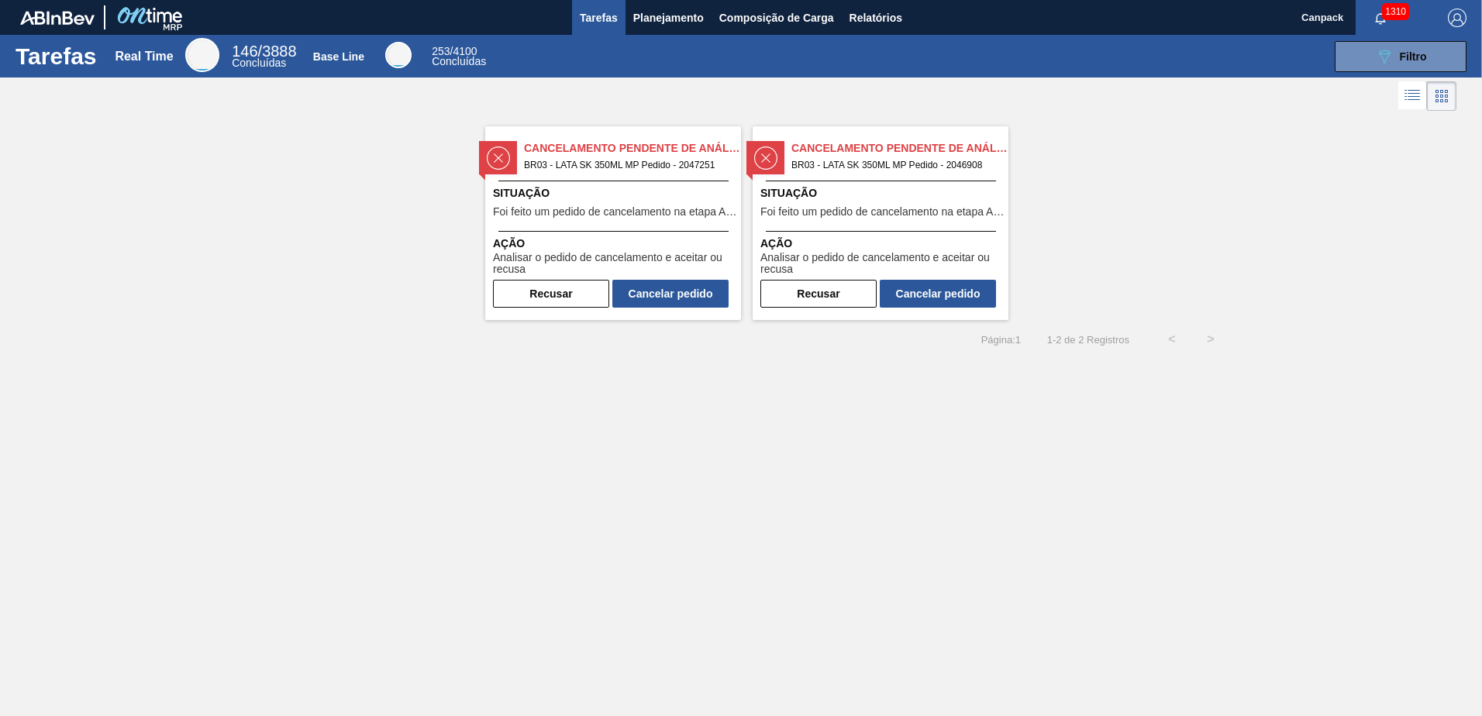
click at [604, 206] on span "Foi feito um pedido de cancelamento na etapa Aguardando Faturamento" at bounding box center [615, 212] width 244 height 12
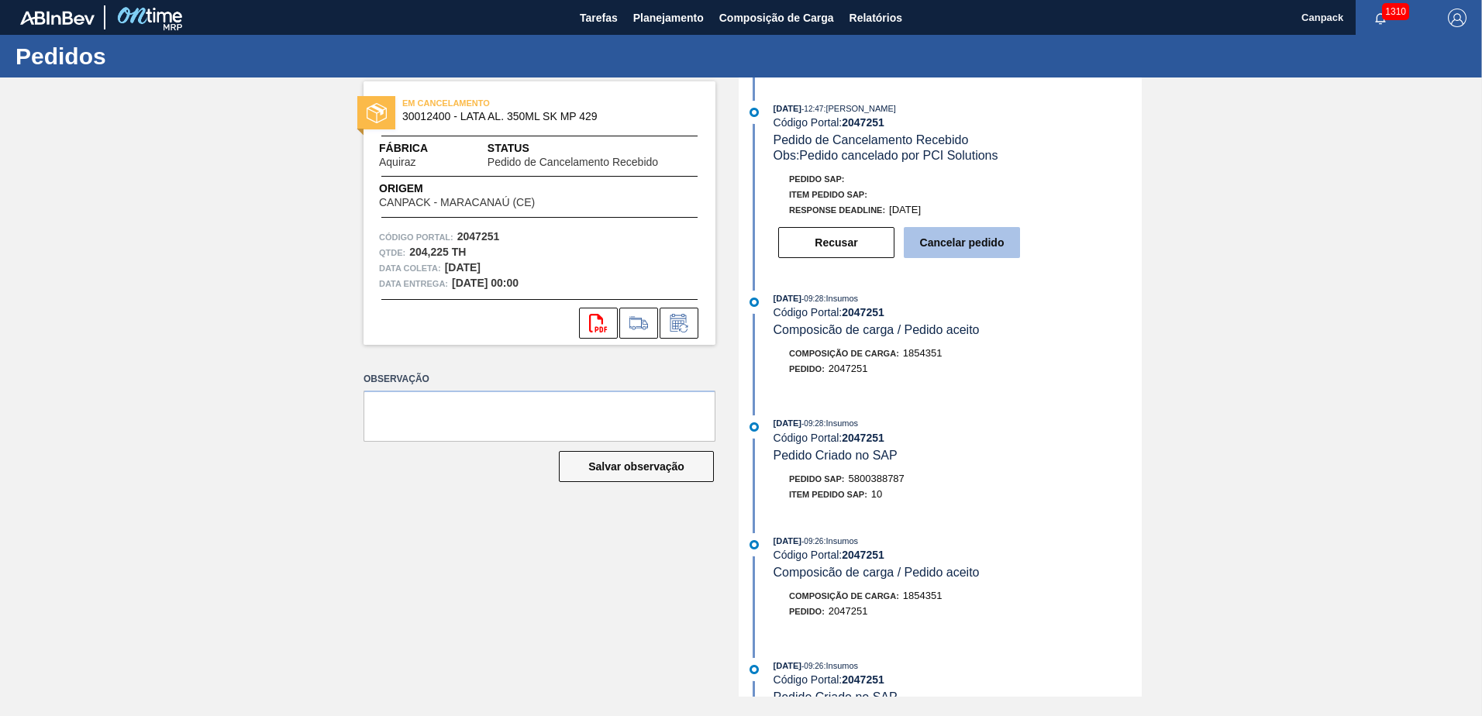
click at [944, 251] on button "Cancelar pedido" at bounding box center [962, 242] width 116 height 31
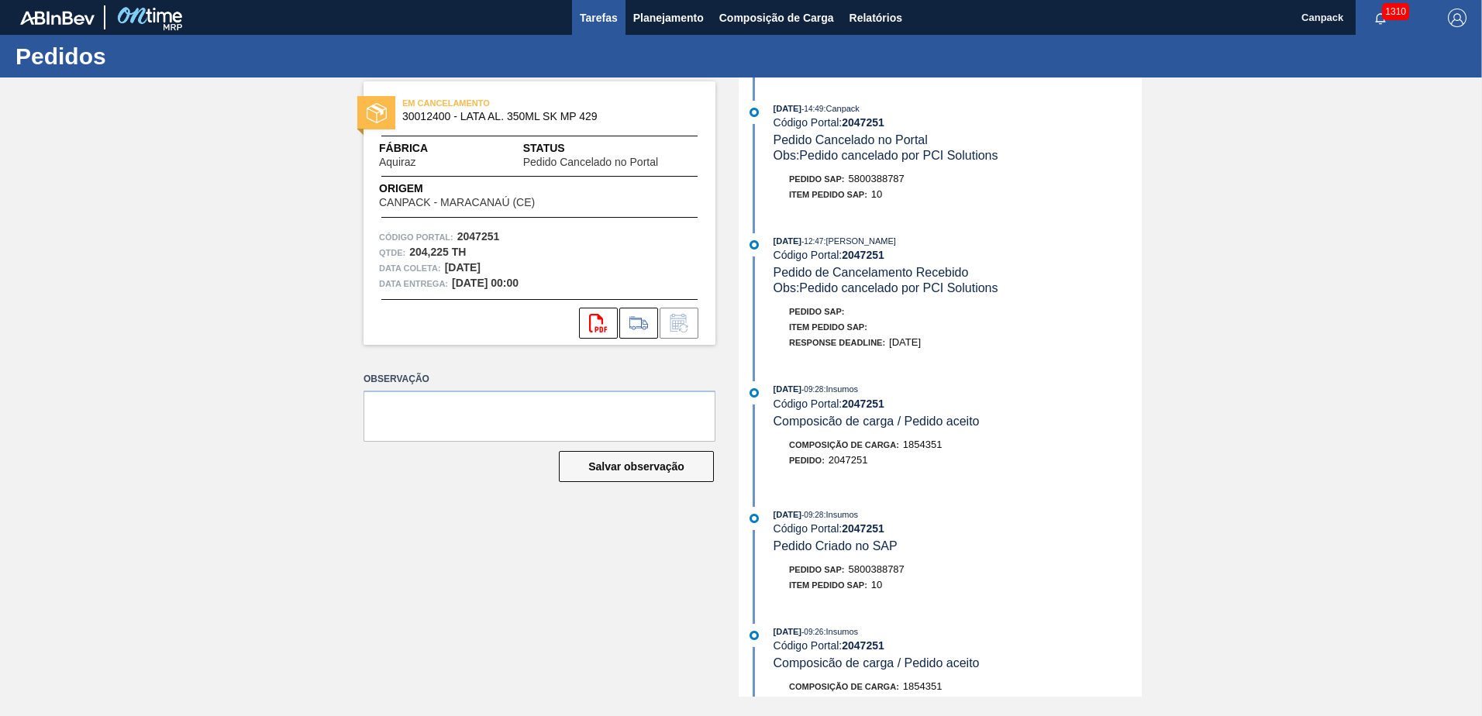
click at [603, 20] on span "Tarefas" at bounding box center [599, 18] width 38 height 19
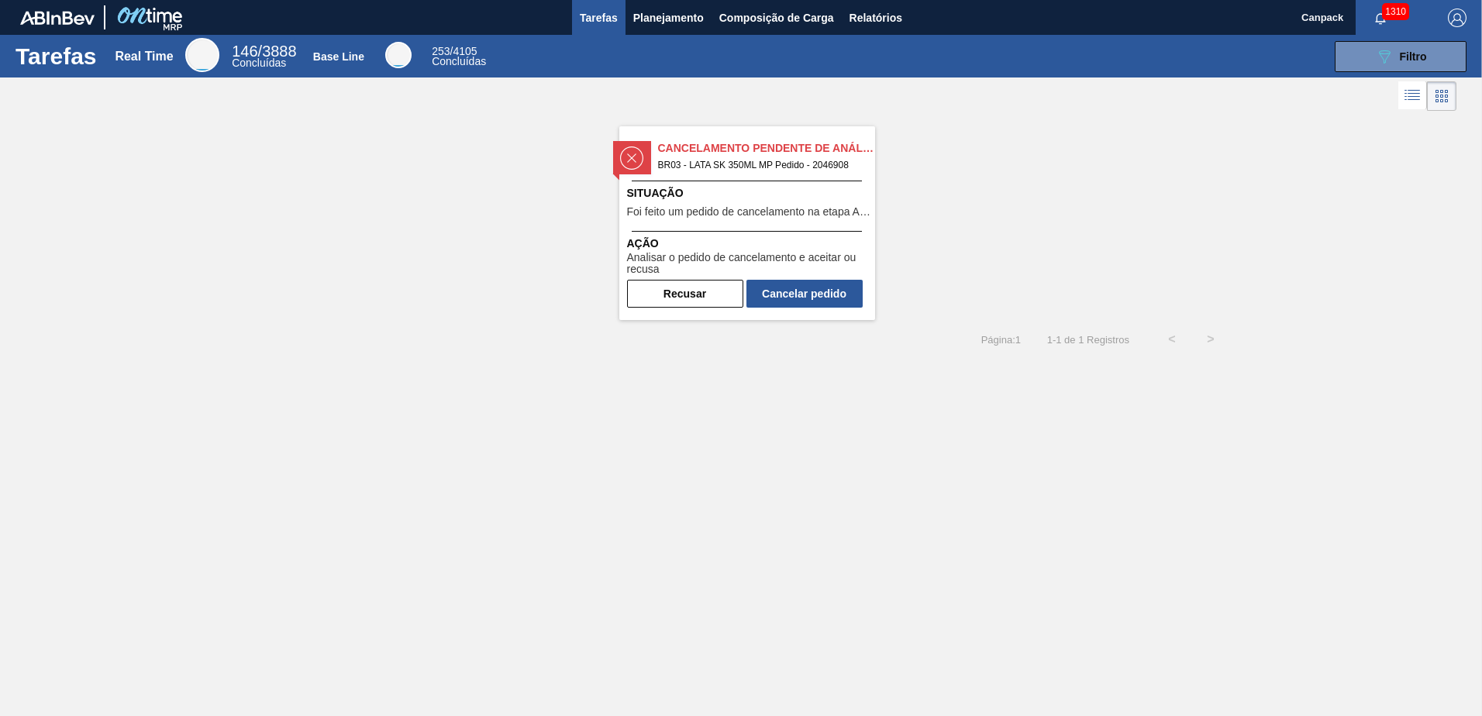
click at [674, 225] on div "Cancelamento Pendente de Análise BR03 - LATA SK 350ML MP Pedido - 2046908 Situa…" at bounding box center [747, 223] width 256 height 194
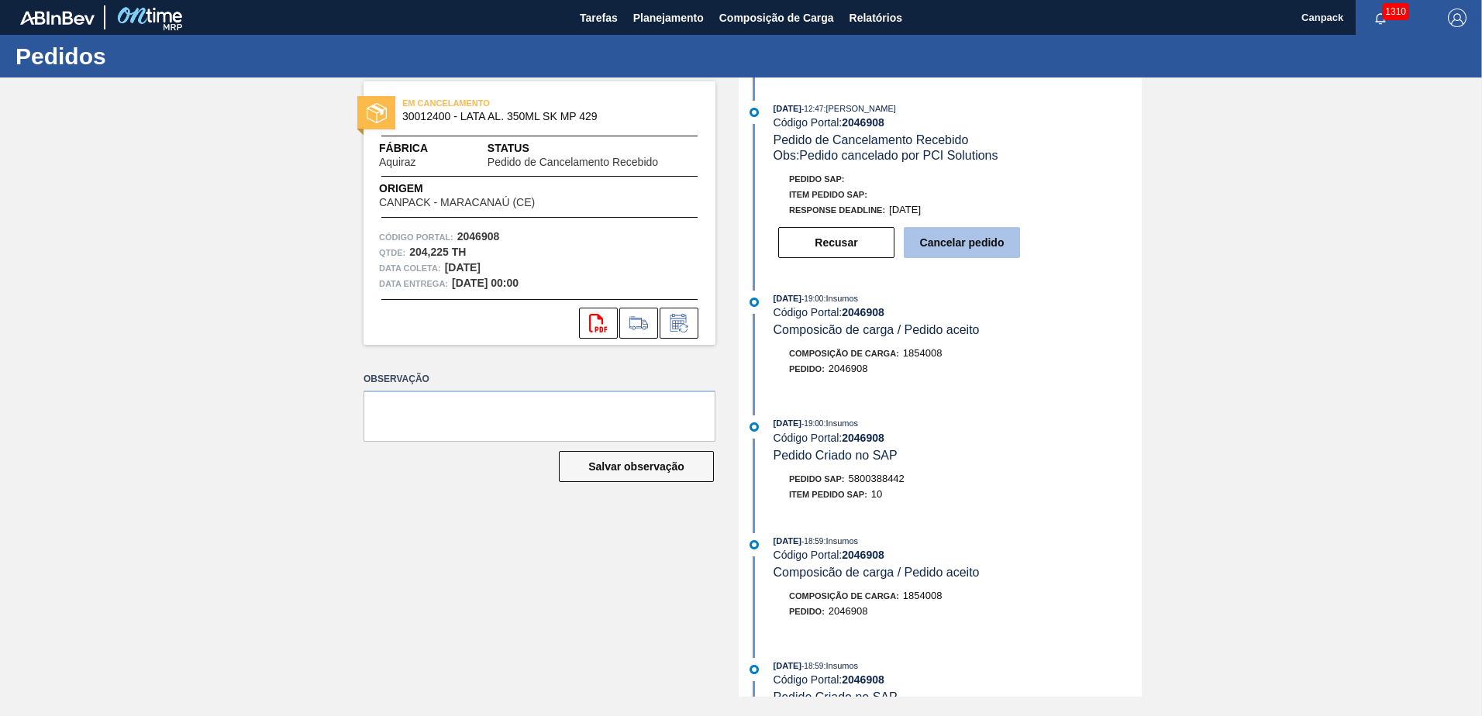
click at [998, 242] on button "Cancelar pedido" at bounding box center [962, 242] width 116 height 31
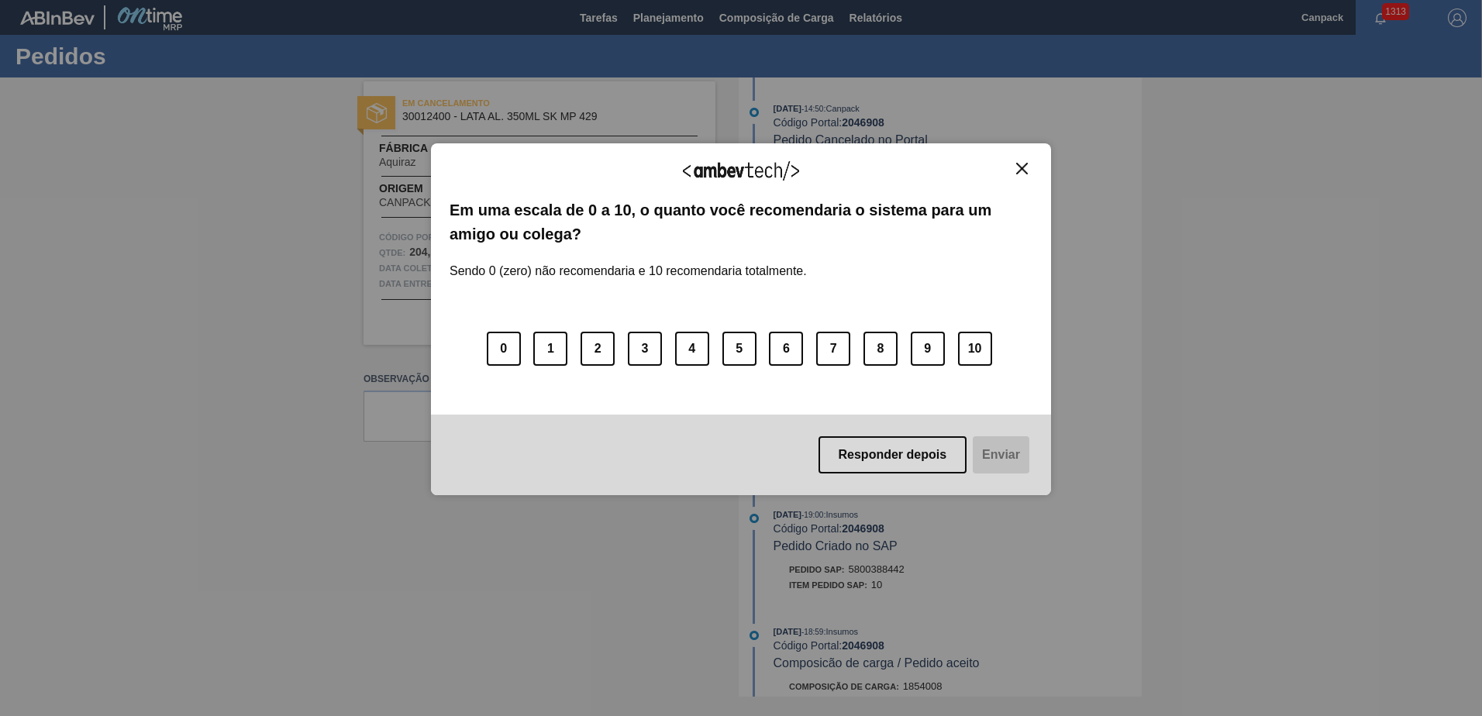
click at [1023, 165] on img "Close" at bounding box center [1022, 169] width 12 height 12
click at [1024, 173] on img "Close" at bounding box center [1022, 169] width 12 height 12
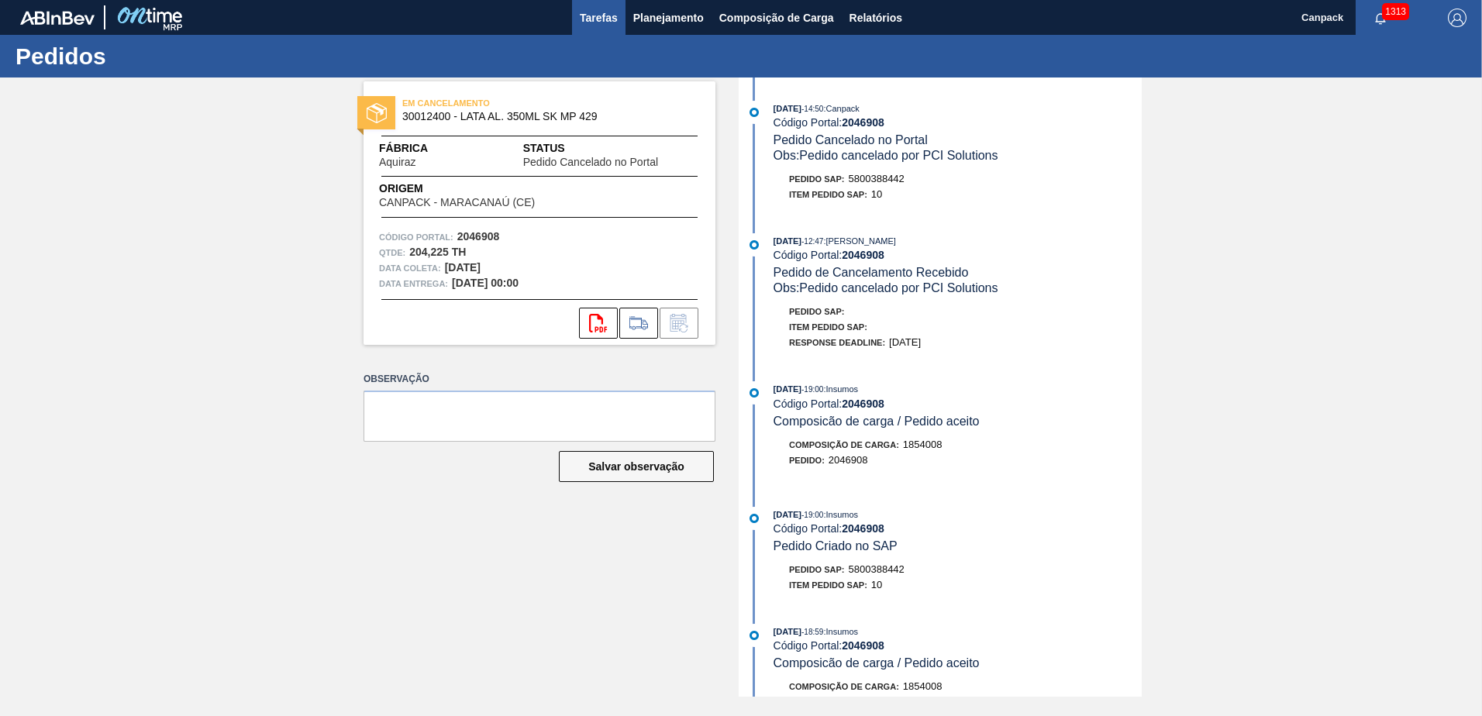
click at [593, 23] on span "Tarefas" at bounding box center [599, 18] width 38 height 19
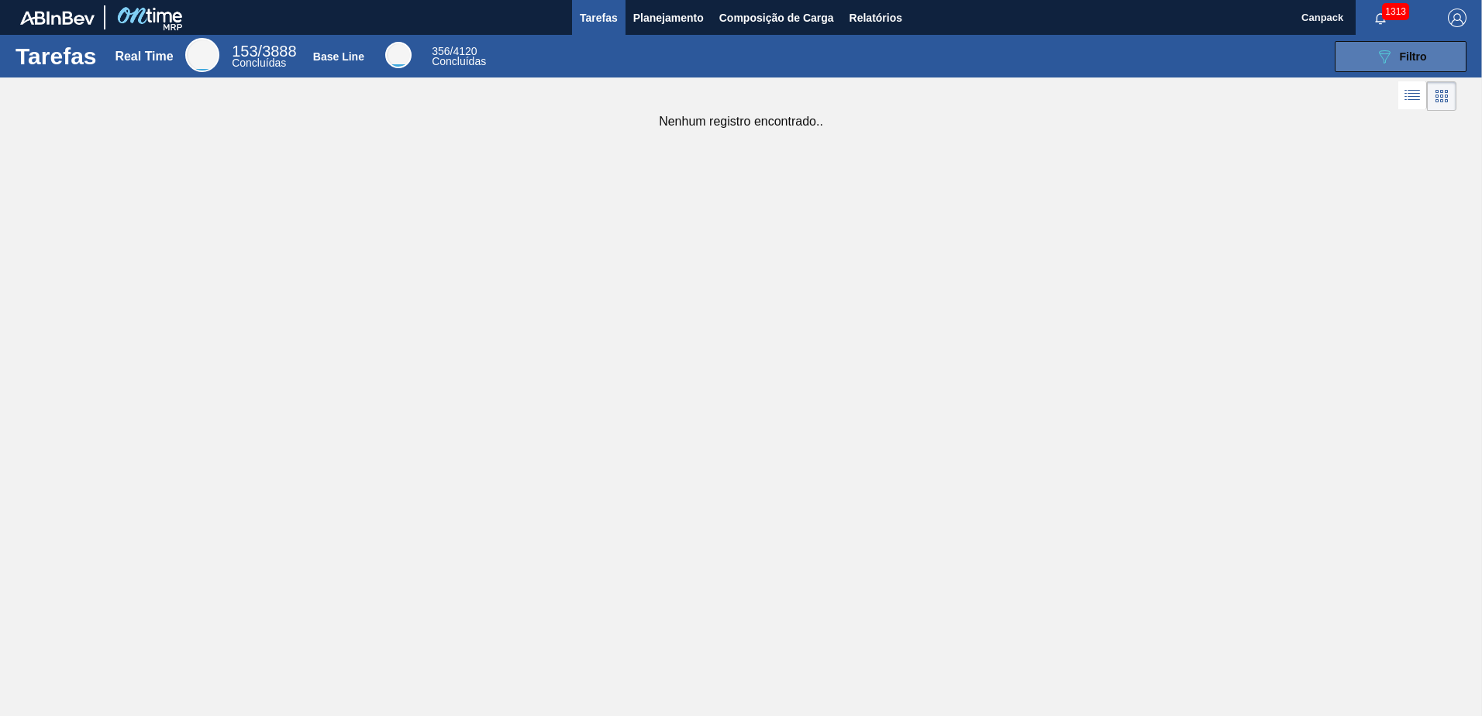
click at [1372, 50] on button "089F7B8B-B2A5-4AFE-B5C0-19BA573D28AC Filtro" at bounding box center [1400, 56] width 132 height 31
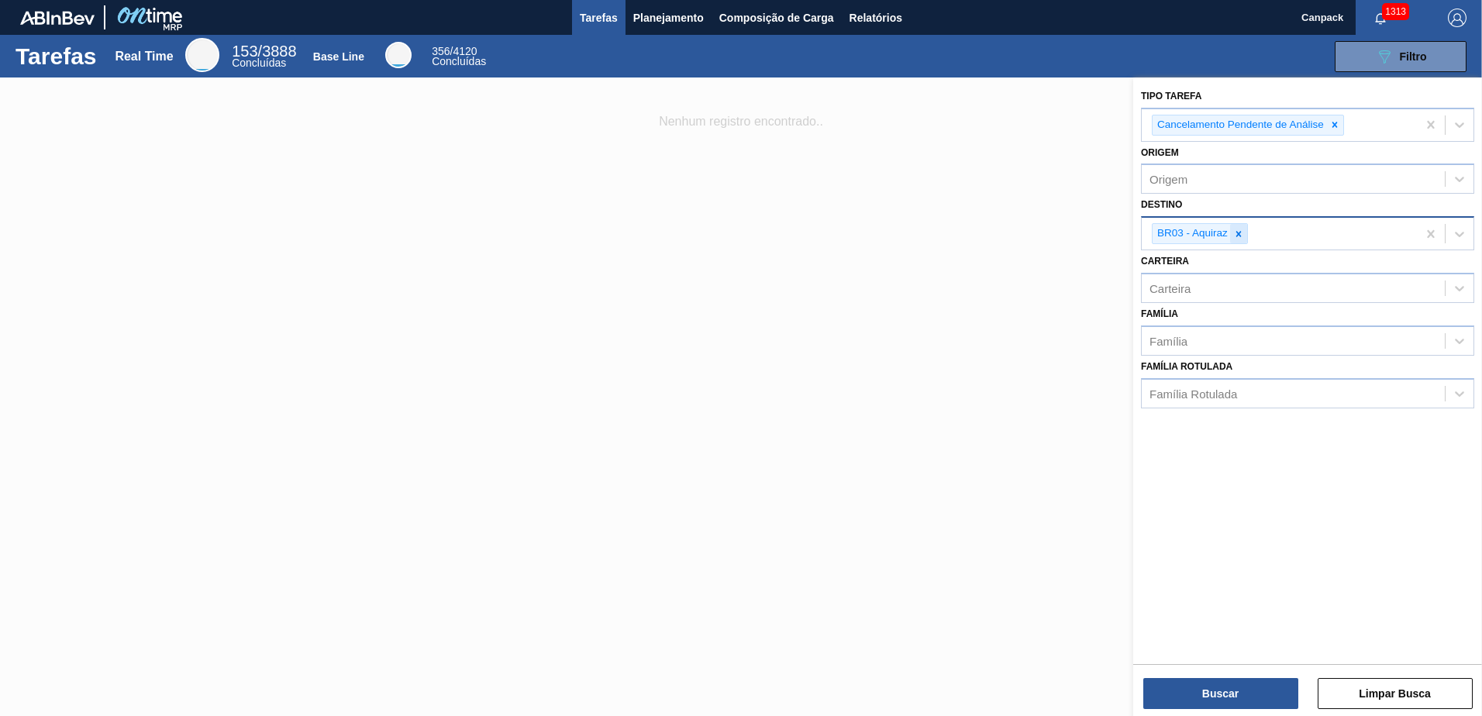
click at [1242, 236] on icon at bounding box center [1238, 234] width 11 height 11
click at [1333, 129] on icon at bounding box center [1334, 124] width 11 height 11
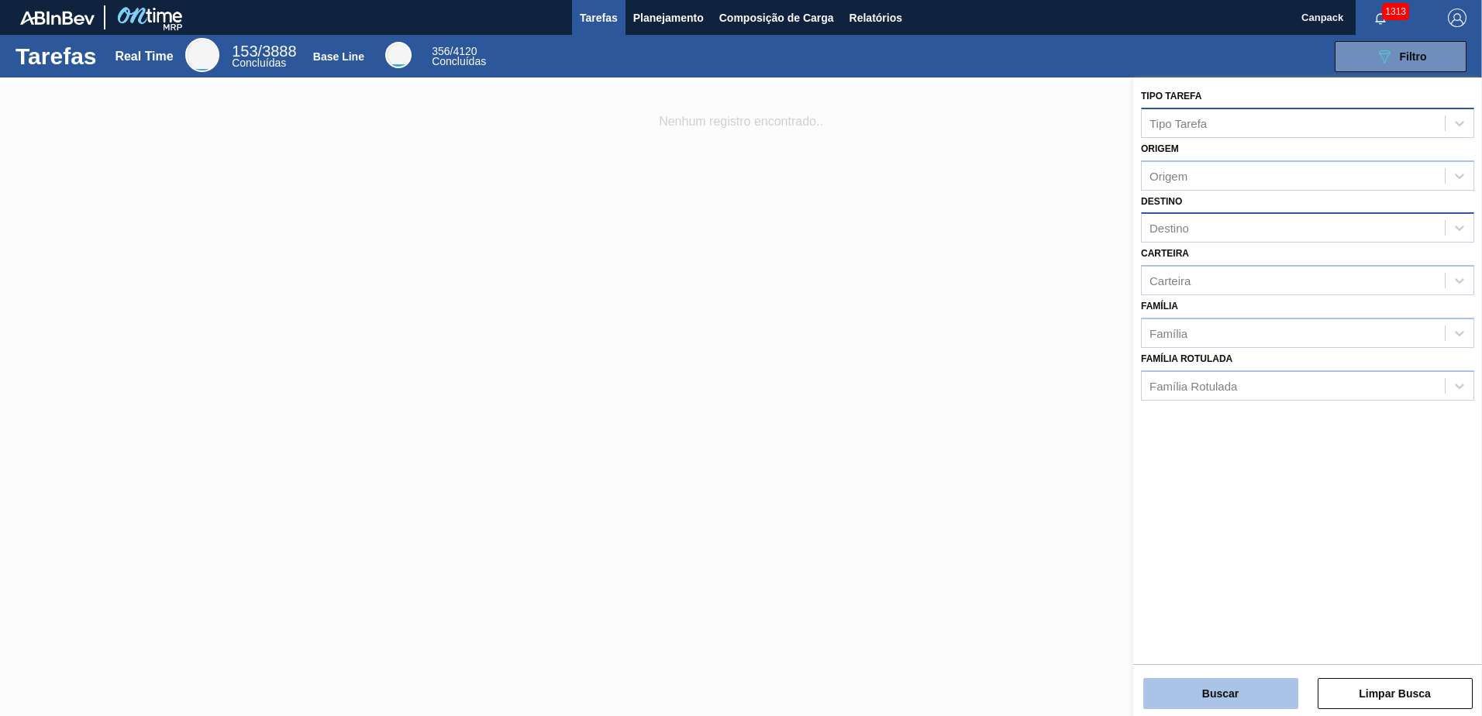
click at [1223, 690] on button "Buscar" at bounding box center [1220, 693] width 155 height 31
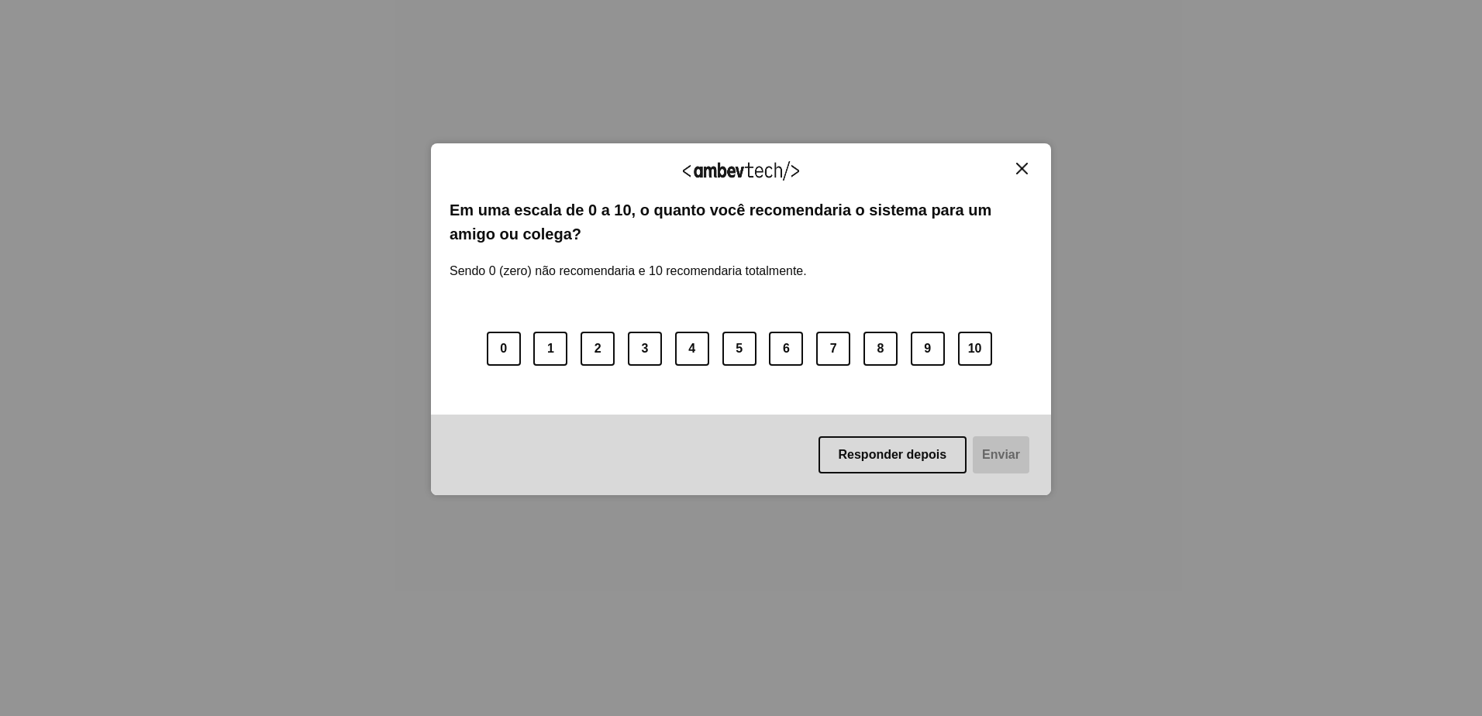
click at [1021, 167] on img "Close" at bounding box center [1022, 169] width 12 height 12
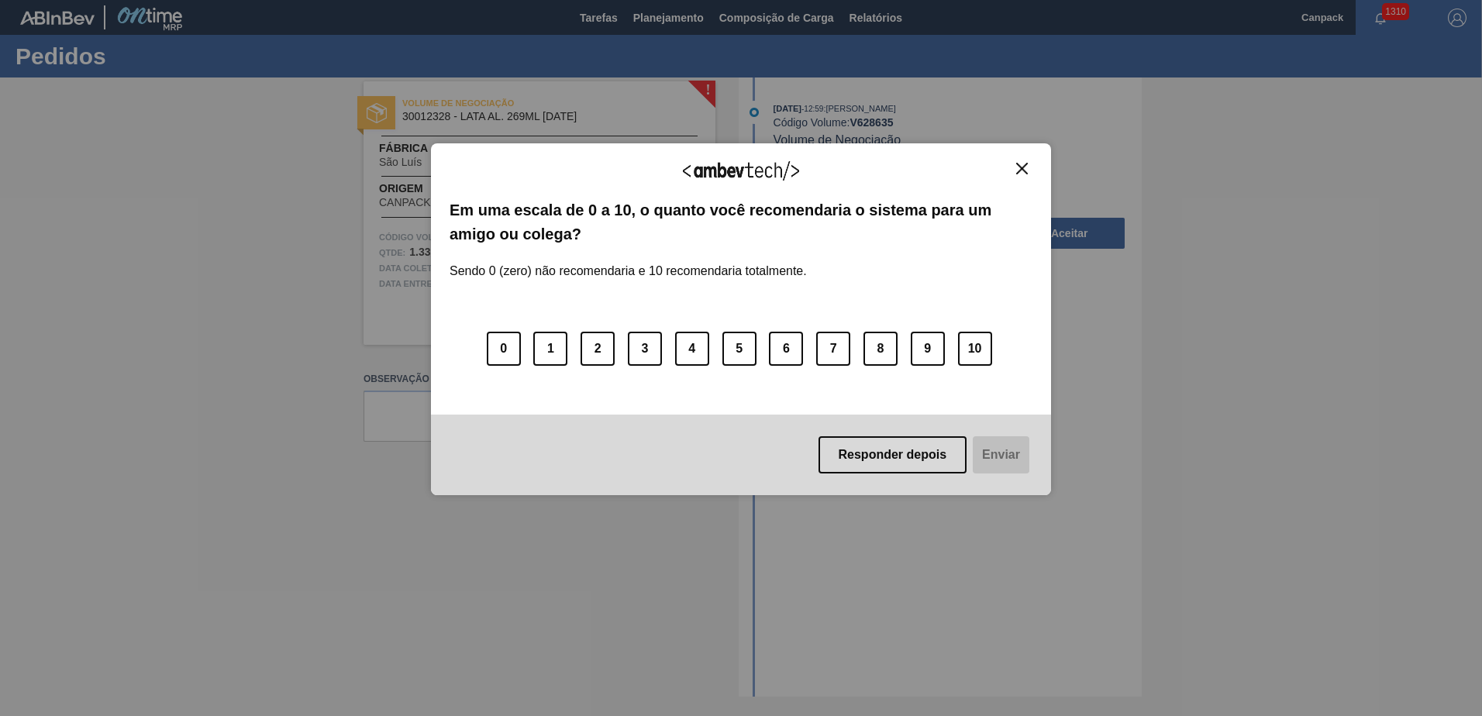
click at [1024, 170] on img "Close" at bounding box center [1022, 169] width 12 height 12
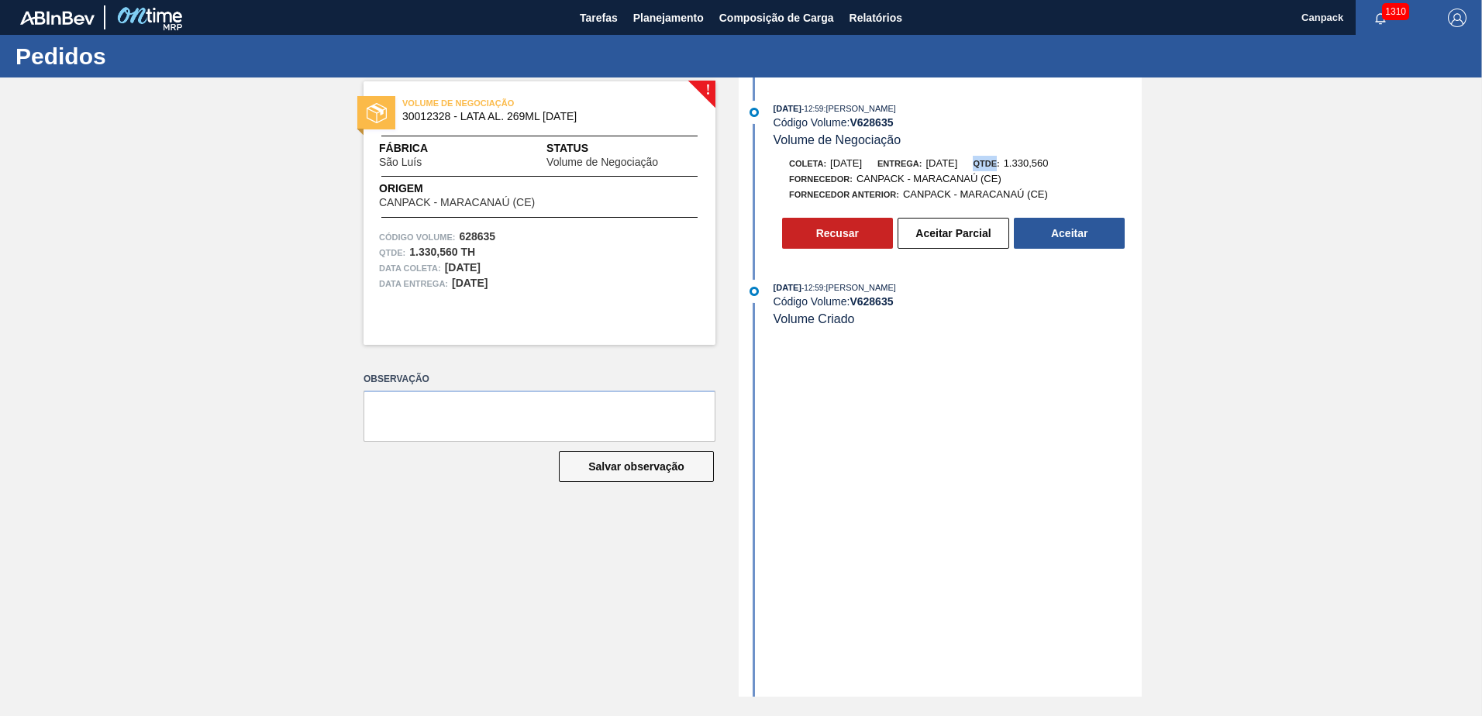
click at [1024, 170] on div "Qtde: 1.330,560" at bounding box center [1009, 163] width 75 height 15
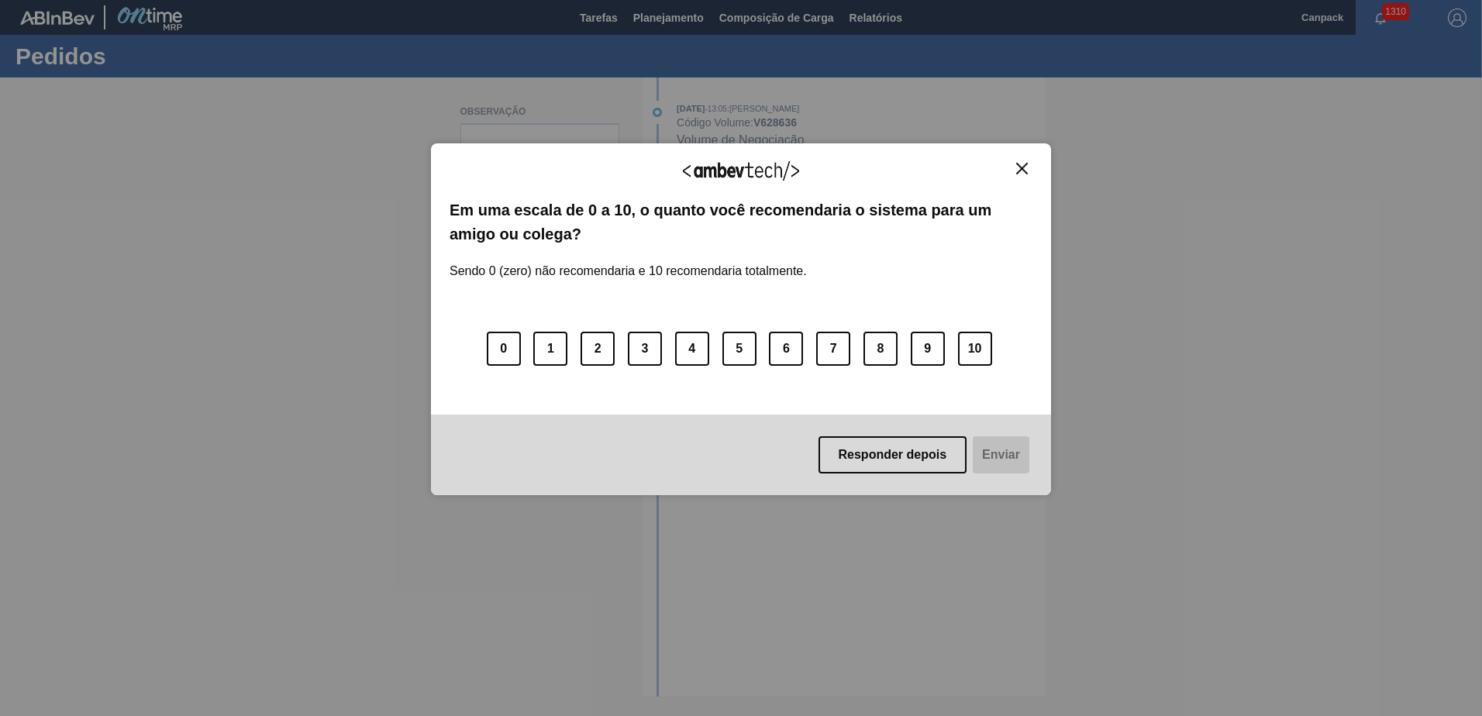
click at [1022, 170] on img "Close" at bounding box center [1022, 169] width 12 height 12
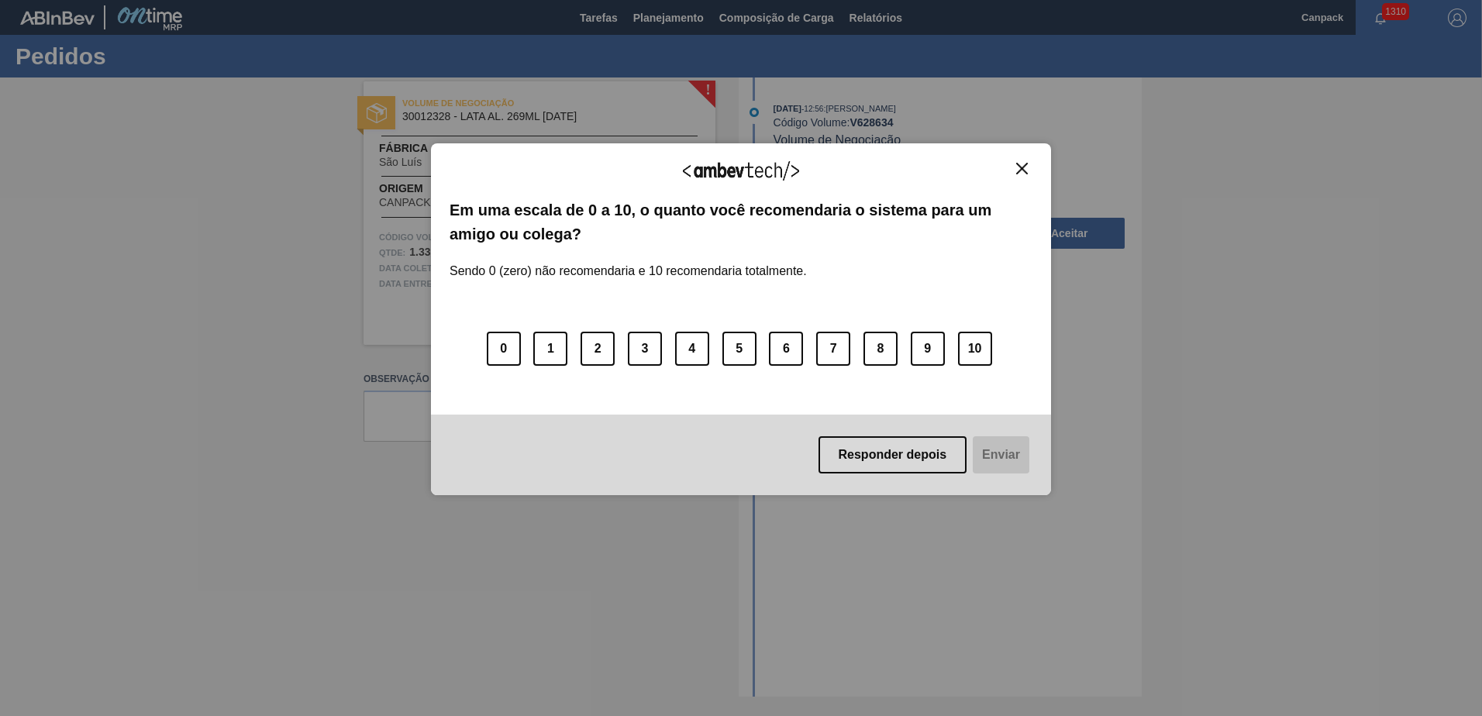
click at [1023, 170] on img "Close" at bounding box center [1022, 169] width 12 height 12
click at [1017, 169] on img "Close" at bounding box center [1022, 169] width 12 height 12
click at [1019, 169] on img "Close" at bounding box center [1022, 169] width 12 height 12
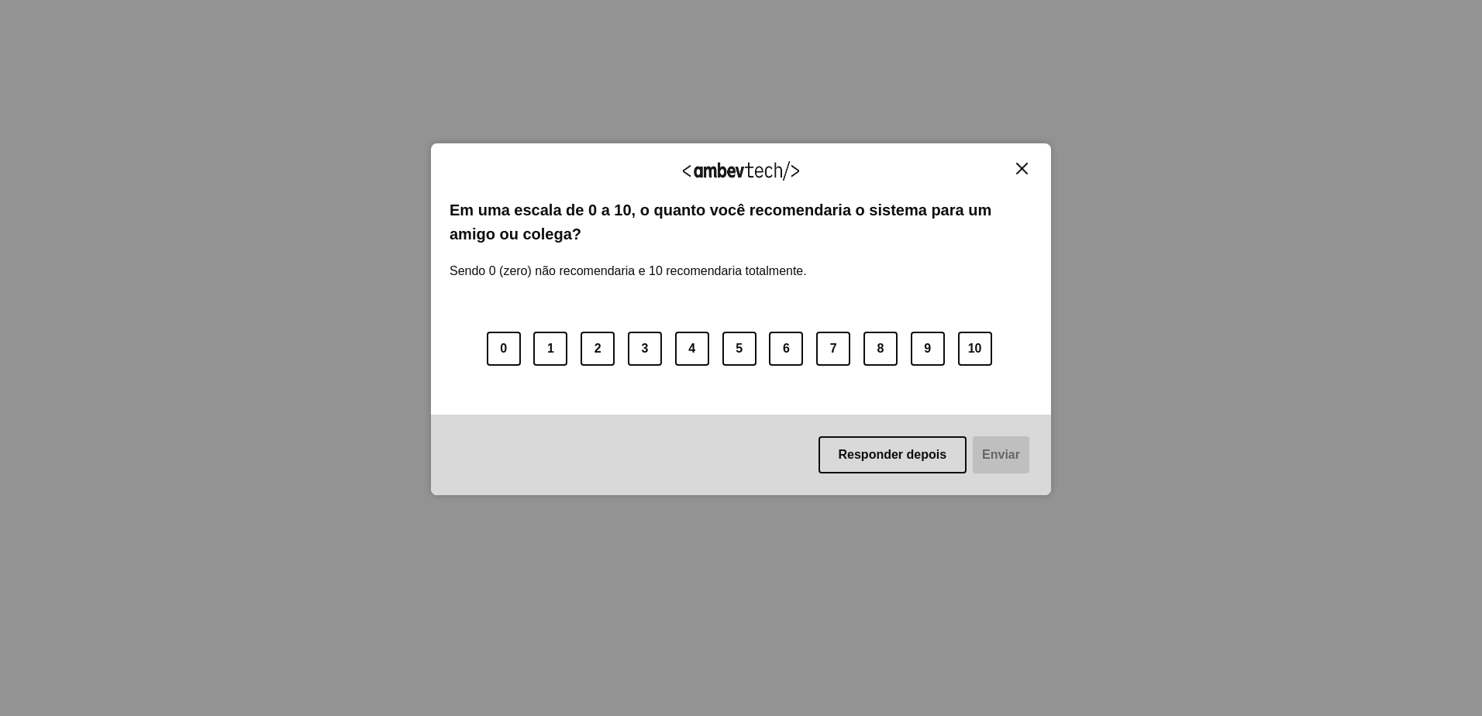
click at [1025, 170] on img "Close" at bounding box center [1022, 169] width 12 height 12
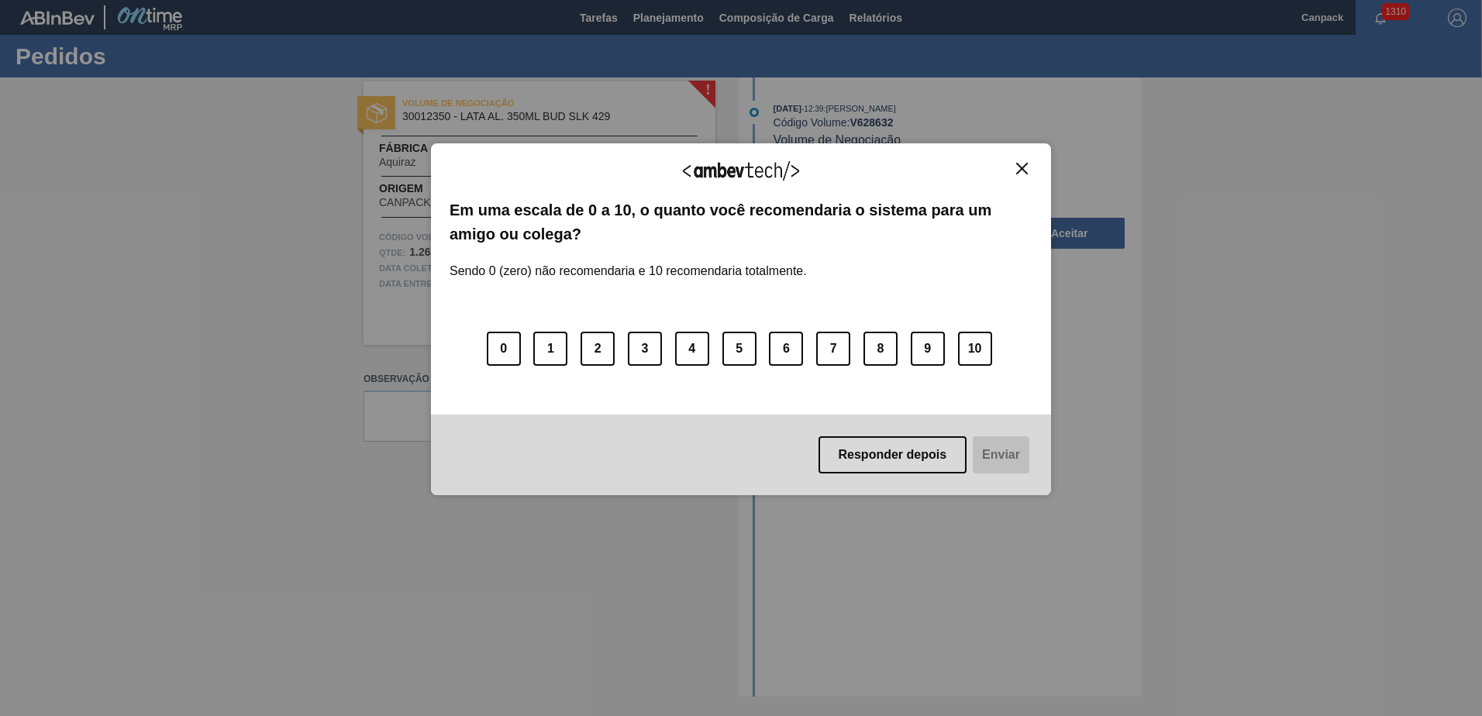
click at [1016, 172] on img "Close" at bounding box center [1022, 169] width 12 height 12
click at [1021, 173] on img "Close" at bounding box center [1022, 169] width 12 height 12
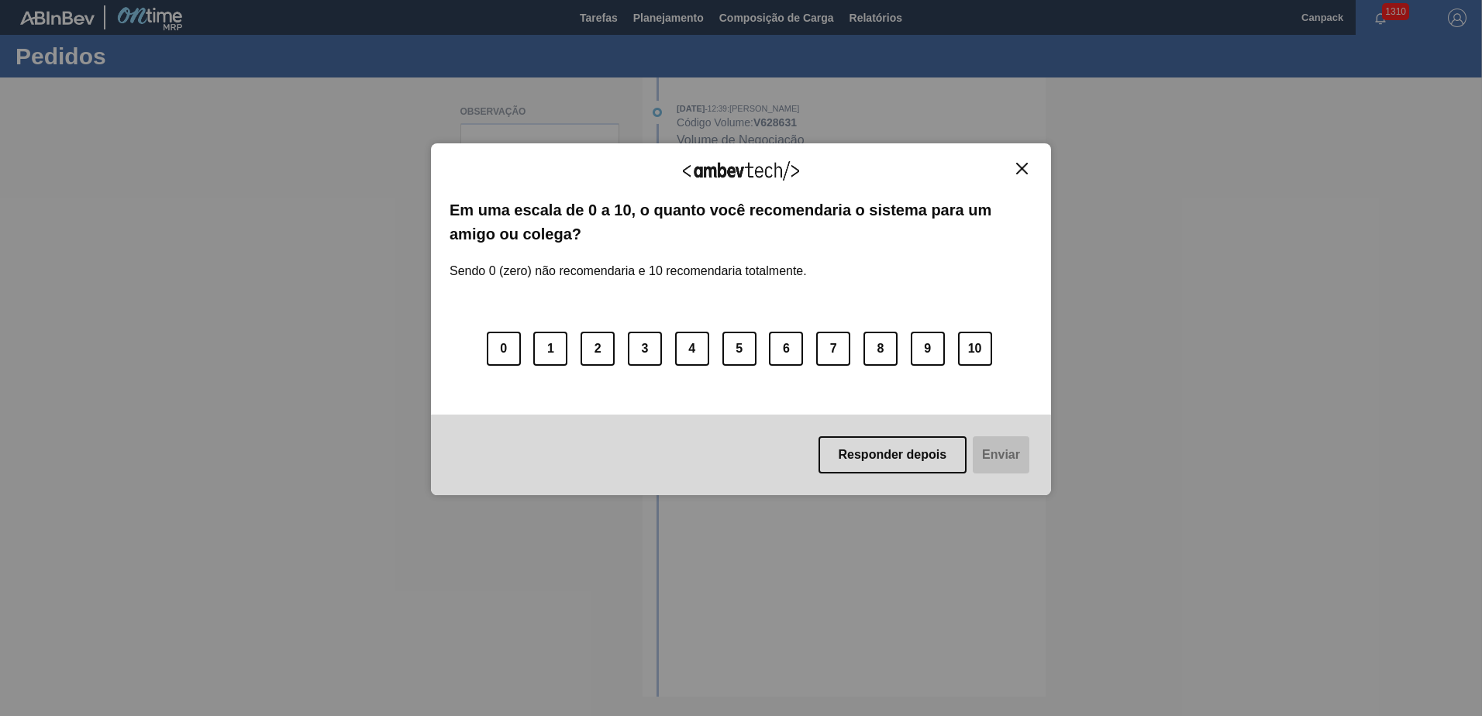
click at [1024, 171] on img "Close" at bounding box center [1022, 169] width 12 height 12
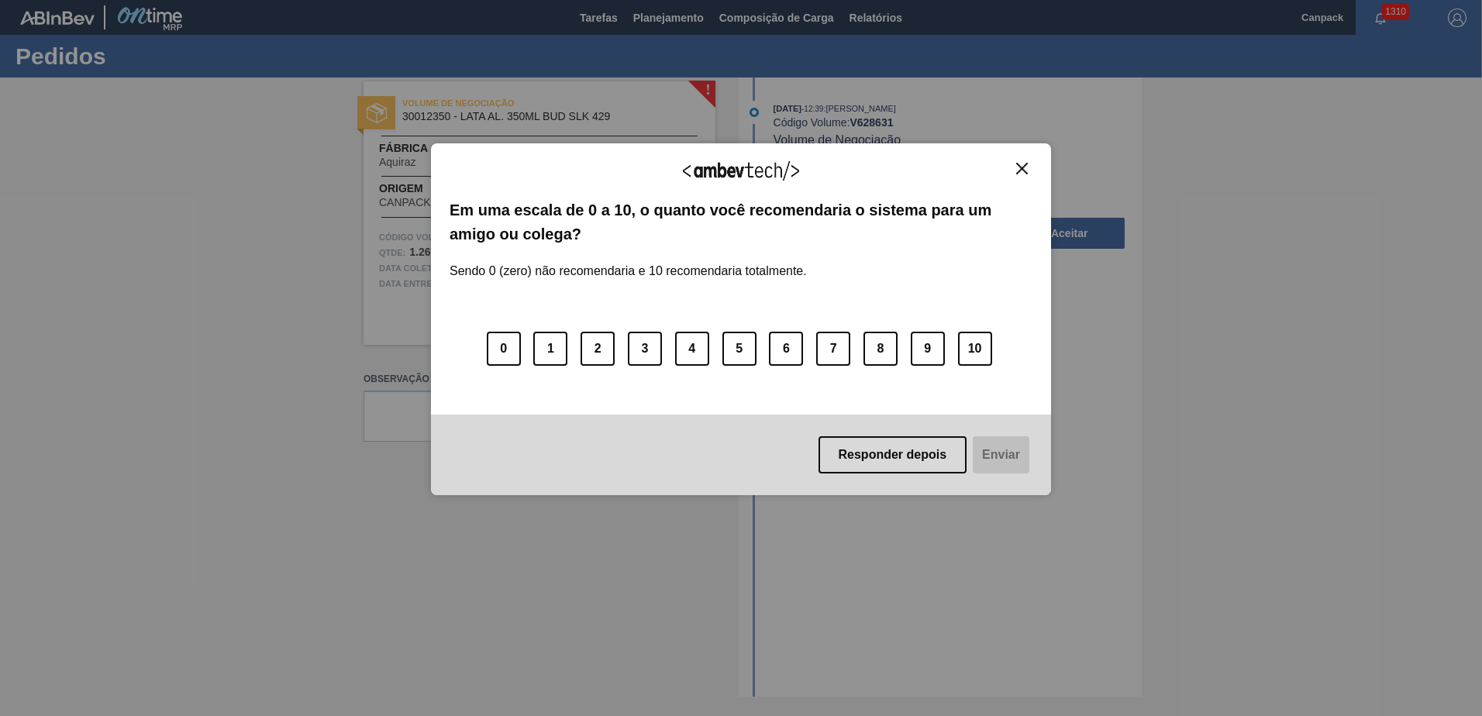
click at [1021, 166] on img "Close" at bounding box center [1022, 169] width 12 height 12
